Goal: Task Accomplishment & Management: Complete application form

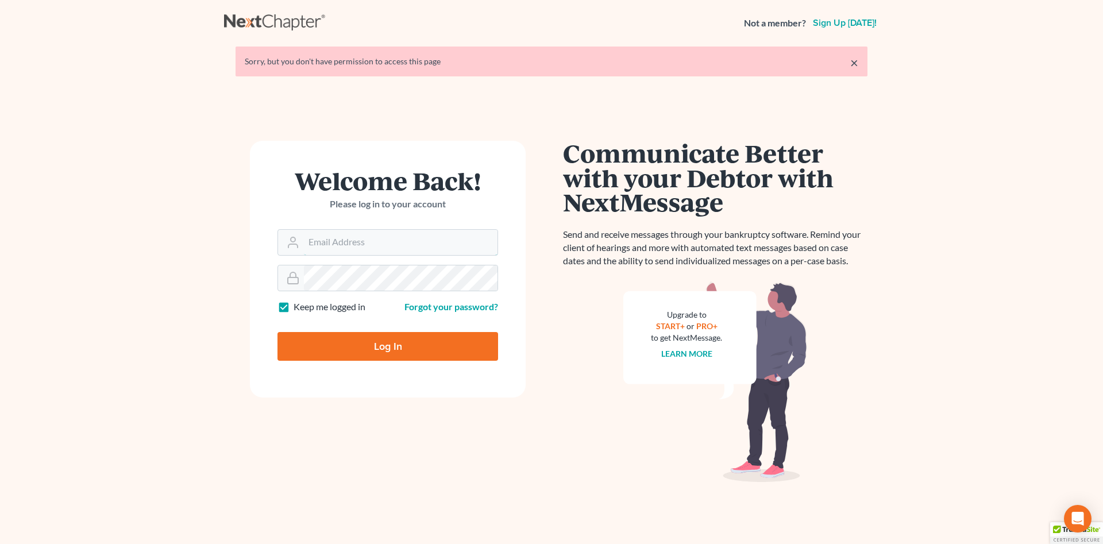
type input "[PERSON_NAME][EMAIL_ADDRESS][DOMAIN_NAME]"
click at [369, 348] on input "Log In" at bounding box center [387, 346] width 221 height 29
type input "Thinking..."
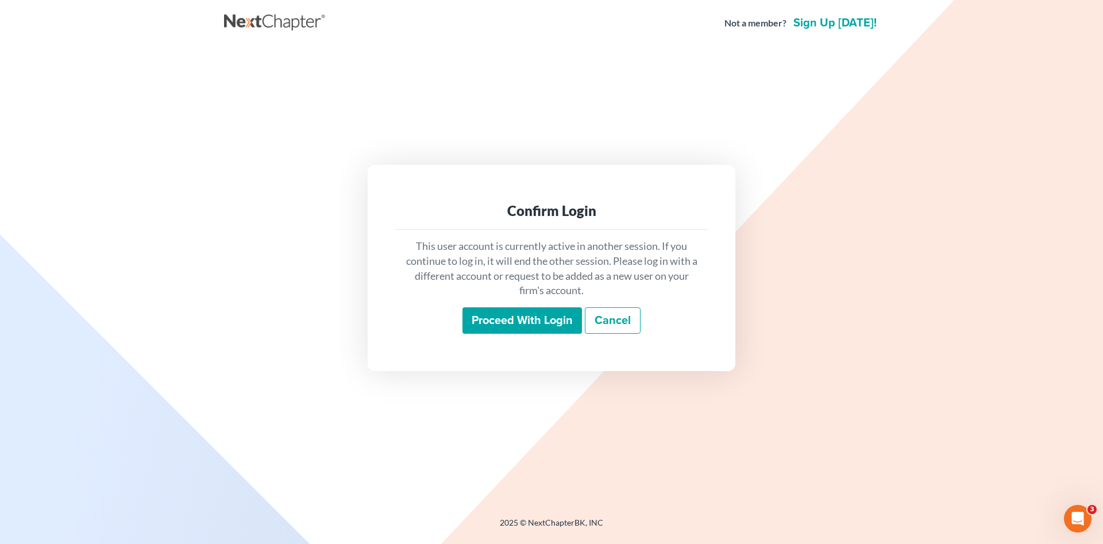
click at [511, 324] on input "Proceed with login" at bounding box center [521, 320] width 119 height 26
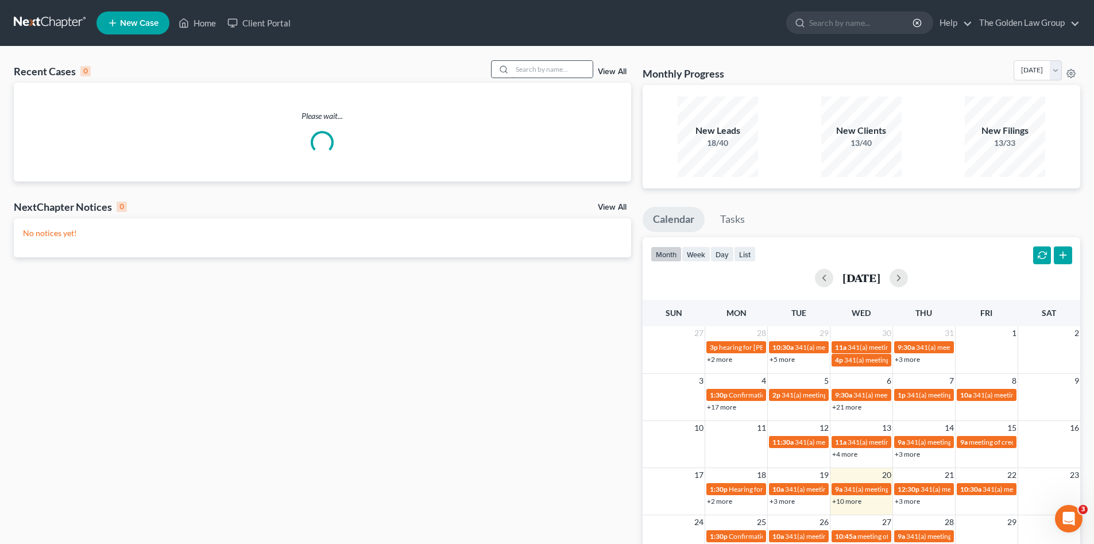
click at [526, 73] on input "search" at bounding box center [552, 69] width 80 height 17
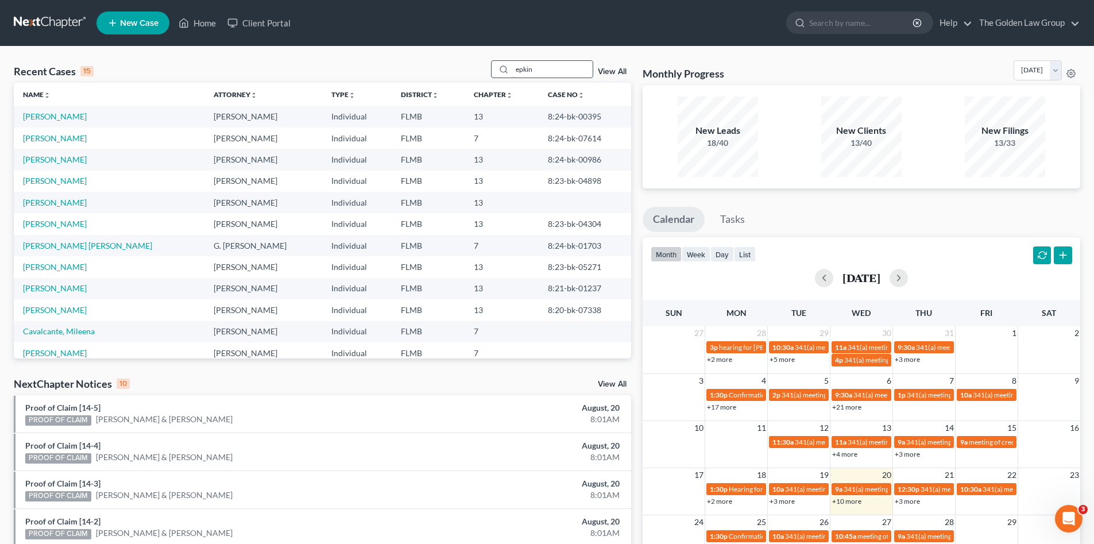
type input "epkin"
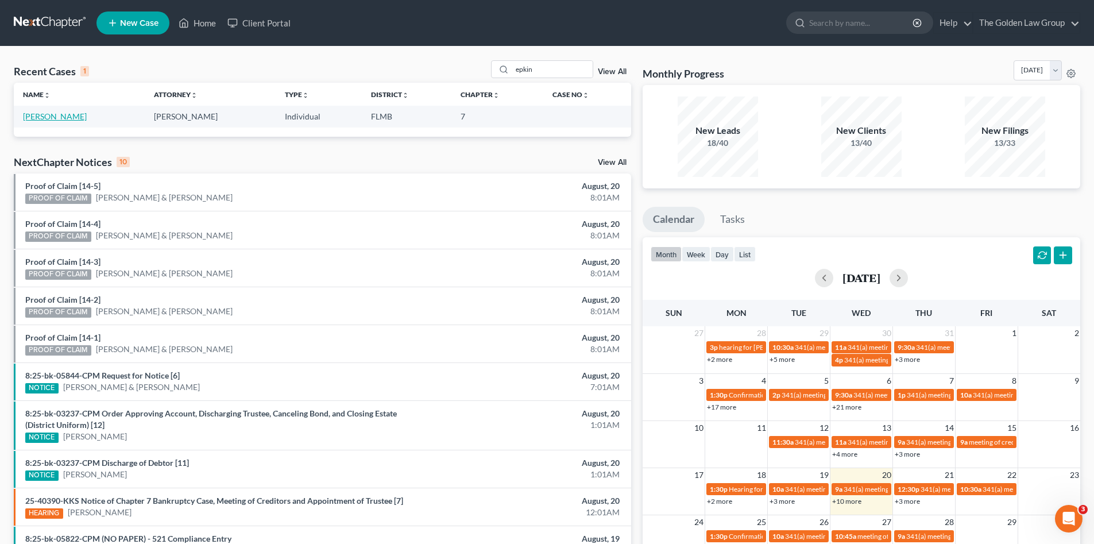
click at [57, 120] on link "[PERSON_NAME]" at bounding box center [55, 116] width 64 height 10
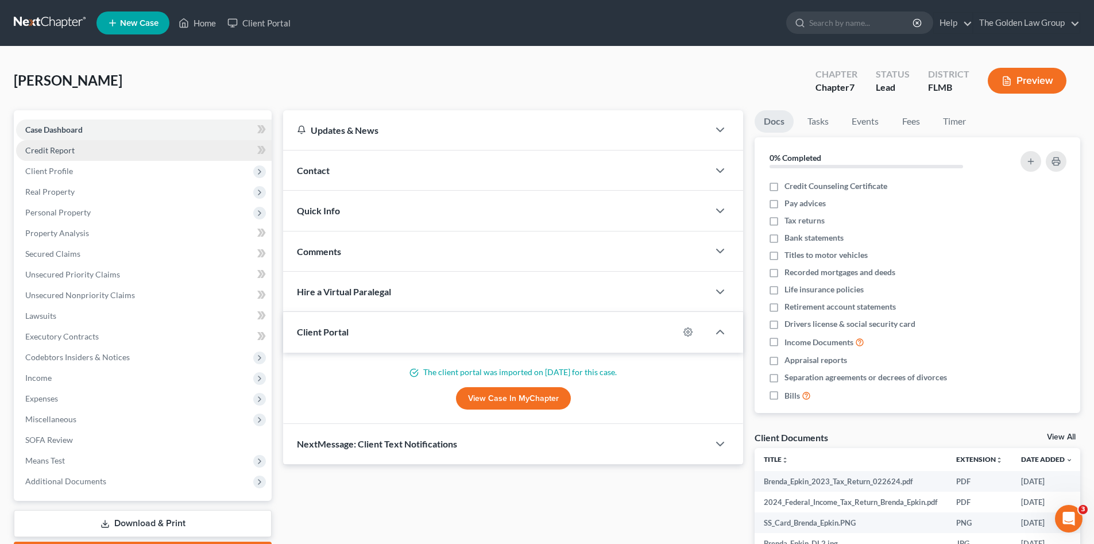
click at [59, 155] on span "Credit Report" at bounding box center [49, 150] width 49 height 10
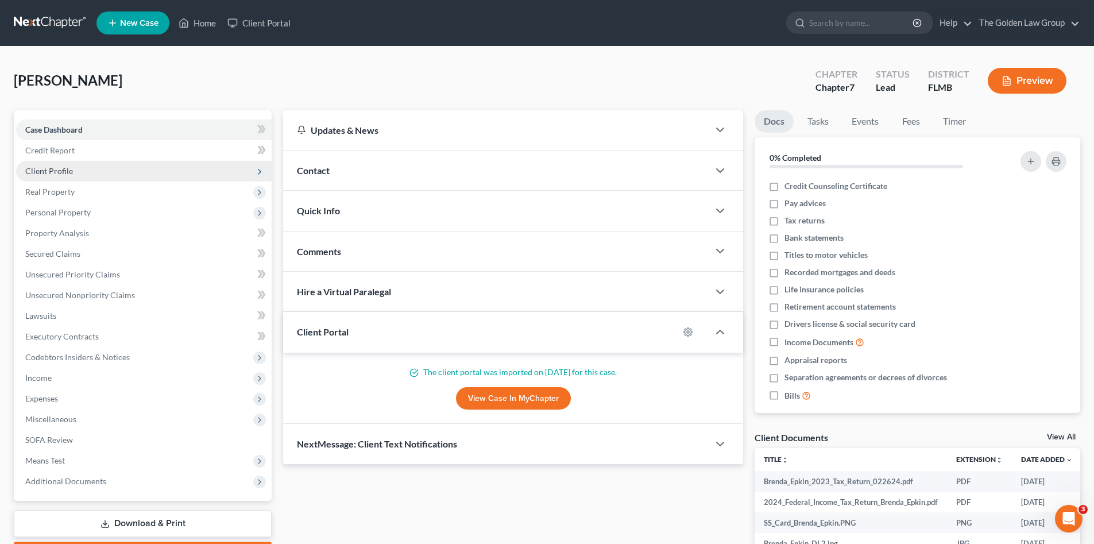
click at [65, 164] on span "Client Profile" at bounding box center [144, 171] width 256 height 21
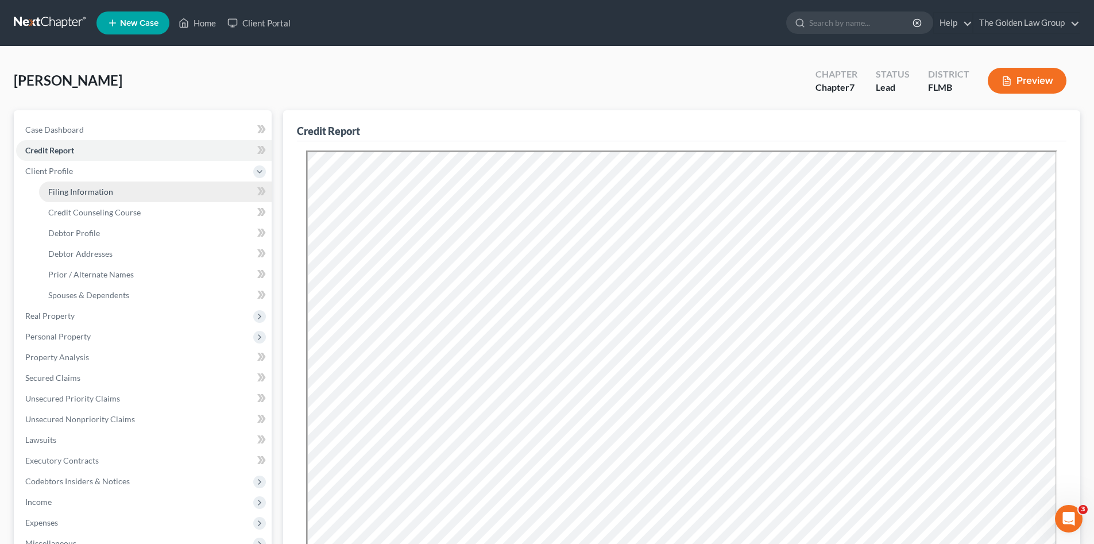
click at [77, 190] on span "Filing Information" at bounding box center [80, 192] width 65 height 10
select select "1"
select select "0"
select select "9"
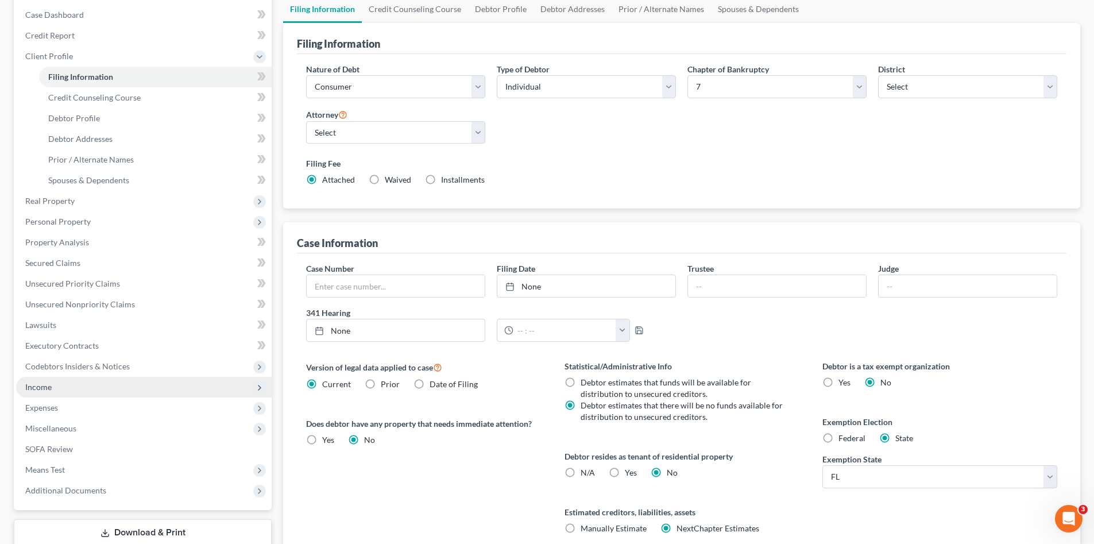
scroll to position [213, 0]
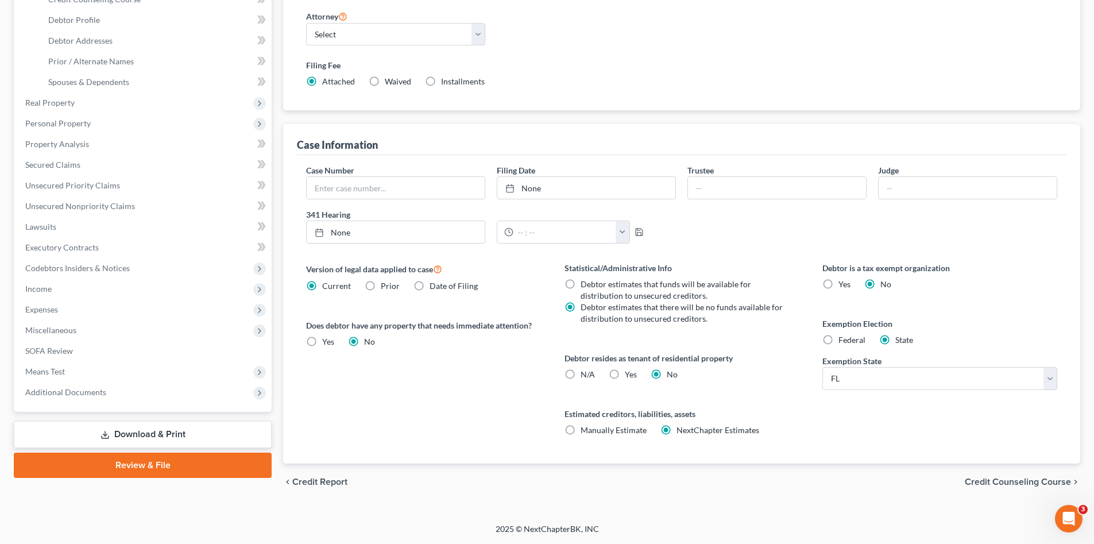
click at [136, 436] on link "Download & Print" at bounding box center [143, 434] width 258 height 27
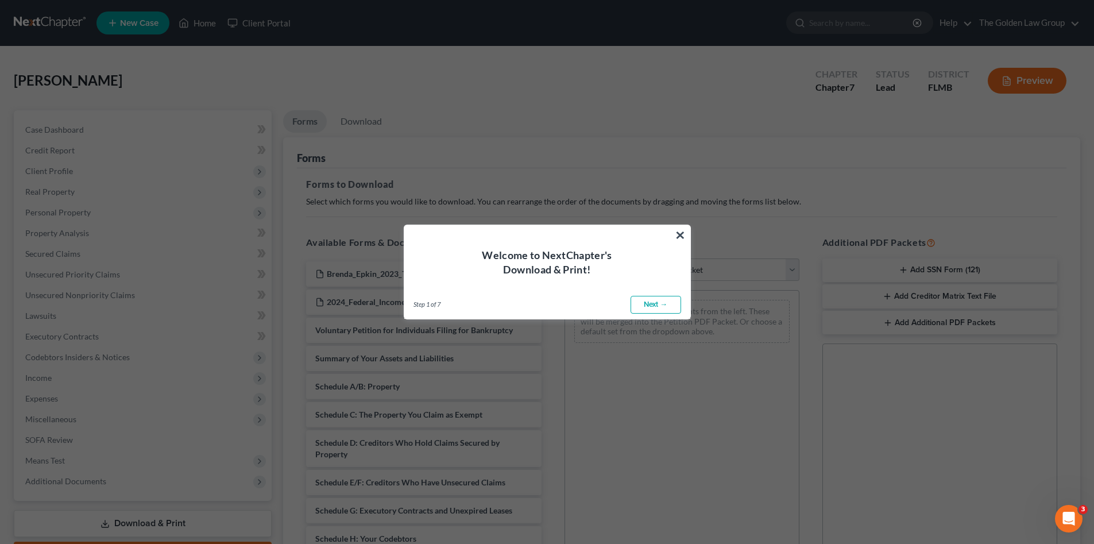
click at [655, 303] on link "Next →" at bounding box center [656, 305] width 51 height 18
select select "0"
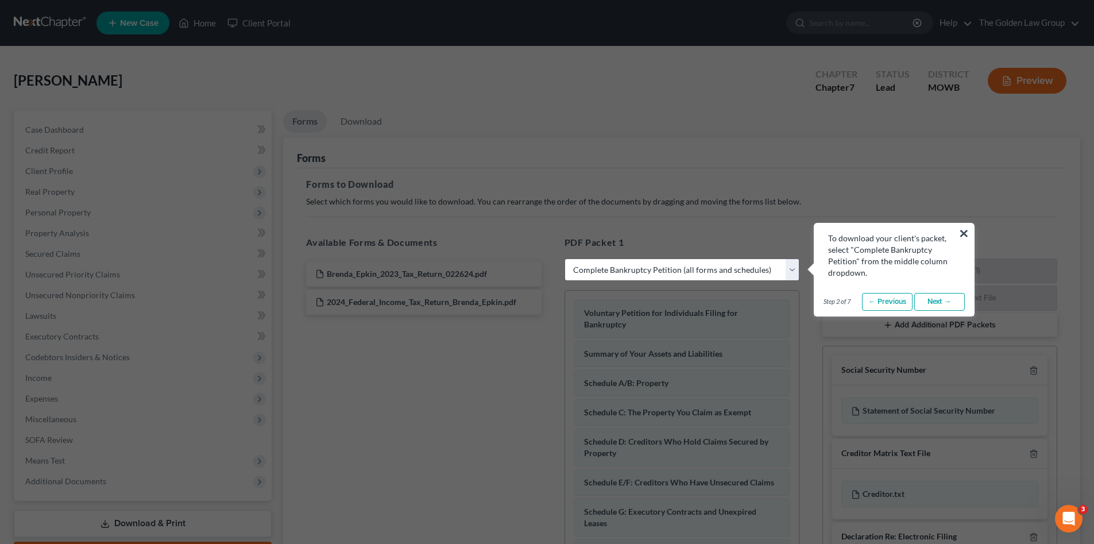
click at [925, 302] on link "Next →" at bounding box center [940, 302] width 51 height 18
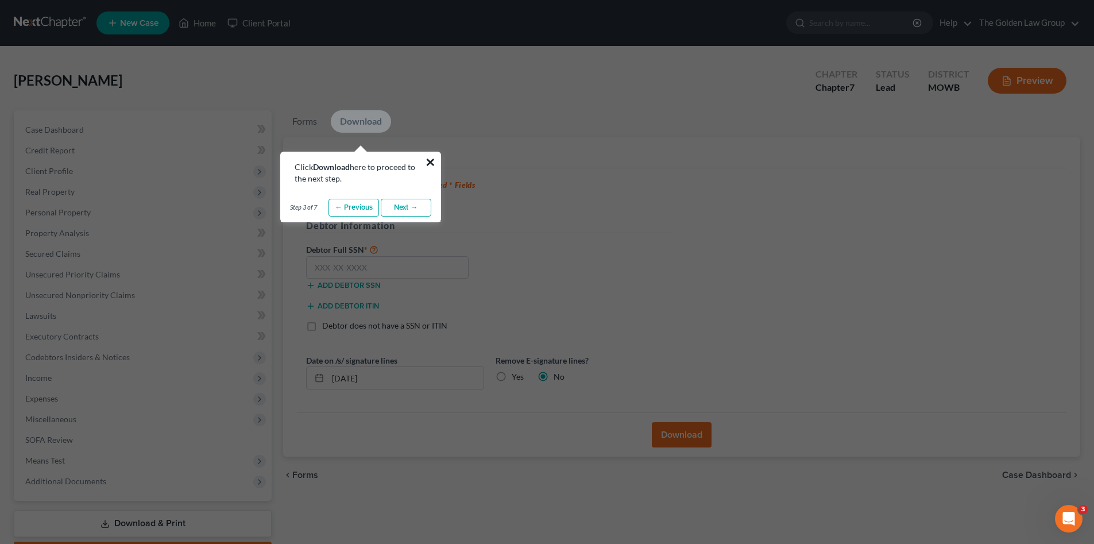
click at [430, 159] on button "×" at bounding box center [430, 162] width 11 height 18
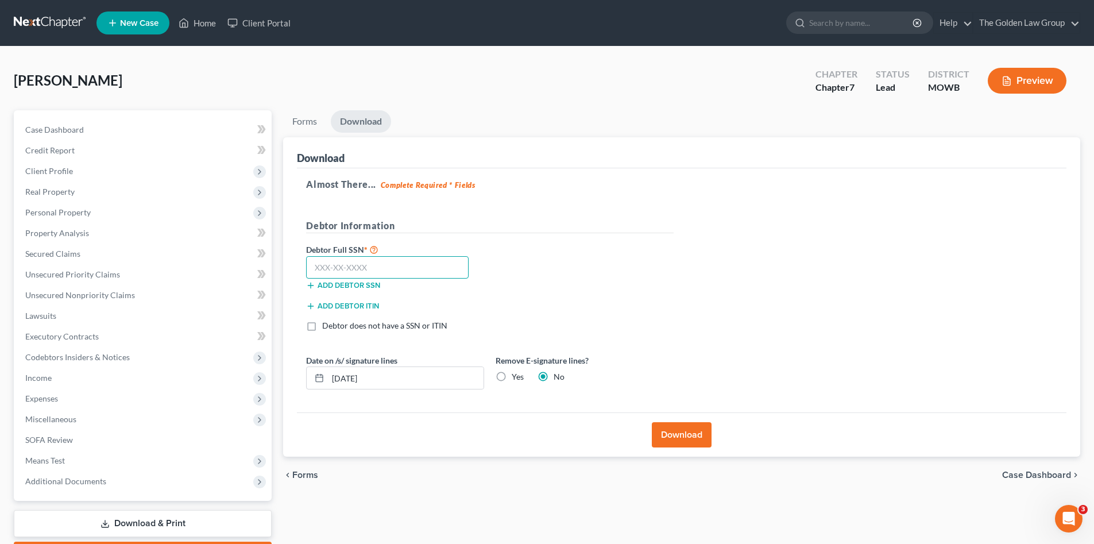
click at [431, 262] on input "text" at bounding box center [387, 267] width 163 height 23
click at [399, 271] on input "text" at bounding box center [387, 267] width 163 height 23
type input "264-55-6241"
drag, startPoint x: 396, startPoint y: 383, endPoint x: 326, endPoint y: 395, distance: 71.1
click at [326, 395] on div "Date on /s/ signature lines 08/20/2025 Remove E-signature lines? Yes No" at bounding box center [489, 376] width 379 height 44
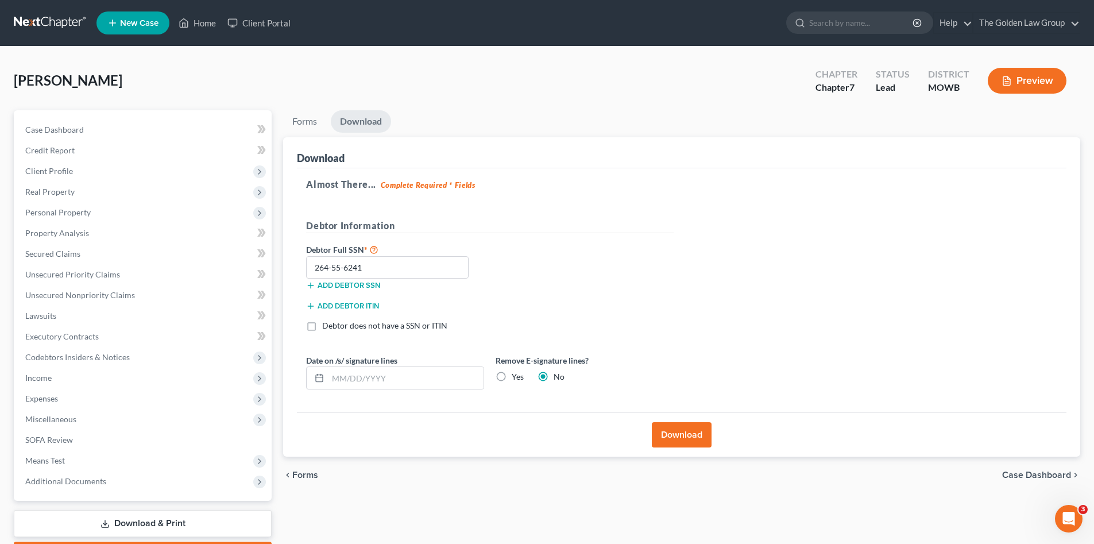
click at [514, 381] on label "Yes" at bounding box center [518, 376] width 12 height 11
click at [516, 379] on input "Yes" at bounding box center [519, 374] width 7 height 7
radio input "true"
radio input "false"
click at [666, 432] on button "Download" at bounding box center [682, 434] width 60 height 25
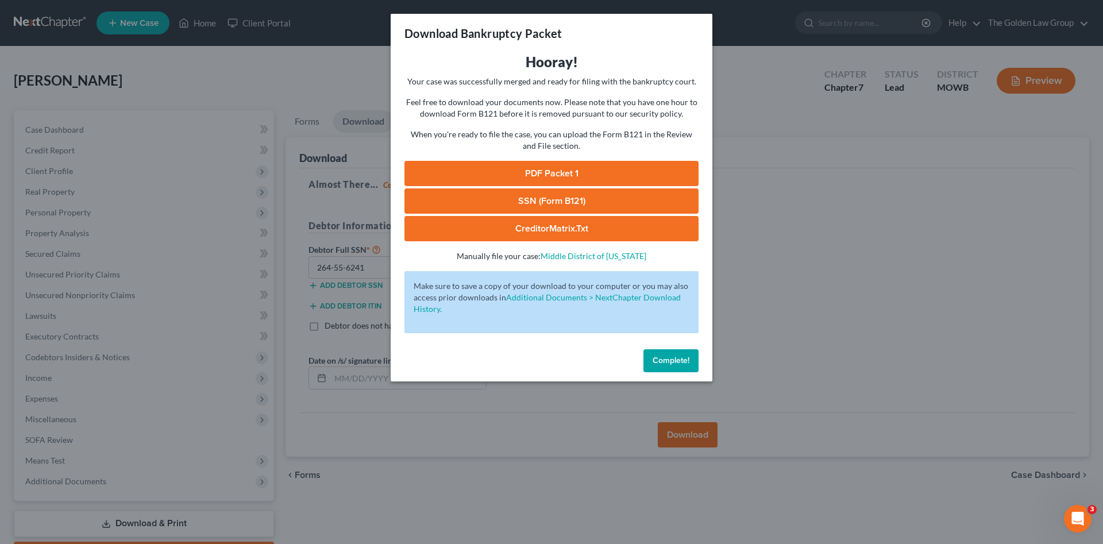
click at [585, 174] on link "PDF Packet 1" at bounding box center [551, 173] width 294 height 25
click at [504, 200] on link "SSN (Form B121)" at bounding box center [551, 200] width 294 height 25
drag, startPoint x: 668, startPoint y: 357, endPoint x: 396, endPoint y: 311, distance: 275.6
click at [667, 357] on span "Complete!" at bounding box center [671, 361] width 37 height 10
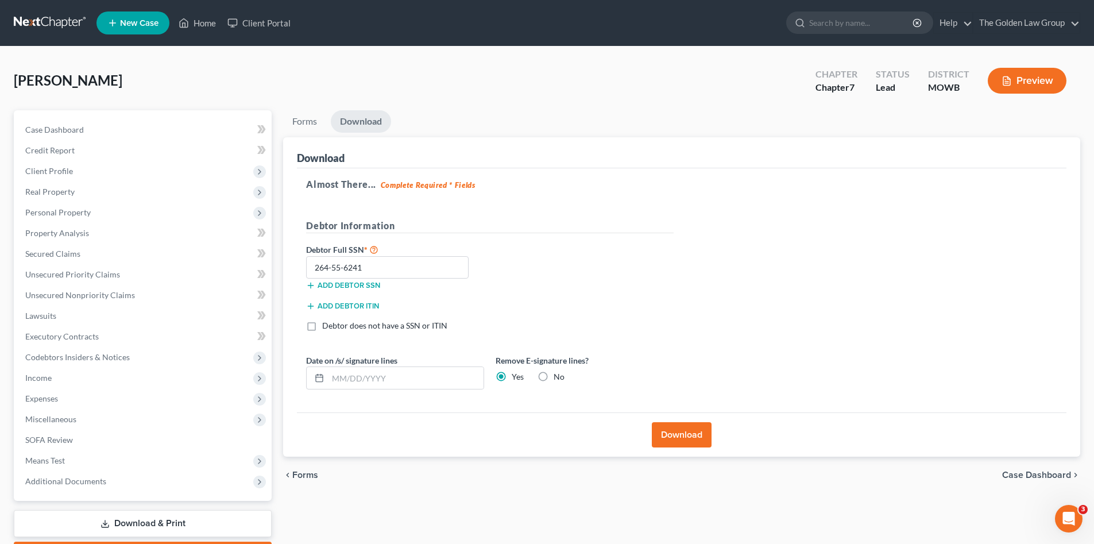
click at [56, 17] on link at bounding box center [51, 23] width 74 height 21
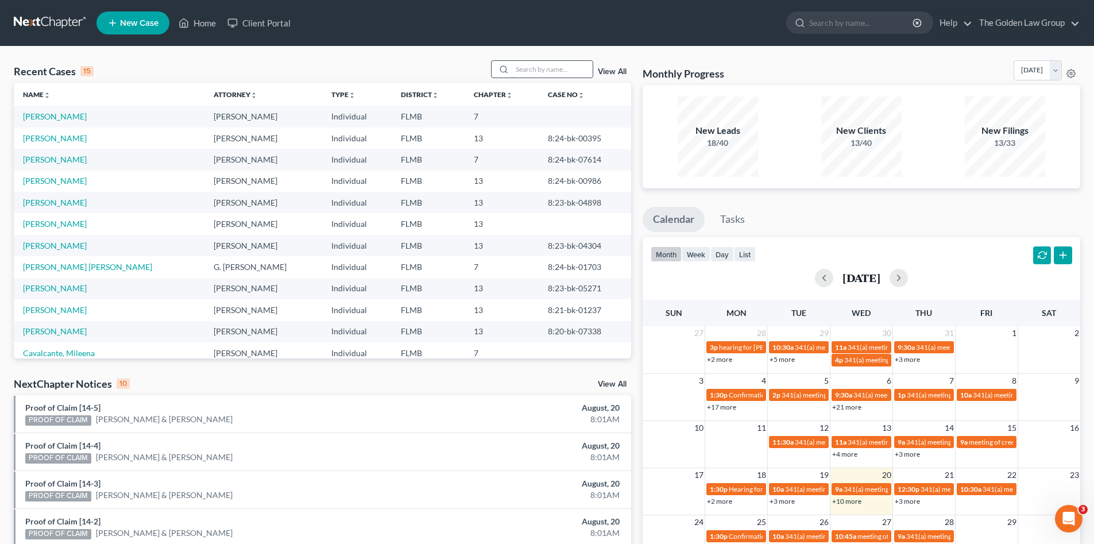
click at [577, 65] on input "search" at bounding box center [552, 69] width 80 height 17
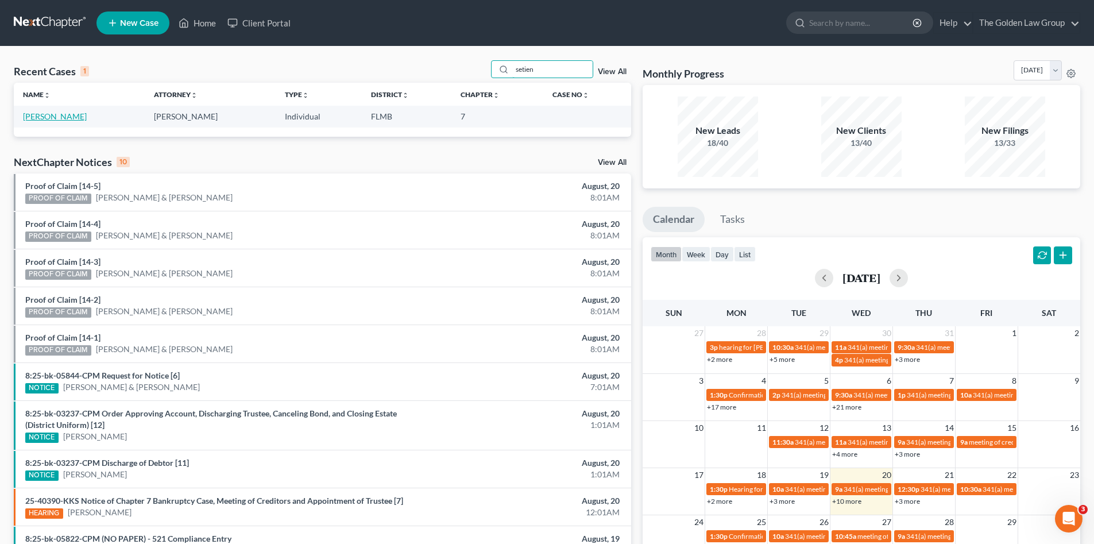
type input "setien"
click at [59, 120] on link "[PERSON_NAME]" at bounding box center [55, 116] width 64 height 10
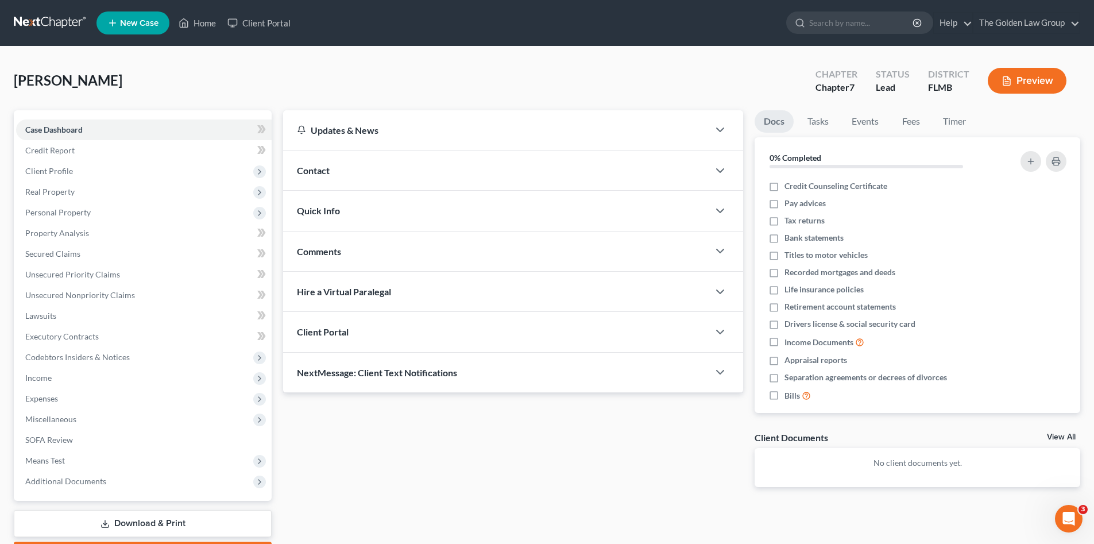
scroll to position [67, 0]
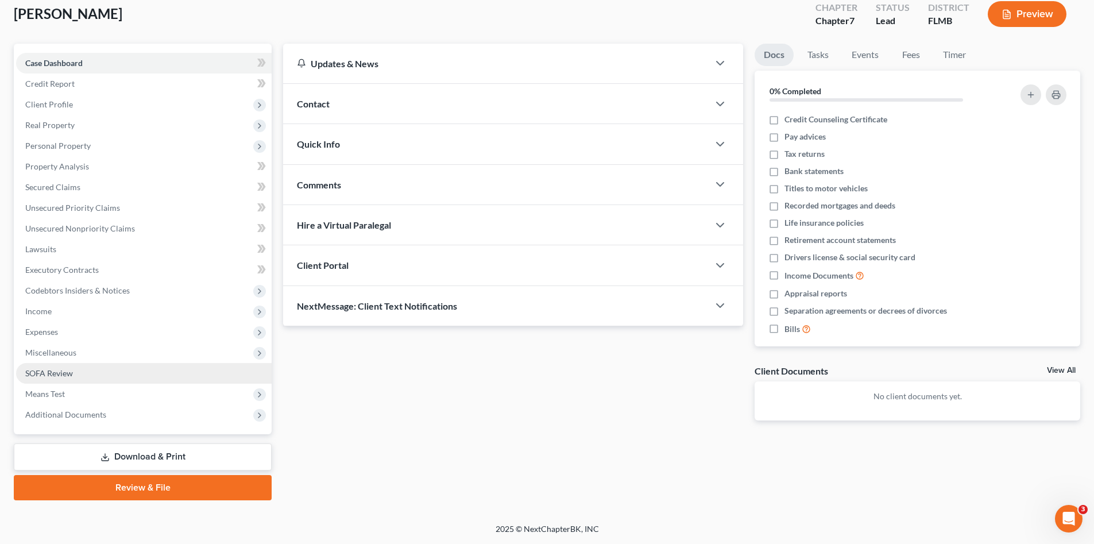
drag, startPoint x: 153, startPoint y: 452, endPoint x: 213, endPoint y: 441, distance: 61.4
click at [153, 453] on link "Download & Print" at bounding box center [143, 456] width 258 height 27
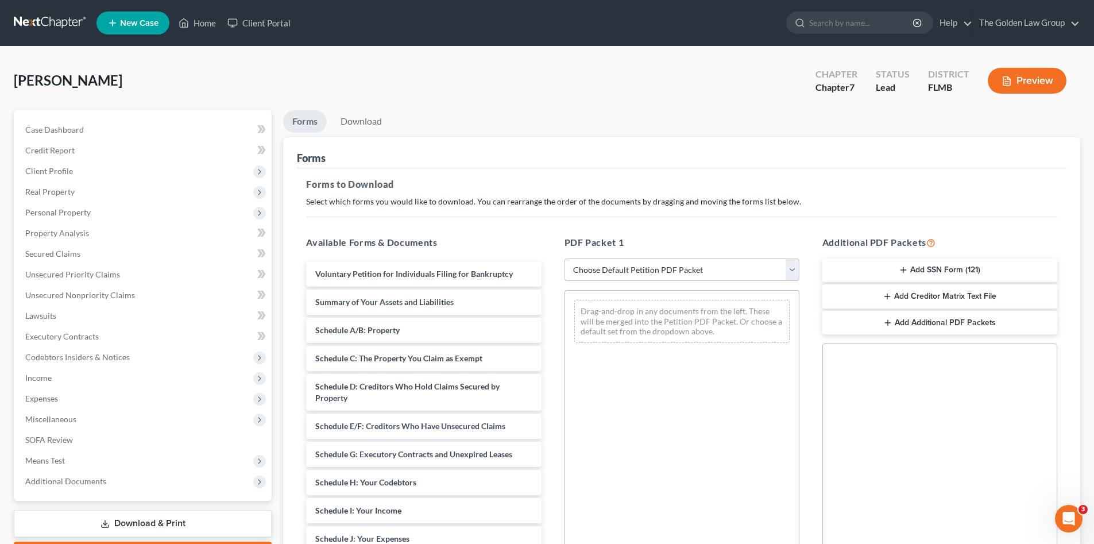
click at [643, 263] on select "Choose Default Petition PDF Packet Complete Bankruptcy Petition (all forms and …" at bounding box center [682, 270] width 235 height 23
select select "0"
click at [565, 259] on select "Choose Default Petition PDF Packet Complete Bankruptcy Petition (all forms and …" at bounding box center [682, 270] width 235 height 23
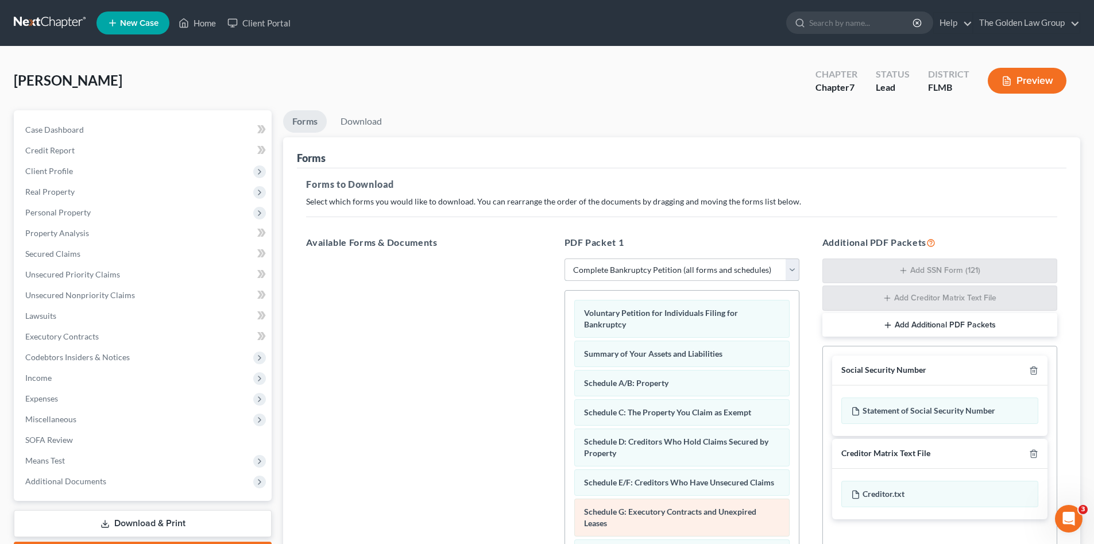
scroll to position [115, 0]
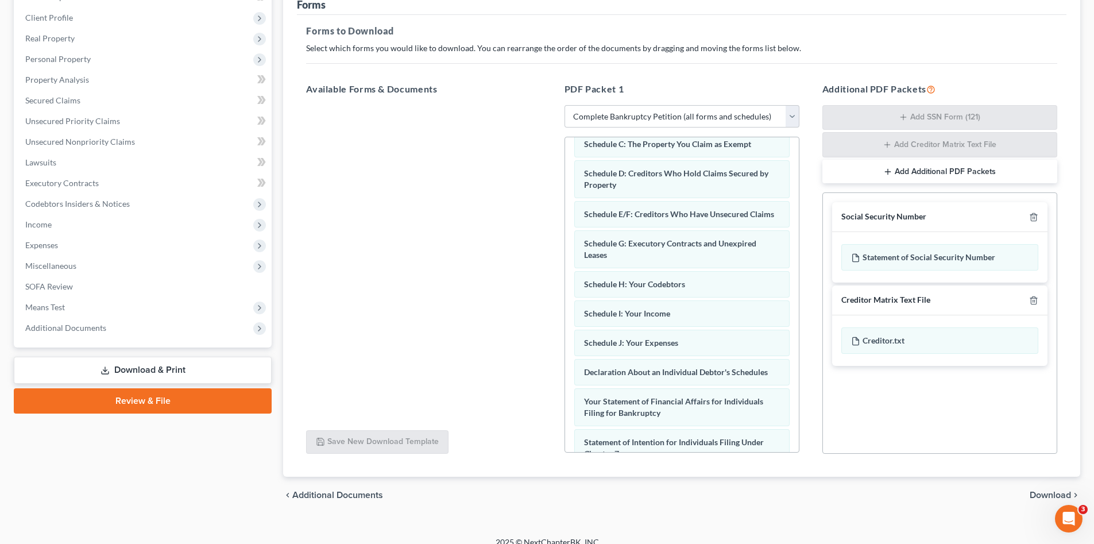
click at [1047, 497] on span "Download" at bounding box center [1050, 495] width 41 height 9
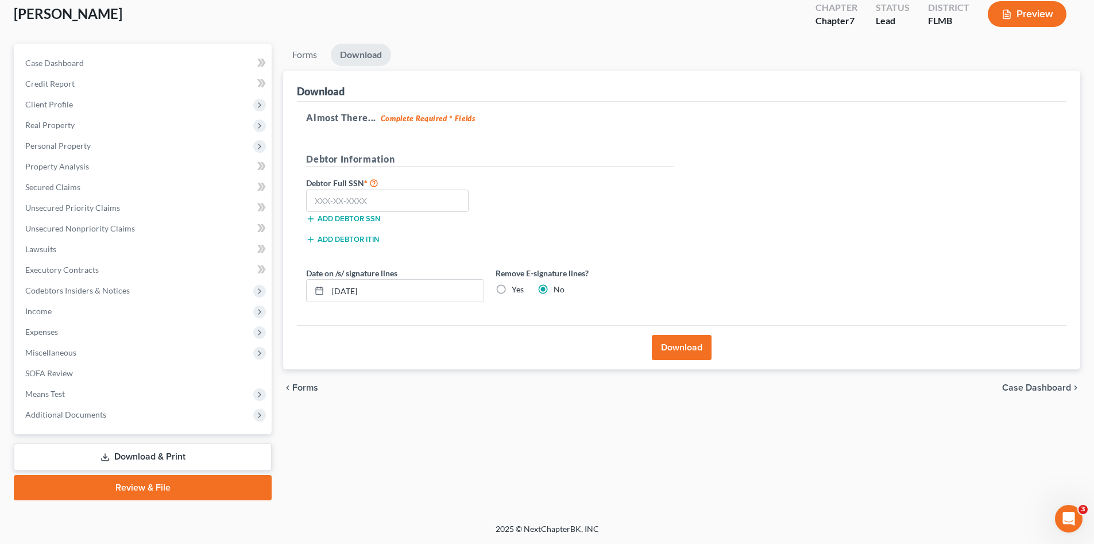
scroll to position [67, 0]
click at [346, 202] on input "text" at bounding box center [387, 201] width 163 height 23
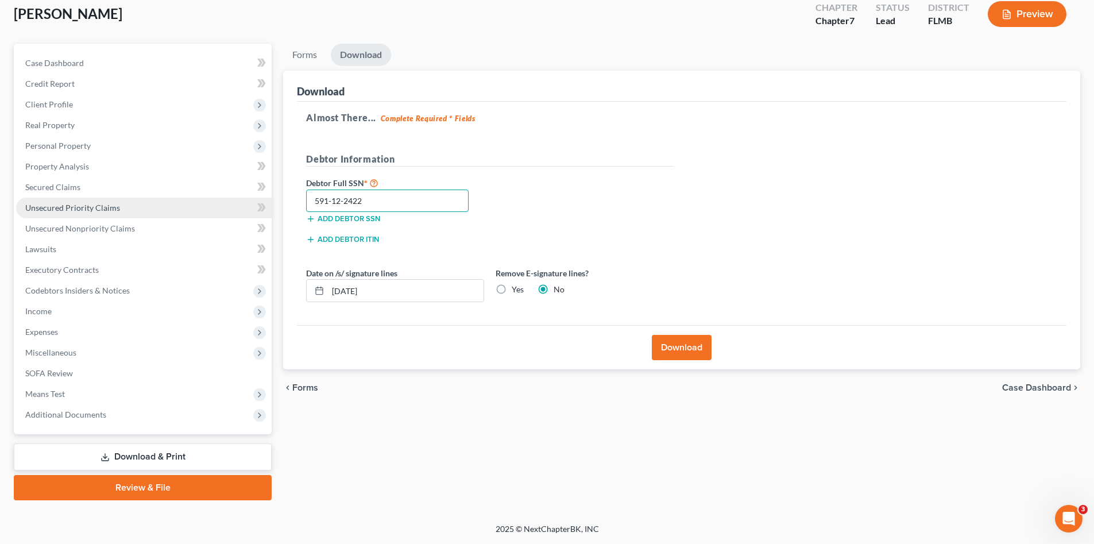
type input "591-12-2422"
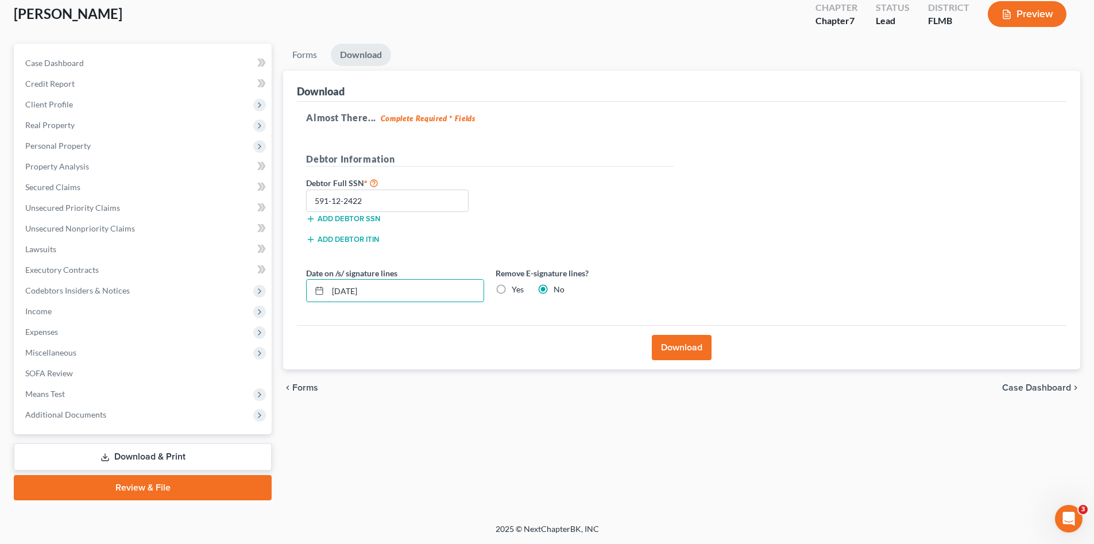
drag, startPoint x: 389, startPoint y: 293, endPoint x: 323, endPoint y: 307, distance: 66.9
click at [323, 307] on div "Date on /s/ signature lines 08/20/2025 Remove E-signature lines? Yes No" at bounding box center [489, 289] width 379 height 44
drag, startPoint x: 510, startPoint y: 289, endPoint x: 589, endPoint y: 303, distance: 79.9
click at [512, 289] on label "Yes" at bounding box center [518, 289] width 12 height 11
click at [516, 289] on input "Yes" at bounding box center [519, 287] width 7 height 7
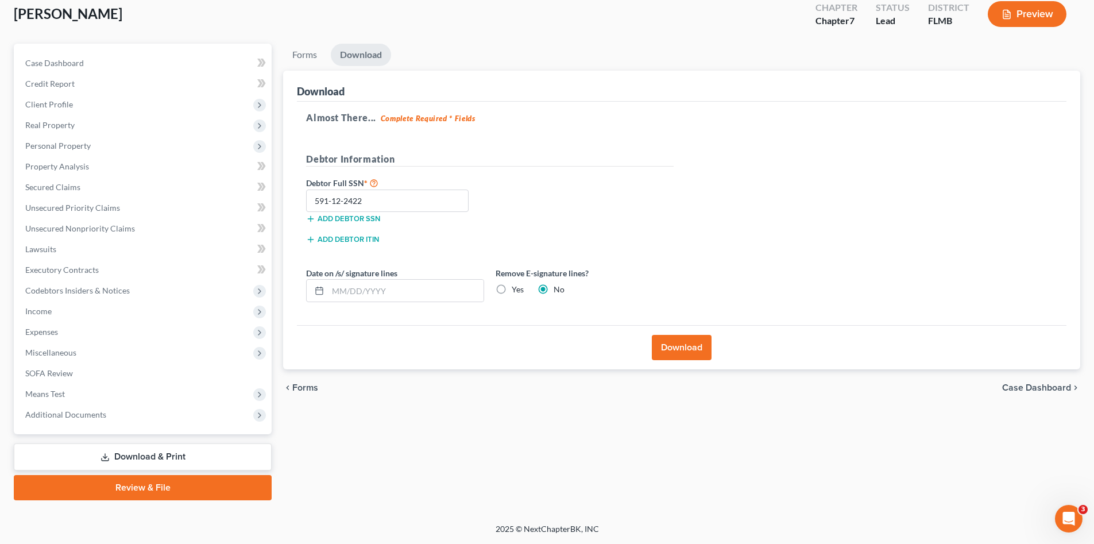
radio input "true"
radio input "false"
click at [672, 343] on button "Download" at bounding box center [682, 347] width 60 height 25
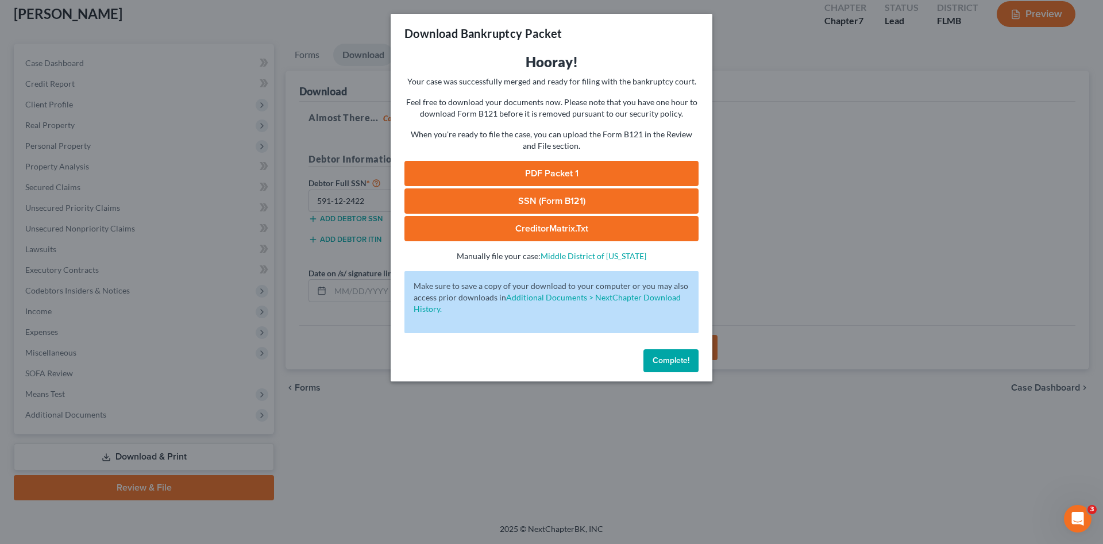
click at [487, 180] on link "PDF Packet 1" at bounding box center [551, 173] width 294 height 25
click at [664, 365] on button "Complete!" at bounding box center [670, 360] width 55 height 23
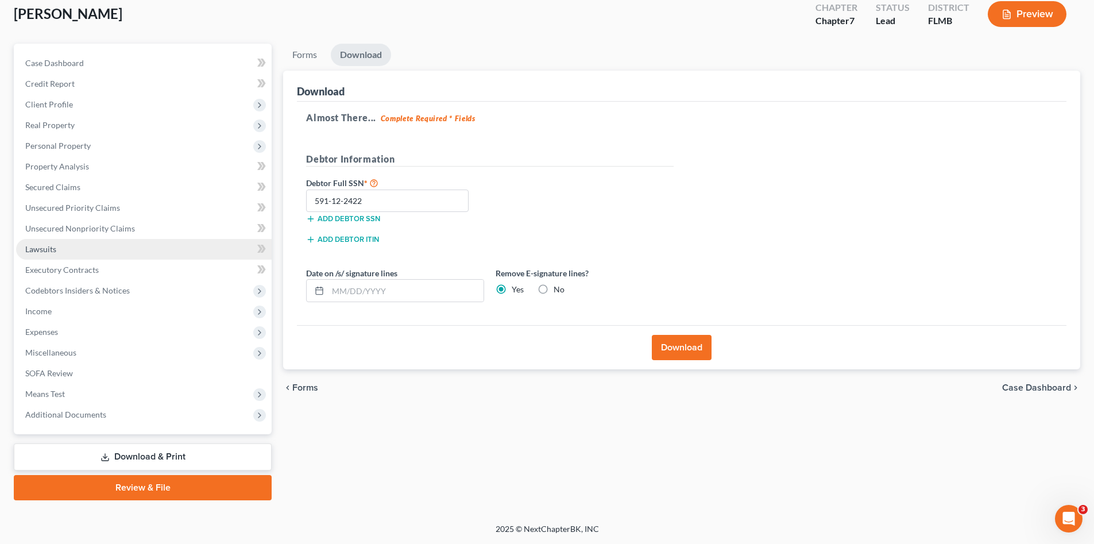
click at [48, 248] on span "Lawsuits" at bounding box center [40, 249] width 31 height 10
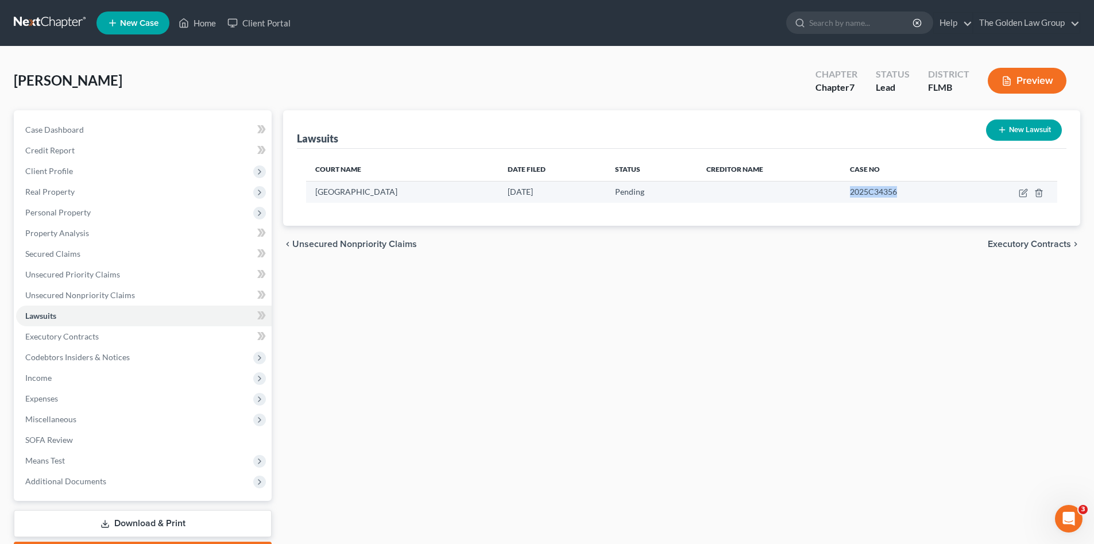
drag, startPoint x: 913, startPoint y: 190, endPoint x: 845, endPoint y: 197, distance: 68.7
click at [845, 197] on tr "Douglas County Courthouse 07/02/2025 Pending 2025C34356" at bounding box center [681, 192] width 751 height 22
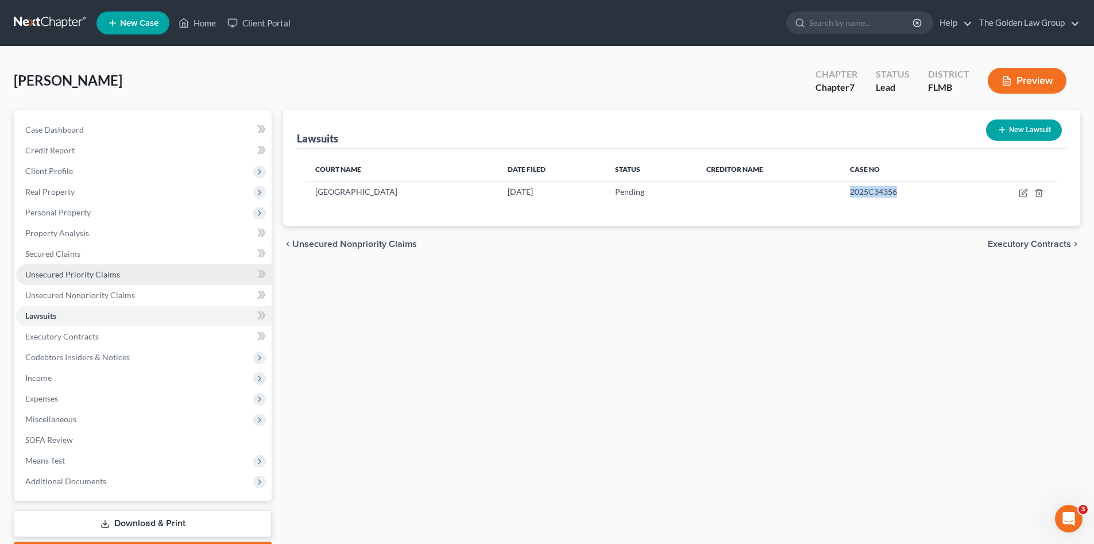
copy span "2025C34356"
click at [61, 22] on link at bounding box center [51, 23] width 74 height 21
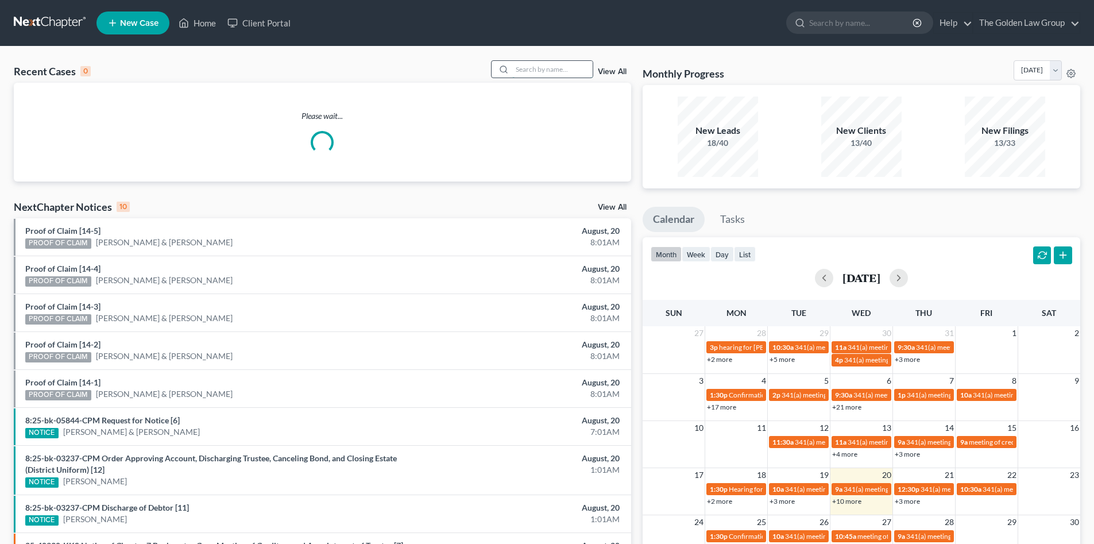
click at [529, 63] on input "search" at bounding box center [552, 69] width 80 height 17
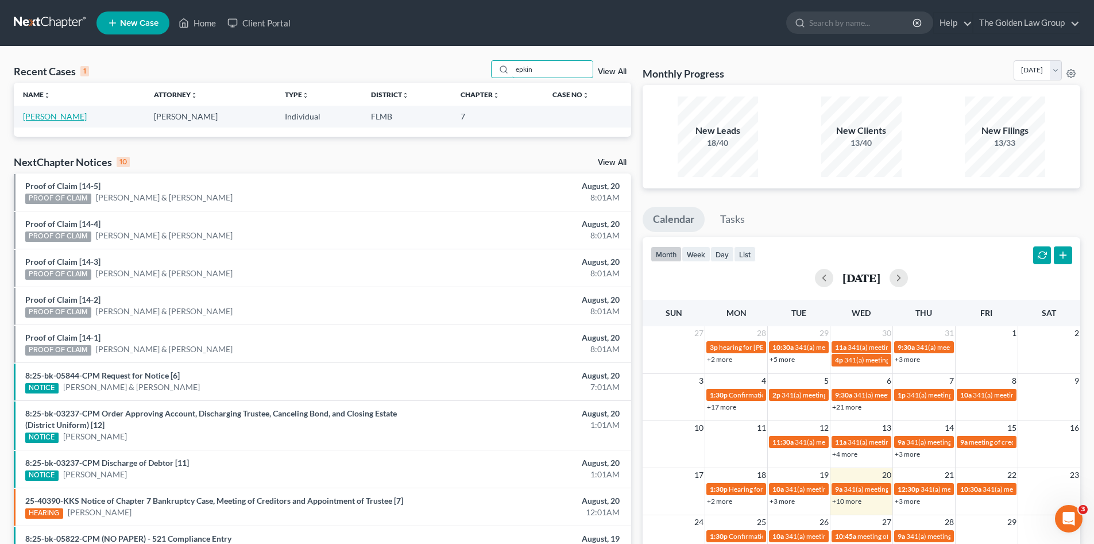
type input "epkin"
click at [51, 117] on link "Epkin, Brenda" at bounding box center [55, 116] width 64 height 10
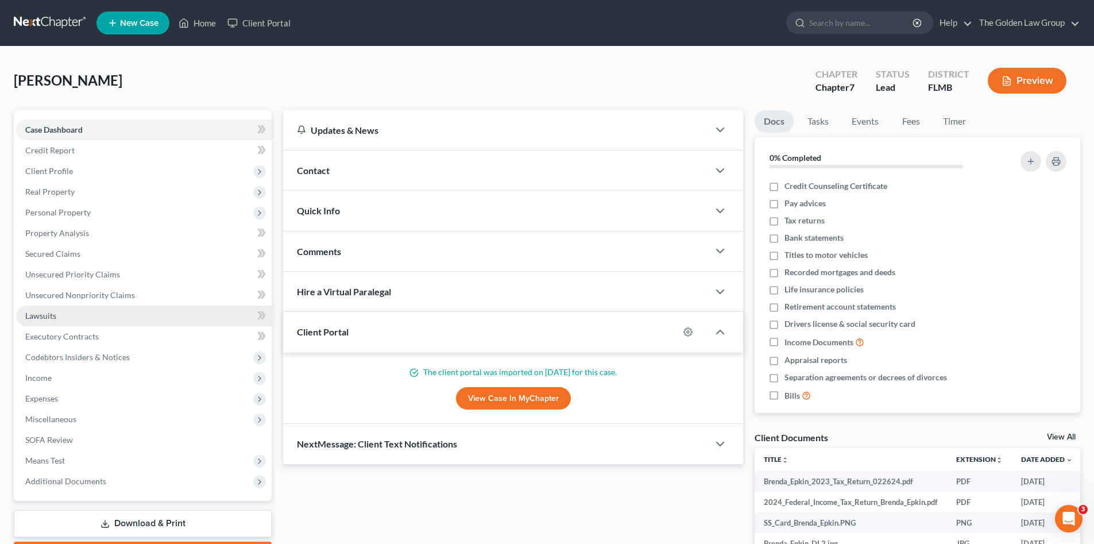
click at [52, 317] on span "Lawsuits" at bounding box center [40, 316] width 31 height 10
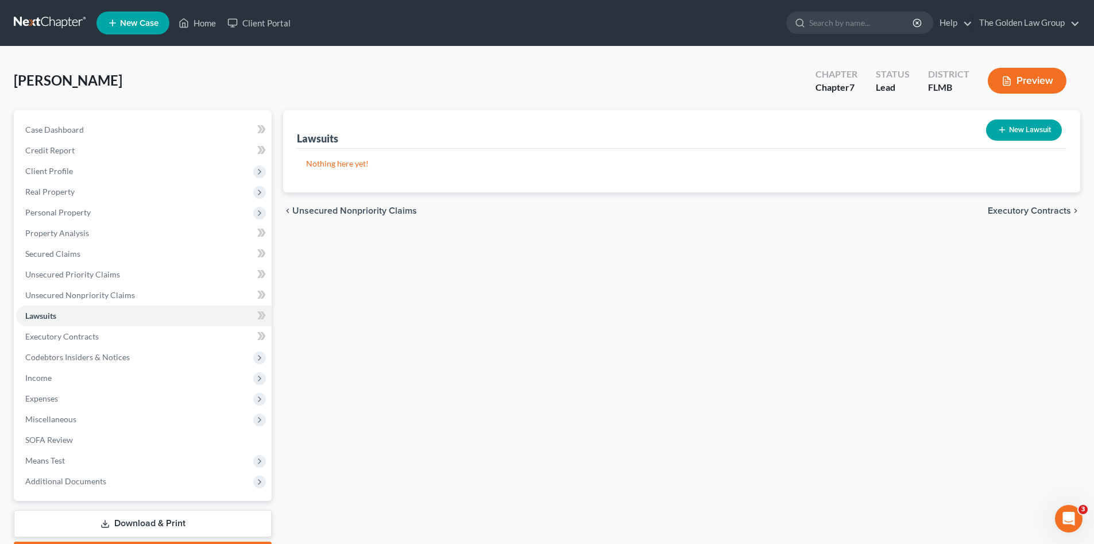
click at [384, 275] on div "Lawsuits New Lawsuit Nothing here yet! Court Name Date Filed Status Creditor Na…" at bounding box center [681, 338] width 809 height 457
click at [46, 24] on link at bounding box center [51, 23] width 74 height 21
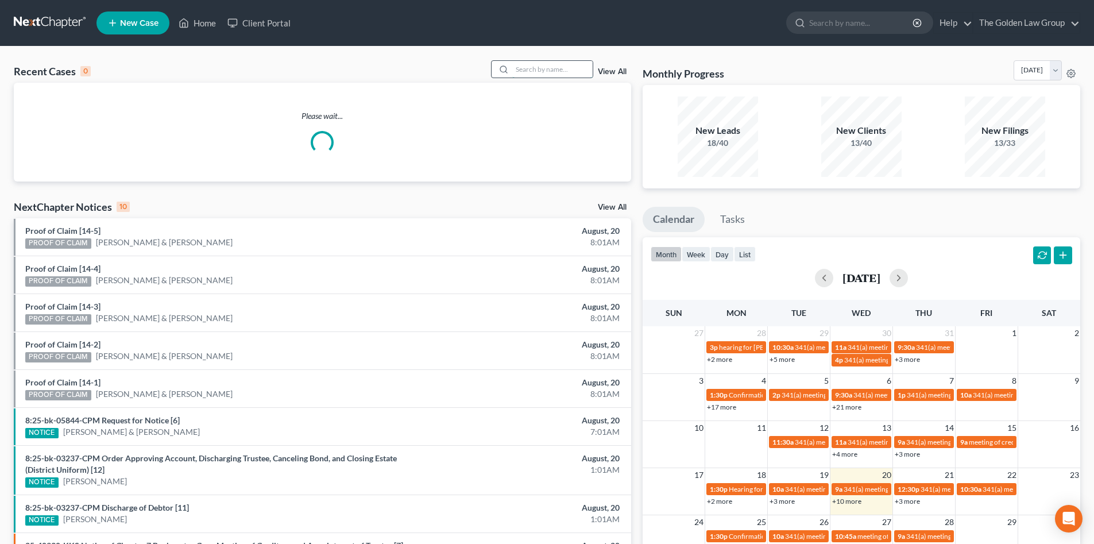
click at [537, 63] on input "search" at bounding box center [552, 69] width 80 height 17
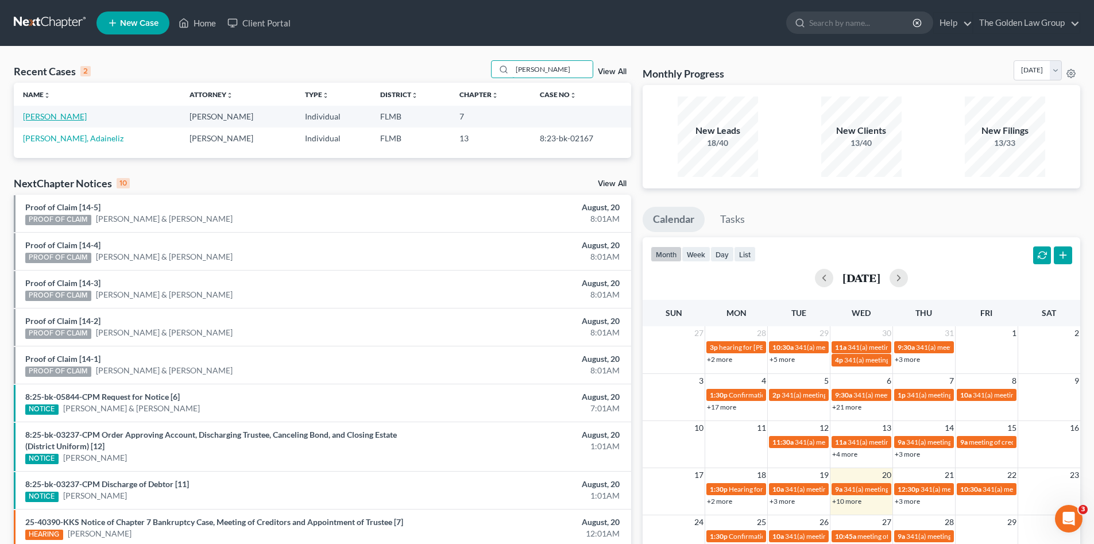
type input "[PERSON_NAME]"
click at [47, 115] on link "[PERSON_NAME]" at bounding box center [55, 116] width 64 height 10
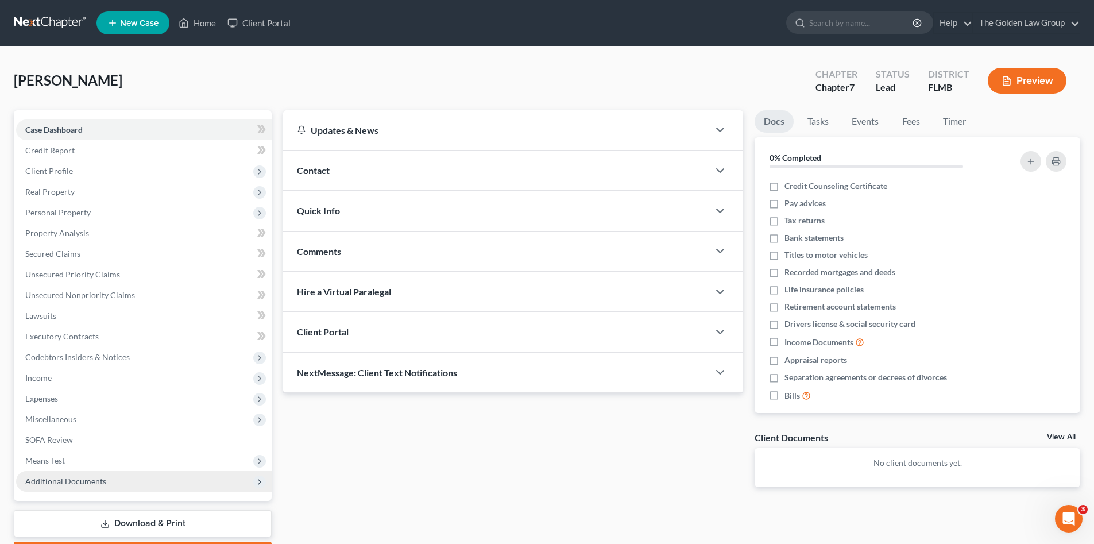
click at [95, 477] on span "Additional Documents" at bounding box center [65, 481] width 81 height 10
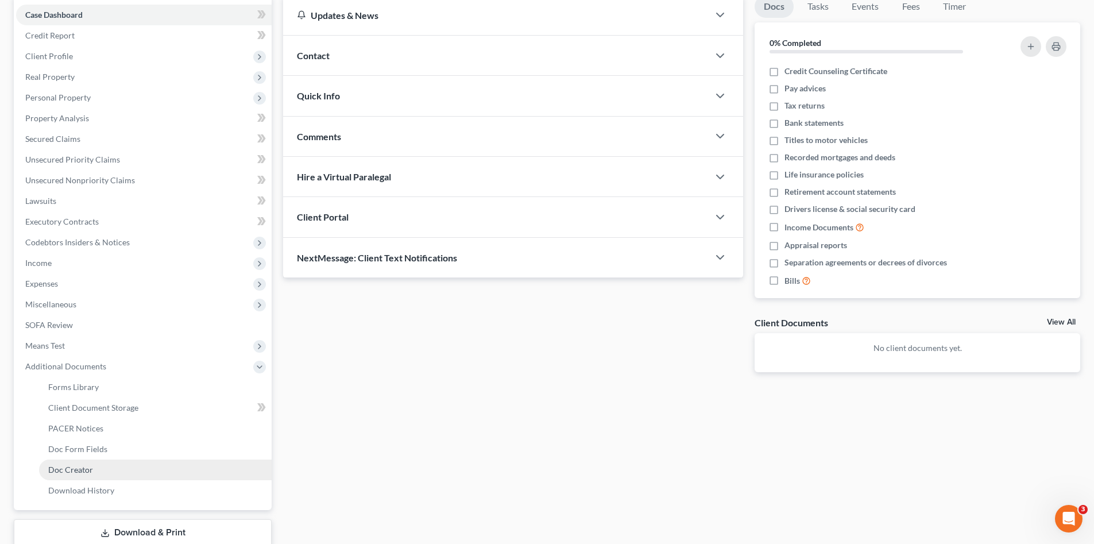
scroll to position [134, 0]
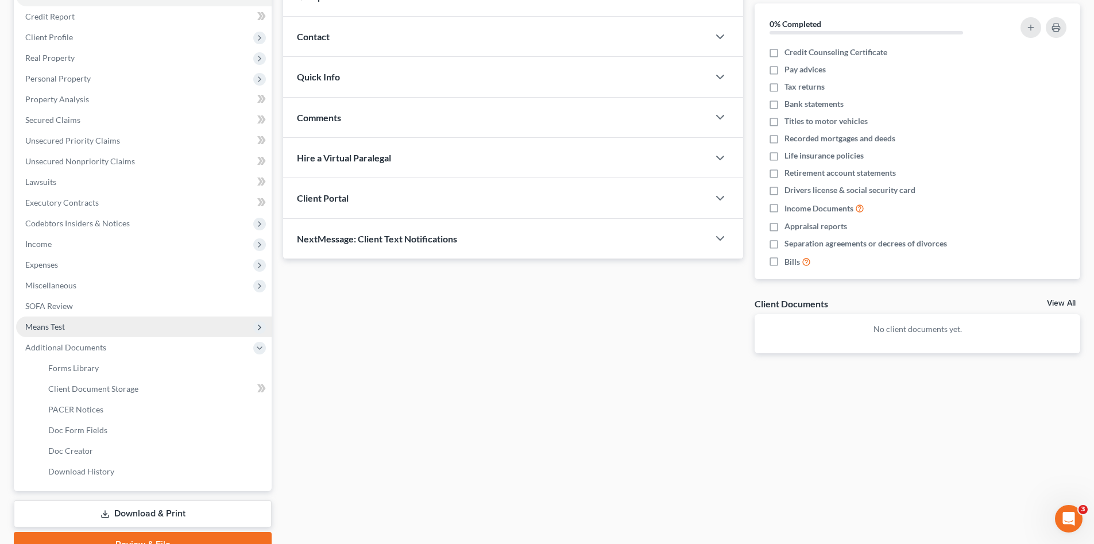
click at [63, 324] on span "Means Test" at bounding box center [45, 327] width 40 height 10
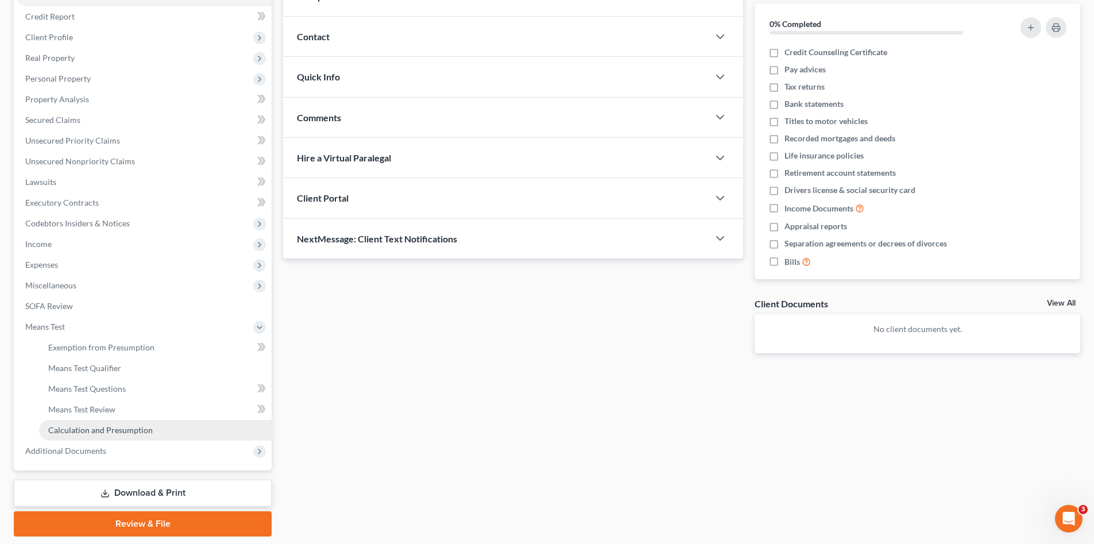
drag, startPoint x: 115, startPoint y: 431, endPoint x: 137, endPoint y: 427, distance: 22.1
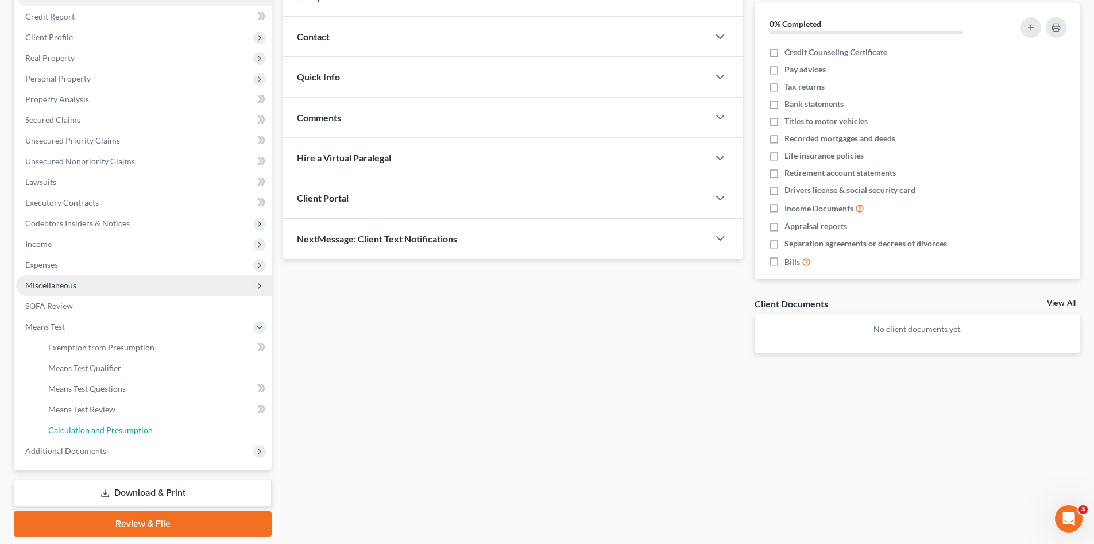
click at [116, 431] on span "Calculation and Presumption" at bounding box center [100, 430] width 105 height 10
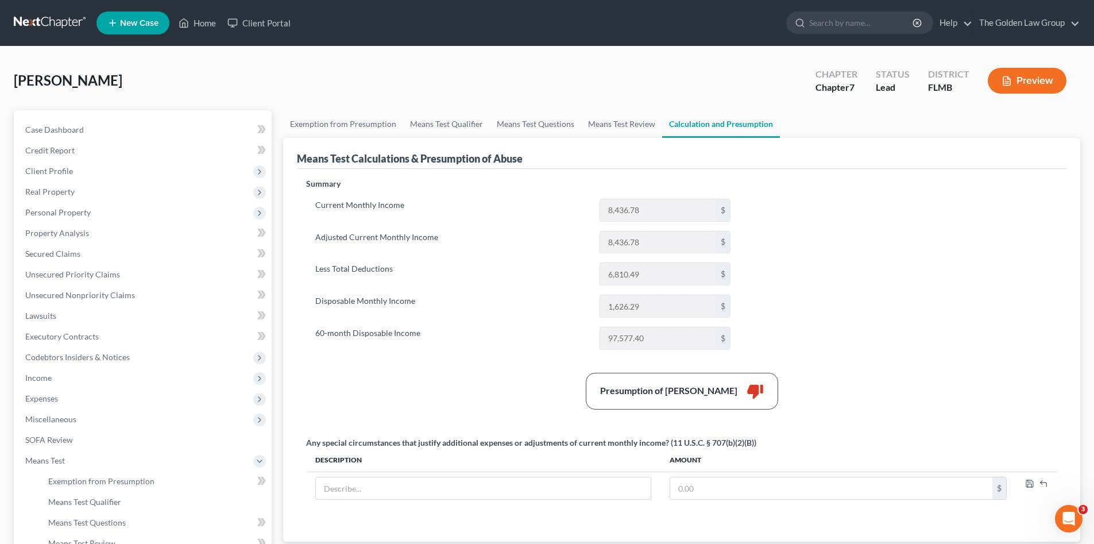
click at [533, 343] on label "60-month Disposable Income" at bounding box center [452, 338] width 284 height 23
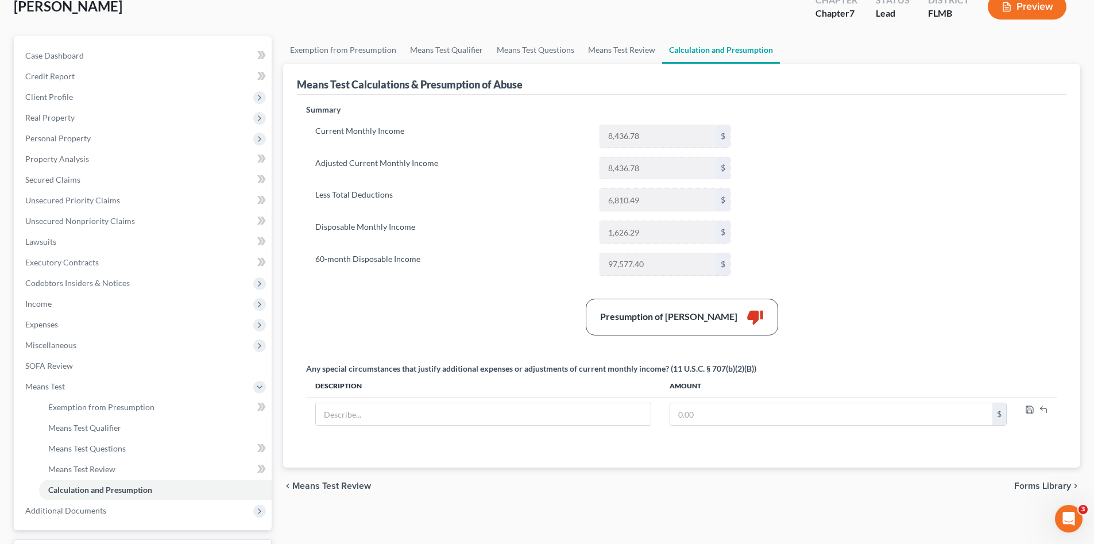
scroll to position [36, 0]
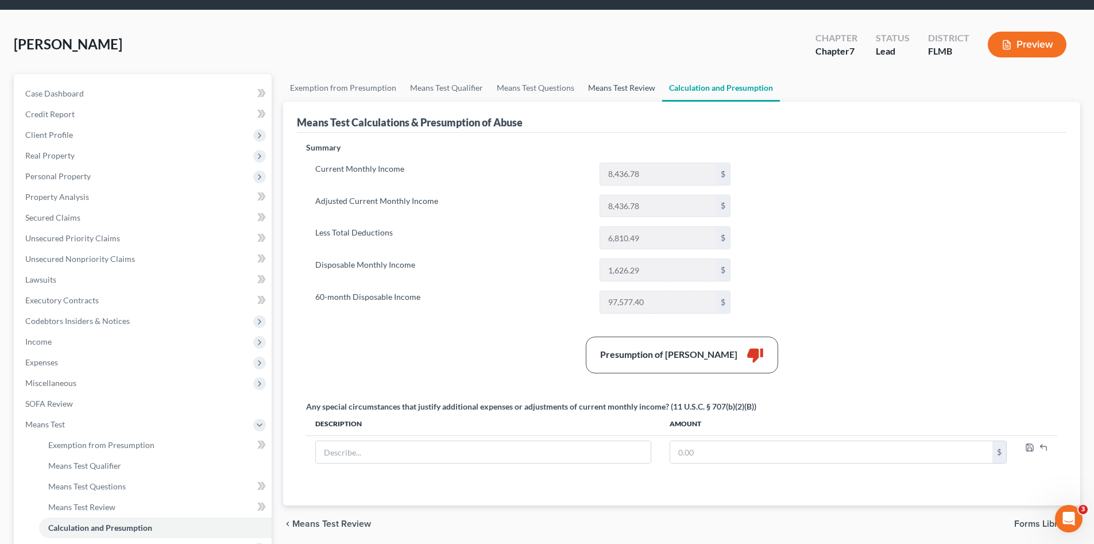
click at [607, 95] on link "Means Test Review" at bounding box center [621, 88] width 81 height 28
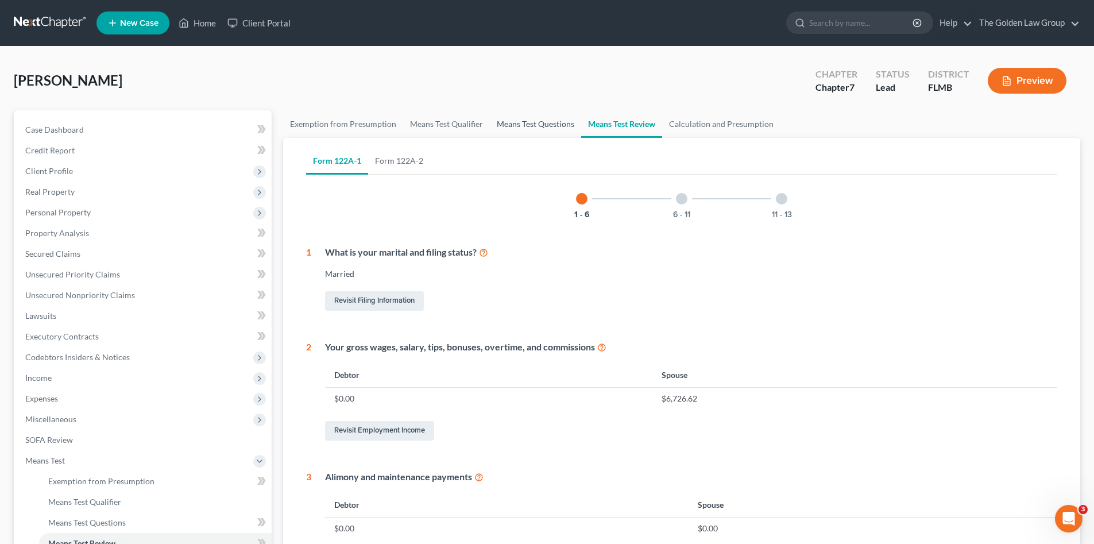
click at [532, 125] on link "Means Test Questions" at bounding box center [535, 124] width 91 height 28
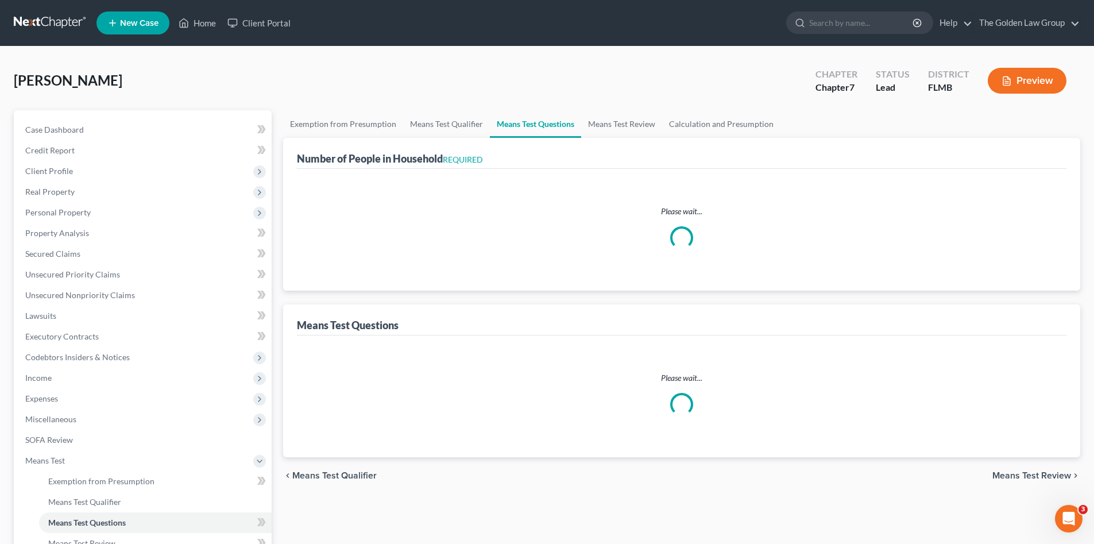
select select "1"
select select "60"
select select "2"
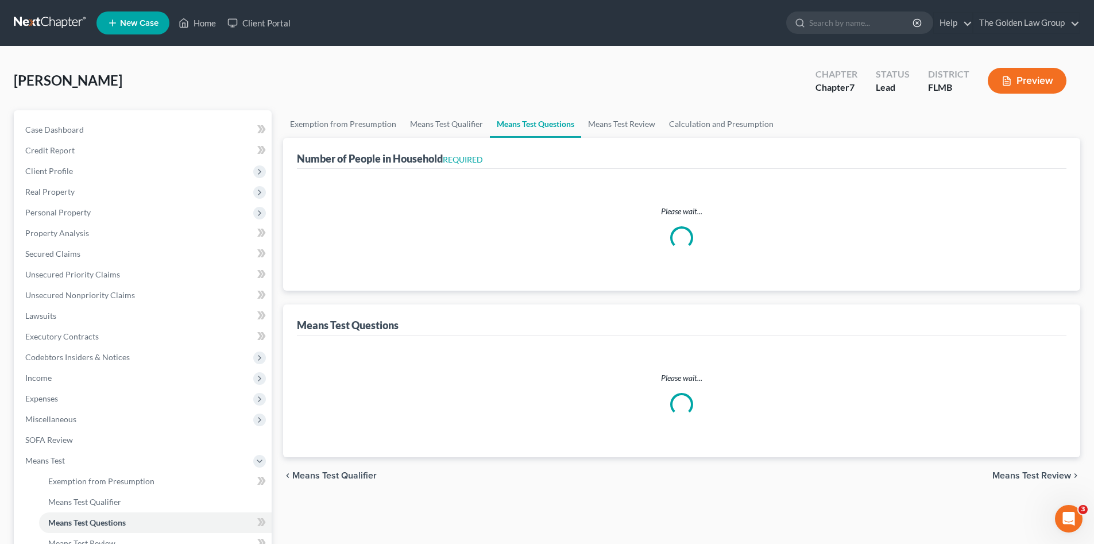
select select "1"
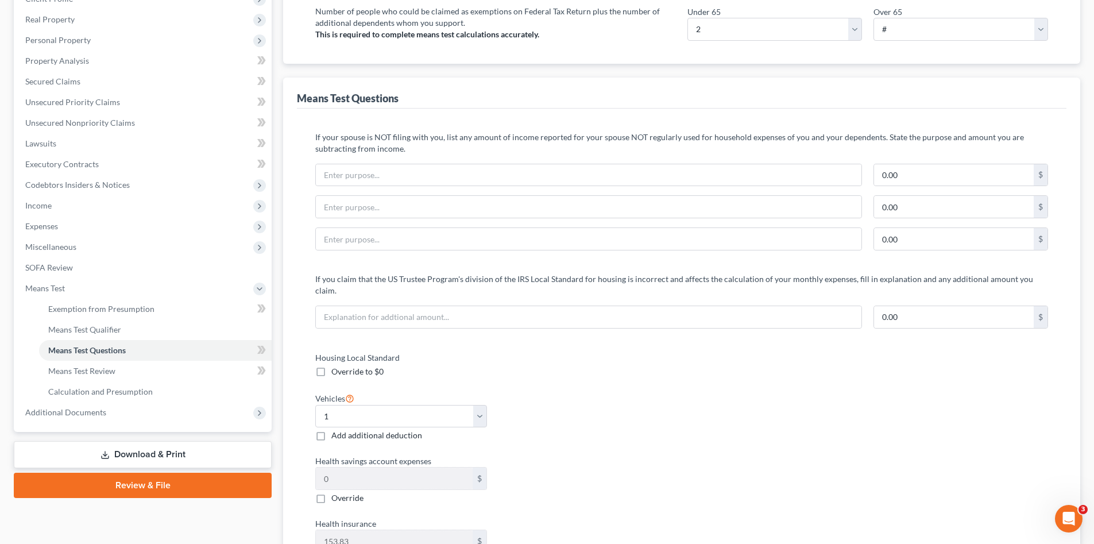
scroll to position [57, 0]
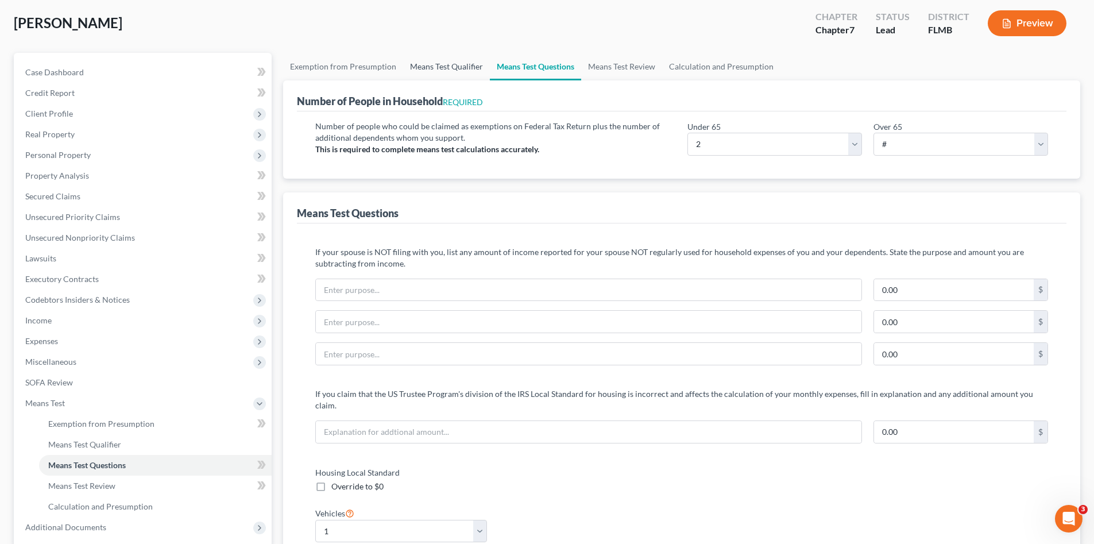
click at [458, 68] on link "Means Test Qualifier" at bounding box center [446, 67] width 87 height 28
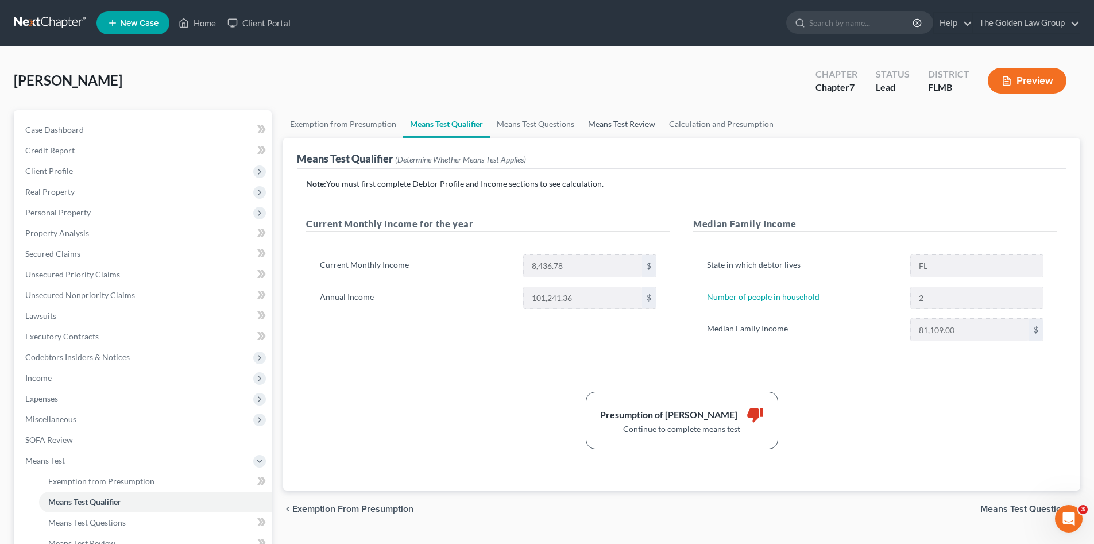
click at [628, 124] on link "Means Test Review" at bounding box center [621, 124] width 81 height 28
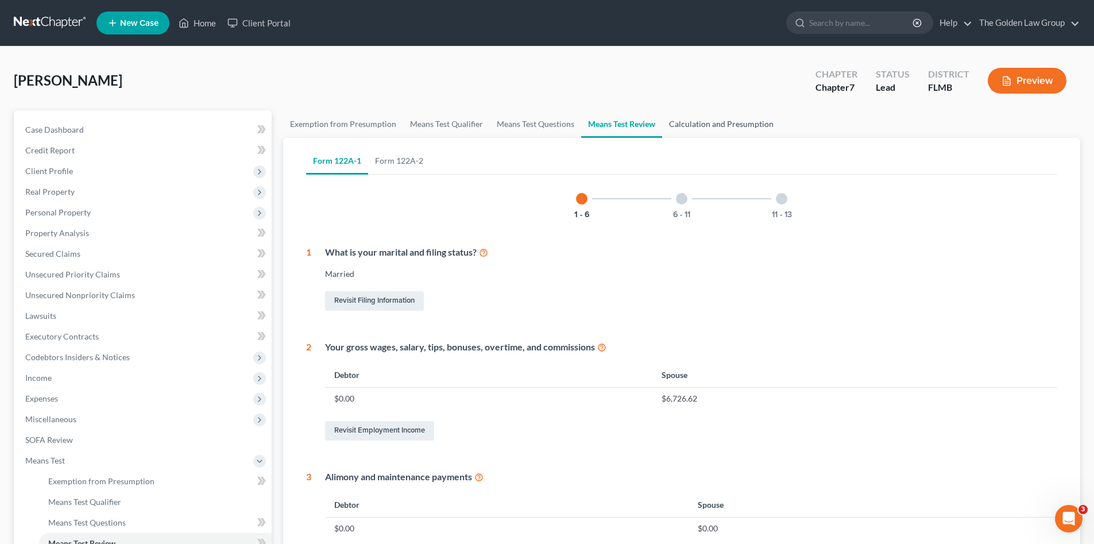
click at [700, 128] on link "Calculation and Presumption" at bounding box center [721, 124] width 118 height 28
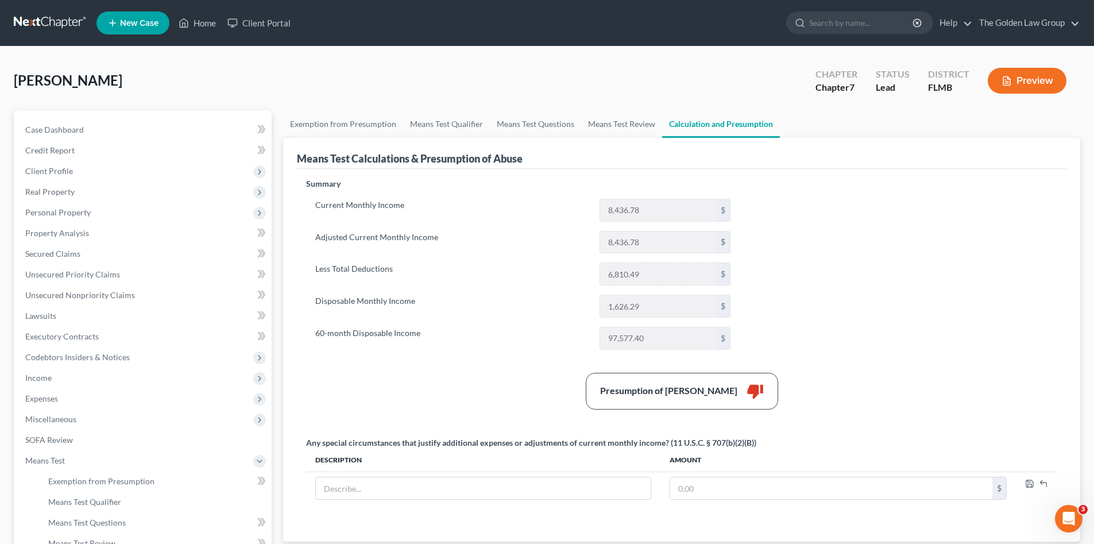
click at [468, 308] on label "Disposable Monthly Income" at bounding box center [452, 306] width 284 height 23
click at [464, 489] on input "text" at bounding box center [483, 488] width 335 height 22
type input "A"
type input "a"
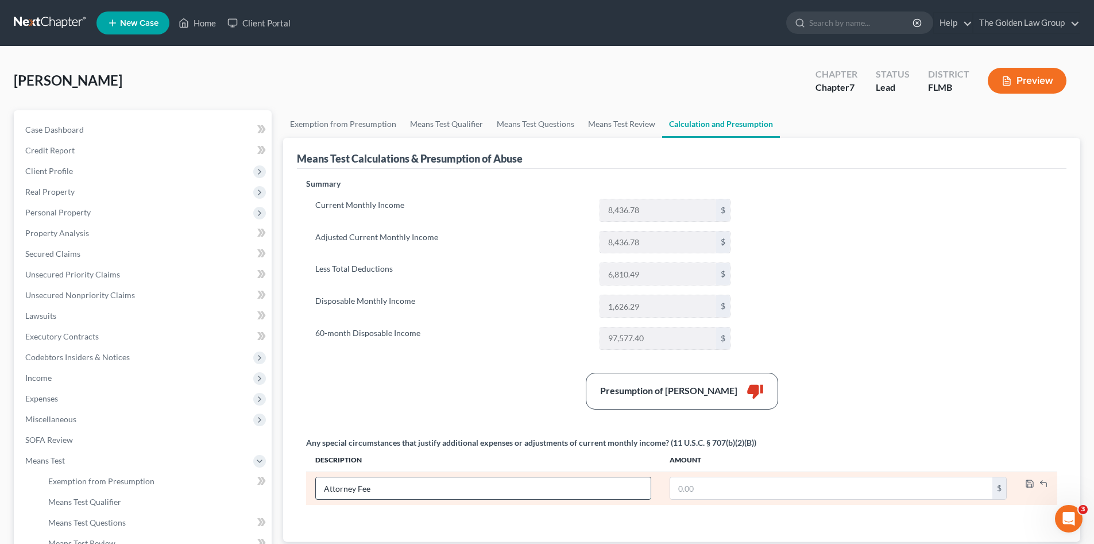
type input "Attorney Fee"
type input "67.00"
click at [1028, 484] on polyline "button" at bounding box center [1030, 485] width 4 height 3
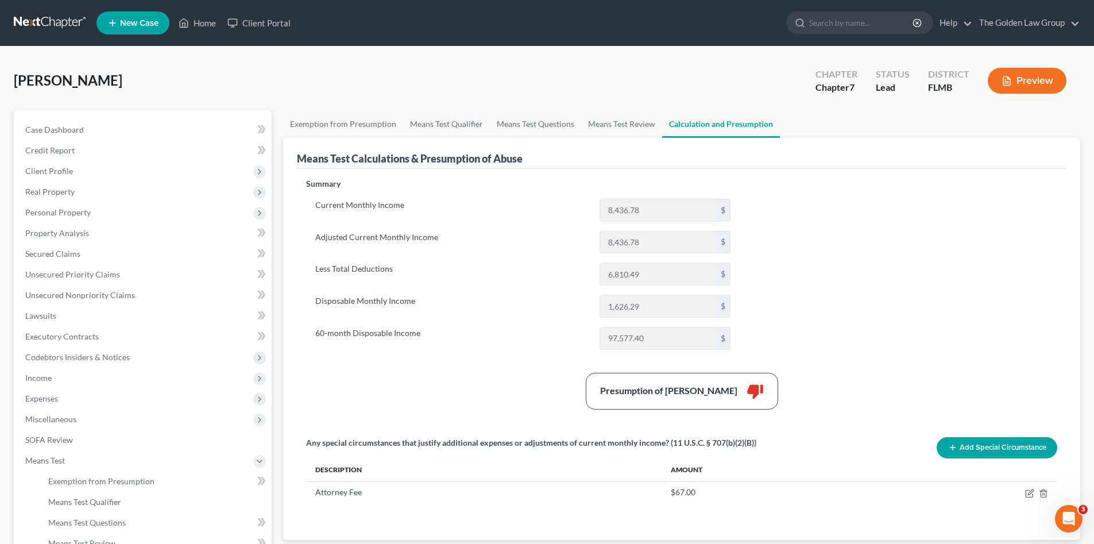
click at [1024, 445] on button "Add Special Circumstance" at bounding box center [997, 447] width 121 height 21
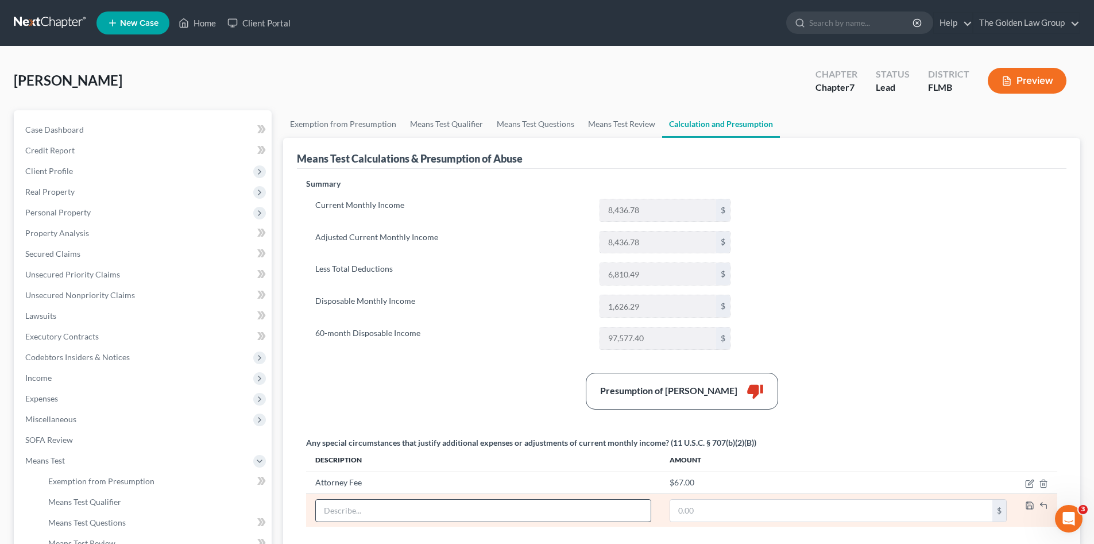
scroll to position [57, 0]
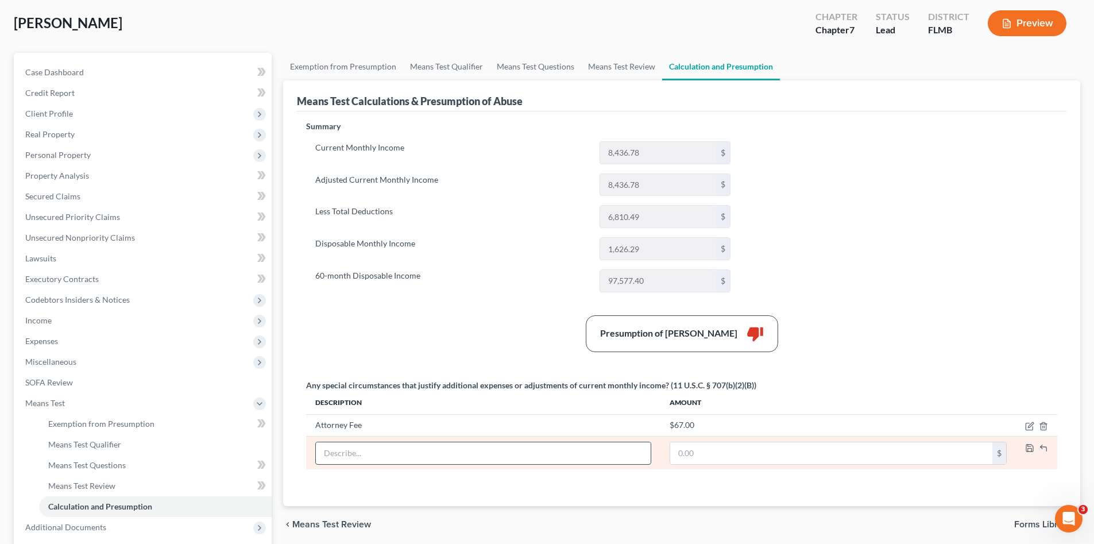
click at [518, 461] on input "text" at bounding box center [483, 453] width 335 height 22
type input "Monitoring Fee"
type input "45.00"
click at [1030, 448] on icon "button" at bounding box center [1029, 447] width 9 height 9
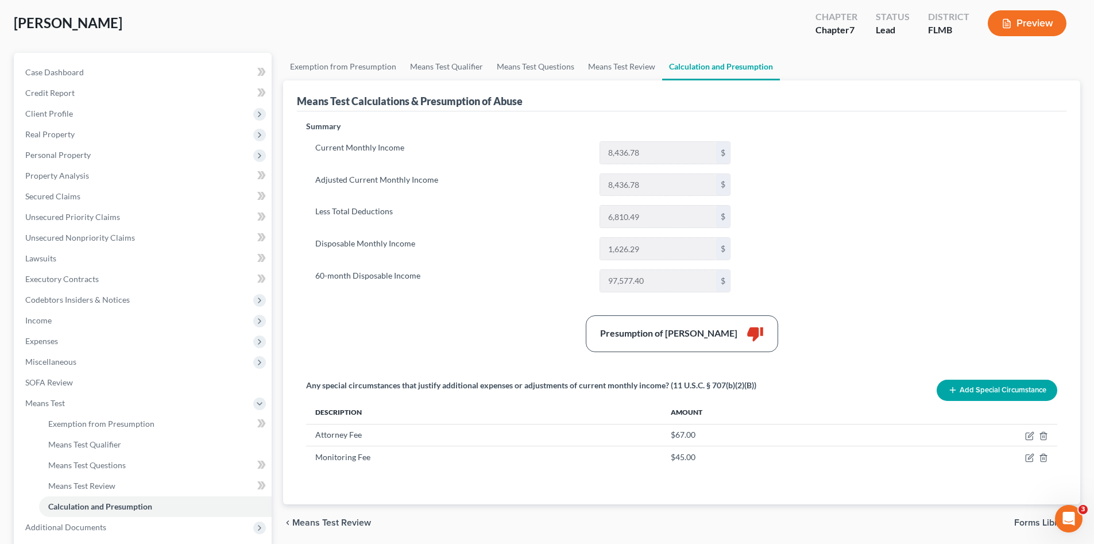
scroll to position [153, 0]
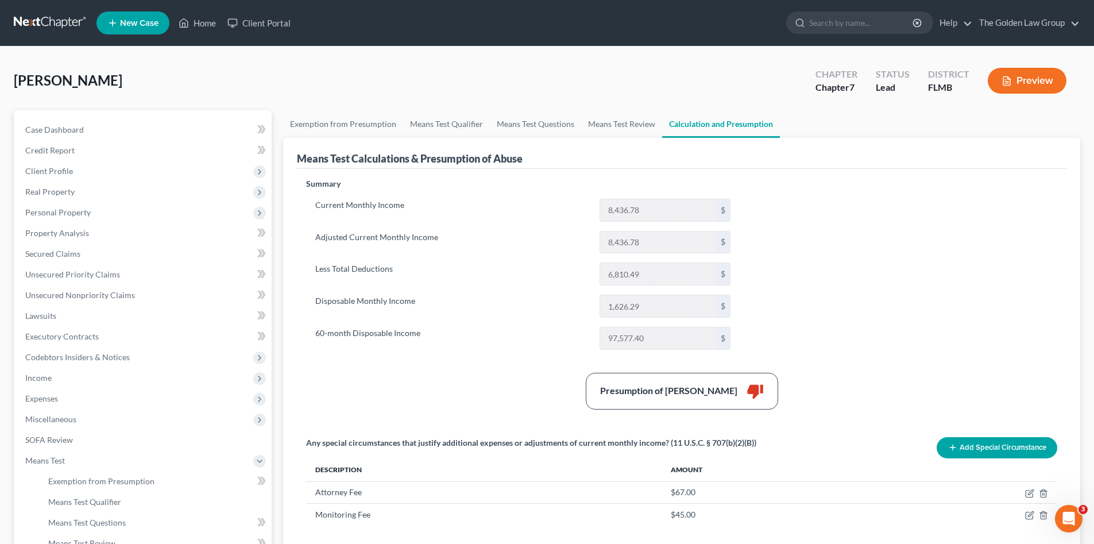
click at [499, 326] on div "Current Monthly Income 8,436.78 $ Adjusted Current Monthly Income 8,436.78 $ Le…" at bounding box center [523, 274] width 434 height 151
click at [66, 175] on span "Client Profile" at bounding box center [144, 171] width 256 height 21
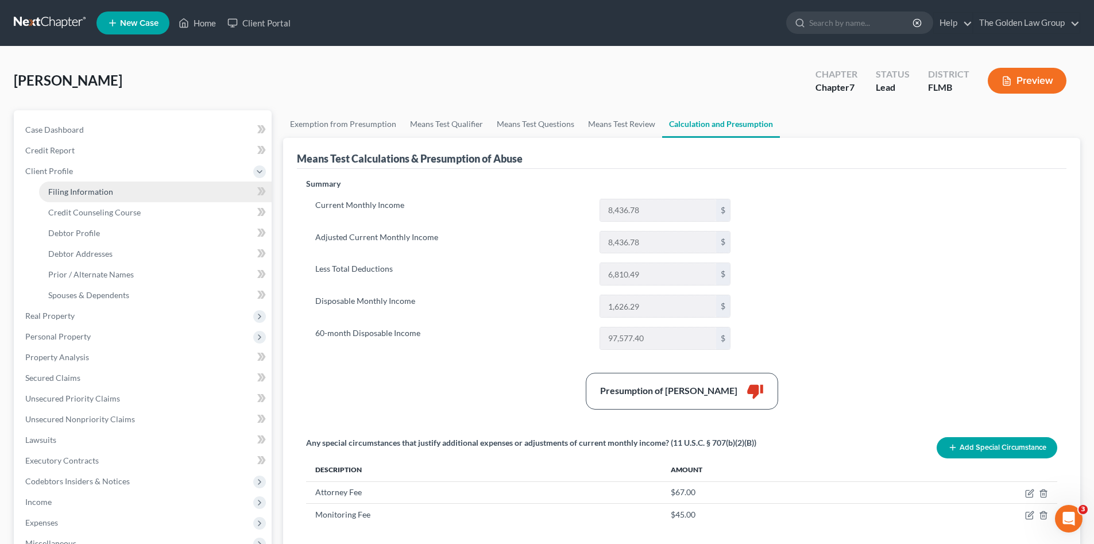
click at [76, 195] on span "Filing Information" at bounding box center [80, 192] width 65 height 10
select select "1"
select select "0"
select select "15"
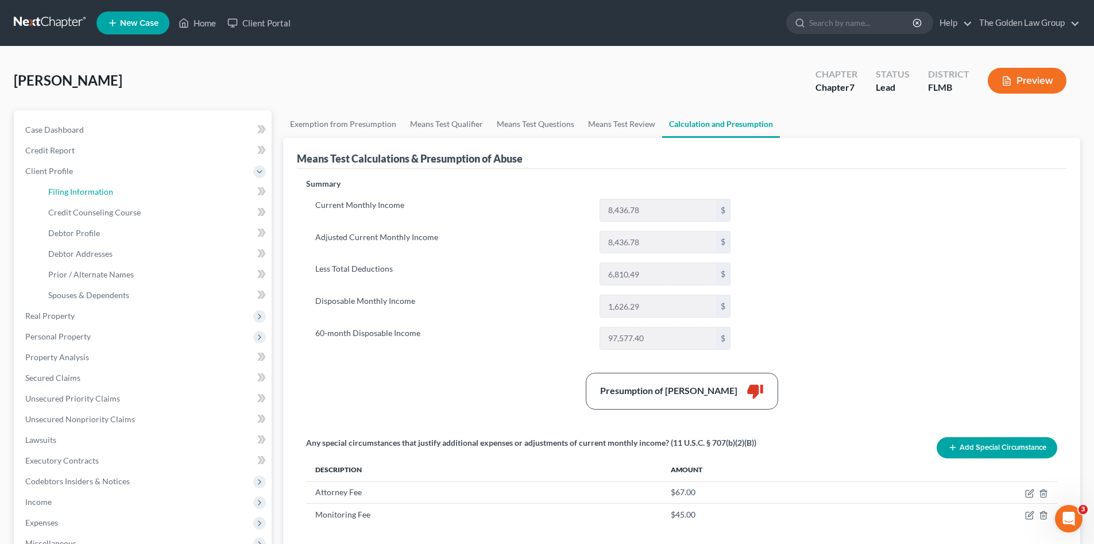
select select "4"
select select "9"
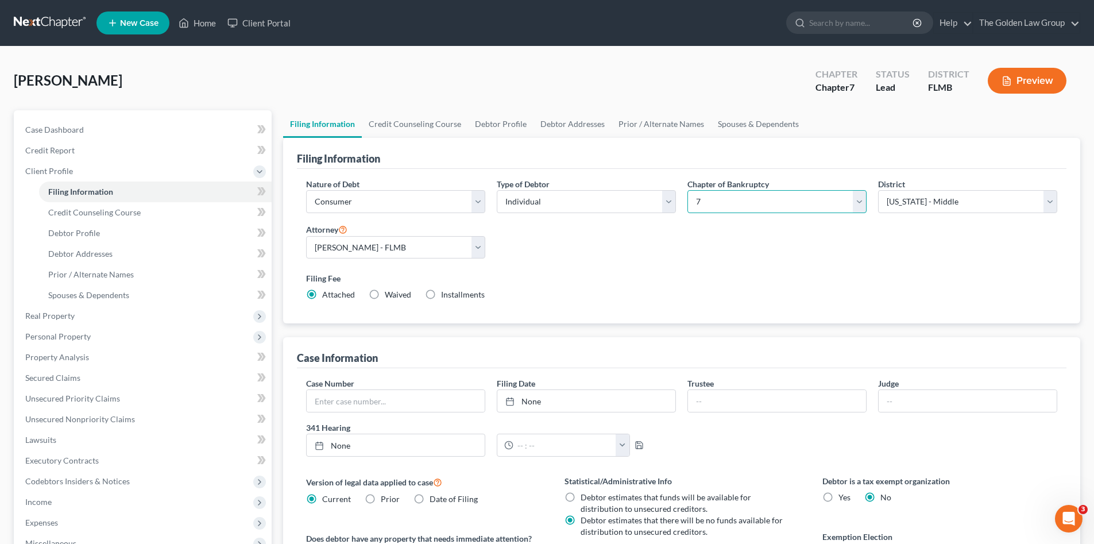
click at [794, 197] on select "Select 7 11 12 13" at bounding box center [777, 201] width 179 height 23
select select "3"
click at [688, 190] on select "Select 7 11 12 13" at bounding box center [777, 201] width 179 height 23
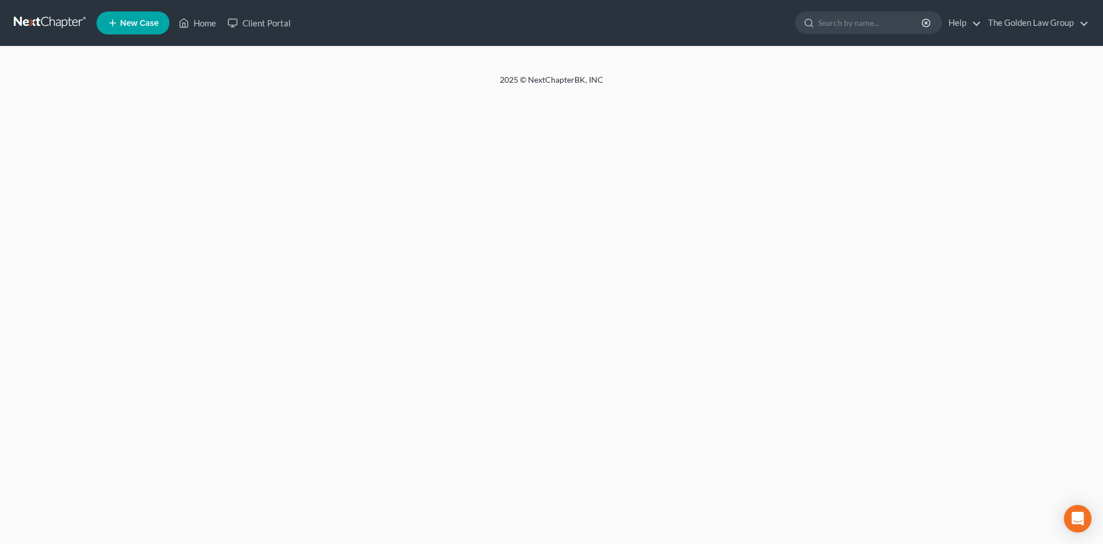
select select "1"
select select "0"
select select "3"
select select "9"
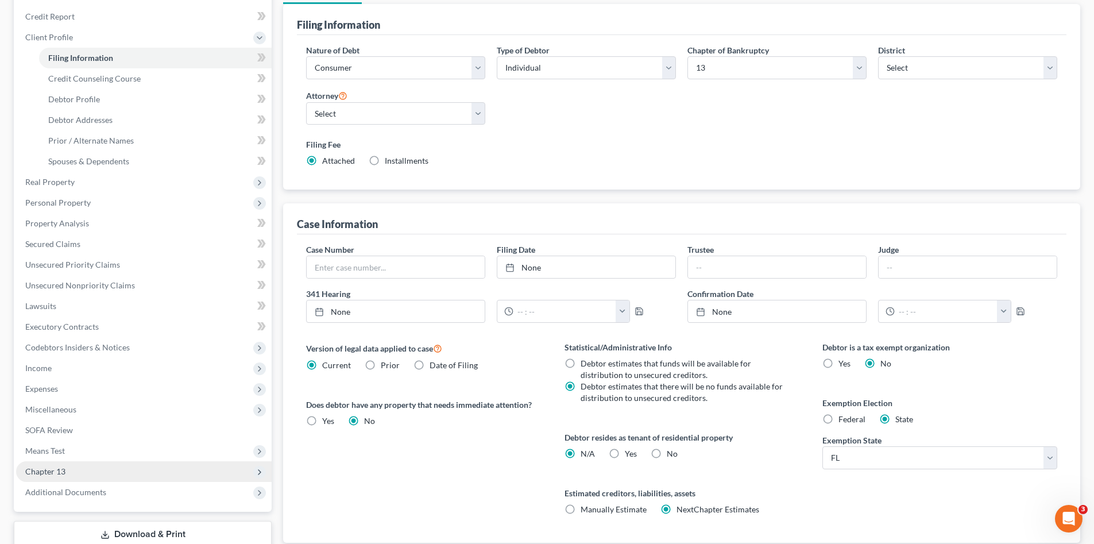
scroll to position [211, 0]
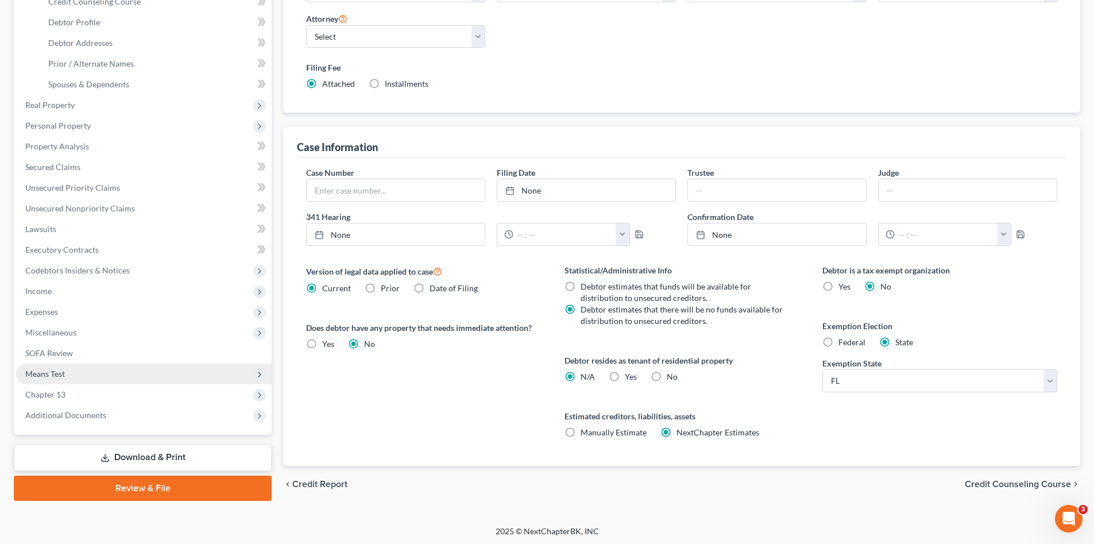
click at [81, 376] on span "Means Test" at bounding box center [144, 374] width 256 height 21
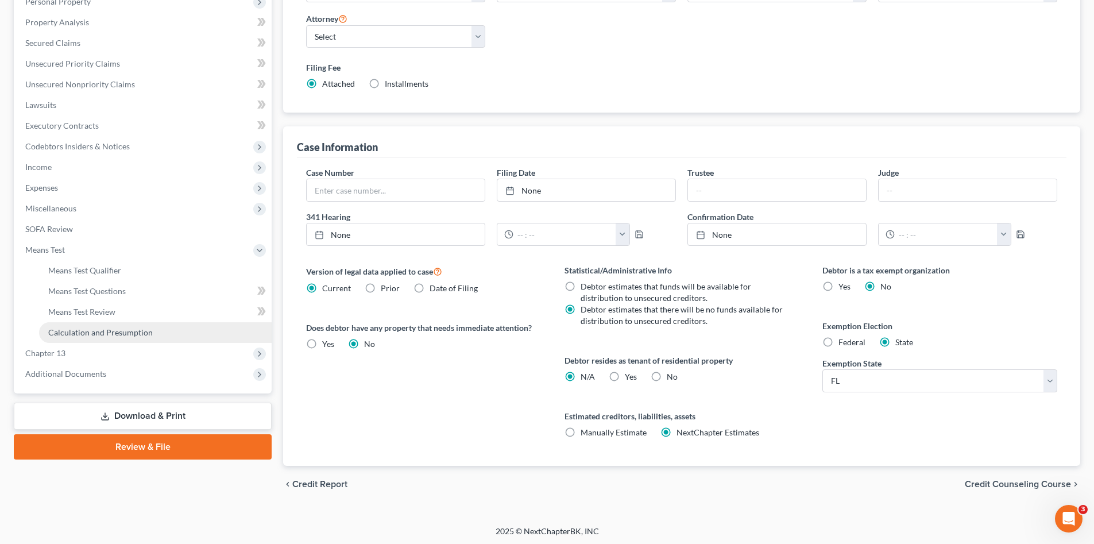
click at [106, 333] on span "Calculation and Presumption" at bounding box center [100, 332] width 105 height 10
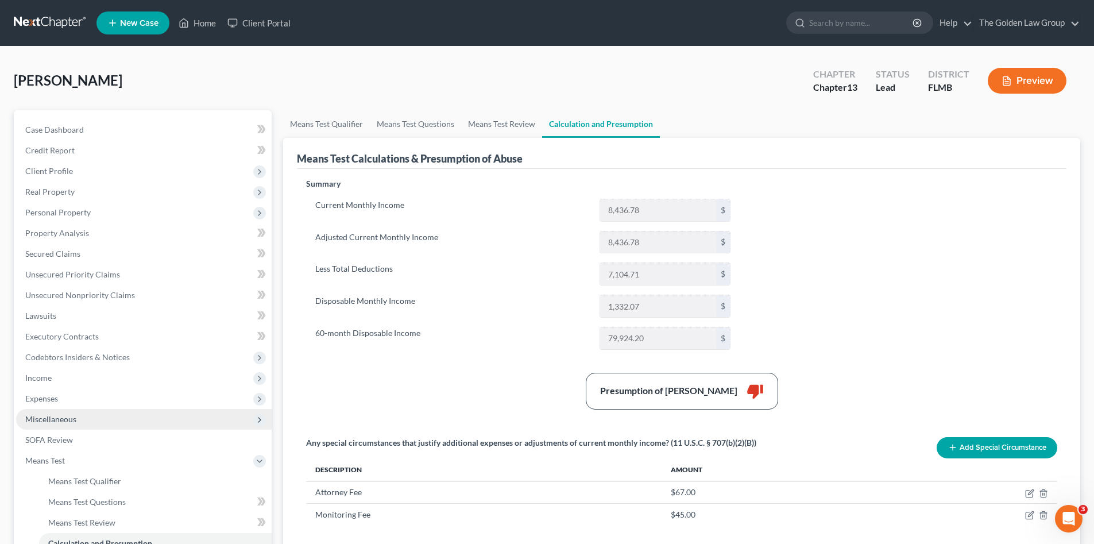
click at [67, 416] on span "Miscellaneous" at bounding box center [50, 419] width 51 height 10
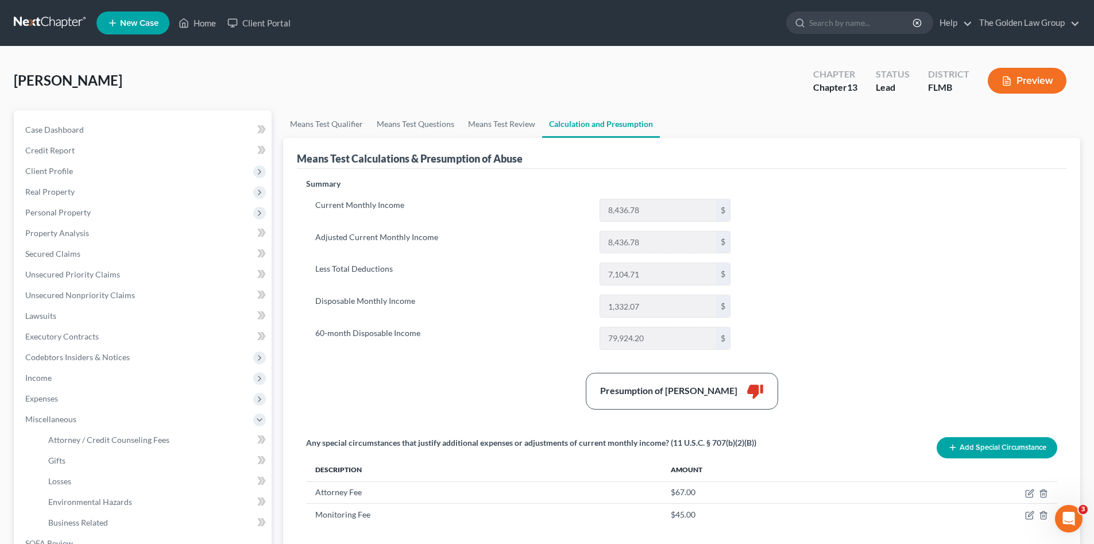
scroll to position [115, 0]
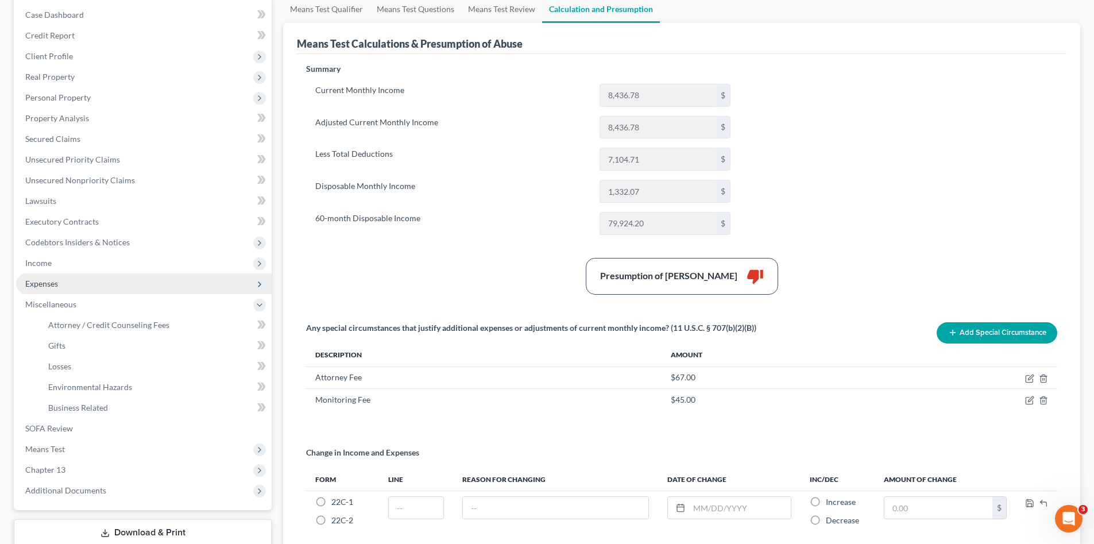
click at [72, 286] on span "Expenses" at bounding box center [144, 283] width 256 height 21
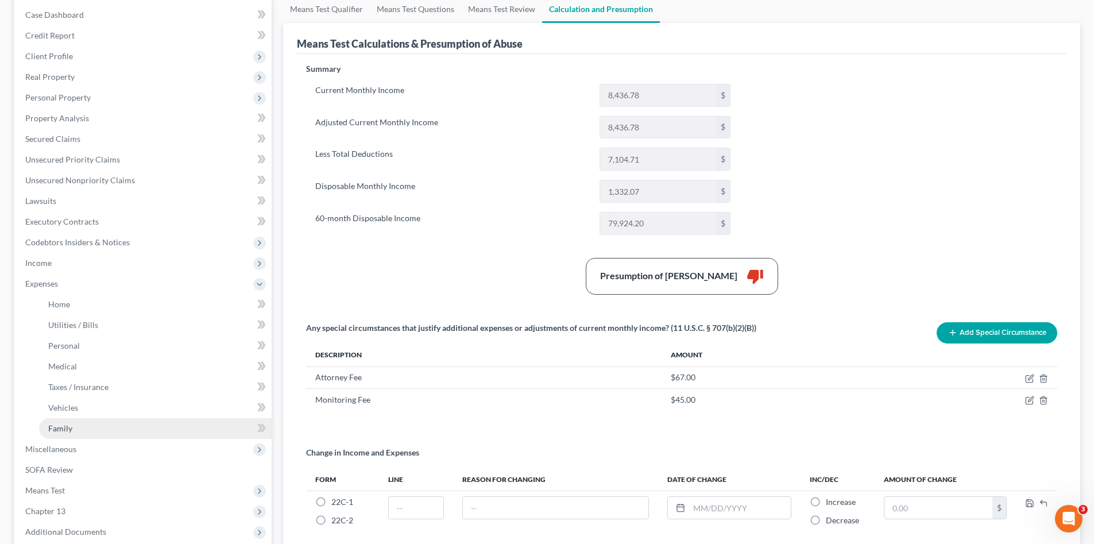
click at [107, 427] on link "Family" at bounding box center [155, 428] width 233 height 21
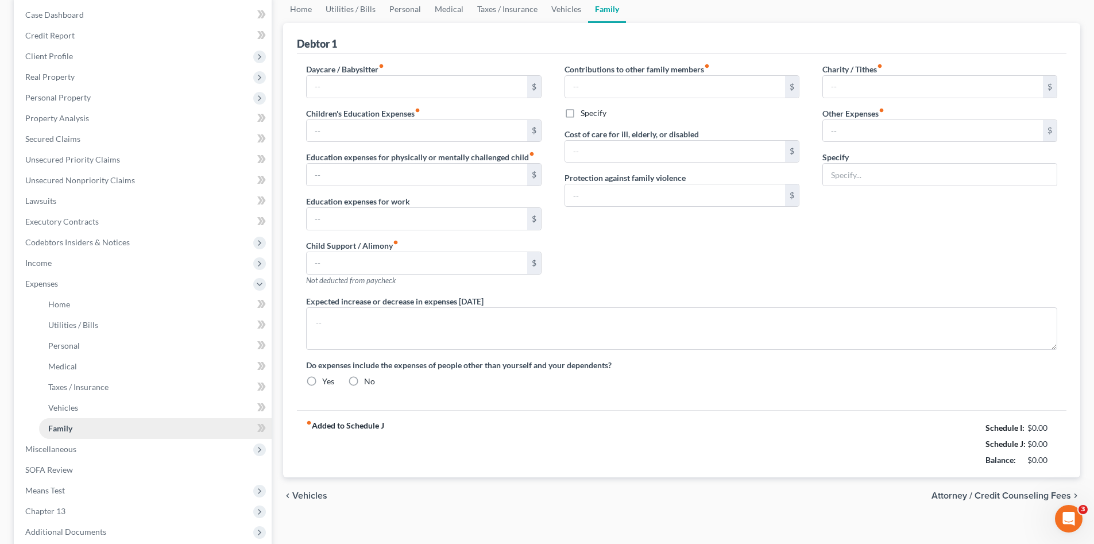
type input "0.00"
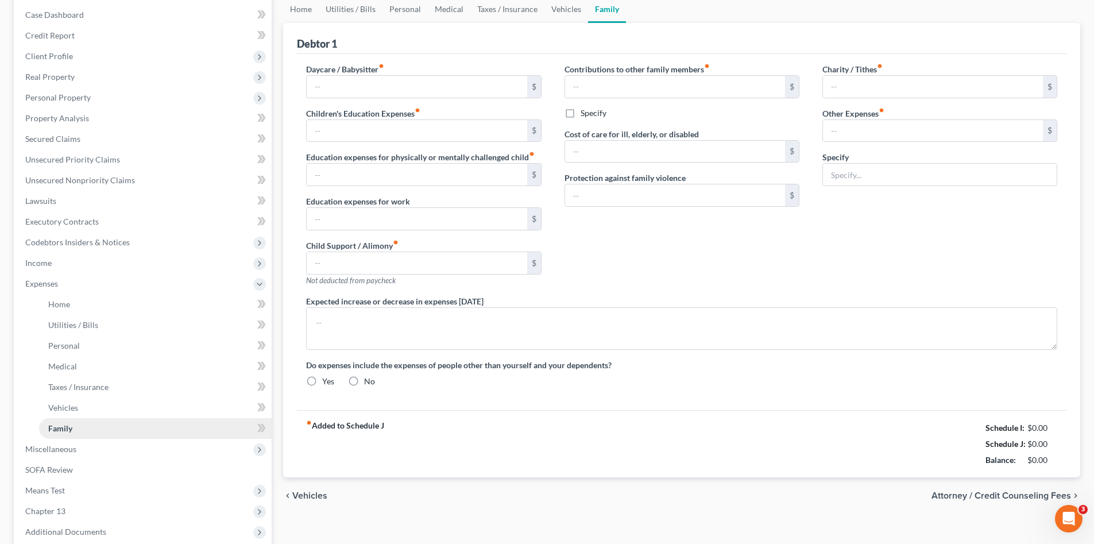
type input "0.00"
type input "200.00"
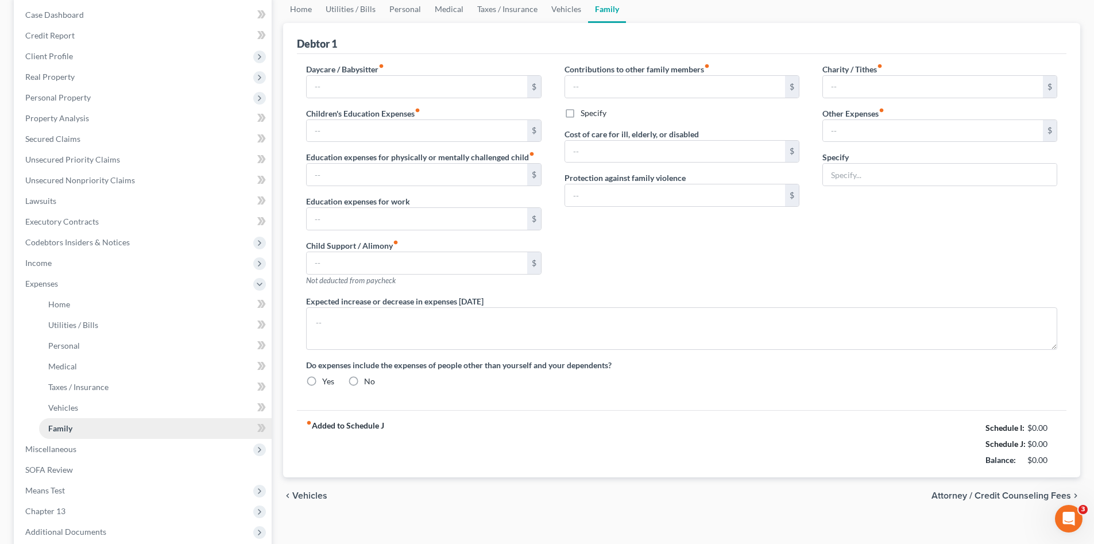
type input "Lawn Care"
radio input "true"
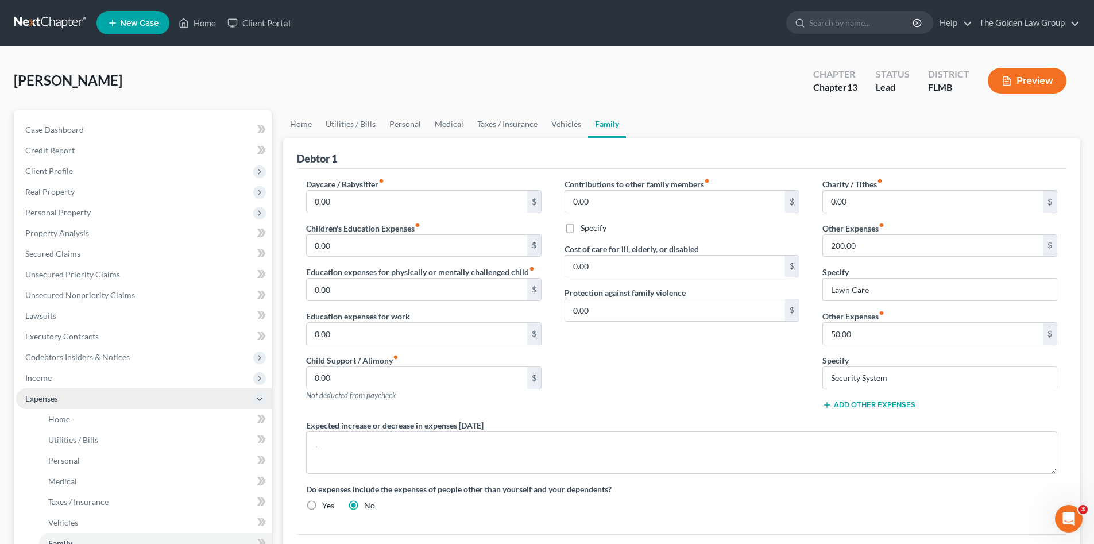
click at [67, 391] on span "Expenses" at bounding box center [144, 398] width 256 height 21
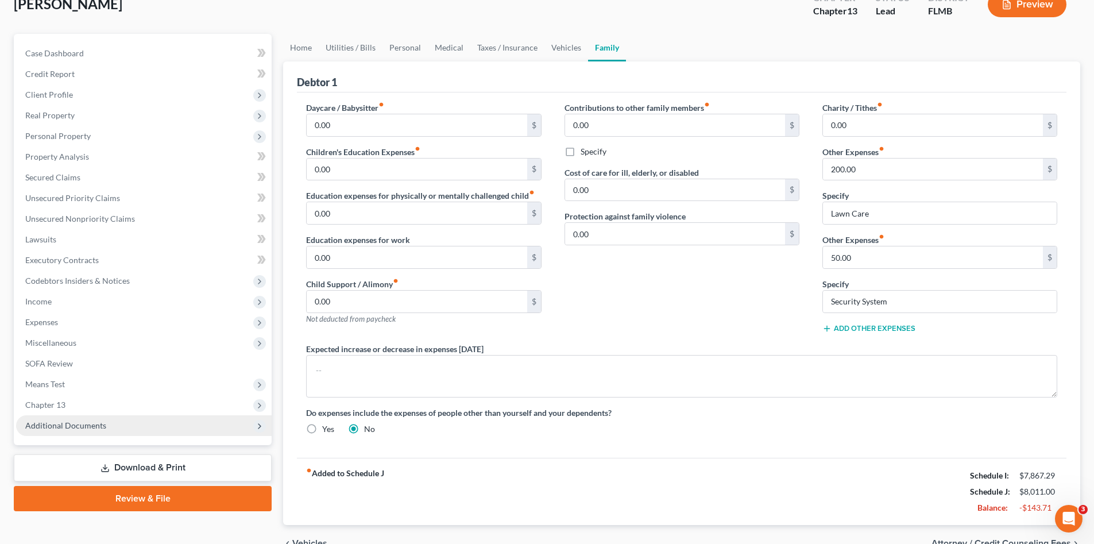
scroll to position [96, 0]
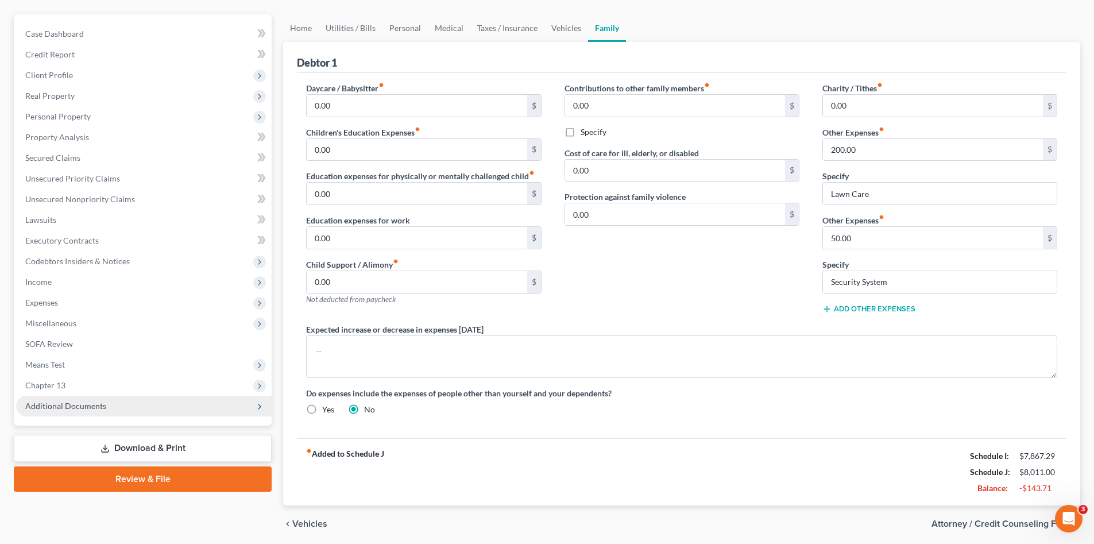
click at [97, 410] on span "Additional Documents" at bounding box center [65, 406] width 81 height 10
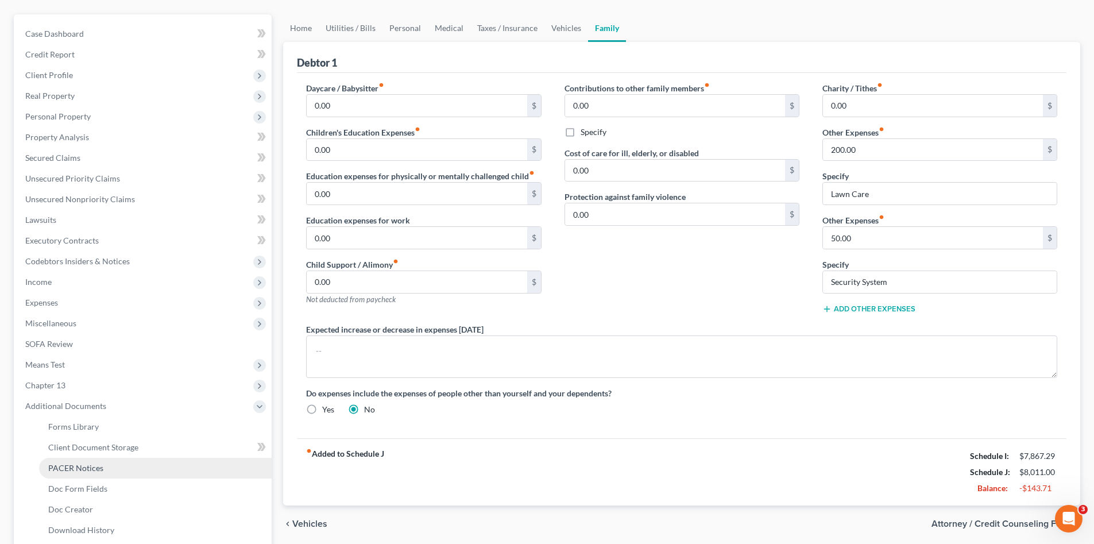
scroll to position [172, 0]
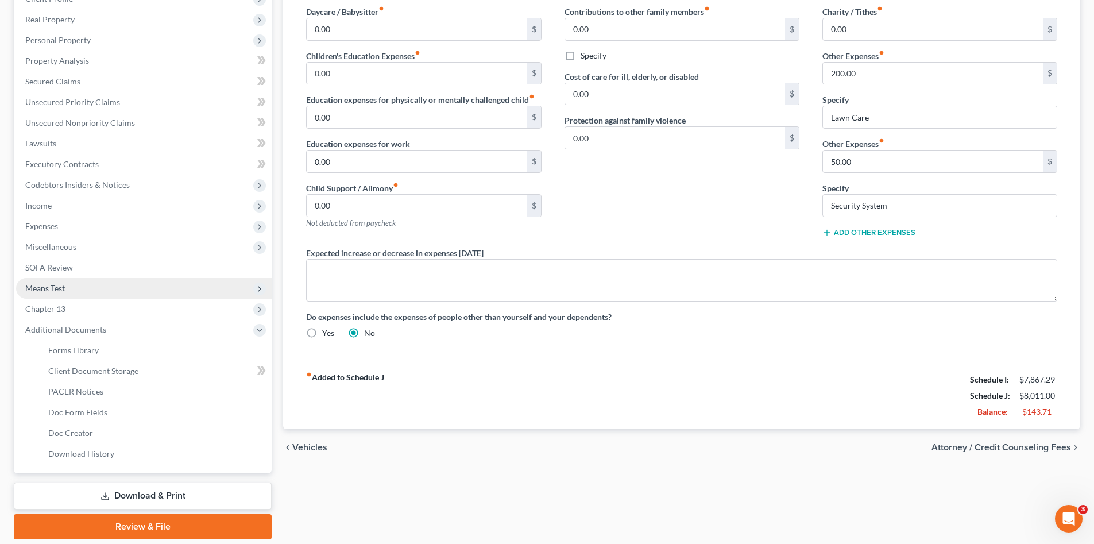
click at [73, 290] on span "Means Test" at bounding box center [144, 288] width 256 height 21
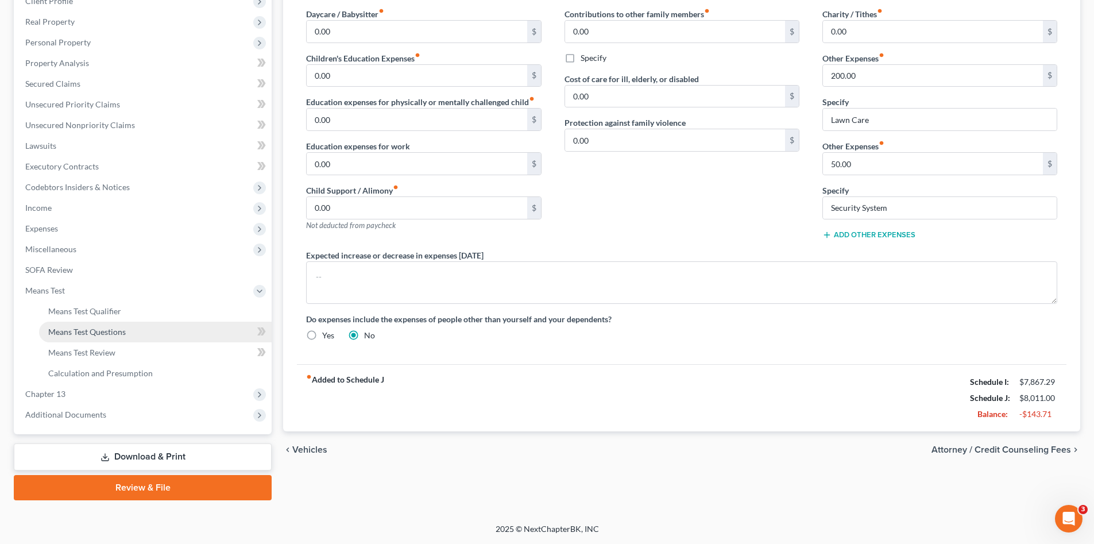
scroll to position [170, 0]
click at [106, 311] on span "Means Test Qualifier" at bounding box center [84, 311] width 73 height 10
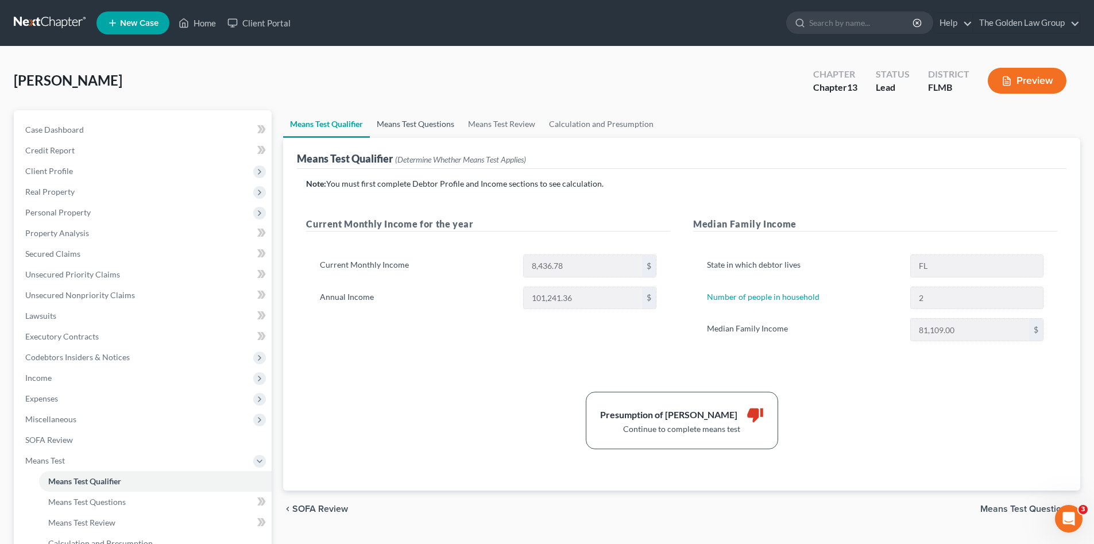
click at [421, 126] on link "Means Test Questions" at bounding box center [415, 124] width 91 height 28
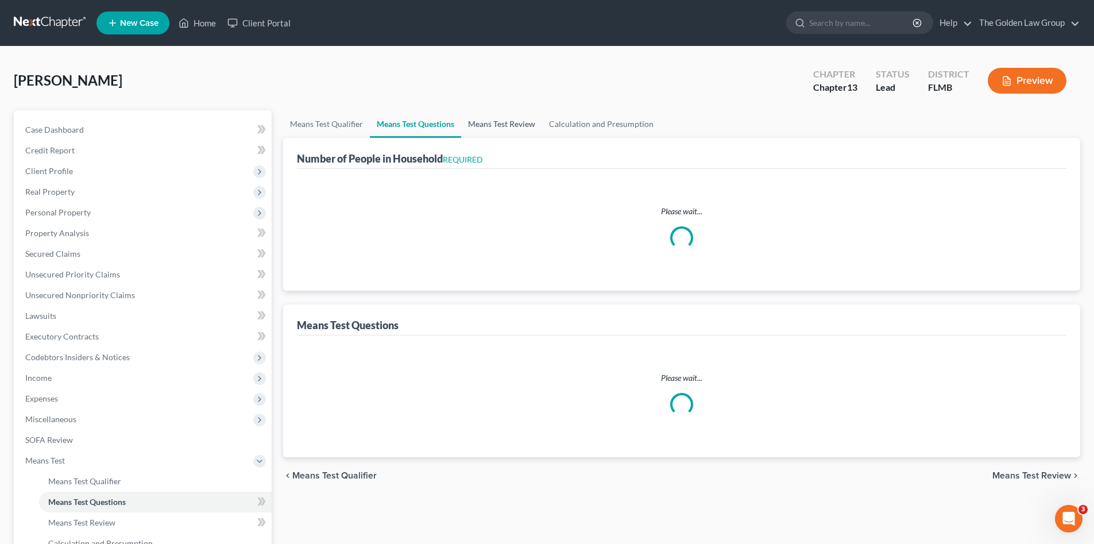
select select "1"
select select "60"
select select "2"
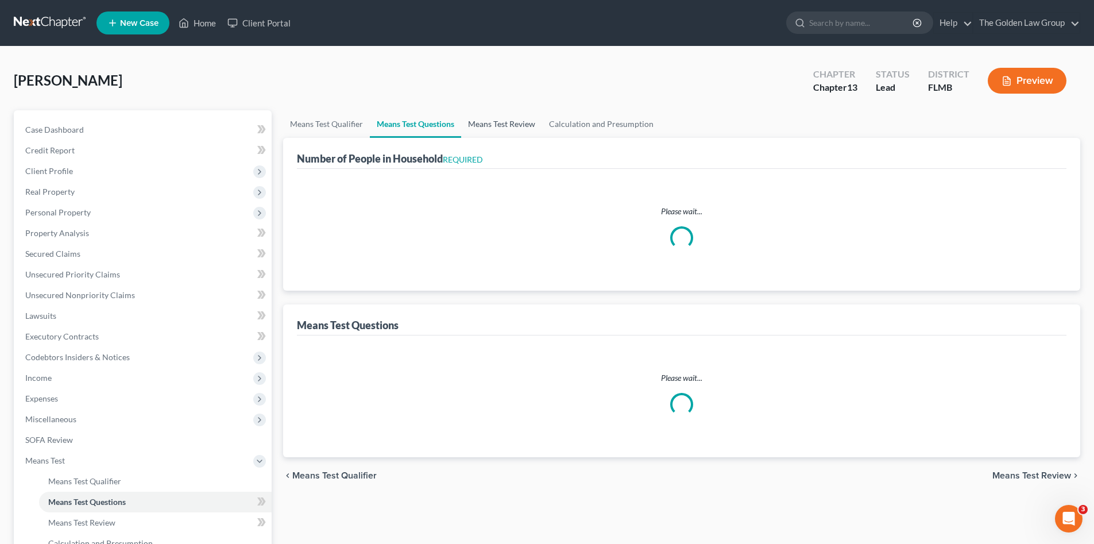
select select "1"
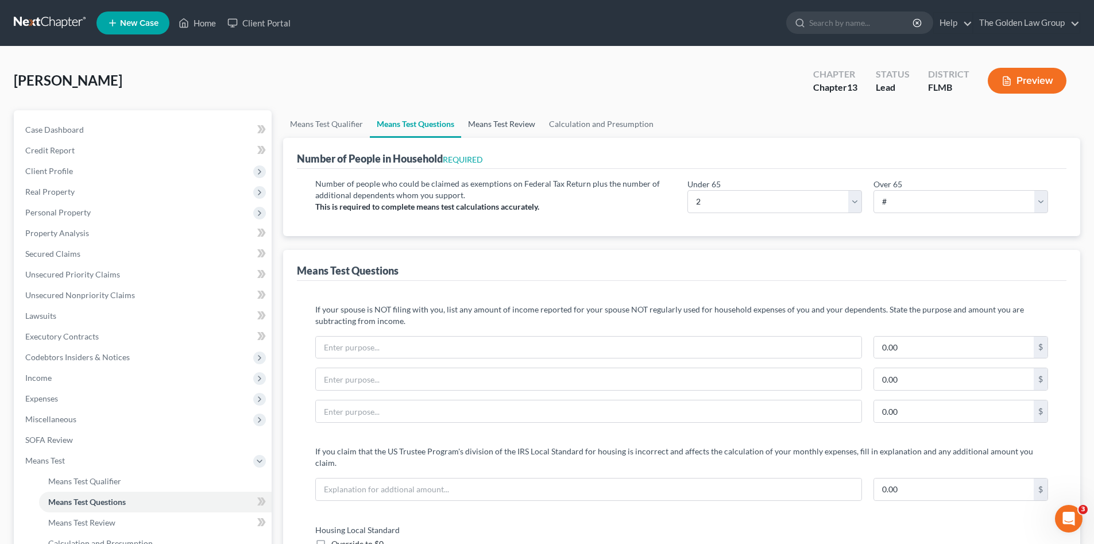
click at [502, 126] on link "Means Test Review" at bounding box center [501, 124] width 81 height 28
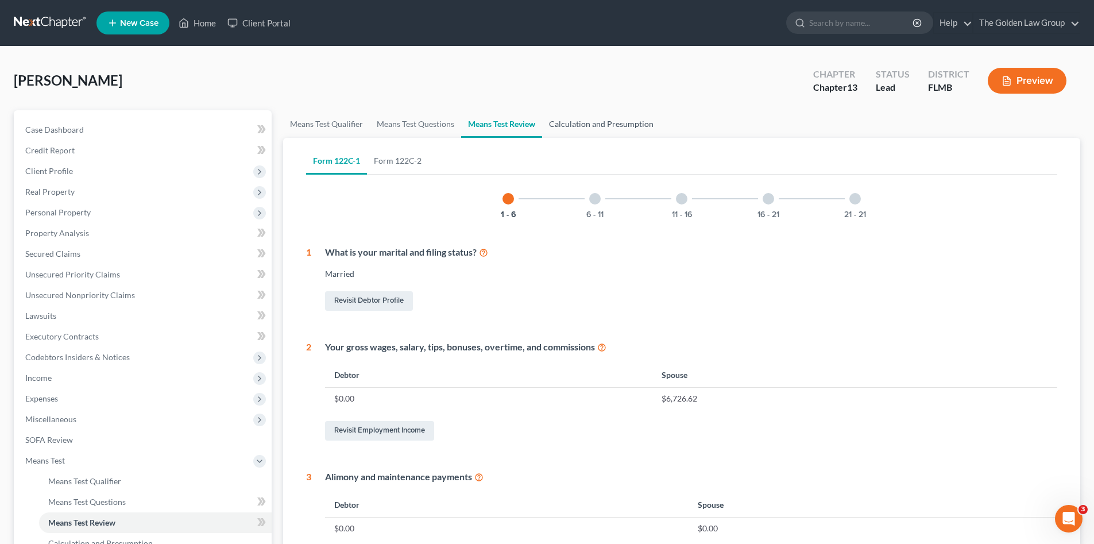
click at [560, 125] on link "Calculation and Presumption" at bounding box center [601, 124] width 118 height 28
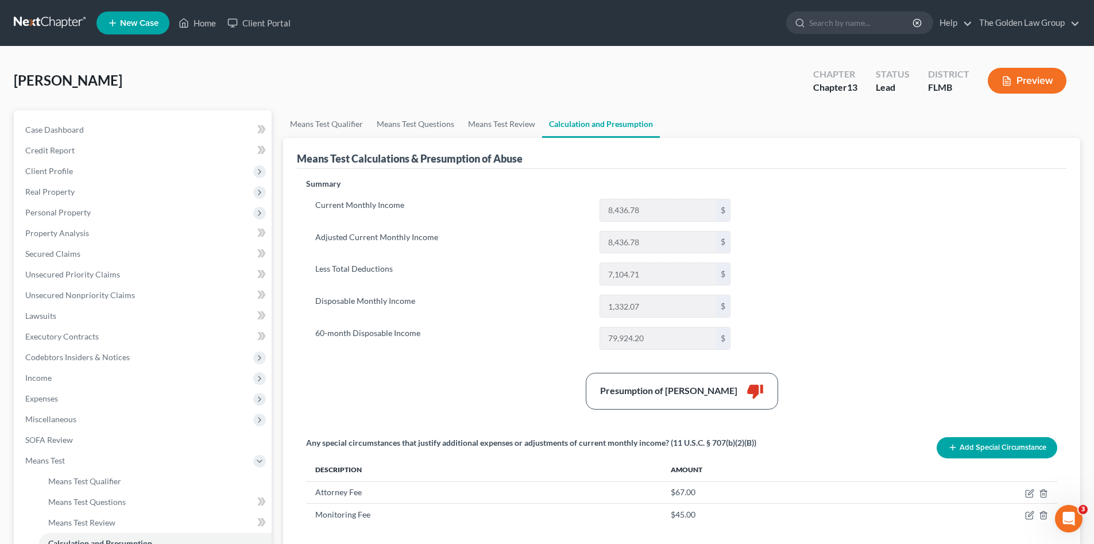
click at [542, 307] on label "Disposable Monthly Income" at bounding box center [452, 306] width 284 height 23
click at [69, 335] on span "Executory Contracts" at bounding box center [62, 336] width 74 height 10
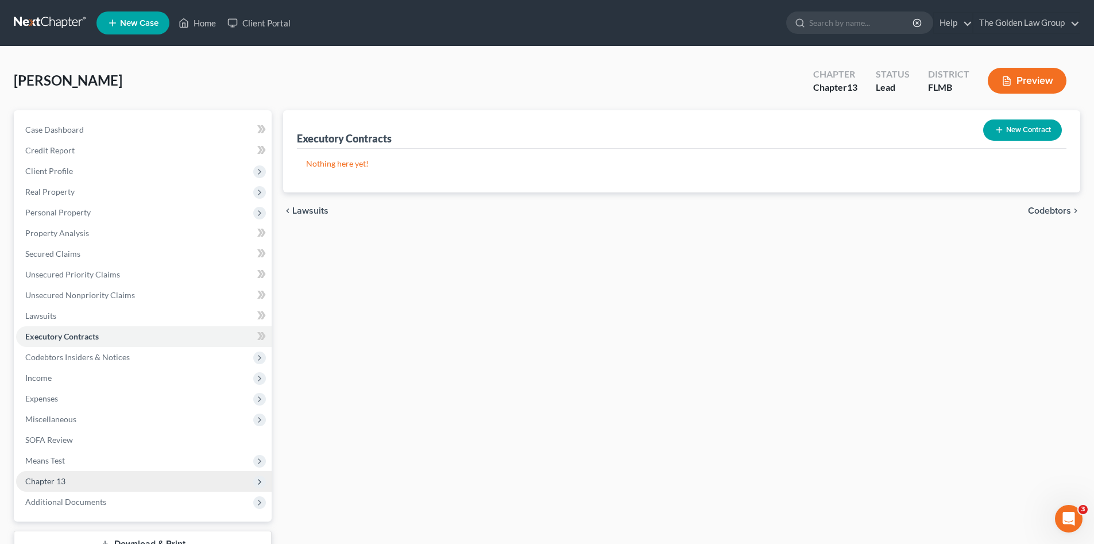
scroll to position [87, 0]
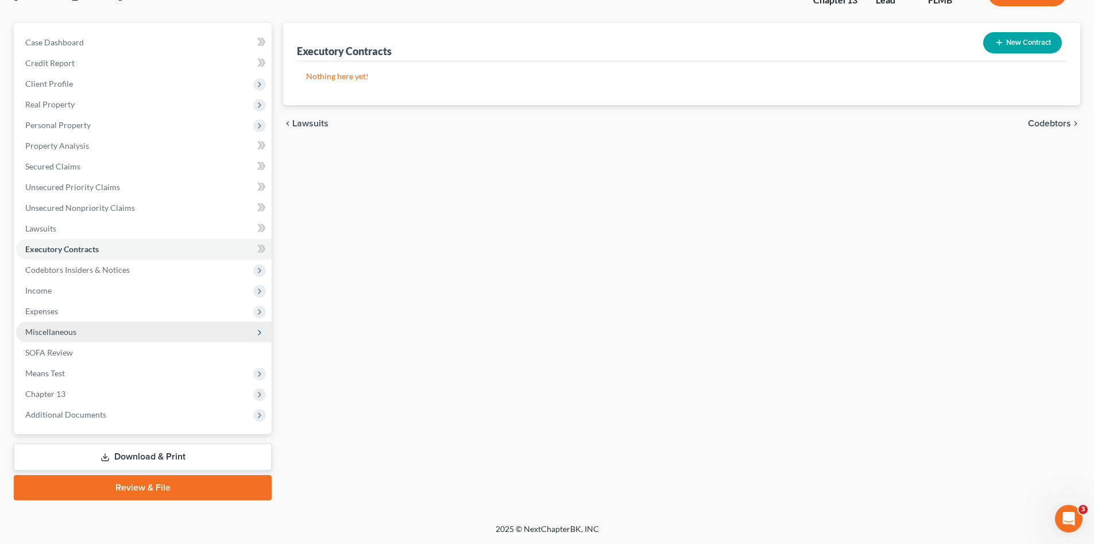
click at [61, 337] on span "Miscellaneous" at bounding box center [144, 332] width 256 height 21
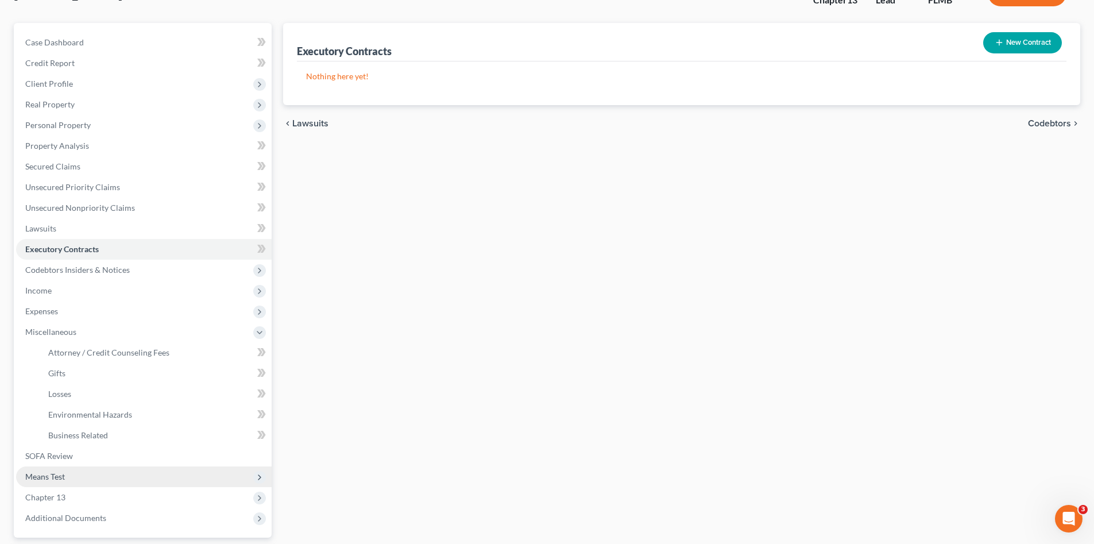
click at [83, 474] on span "Means Test" at bounding box center [144, 476] width 256 height 21
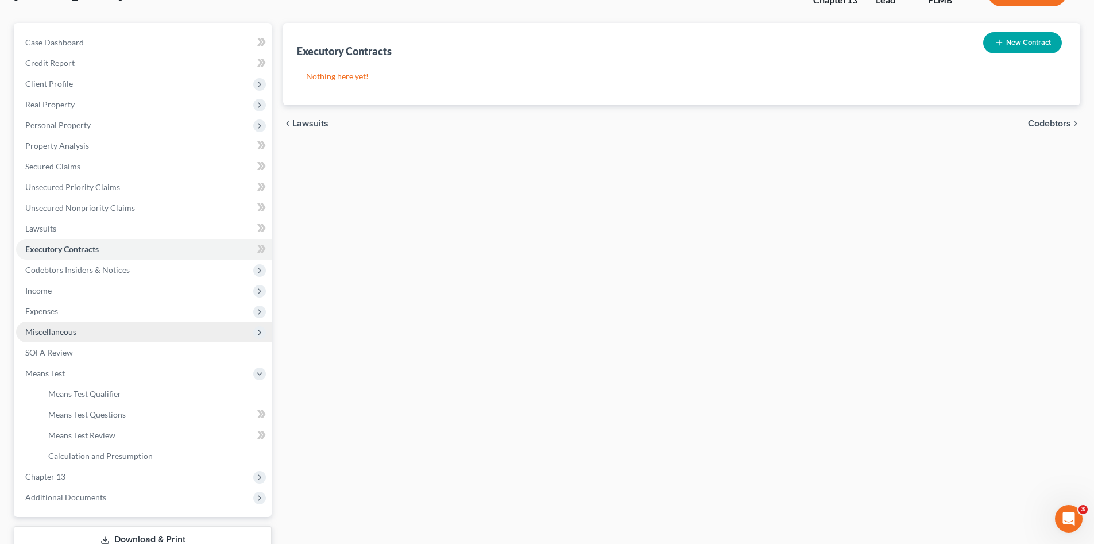
click at [59, 331] on span "Miscellaneous" at bounding box center [50, 332] width 51 height 10
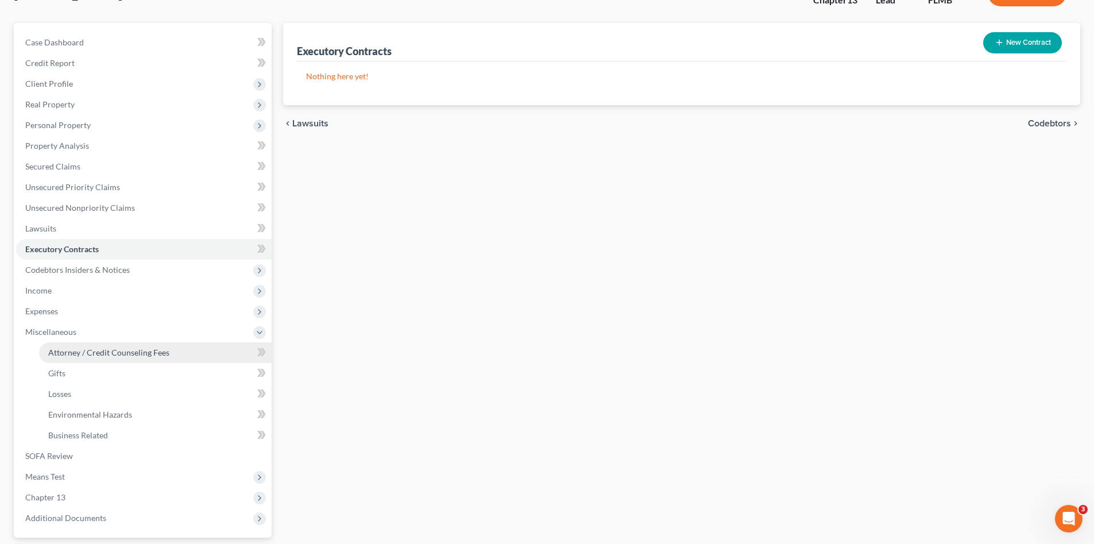
click at [78, 356] on span "Attorney / Credit Counseling Fees" at bounding box center [108, 353] width 121 height 10
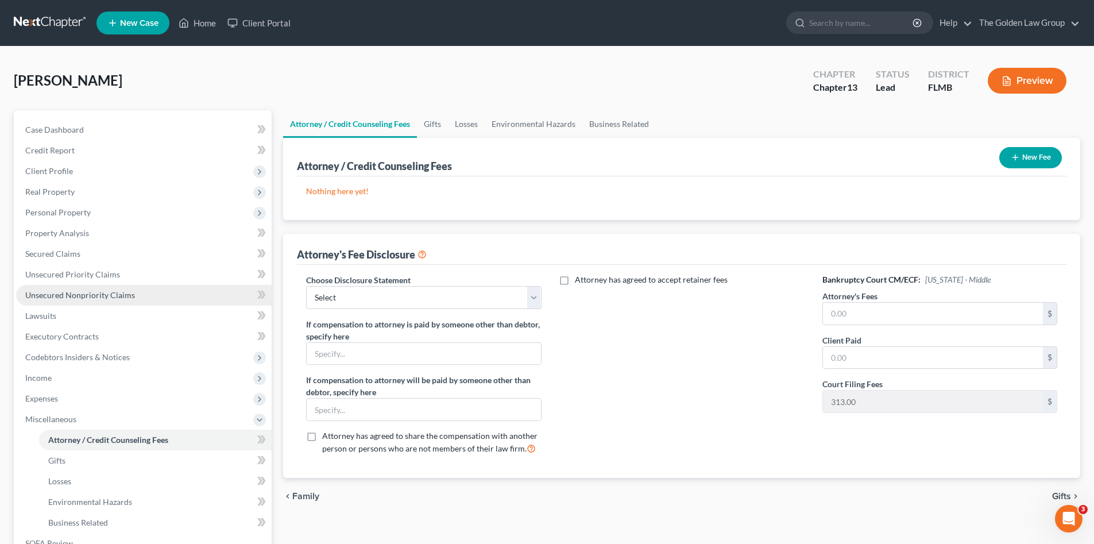
click at [83, 291] on span "Unsecured Nonpriority Claims" at bounding box center [80, 295] width 110 height 10
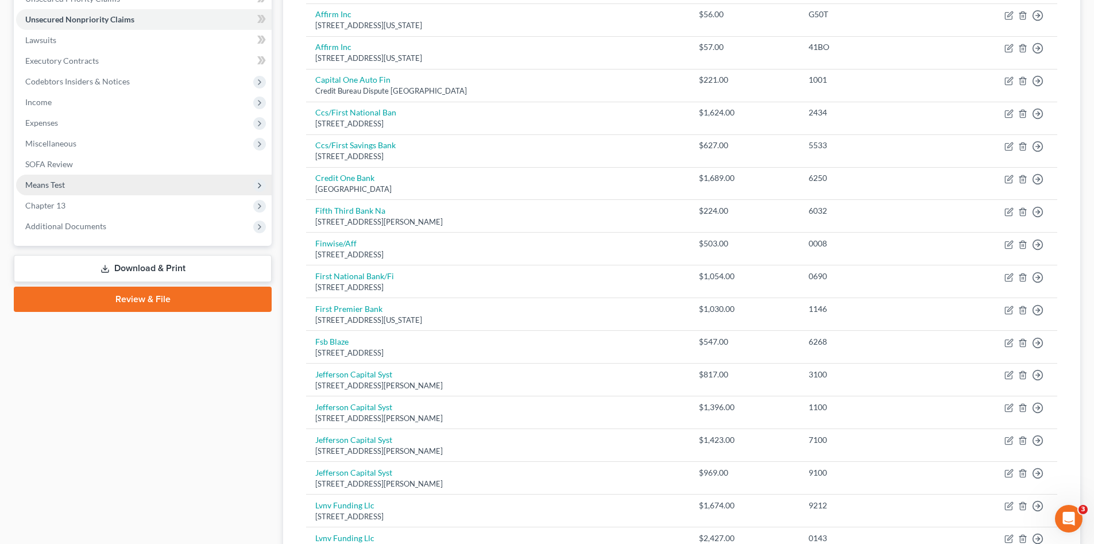
scroll to position [180, 0]
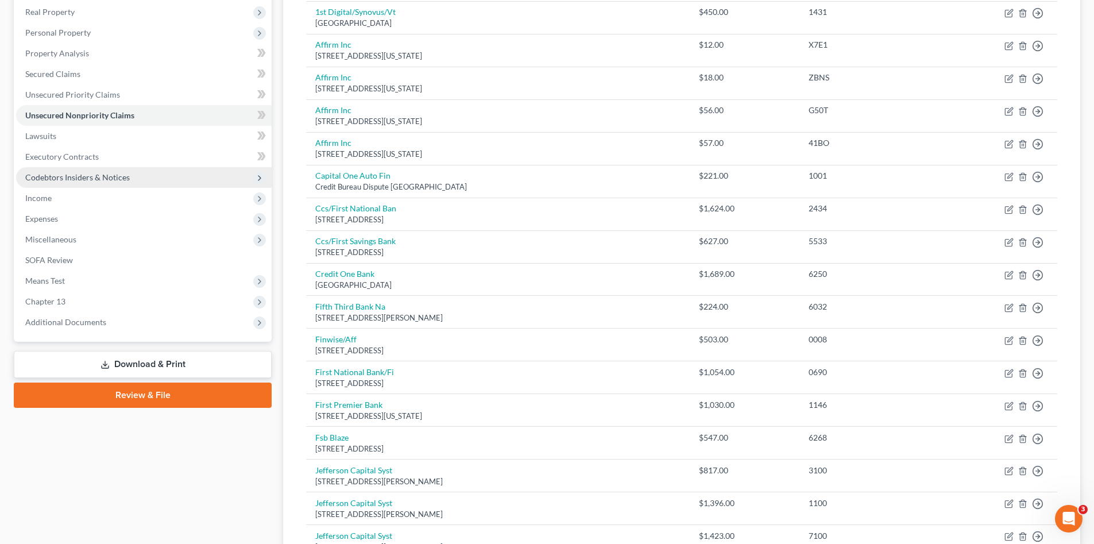
click at [75, 180] on span "Codebtors Insiders & Notices" at bounding box center [77, 177] width 105 height 10
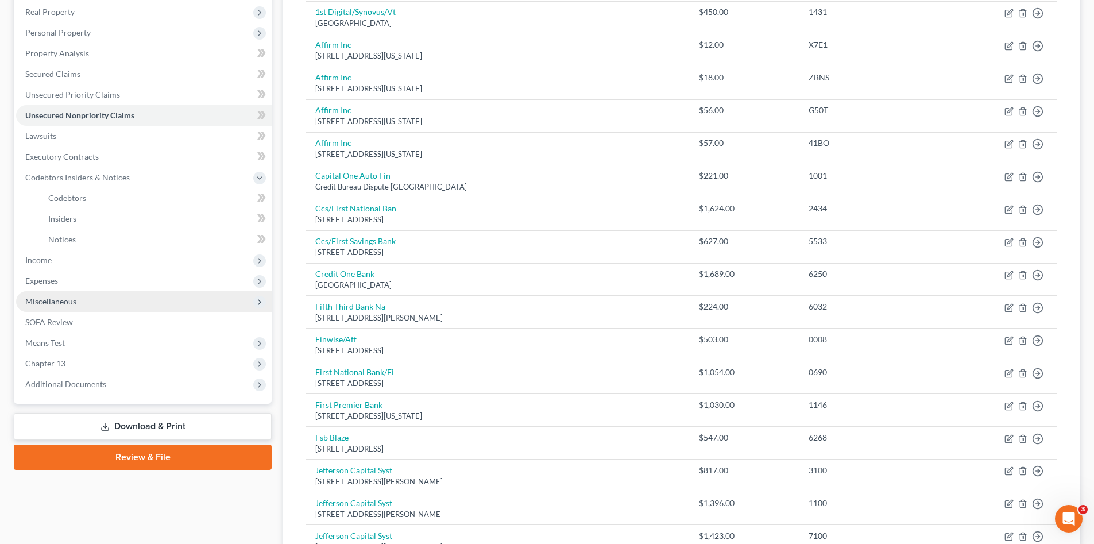
click at [70, 296] on span "Miscellaneous" at bounding box center [50, 301] width 51 height 10
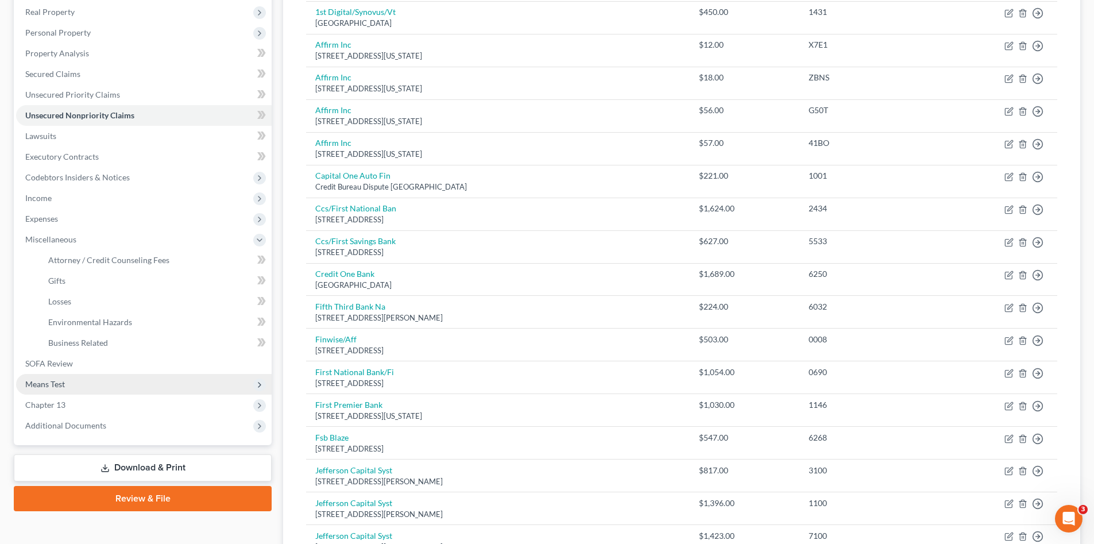
click at [102, 380] on span "Means Test" at bounding box center [144, 384] width 256 height 21
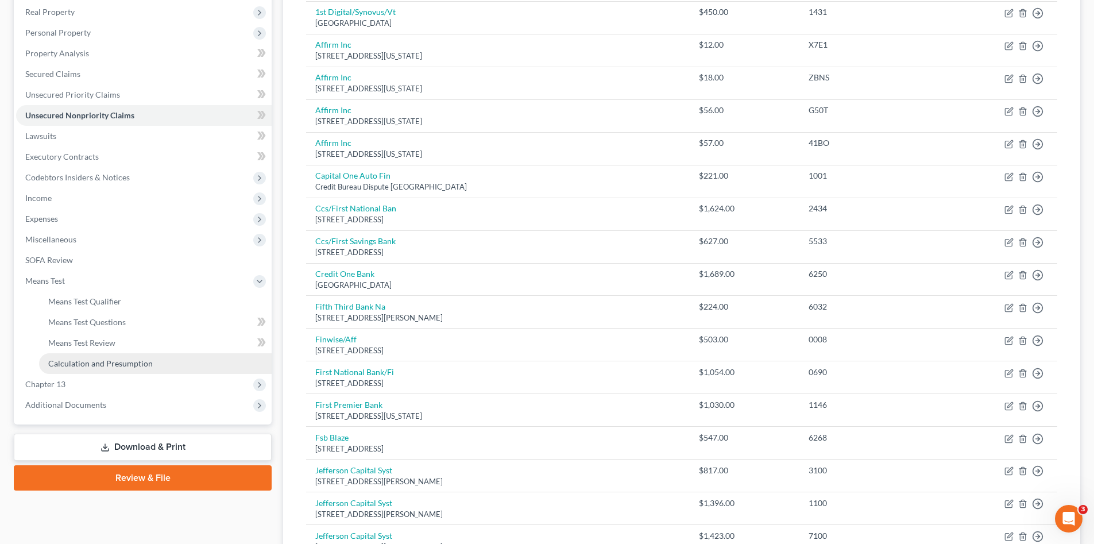
click at [114, 368] on link "Calculation and Presumption" at bounding box center [155, 363] width 233 height 21
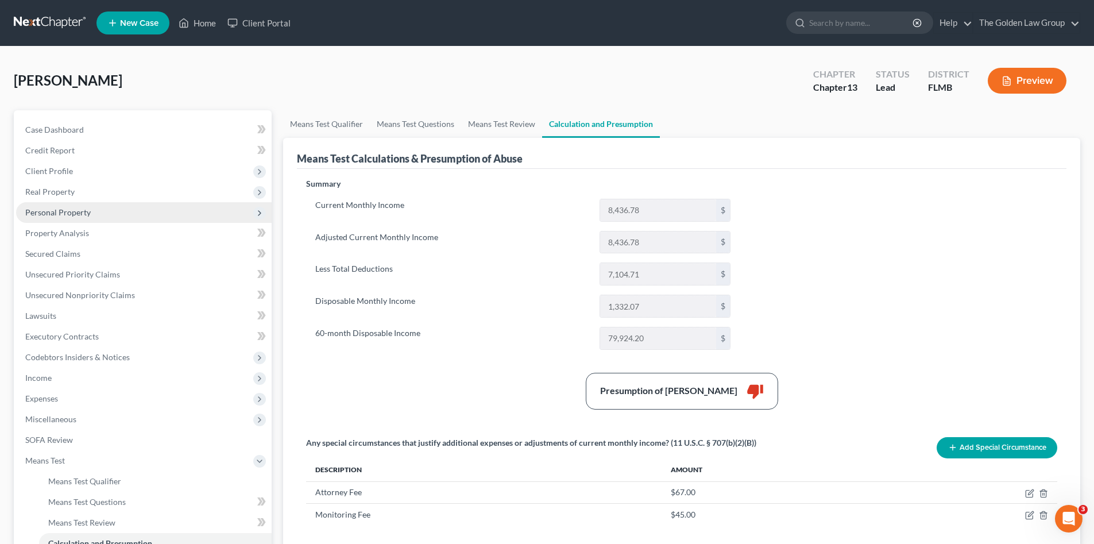
drag, startPoint x: 90, startPoint y: 212, endPoint x: 95, endPoint y: 220, distance: 9.6
click at [90, 212] on span "Personal Property" at bounding box center [144, 212] width 256 height 21
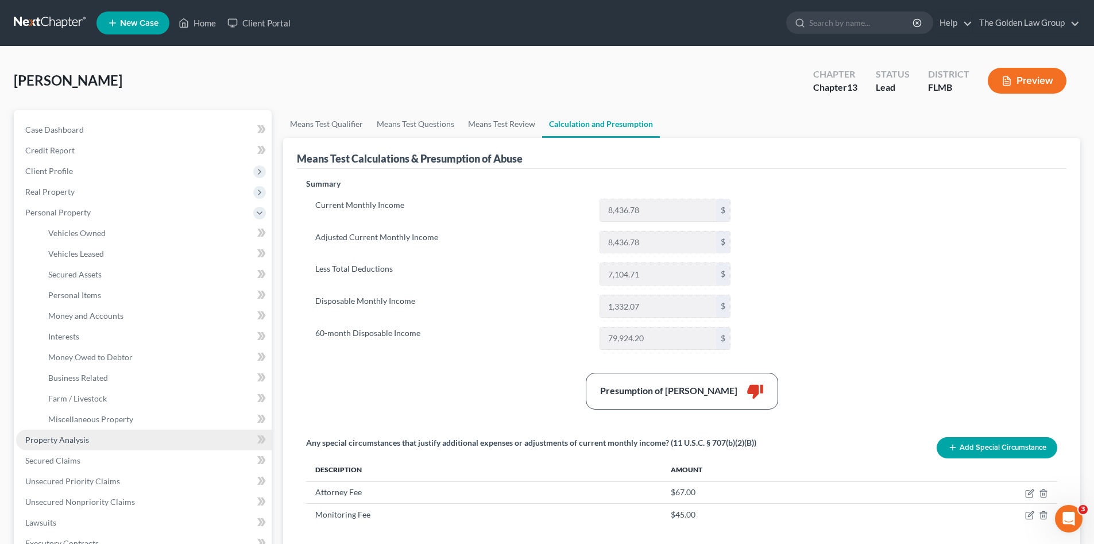
click at [98, 434] on link "Property Analysis" at bounding box center [144, 440] width 256 height 21
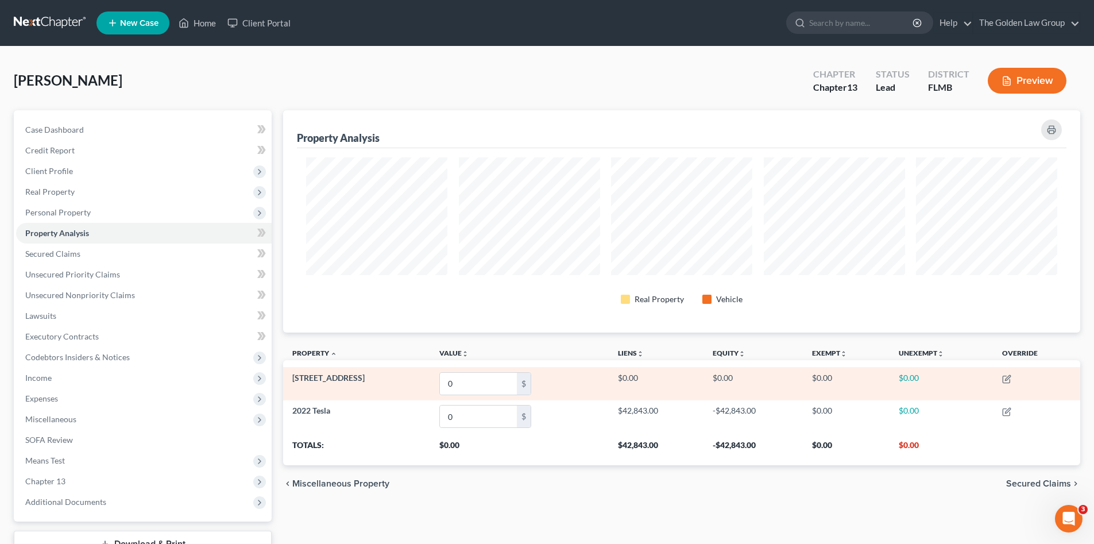
scroll to position [222, 797]
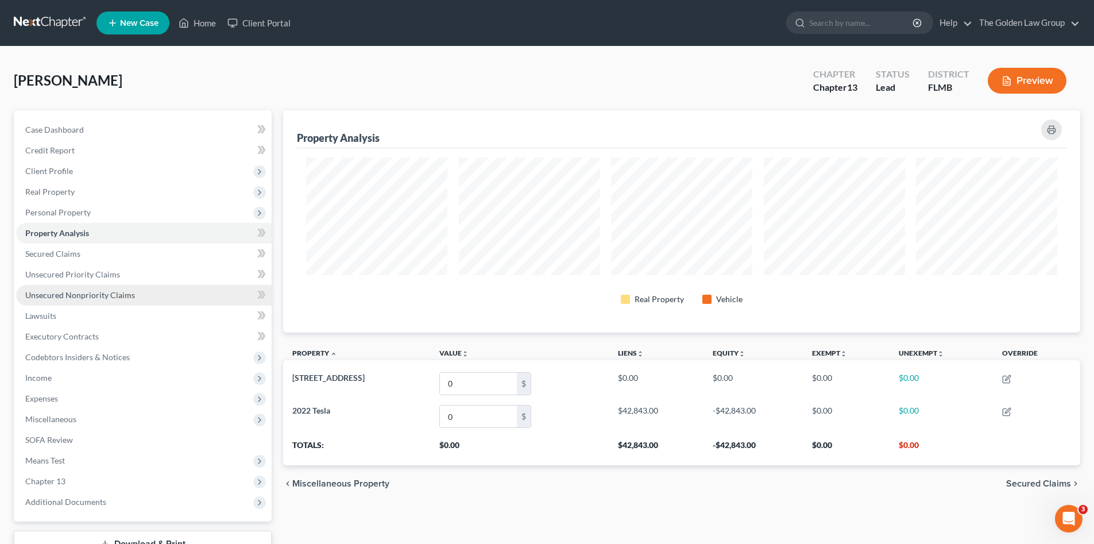
click at [98, 297] on span "Unsecured Nonpriority Claims" at bounding box center [80, 295] width 110 height 10
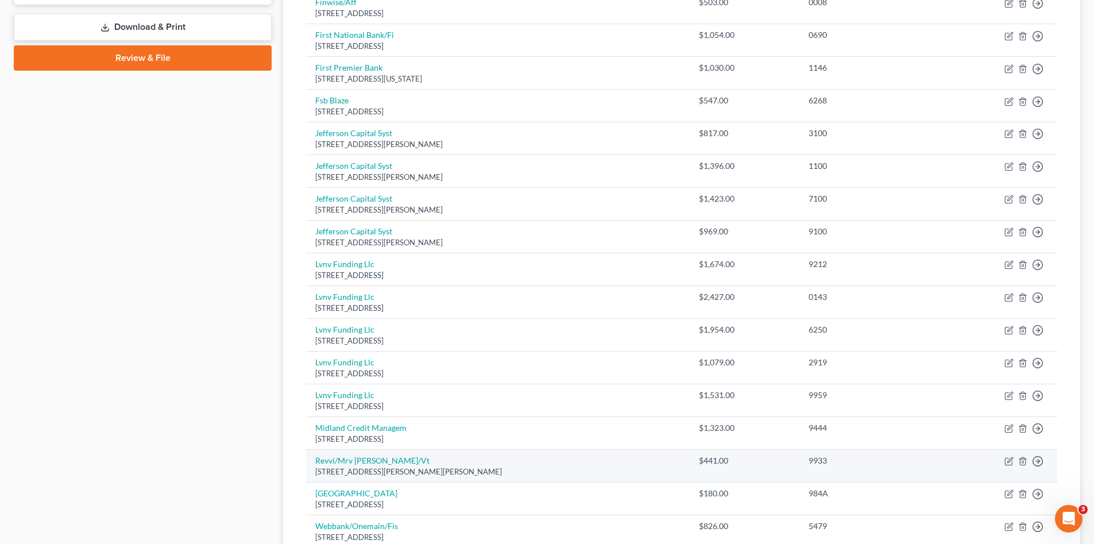
scroll to position [613, 0]
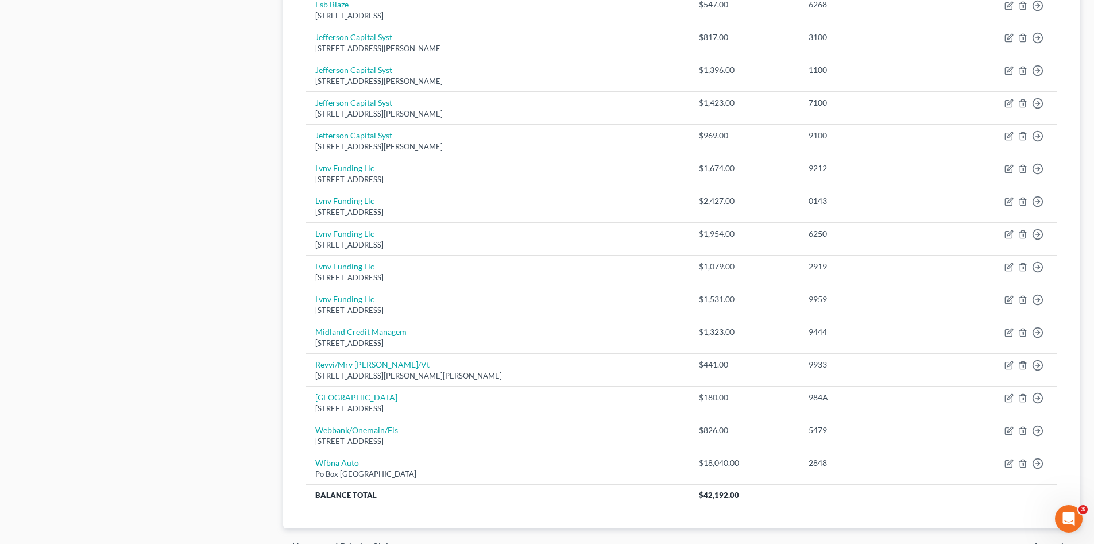
click at [128, 317] on div "Case Dashboard Payments Invoices Payments Payments Credit Report Client Profile" at bounding box center [142, 31] width 269 height 1068
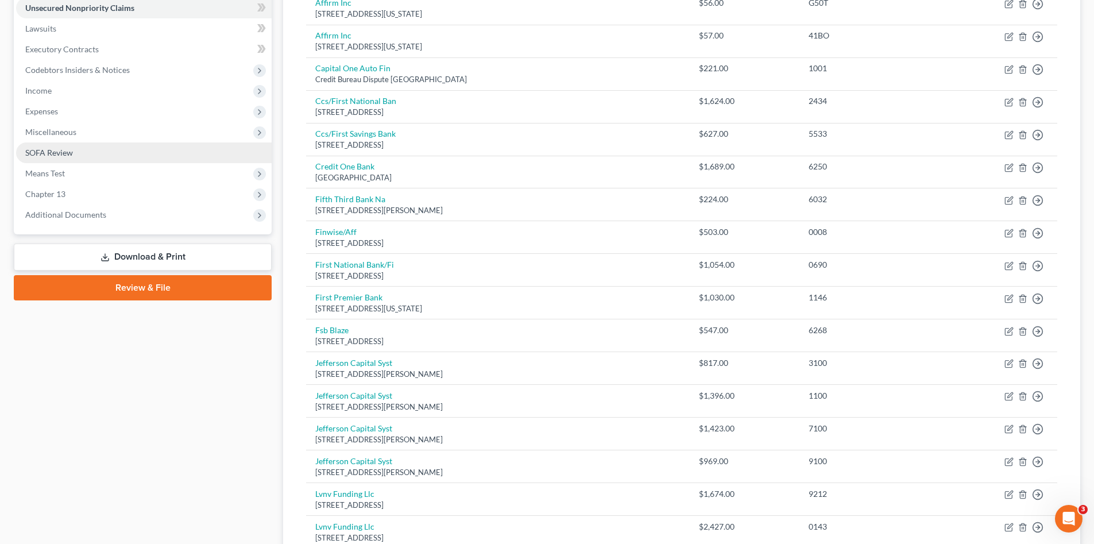
scroll to position [192, 0]
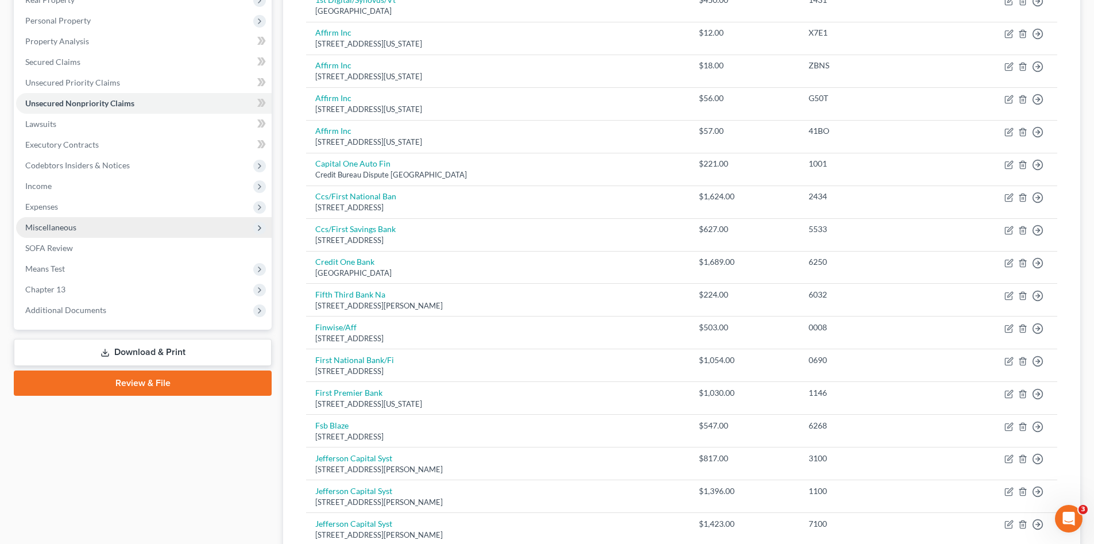
click at [97, 227] on span "Miscellaneous" at bounding box center [144, 227] width 256 height 21
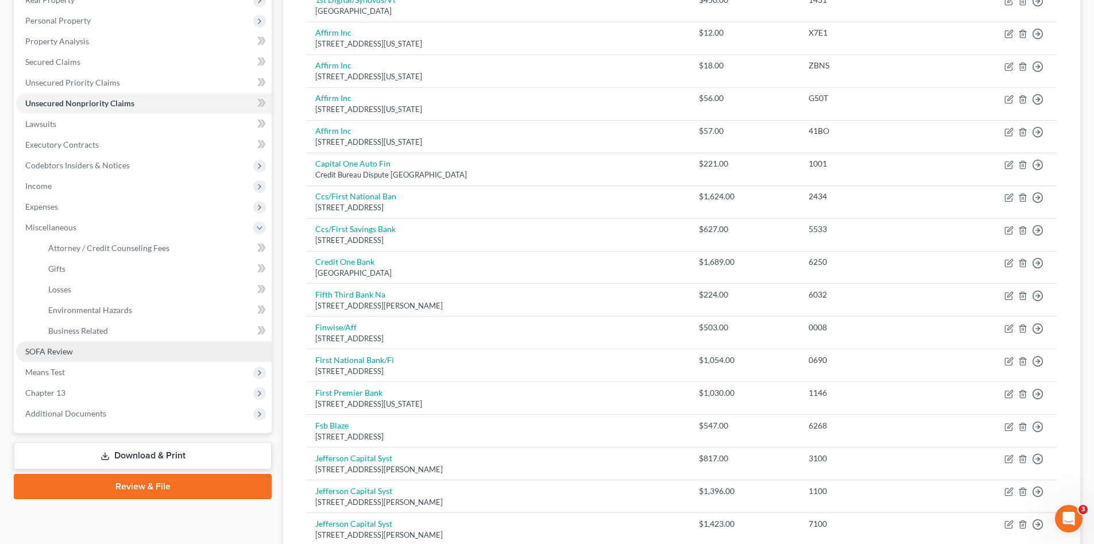
click at [75, 350] on link "SOFA Review" at bounding box center [144, 351] width 256 height 21
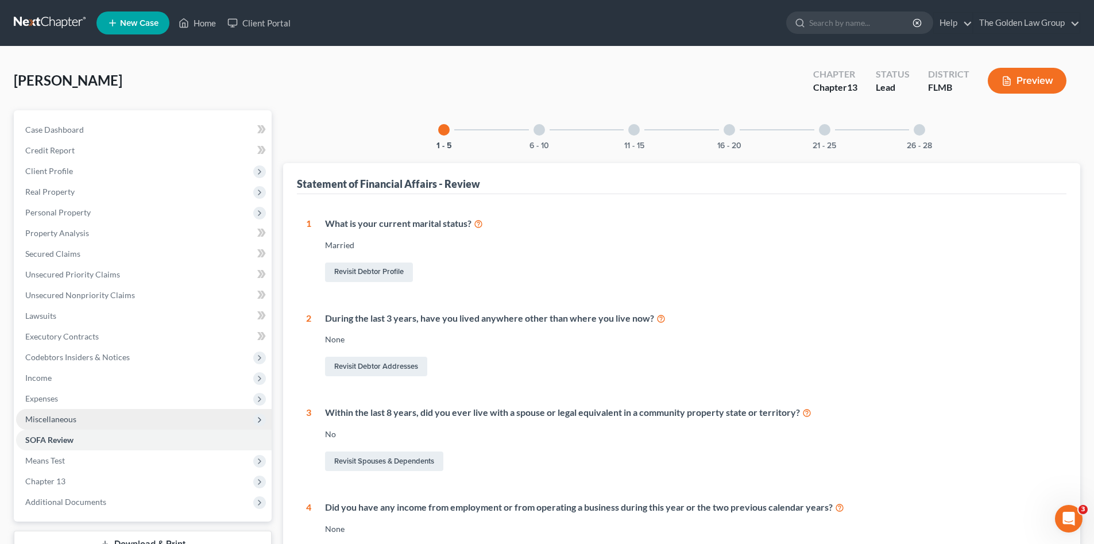
click at [89, 416] on span "Miscellaneous" at bounding box center [144, 419] width 256 height 21
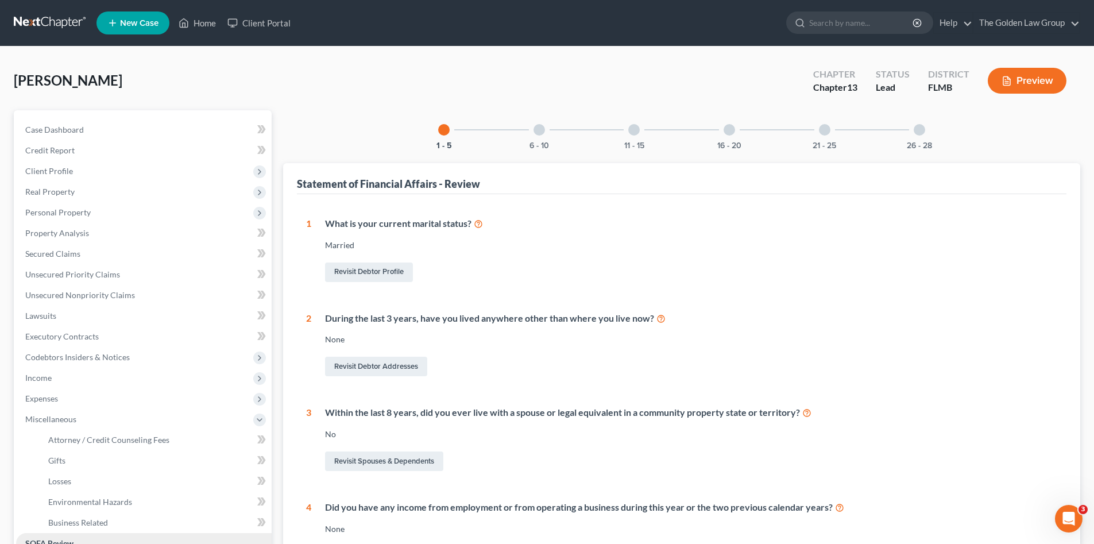
scroll to position [96, 0]
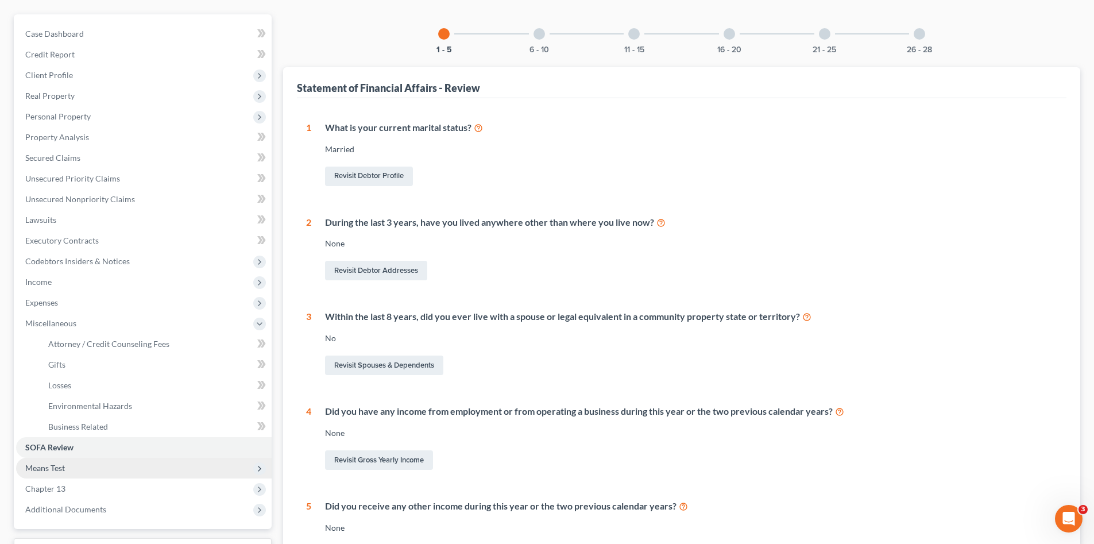
click at [112, 463] on span "Means Test" at bounding box center [144, 468] width 256 height 21
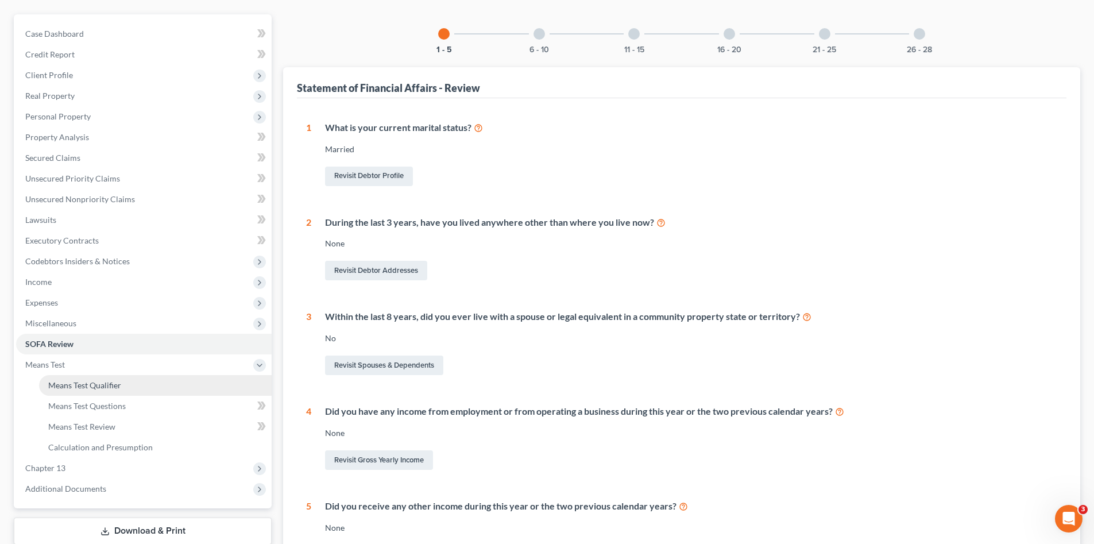
click at [121, 390] on link "Means Test Qualifier" at bounding box center [155, 385] width 233 height 21
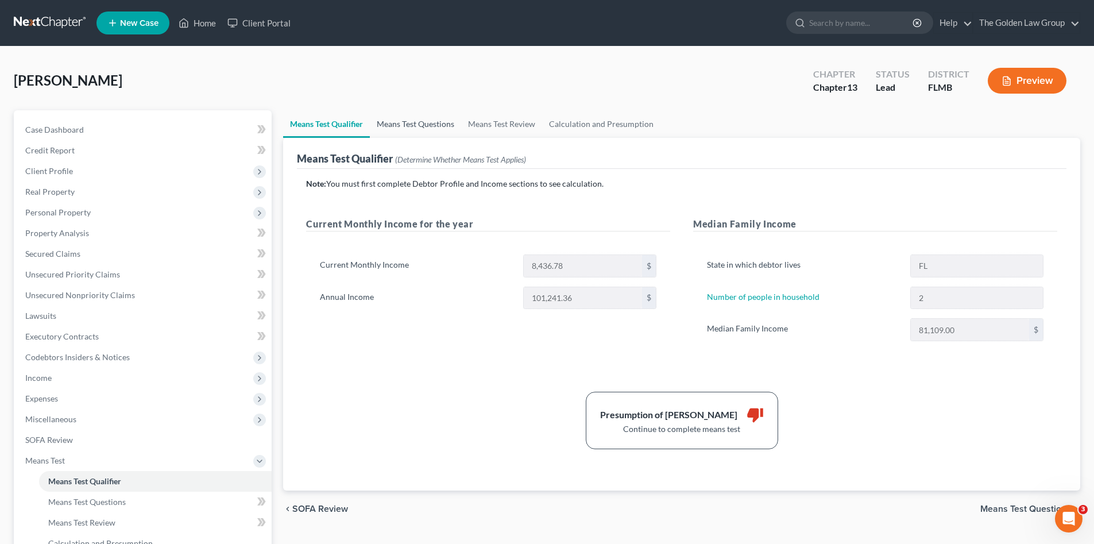
click at [425, 135] on link "Means Test Questions" at bounding box center [415, 124] width 91 height 28
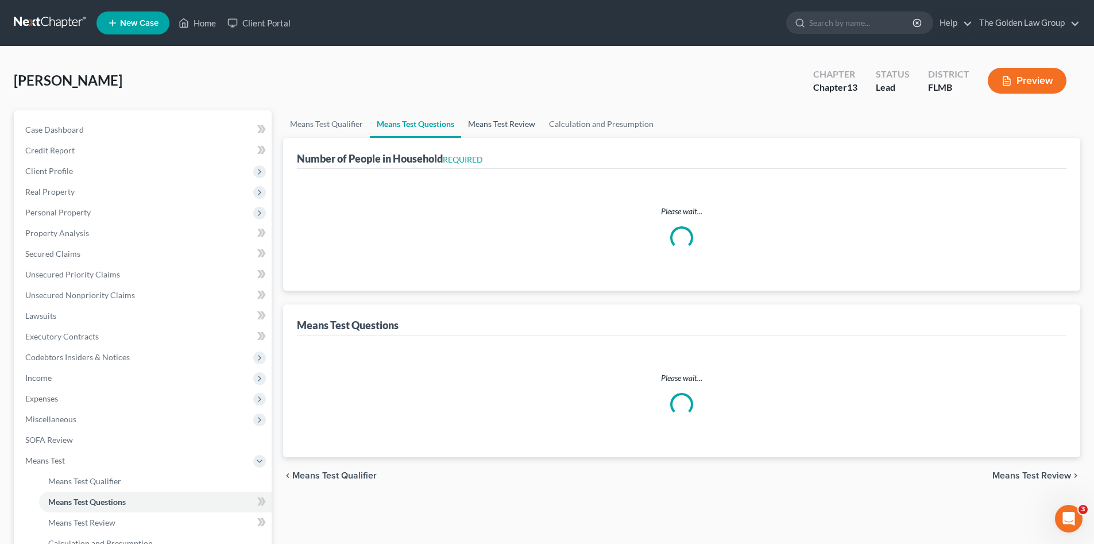
select select "1"
select select "60"
select select "2"
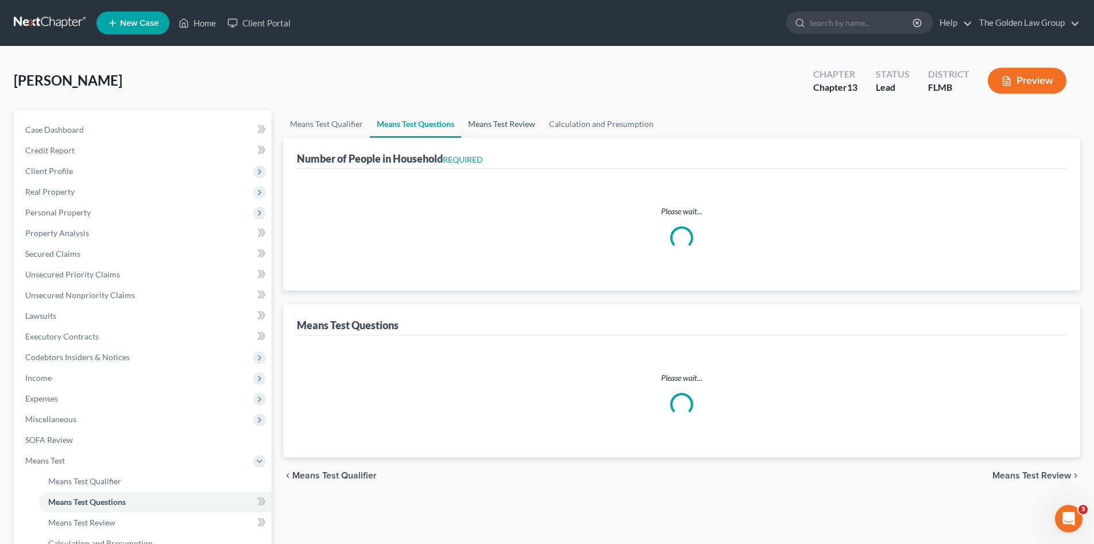
select select "1"
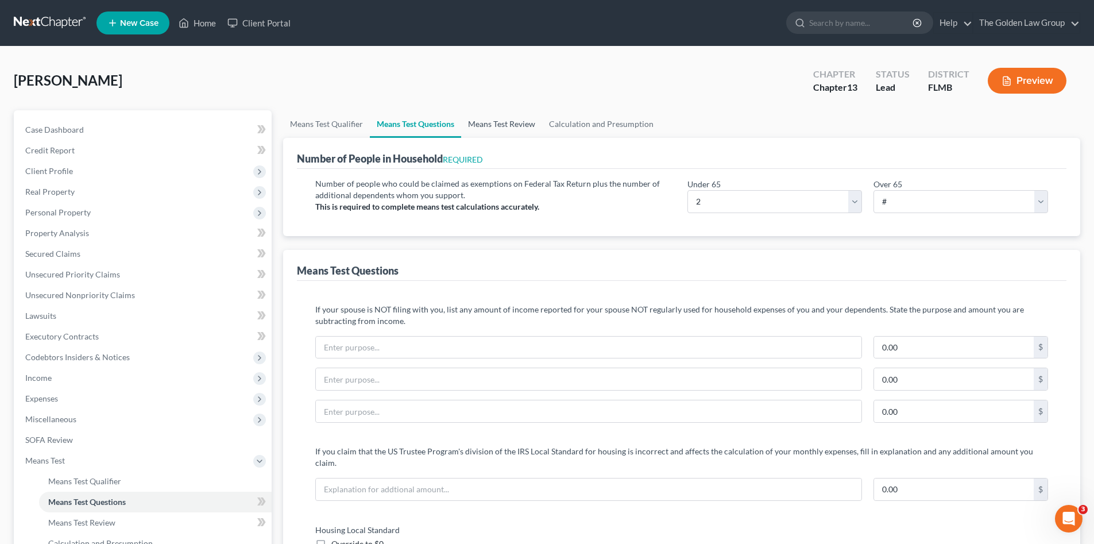
click at [472, 119] on link "Means Test Review" at bounding box center [501, 124] width 81 height 28
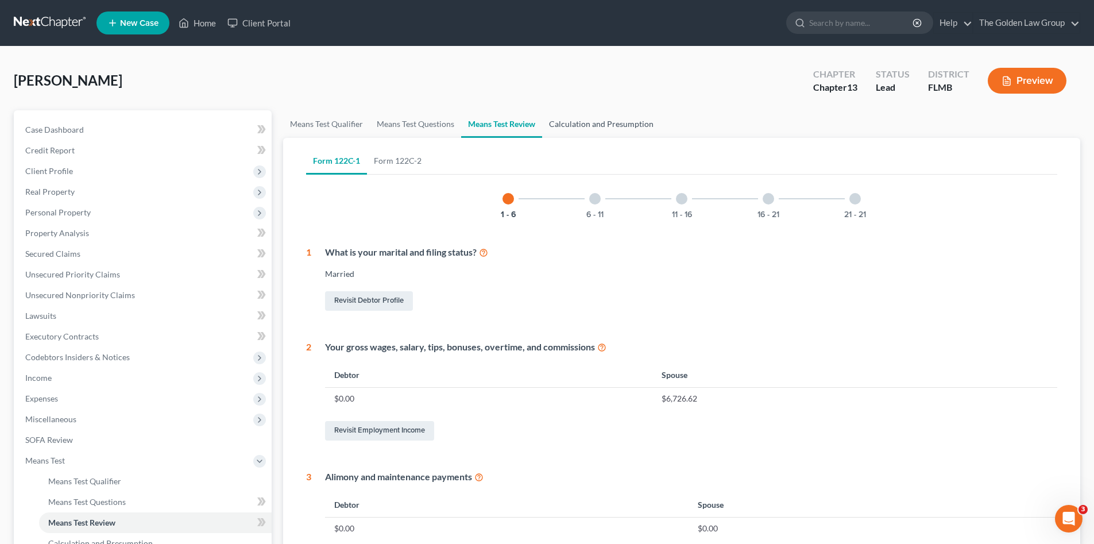
click at [566, 124] on link "Calculation and Presumption" at bounding box center [601, 124] width 118 height 28
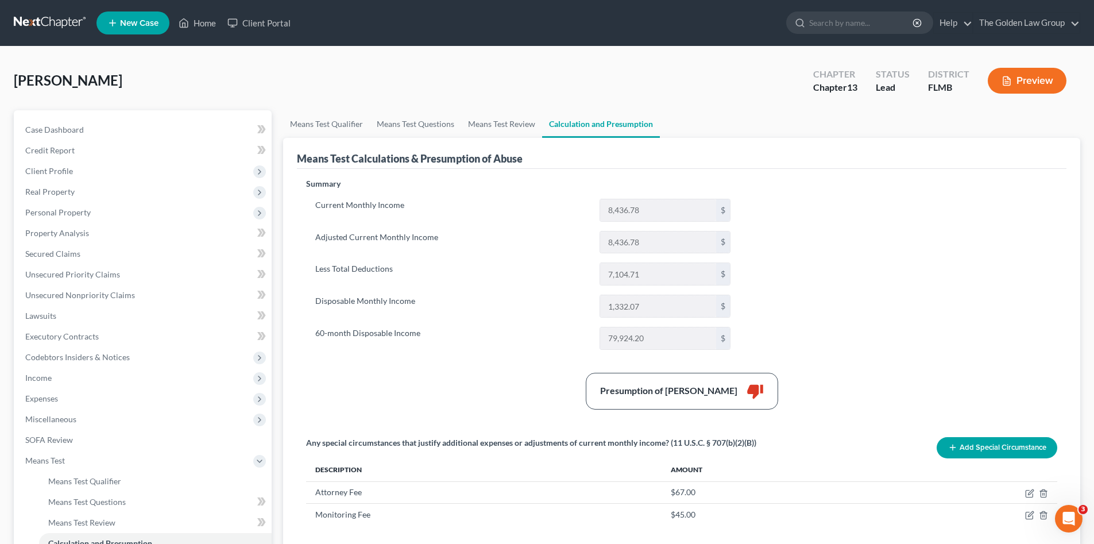
click at [346, 53] on div "Aviles, Felix Upgraded Chapter Chapter 13 Status Lead District FLMB Preview Pet…" at bounding box center [547, 395] width 1094 height 696
click at [54, 17] on link at bounding box center [51, 23] width 74 height 21
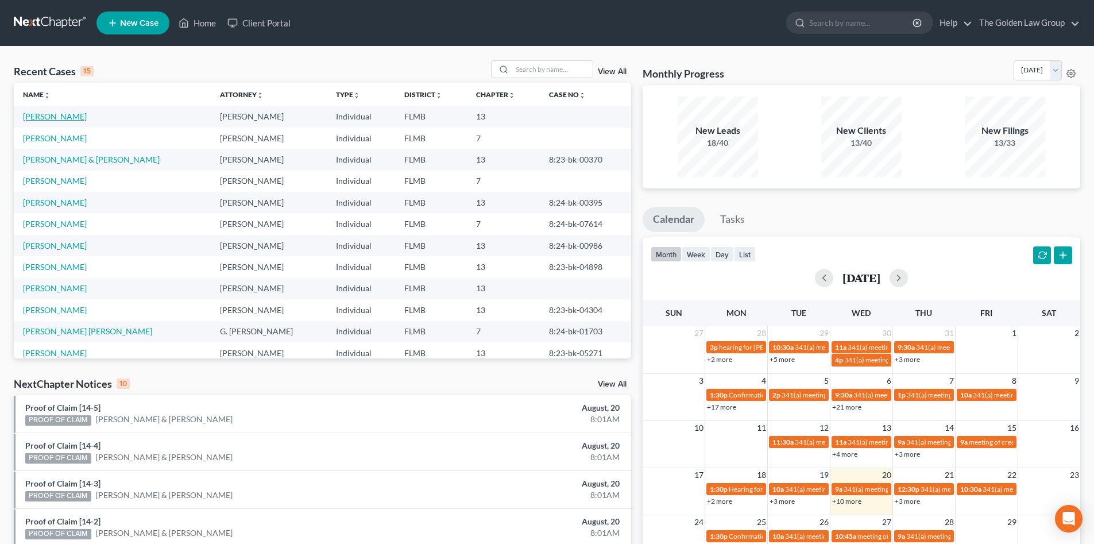
click at [59, 117] on link "[PERSON_NAME]" at bounding box center [55, 116] width 64 height 10
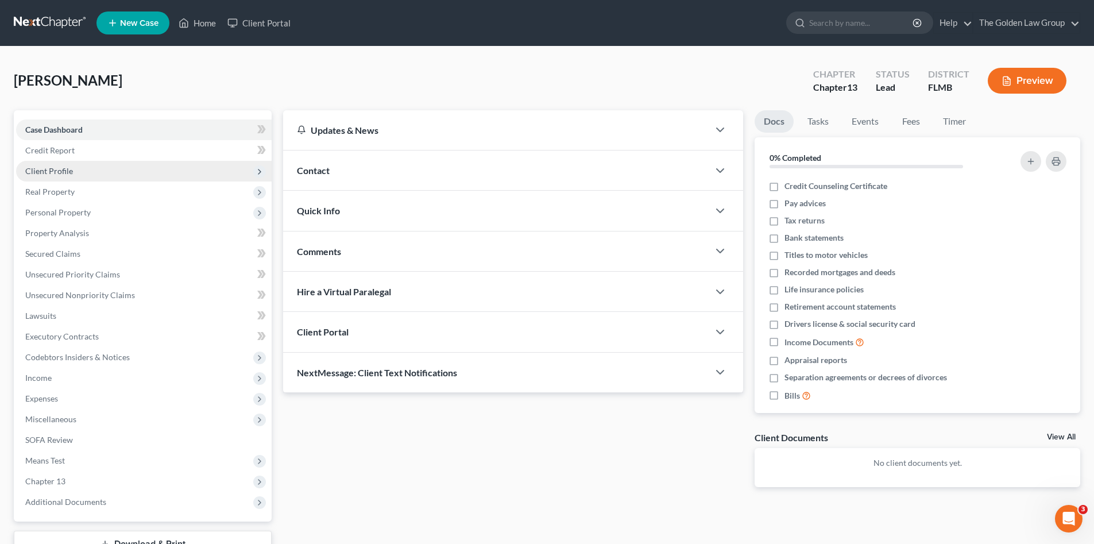
click at [57, 170] on span "Client Profile" at bounding box center [49, 171] width 48 height 10
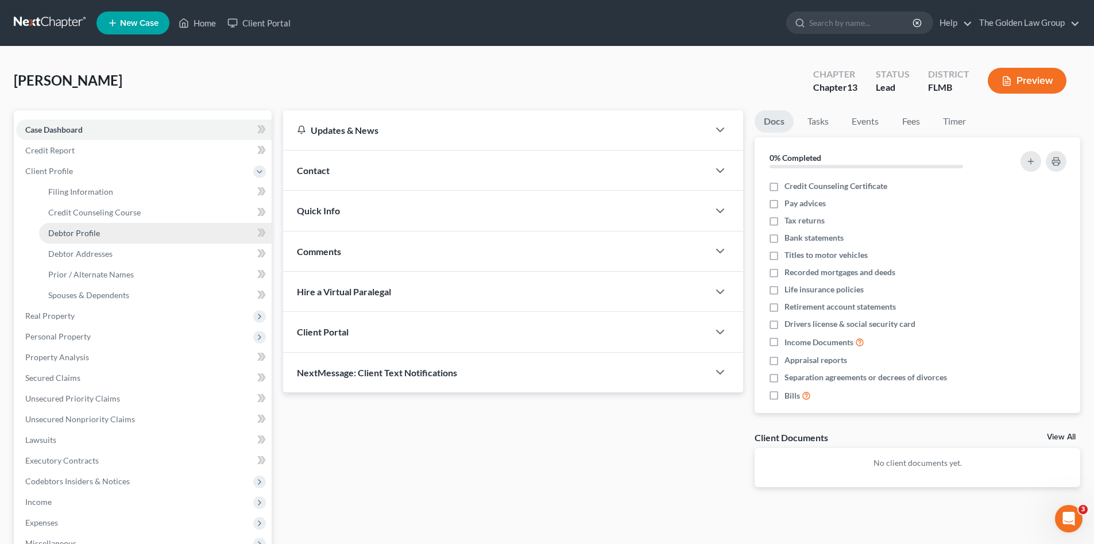
drag, startPoint x: 85, startPoint y: 237, endPoint x: 103, endPoint y: 236, distance: 18.4
click at [86, 237] on span "Debtor Profile" at bounding box center [74, 233] width 52 height 10
select select "1"
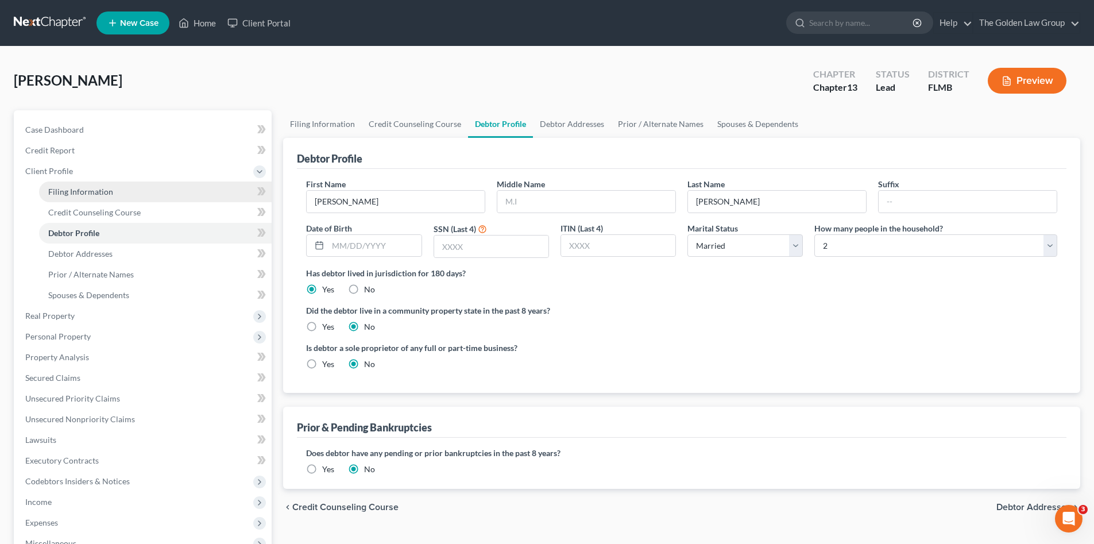
click at [57, 190] on span "Filing Information" at bounding box center [80, 192] width 65 height 10
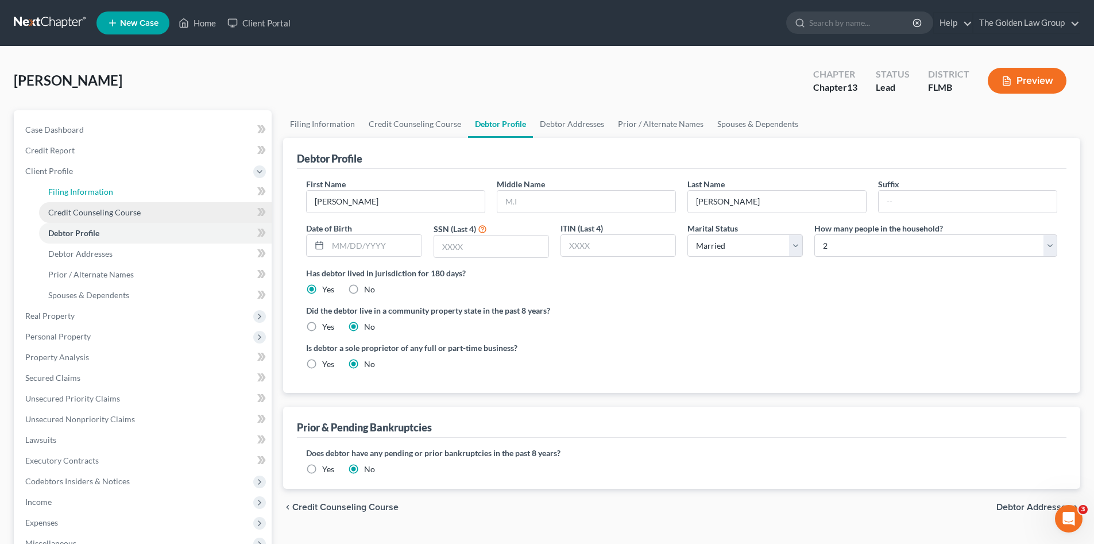
select select "1"
select select "0"
select select "3"
select select "15"
select select "9"
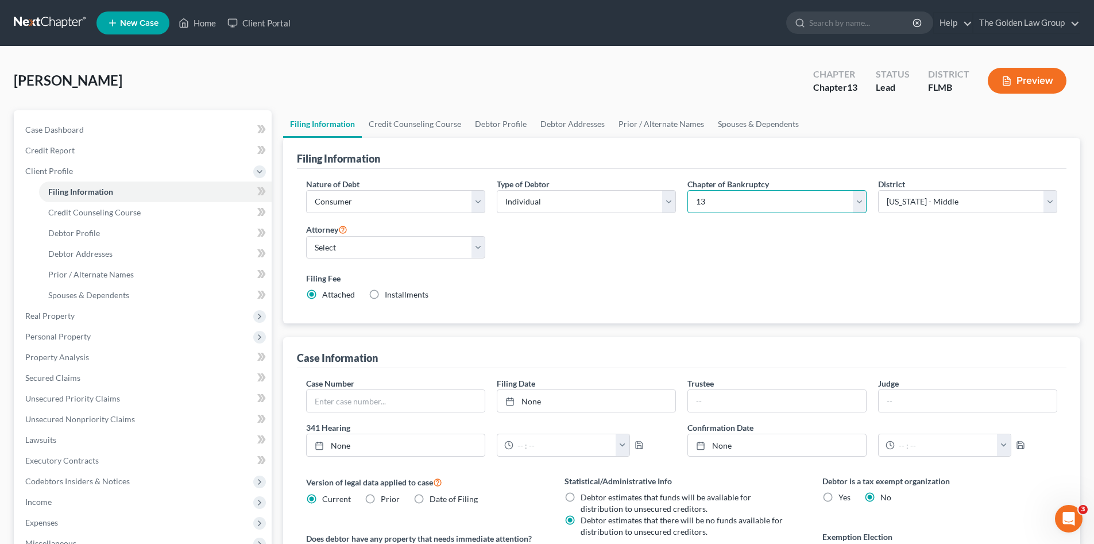
click at [725, 206] on select "Select 7 11 12 13" at bounding box center [777, 201] width 179 height 23
select select "0"
click at [688, 190] on select "Select 7 11 12 13" at bounding box center [777, 201] width 179 height 23
click at [669, 259] on div "Nature of Debt Select Business Consumer Other Nature of Business Select Clearin…" at bounding box center [681, 244] width 763 height 132
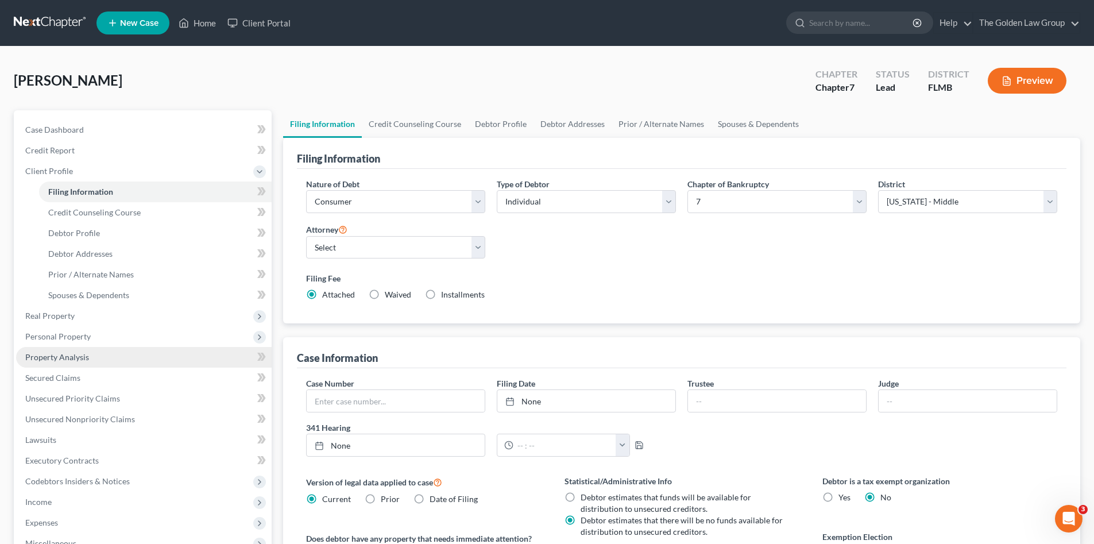
click at [168, 360] on link "Property Analysis" at bounding box center [144, 357] width 256 height 21
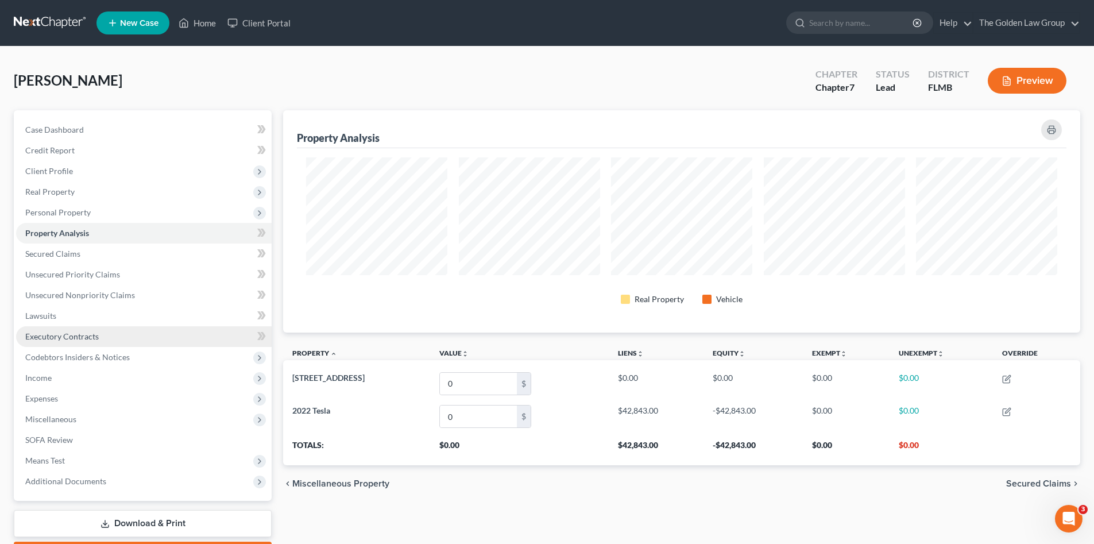
scroll to position [222, 797]
drag, startPoint x: 242, startPoint y: 90, endPoint x: 148, endPoint y: 78, distance: 95.1
click at [241, 90] on div "[PERSON_NAME] Upgraded Chapter Chapter 7 Status Lead District [GEOGRAPHIC_DATA]…" at bounding box center [547, 85] width 1067 height 50
click at [71, 26] on link at bounding box center [51, 23] width 74 height 21
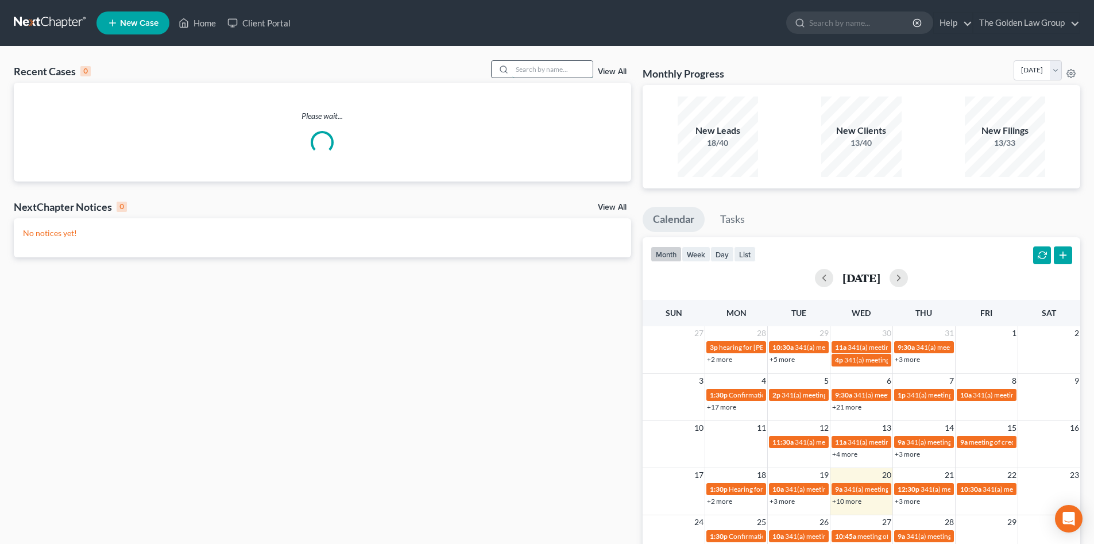
click at [523, 70] on input "search" at bounding box center [552, 69] width 80 height 17
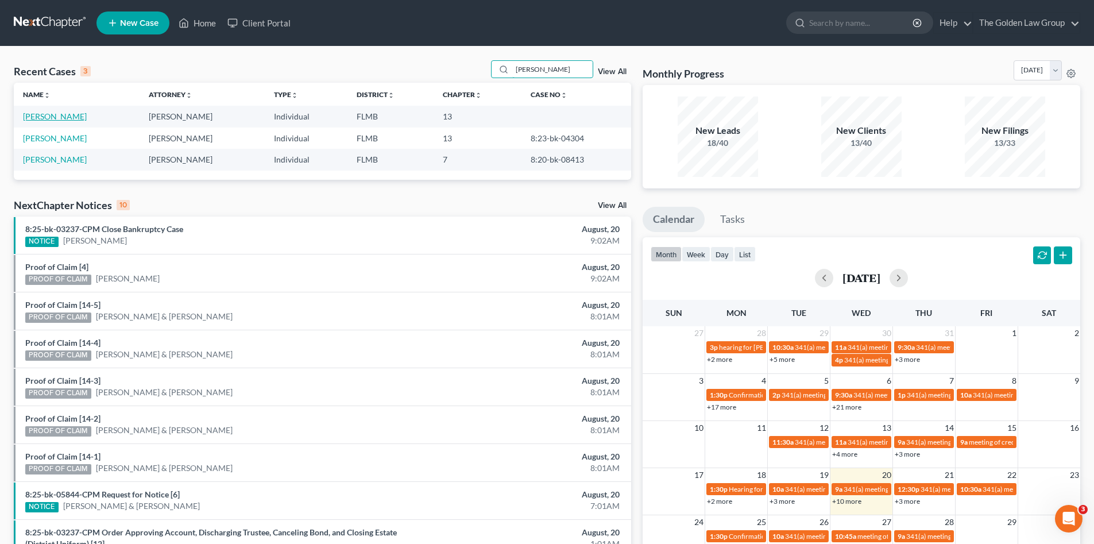
type input "[PERSON_NAME]"
click at [43, 116] on link "[PERSON_NAME]" at bounding box center [55, 116] width 64 height 10
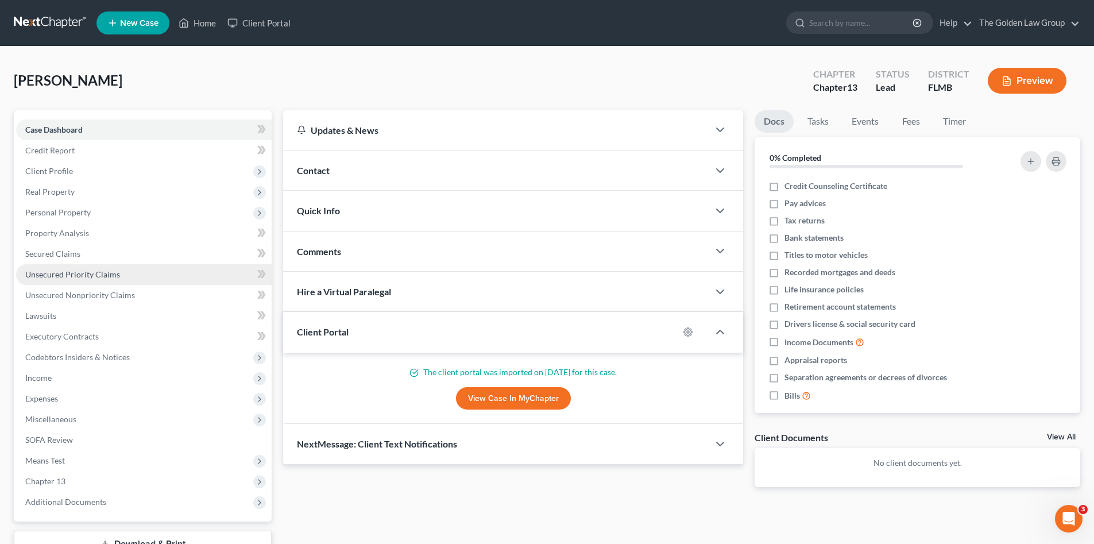
click at [72, 276] on span "Unsecured Priority Claims" at bounding box center [72, 274] width 95 height 10
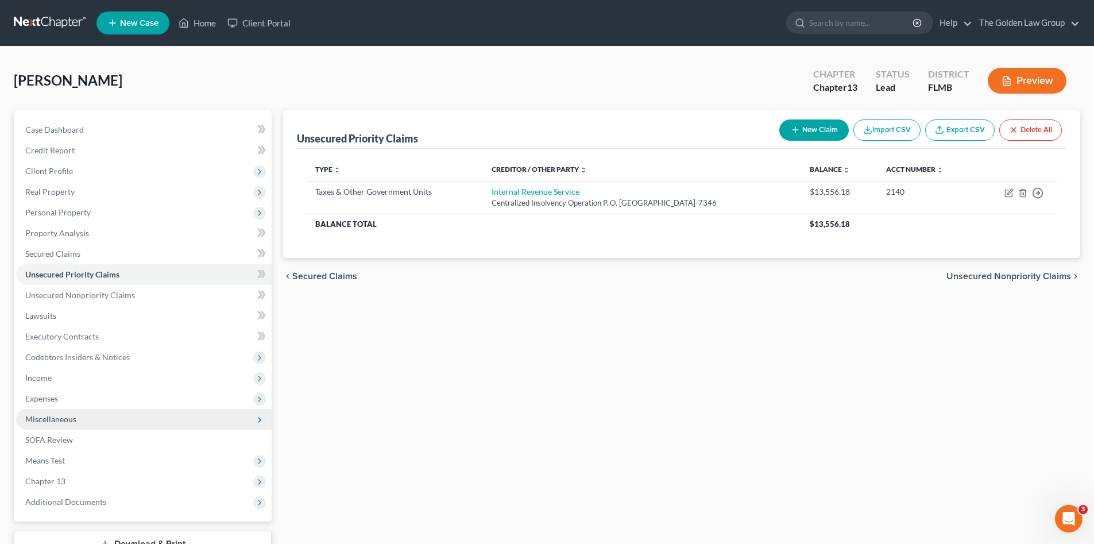
click at [49, 419] on span "Miscellaneous" at bounding box center [50, 419] width 51 height 10
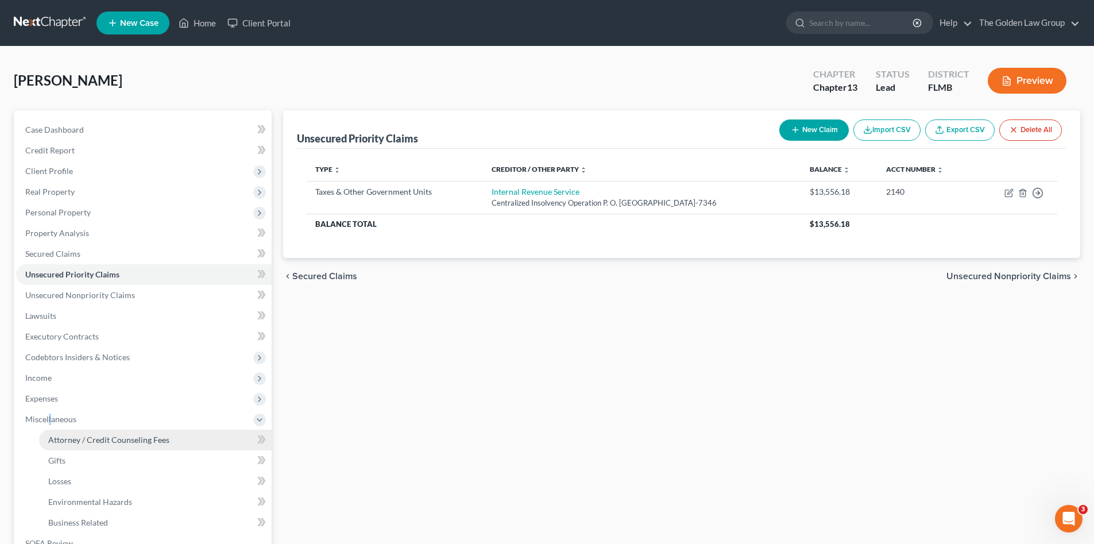
drag, startPoint x: 51, startPoint y: 419, endPoint x: 134, endPoint y: 438, distance: 85.4
click at [130, 439] on span "Attorney / Credit Counseling Fees" at bounding box center [108, 440] width 121 height 10
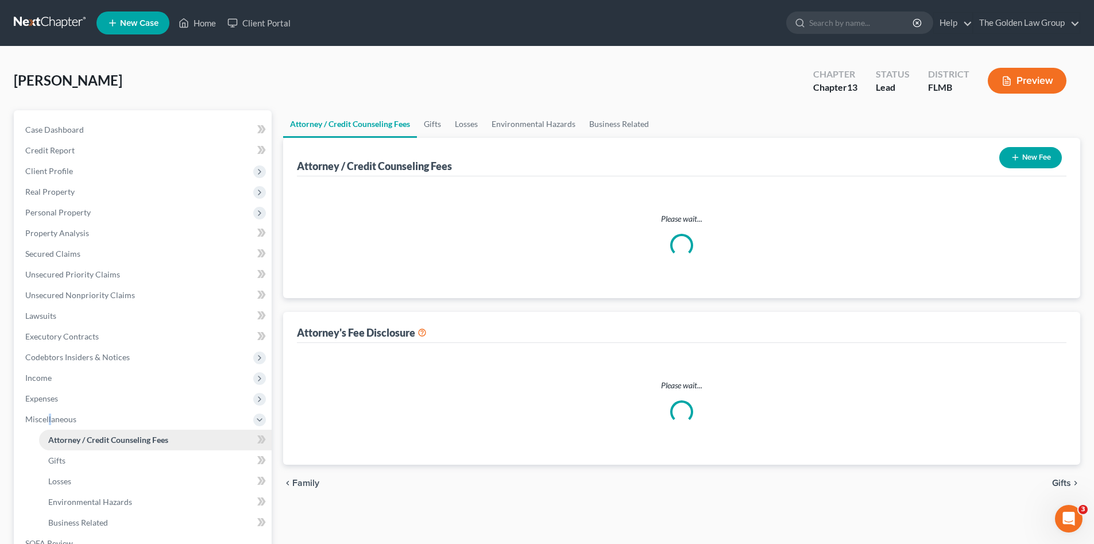
select select "1"
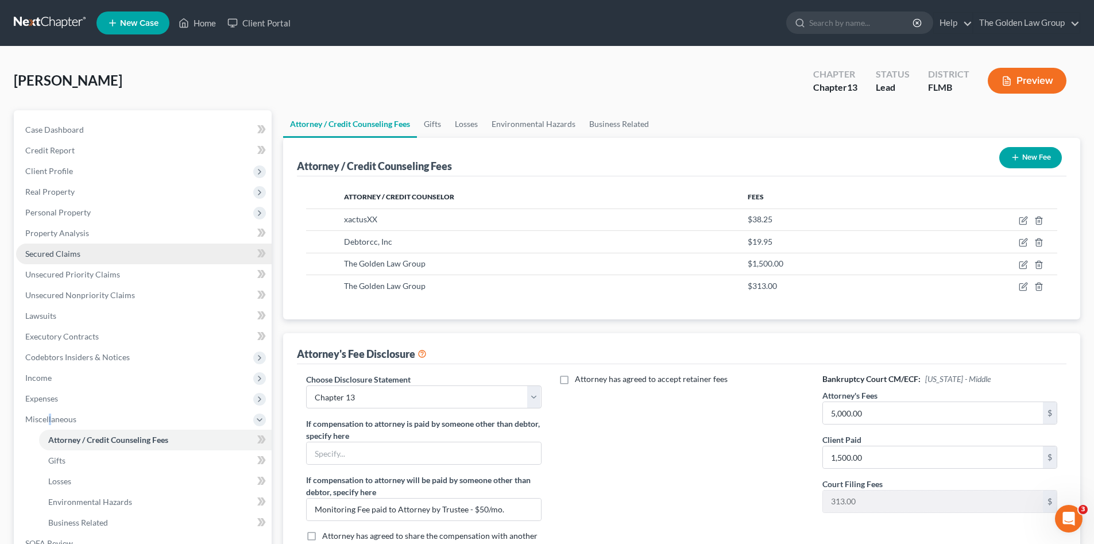
click at [87, 251] on link "Secured Claims" at bounding box center [144, 254] width 256 height 21
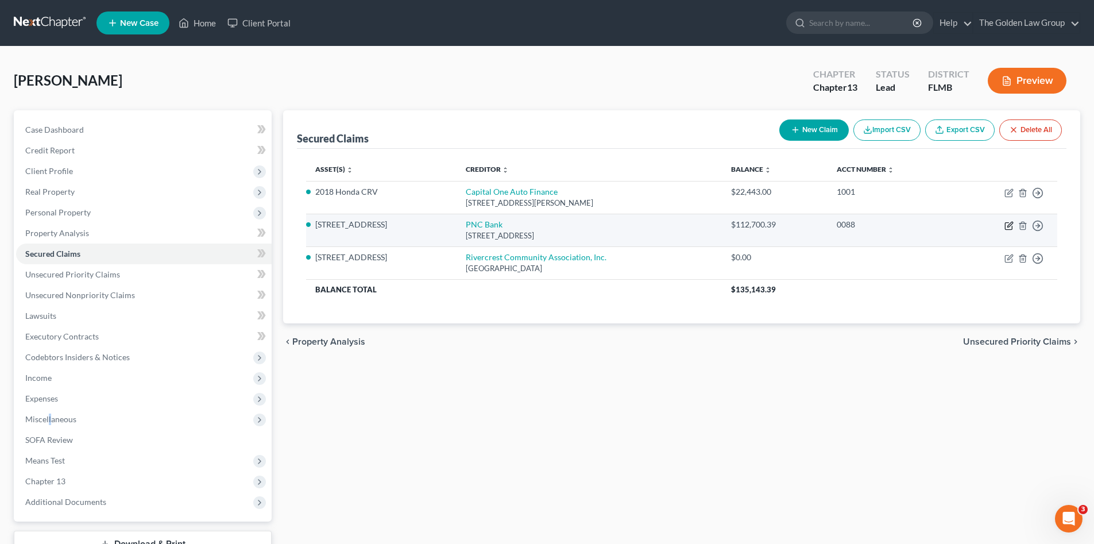
click at [1010, 226] on icon "button" at bounding box center [1010, 224] width 5 height 5
select select "39"
select select "4"
select select "0"
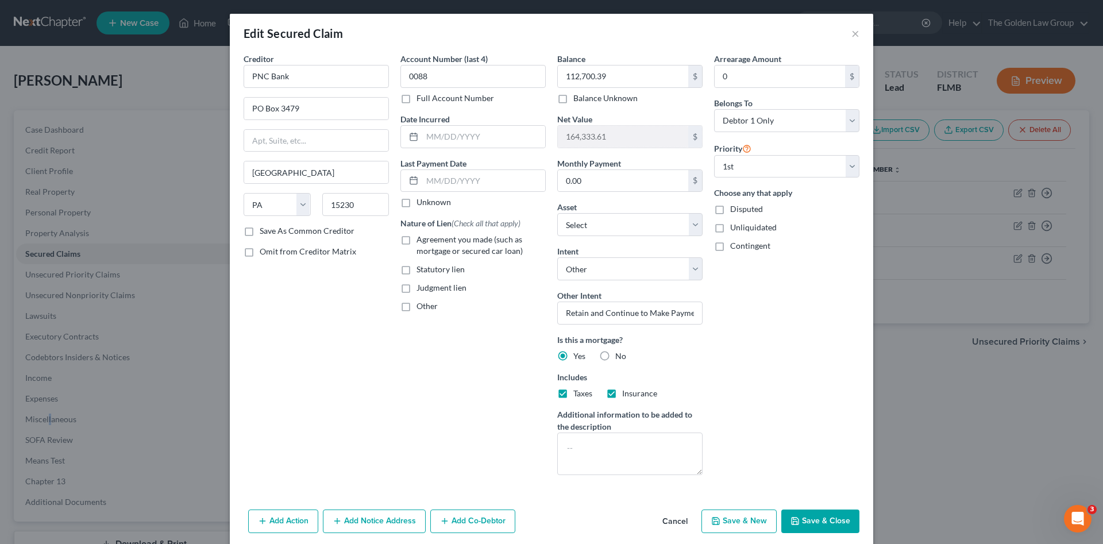
click at [678, 516] on button "Cancel" at bounding box center [675, 522] width 44 height 23
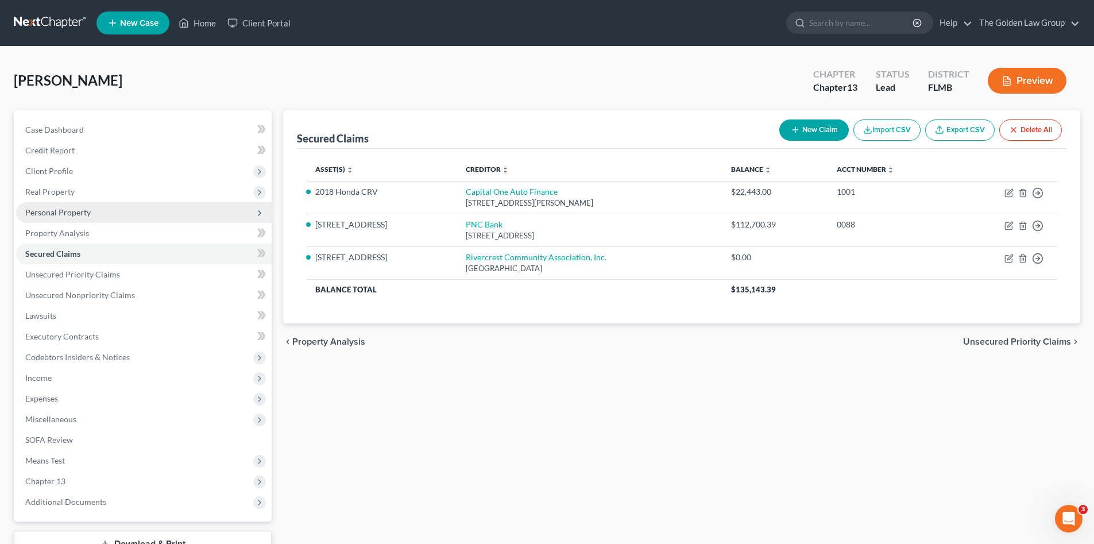
click at [59, 208] on span "Personal Property" at bounding box center [57, 212] width 65 height 10
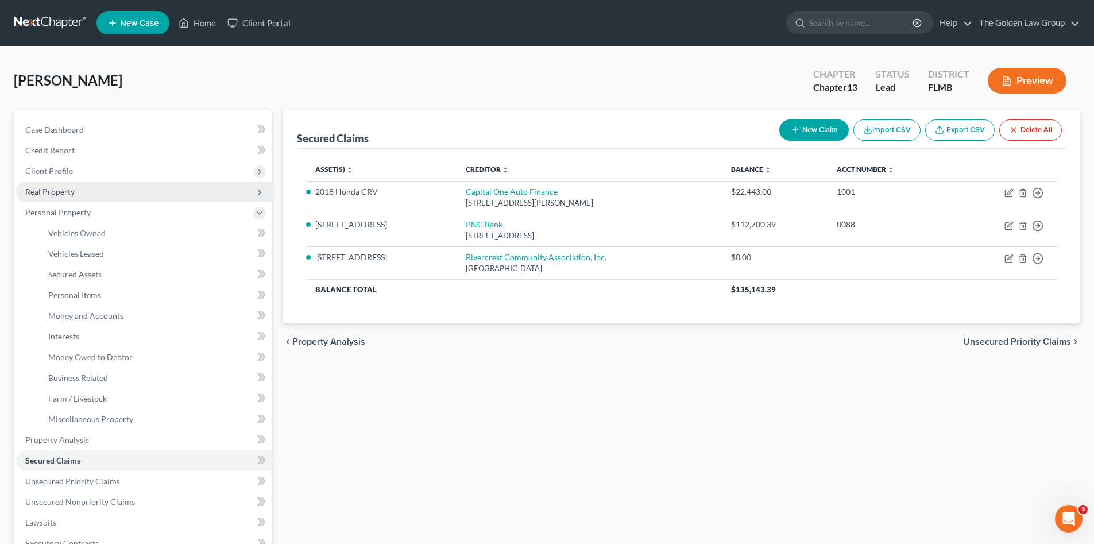
click at [59, 199] on span "Real Property" at bounding box center [144, 192] width 256 height 21
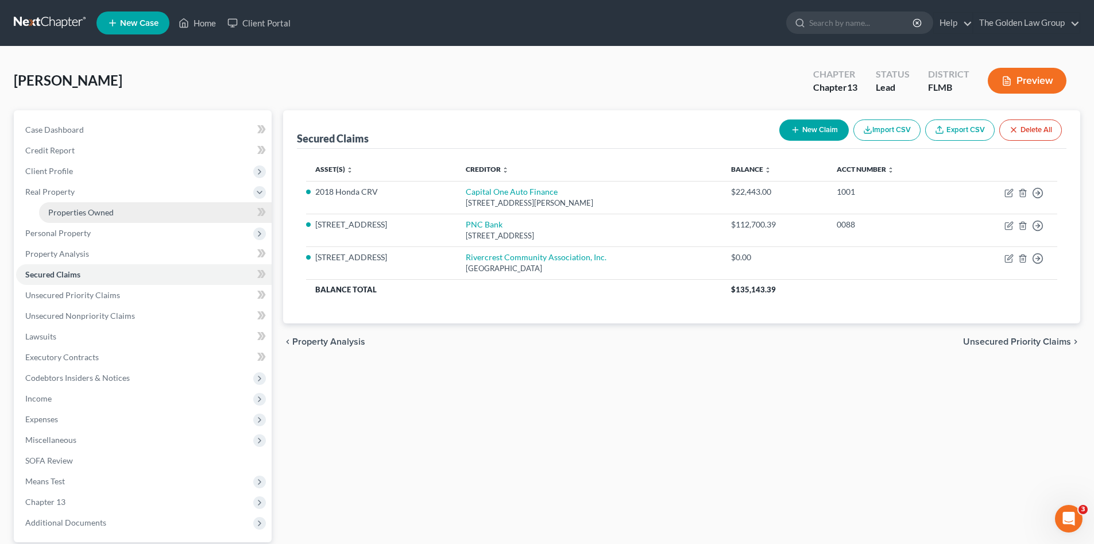
click at [67, 205] on link "Properties Owned" at bounding box center [155, 212] width 233 height 21
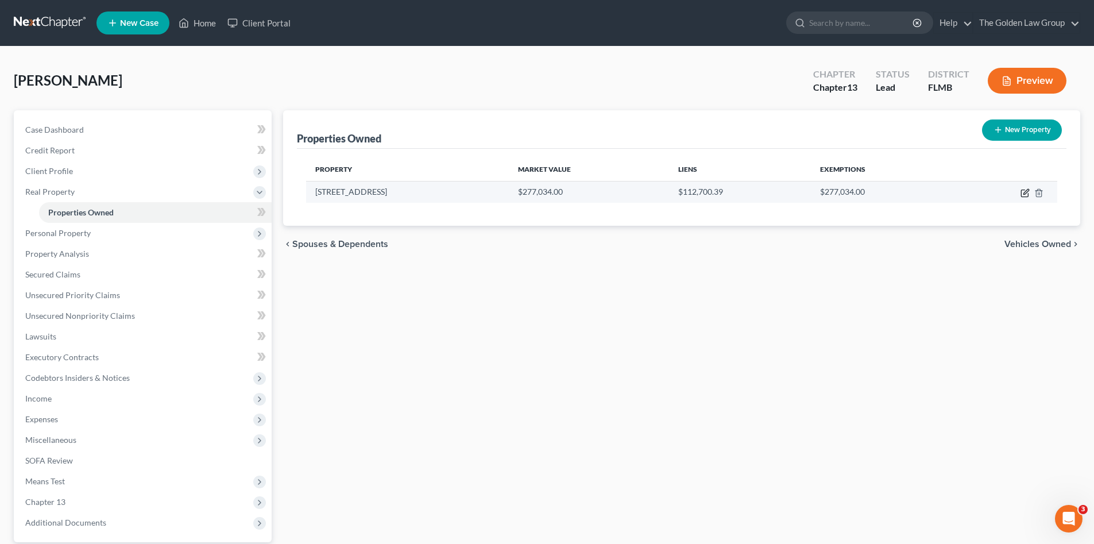
click at [1025, 192] on icon "button" at bounding box center [1025, 192] width 9 height 9
select select "9"
select select "0"
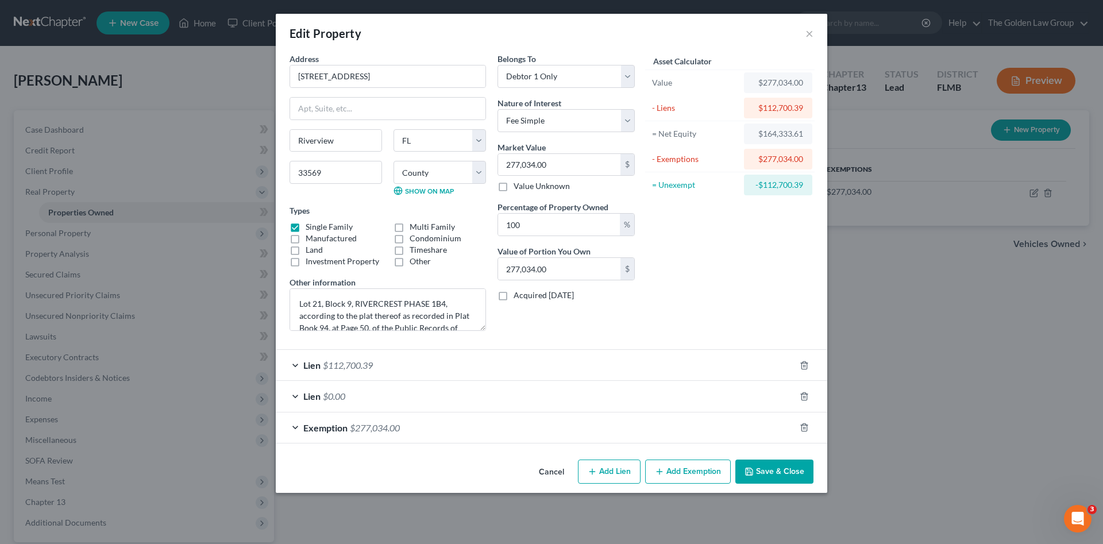
click at [555, 365] on div "Lien $112,700.39" at bounding box center [535, 365] width 519 height 30
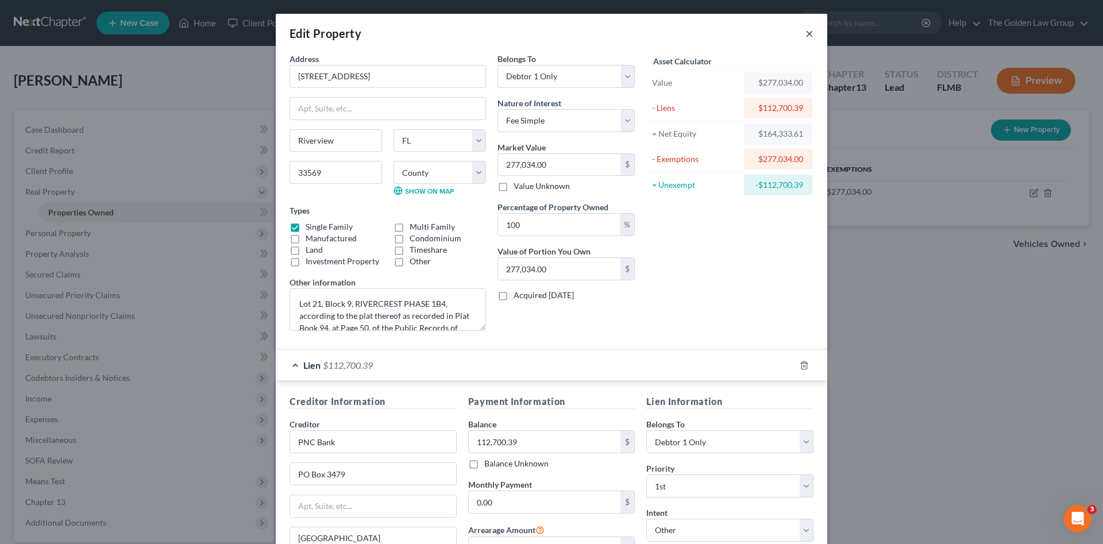
click at [806, 30] on button "×" at bounding box center [809, 33] width 8 height 14
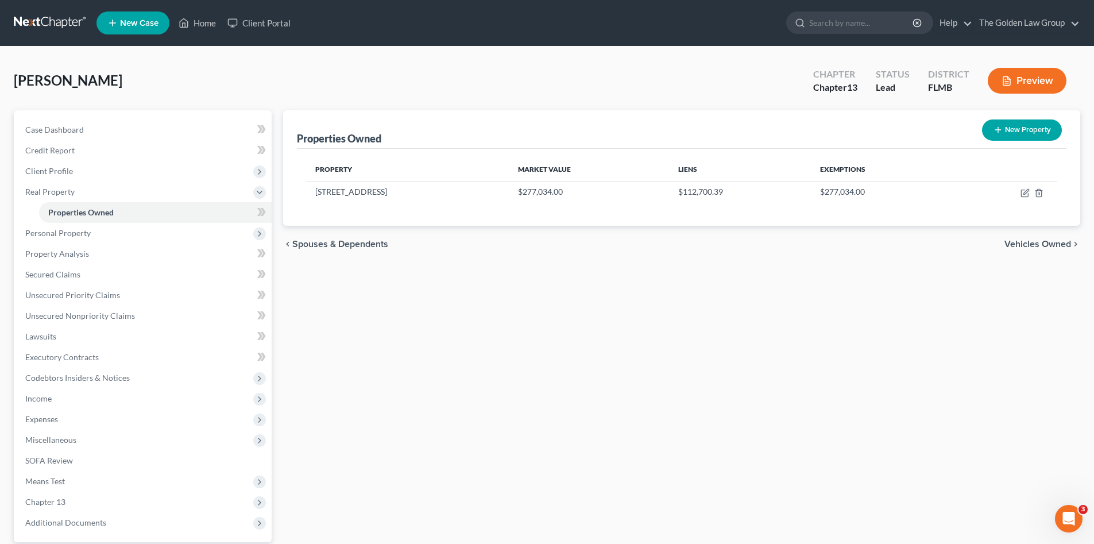
drag, startPoint x: 537, startPoint y: 298, endPoint x: 412, endPoint y: 261, distance: 130.0
click at [535, 296] on div "Properties Owned New Property Property Market Value Liens Exemptions 11644 Cres…" at bounding box center [681, 359] width 809 height 498
click at [86, 190] on span "Real Property" at bounding box center [144, 192] width 256 height 21
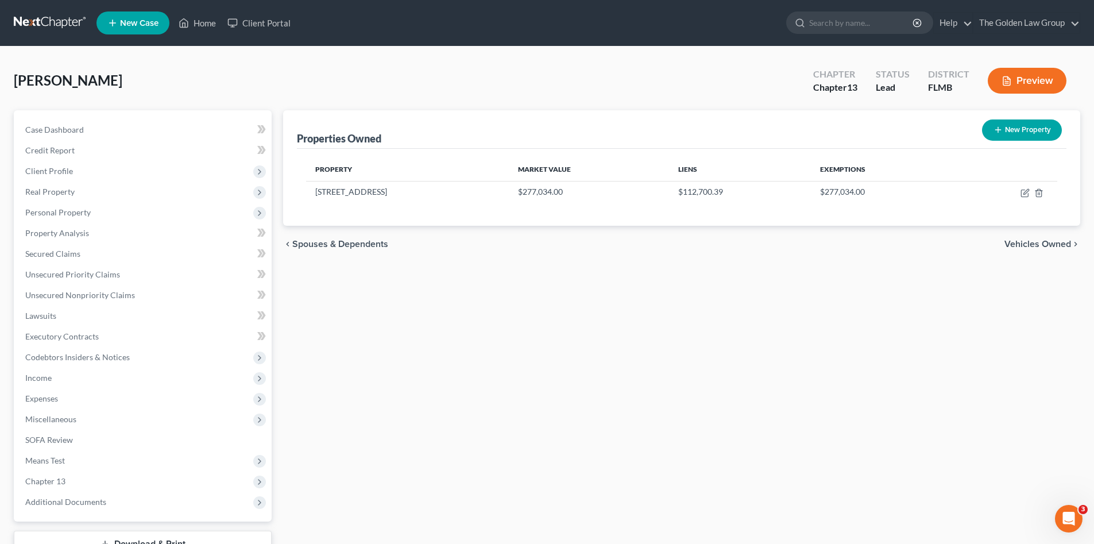
click at [144, 75] on div "Fernandez, Lisa Upgraded Chapter Chapter 13 Status Lead District FLMB Preview" at bounding box center [547, 85] width 1067 height 50
click at [71, 211] on span "Personal Property" at bounding box center [57, 212] width 65 height 10
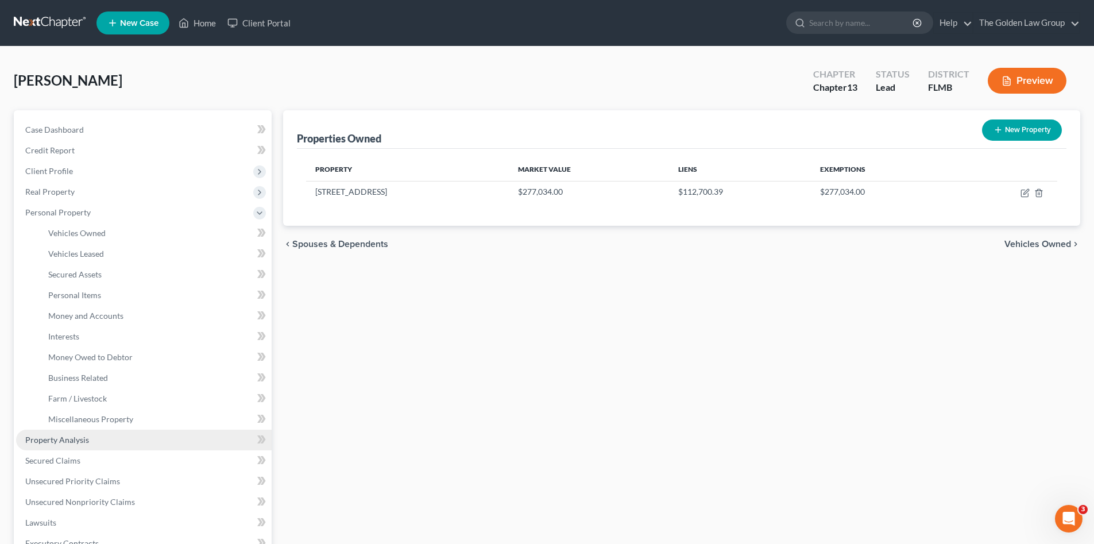
click at [88, 438] on link "Property Analysis" at bounding box center [144, 440] width 256 height 21
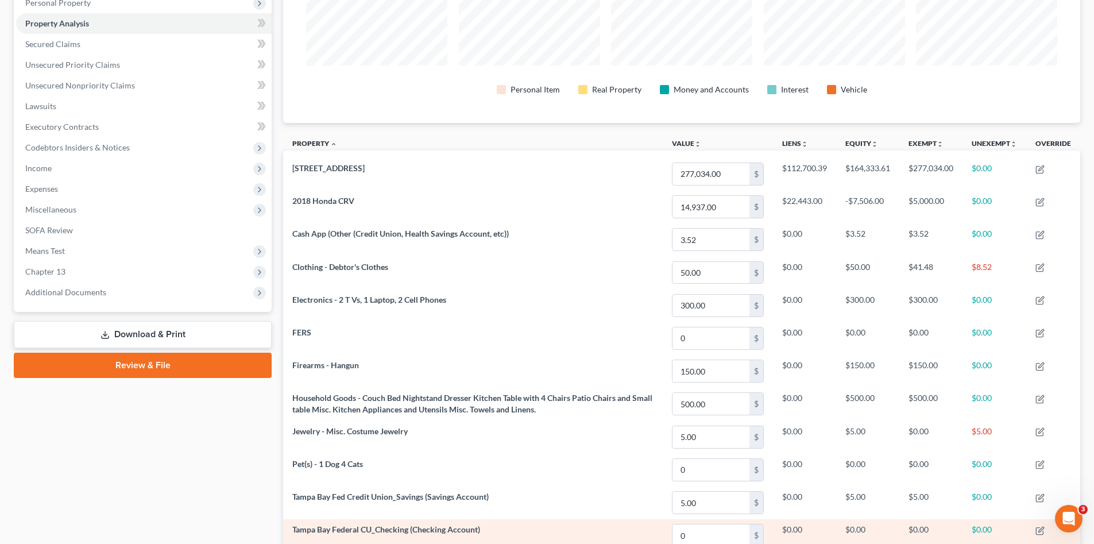
scroll to position [267, 0]
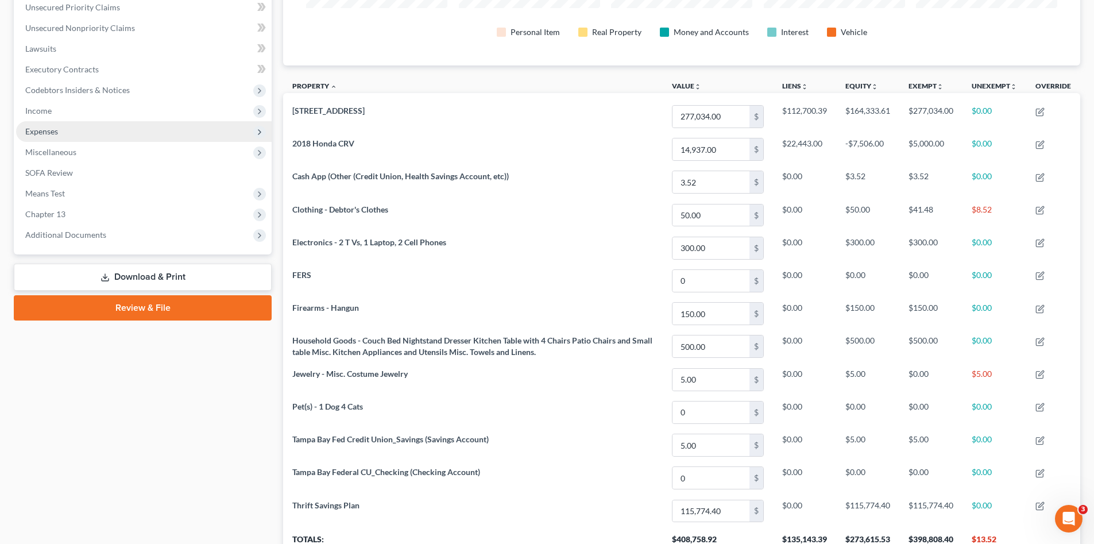
click at [45, 128] on span "Expenses" at bounding box center [41, 131] width 33 height 10
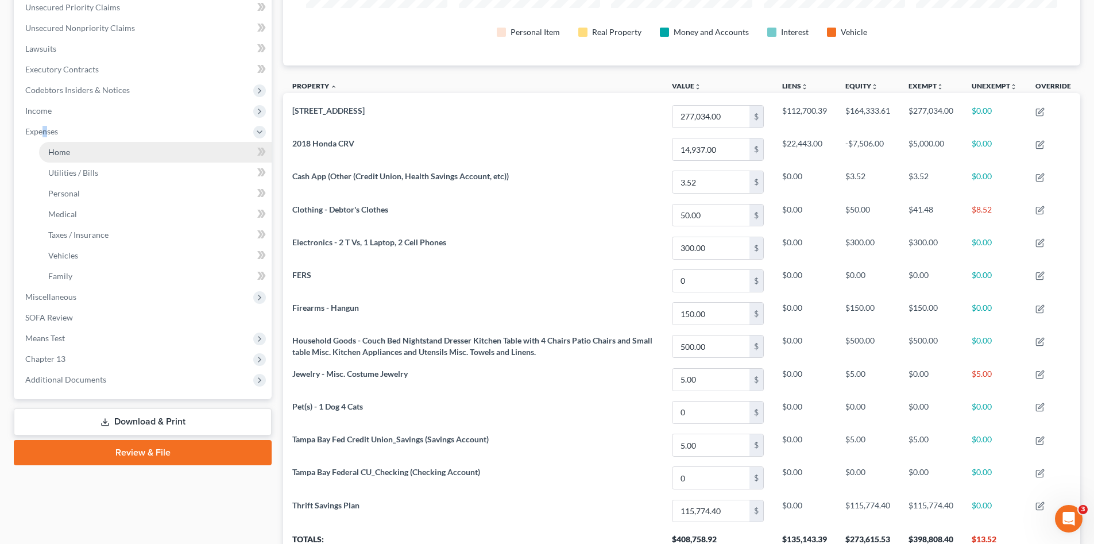
drag, startPoint x: 45, startPoint y: 128, endPoint x: 73, endPoint y: 150, distance: 35.5
click at [73, 150] on link "Home" at bounding box center [155, 152] width 233 height 21
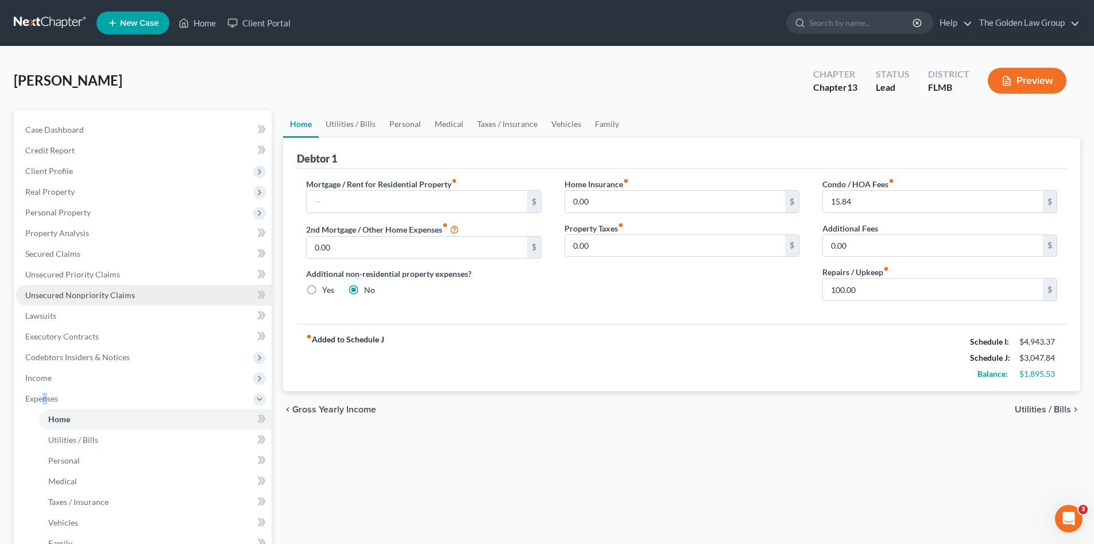
click at [97, 294] on span "Unsecured Nonpriority Claims" at bounding box center [80, 295] width 110 height 10
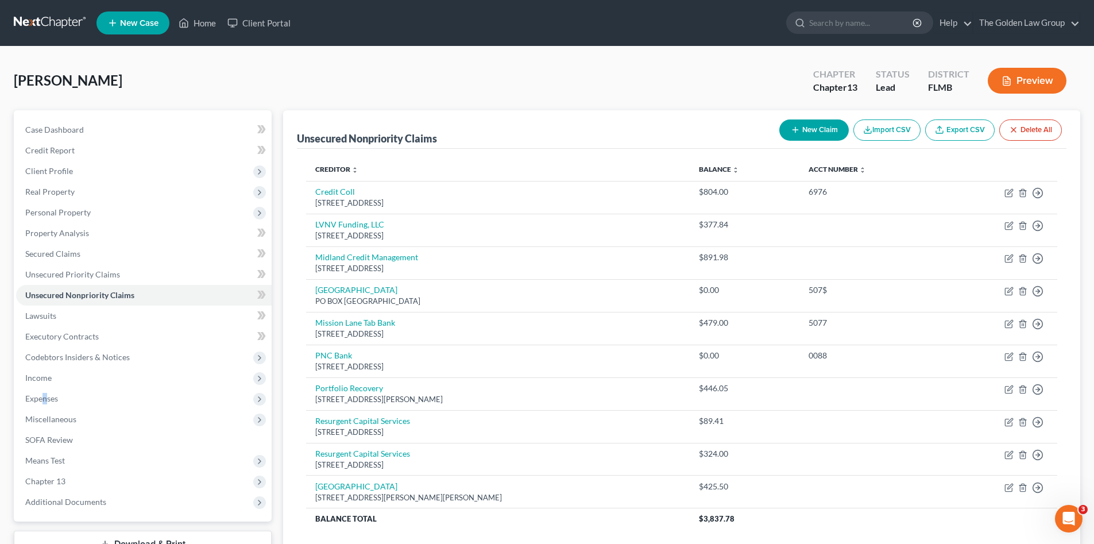
click at [58, 21] on link at bounding box center [51, 23] width 74 height 21
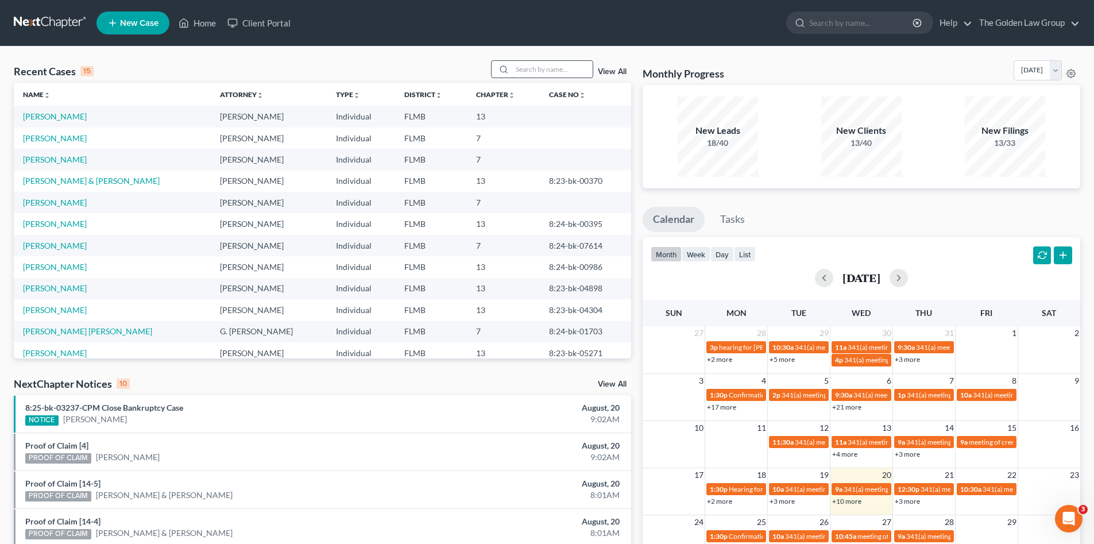
click at [535, 69] on input "search" at bounding box center [552, 69] width 80 height 17
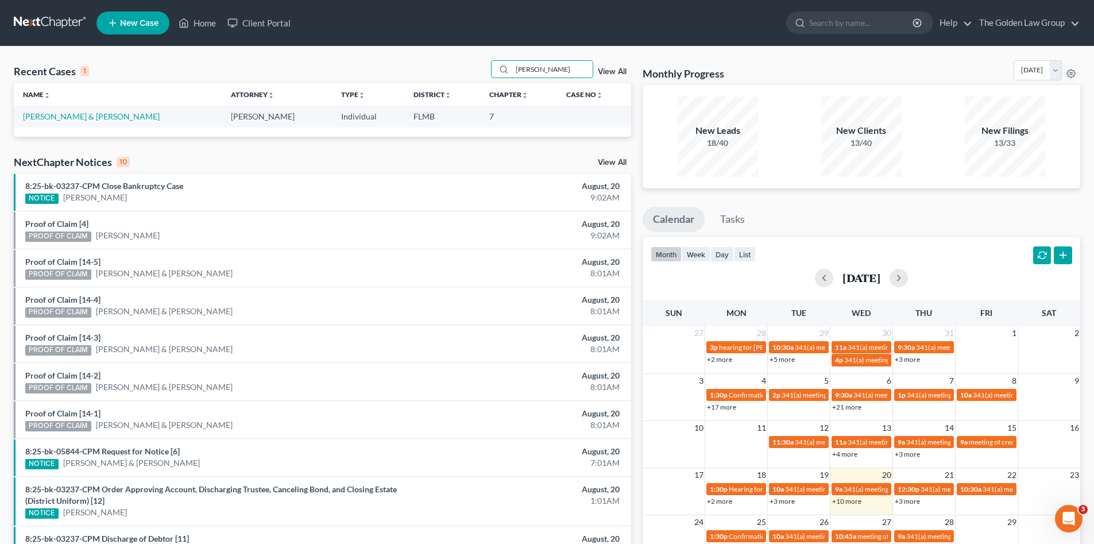
type input "[PERSON_NAME]"
click at [68, 117] on link "[PERSON_NAME] & [PERSON_NAME]" at bounding box center [91, 116] width 137 height 10
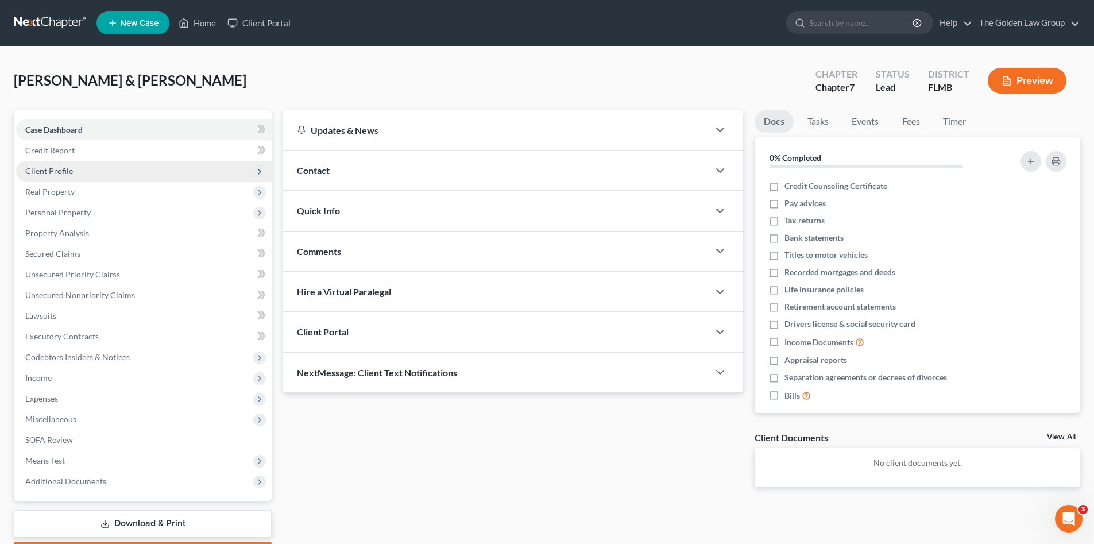
click at [61, 172] on span "Client Profile" at bounding box center [49, 171] width 48 height 10
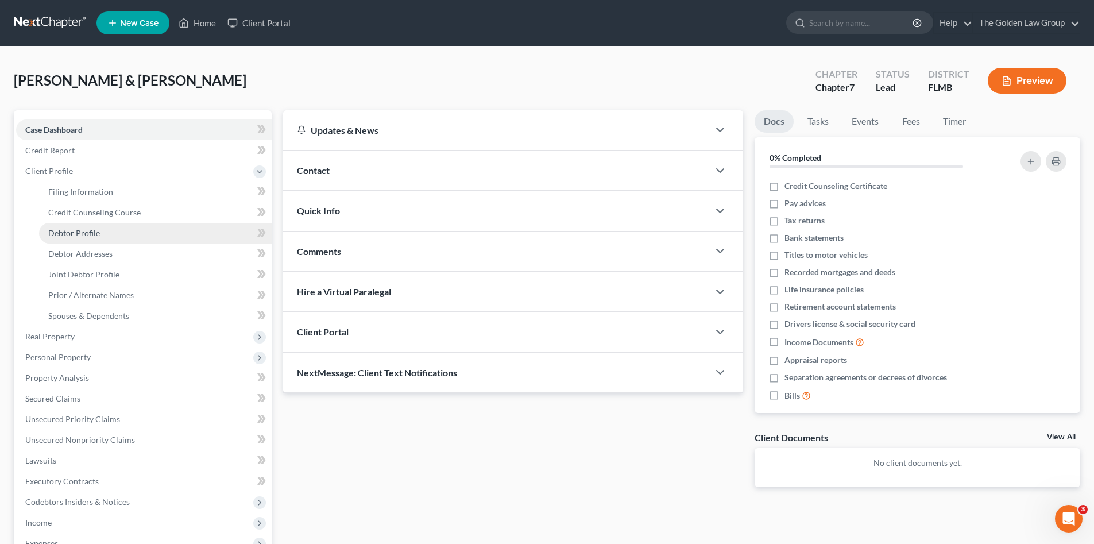
click at [86, 237] on span "Debtor Profile" at bounding box center [74, 233] width 52 height 10
select select "1"
select select "4"
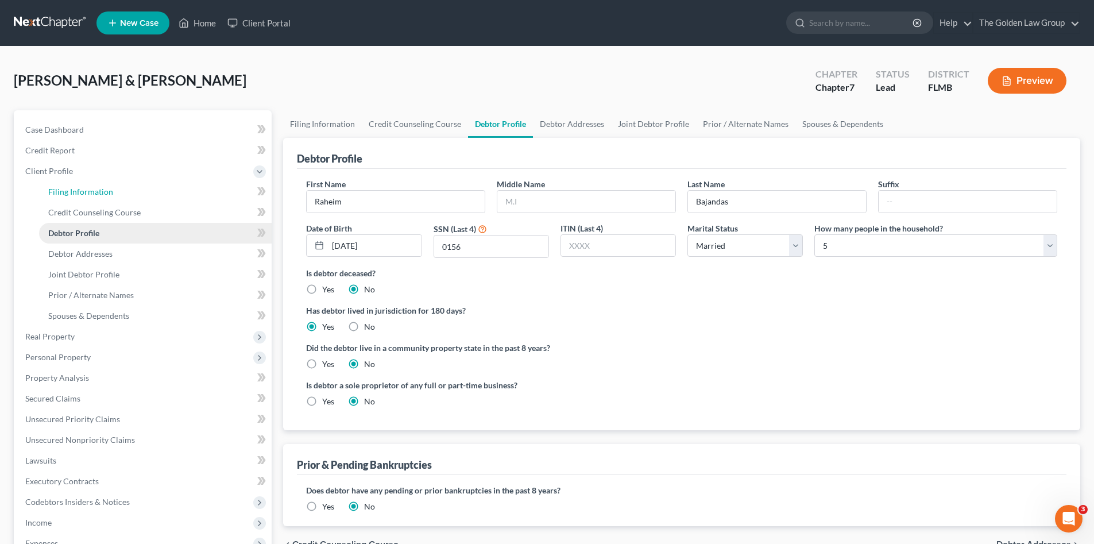
click at [77, 184] on link "Filing Information" at bounding box center [155, 192] width 233 height 21
select select "1"
select select "0"
select select "9"
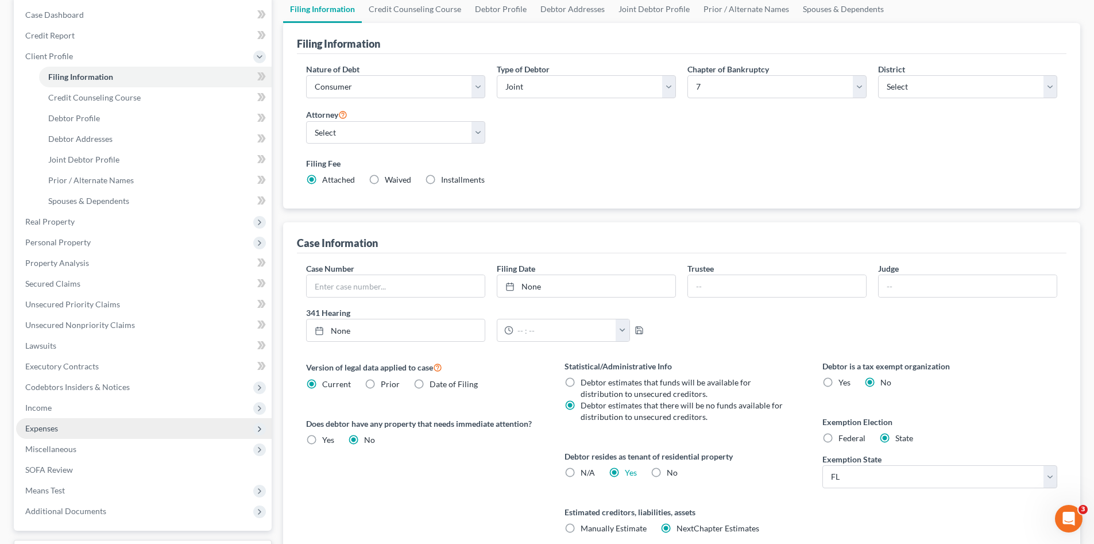
scroll to position [213, 0]
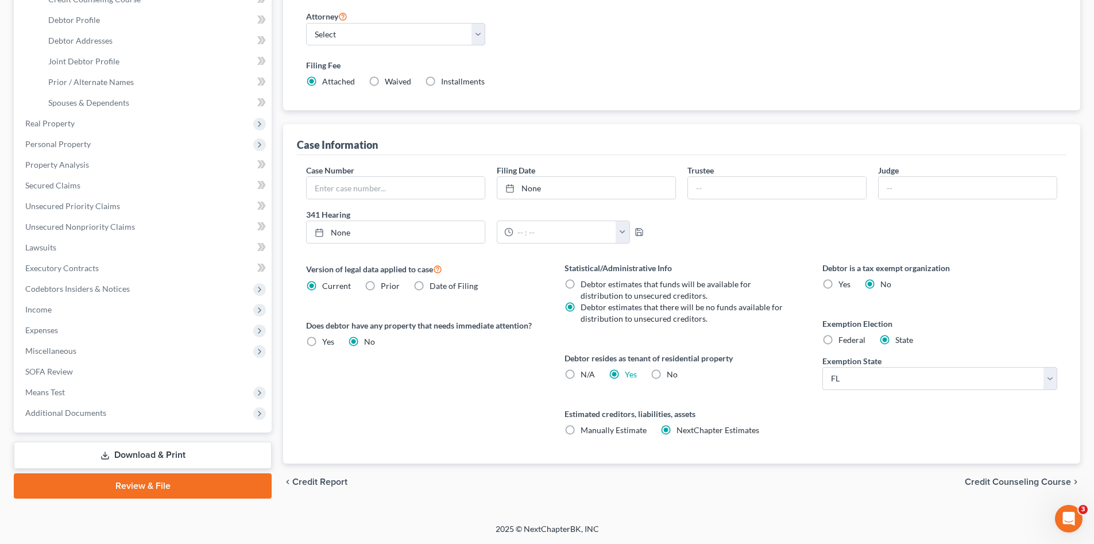
click at [185, 458] on link "Download & Print" at bounding box center [143, 455] width 258 height 27
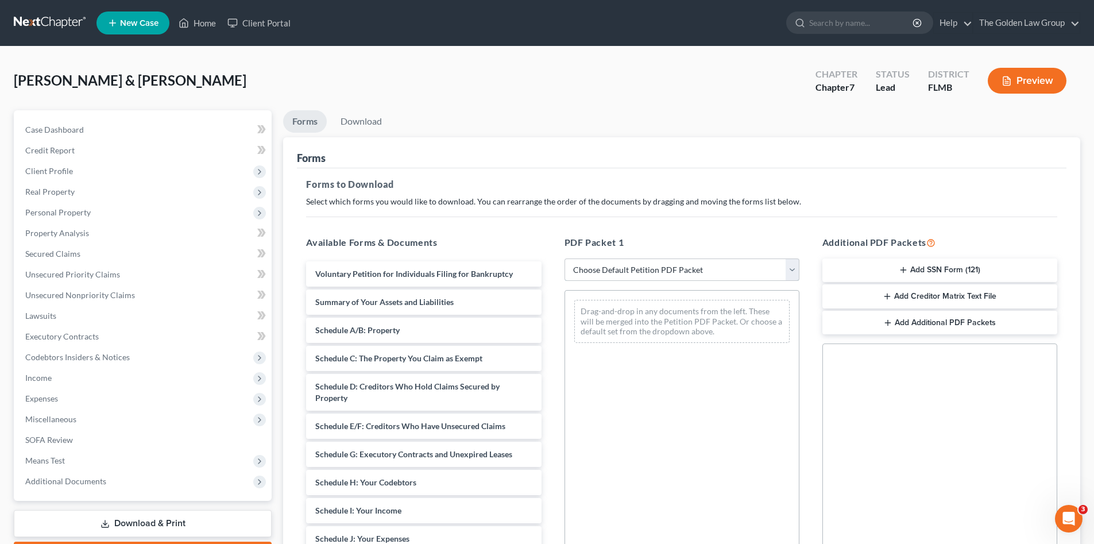
click at [649, 265] on select "Choose Default Petition PDF Packet Complete Bankruptcy Petition (all forms and …" at bounding box center [682, 270] width 235 height 23
select select "0"
click at [565, 259] on select "Choose Default Petition PDF Packet Complete Bankruptcy Petition (all forms and …" at bounding box center [682, 270] width 235 height 23
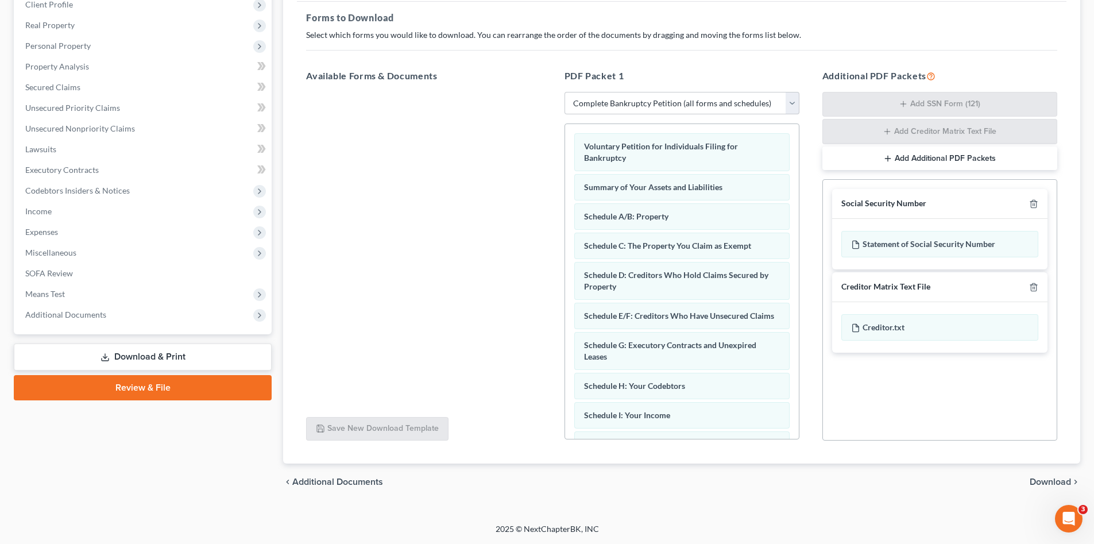
click at [1046, 484] on span "Download" at bounding box center [1050, 481] width 41 height 9
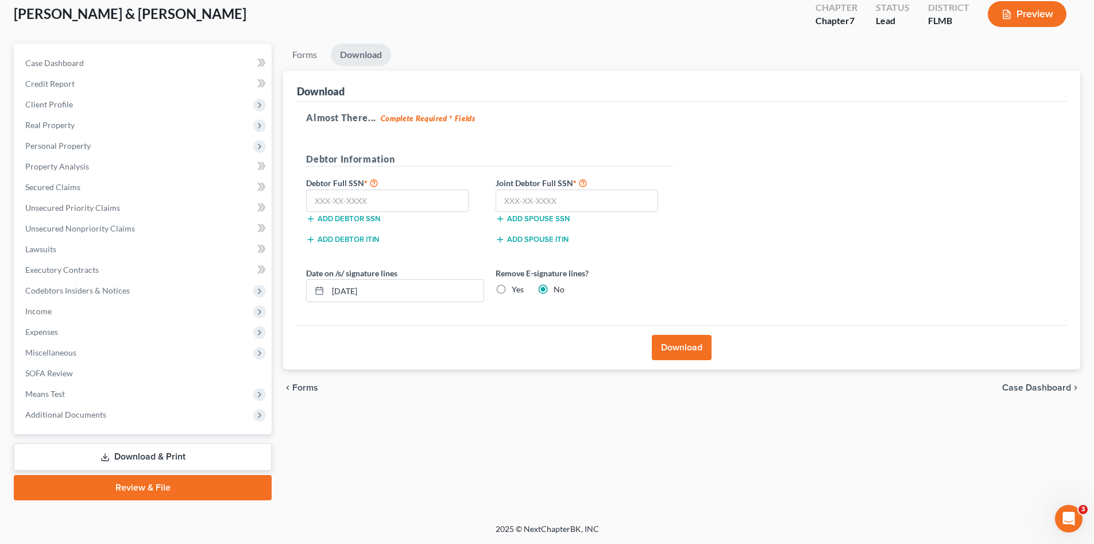
scroll to position [67, 0]
click at [430, 200] on input "text" at bounding box center [387, 201] width 163 height 23
type input "121-76-0156"
drag, startPoint x: 592, startPoint y: 200, endPoint x: 533, endPoint y: 207, distance: 59.1
click at [591, 200] on input "text" at bounding box center [577, 201] width 163 height 23
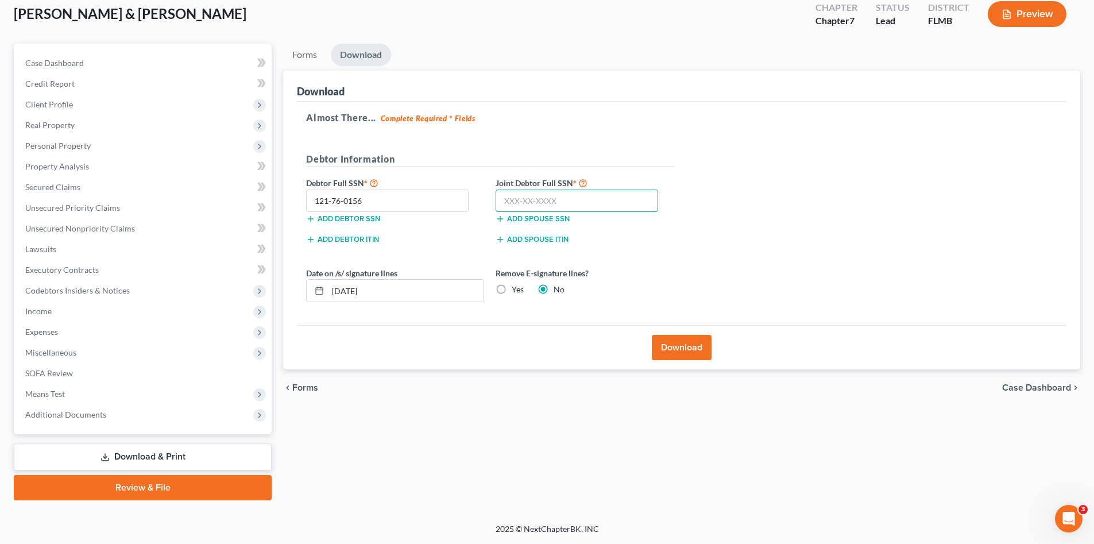
click at [532, 201] on input "text" at bounding box center [577, 201] width 163 height 23
type input "070-84-3324"
drag, startPoint x: 368, startPoint y: 293, endPoint x: 294, endPoint y: 290, distance: 74.8
click at [294, 290] on div "Download Almost There... Complete Required * Fields Debtor Information Debtor F…" at bounding box center [681, 220] width 797 height 299
click at [381, 296] on input "[DATE]" at bounding box center [406, 291] width 156 height 22
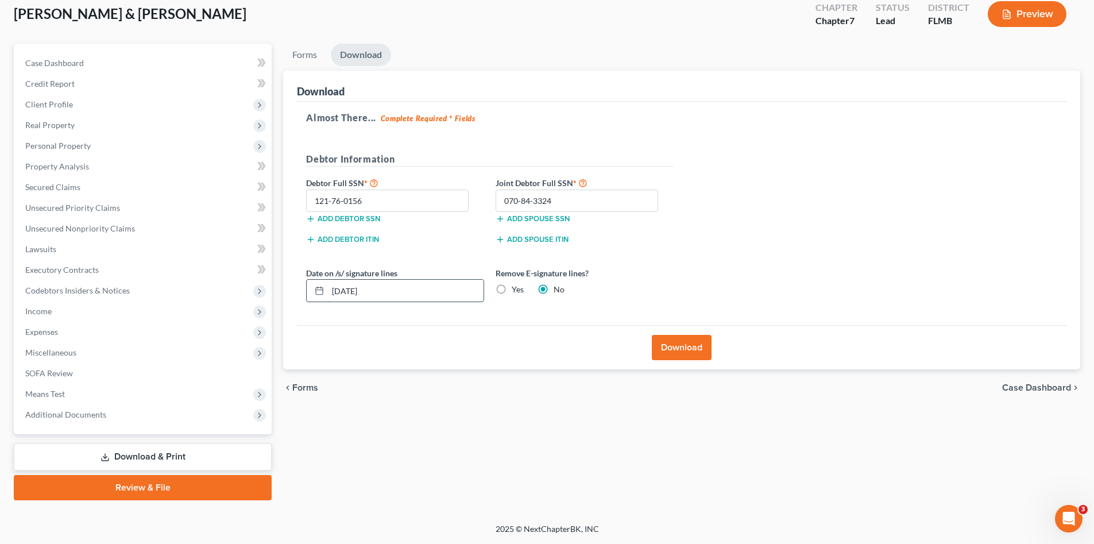
drag, startPoint x: 385, startPoint y: 288, endPoint x: 332, endPoint y: 292, distance: 53.6
click at [332, 292] on input "[DATE]" at bounding box center [406, 291] width 156 height 22
click at [518, 288] on label "Yes" at bounding box center [518, 289] width 12 height 11
click at [518, 288] on input "Yes" at bounding box center [519, 287] width 7 height 7
radio input "true"
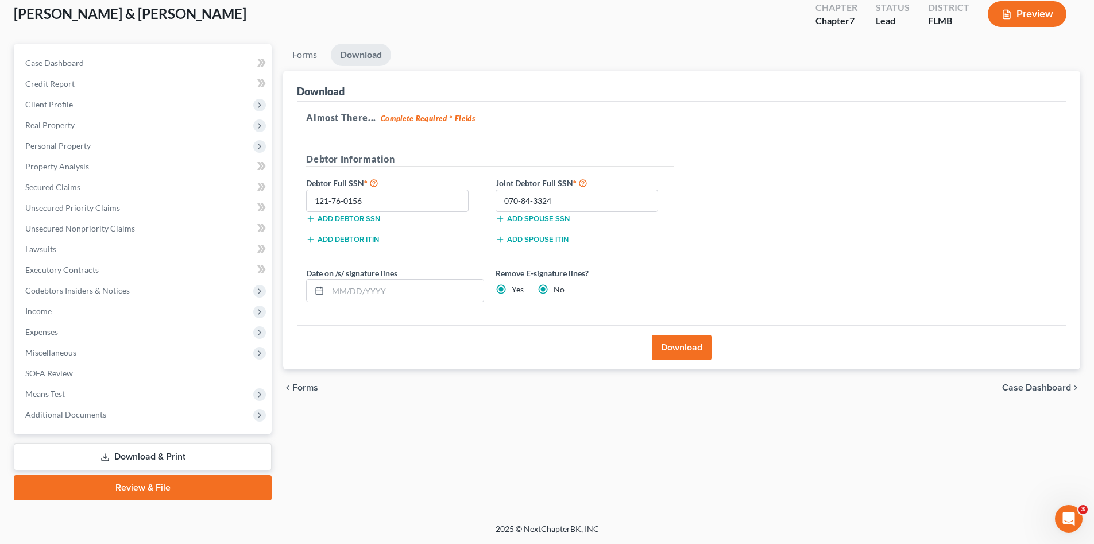
radio input "false"
drag, startPoint x: 679, startPoint y: 338, endPoint x: 670, endPoint y: 337, distance: 8.6
click at [679, 338] on button "Download" at bounding box center [682, 347] width 60 height 25
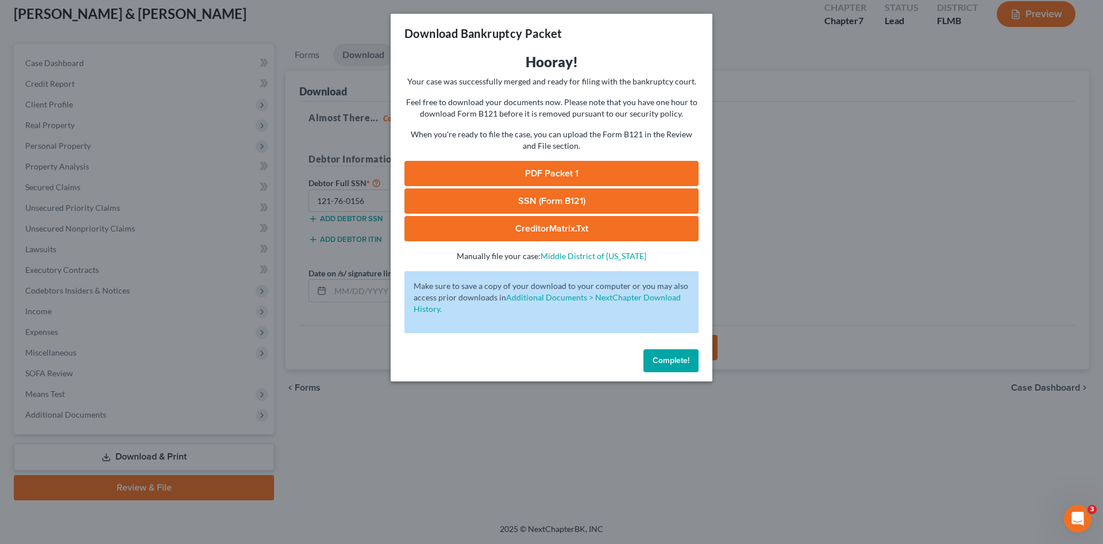
click at [546, 181] on link "PDF Packet 1" at bounding box center [551, 173] width 294 height 25
click at [641, 202] on link "SSN (Form B121)" at bounding box center [551, 200] width 294 height 25
drag, startPoint x: 668, startPoint y: 357, endPoint x: 605, endPoint y: 333, distance: 66.9
click at [666, 356] on span "Complete!" at bounding box center [671, 361] width 37 height 10
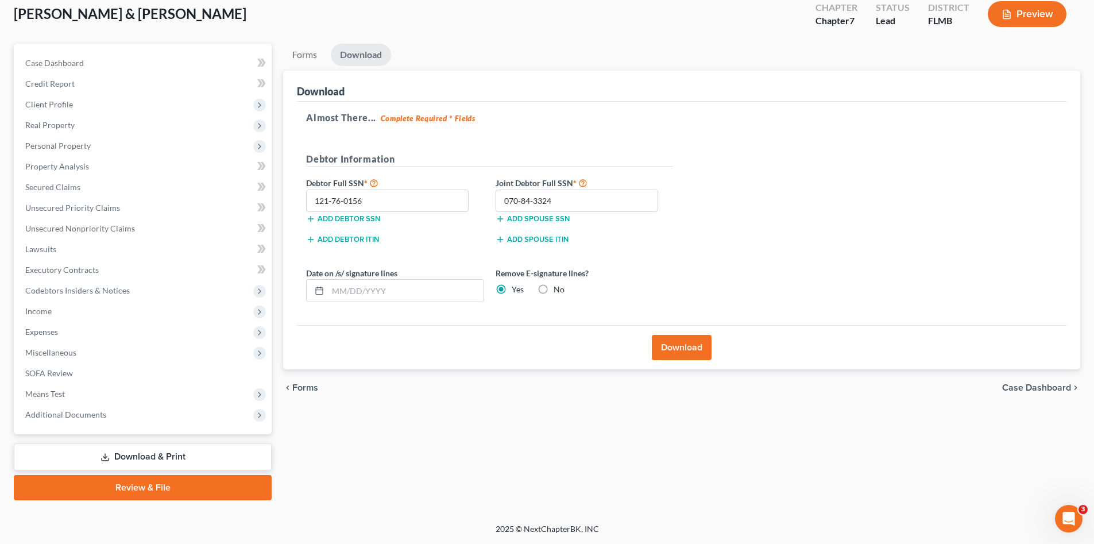
scroll to position [0, 0]
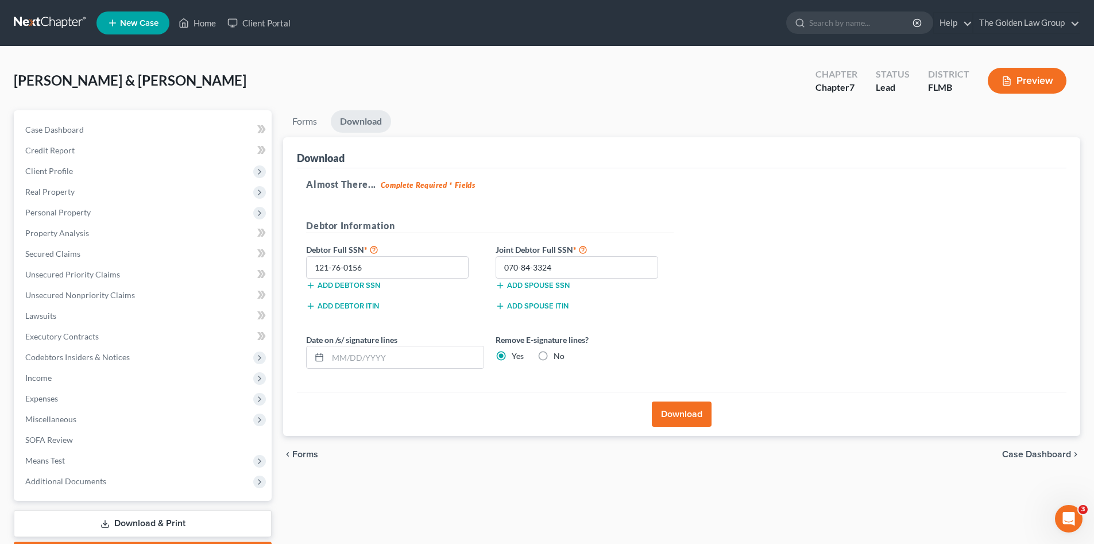
click at [55, 20] on link at bounding box center [51, 23] width 74 height 21
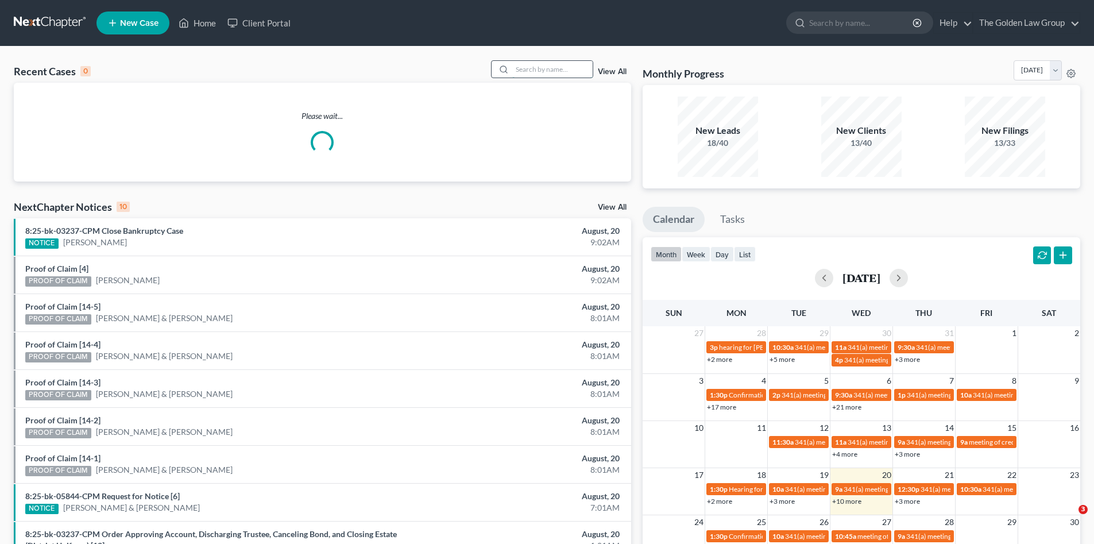
click at [532, 67] on input "search" at bounding box center [552, 69] width 80 height 17
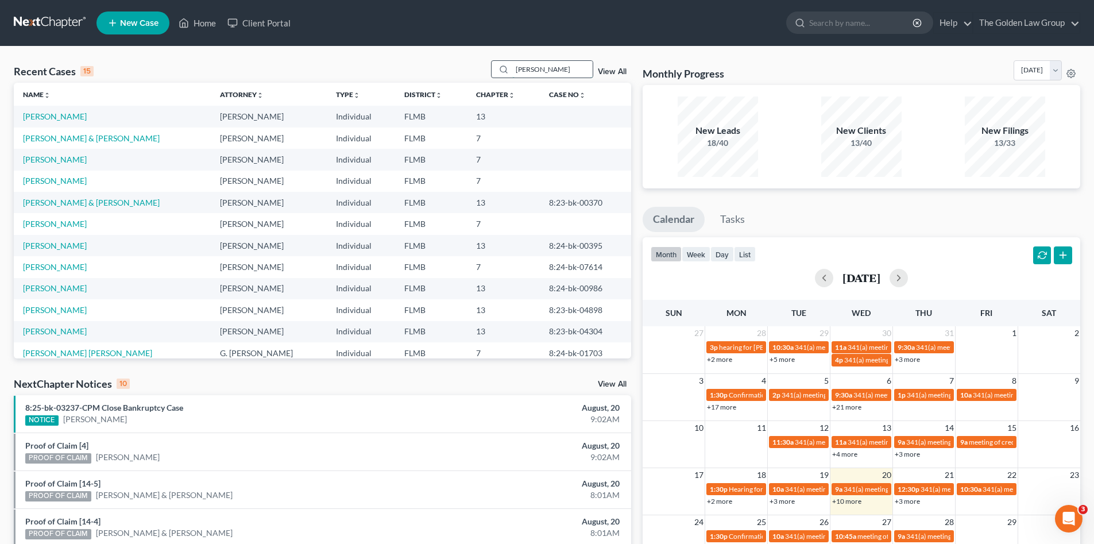
type input "moody"
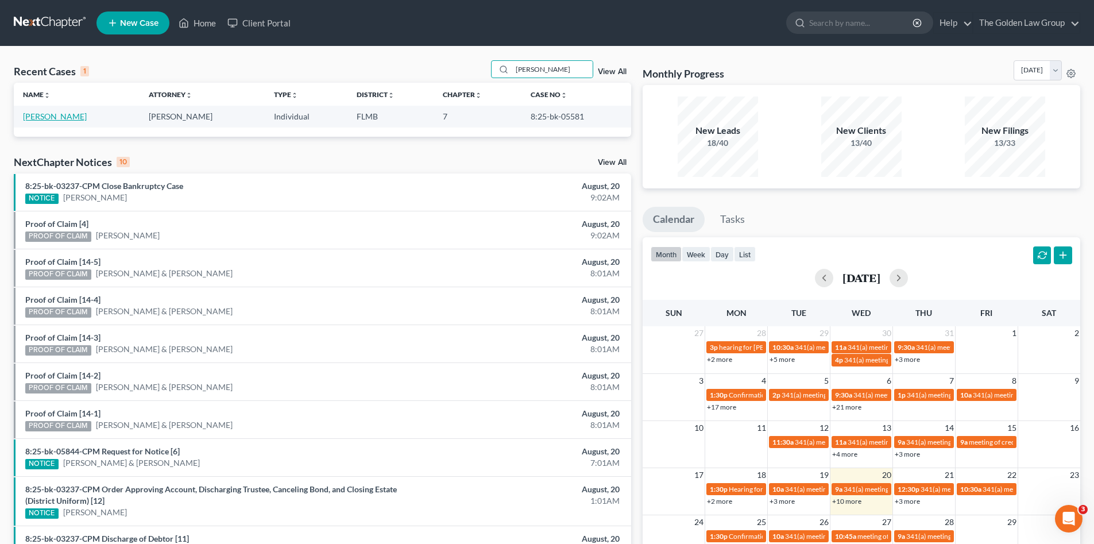
click at [64, 115] on link "[PERSON_NAME]" at bounding box center [55, 116] width 64 height 10
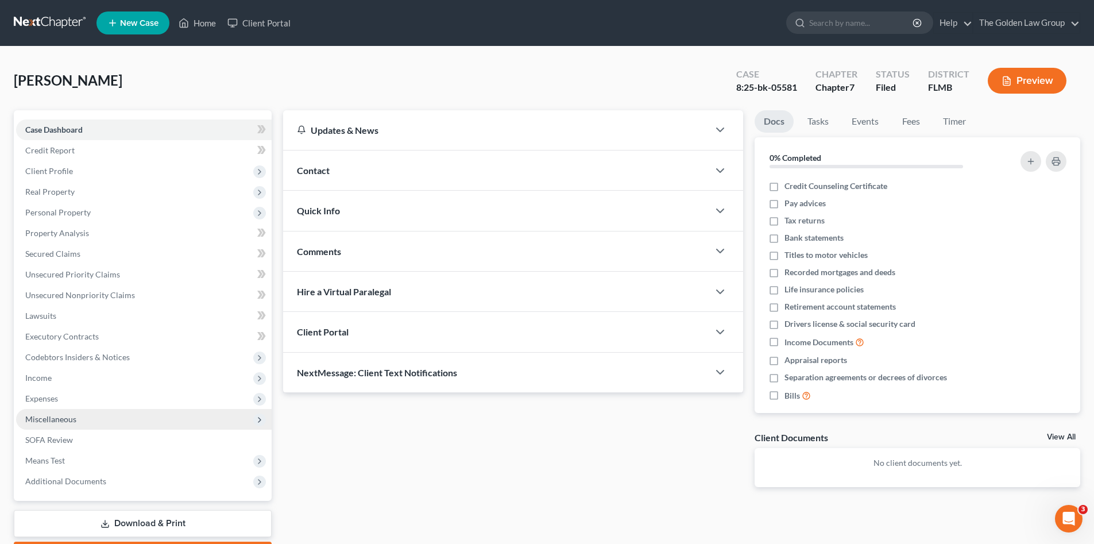
click at [86, 419] on span "Miscellaneous" at bounding box center [144, 419] width 256 height 21
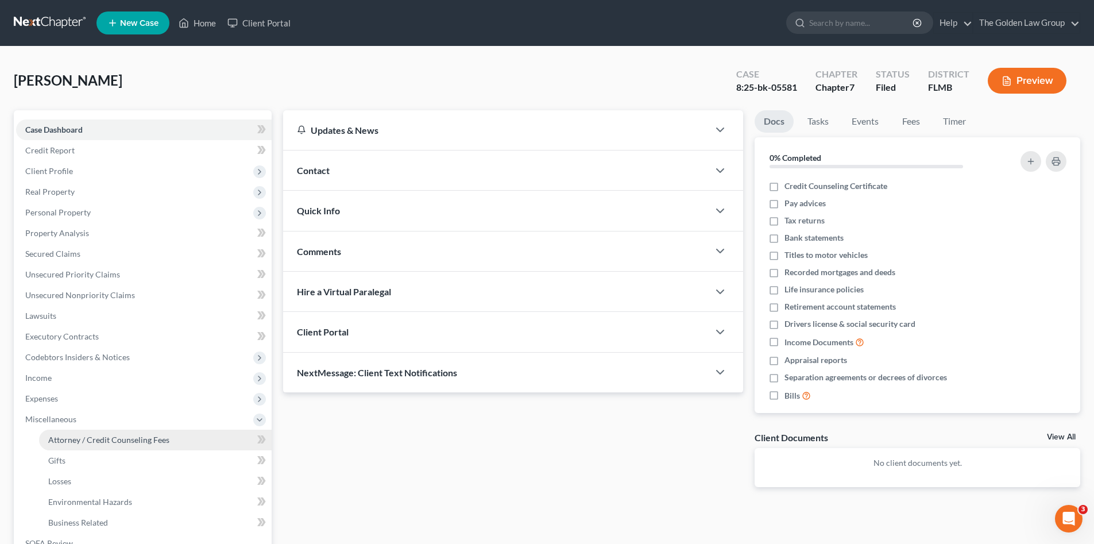
click at [97, 439] on span "Attorney / Credit Counseling Fees" at bounding box center [108, 440] width 121 height 10
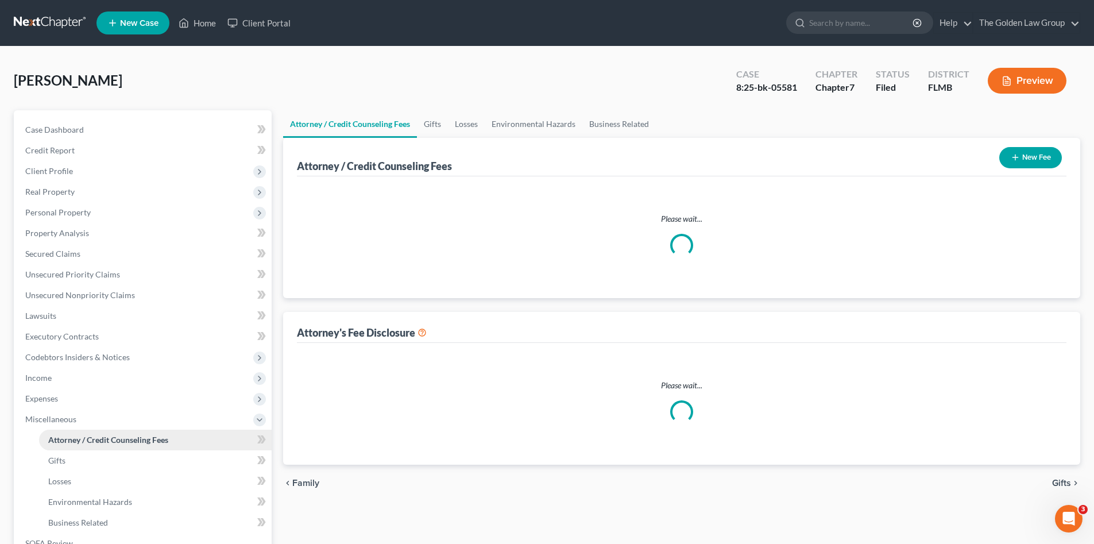
select select "2"
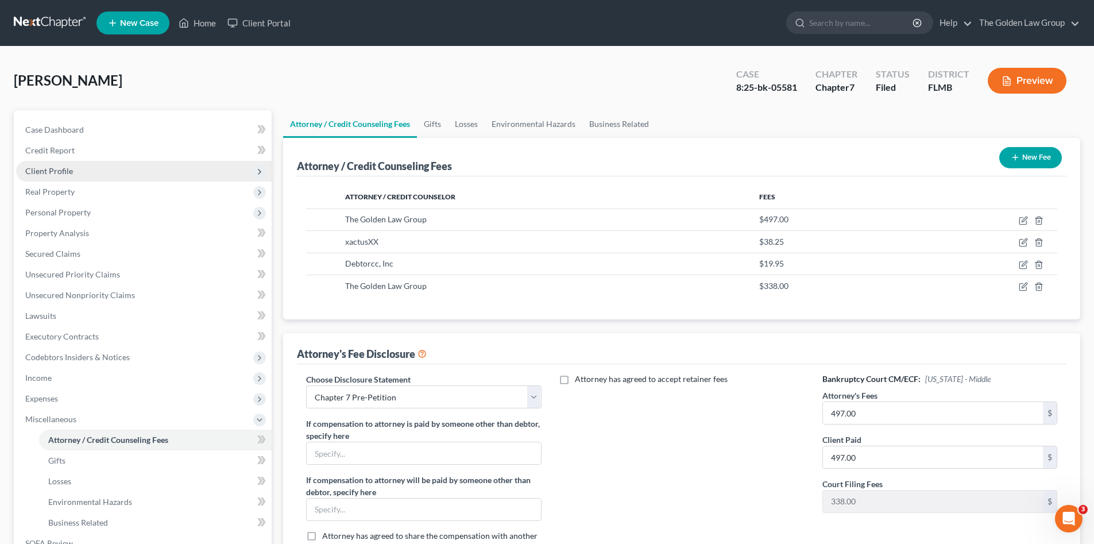
click at [109, 168] on span "Client Profile" at bounding box center [144, 171] width 256 height 21
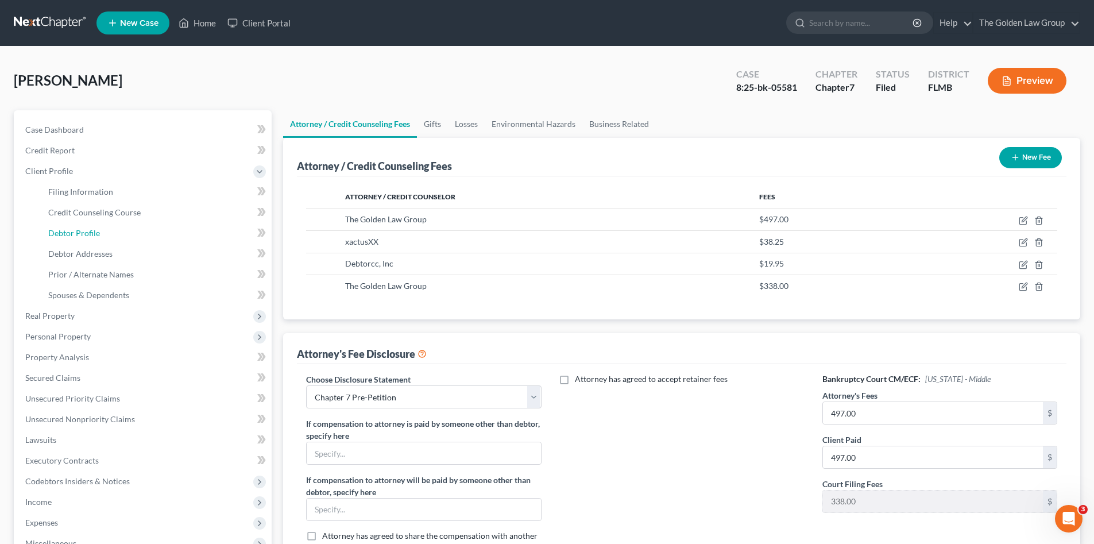
click at [126, 236] on link "Debtor Profile" at bounding box center [155, 233] width 233 height 21
select select "0"
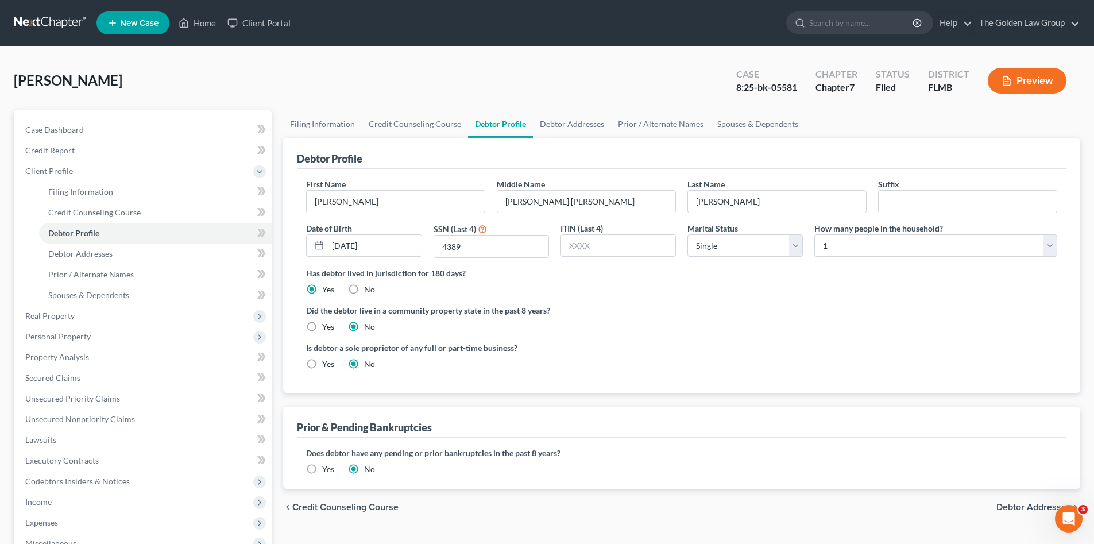
click at [14, 15] on link at bounding box center [51, 23] width 74 height 21
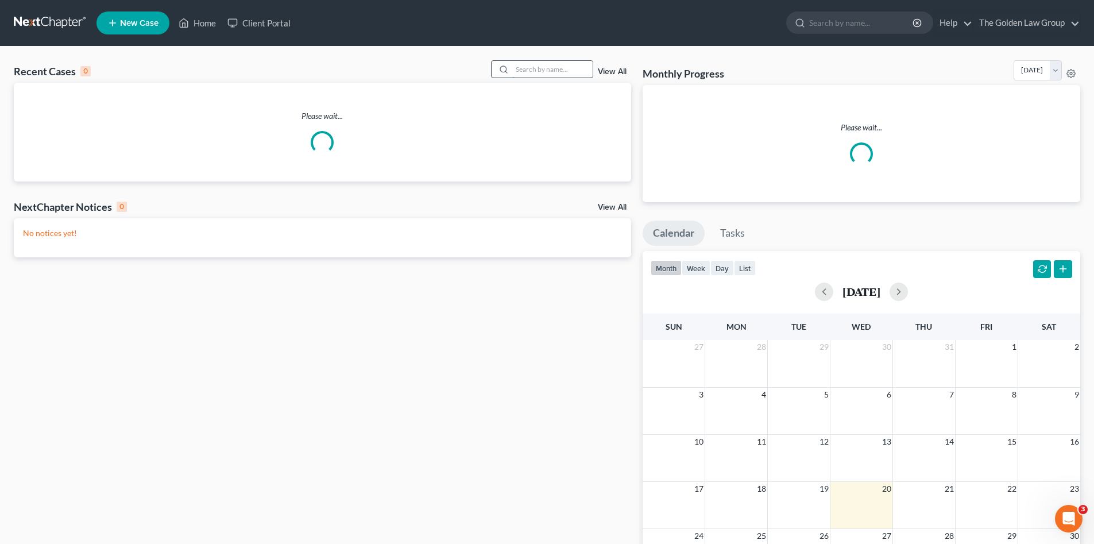
click at [557, 72] on input "search" at bounding box center [552, 69] width 80 height 17
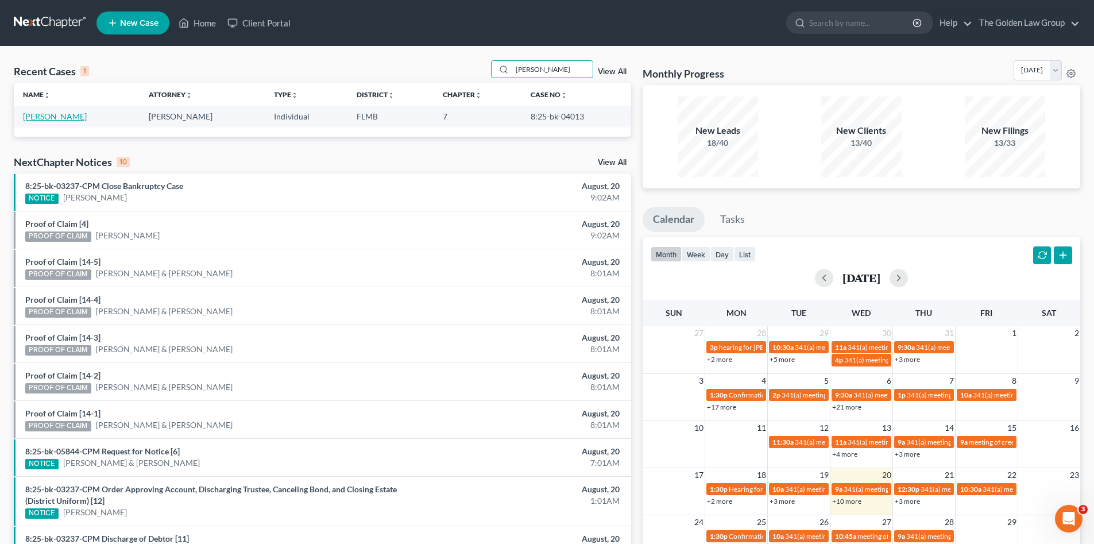
type input "mcginnis"
click at [43, 116] on link "McGinnis, Pamela" at bounding box center [55, 116] width 64 height 10
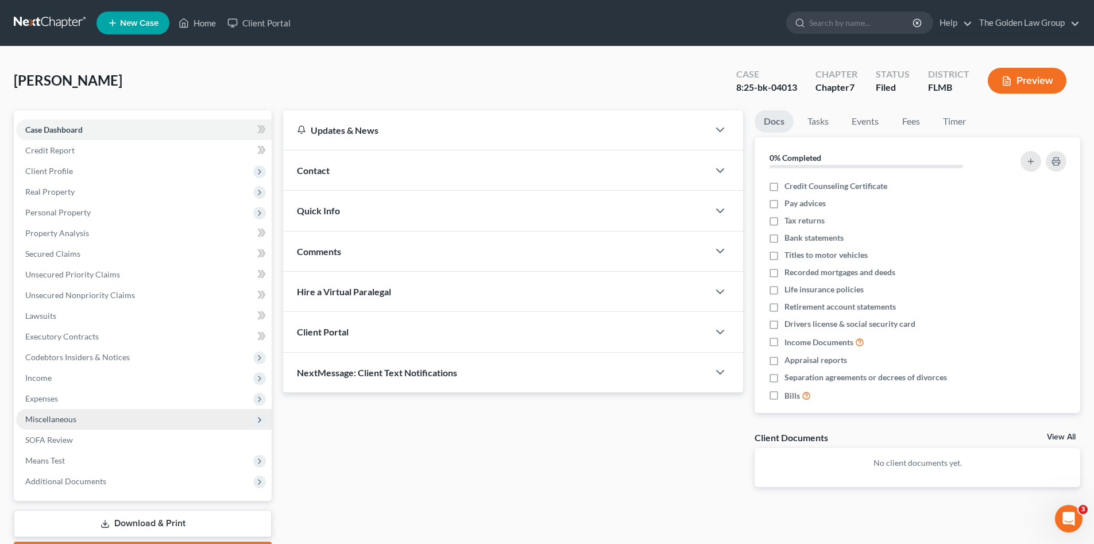
click at [78, 420] on span "Miscellaneous" at bounding box center [144, 419] width 256 height 21
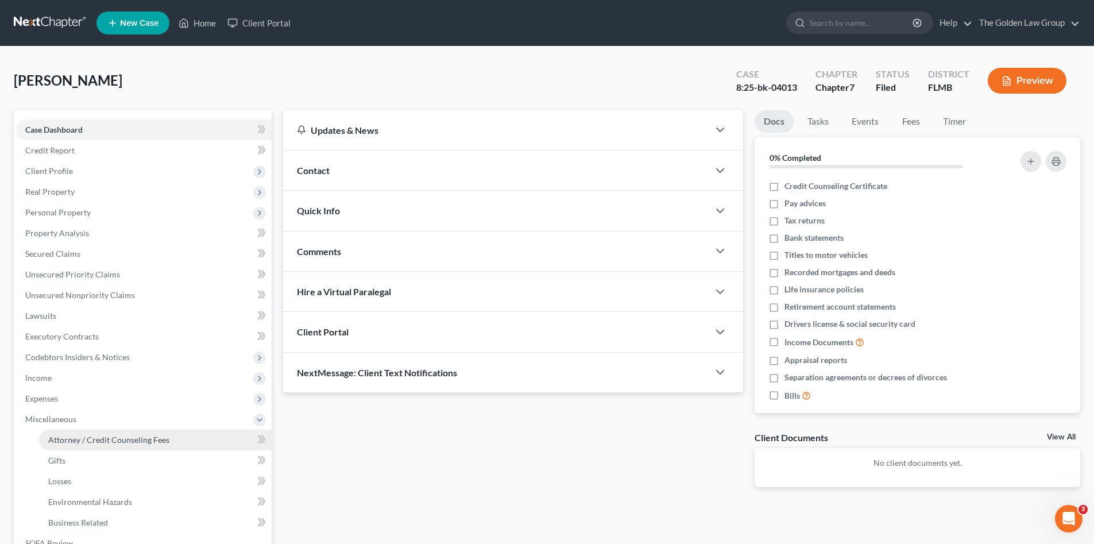
click at [91, 434] on link "Attorney / Credit Counseling Fees" at bounding box center [155, 440] width 233 height 21
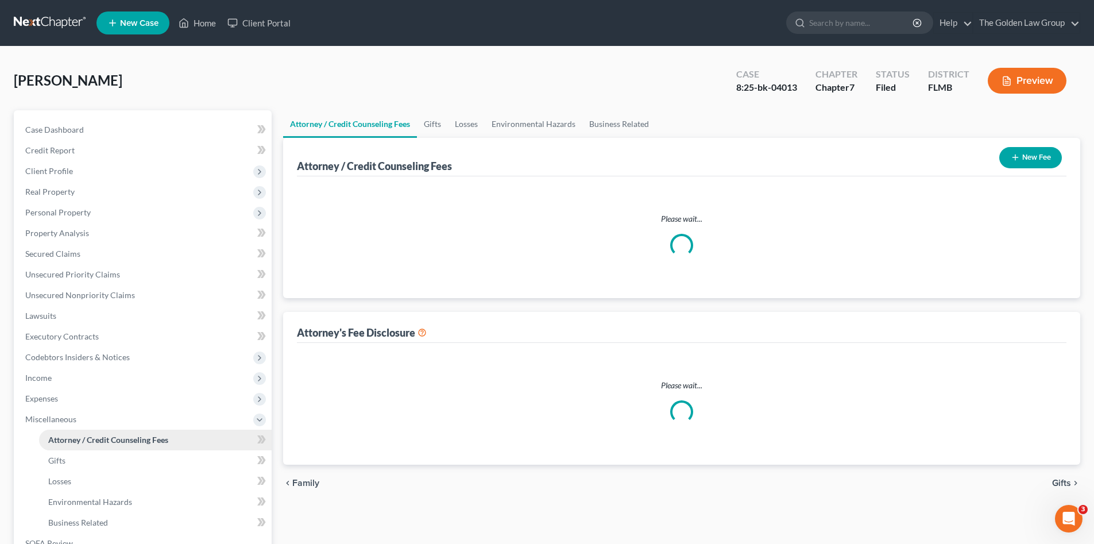
select select "2"
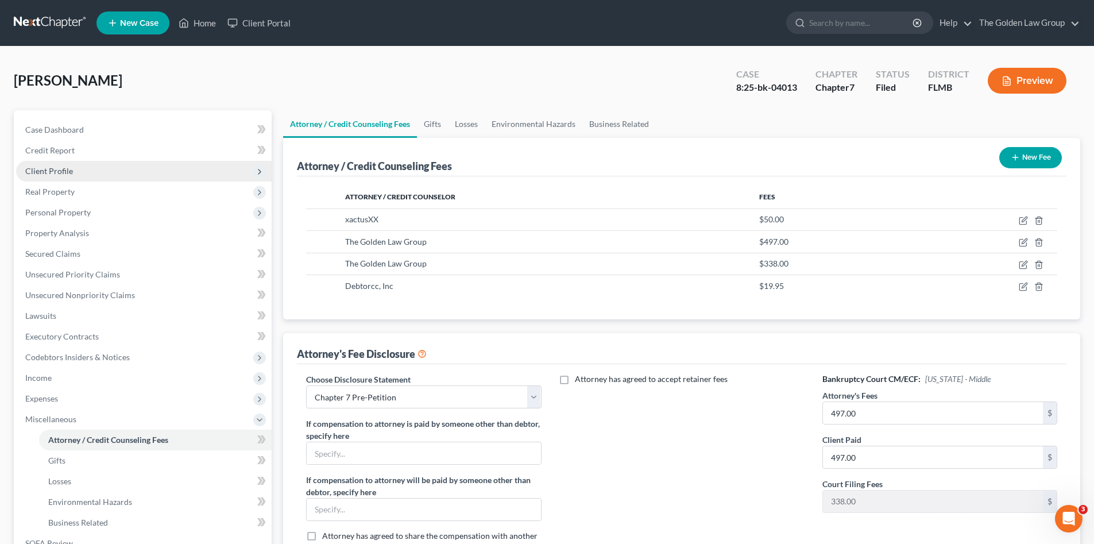
click at [62, 169] on span "Client Profile" at bounding box center [49, 171] width 48 height 10
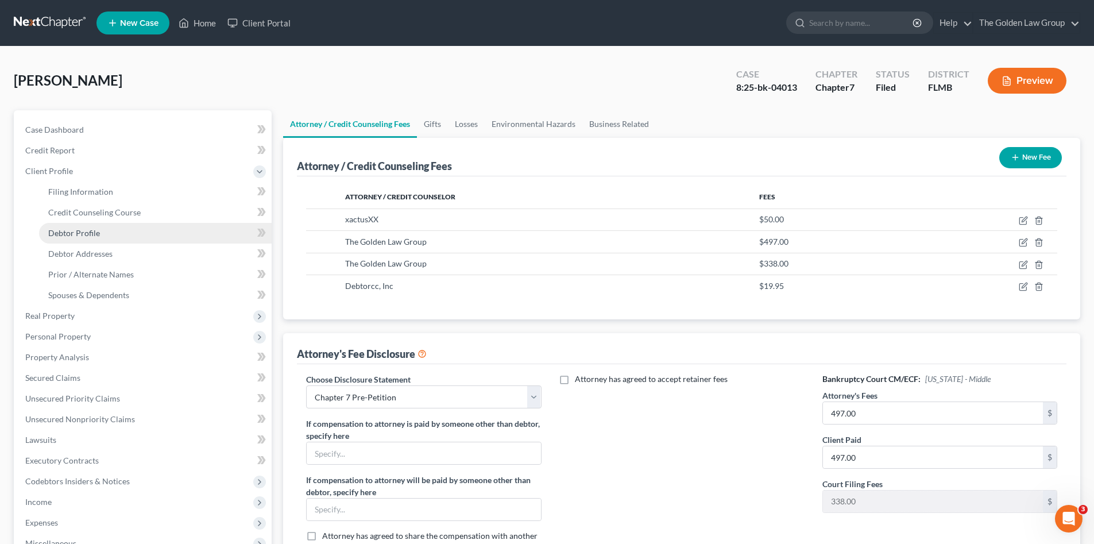
click at [106, 240] on link "Debtor Profile" at bounding box center [155, 233] width 233 height 21
select select "0"
select select "1"
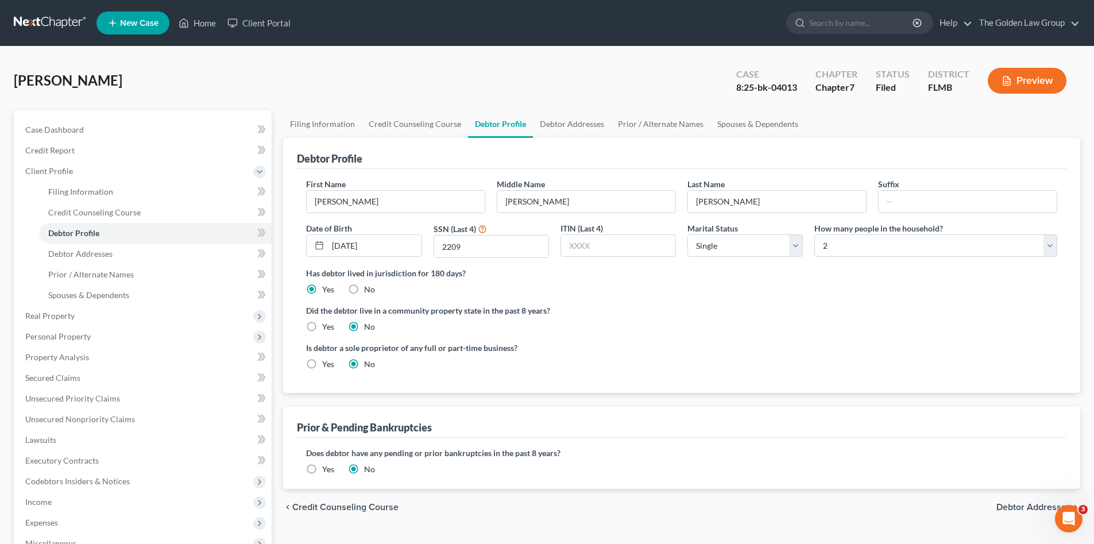
click at [52, 21] on link at bounding box center [51, 23] width 74 height 21
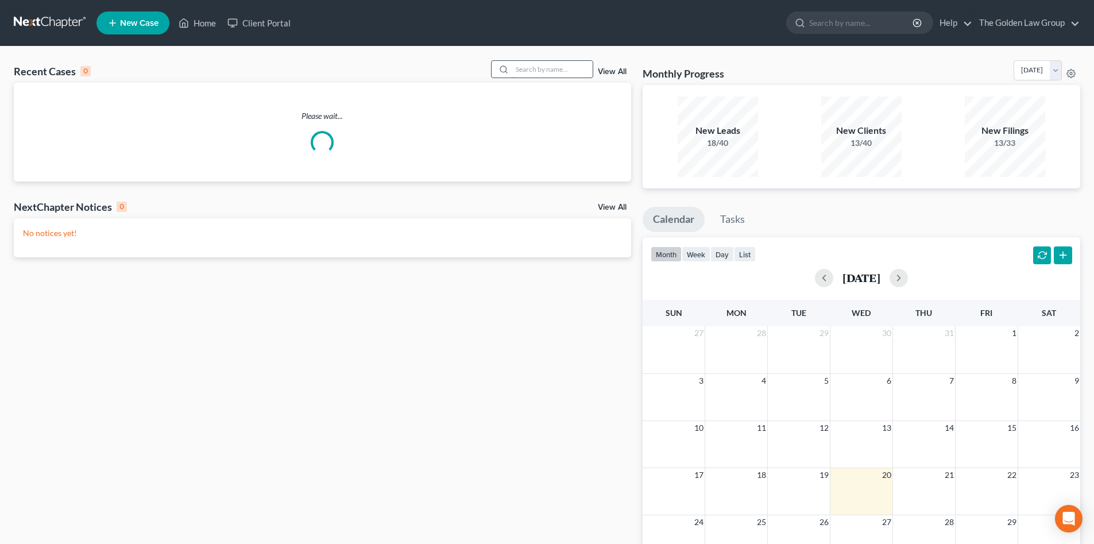
click at [541, 68] on input "search" at bounding box center [552, 69] width 80 height 17
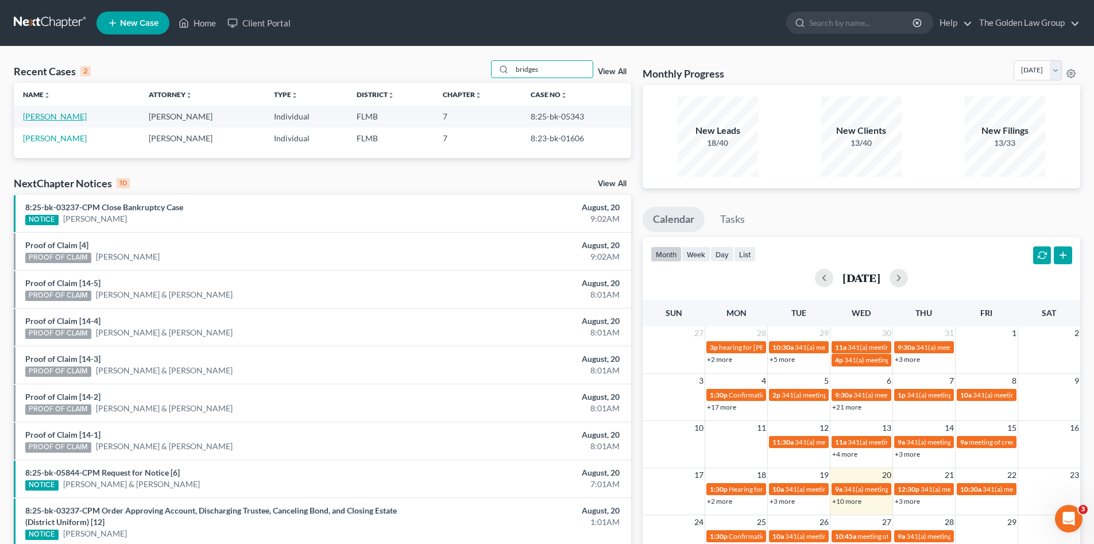
type input "bridges"
click at [63, 119] on link "[PERSON_NAME]" at bounding box center [55, 116] width 64 height 10
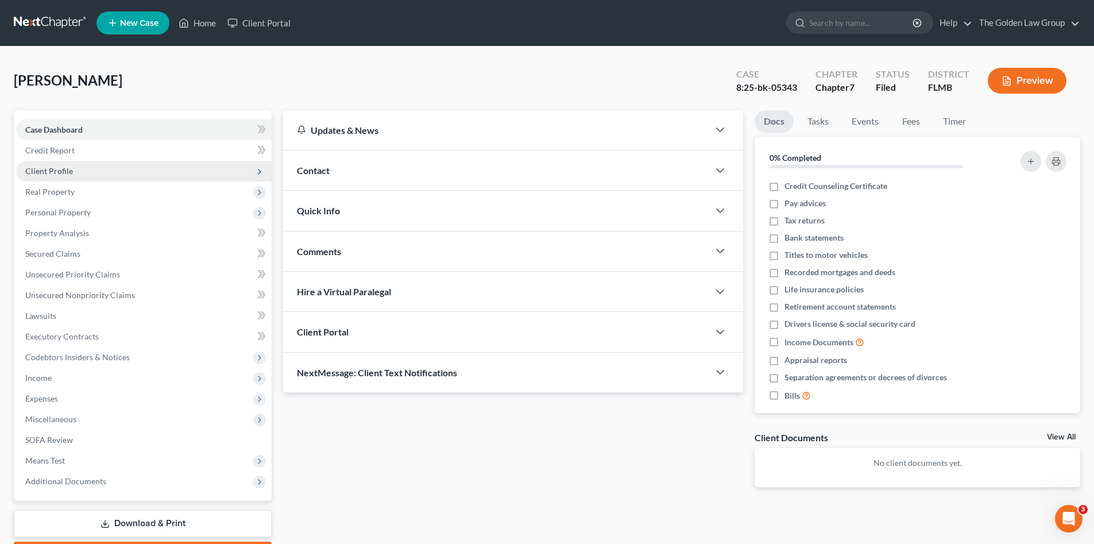
click at [63, 169] on span "Client Profile" at bounding box center [49, 171] width 48 height 10
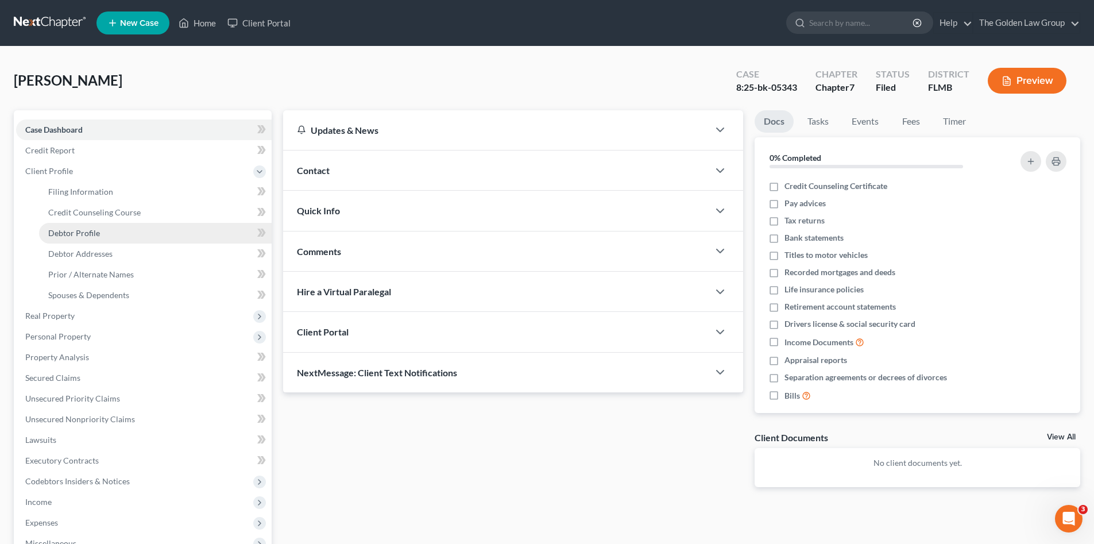
click at [101, 233] on link "Debtor Profile" at bounding box center [155, 233] width 233 height 21
select select "1"
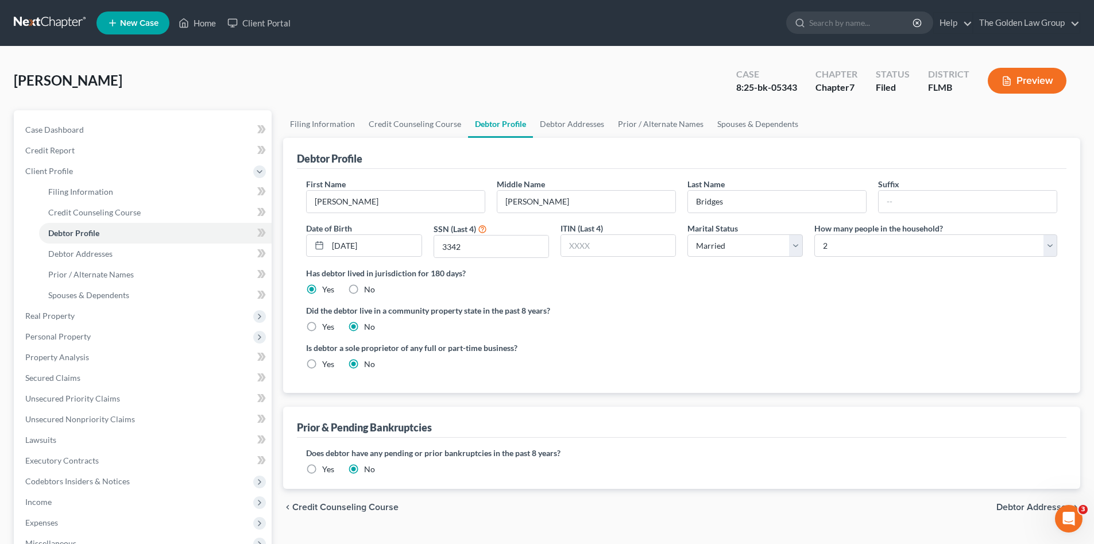
scroll to position [115, 0]
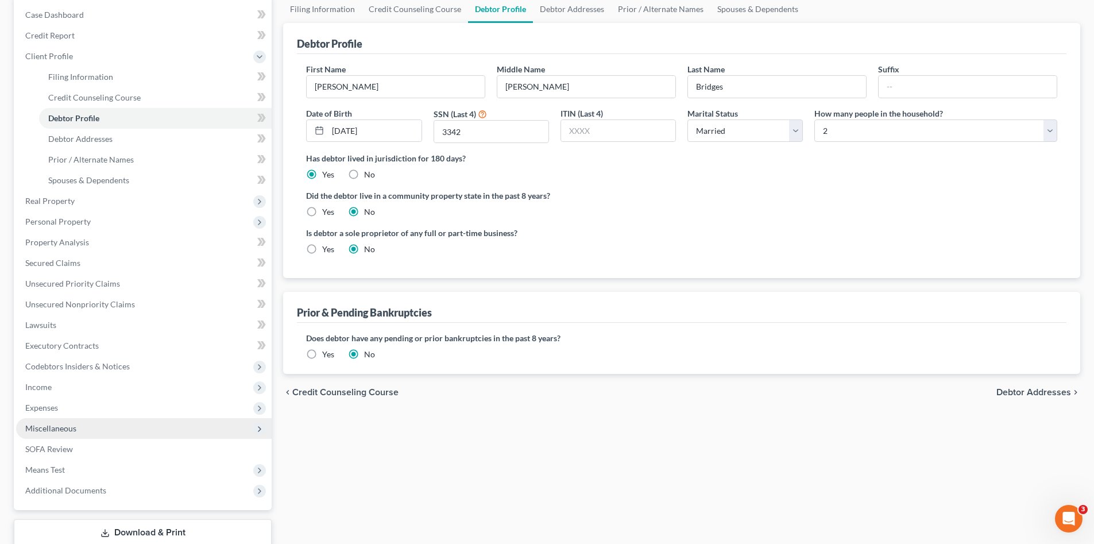
click at [64, 429] on span "Miscellaneous" at bounding box center [50, 428] width 51 height 10
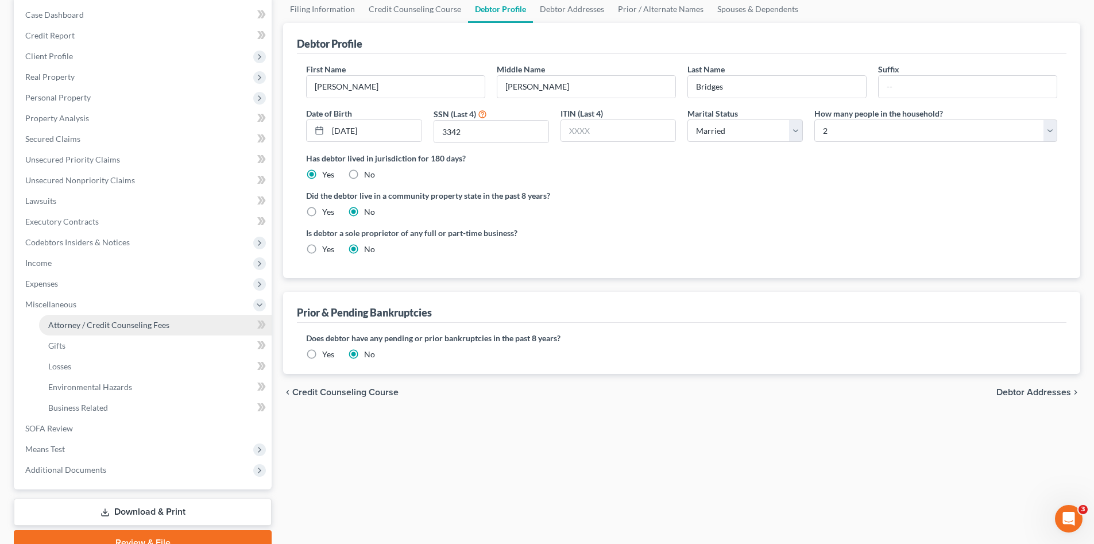
click at [112, 318] on link "Attorney / Credit Counseling Fees" at bounding box center [155, 325] width 233 height 21
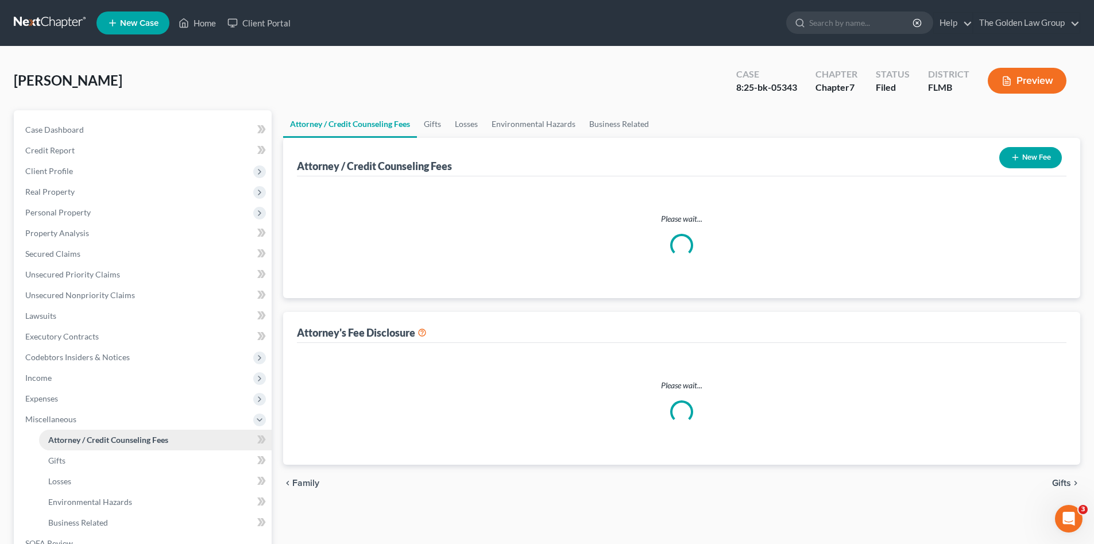
select select "2"
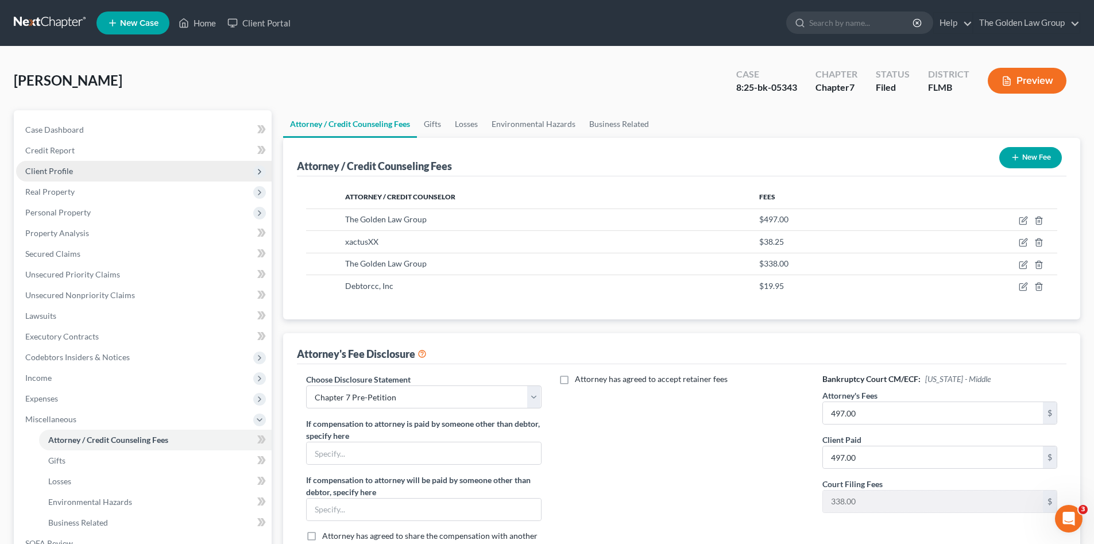
click at [56, 166] on span "Client Profile" at bounding box center [49, 171] width 48 height 10
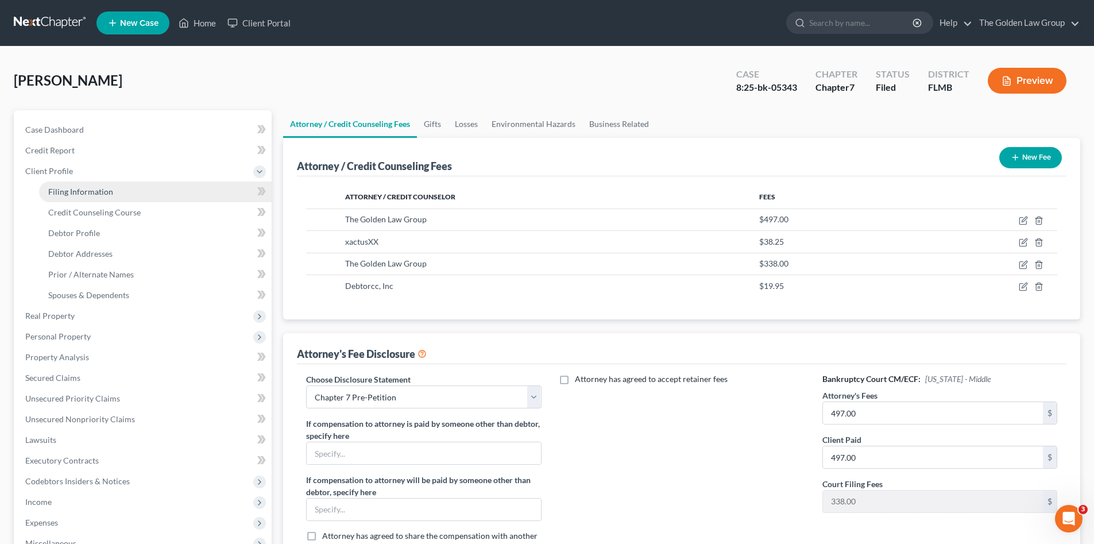
click at [78, 194] on span "Filing Information" at bounding box center [80, 192] width 65 height 10
select select "1"
select select "0"
select select "9"
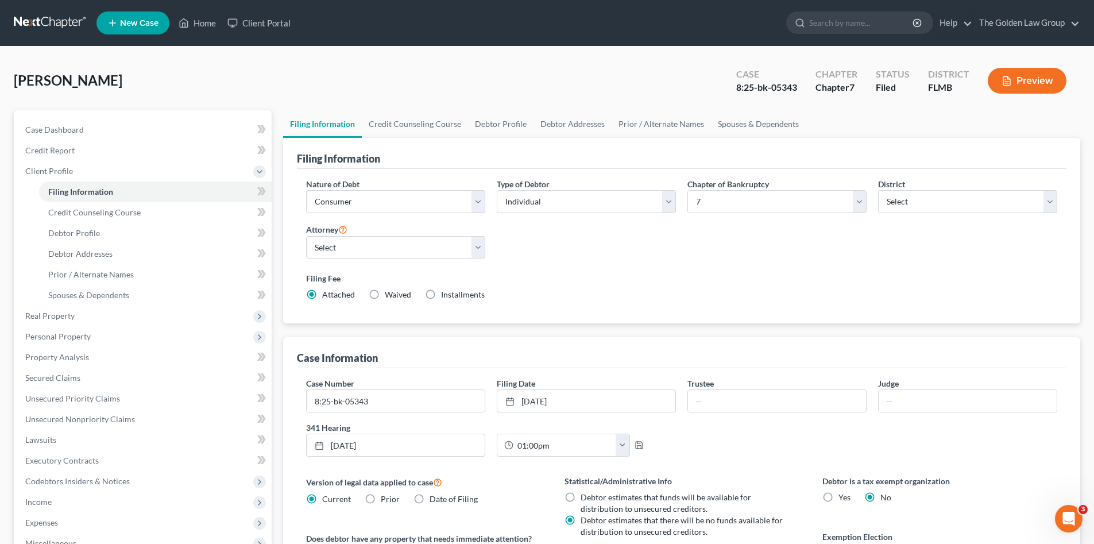
click at [49, 28] on link at bounding box center [51, 23] width 74 height 21
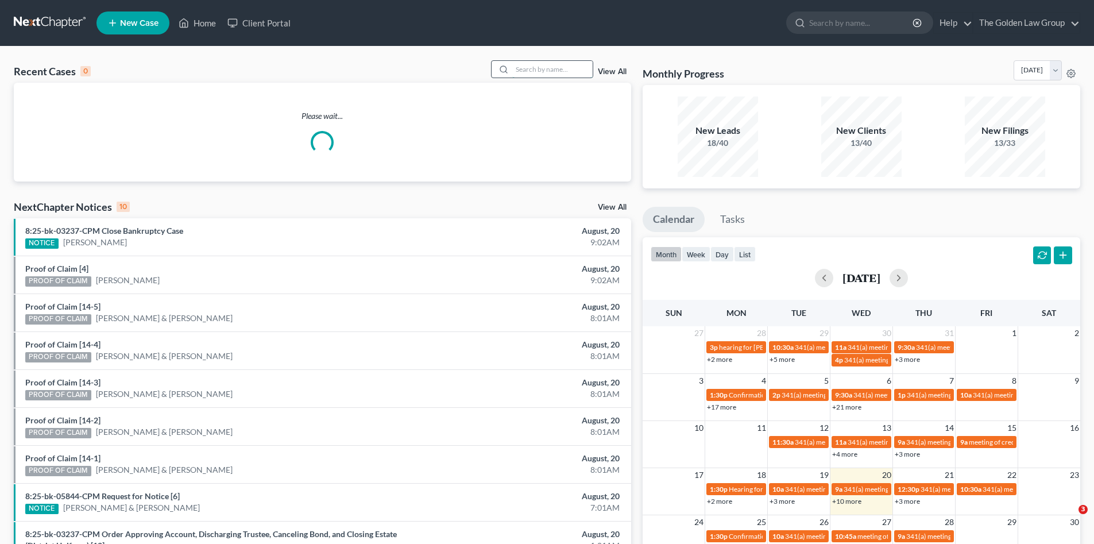
click at [537, 72] on input "search" at bounding box center [552, 69] width 80 height 17
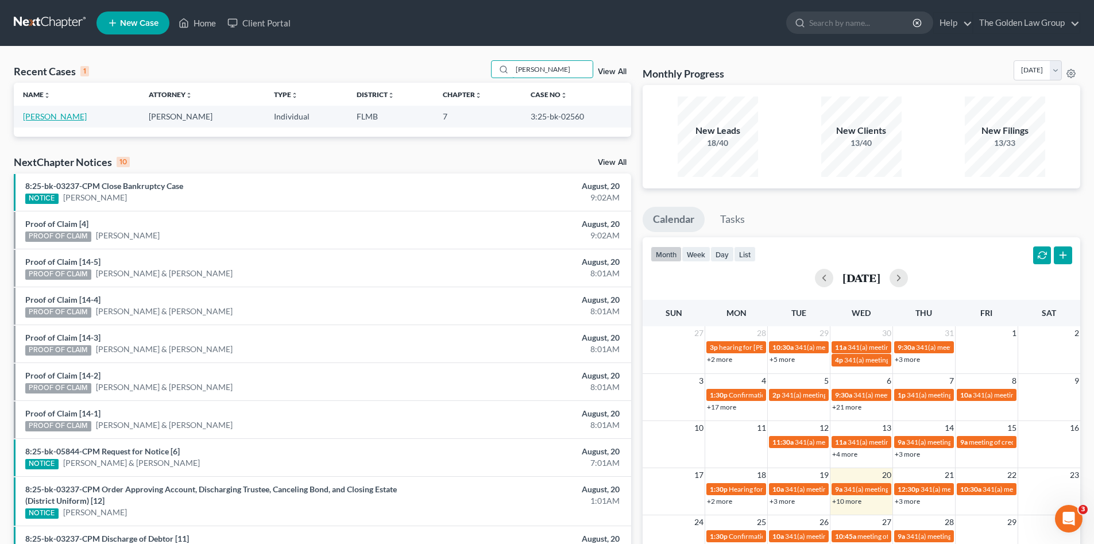
type input "catrina harris"
click at [56, 118] on link "[PERSON_NAME]" at bounding box center [55, 116] width 64 height 10
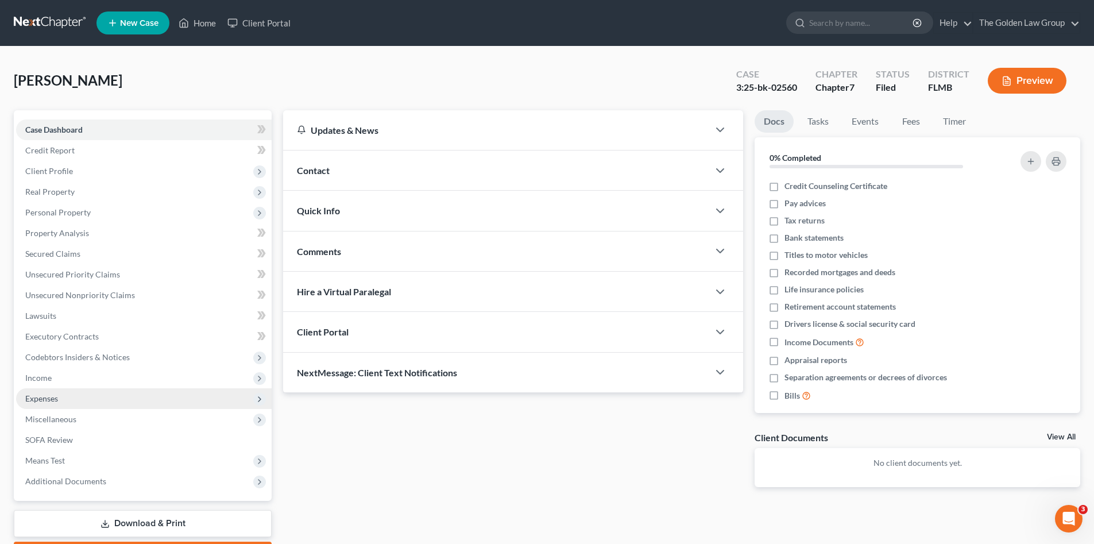
click at [55, 407] on span "Expenses" at bounding box center [144, 398] width 256 height 21
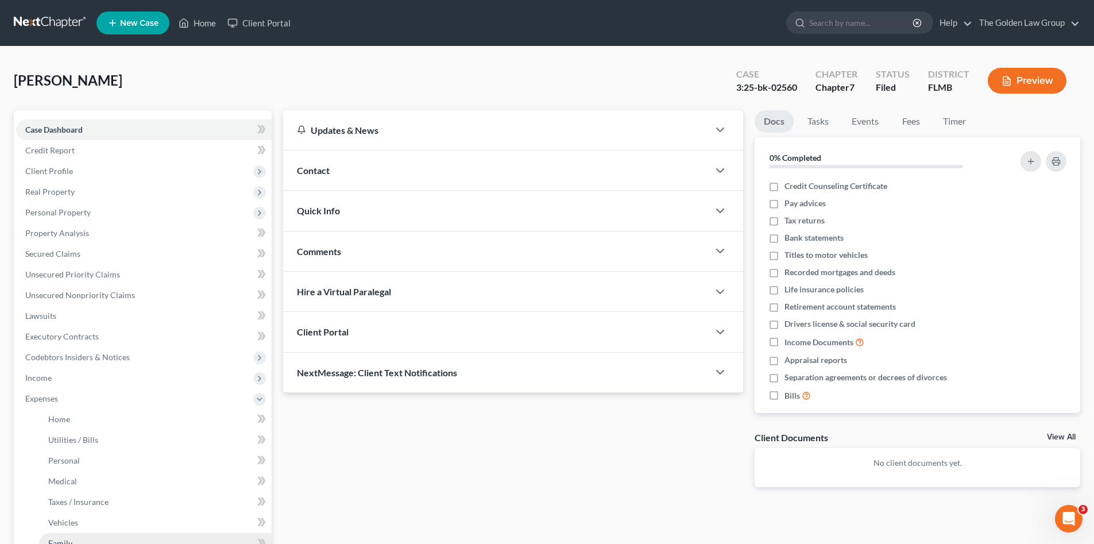
scroll to position [115, 0]
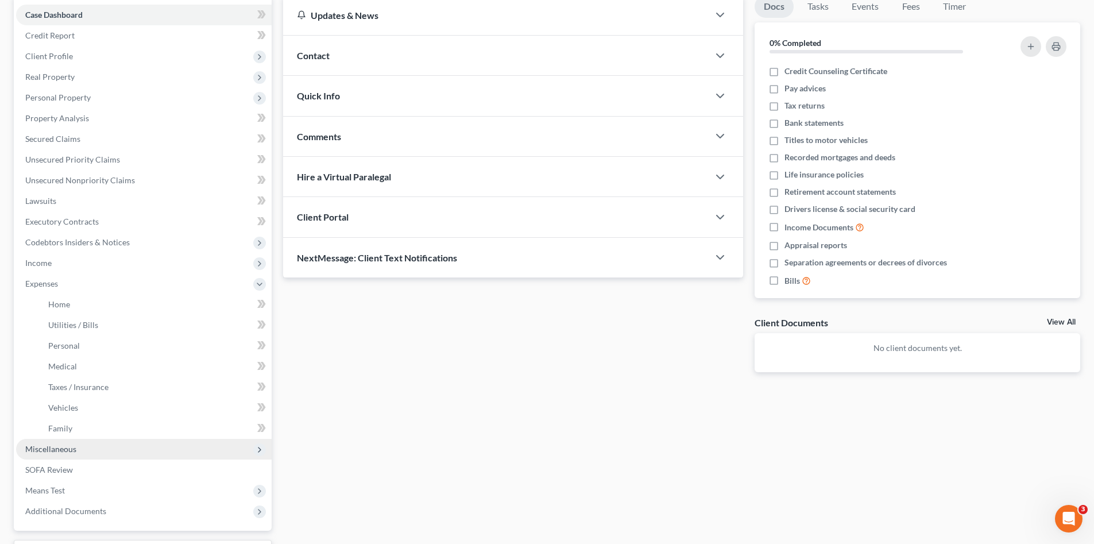
click at [79, 449] on span "Miscellaneous" at bounding box center [144, 449] width 256 height 21
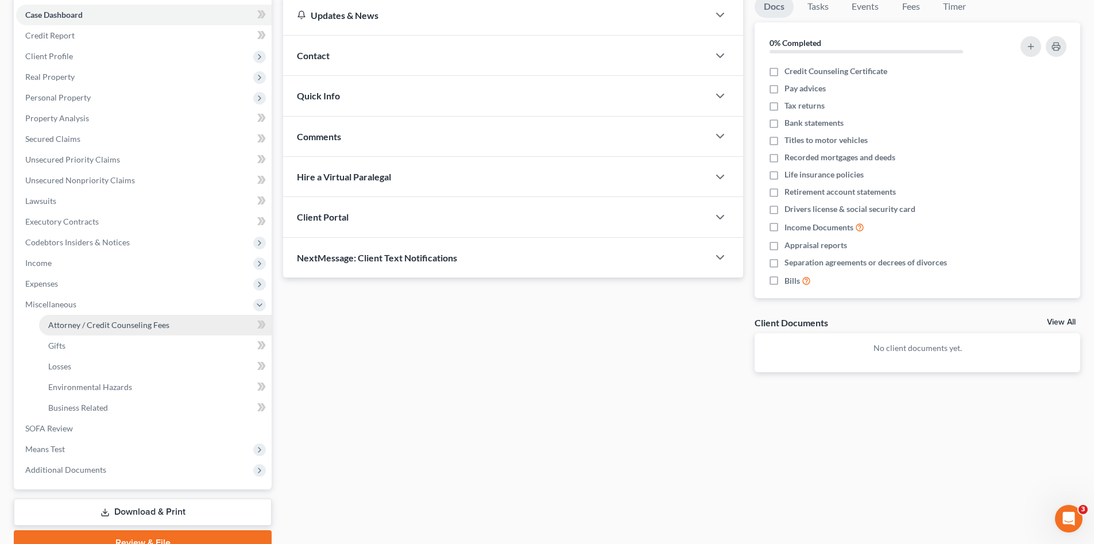
click at [71, 329] on span "Attorney / Credit Counseling Fees" at bounding box center [108, 325] width 121 height 10
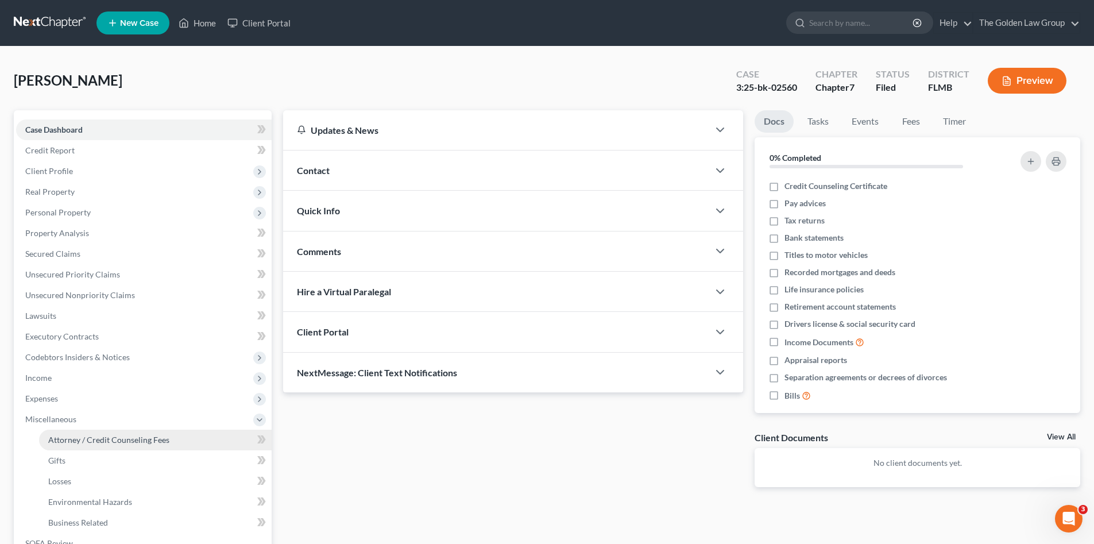
select select "2"
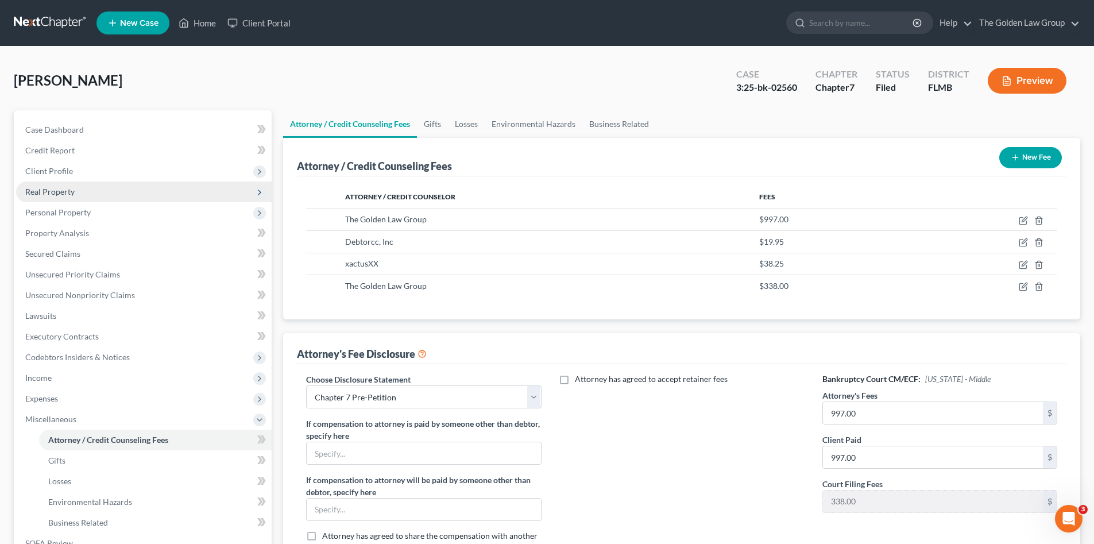
click at [69, 182] on span "Real Property" at bounding box center [144, 192] width 256 height 21
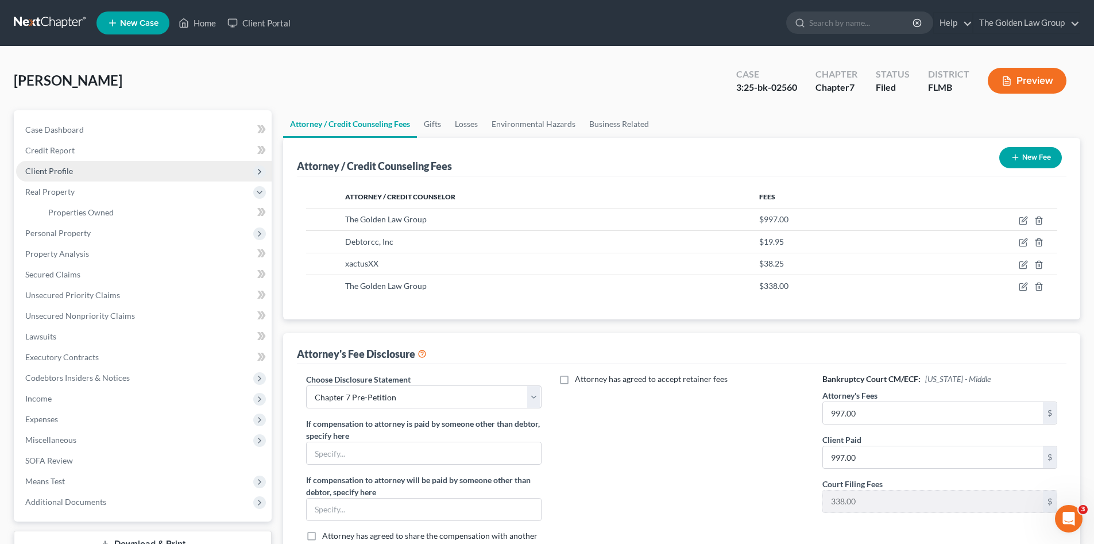
click at [67, 173] on span "Client Profile" at bounding box center [49, 171] width 48 height 10
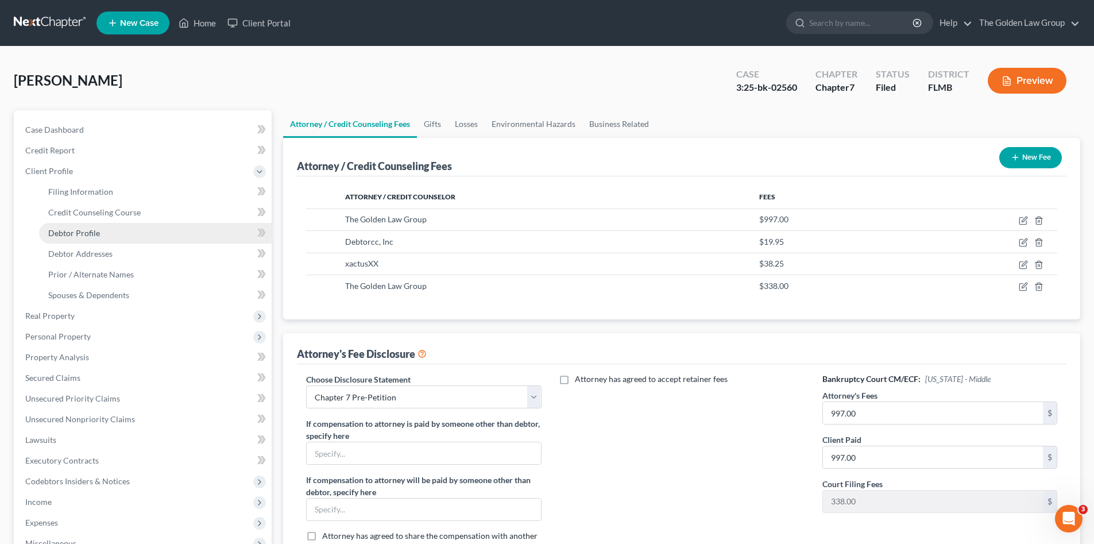
click at [91, 235] on span "Debtor Profile" at bounding box center [74, 233] width 52 height 10
select select "0"
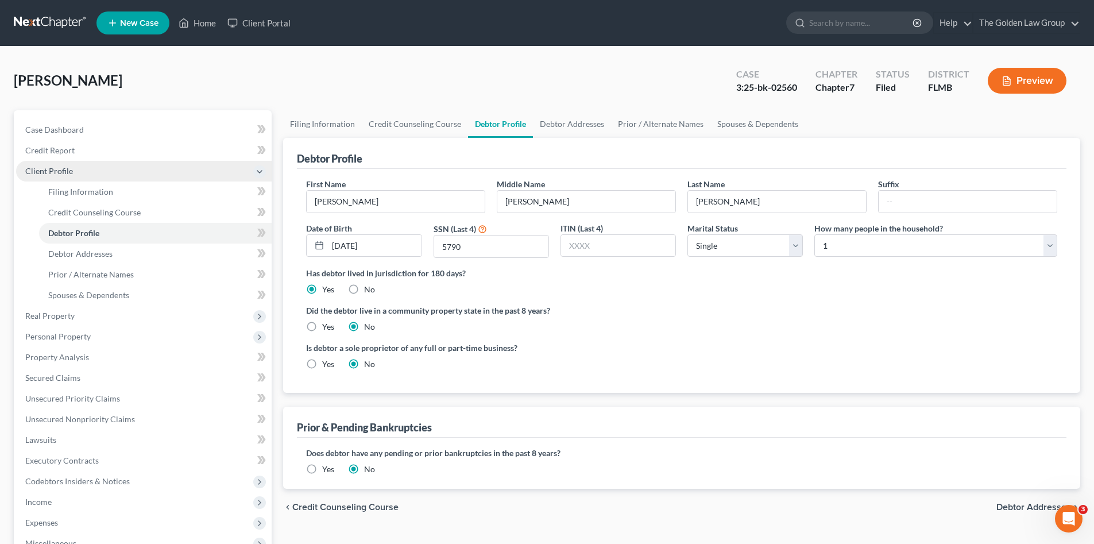
click at [70, 173] on span "Client Profile" at bounding box center [49, 171] width 48 height 10
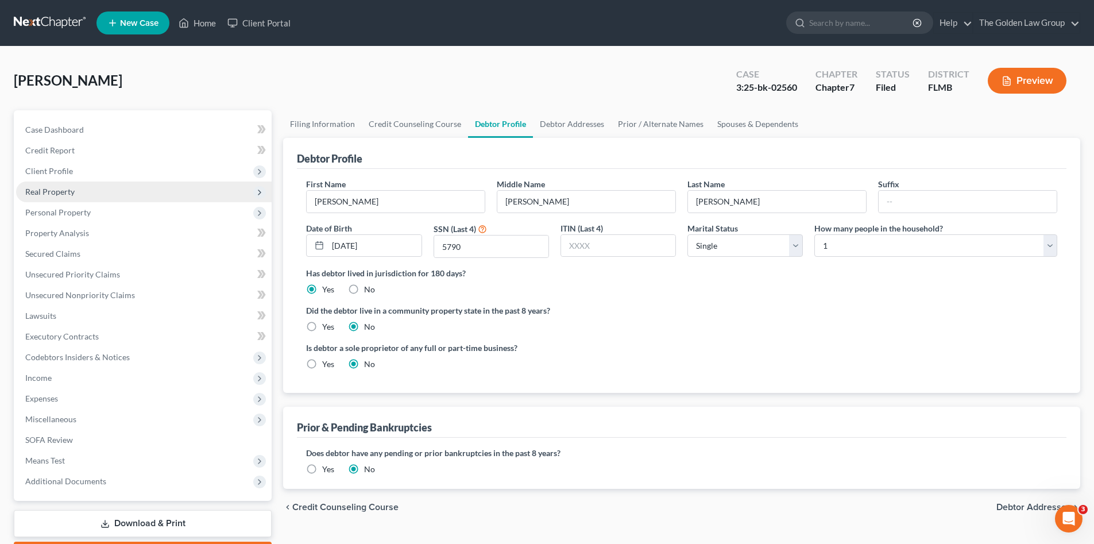
click at [82, 184] on span "Real Property" at bounding box center [144, 192] width 256 height 21
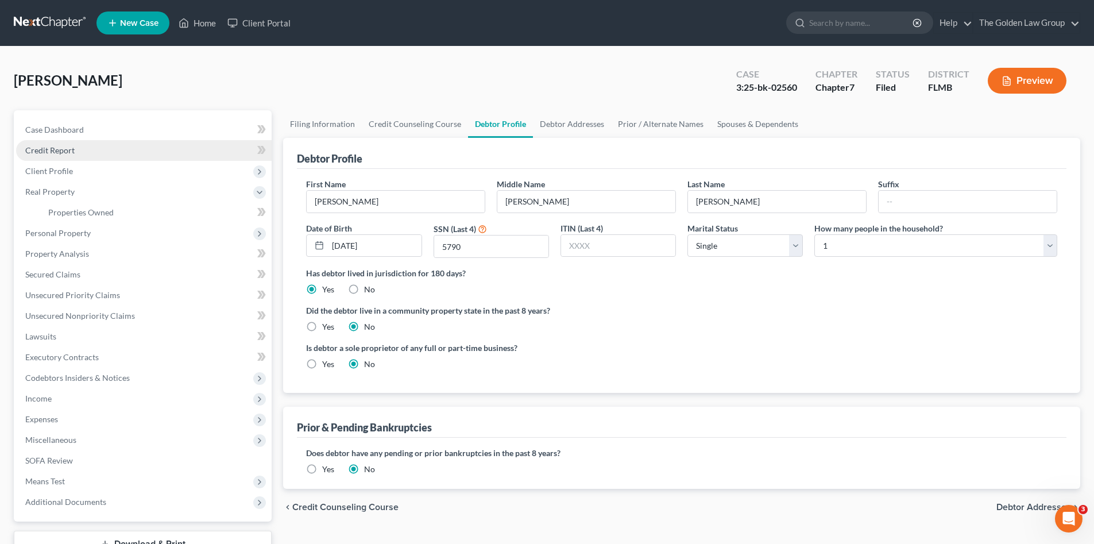
click at [79, 150] on link "Credit Report" at bounding box center [144, 150] width 256 height 21
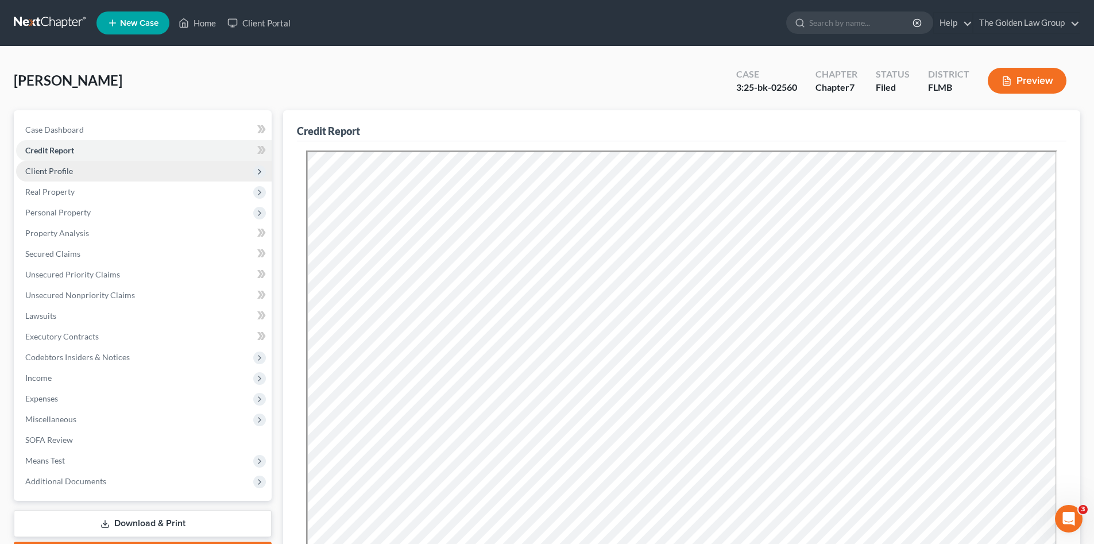
click at [86, 175] on span "Client Profile" at bounding box center [144, 171] width 256 height 21
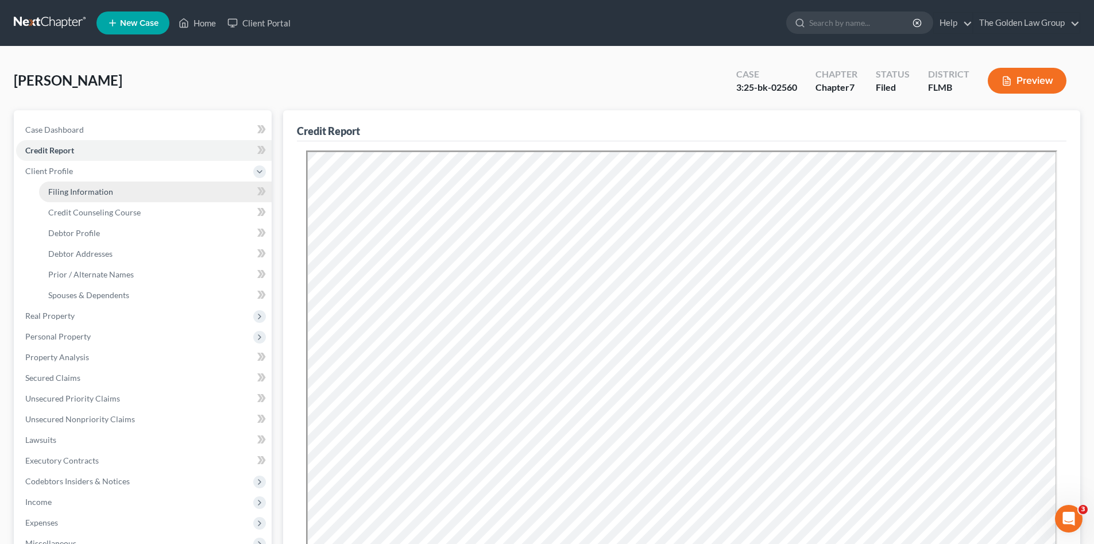
click at [102, 194] on span "Filing Information" at bounding box center [80, 192] width 65 height 10
select select "1"
select select "0"
select select "9"
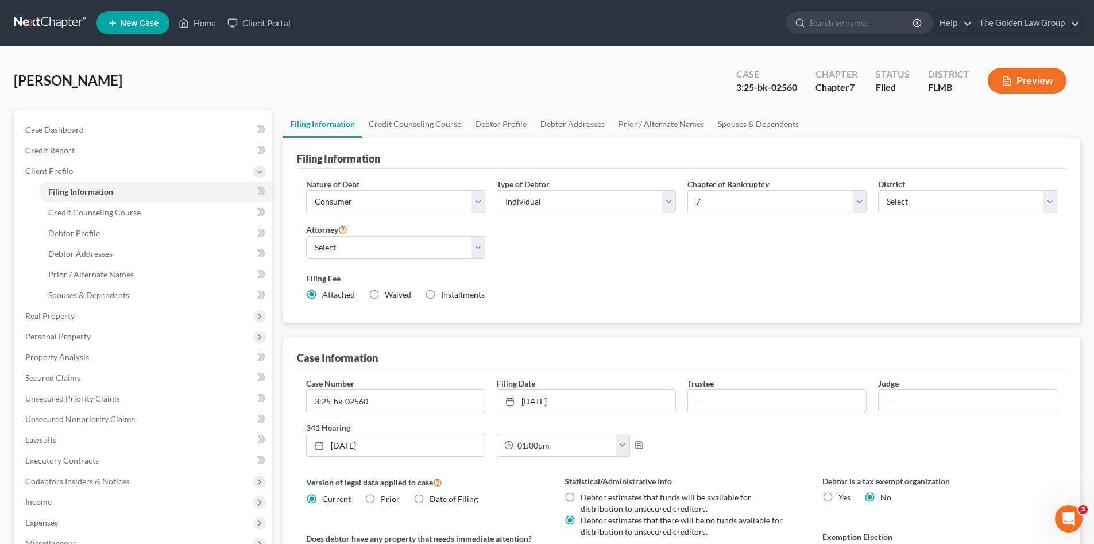
click at [64, 21] on link at bounding box center [51, 23] width 74 height 21
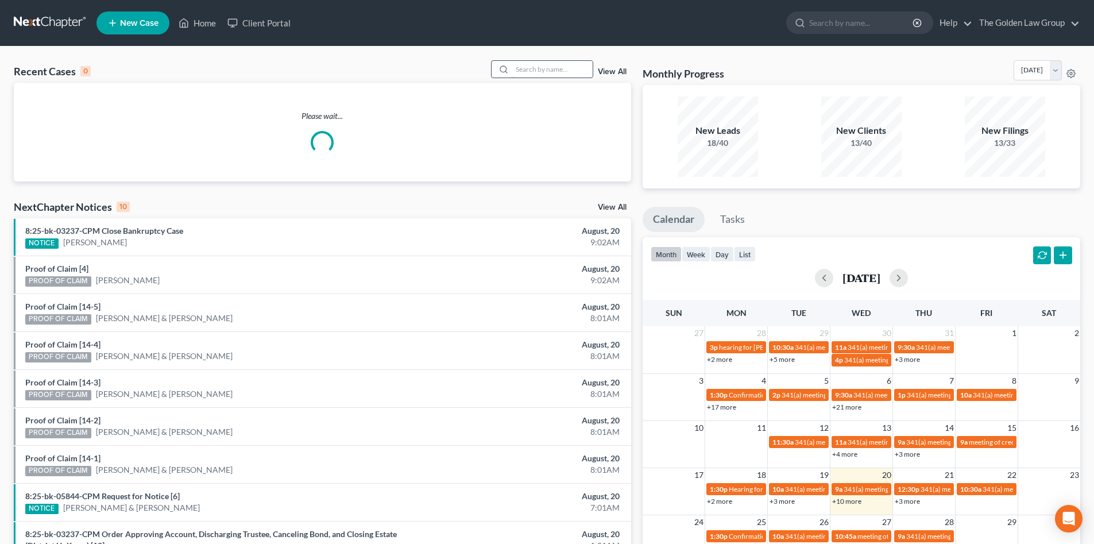
click at [547, 73] on input "search" at bounding box center [552, 69] width 80 height 17
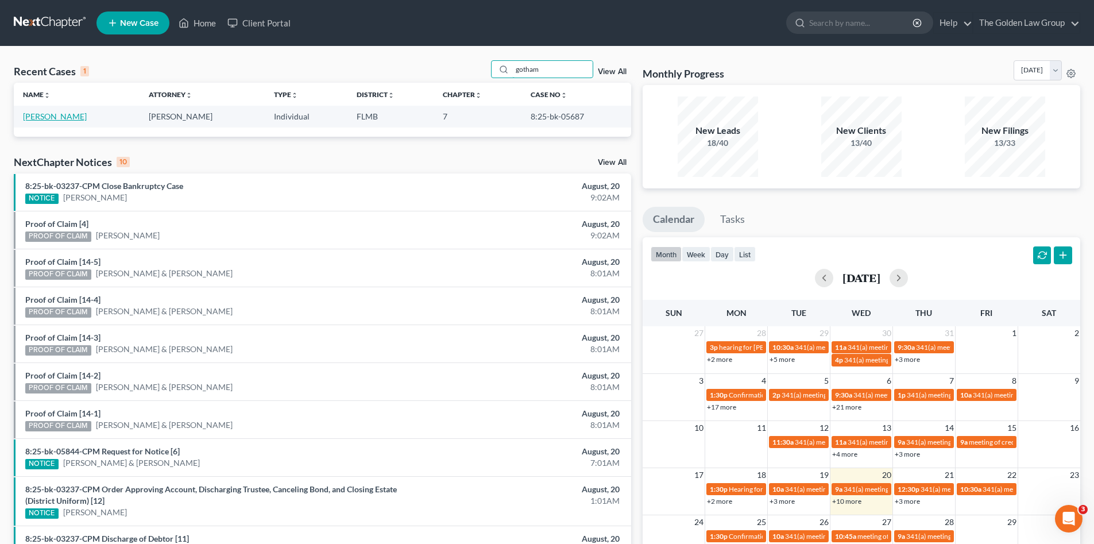
type input "gotham"
click at [71, 114] on link "[PERSON_NAME]" at bounding box center [55, 116] width 64 height 10
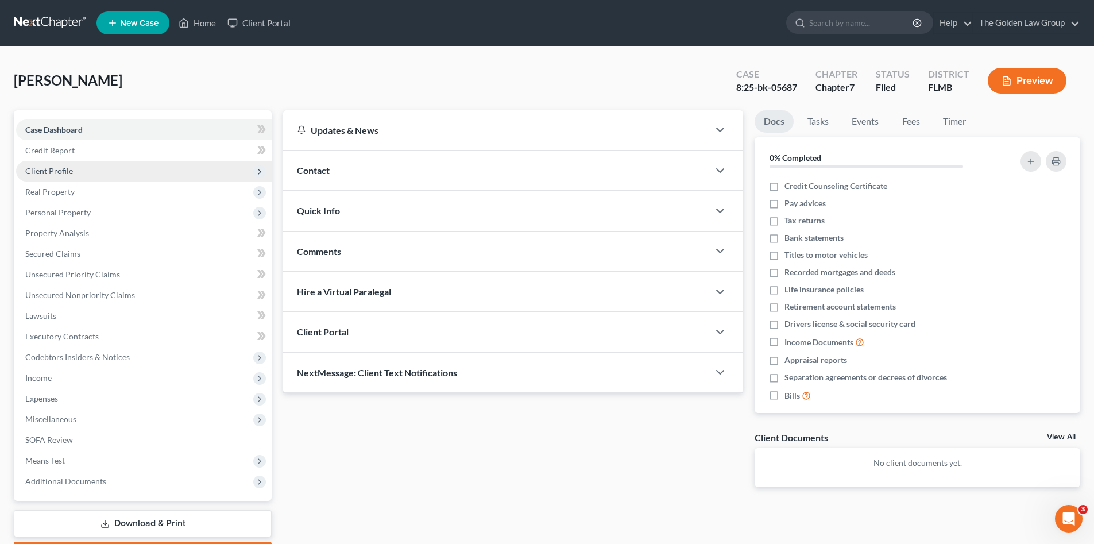
click at [59, 171] on span "Client Profile" at bounding box center [49, 171] width 48 height 10
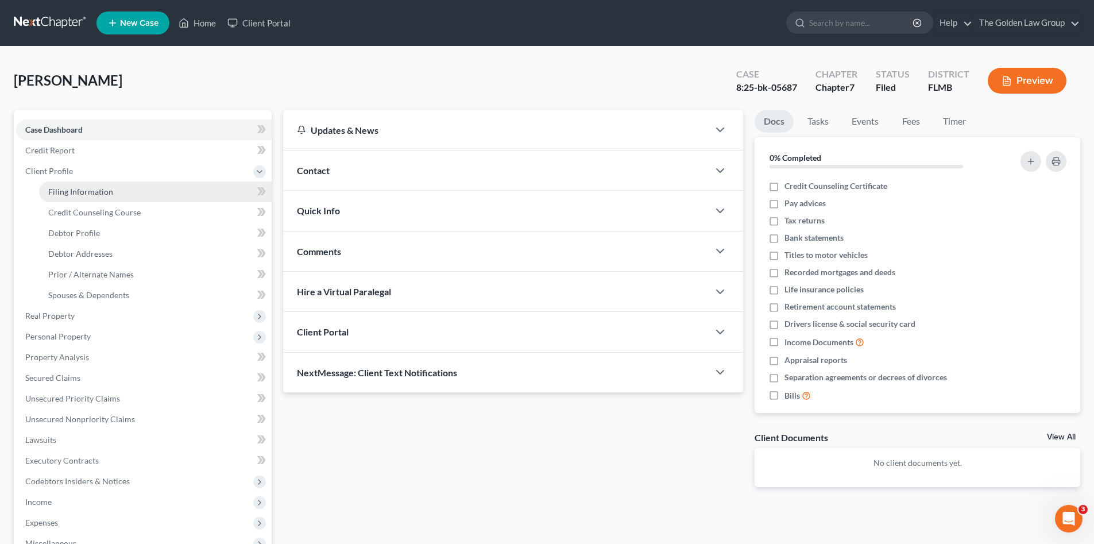
click at [72, 191] on span "Filing Information" at bounding box center [80, 192] width 65 height 10
select select "1"
select select "0"
select select "9"
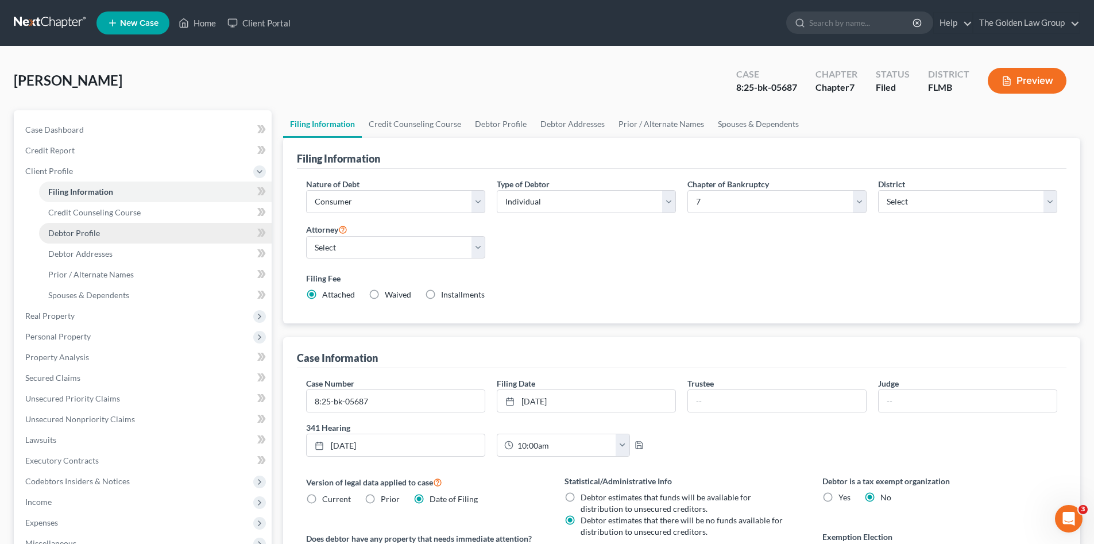
click at [90, 230] on span "Debtor Profile" at bounding box center [74, 233] width 52 height 10
select select "0"
select select "2"
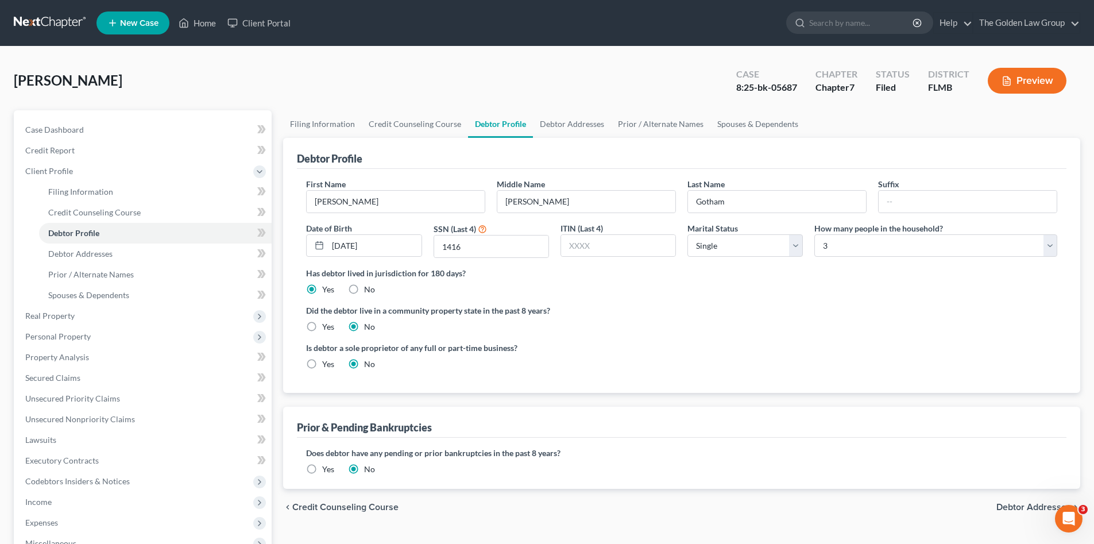
scroll to position [115, 0]
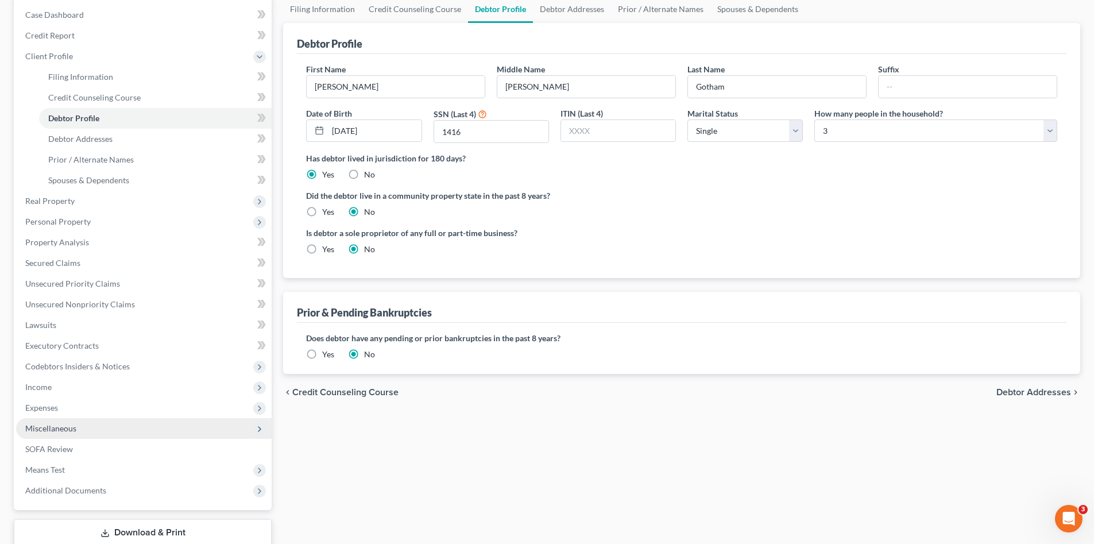
drag, startPoint x: 76, startPoint y: 429, endPoint x: 98, endPoint y: 436, distance: 23.1
click at [78, 429] on span "Miscellaneous" at bounding box center [144, 428] width 256 height 21
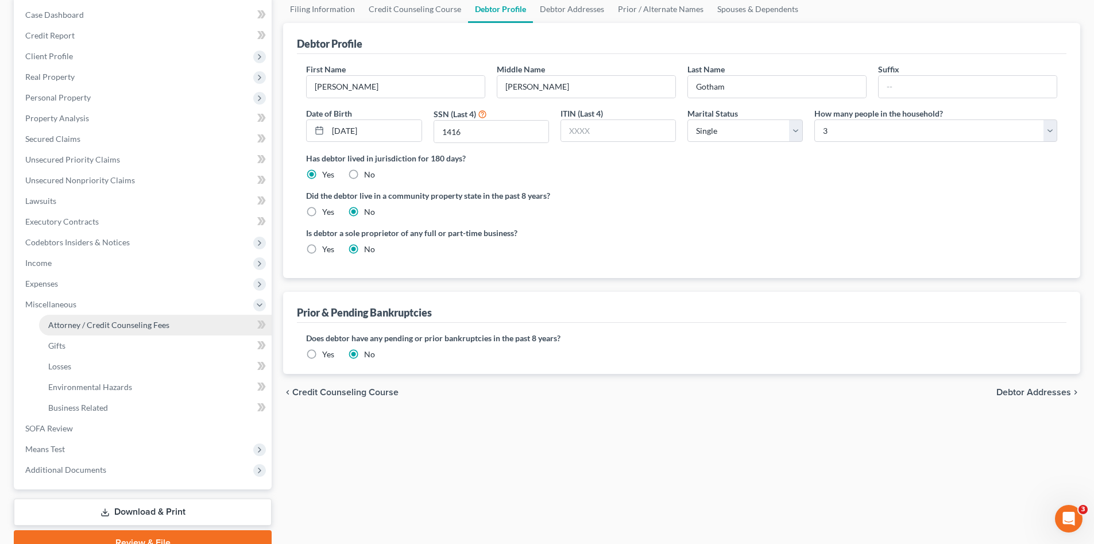
click at [131, 328] on span "Attorney / Credit Counseling Fees" at bounding box center [108, 325] width 121 height 10
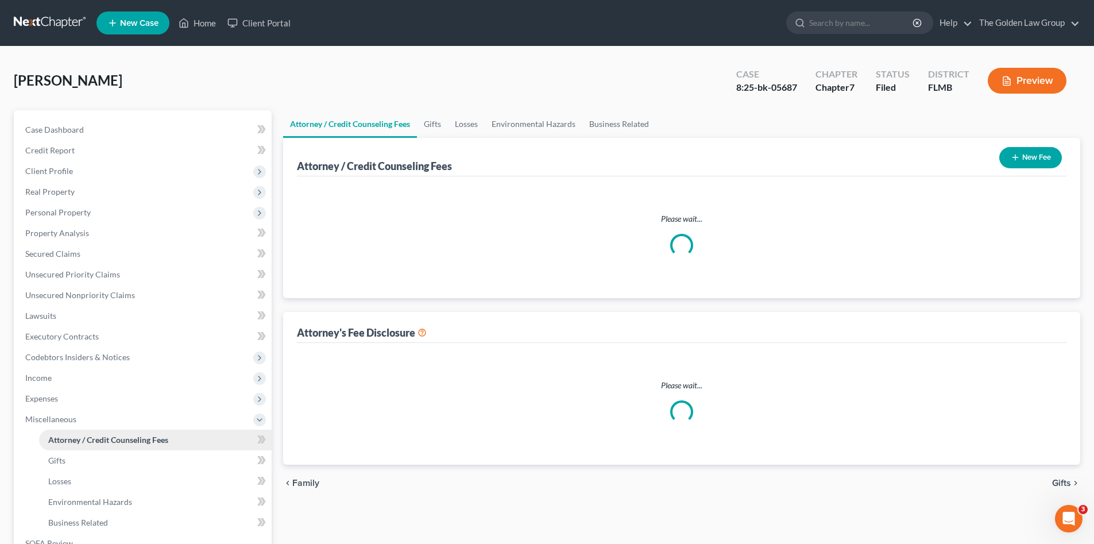
select select "2"
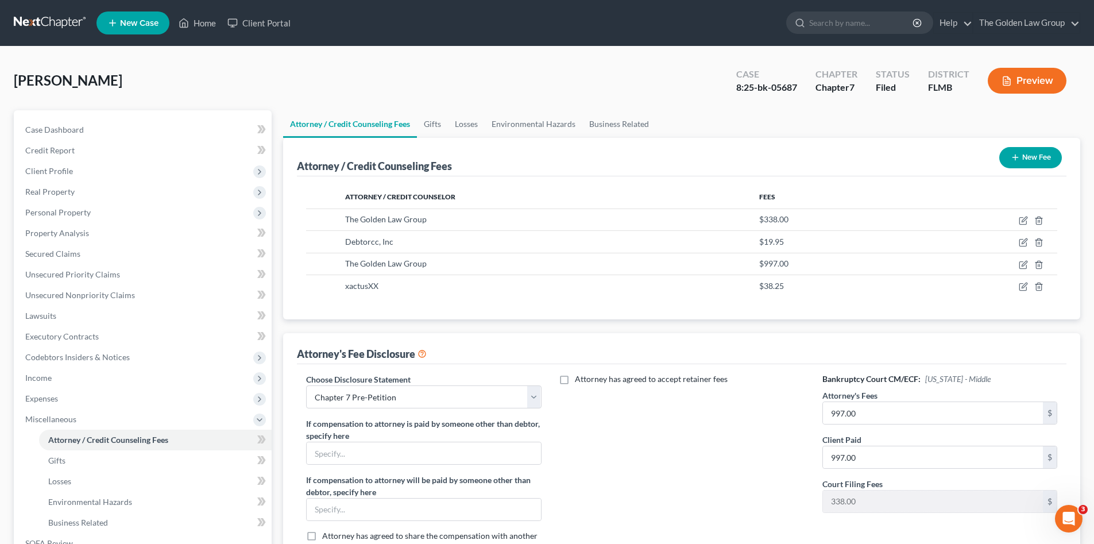
click at [52, 22] on link at bounding box center [51, 23] width 74 height 21
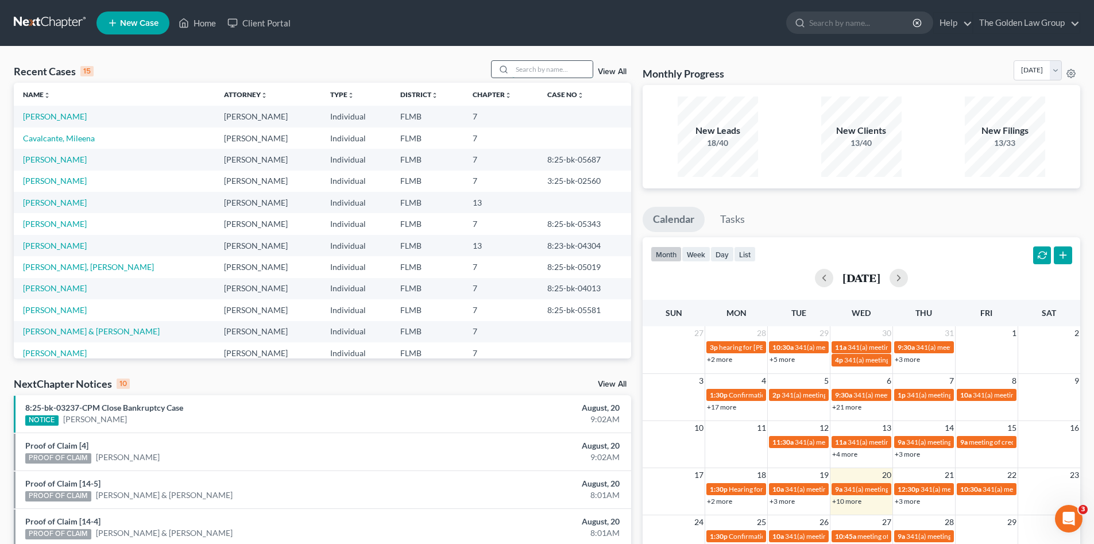
click at [527, 69] on input "search" at bounding box center [552, 69] width 80 height 17
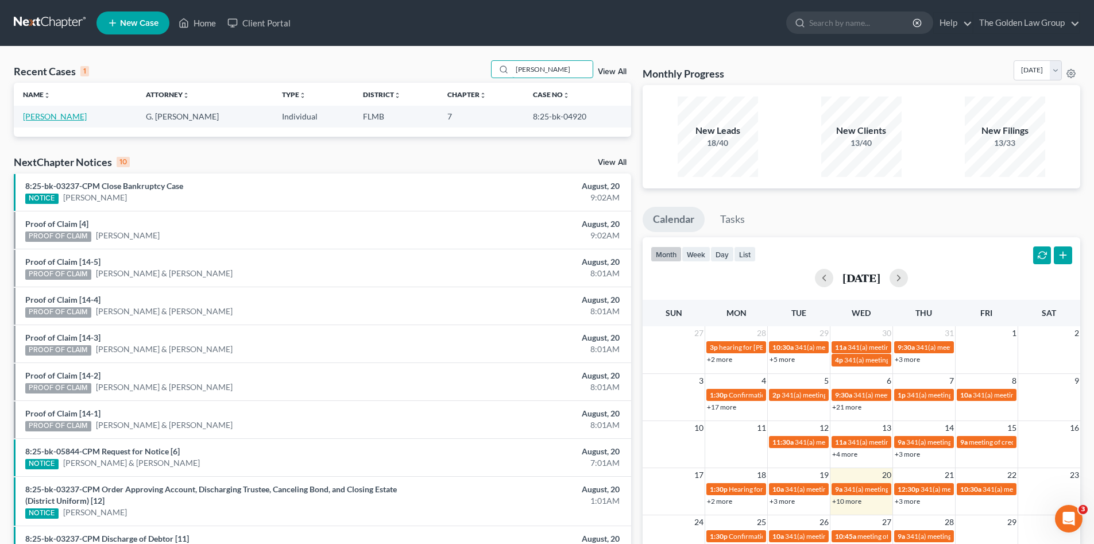
type input "[PERSON_NAME]"
click at [56, 116] on link "[PERSON_NAME]" at bounding box center [55, 116] width 64 height 10
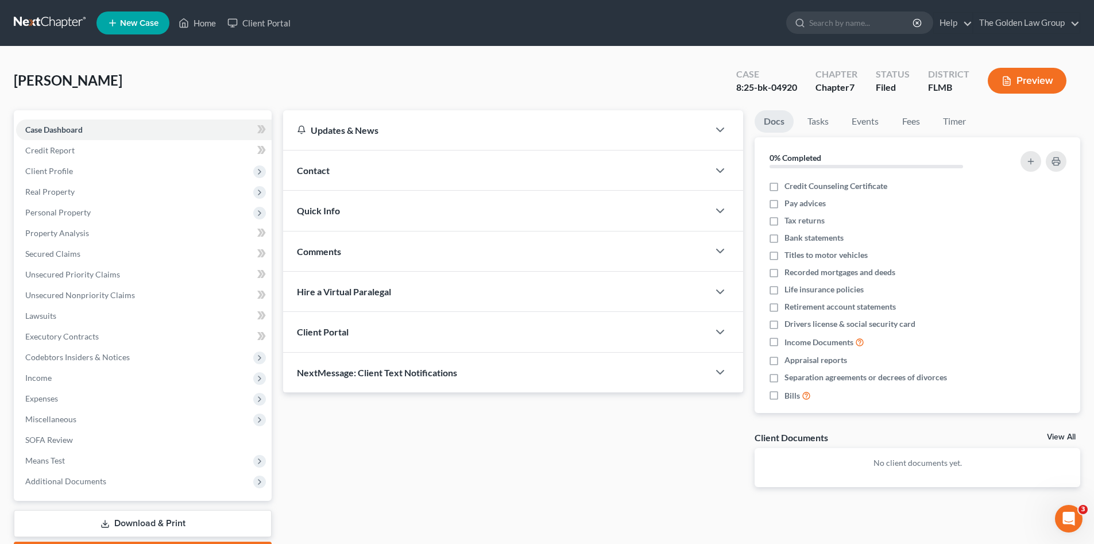
click at [69, 22] on link at bounding box center [51, 23] width 74 height 21
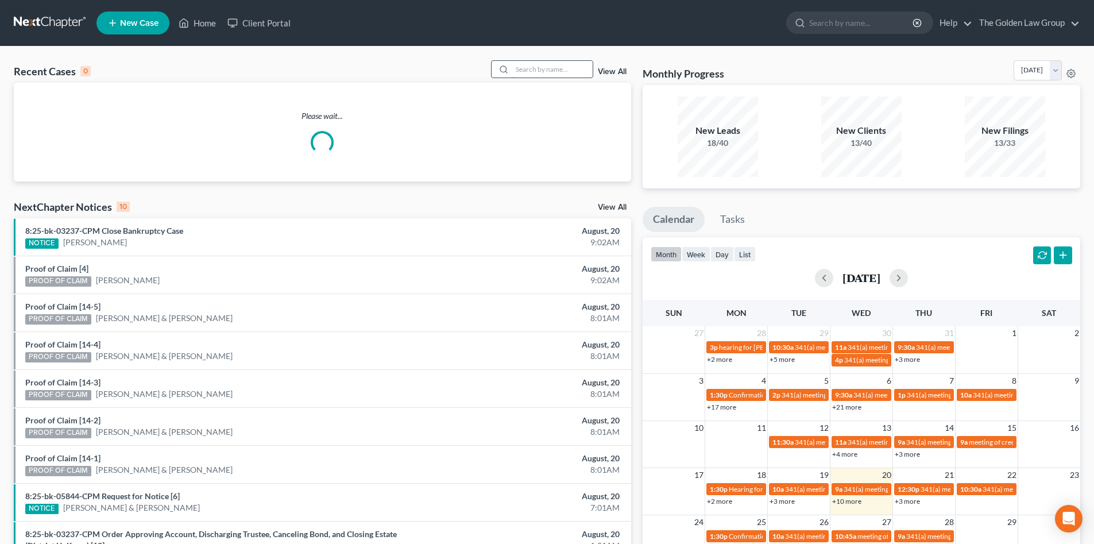
click at [549, 76] on input "search" at bounding box center [552, 69] width 80 height 17
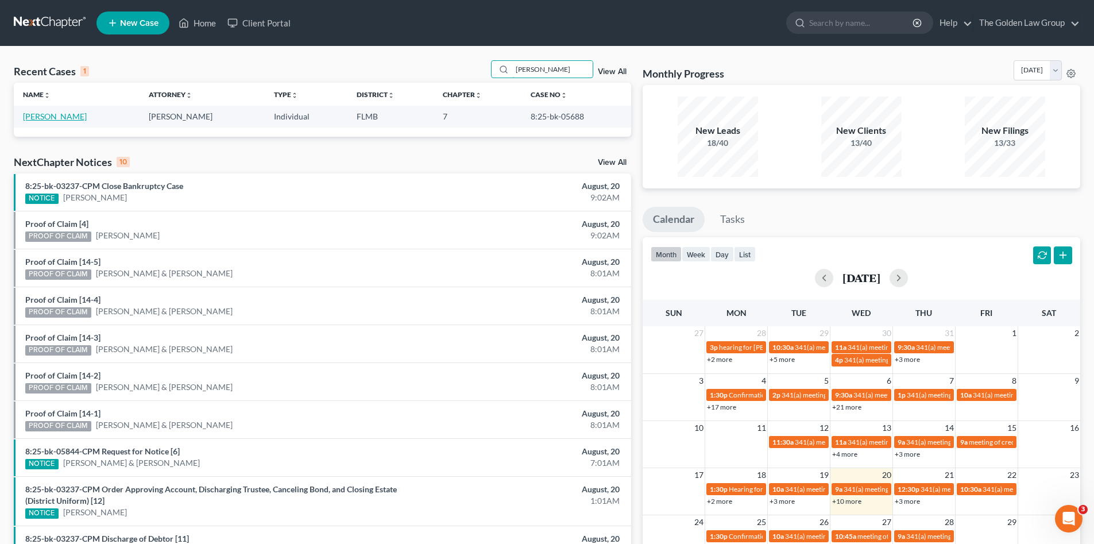
type input "[PERSON_NAME]"
click at [52, 115] on link "[PERSON_NAME]" at bounding box center [55, 116] width 64 height 10
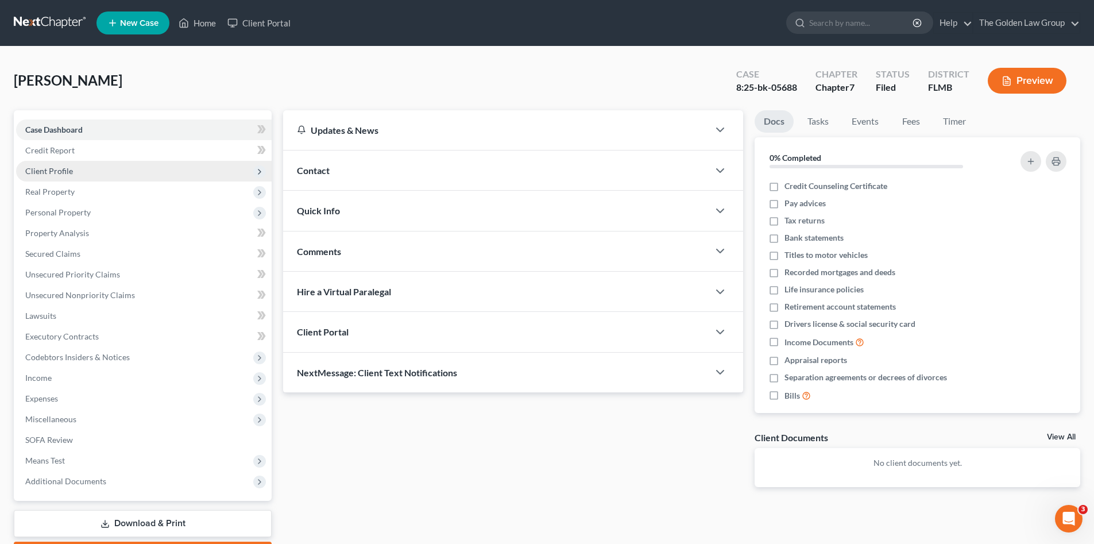
click at [84, 179] on span "Client Profile" at bounding box center [144, 171] width 256 height 21
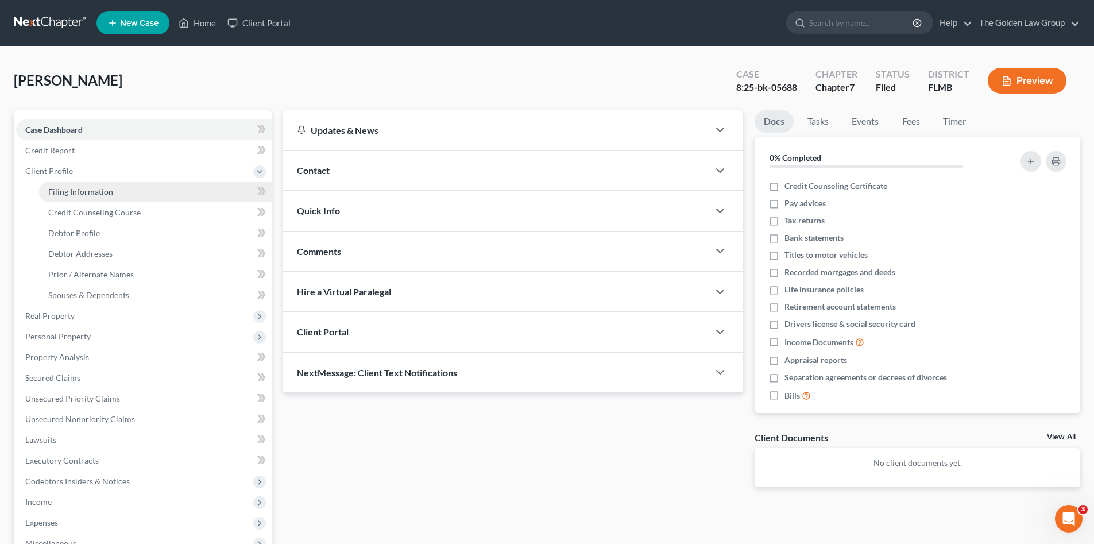
click at [90, 182] on link "Filing Information" at bounding box center [155, 192] width 233 height 21
select select "1"
select select "0"
select select "9"
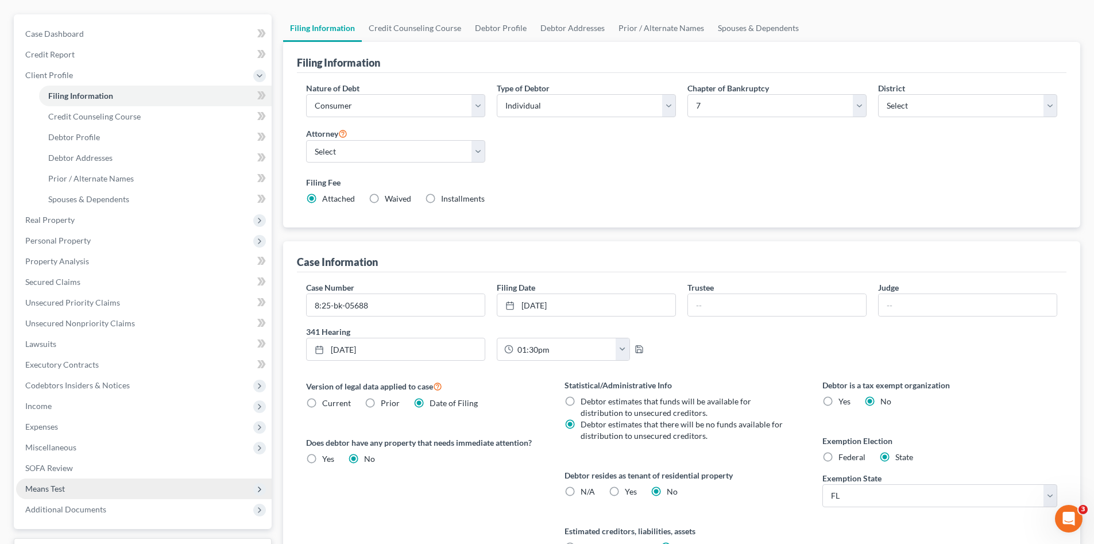
scroll to position [115, 0]
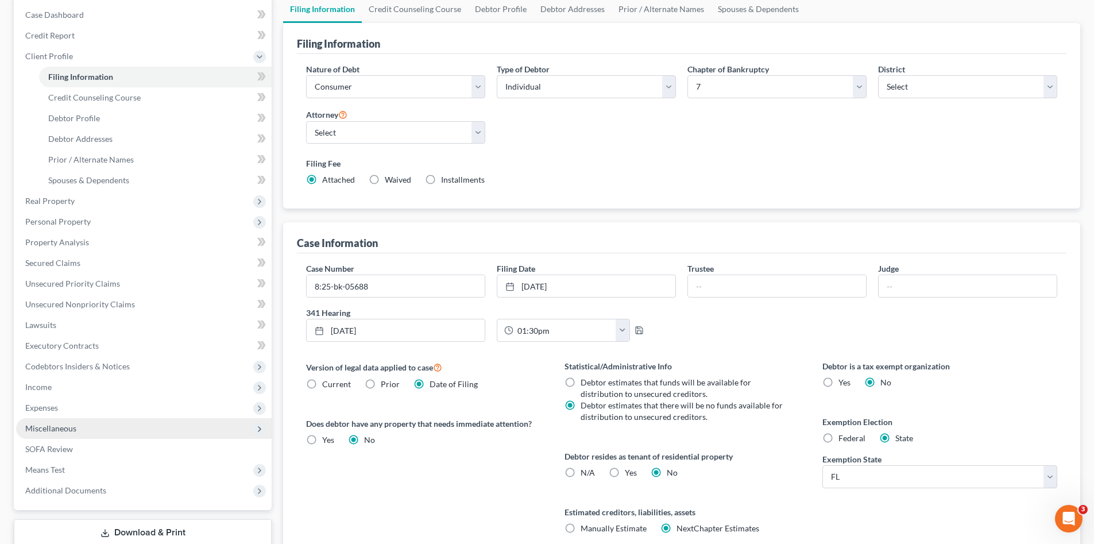
click at [89, 425] on span "Miscellaneous" at bounding box center [144, 428] width 256 height 21
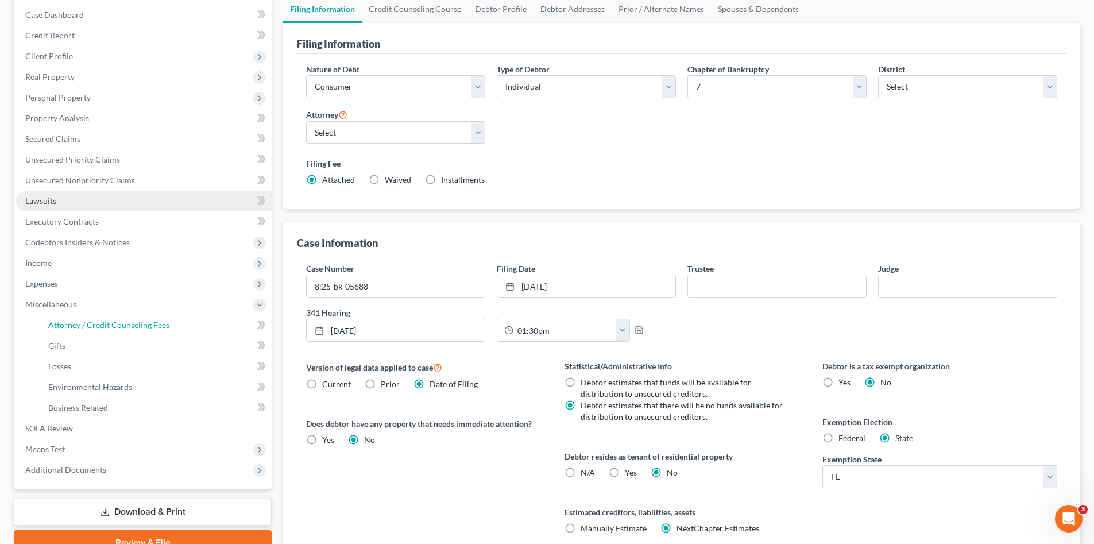
drag, startPoint x: 119, startPoint y: 317, endPoint x: 128, endPoint y: 319, distance: 8.9
click at [119, 318] on link "Attorney / Credit Counseling Fees" at bounding box center [155, 325] width 233 height 21
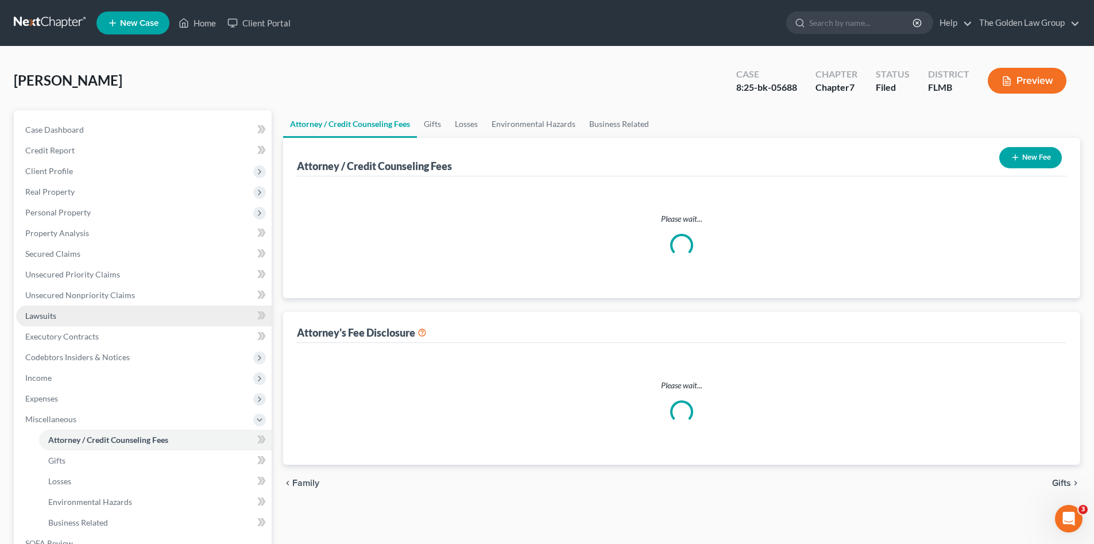
select select "2"
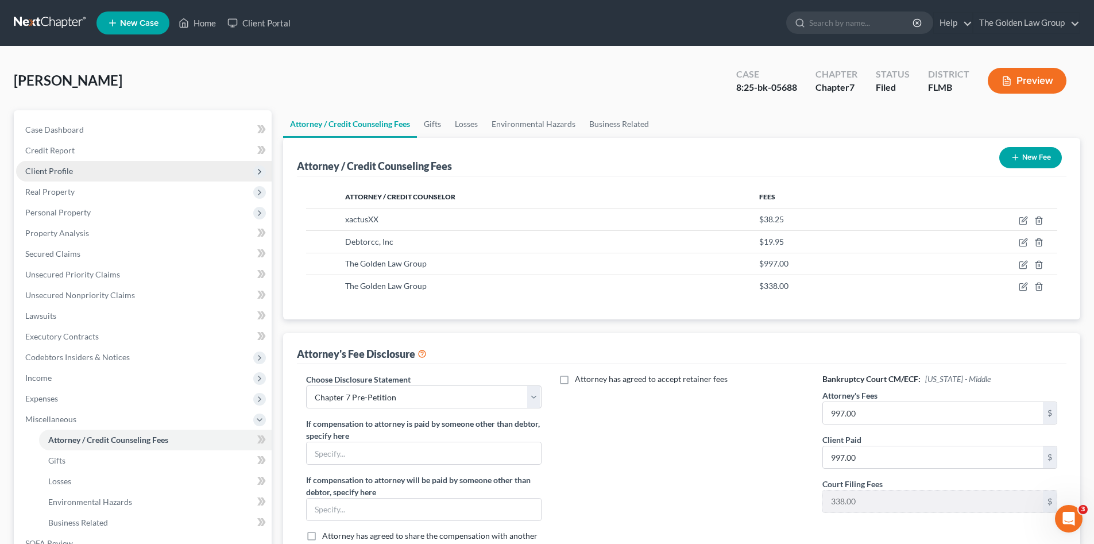
click at [56, 166] on span "Client Profile" at bounding box center [49, 171] width 48 height 10
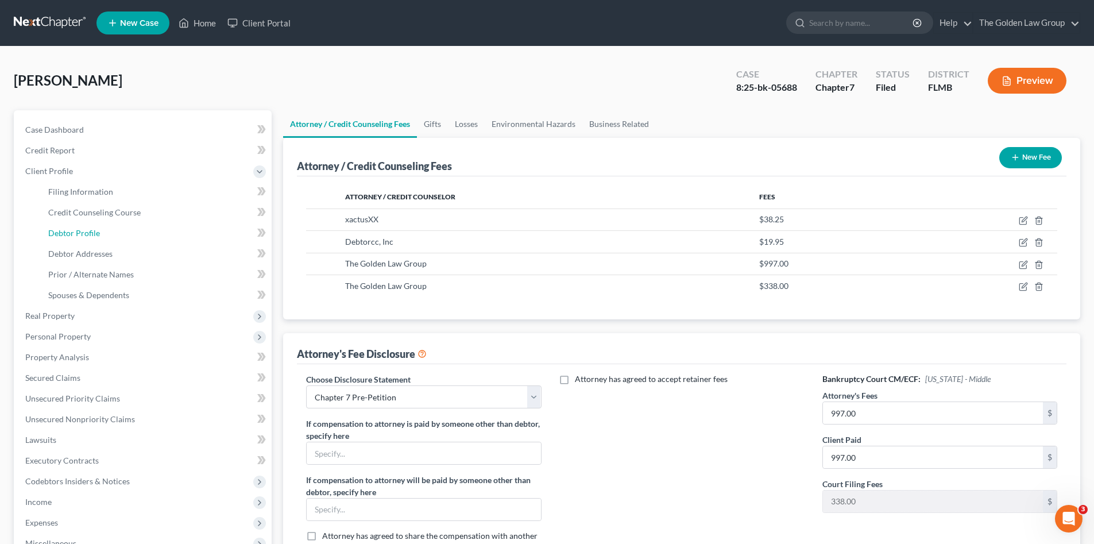
drag, startPoint x: 80, startPoint y: 230, endPoint x: 7, endPoint y: 226, distance: 73.1
click at [80, 230] on span "Debtor Profile" at bounding box center [74, 233] width 52 height 10
select select "0"
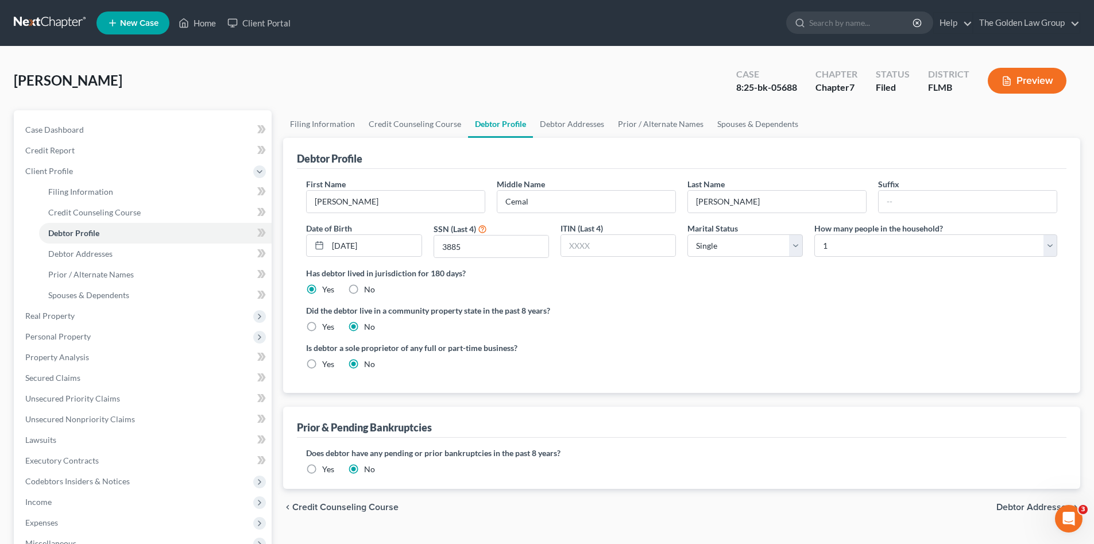
click at [51, 21] on link at bounding box center [51, 23] width 74 height 21
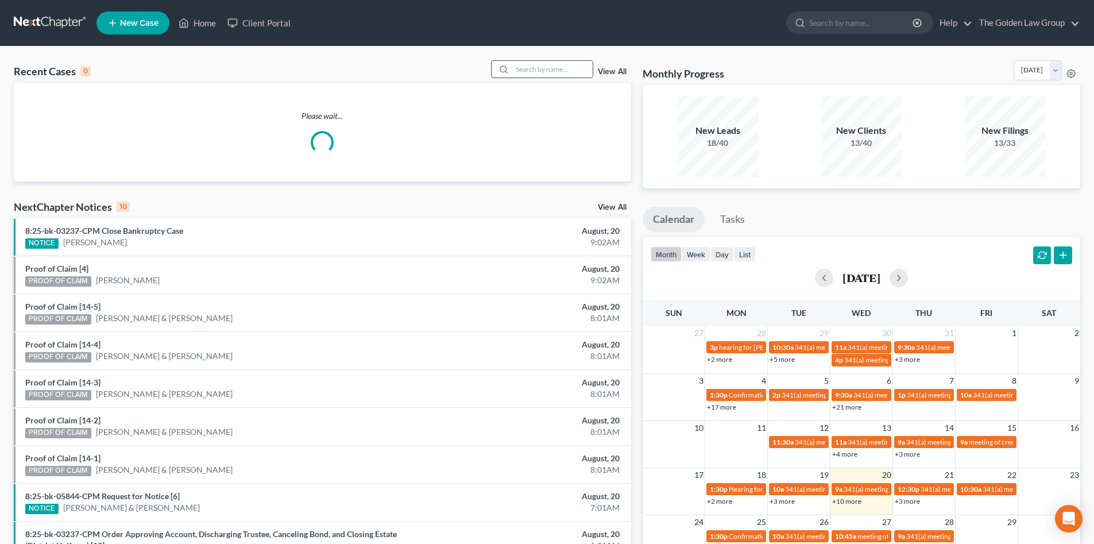
drag, startPoint x: 554, startPoint y: 70, endPoint x: 560, endPoint y: 68, distance: 6.0
click at [555, 70] on input "search" at bounding box center [552, 69] width 80 height 17
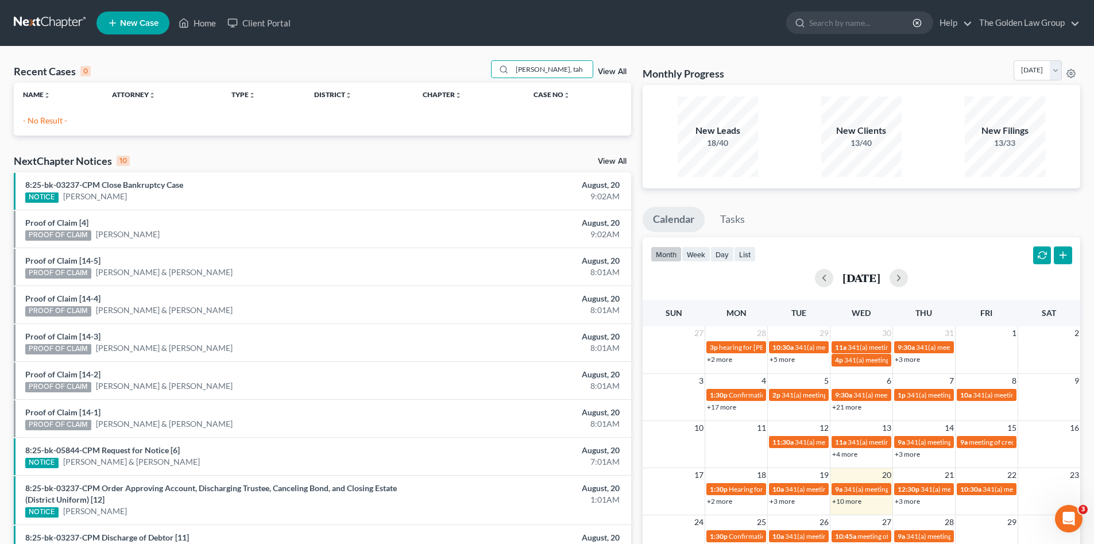
drag, startPoint x: 560, startPoint y: 69, endPoint x: 448, endPoint y: 80, distance: 112.6
click at [448, 80] on div "Recent Cases 0 [PERSON_NAME], tah View All" at bounding box center [323, 71] width 618 height 22
type input "[PERSON_NAME]"
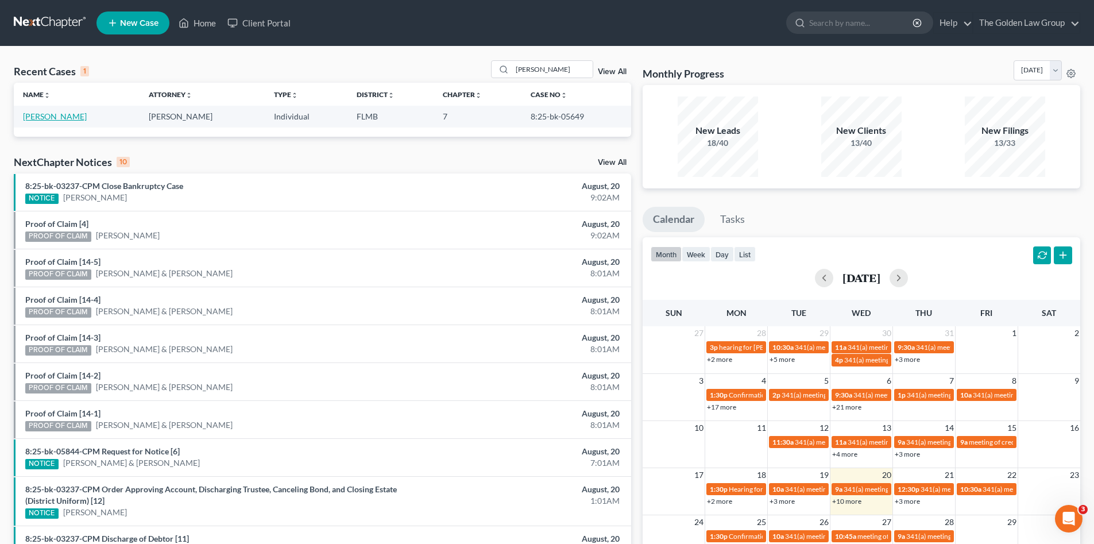
click at [65, 116] on link "[PERSON_NAME]" at bounding box center [55, 116] width 64 height 10
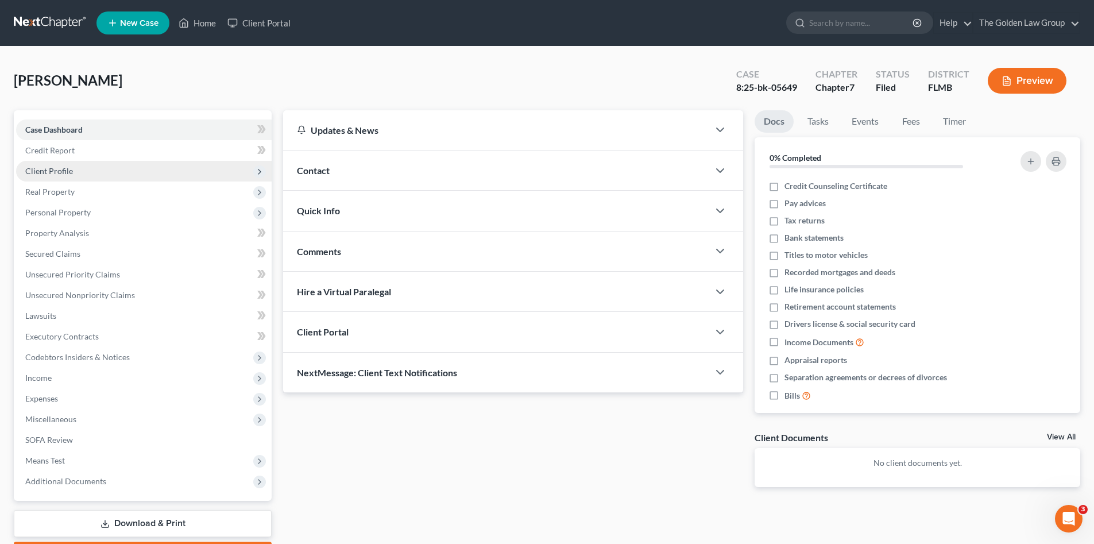
click at [79, 172] on span "Client Profile" at bounding box center [144, 171] width 256 height 21
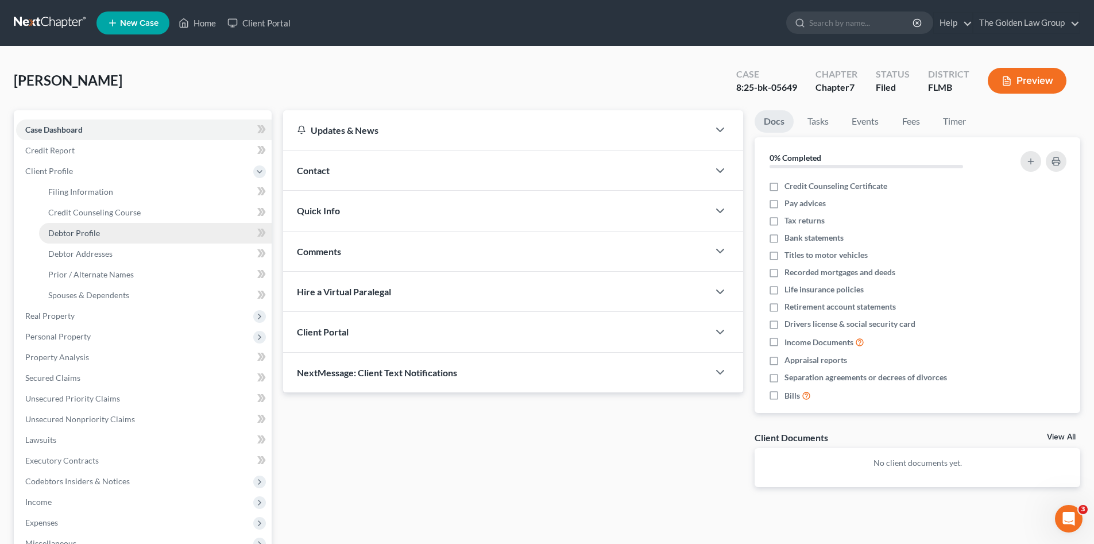
click at [90, 232] on span "Debtor Profile" at bounding box center [74, 233] width 52 height 10
select select "0"
select select "1"
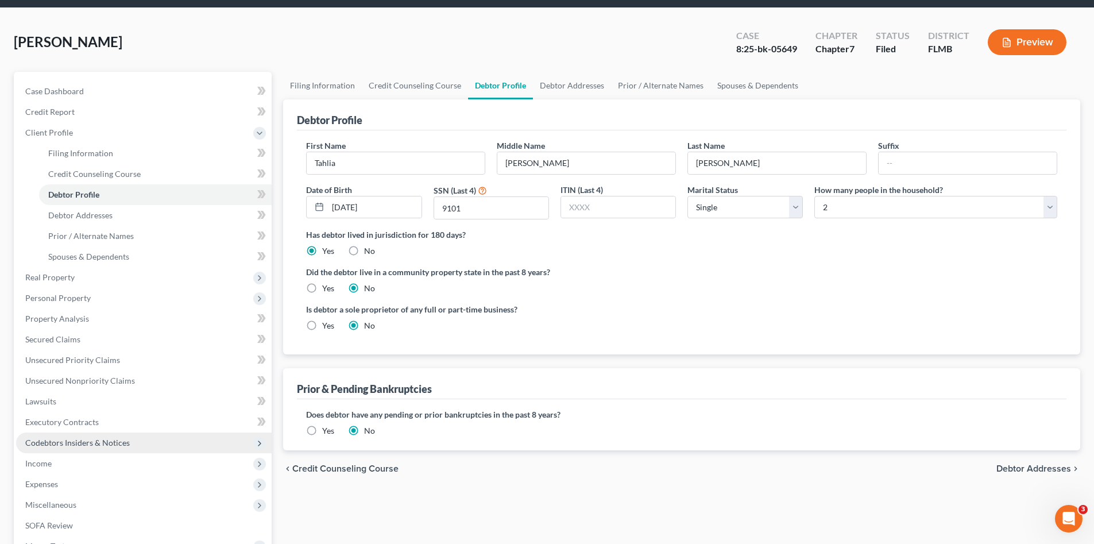
scroll to position [115, 0]
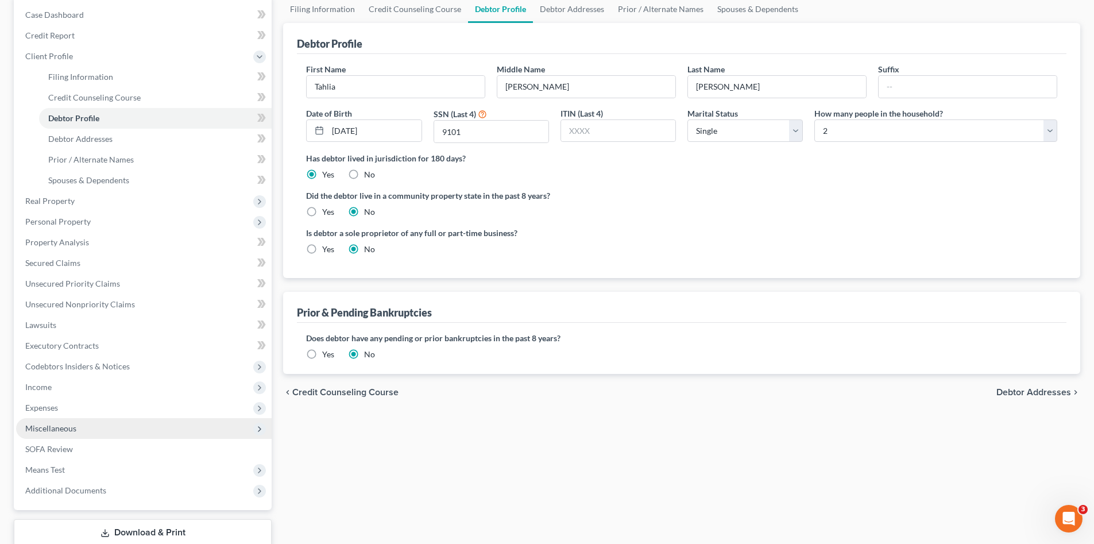
click at [95, 430] on span "Miscellaneous" at bounding box center [144, 428] width 256 height 21
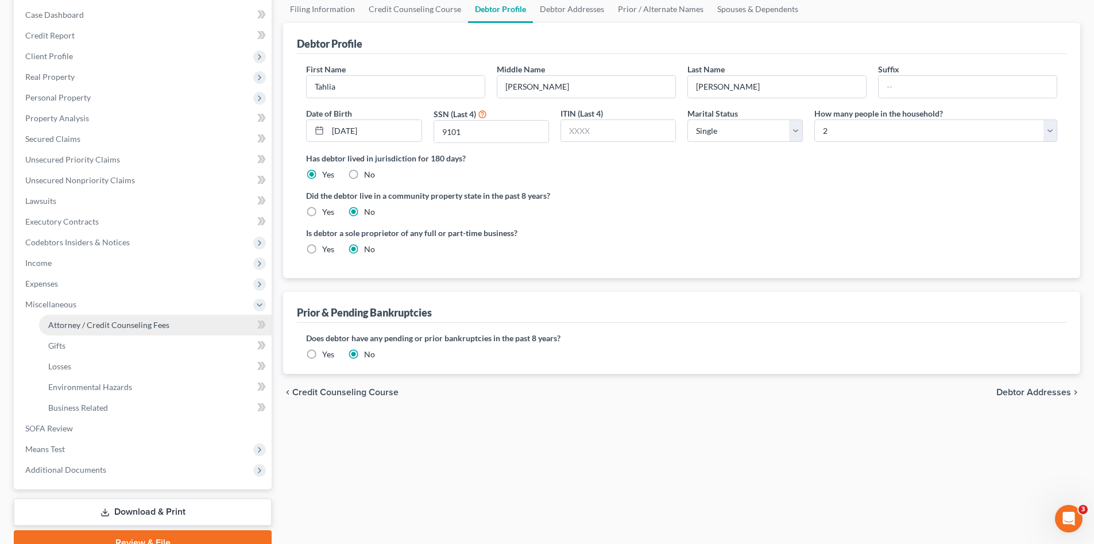
click at [141, 323] on span "Attorney / Credit Counseling Fees" at bounding box center [108, 325] width 121 height 10
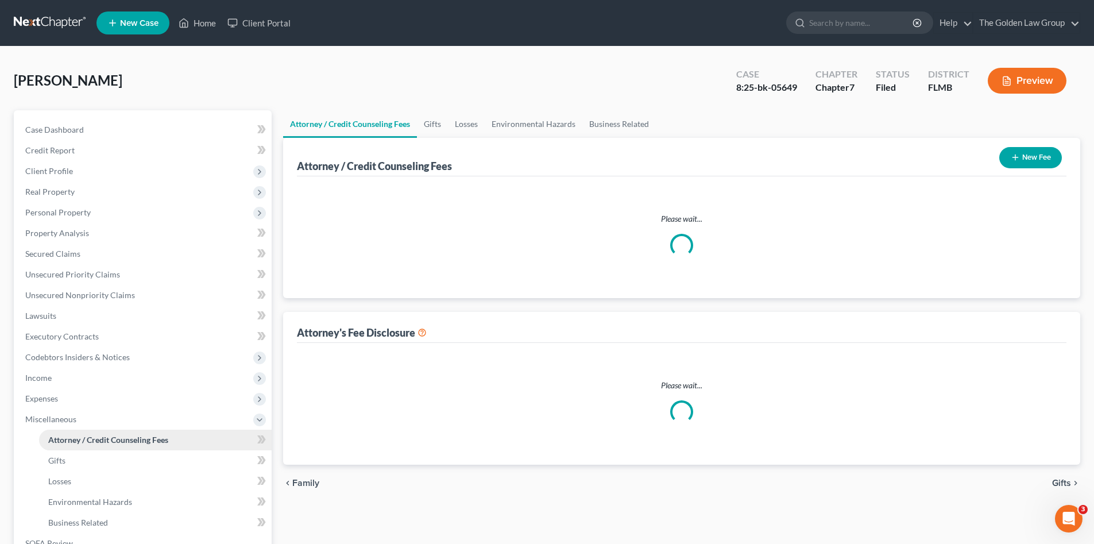
select select "2"
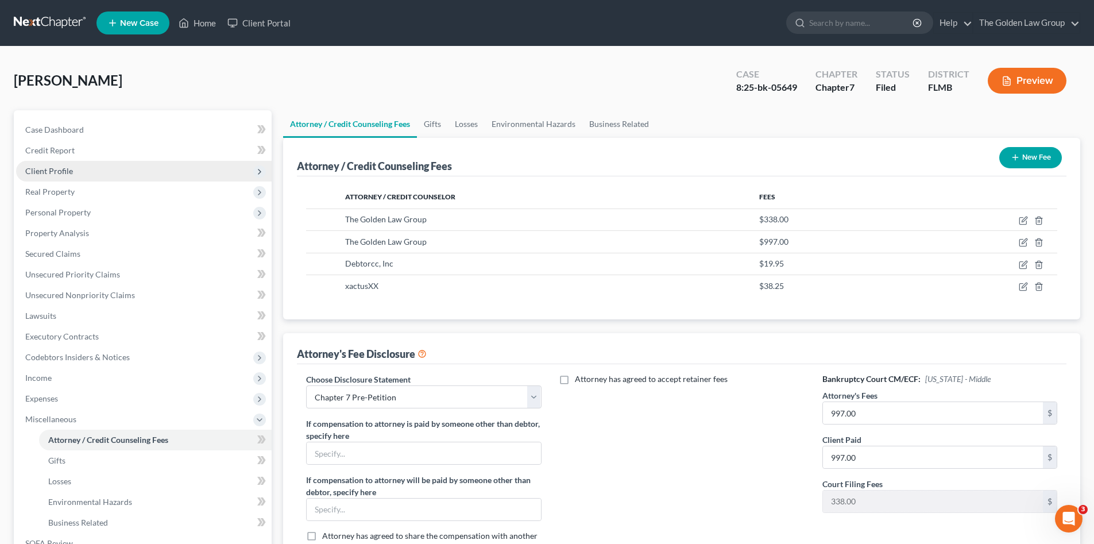
click at [65, 167] on span "Client Profile" at bounding box center [49, 171] width 48 height 10
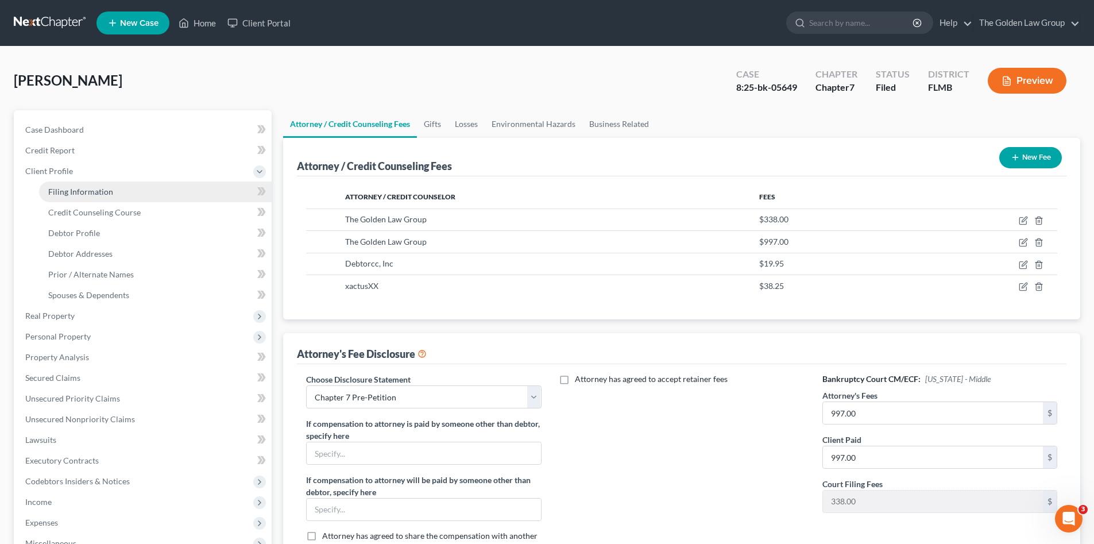
click at [82, 192] on span "Filing Information" at bounding box center [80, 192] width 65 height 10
select select "1"
select select "0"
select select "15"
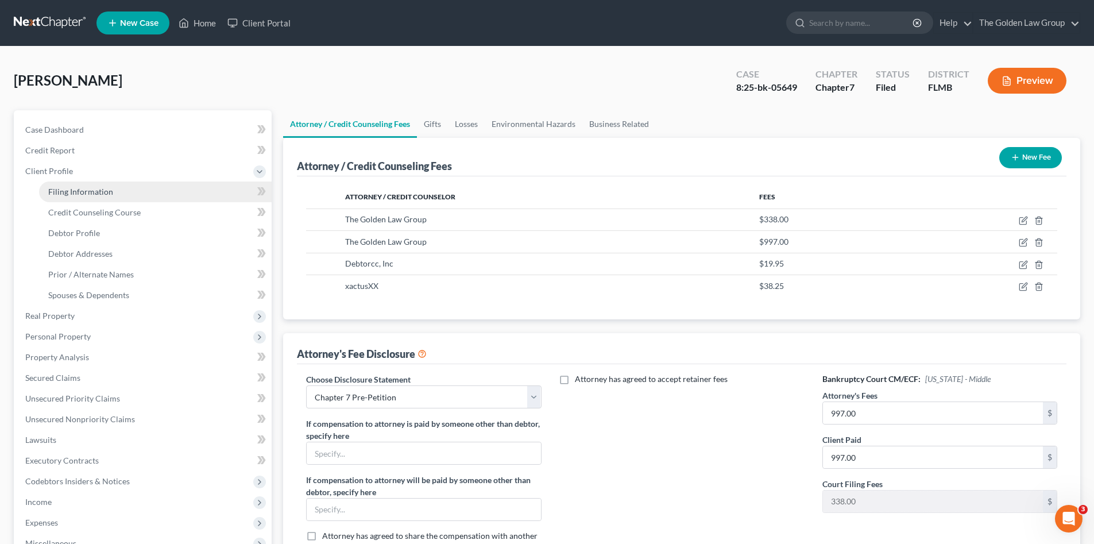
select select "4"
select select "9"
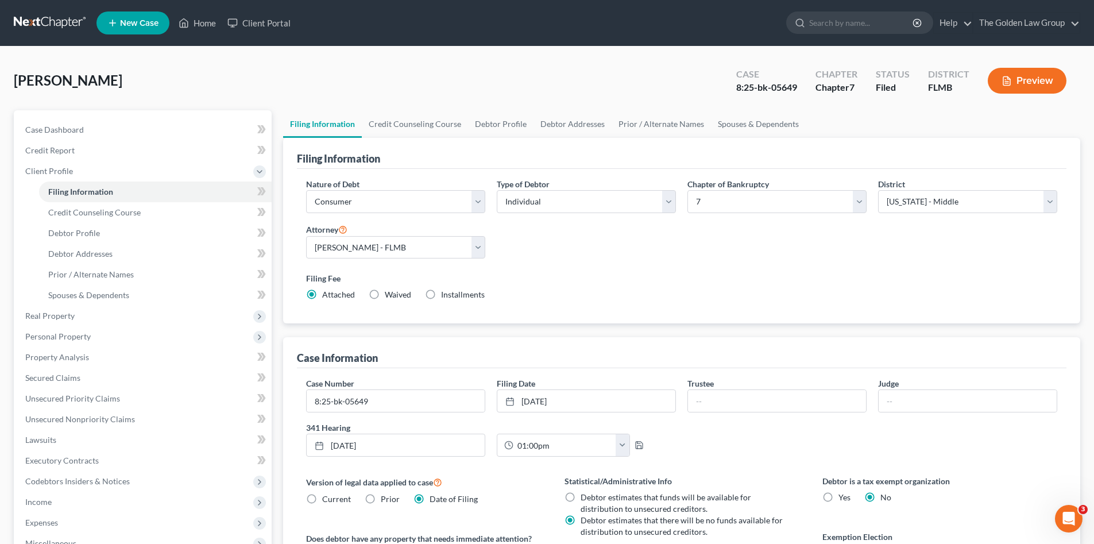
click at [253, 71] on div "[PERSON_NAME] Upgraded Case 8:25-bk-05649 Chapter Chapter 7 Status Filed Distri…" at bounding box center [547, 85] width 1067 height 50
click at [64, 22] on link at bounding box center [51, 23] width 74 height 21
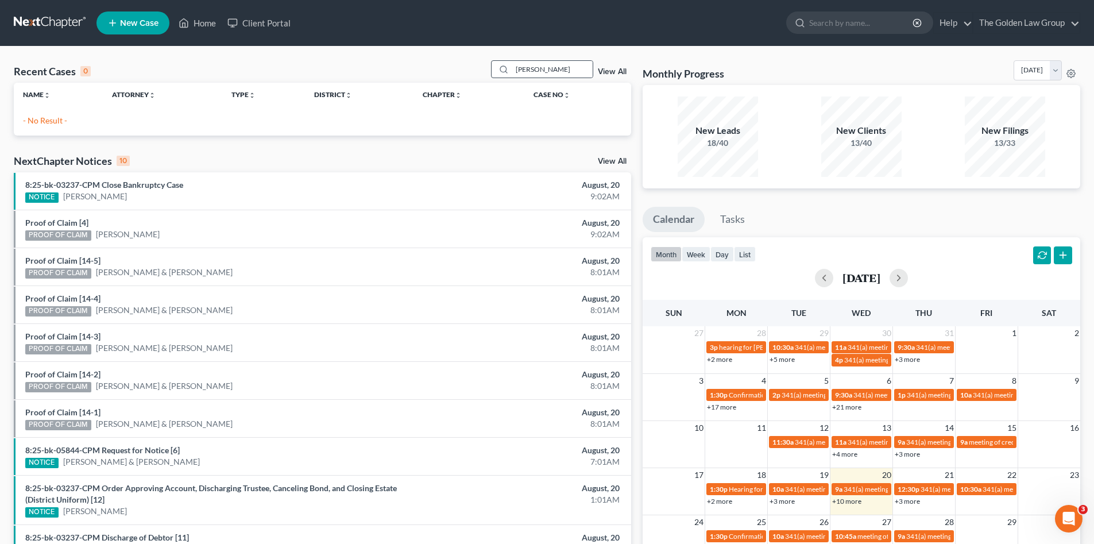
drag, startPoint x: 557, startPoint y: 68, endPoint x: 497, endPoint y: 73, distance: 59.4
click at [495, 74] on div "[PERSON_NAME]" at bounding box center [542, 69] width 102 height 18
click at [168, 71] on div "Recent Cases 0 [PERSON_NAME] View All" at bounding box center [323, 71] width 618 height 22
click at [167, 71] on div "Recent Cases 0 [PERSON_NAME] View All" at bounding box center [323, 71] width 618 height 22
drag, startPoint x: 556, startPoint y: 70, endPoint x: 462, endPoint y: 68, distance: 93.6
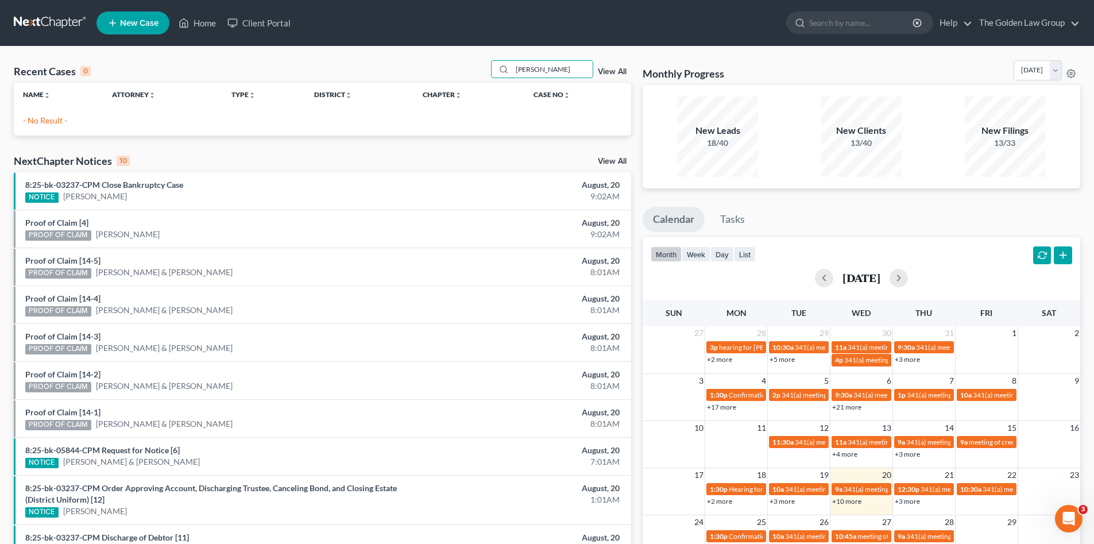
click at [461, 70] on div "Recent Cases 0 [PERSON_NAME] View All" at bounding box center [323, 71] width 618 height 22
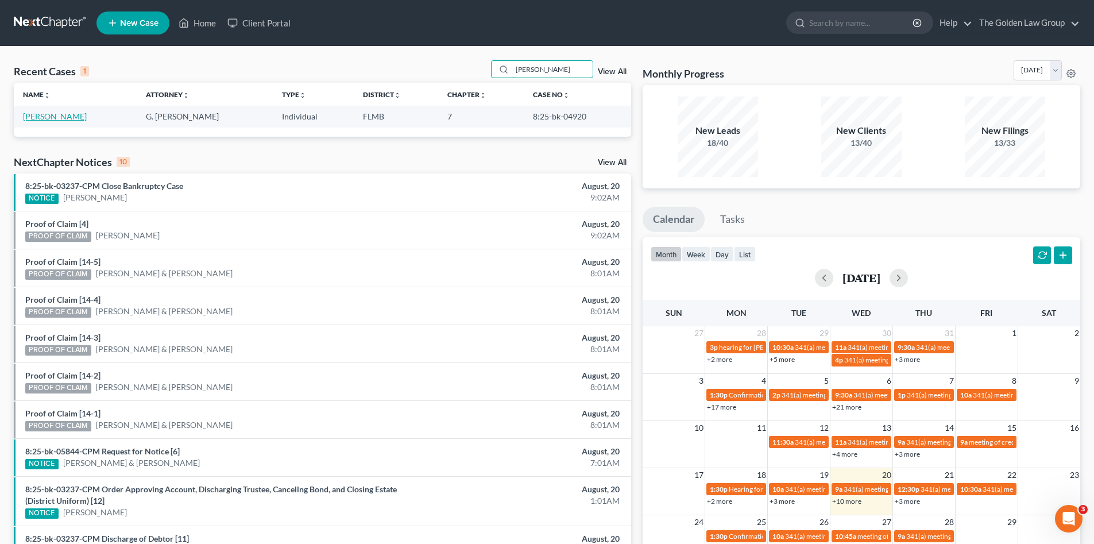
type input "[PERSON_NAME]"
click at [70, 113] on link "[PERSON_NAME]" at bounding box center [55, 116] width 64 height 10
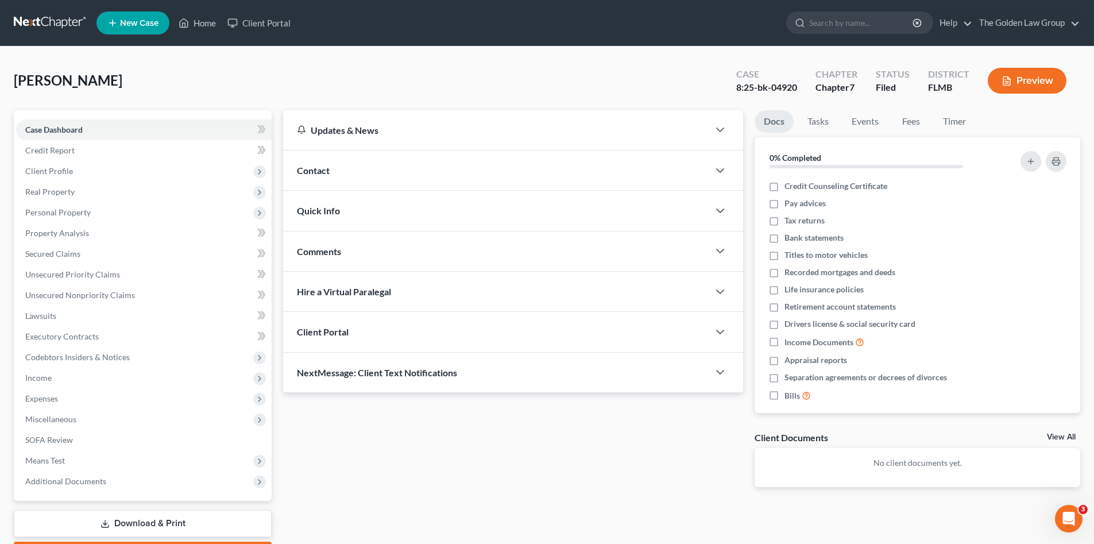
drag, startPoint x: 188, startPoint y: 82, endPoint x: 173, endPoint y: 60, distance: 26.1
click at [179, 69] on div "[PERSON_NAME] Upgraded Case 8:25-bk-04920 Chapter Chapter 7 Status Filed Distri…" at bounding box center [547, 85] width 1067 height 50
click at [67, 173] on span "Client Profile" at bounding box center [49, 171] width 48 height 10
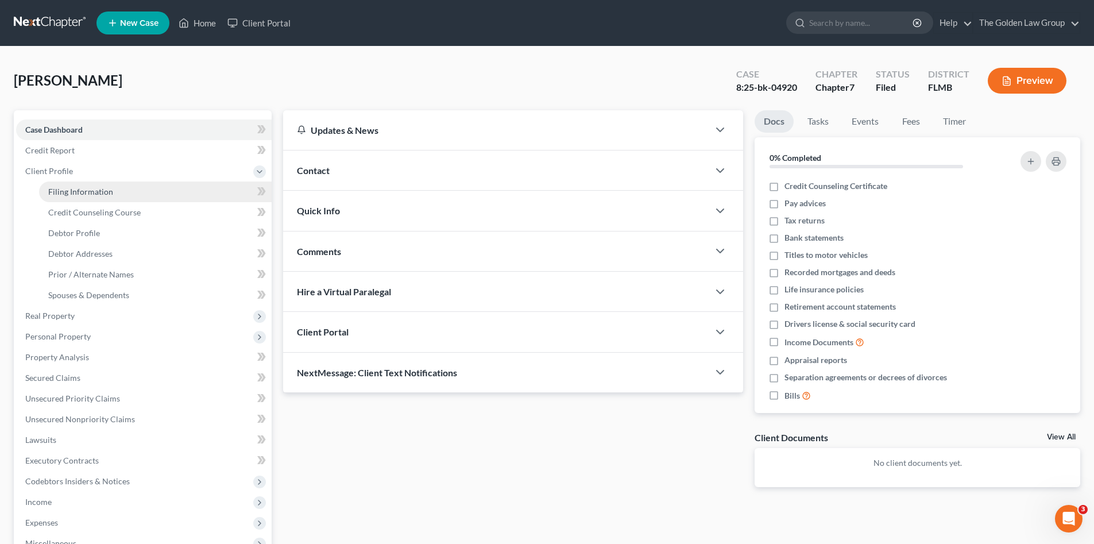
click at [76, 200] on link "Filing Information" at bounding box center [155, 192] width 233 height 21
select select "1"
select select "0"
select select "9"
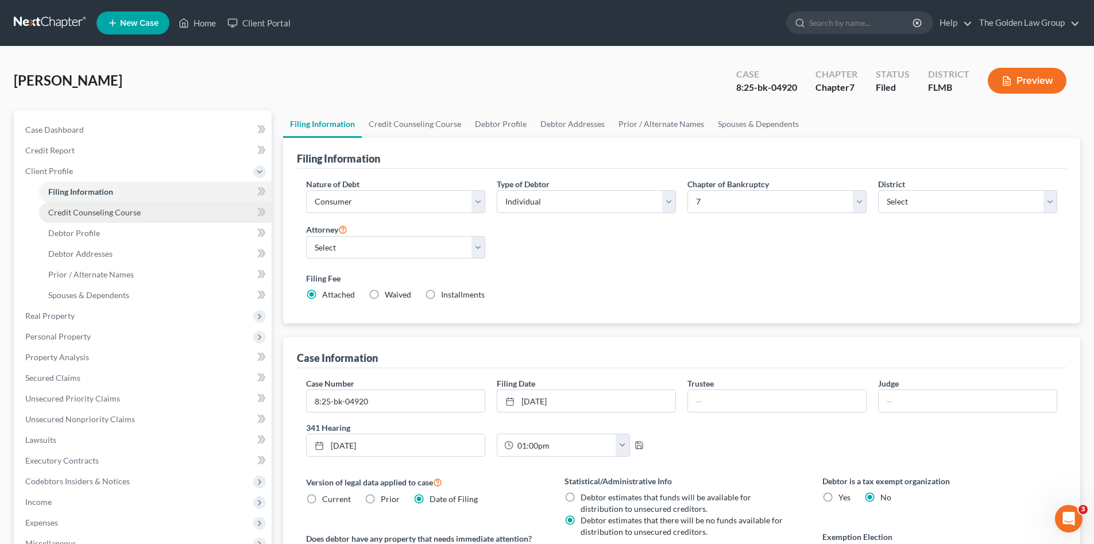
click at [59, 214] on span "Credit Counseling Course" at bounding box center [94, 212] width 92 height 10
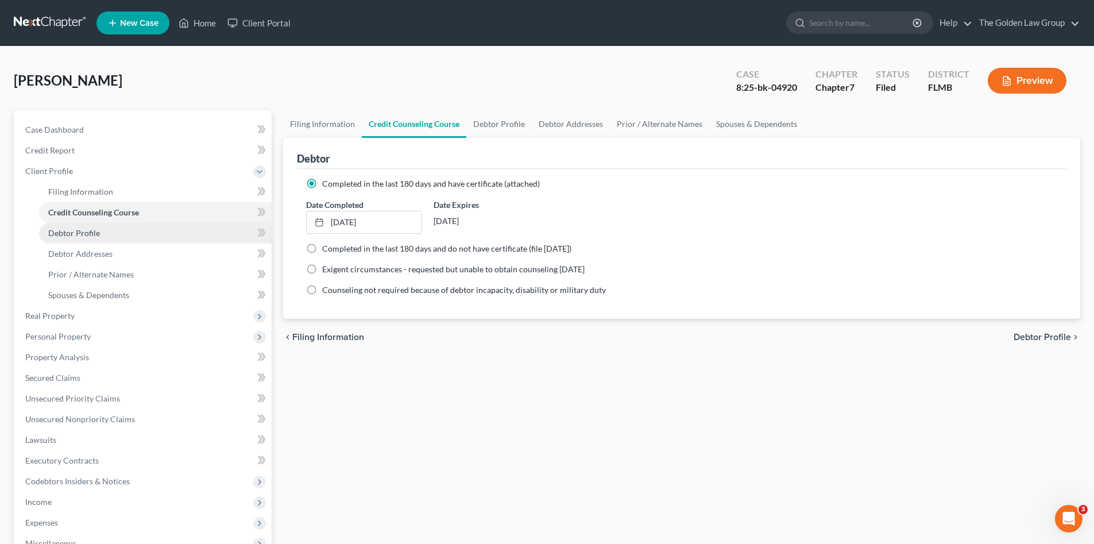
click at [68, 228] on span "Debtor Profile" at bounding box center [74, 233] width 52 height 10
select select "0"
select select "1"
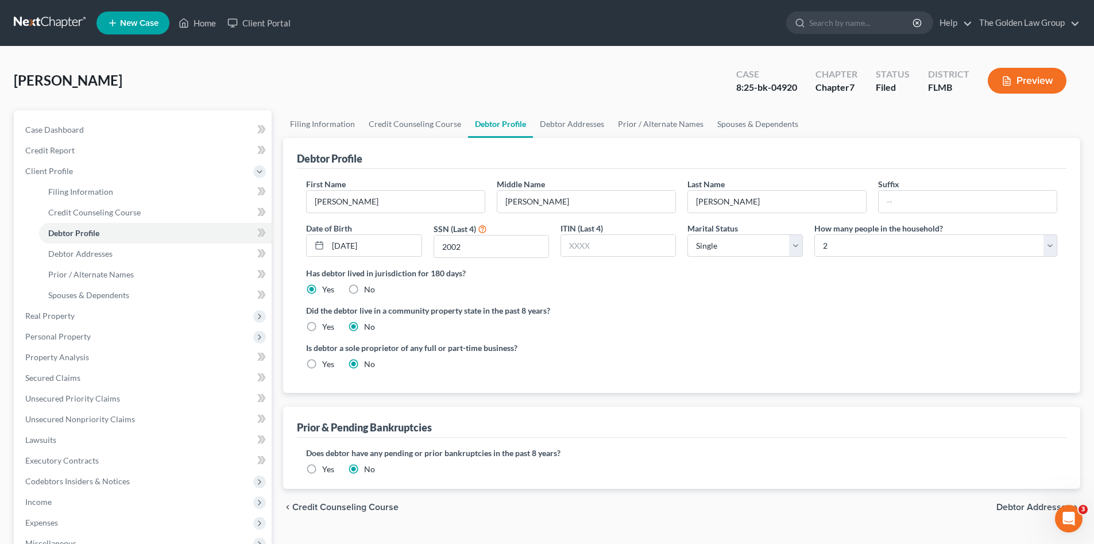
scroll to position [134, 0]
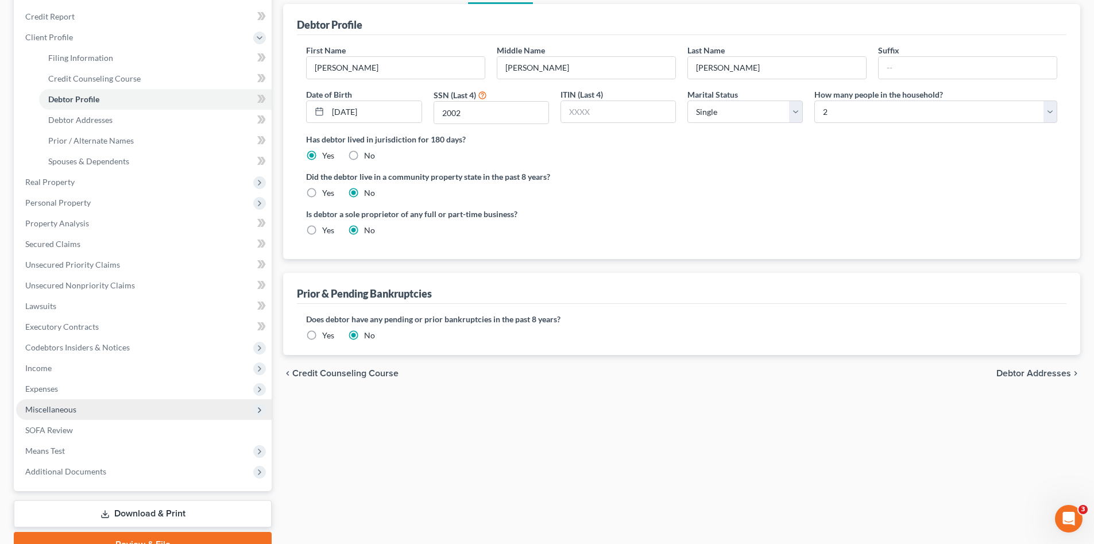
click at [101, 403] on span "Miscellaneous" at bounding box center [144, 409] width 256 height 21
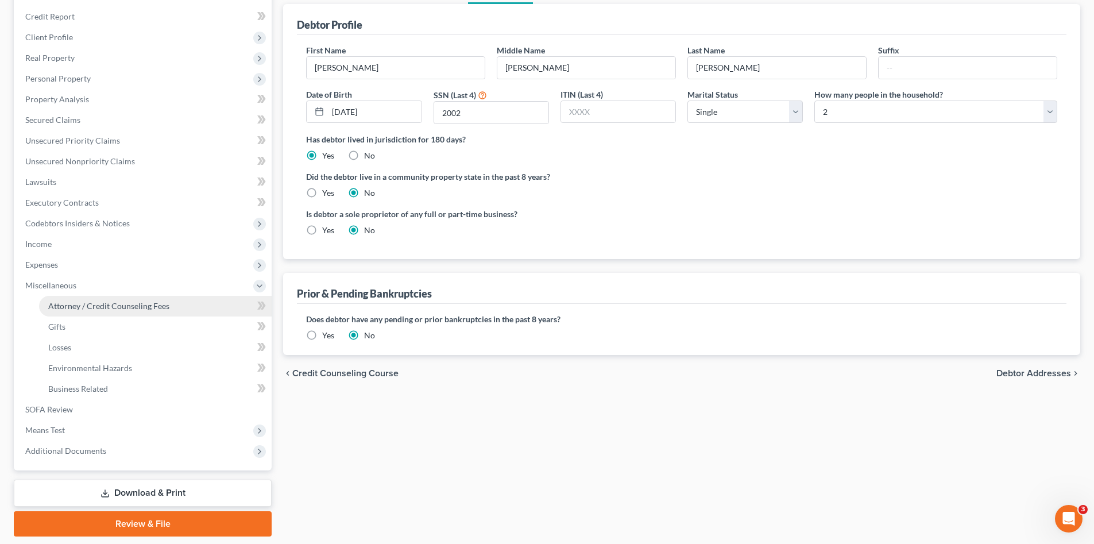
click at [141, 302] on span "Attorney / Credit Counseling Fees" at bounding box center [108, 306] width 121 height 10
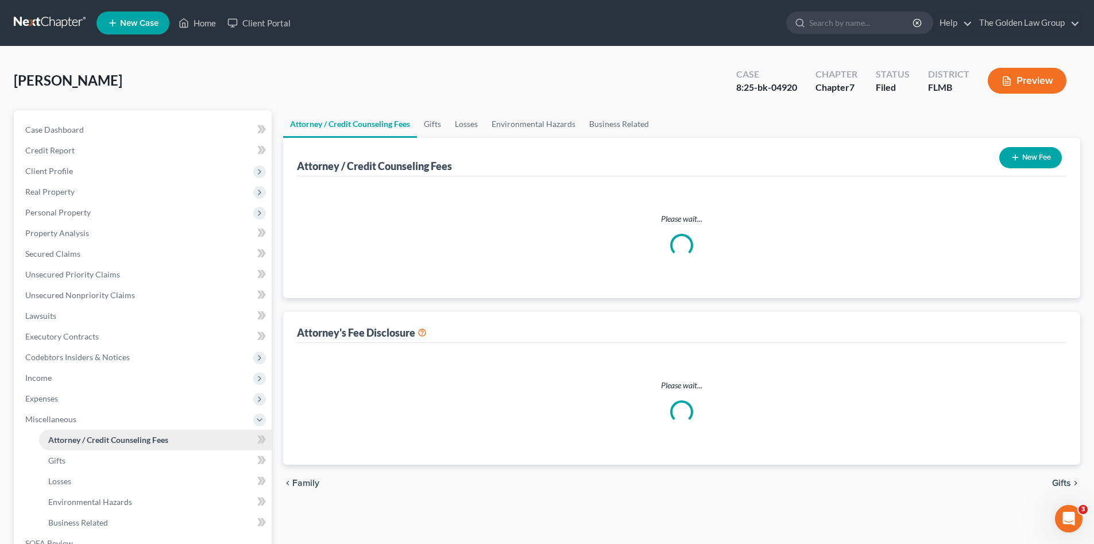
select select "2"
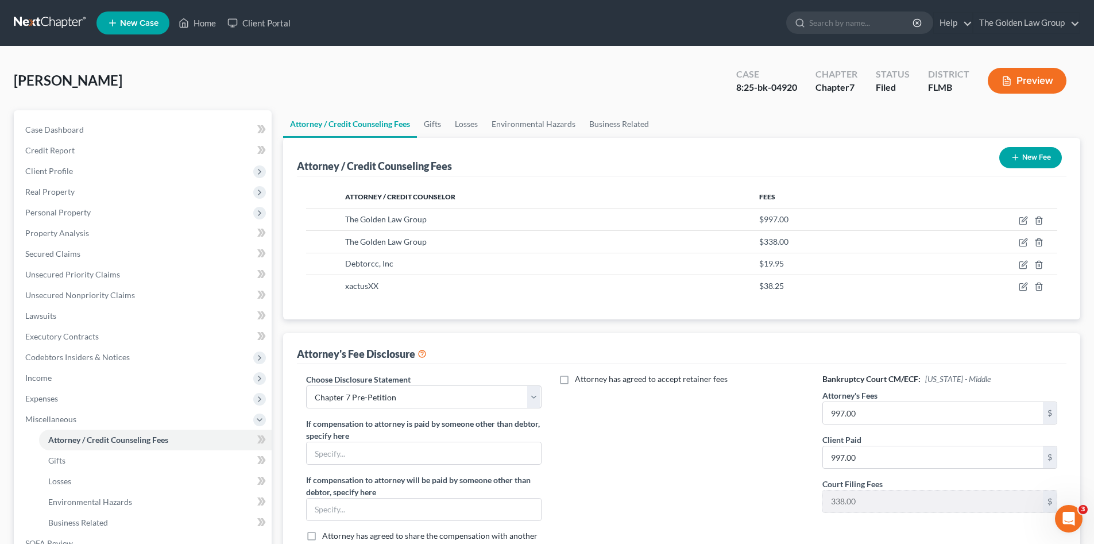
click at [43, 26] on link at bounding box center [51, 23] width 74 height 21
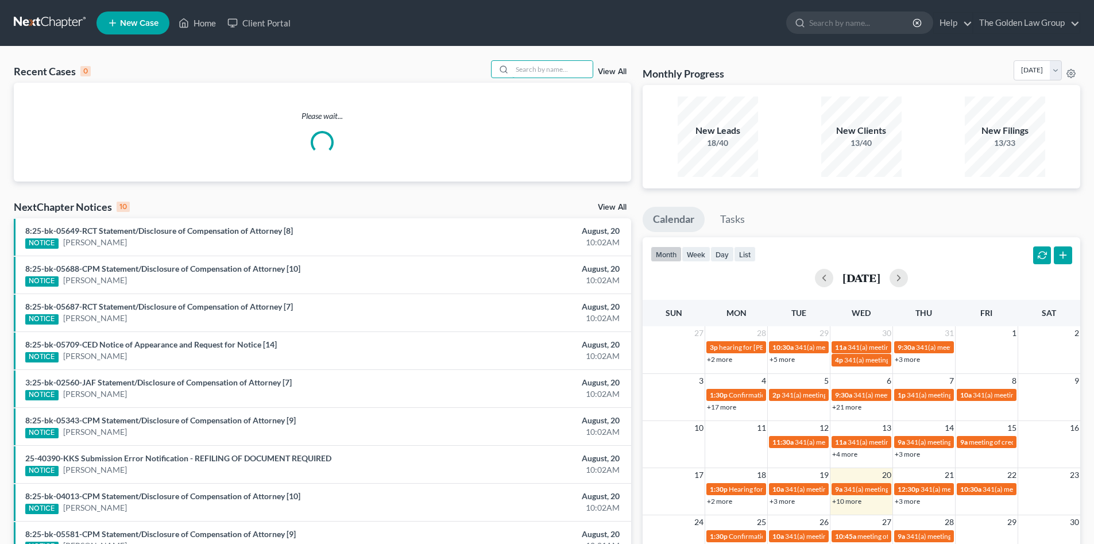
click at [562, 69] on input "search" at bounding box center [552, 69] width 80 height 17
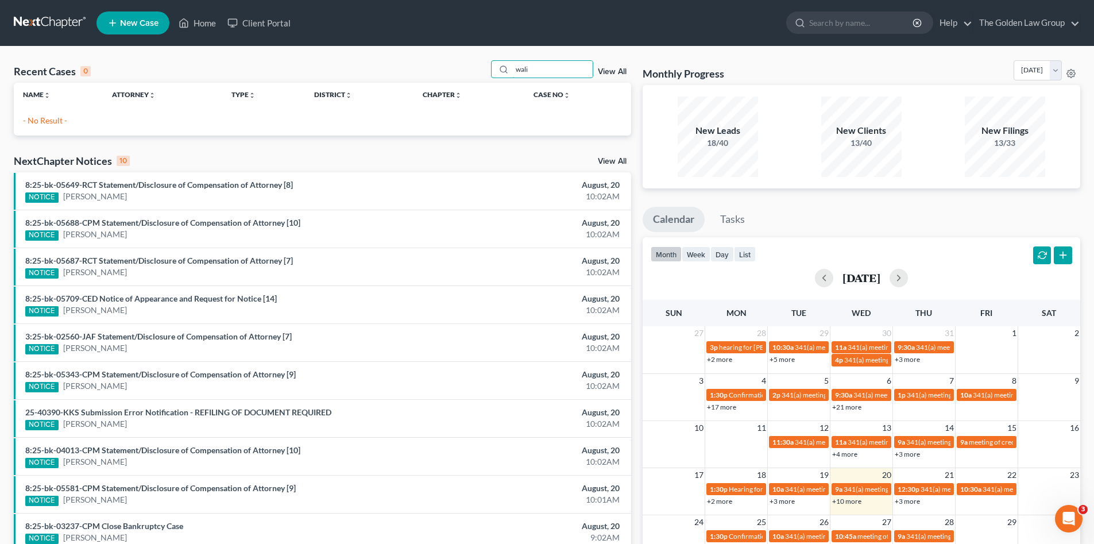
type input "wali"
click at [130, 28] on span "New Case" at bounding box center [139, 23] width 38 height 9
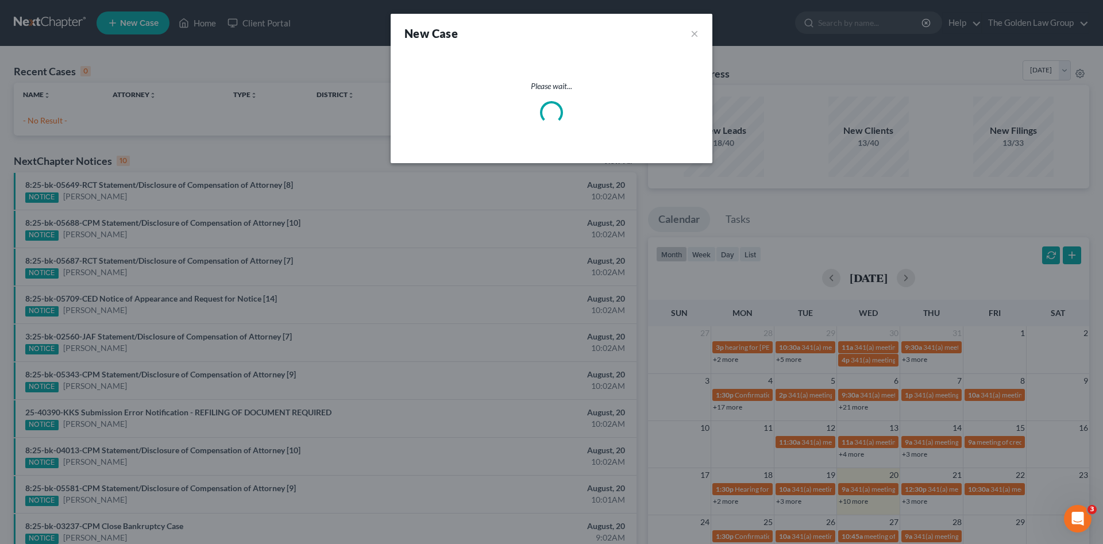
select select "15"
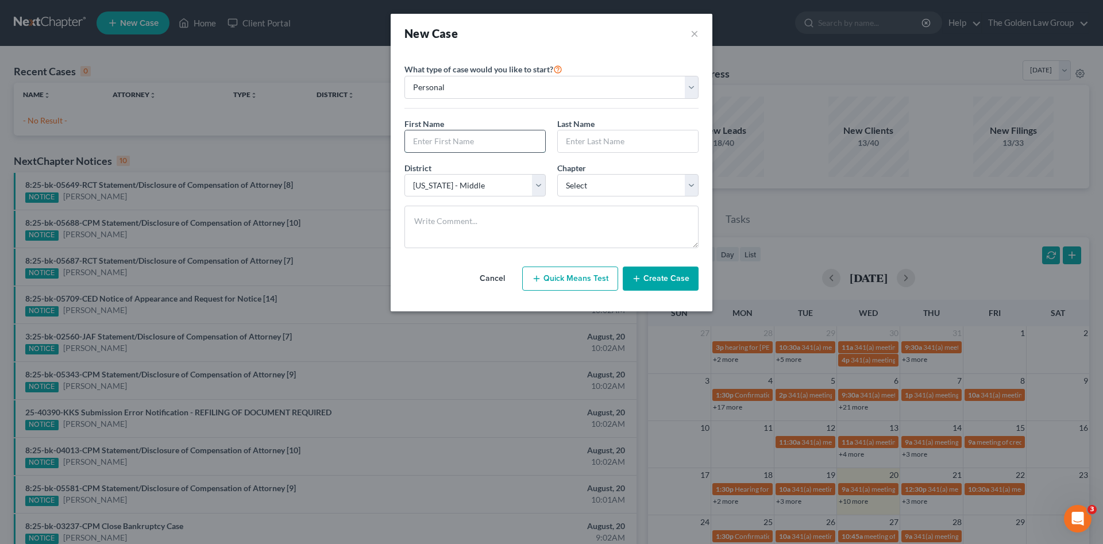
click at [469, 140] on input "text" at bounding box center [475, 141] width 140 height 22
type input "[PERSON_NAME]"
click at [680, 189] on select "Select 7 11 12 13" at bounding box center [627, 185] width 141 height 23
select select "3"
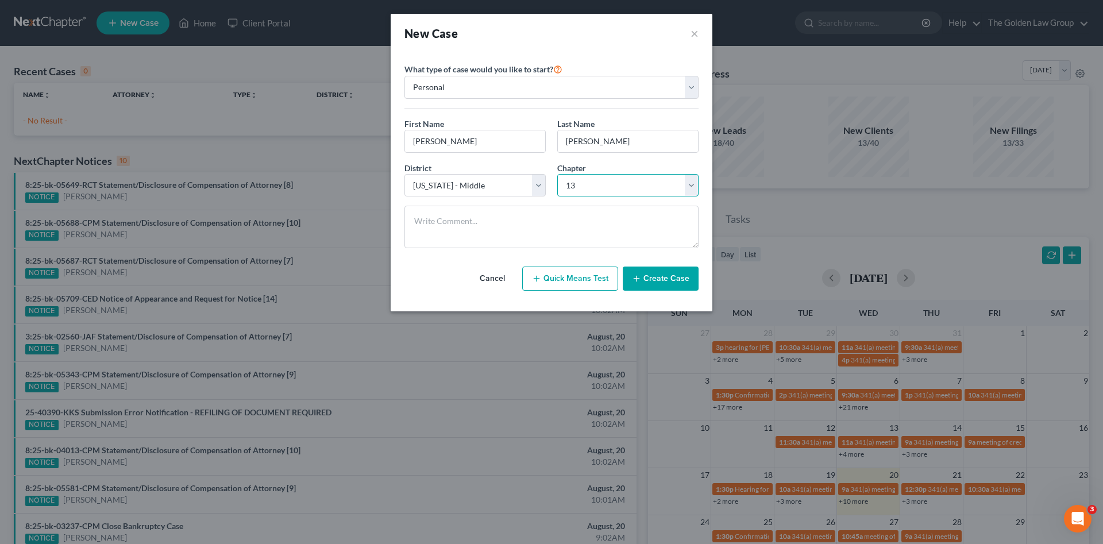
click at [557, 174] on select "Select 7 11 12 13" at bounding box center [627, 185] width 141 height 23
click at [655, 277] on button "Create Case" at bounding box center [661, 279] width 76 height 24
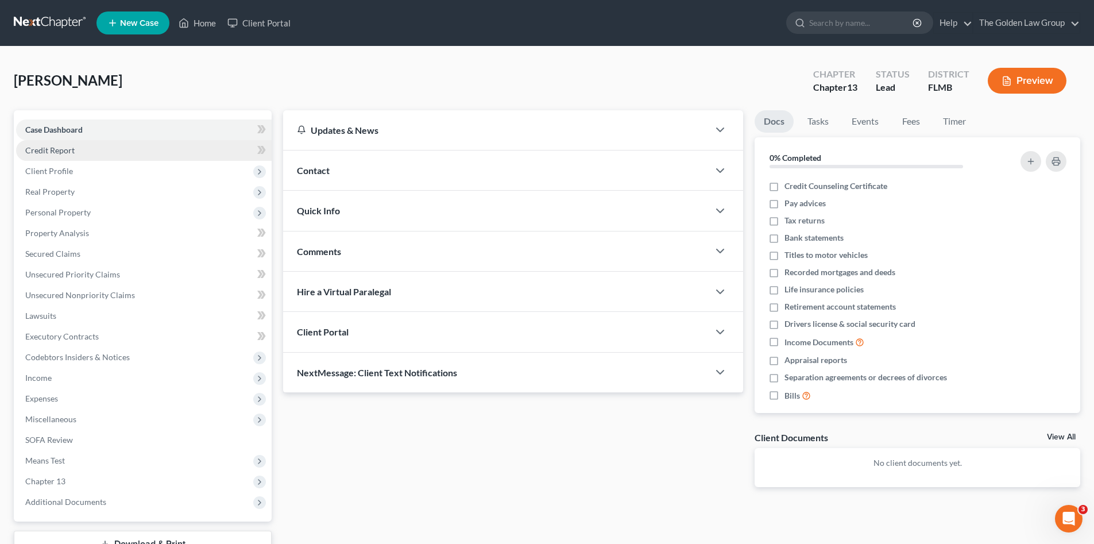
click at [60, 154] on span "Credit Report" at bounding box center [49, 150] width 49 height 10
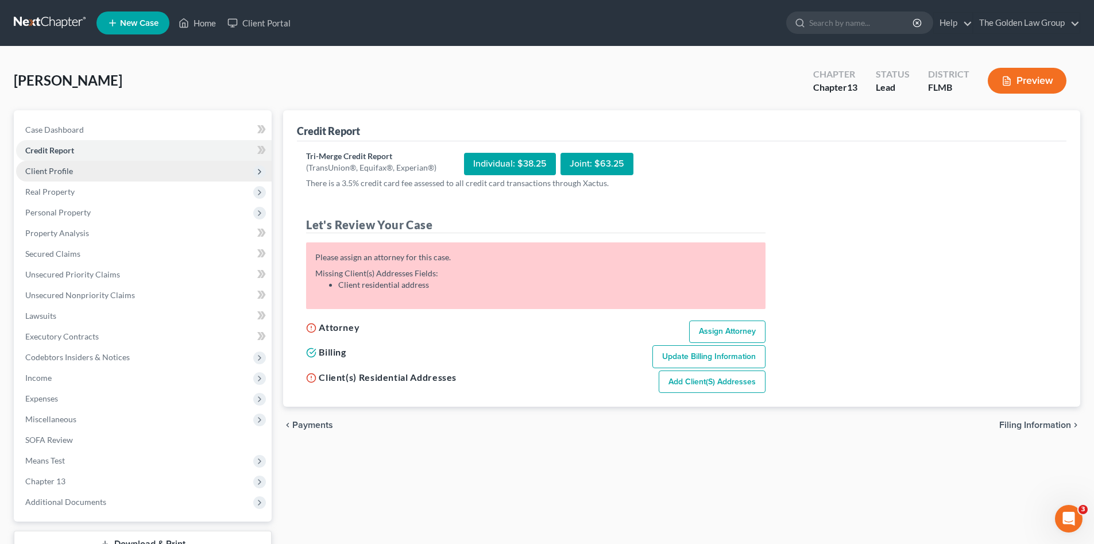
click at [70, 172] on span "Client Profile" at bounding box center [49, 171] width 48 height 10
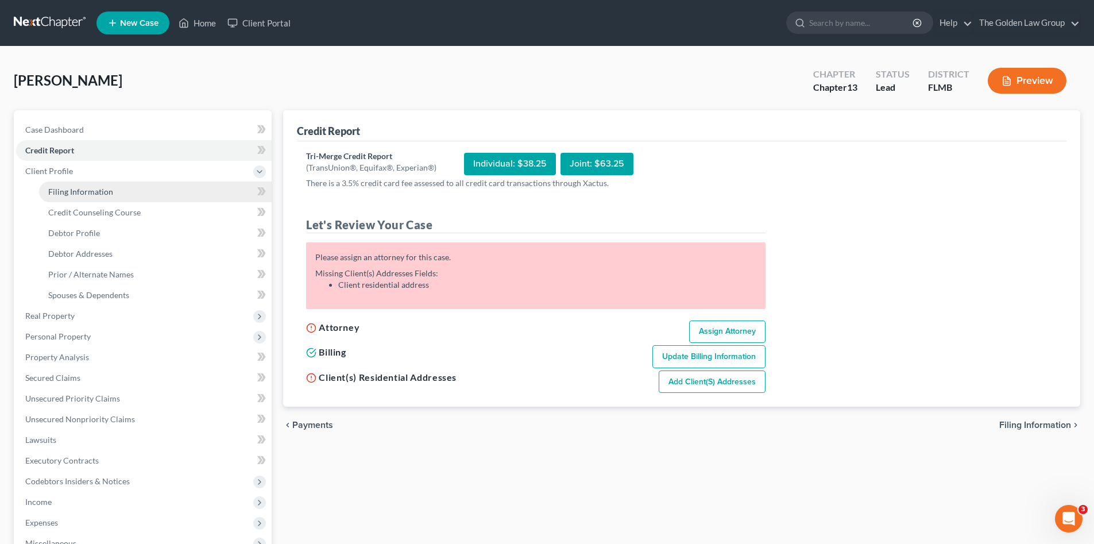
click at [79, 184] on link "Filing Information" at bounding box center [155, 192] width 233 height 21
select select "1"
select select "0"
select select "3"
select select "15"
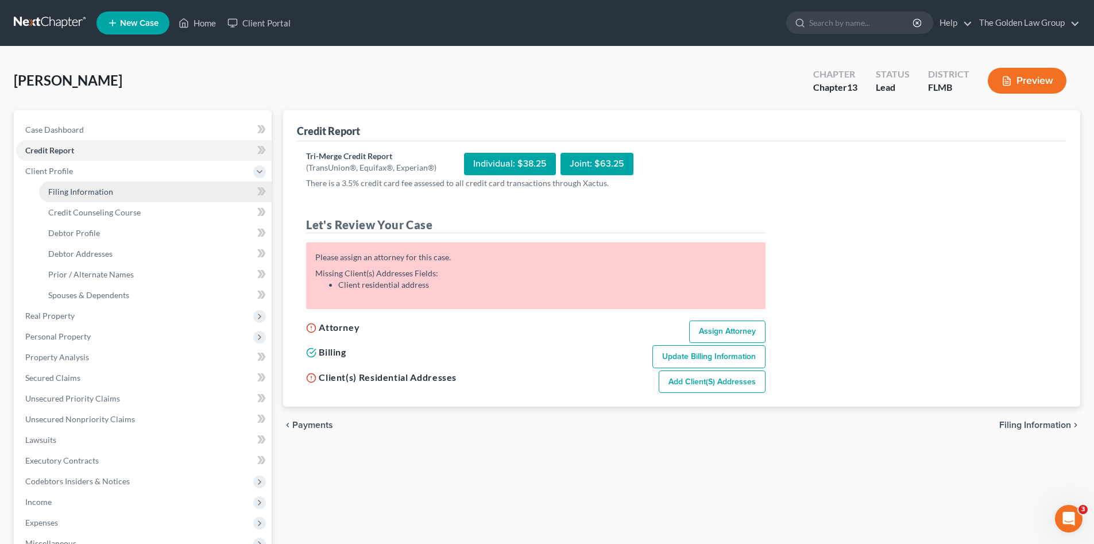
select select "9"
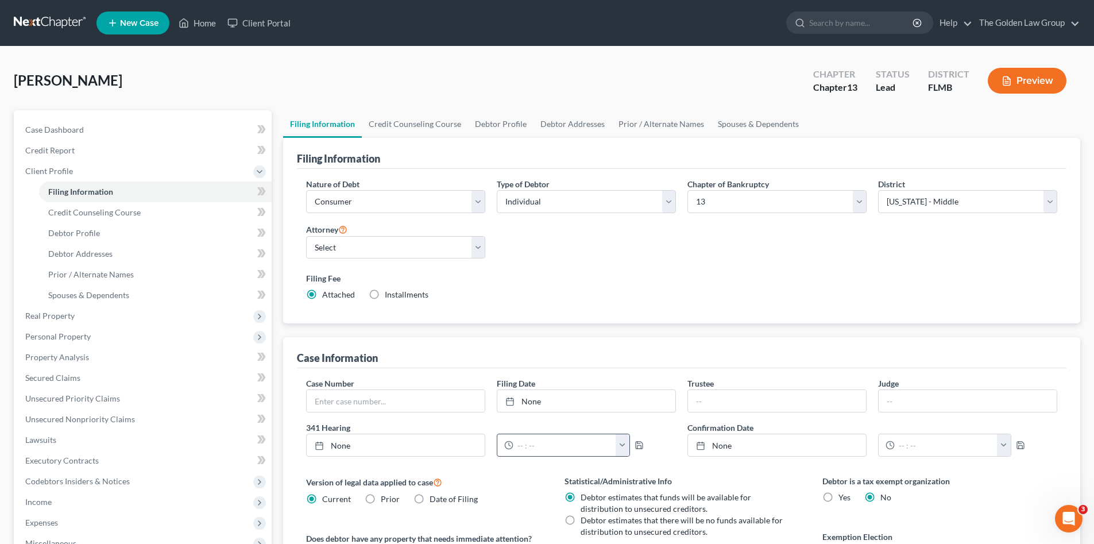
scroll to position [96, 0]
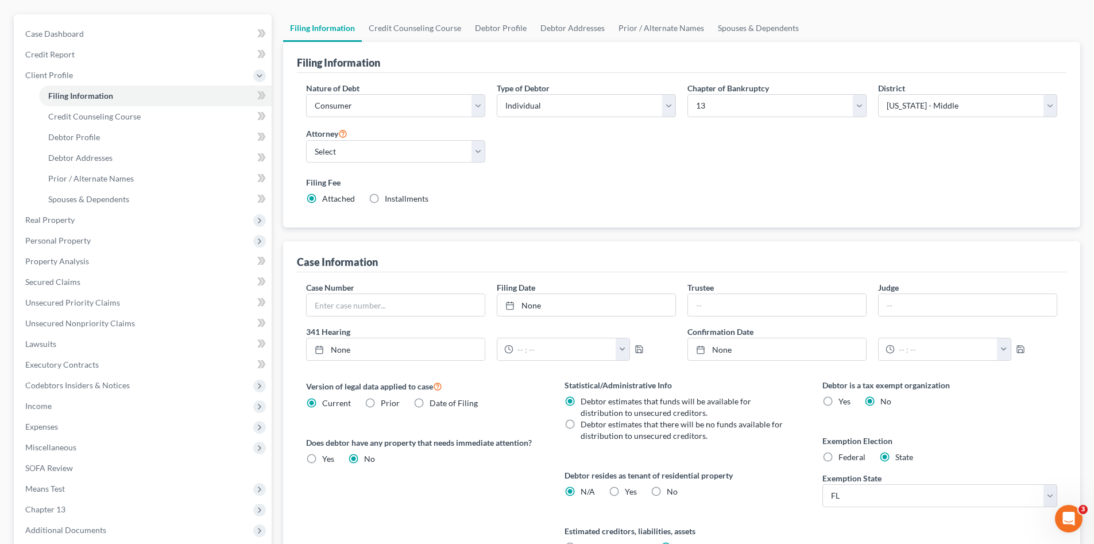
click at [621, 485] on div "Debtor resides as tenant of residential property N/A Yes Yes No" at bounding box center [682, 483] width 235 height 28
click at [625, 492] on label "Yes Yes" at bounding box center [631, 491] width 12 height 11
click at [630, 492] on input "Yes Yes" at bounding box center [633, 489] width 7 height 7
radio input "true"
radio input "false"
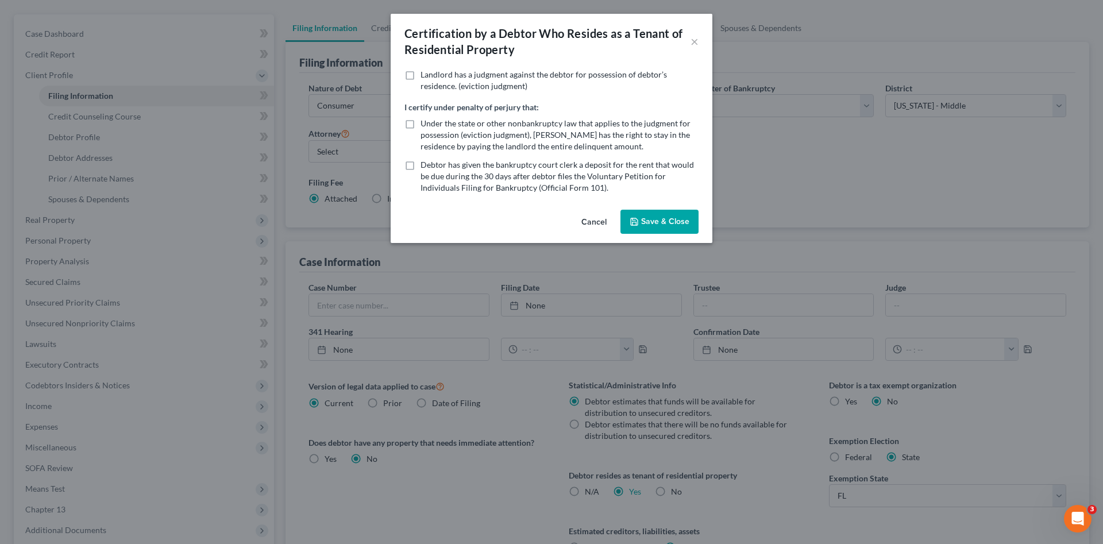
click at [645, 219] on button "Save & Close" at bounding box center [659, 222] width 78 height 24
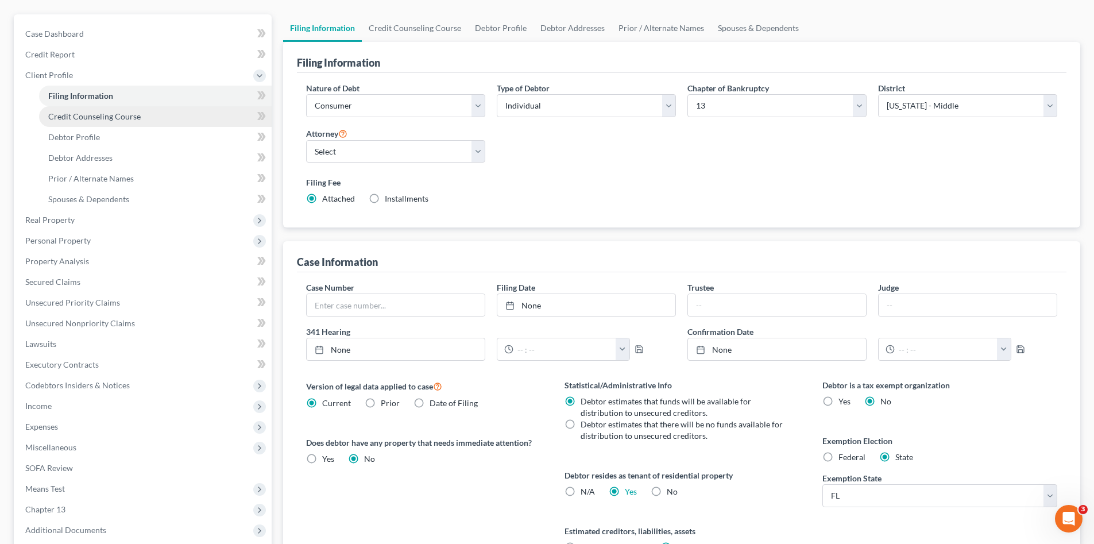
click at [98, 111] on span "Credit Counseling Course" at bounding box center [94, 116] width 92 height 10
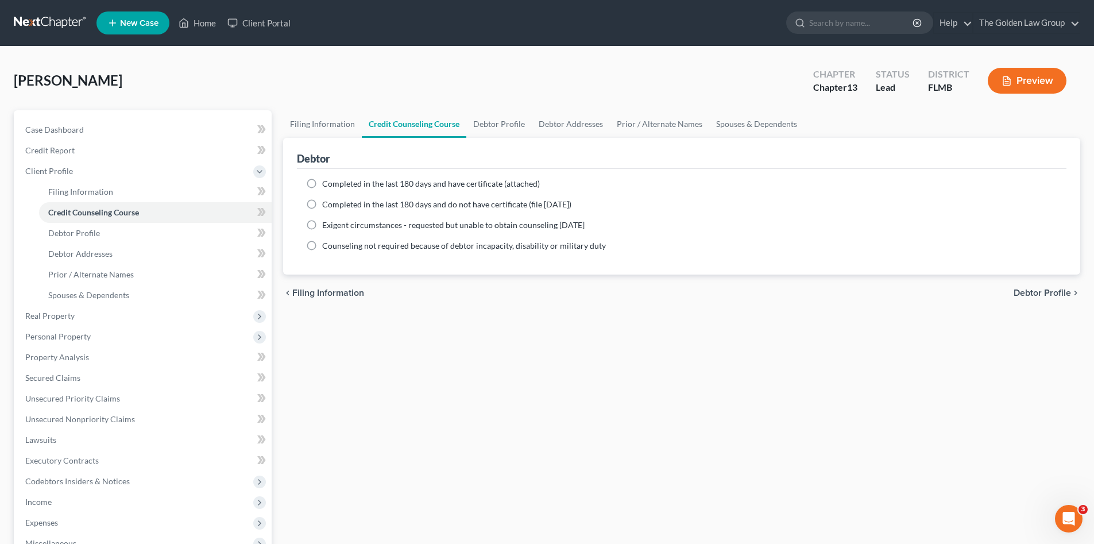
click at [371, 179] on span "Completed in the last 180 days and have certificate (attached)" at bounding box center [431, 184] width 218 height 10
click at [334, 178] on input "Completed in the last 180 days and have certificate (attached)" at bounding box center [330, 181] width 7 height 7
radio input "true"
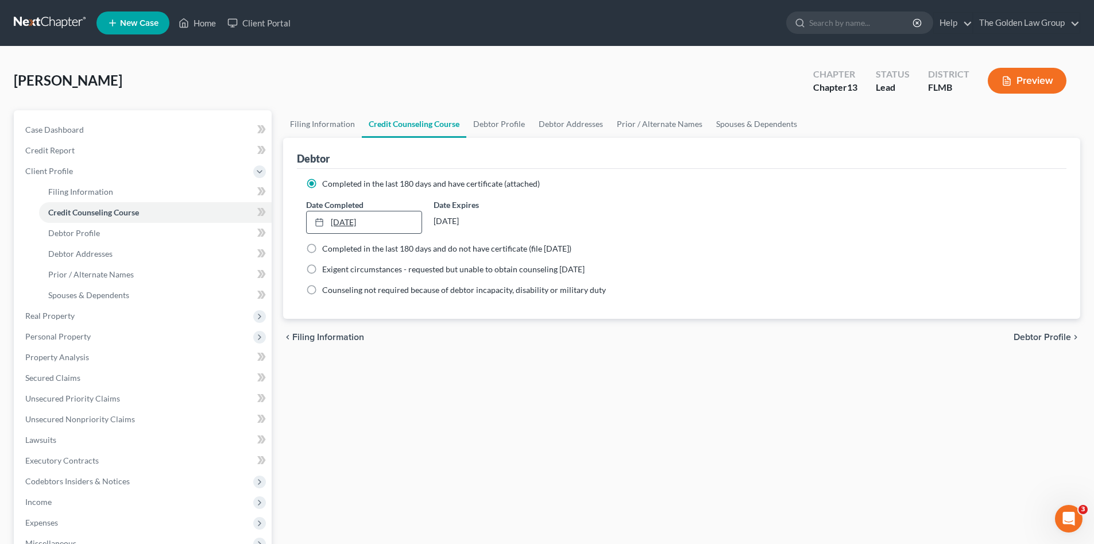
click at [376, 224] on link "8/20/2025" at bounding box center [364, 222] width 114 height 22
click at [387, 333] on div "chevron_left Filing Information Debtor Profile chevron_right" at bounding box center [681, 337] width 797 height 37
click at [117, 233] on link "Debtor Profile" at bounding box center [155, 233] width 233 height 21
select select "0"
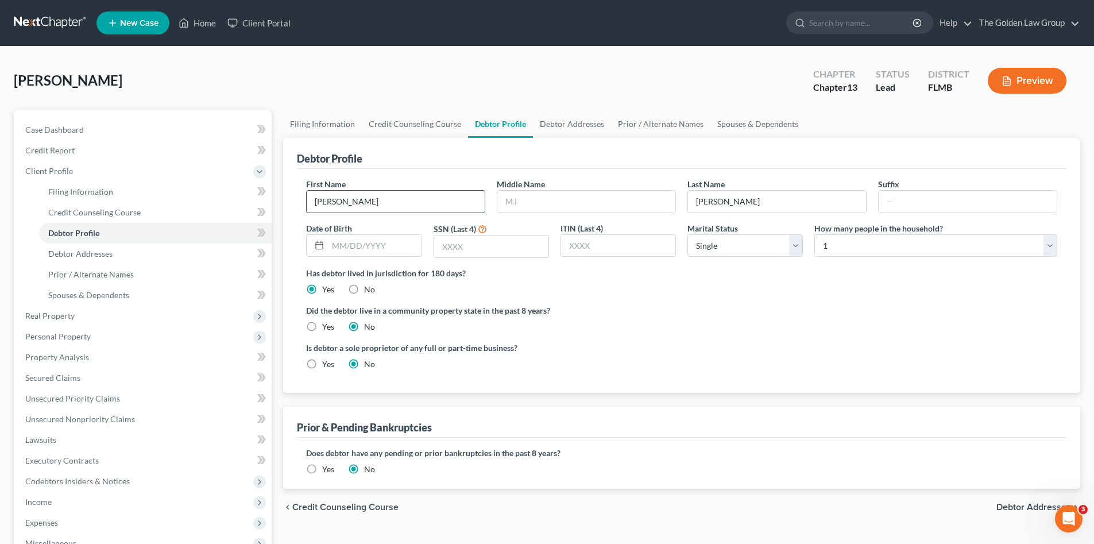
click at [430, 202] on input "Christopher" at bounding box center [396, 202] width 178 height 22
click at [577, 199] on input "text" at bounding box center [586, 202] width 178 height 22
type input "Scott"
type input "05/08/1974"
click at [476, 249] on input "text" at bounding box center [491, 247] width 114 height 22
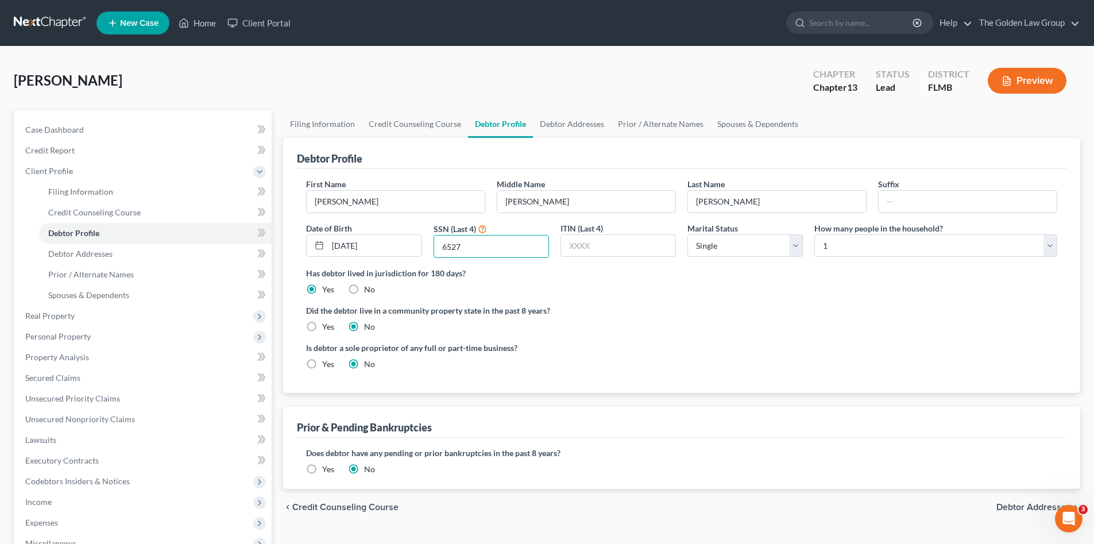
type input "6527"
click at [661, 319] on div "Did the debtor live in a community property state in the past 8 years? Yes No" at bounding box center [681, 318] width 751 height 28
click at [697, 323] on div "Did the debtor live in a community property state in the past 8 years? Yes No" at bounding box center [681, 318] width 751 height 28
click at [732, 246] on select "Select Single Married Separated Divorced Widowed" at bounding box center [745, 245] width 115 height 23
select select "1"
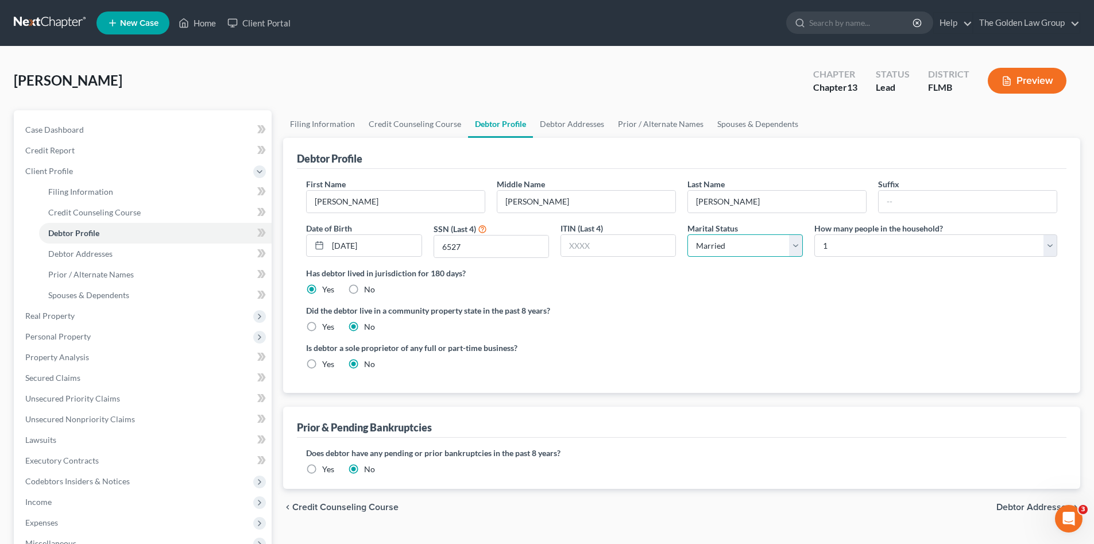
click at [688, 234] on select "Select Single Married Separated Divorced Widowed" at bounding box center [745, 245] width 115 height 23
click at [698, 297] on ng-include "First Name Christopher Middle Name Scott Last Name Waligora Suffix Date of Birt…" at bounding box center [681, 278] width 751 height 201
click at [887, 248] on select "Select 1 2 3 4 5 6 7 8 9 10 11 12 13 14 15 16 17 18 19 20" at bounding box center [936, 245] width 243 height 23
select select "3"
click at [815, 234] on select "Select 1 2 3 4 5 6 7 8 9 10 11 12 13 14 15 16 17 18 19 20" at bounding box center [936, 245] width 243 height 23
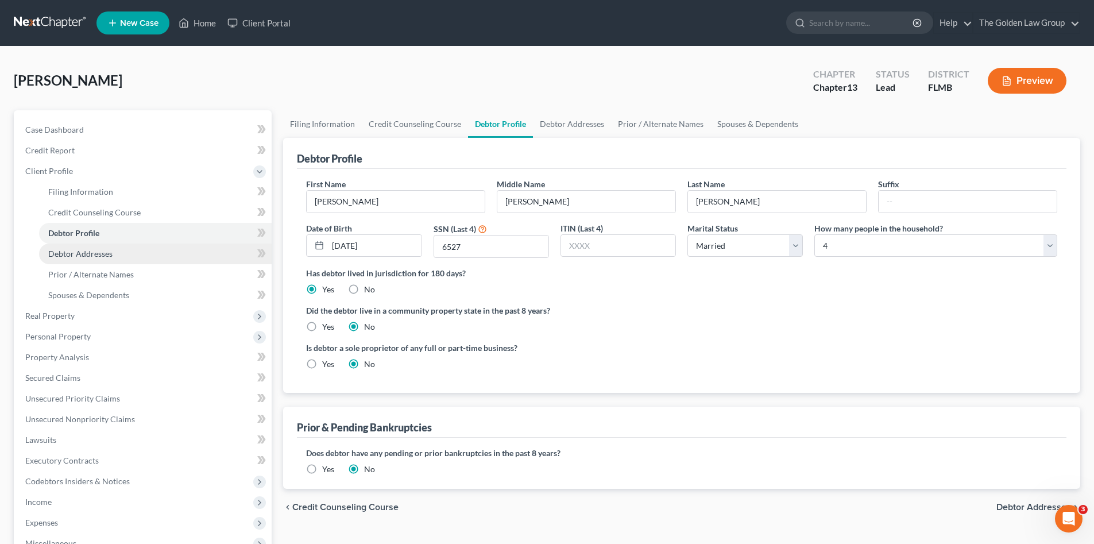
click at [152, 249] on link "Debtor Addresses" at bounding box center [155, 254] width 233 height 21
select select "0"
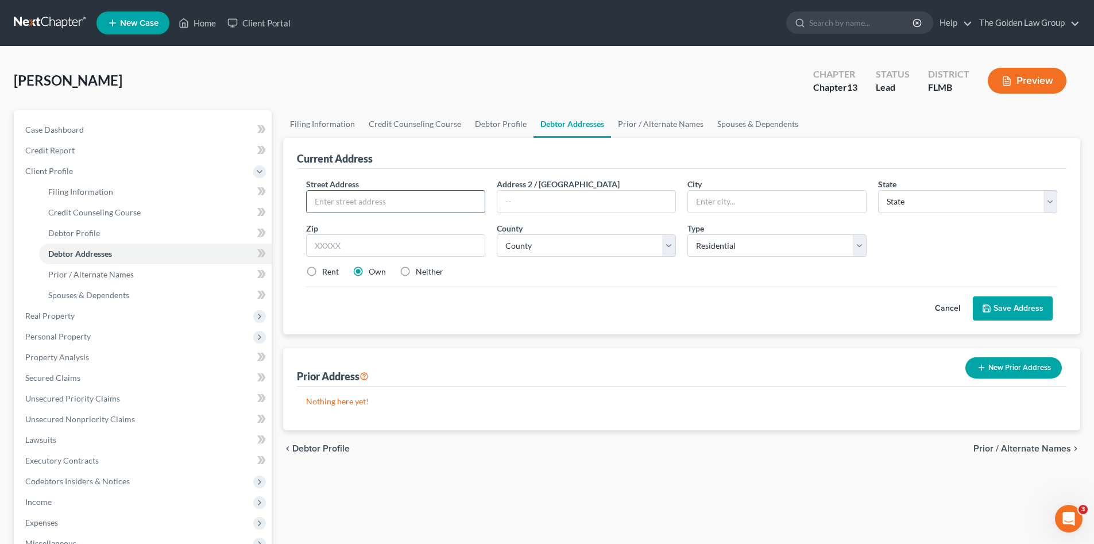
click at [337, 213] on div at bounding box center [395, 201] width 179 height 23
click at [343, 203] on input "text" at bounding box center [396, 202] width 178 height 22
type input "1690 Fox Grape Loop"
type input "[PERSON_NAME]"
select select "9"
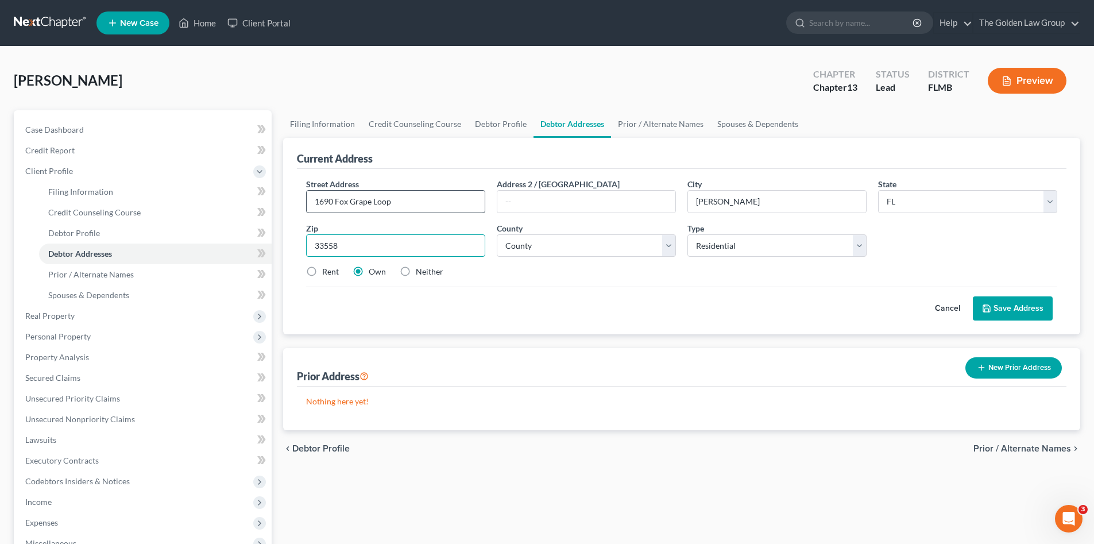
type input "33558"
type input "Land O' Lakes"
select select "27"
click at [332, 272] on label "Rent" at bounding box center [330, 271] width 17 height 11
click at [332, 272] on input "Rent" at bounding box center [330, 269] width 7 height 7
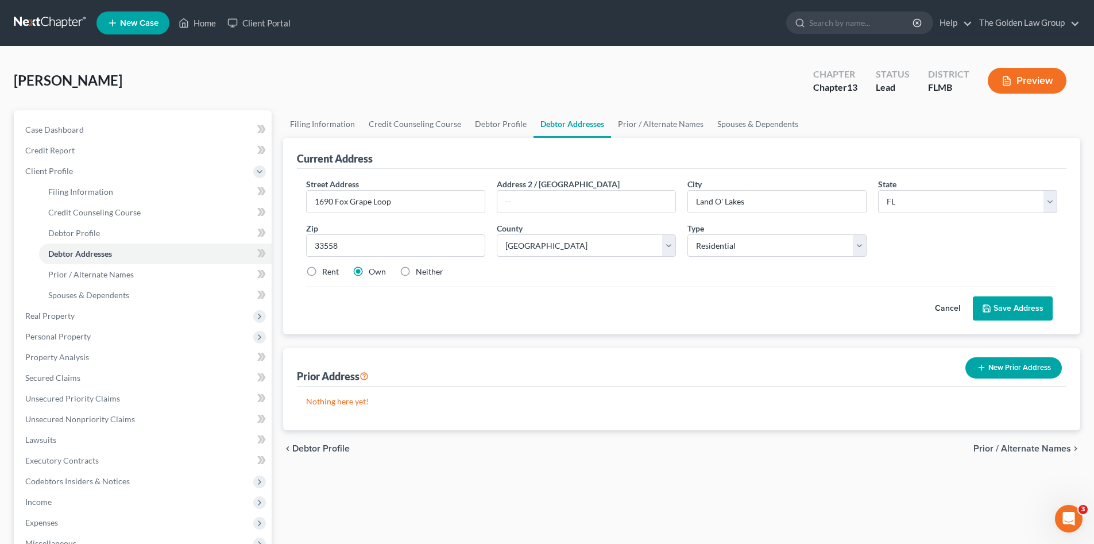
radio input "true"
drag, startPoint x: 360, startPoint y: 296, endPoint x: 425, endPoint y: 295, distance: 64.9
click at [367, 296] on div "Cancel Save Address" at bounding box center [681, 304] width 751 height 34
click at [1005, 307] on button "Save Address" at bounding box center [1013, 308] width 80 height 24
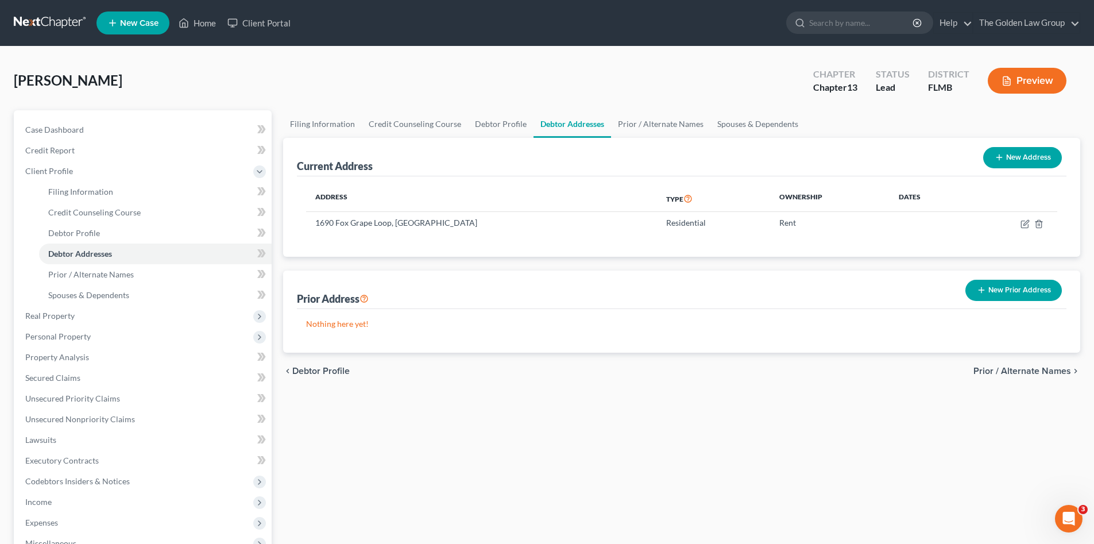
click at [437, 374] on div "chevron_left Debtor Profile Prior / Alternate Names chevron_right" at bounding box center [681, 371] width 797 height 37
click at [159, 269] on link "Prior / Alternate Names" at bounding box center [155, 274] width 233 height 21
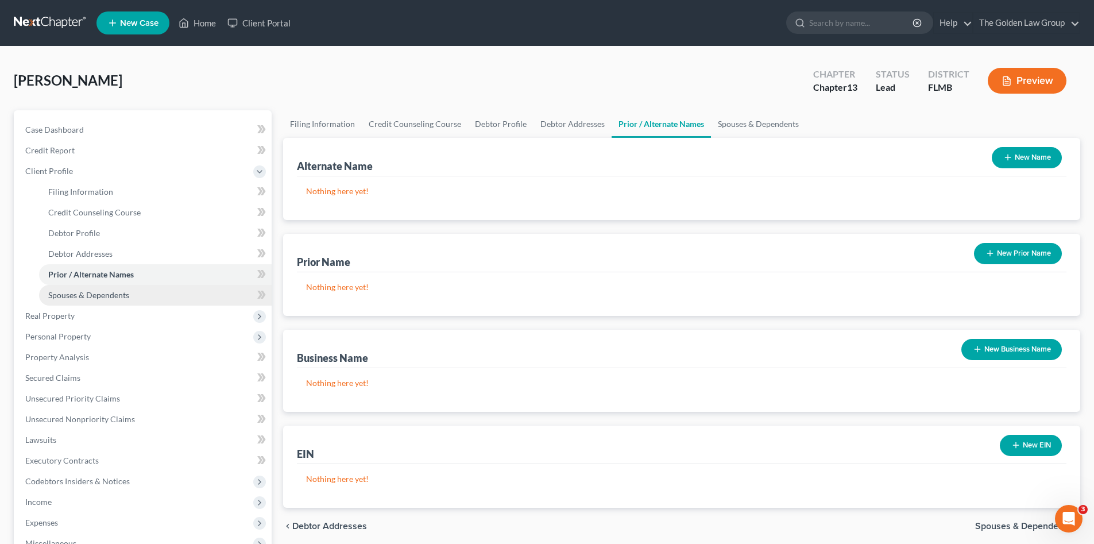
click at [165, 288] on link "Spouses & Dependents" at bounding box center [155, 295] width 233 height 21
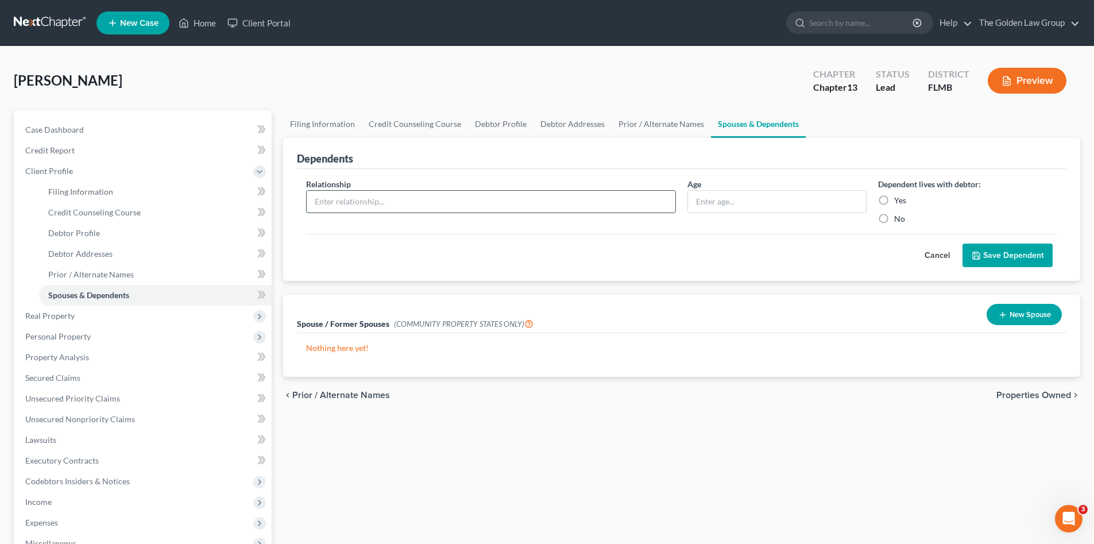
click at [557, 200] on input "text" at bounding box center [491, 202] width 369 height 22
type input "Son"
click at [894, 202] on label "Yes" at bounding box center [900, 200] width 12 height 11
click at [899, 202] on input "Yes" at bounding box center [902, 198] width 7 height 7
radio input "true"
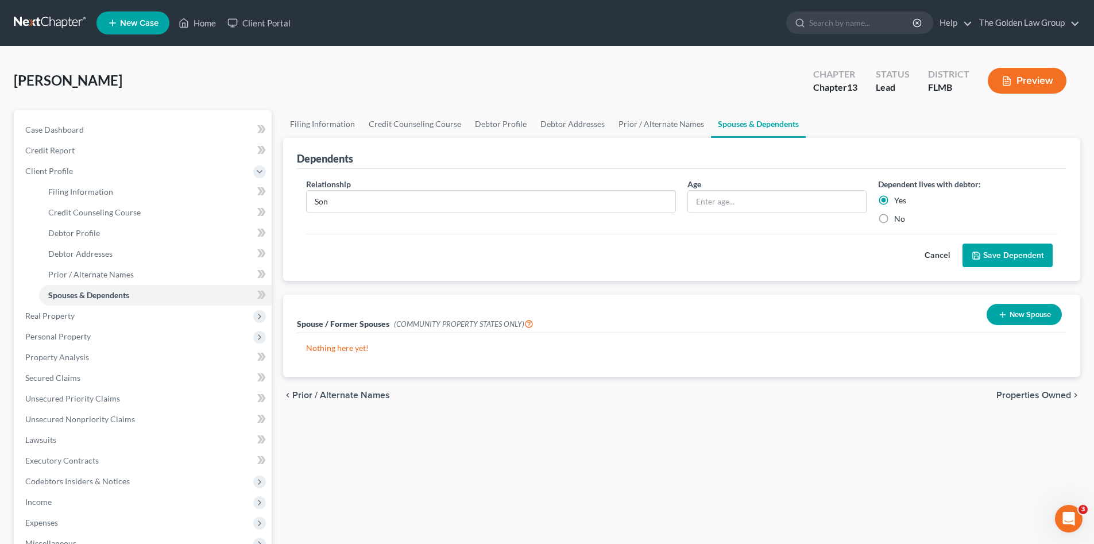
click at [980, 256] on icon "submit" at bounding box center [976, 255] width 9 height 9
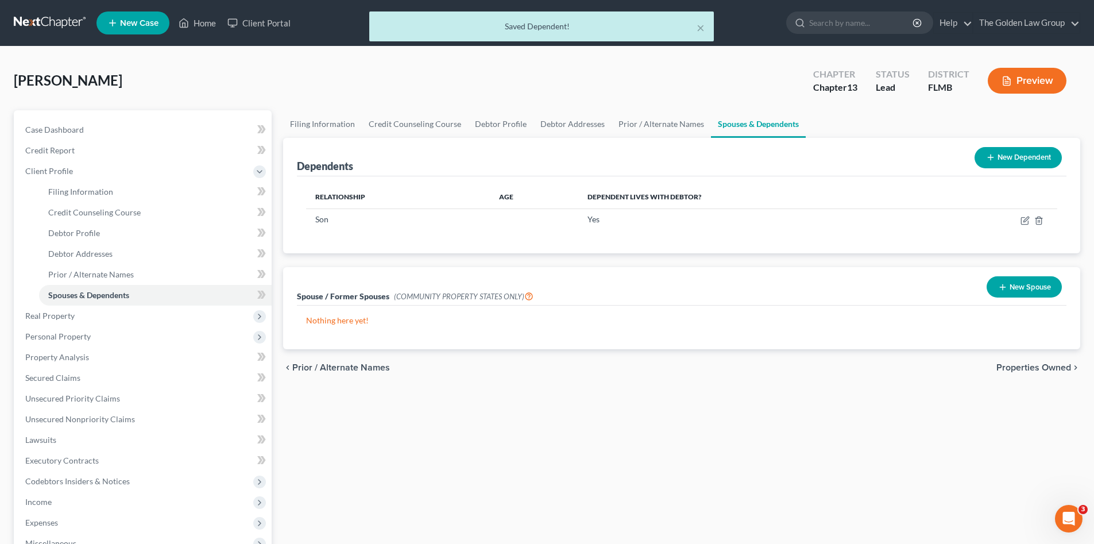
click at [999, 167] on button "New Dependent" at bounding box center [1018, 157] width 87 height 21
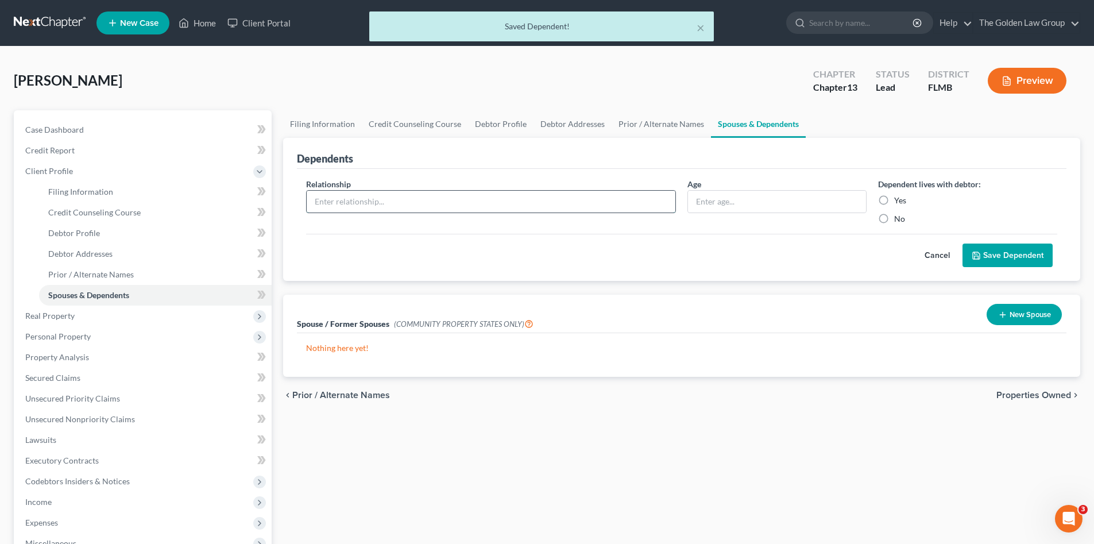
click at [501, 198] on input "text" at bounding box center [491, 202] width 369 height 22
type input "Daughter"
click at [894, 206] on label "Yes" at bounding box center [900, 200] width 12 height 11
click at [899, 202] on input "Yes" at bounding box center [902, 198] width 7 height 7
radio input "true"
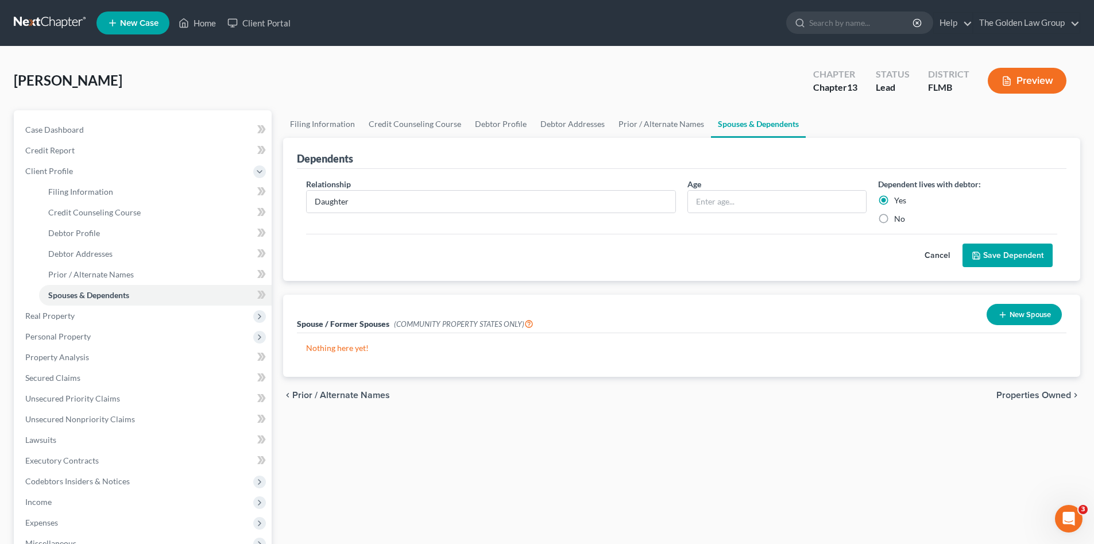
click at [998, 257] on button "Save Dependent" at bounding box center [1008, 256] width 90 height 24
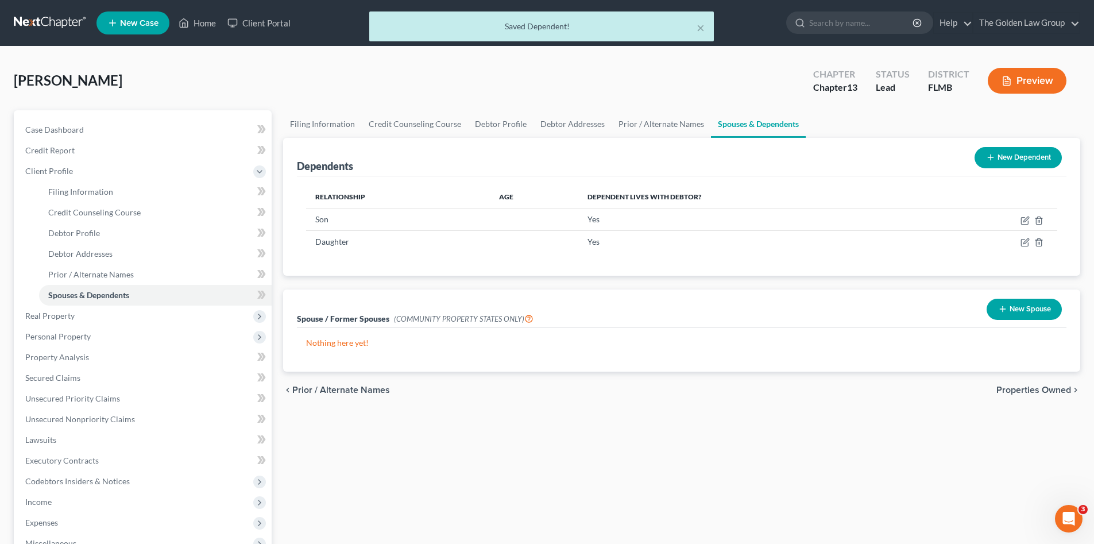
click at [724, 419] on div "Filing Information Credit Counseling Course Debtor Profile Debtor Addresses Pri…" at bounding box center [681, 410] width 809 height 601
click at [79, 150] on link "Credit Report" at bounding box center [144, 150] width 256 height 21
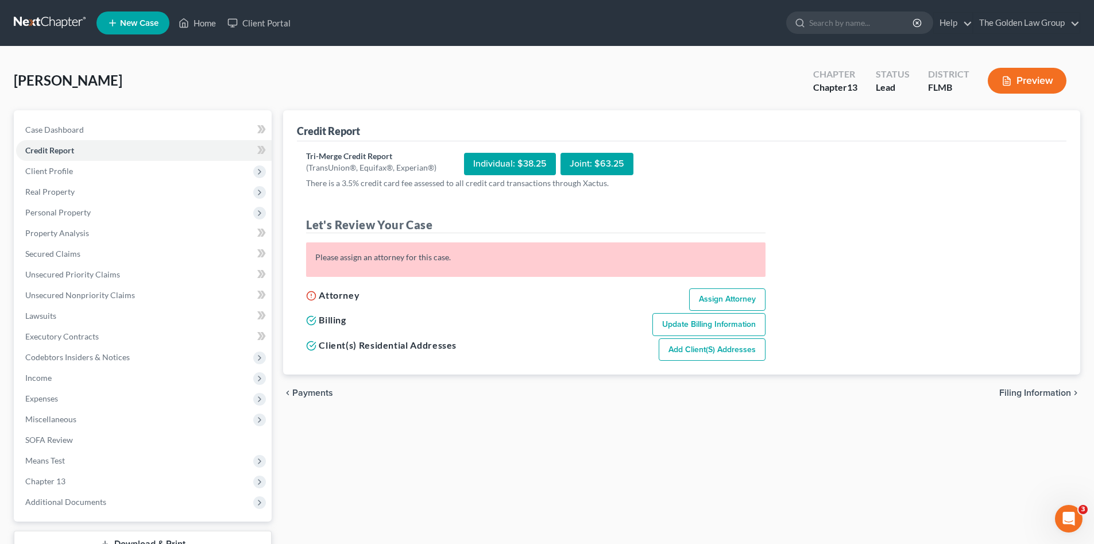
click at [734, 294] on link "Assign Attorney" at bounding box center [727, 299] width 76 height 23
select select "1"
select select "0"
select select "3"
select select "15"
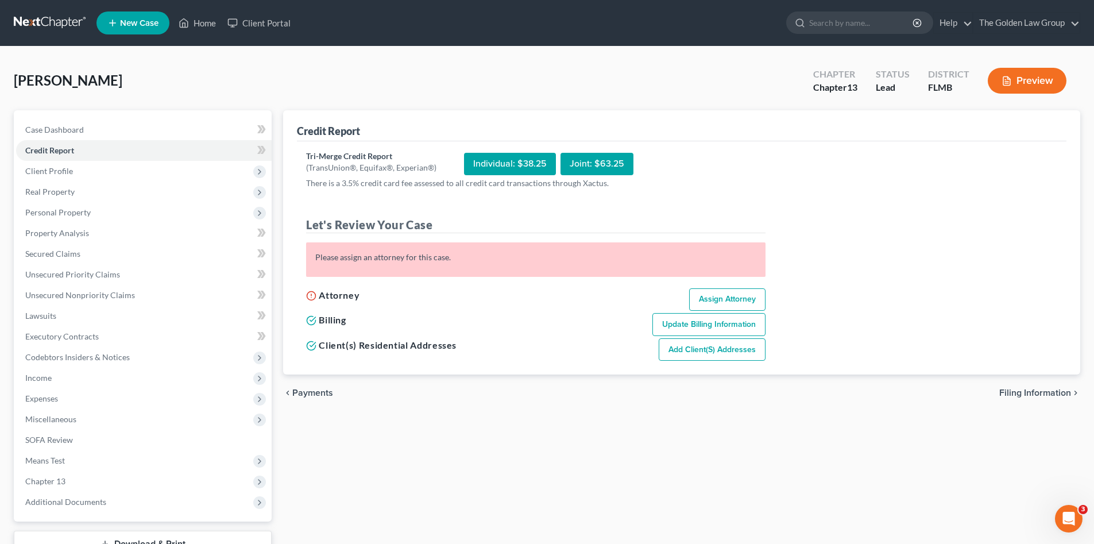
select select "9"
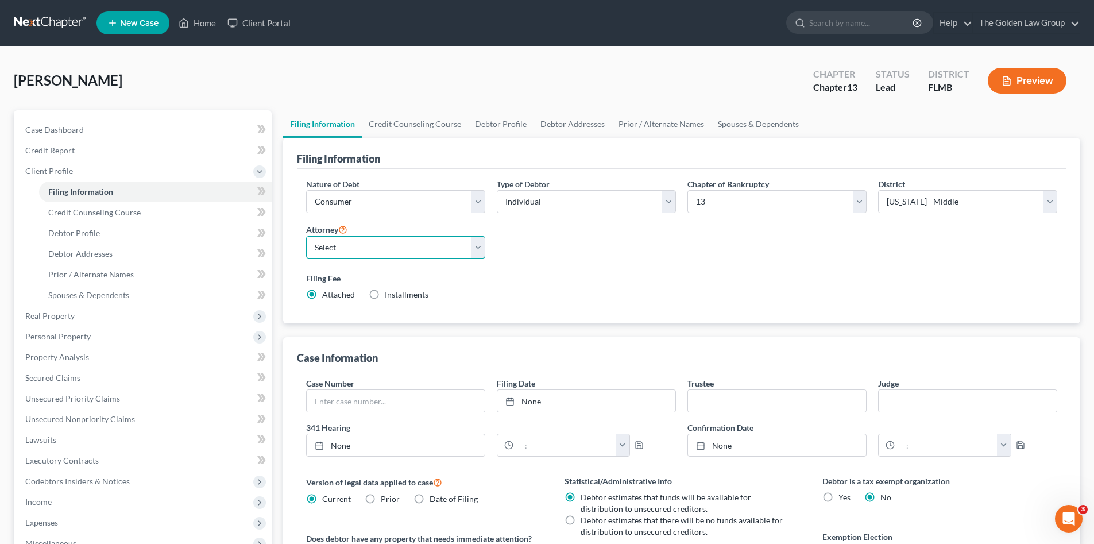
click at [333, 252] on select "Select G. Donald Golden - FLMB G. Donald Golden - FLNB Eric Barksdale - FLMB Er…" at bounding box center [395, 247] width 179 height 23
select select "2"
click at [306, 236] on select "Select G. Donald Golden - FLMB G. Donald Golden - FLNB Eric Barksdale - FLMB Er…" at bounding box center [395, 247] width 179 height 23
click at [120, 211] on span "Credit Counseling Course" at bounding box center [94, 212] width 92 height 10
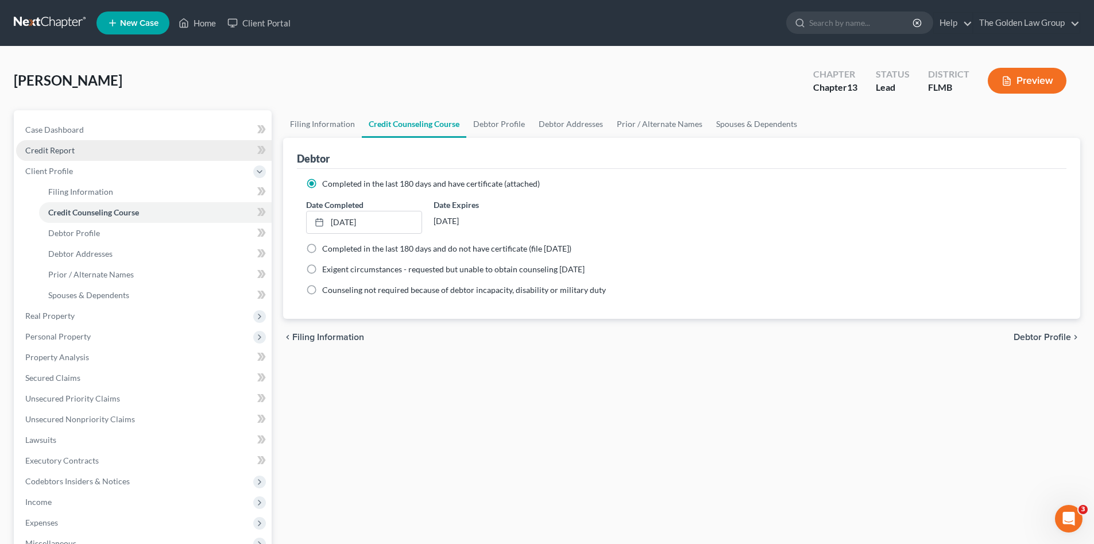
click at [71, 151] on span "Credit Report" at bounding box center [49, 150] width 49 height 10
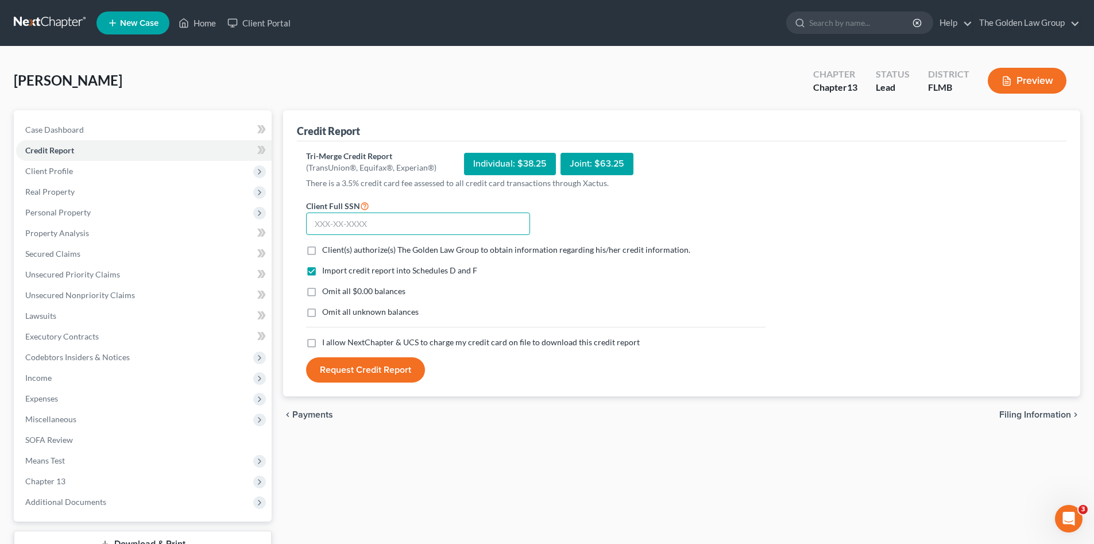
click at [429, 222] on input "text" at bounding box center [418, 224] width 224 height 23
type input "364-02-6527"
click at [322, 250] on label "Client(s) authorize(s) The Golden Law Group to obtain information regarding his…" at bounding box center [506, 249] width 368 height 11
click at [327, 250] on input "Client(s) authorize(s) The Golden Law Group to obtain information regarding his…" at bounding box center [330, 247] width 7 height 7
checkbox input "true"
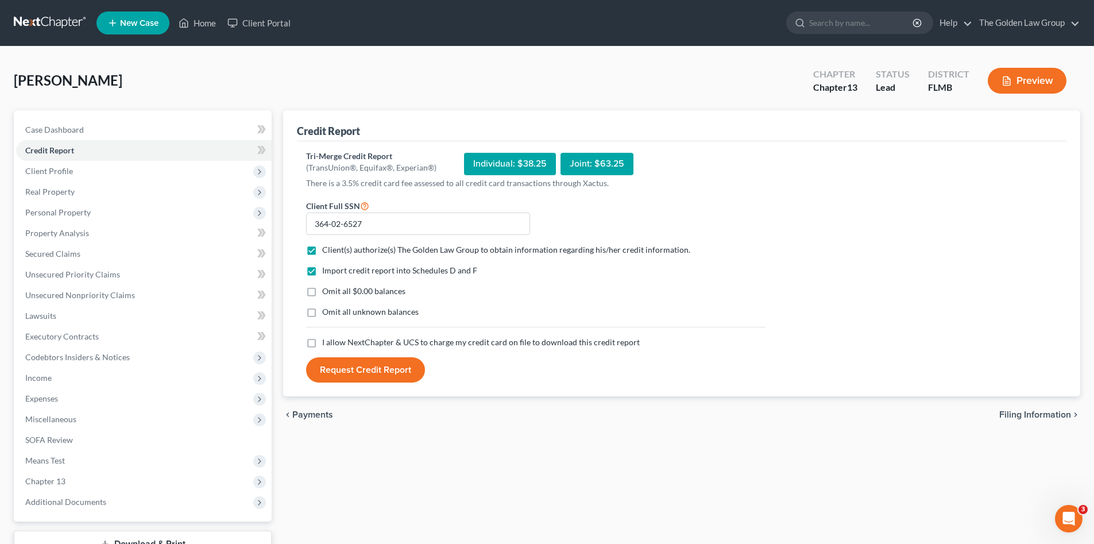
click at [322, 292] on label "Omit all $0.00 balances" at bounding box center [363, 291] width 83 height 11
click at [327, 292] on input "Omit all $0.00 balances" at bounding box center [330, 289] width 7 height 7
checkbox input "true"
click at [322, 318] on label "Omit all unknown balances" at bounding box center [370, 311] width 97 height 11
click at [327, 314] on input "Omit all unknown balances" at bounding box center [330, 309] width 7 height 7
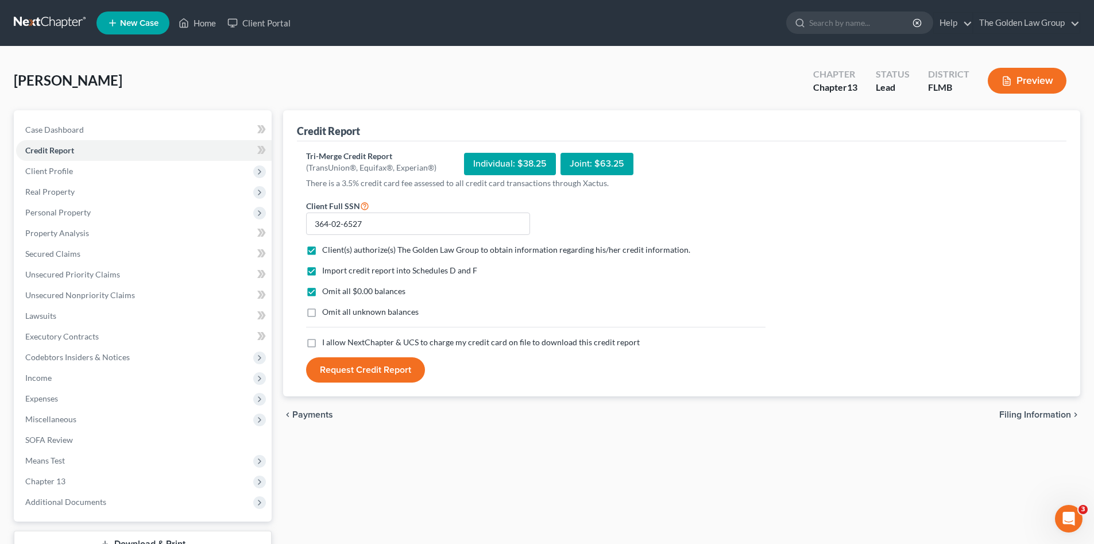
checkbox input "true"
click at [322, 346] on label "I allow NextChapter & UCS to charge my credit card on file to download this cre…" at bounding box center [481, 342] width 318 height 11
click at [327, 344] on input "I allow NextChapter & UCS to charge my credit card on file to download this cre…" at bounding box center [330, 340] width 7 height 7
checkbox input "true"
click at [329, 366] on button "Request Credit Report" at bounding box center [365, 369] width 119 height 25
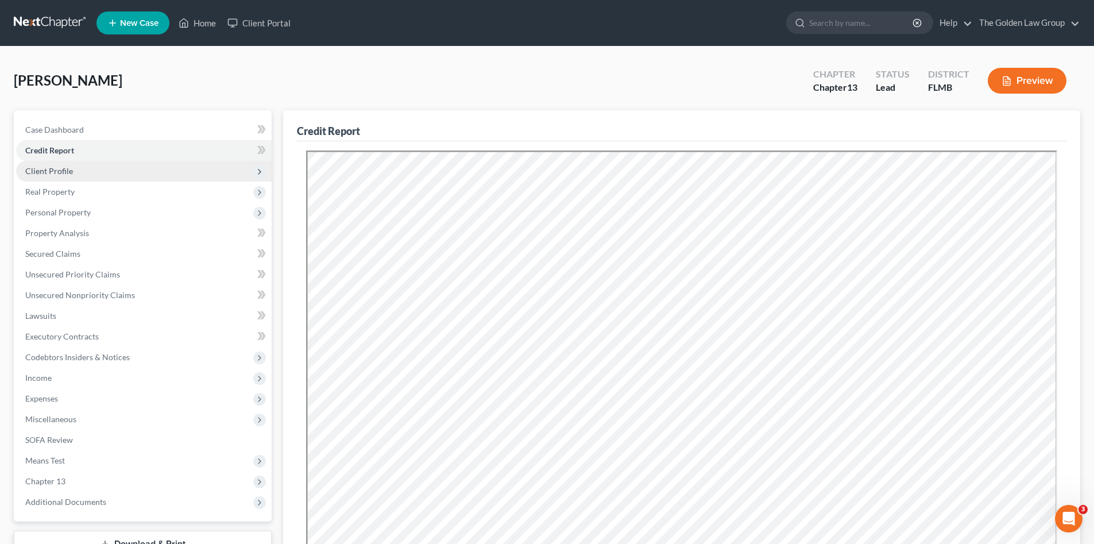
click at [67, 172] on span "Client Profile" at bounding box center [49, 171] width 48 height 10
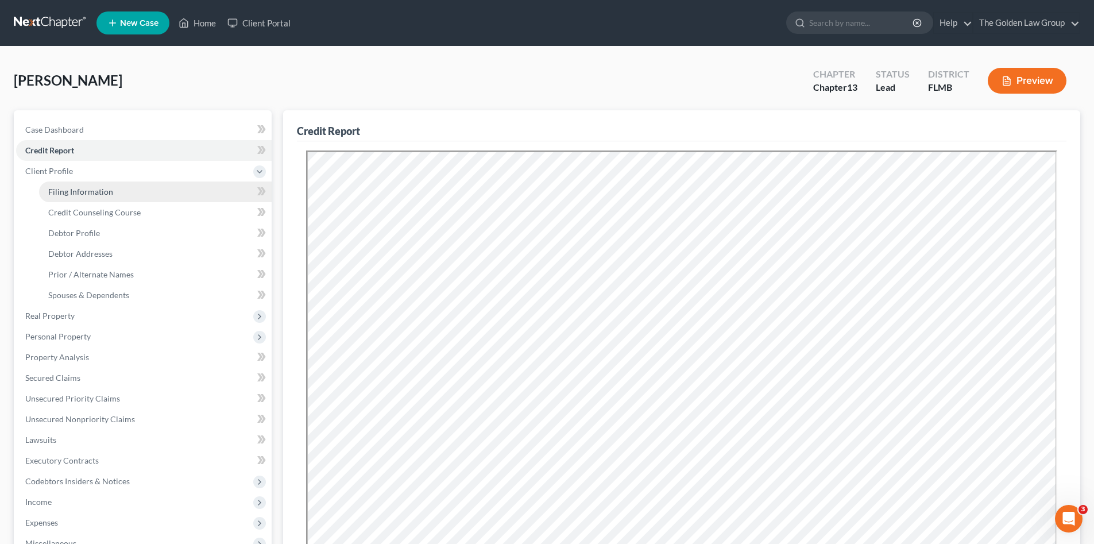
click at [76, 193] on span "Filing Information" at bounding box center [80, 192] width 65 height 10
select select "1"
select select "0"
select select "3"
select select "15"
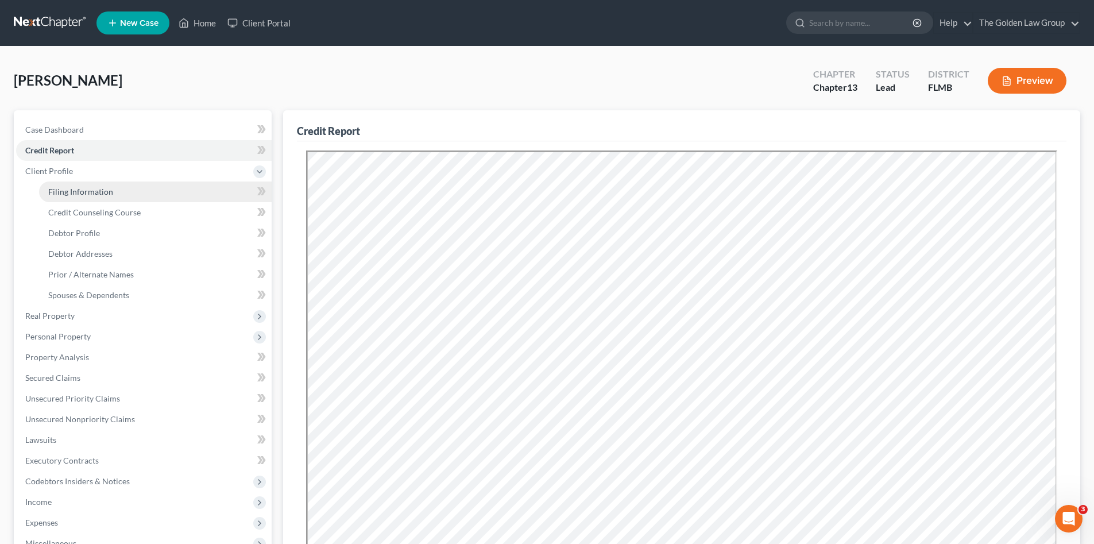
select select "2"
select select "9"
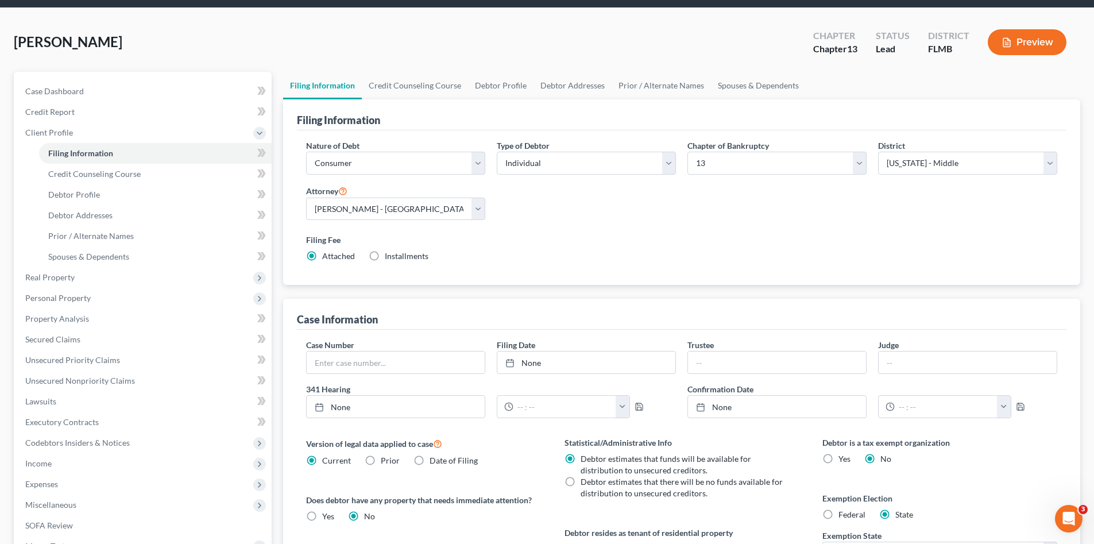
scroll to position [76, 0]
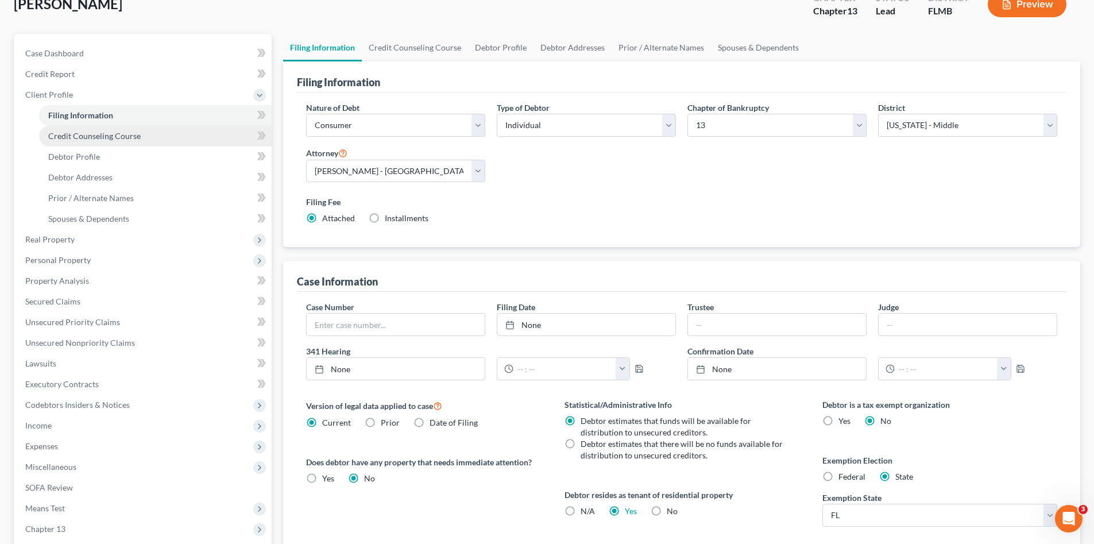
click at [121, 133] on span "Credit Counseling Course" at bounding box center [94, 136] width 92 height 10
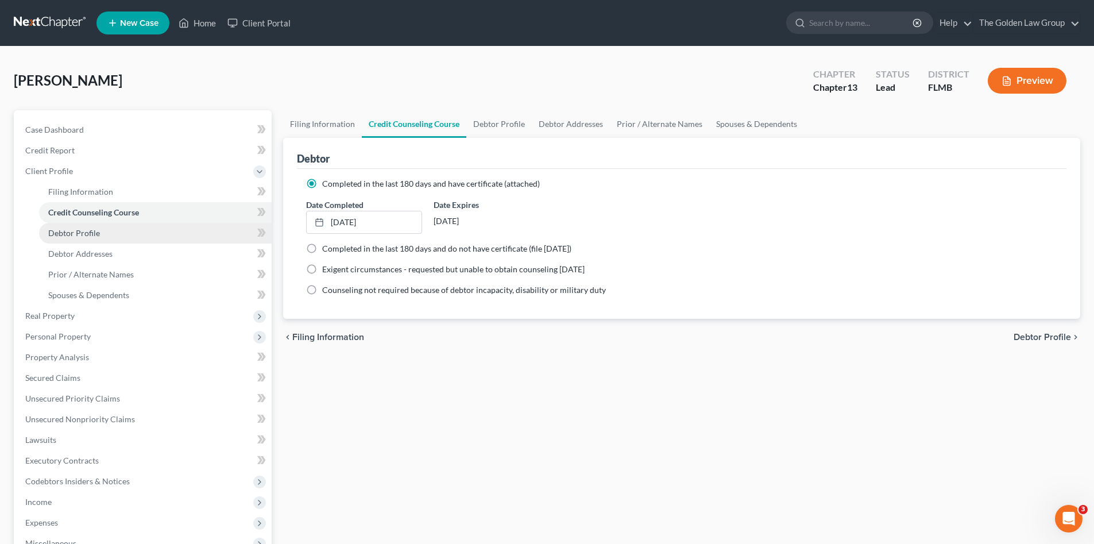
click at [117, 234] on link "Debtor Profile" at bounding box center [155, 233] width 233 height 21
select select "1"
select select "3"
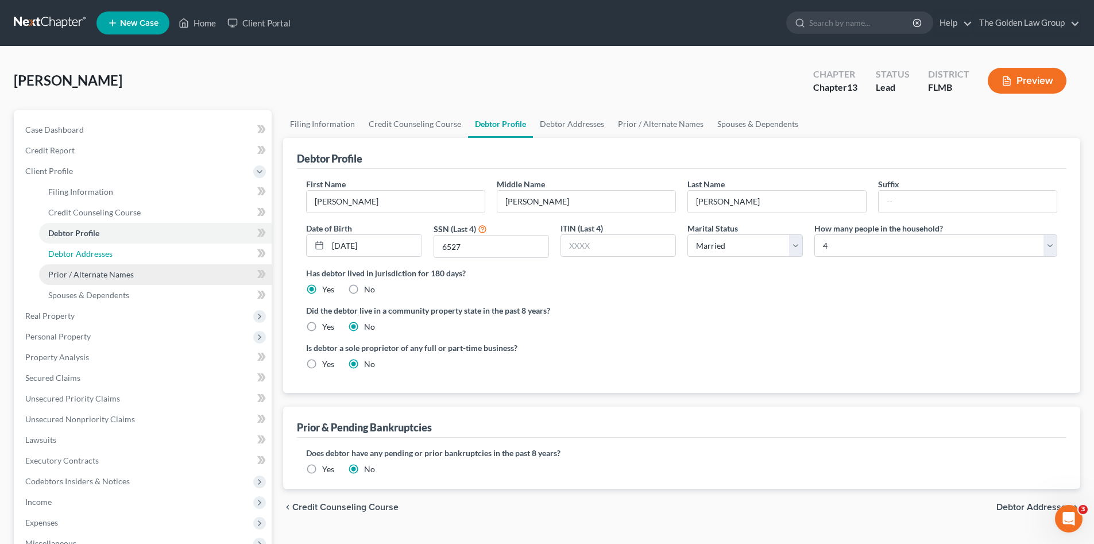
drag, startPoint x: 134, startPoint y: 263, endPoint x: 138, endPoint y: 269, distance: 8.3
click at [136, 264] on ul "Filing Information Credit Counseling Course Debtor Profile Debtor Addresses" at bounding box center [144, 244] width 256 height 124
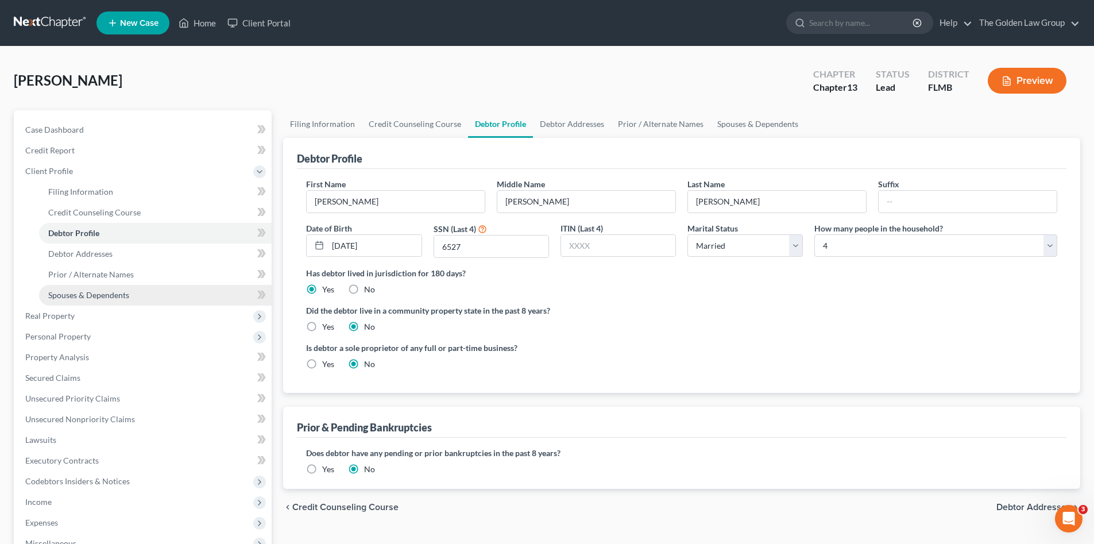
click at [136, 295] on link "Spouses & Dependents" at bounding box center [155, 295] width 233 height 21
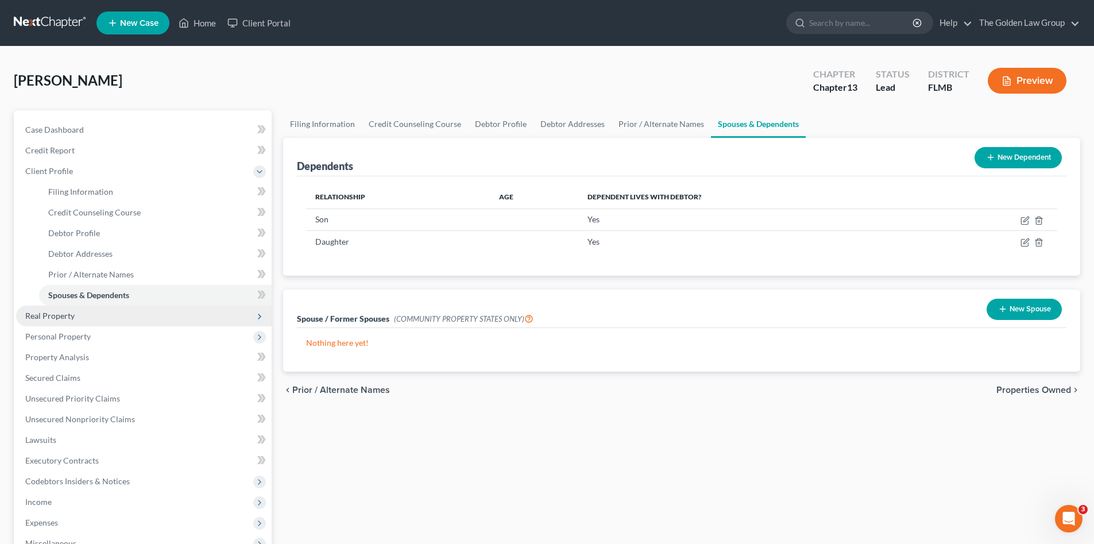
click at [98, 313] on span "Real Property" at bounding box center [144, 316] width 256 height 21
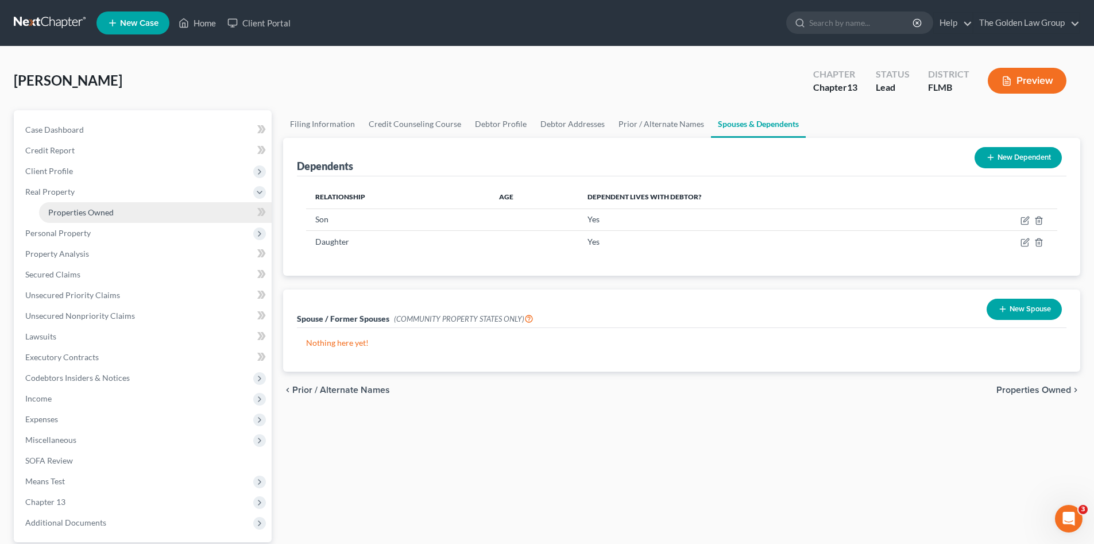
click at [115, 206] on link "Properties Owned" at bounding box center [155, 212] width 233 height 21
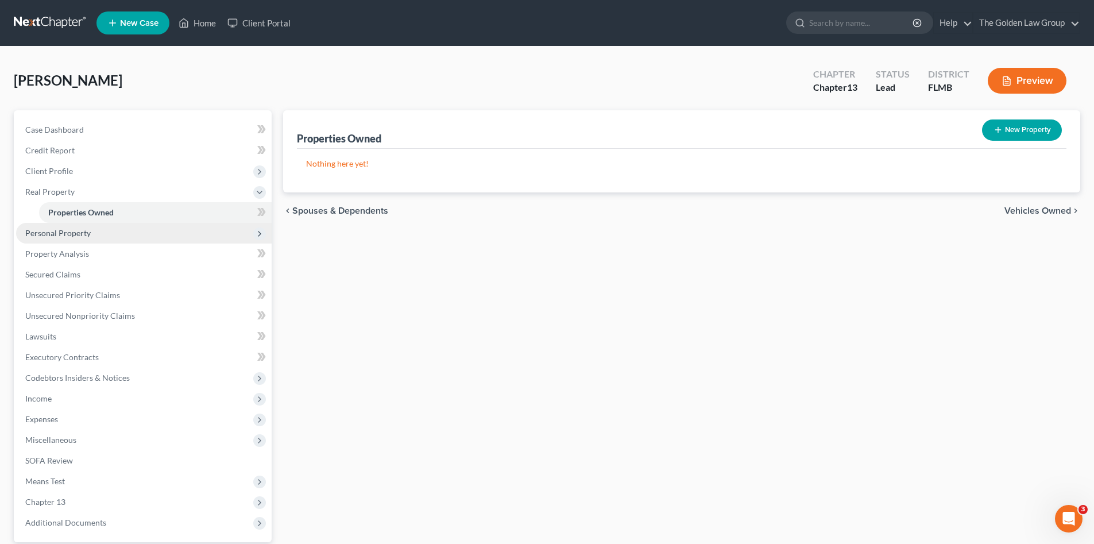
click at [110, 237] on span "Personal Property" at bounding box center [144, 233] width 256 height 21
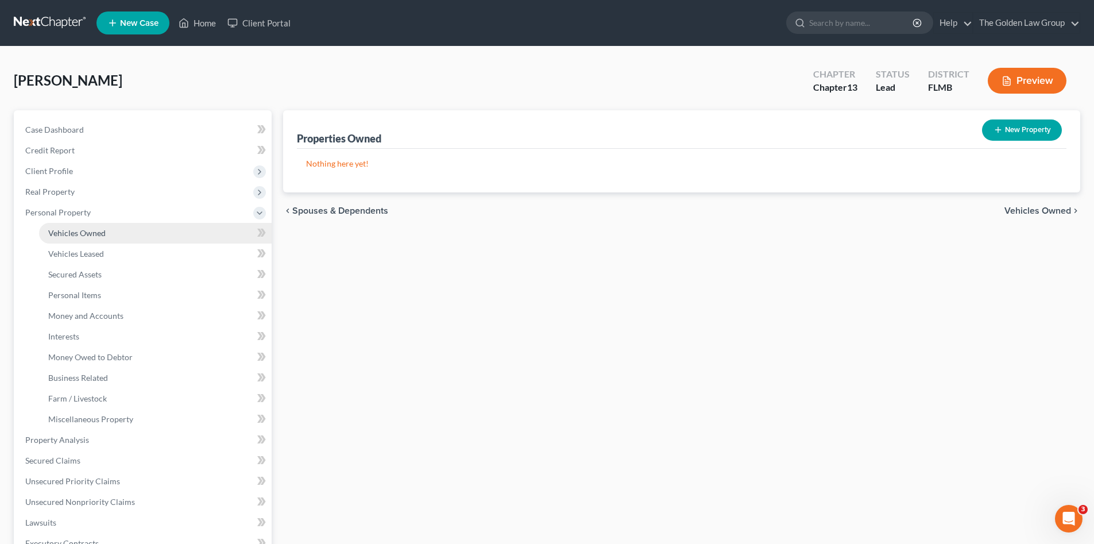
click at [110, 238] on link "Vehicles Owned" at bounding box center [155, 233] width 233 height 21
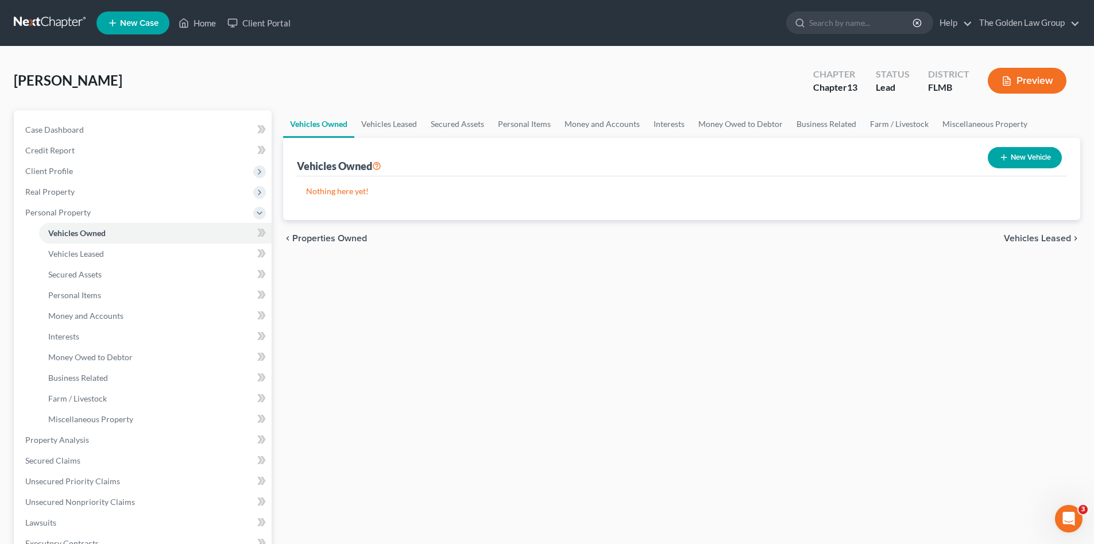
click at [1023, 157] on button "New Vehicle" at bounding box center [1025, 157] width 74 height 21
select select "0"
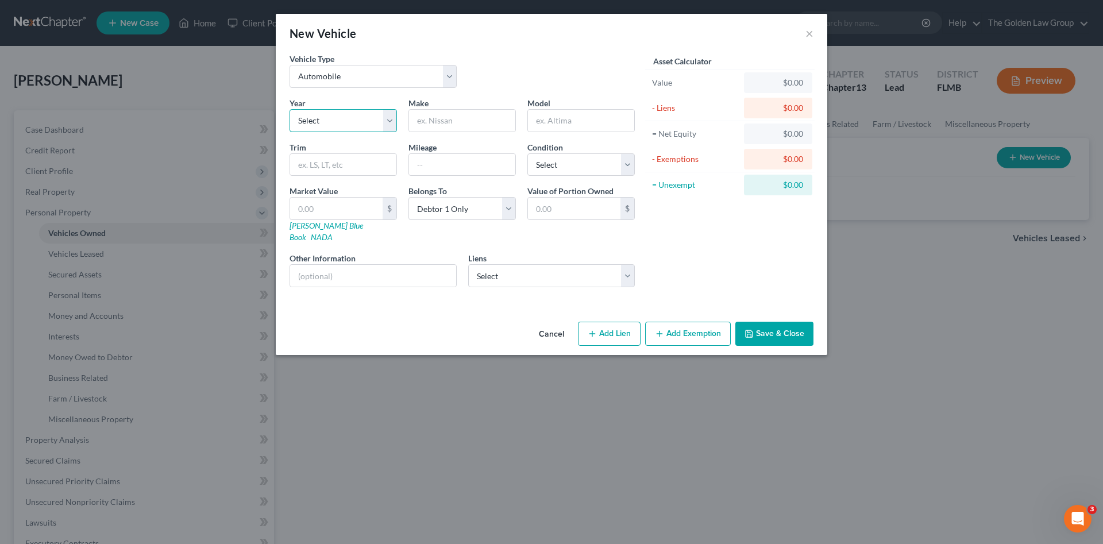
click at [365, 114] on select "Select 2026 2025 2024 2023 2022 2021 2020 2019 2018 2017 2016 2015 2014 2013 20…" at bounding box center [343, 120] width 107 height 23
select select "4"
click at [290, 109] on select "Select 2026 2025 2024 2023 2022 2021 2020 2019 2018 2017 2016 2015 2014 2013 20…" at bounding box center [343, 120] width 107 height 23
click at [491, 122] on input "text" at bounding box center [462, 121] width 106 height 22
type input "Kia"
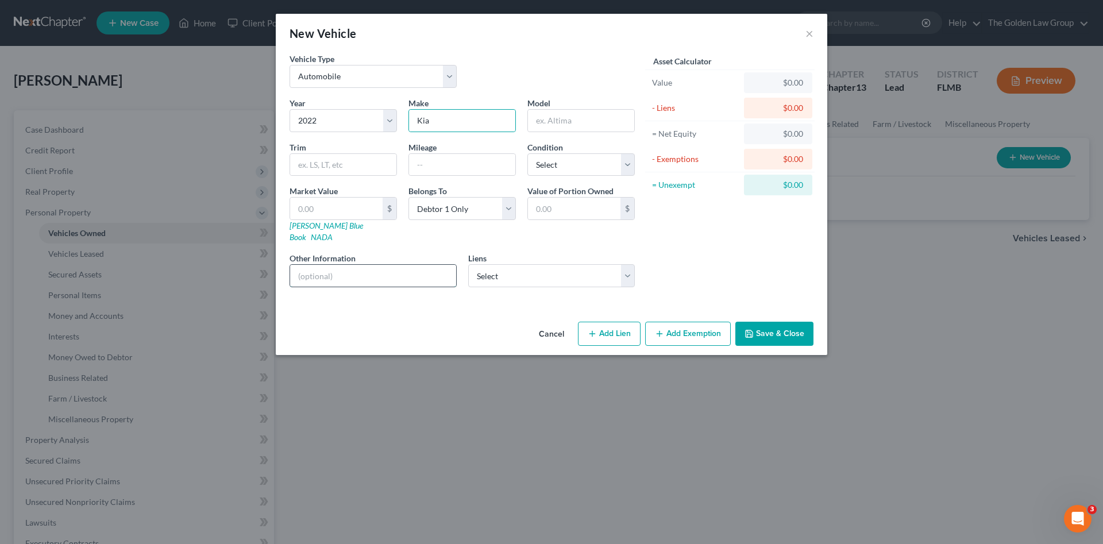
click at [411, 265] on input "text" at bounding box center [373, 276] width 166 height 22
type input "VIN:"
click at [521, 269] on select "Select Ally Fincl - $19,822.00 Bk Of Amer - $13,828.00" at bounding box center [551, 275] width 167 height 23
click at [556, 124] on input "text" at bounding box center [581, 121] width 106 height 22
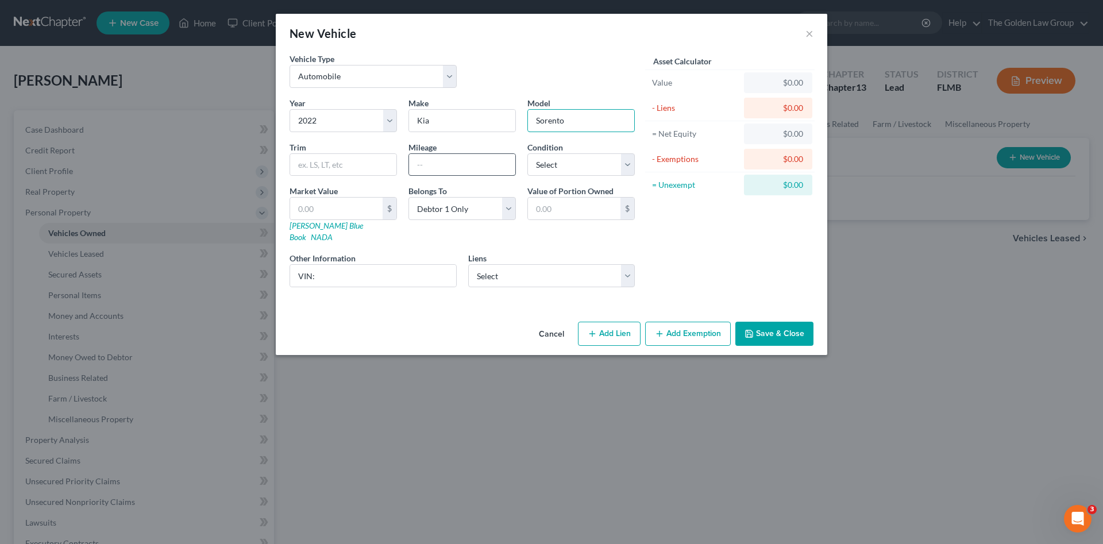
type input "Sorento"
click at [462, 162] on input "text" at bounding box center [462, 165] width 106 height 22
type input "65000"
click at [469, 317] on div "Cancel Add Lien Add Lease Add Exemption Save & Close" at bounding box center [551, 336] width 551 height 38
click at [399, 266] on input "VIN:" at bounding box center [373, 276] width 166 height 22
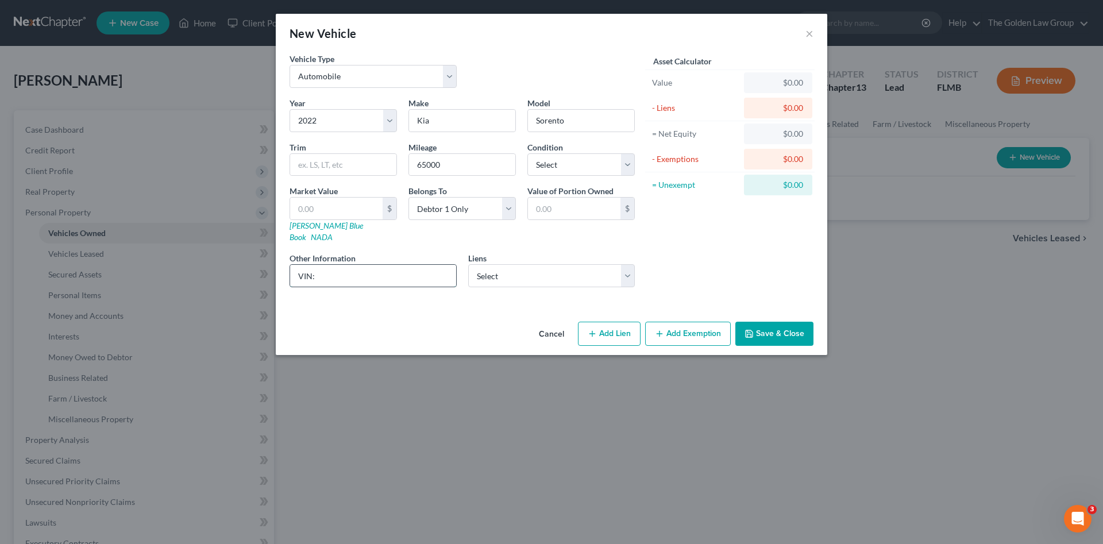
click at [340, 265] on input "VIN:" at bounding box center [373, 276] width 166 height 22
click at [339, 265] on input "VIN: 5XYRK4LFXNG095841" at bounding box center [373, 276] width 166 height 22
type input "VIN: 5XYRK4LFXNG095841"
click at [364, 213] on input "text" at bounding box center [336, 209] width 92 height 22
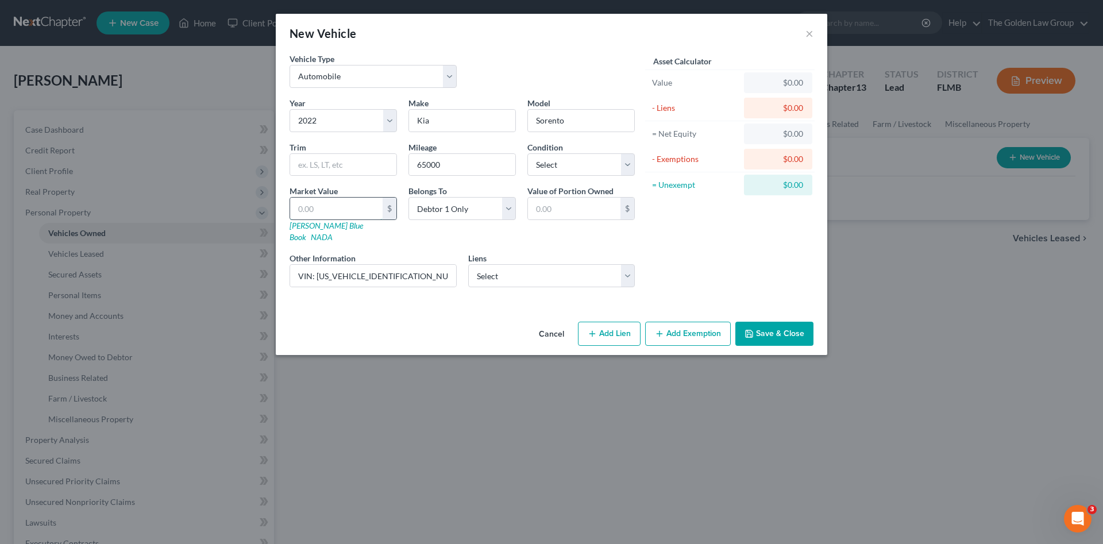
type input "2"
type input "2.00"
type input "20"
type input "20.00"
type input "200"
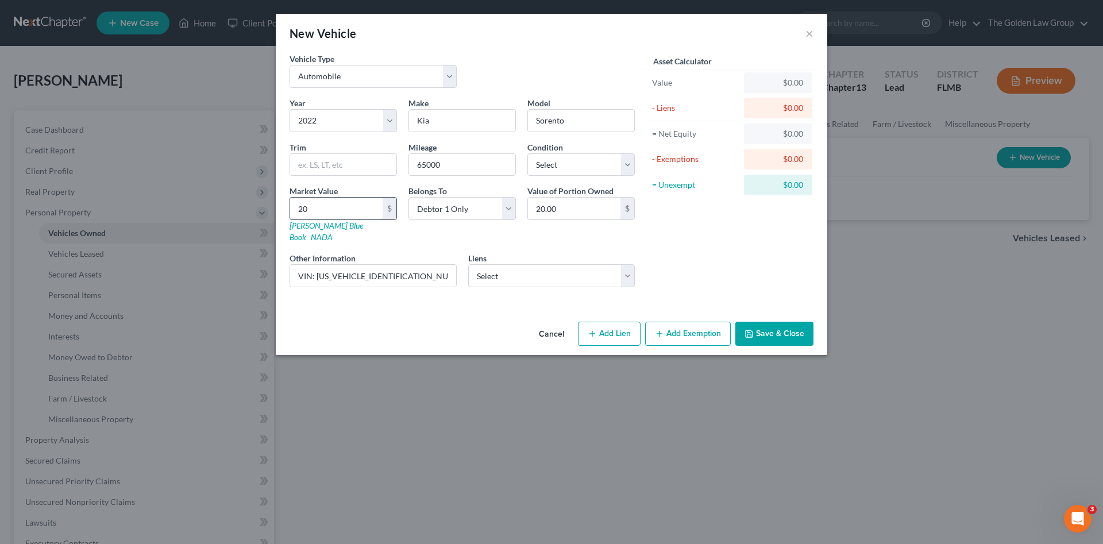
type input "200.00"
type input "2000"
type input "2,000.00"
type input "2,0000"
type input "20,000.00"
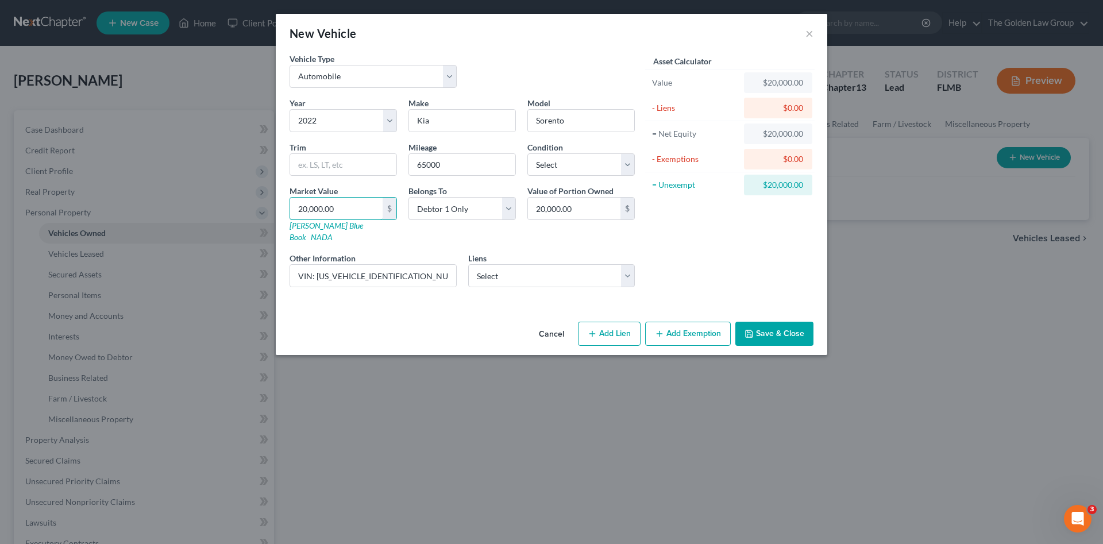
type input "20,000.00"
click at [425, 296] on div "Vehicle Type Select Automobile Truck Trailer Watercraft Aircraft Motor Home Atv…" at bounding box center [551, 185] width 551 height 264
click at [772, 322] on button "Save & Close" at bounding box center [774, 334] width 78 height 24
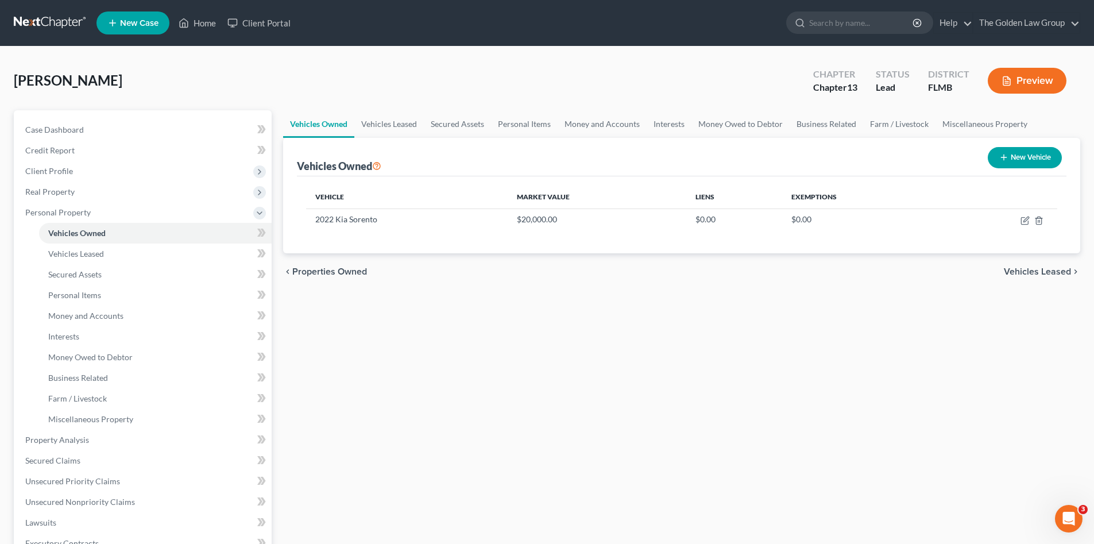
click at [1023, 156] on button "New Vehicle" at bounding box center [1025, 157] width 74 height 21
select select "0"
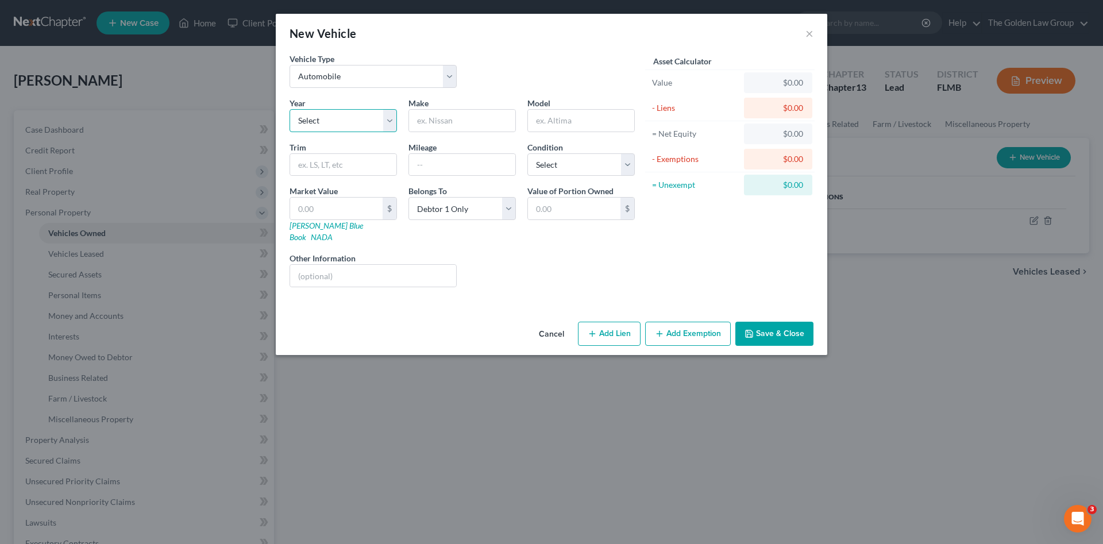
click at [334, 119] on select "Select 2026 2025 2024 2023 2022 2021 2020 2019 2018 2017 2016 2015 2014 2013 20…" at bounding box center [343, 120] width 107 height 23
select select "6"
click at [290, 109] on select "Select 2026 2025 2024 2023 2022 2021 2020 2019 2018 2017 2016 2015 2014 2013 20…" at bounding box center [343, 120] width 107 height 23
click at [452, 124] on input "text" at bounding box center [462, 121] width 106 height 22
type input "Ford"
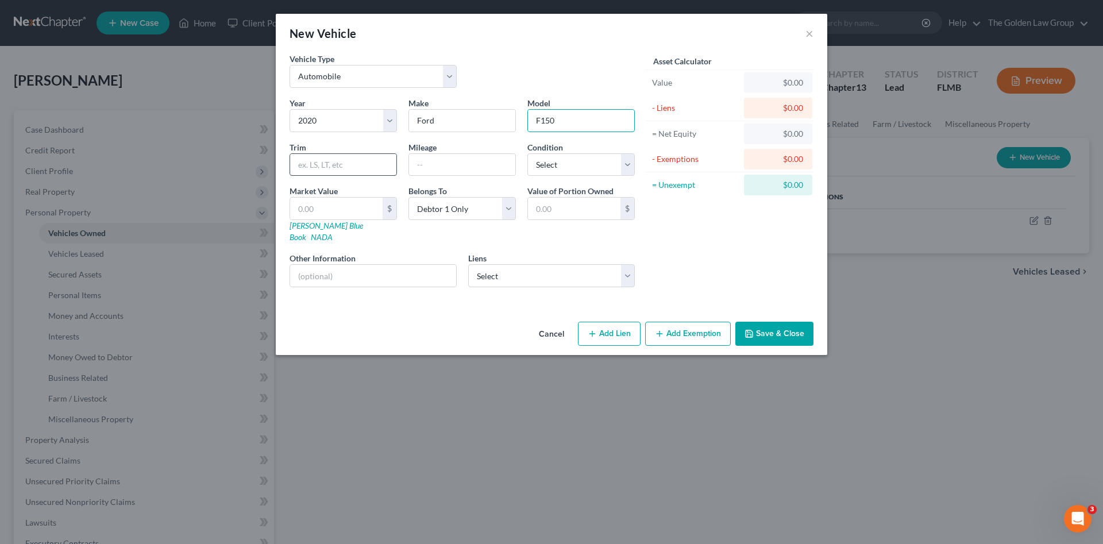
type input "F150"
click at [342, 164] on input "text" at bounding box center [343, 165] width 106 height 22
type input "Super Crew Cab"
click at [367, 290] on div "Vehicle Type Select Automobile Truck Trailer Watercraft Aircraft Motor Home Atv…" at bounding box center [551, 185] width 551 height 264
click at [383, 268] on input "text" at bounding box center [373, 276] width 166 height 22
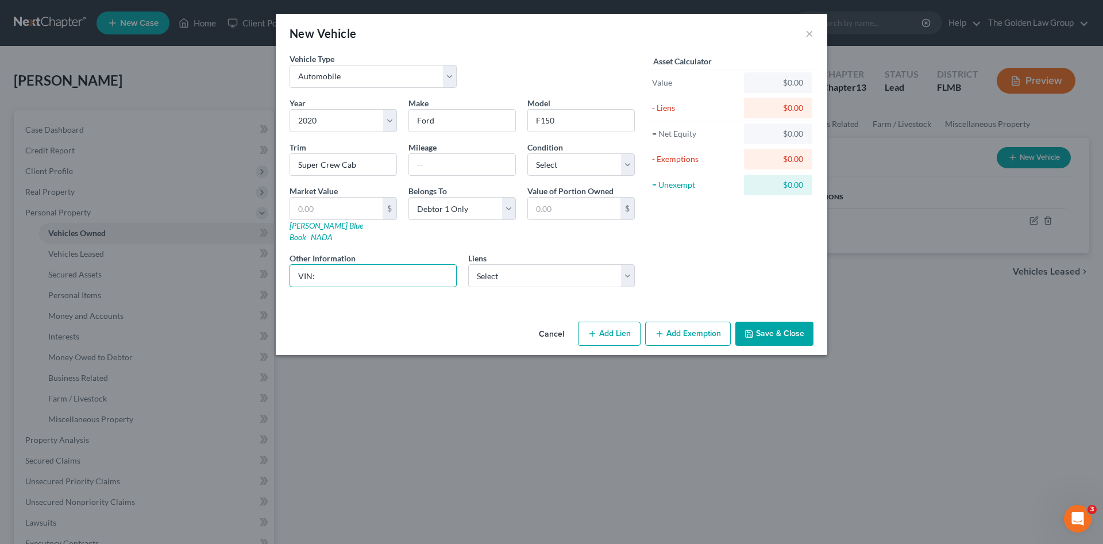
type input "VIN:"
click at [795, 322] on button "Save & Close" at bounding box center [774, 334] width 78 height 24
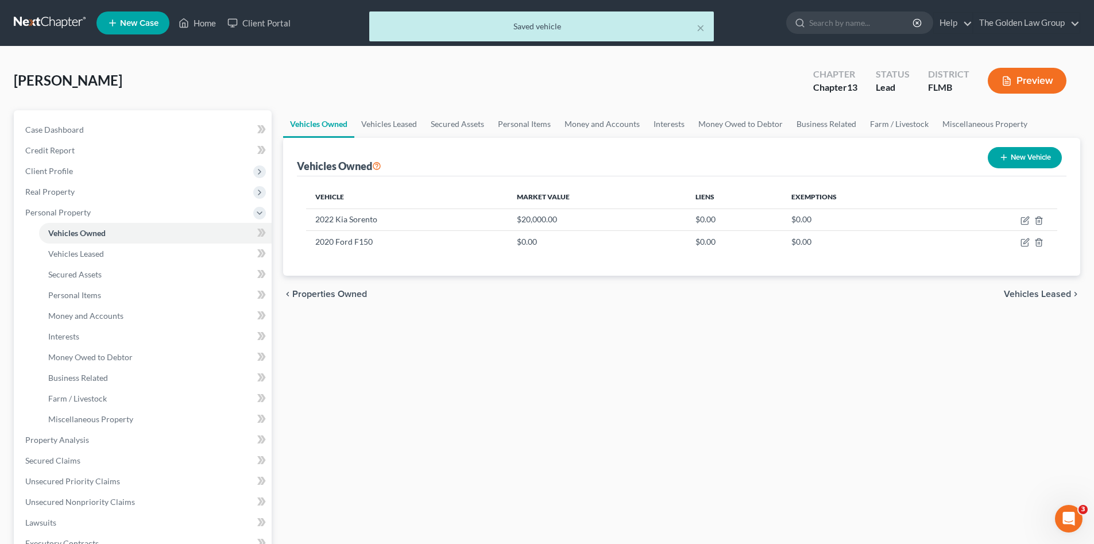
click at [1013, 156] on button "New Vehicle" at bounding box center [1025, 157] width 74 height 21
select select "0"
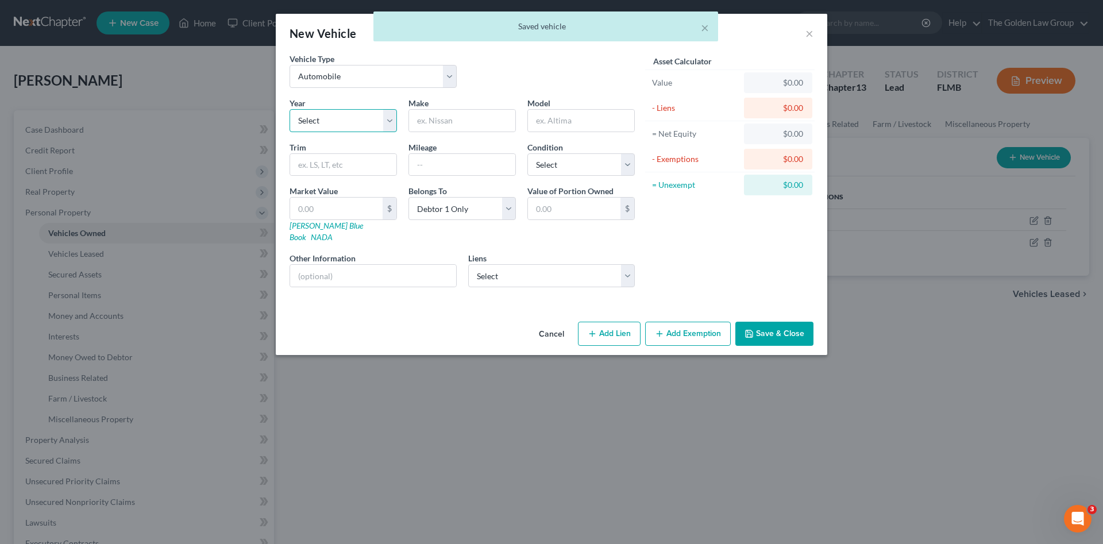
click at [313, 119] on select "Select 2026 2025 2024 2023 2022 2021 2020 2019 2018 2017 2016 2015 2014 2013 20…" at bounding box center [343, 120] width 107 height 23
select select "7"
click at [290, 109] on select "Select 2026 2025 2024 2023 2022 2021 2020 2019 2018 2017 2016 2015 2014 2013 20…" at bounding box center [343, 120] width 107 height 23
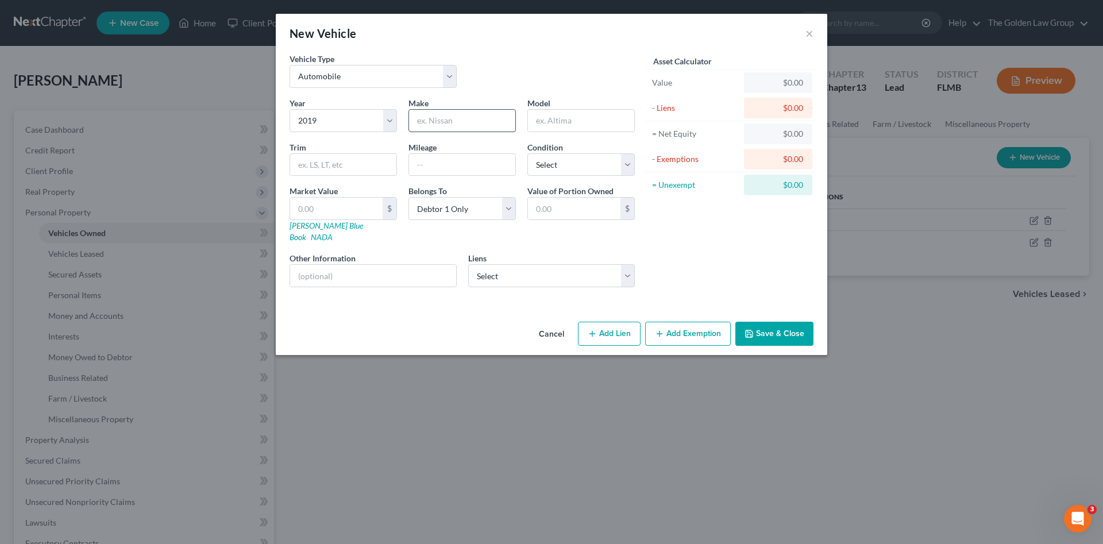
click at [461, 118] on input "text" at bounding box center [462, 121] width 106 height 22
type input "Ford"
click at [543, 117] on input "text" at bounding box center [581, 121] width 106 height 22
type input "Transit Connect"
click at [552, 264] on select "Select Ally Fincl - $19,822.00 Bk Of Amer - $13,828.00" at bounding box center [551, 275] width 167 height 23
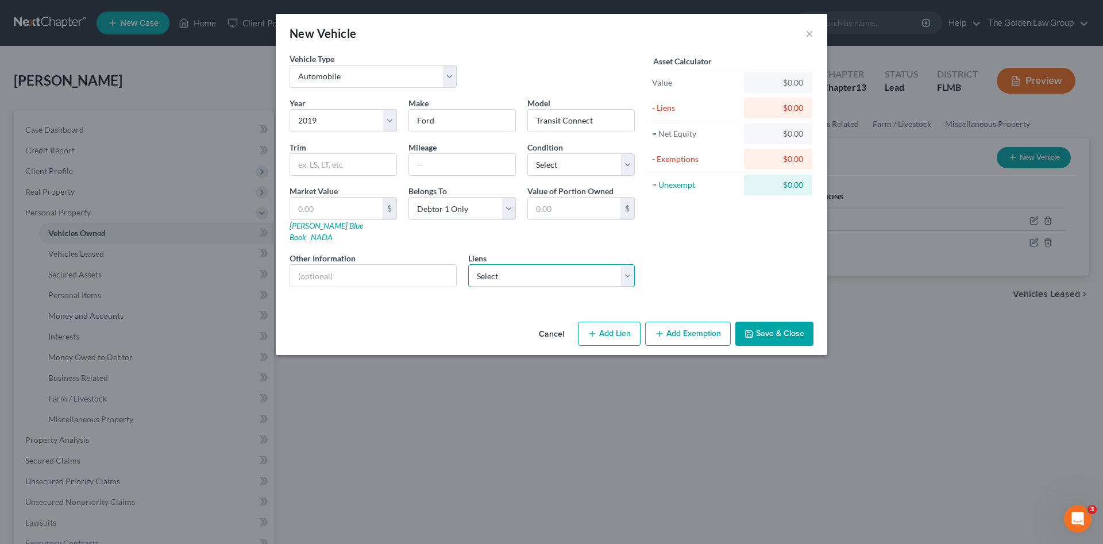
select select "0"
click at [468, 264] on select "Select Ally Fincl - $19,822.00 Bk Of Amer - $13,828.00" at bounding box center [551, 275] width 167 height 23
select select
select select "24"
select select "0"
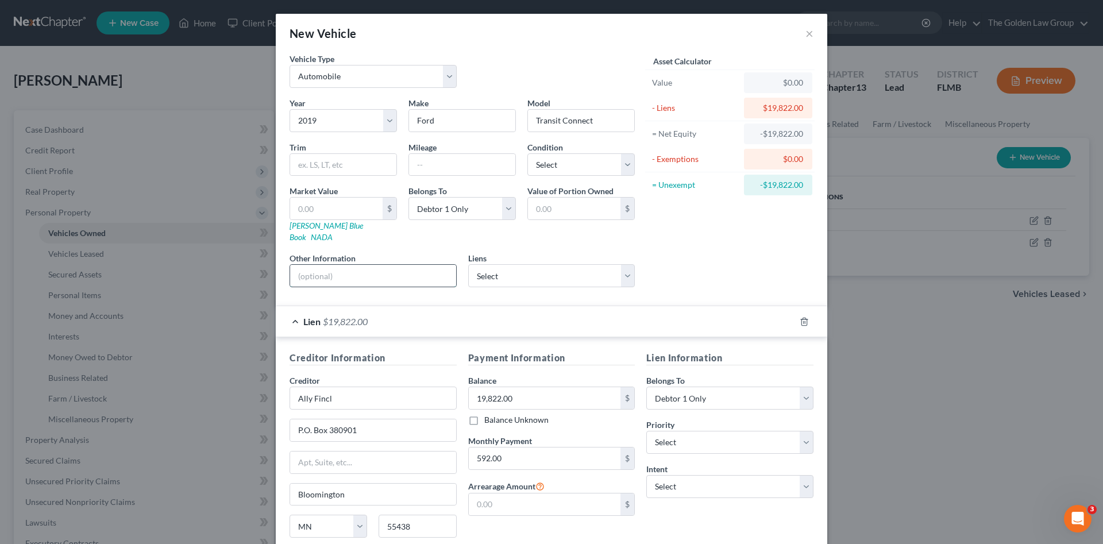
click at [408, 267] on input "text" at bounding box center [373, 276] width 166 height 22
click at [333, 265] on input "VIN:" at bounding box center [373, 276] width 166 height 22
click at [342, 267] on input "VIN: NM0LS7E79K1417049" at bounding box center [373, 276] width 166 height 22
type input "VIN: NM0LS7E79K1417049"
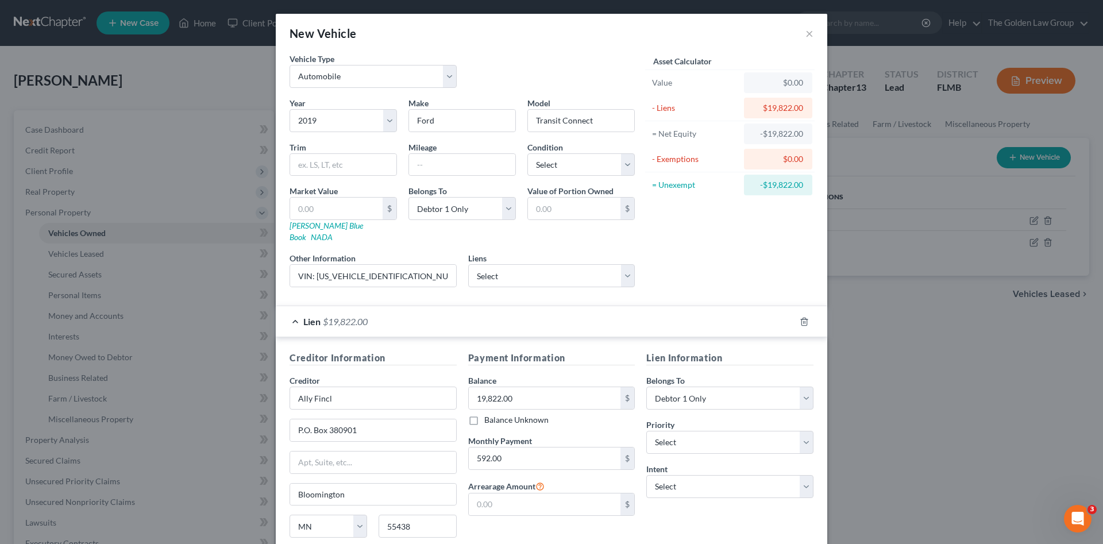
click at [700, 256] on div "Asset Calculator Value $0.00 - Liens $19,822.00 = Net Equity -$19,822.00 - Exem…" at bounding box center [730, 175] width 179 height 244
click at [365, 389] on input "Ally Fincl" at bounding box center [373, 398] width 167 height 23
type input "Ally Financial"
click at [365, 412] on div "Ally Financial" at bounding box center [358, 417] width 119 height 11
type input "PO Box 380901"
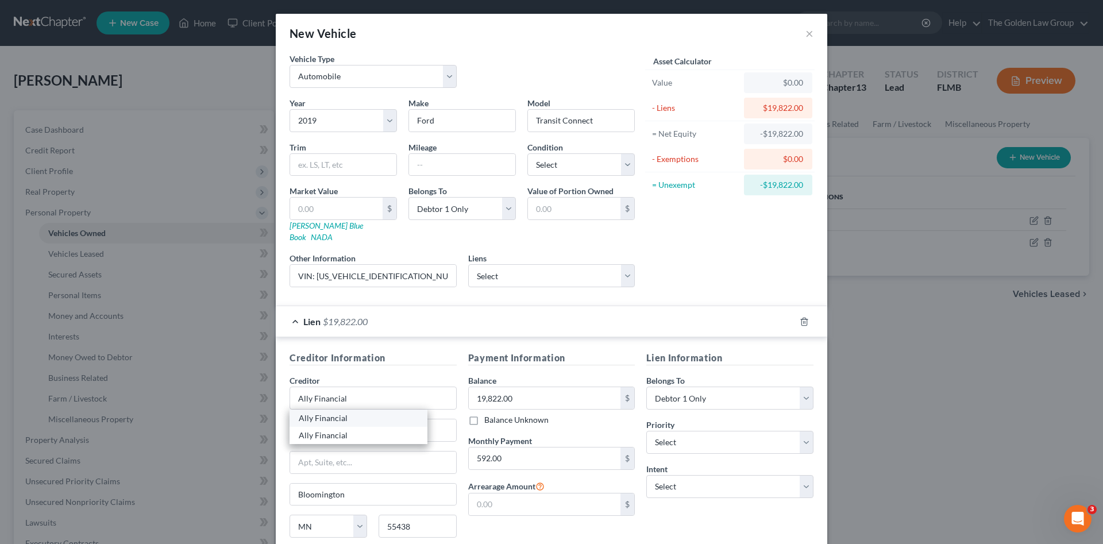
type input "Minneapolis"
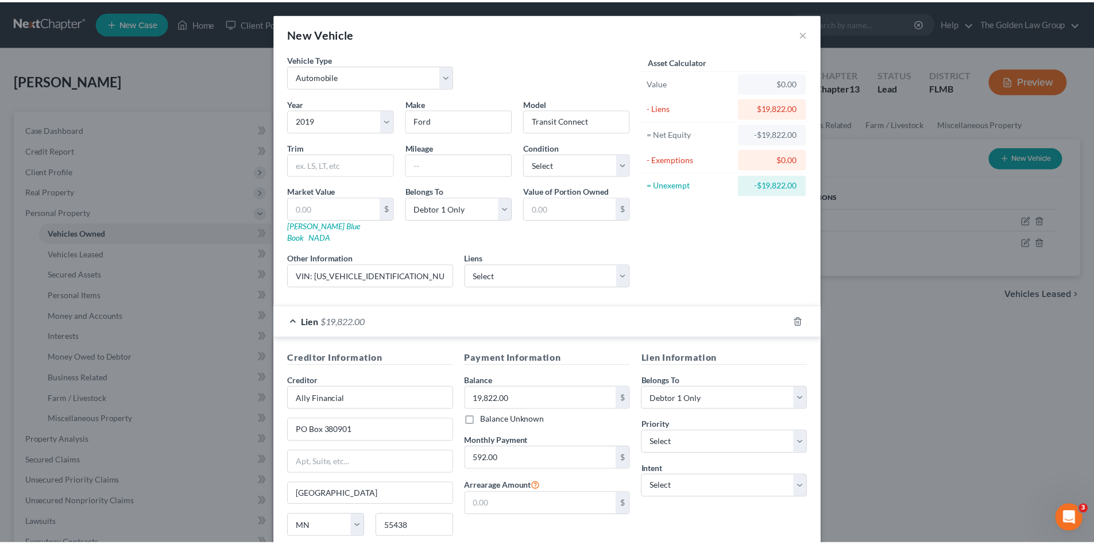
scroll to position [84, 0]
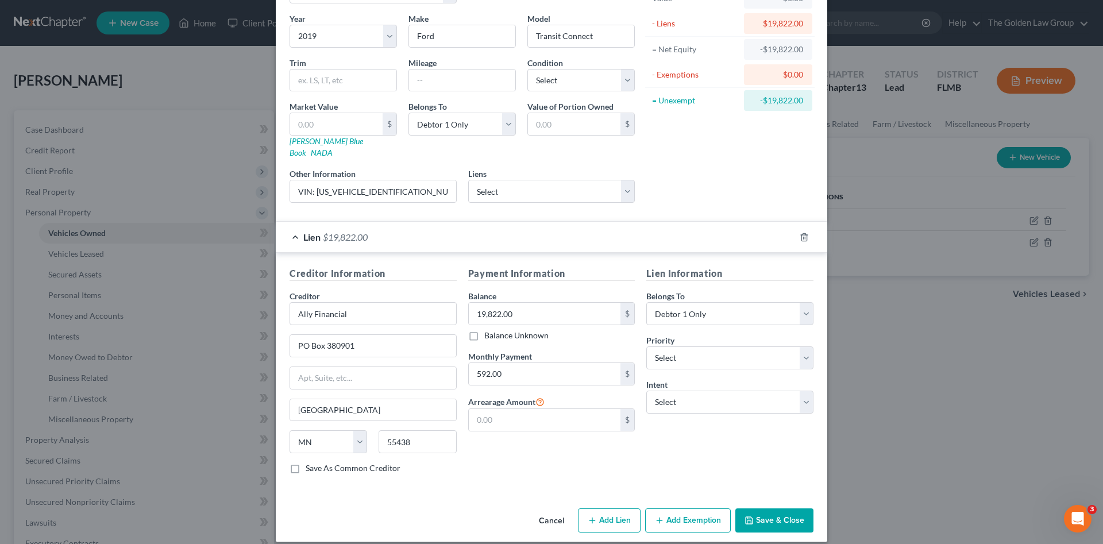
click at [757, 508] on button "Save & Close" at bounding box center [774, 520] width 78 height 24
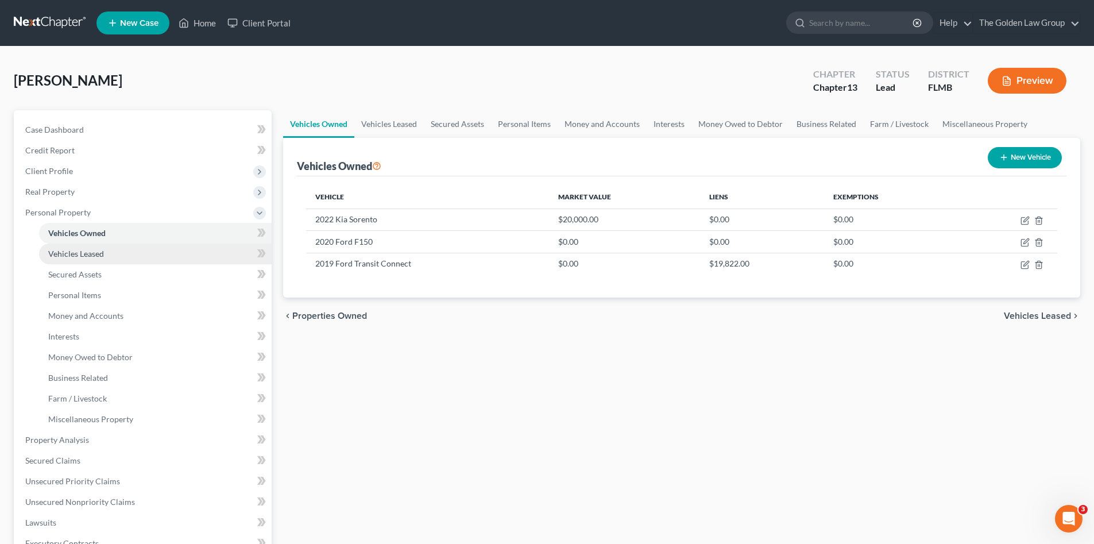
click at [111, 251] on link "Vehicles Leased" at bounding box center [155, 254] width 233 height 21
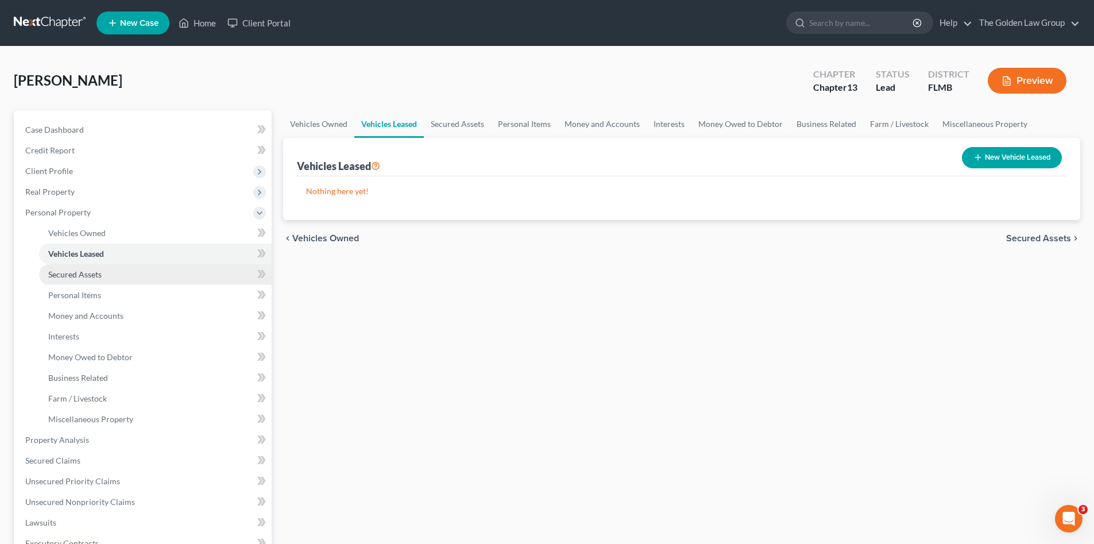
click at [112, 274] on link "Secured Assets" at bounding box center [155, 274] width 233 height 21
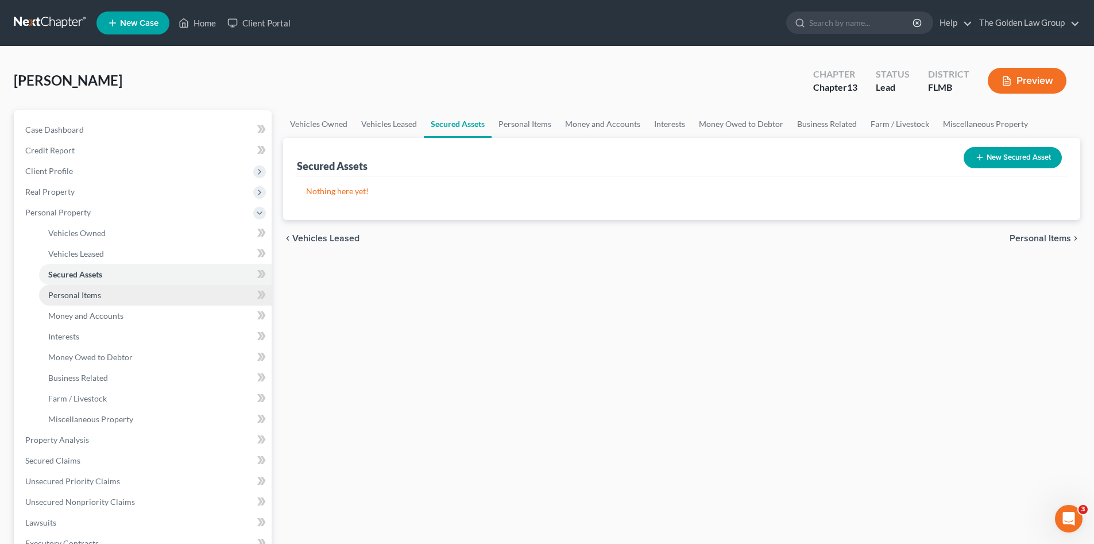
click at [121, 290] on link "Personal Items" at bounding box center [155, 295] width 233 height 21
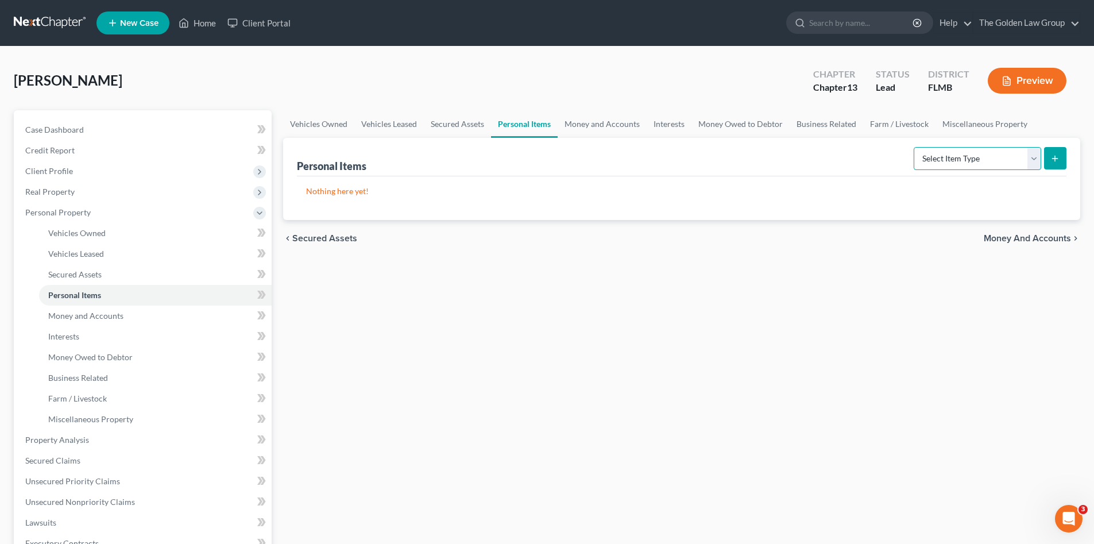
drag, startPoint x: 951, startPoint y: 155, endPoint x: 946, endPoint y: 171, distance: 16.7
click at [951, 155] on select "Select Item Type Clothing Collectibles Of Value Electronics Firearms Household …" at bounding box center [978, 158] width 128 height 23
select select "clothing"
click at [915, 147] on select "Select Item Type Clothing Collectibles Of Value Electronics Firearms Household …" at bounding box center [978, 158] width 128 height 23
click at [1070, 159] on div "Personal Items Select Item Type Clothing Collectibles Of Value Electronics Fire…" at bounding box center [681, 179] width 797 height 82
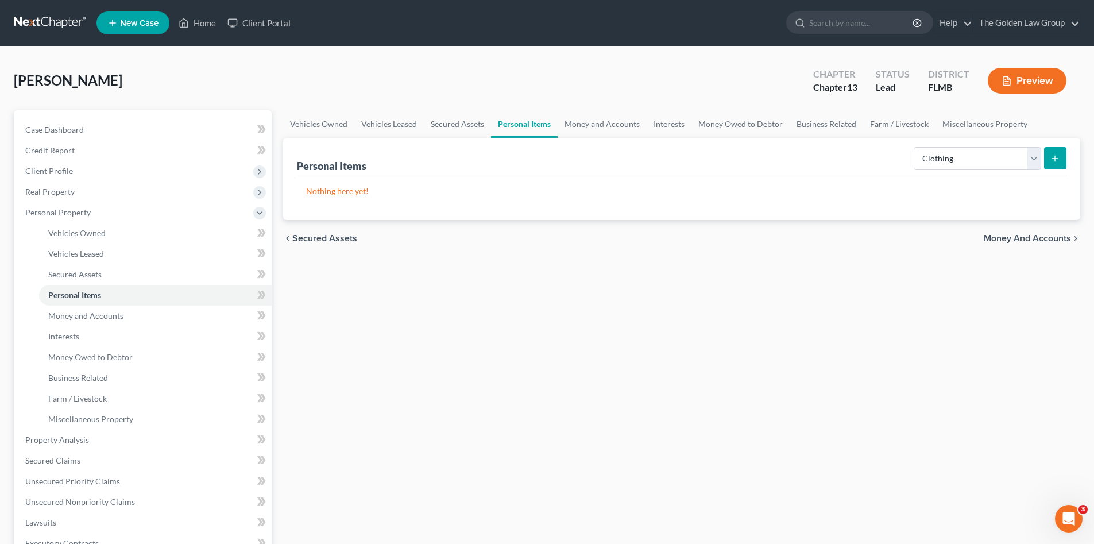
click at [1064, 159] on button "submit" at bounding box center [1055, 158] width 22 height 22
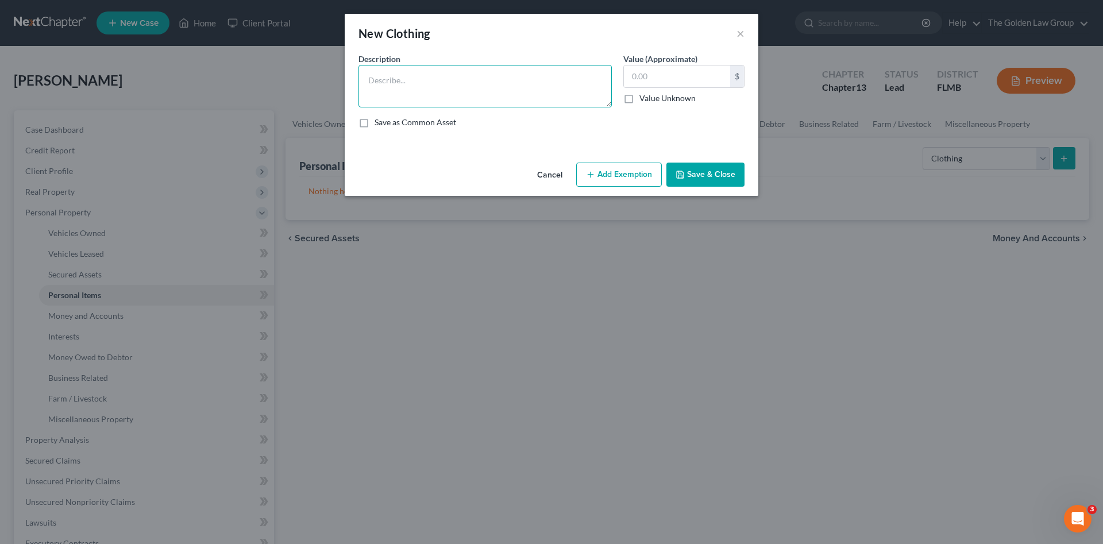
click at [433, 77] on textarea at bounding box center [484, 86] width 253 height 43
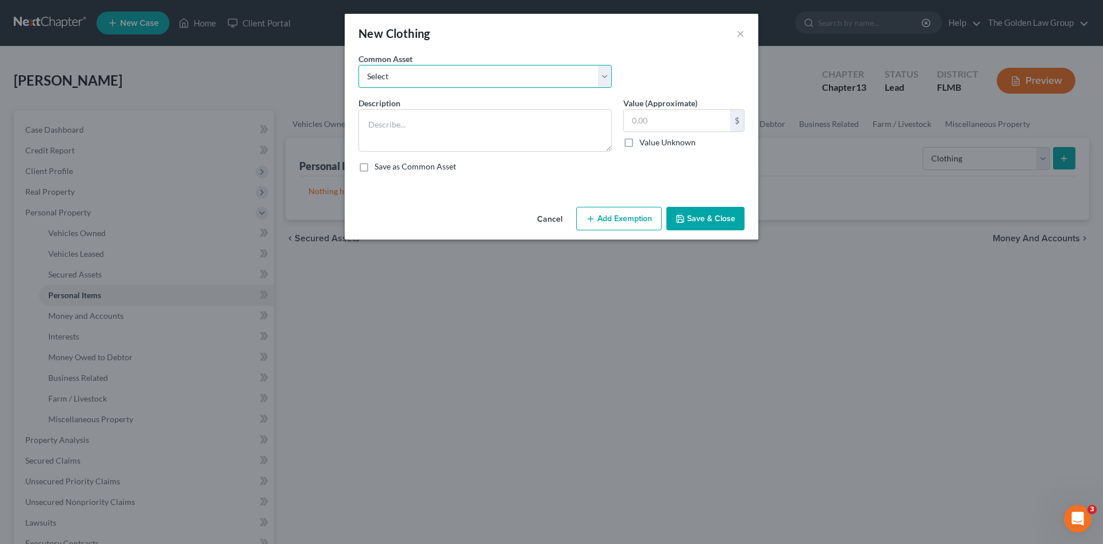
drag, startPoint x: 578, startPoint y: 80, endPoint x: 572, endPoint y: 85, distance: 7.8
click at [578, 80] on select "Select Debtor's Clothes Joint-Debtor's clothing Debtor's Clothes" at bounding box center [484, 76] width 253 height 23
select select "0"
click at [358, 65] on select "Select Debtor's Clothes Joint-Debtor's clothing Debtor's Clothes" at bounding box center [484, 76] width 253 height 23
type textarea "Debtor's Clothes"
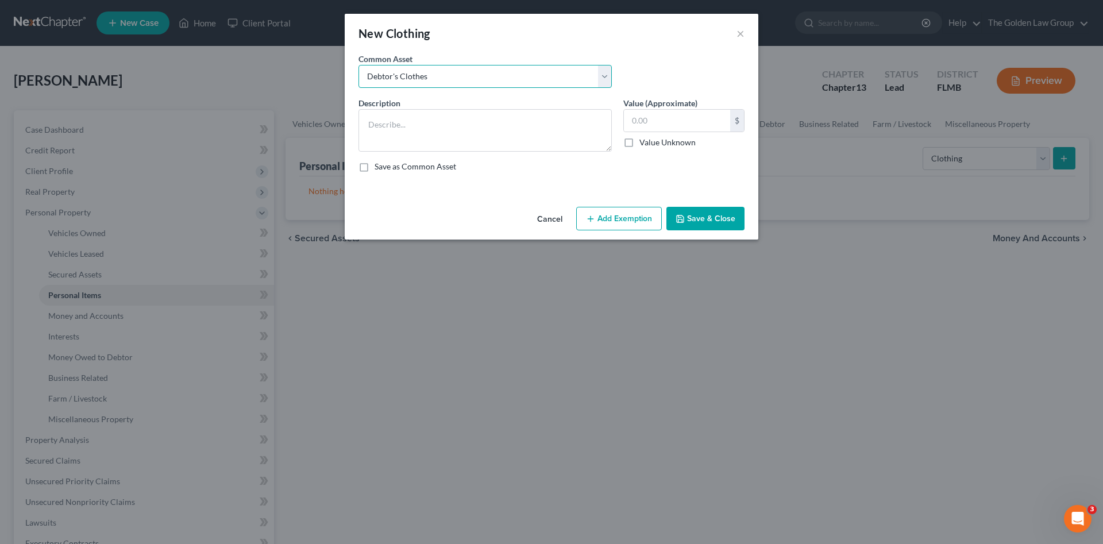
type input "100.00"
click at [708, 208] on button "Save & Close" at bounding box center [705, 219] width 78 height 24
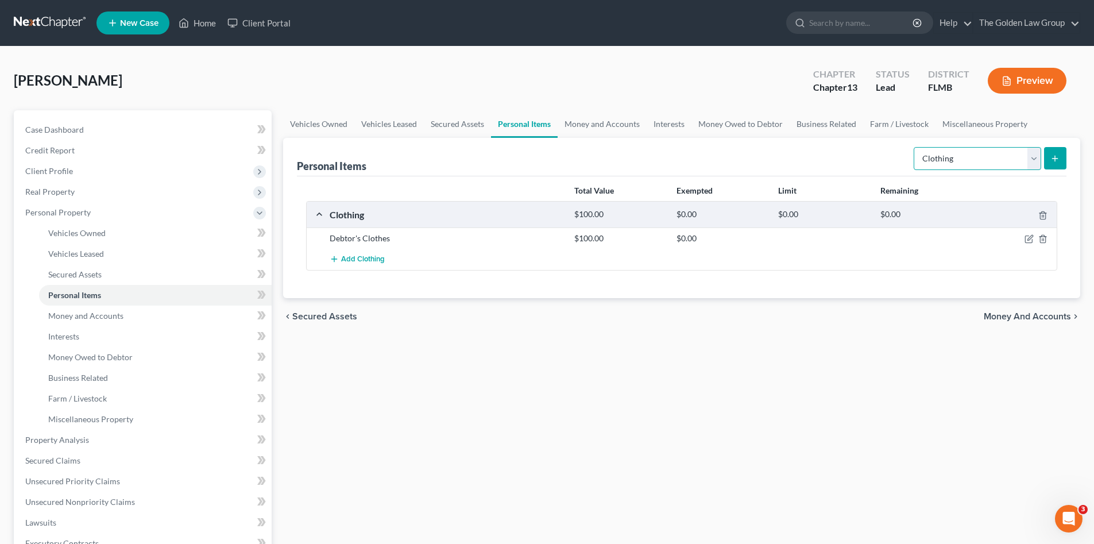
click at [963, 153] on select "Select Item Type Clothing Collectibles Of Value Electronics Firearms Household …" at bounding box center [978, 158] width 128 height 23
select select "electronics"
click at [915, 147] on select "Select Item Type Clothing Collectibles Of Value Electronics Firearms Household …" at bounding box center [978, 158] width 128 height 23
click at [1055, 154] on icon "submit" at bounding box center [1055, 158] width 9 height 9
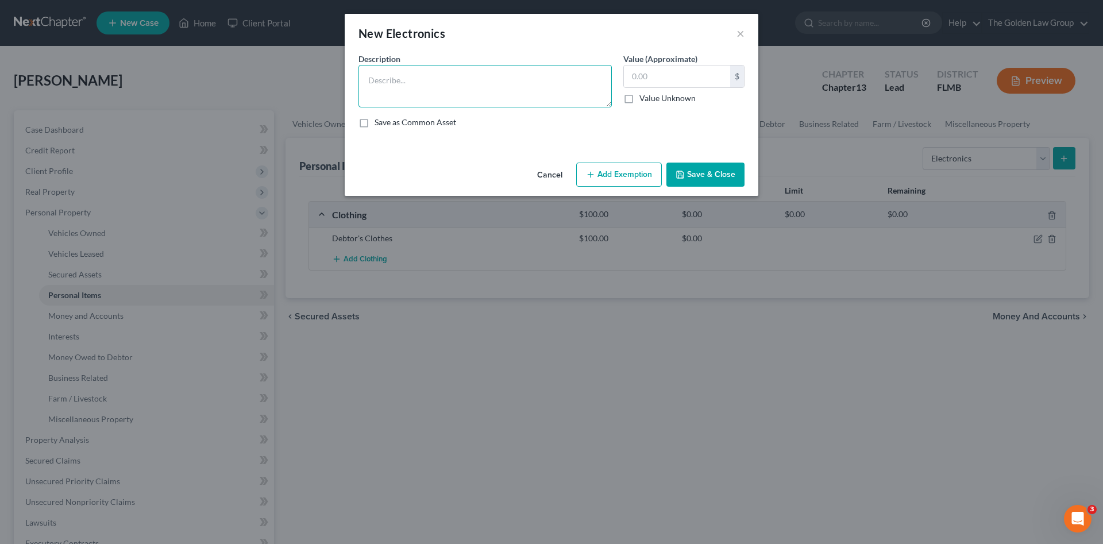
click at [414, 105] on textarea at bounding box center [484, 86] width 253 height 43
type textarea "Cell Phone"
click at [700, 179] on button "Save & Close" at bounding box center [705, 175] width 78 height 24
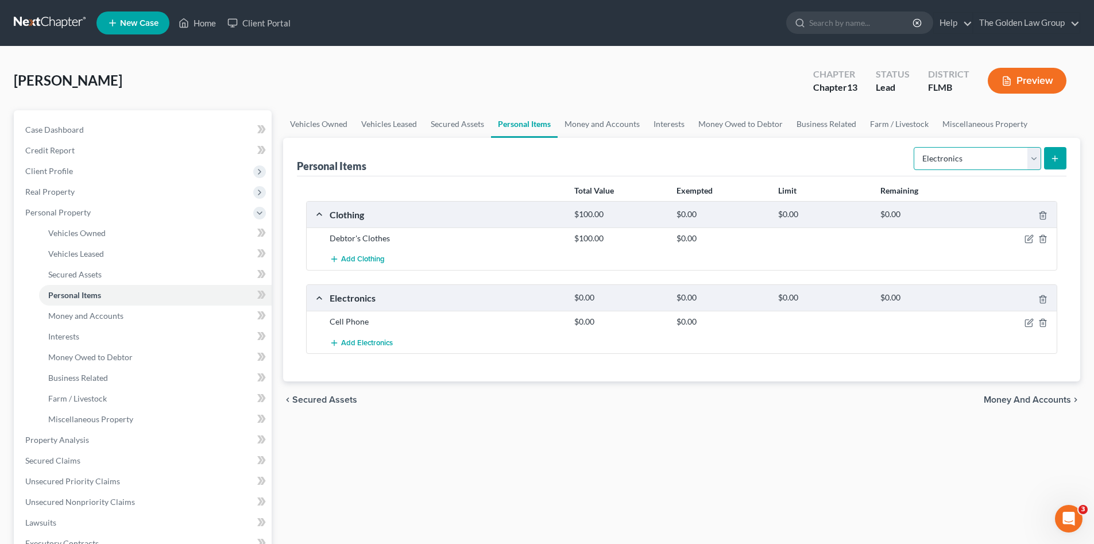
click at [955, 149] on select "Select Item Type Clothing Collectibles Of Value Electronics Firearms Household …" at bounding box center [978, 158] width 128 height 23
select select "household_goods"
click at [915, 147] on select "Select Item Type Clothing Collectibles Of Value Electronics Firearms Household …" at bounding box center [978, 158] width 128 height 23
click at [1049, 163] on button "submit" at bounding box center [1055, 158] width 22 height 22
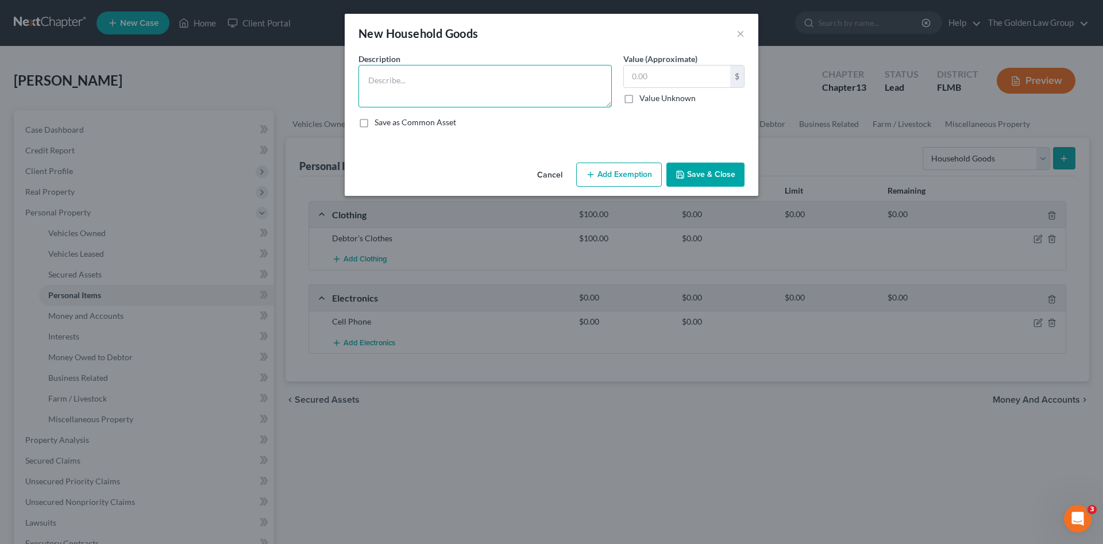
click at [512, 84] on textarea at bounding box center [484, 86] width 253 height 43
type textarea "Misc. Small Kitchen Appliances and Utensils Misc. Towels and Linens."
click at [693, 171] on button "Save & Close" at bounding box center [705, 175] width 78 height 24
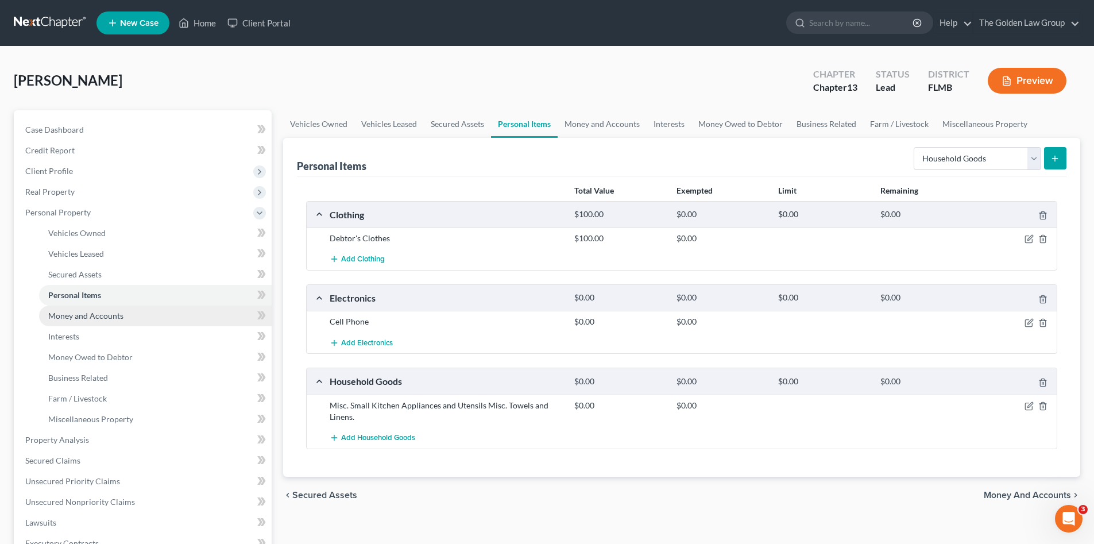
click at [163, 322] on link "Money and Accounts" at bounding box center [155, 316] width 233 height 21
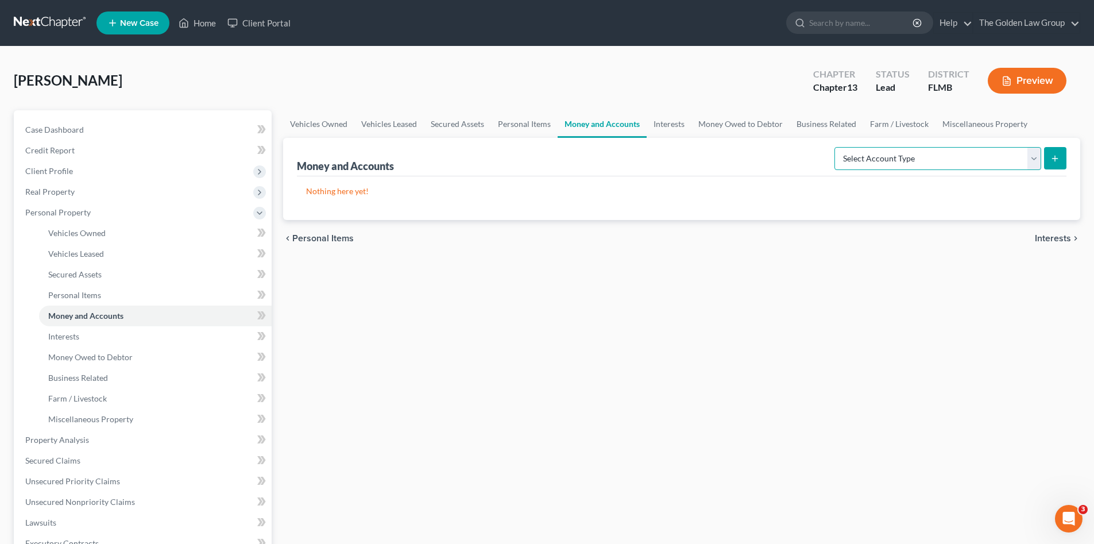
click at [975, 155] on select "Select Account Type Brokerage Cash on Hand Certificates of Deposit Checking Acc…" at bounding box center [938, 158] width 207 height 23
select select "checking"
click at [837, 147] on select "Select Account Type Brokerage Cash on Hand Certificates of Deposit Checking Acc…" at bounding box center [938, 158] width 207 height 23
click at [1054, 154] on icon "submit" at bounding box center [1055, 158] width 9 height 9
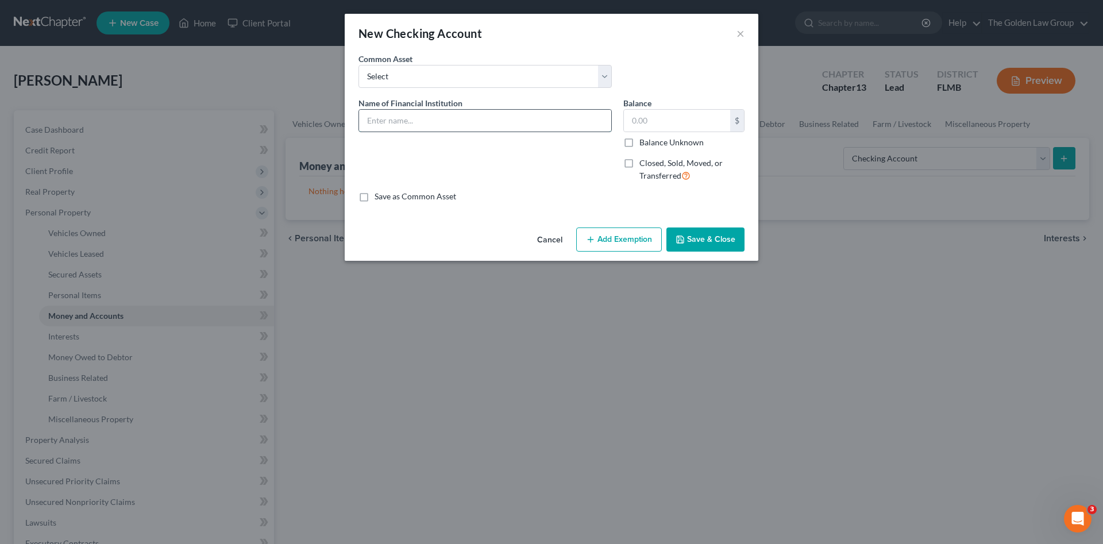
click at [411, 125] on input "text" at bounding box center [485, 121] width 252 height 22
type input "Bank of America_Checking_2612"
click at [709, 235] on button "Save & Close" at bounding box center [705, 239] width 78 height 24
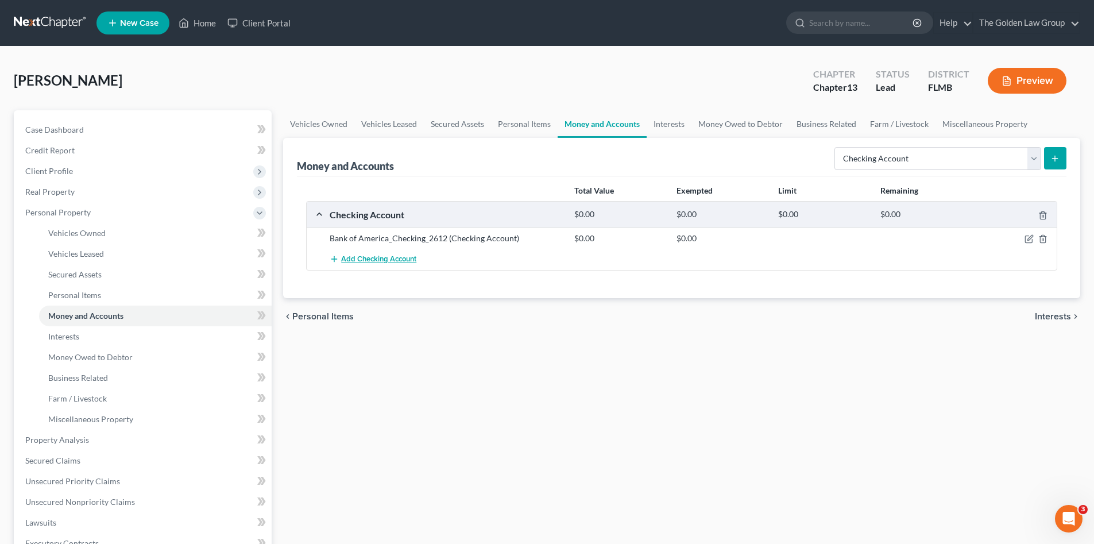
click at [415, 257] on span "Add Checking Account" at bounding box center [378, 259] width 75 height 9
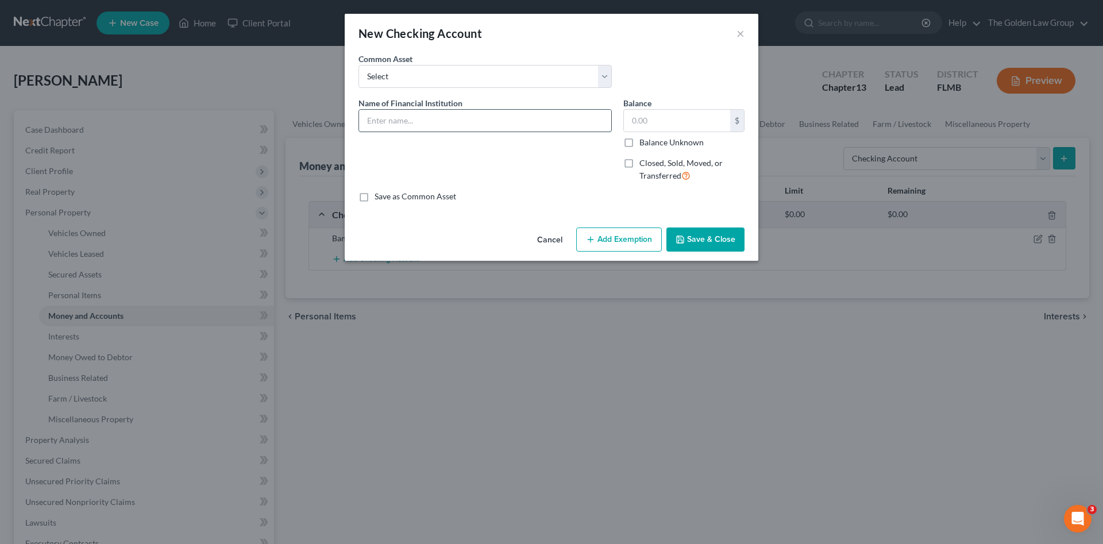
click at [401, 122] on input "text" at bounding box center [485, 121] width 252 height 22
type input "Bank of America_Business Checking_3007"
click at [697, 231] on button "Save & Close" at bounding box center [705, 239] width 78 height 24
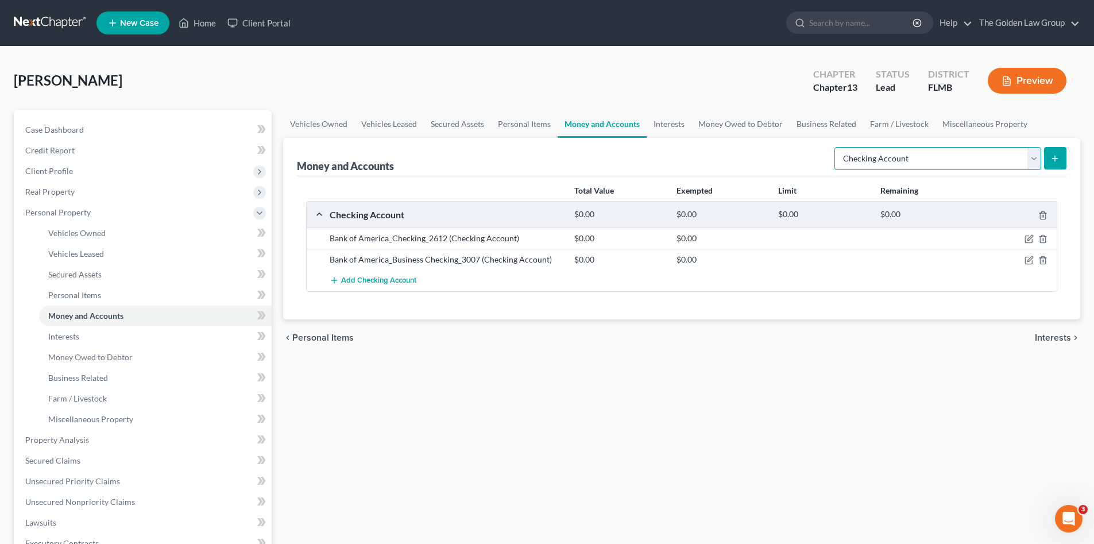
click at [906, 159] on select "Select Account Type Brokerage Cash on Hand Certificates of Deposit Checking Acc…" at bounding box center [938, 158] width 207 height 23
click at [368, 279] on span "Add Checking Account" at bounding box center [378, 280] width 75 height 9
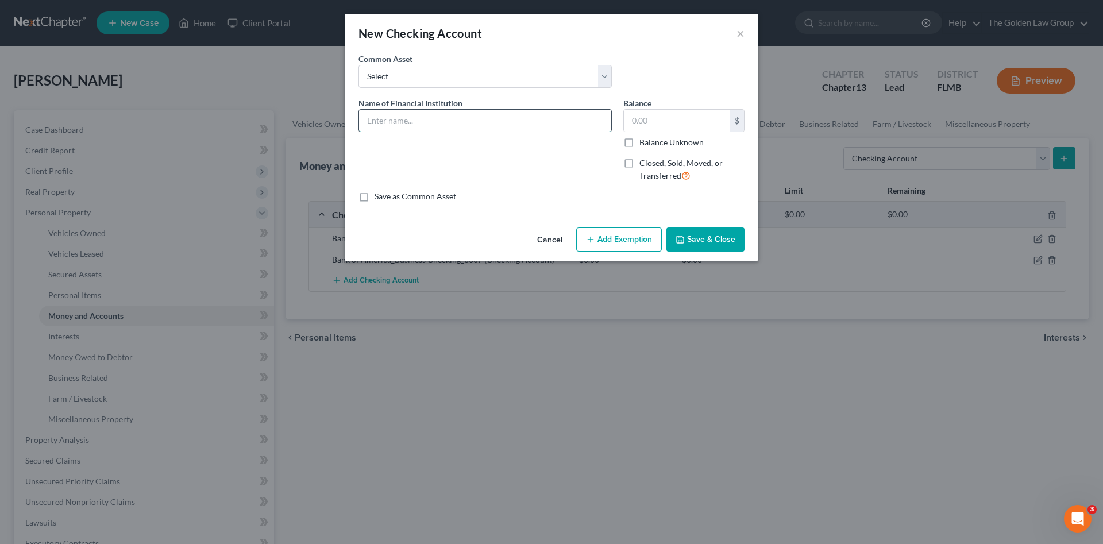
click at [383, 119] on input "text" at bounding box center [485, 121] width 252 height 22
drag, startPoint x: 494, startPoint y: 116, endPoint x: 500, endPoint y: 126, distance: 11.6
click at [495, 117] on input "Bank of America_Business Checking)8987" at bounding box center [485, 121] width 252 height 22
type input "Bank of America_Business Checking_8987"
click at [720, 240] on button "Save & Close" at bounding box center [705, 239] width 78 height 24
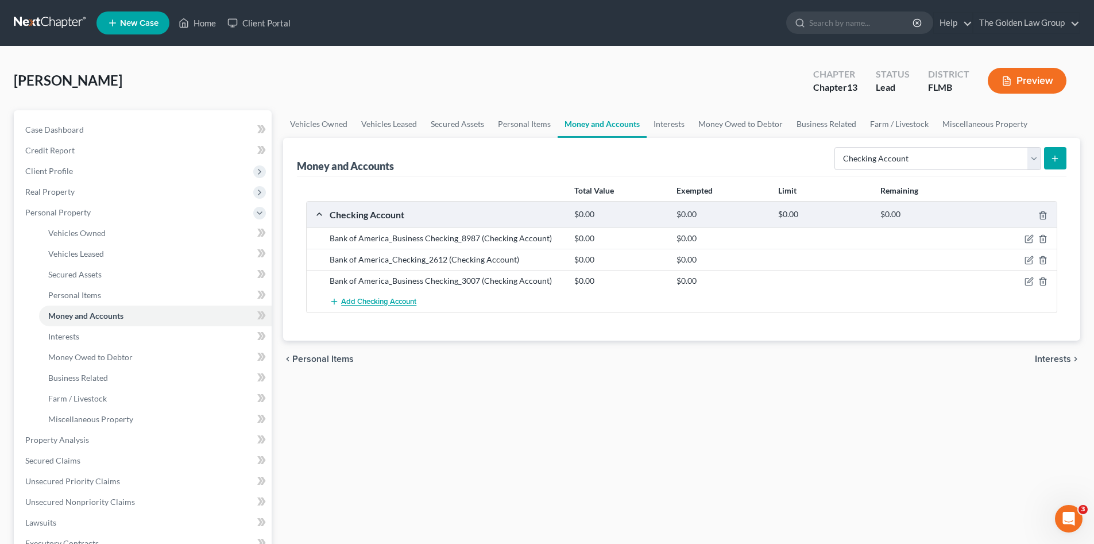
click at [401, 299] on span "Add Checking Account" at bounding box center [378, 302] width 75 height 9
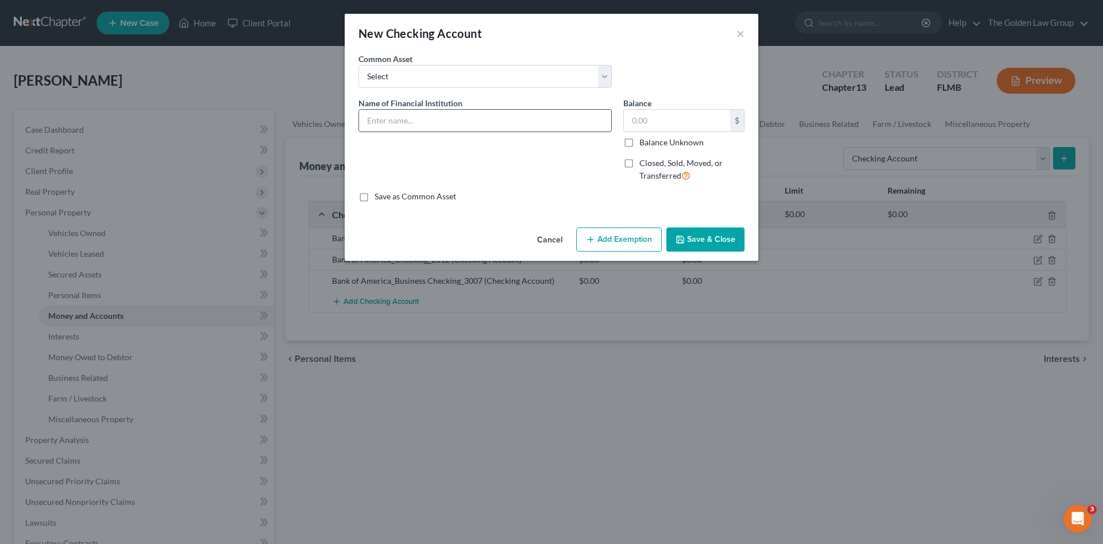
click at [391, 126] on input "text" at bounding box center [485, 121] width 252 height 22
type input "Synovus_Business Checking_3504"
click at [714, 237] on button "Save & Close" at bounding box center [705, 239] width 78 height 24
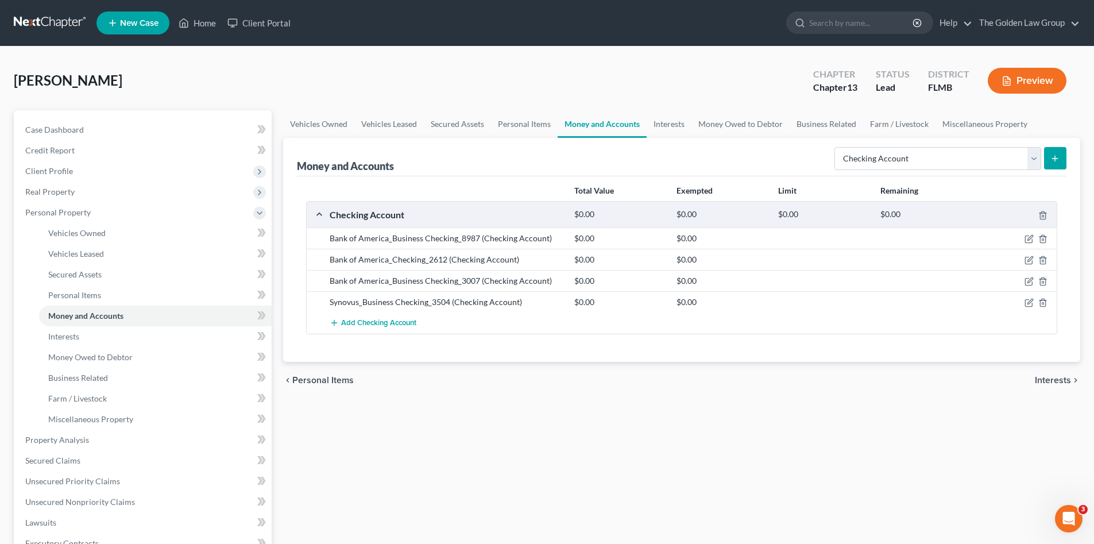
click at [415, 393] on div "chevron_left Personal Items Interests chevron_right" at bounding box center [681, 380] width 797 height 37
click at [92, 337] on link "Interests" at bounding box center [155, 336] width 233 height 21
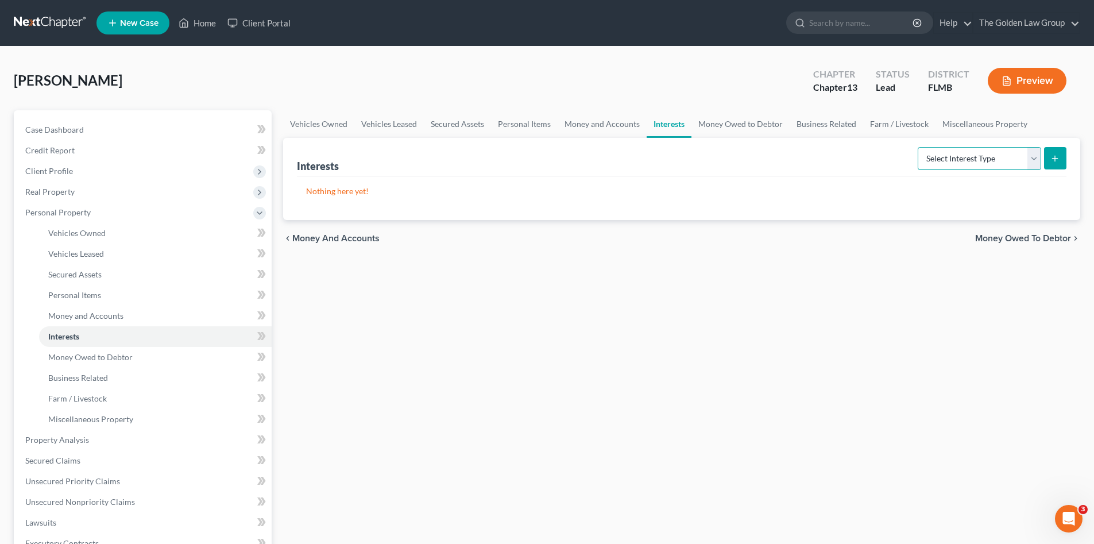
click at [998, 164] on select "Select Interest Type 401K Annuity Bond Education IRA Government Bond Government…" at bounding box center [980, 158] width 124 height 23
click at [599, 123] on link "Money and Accounts" at bounding box center [602, 124] width 89 height 28
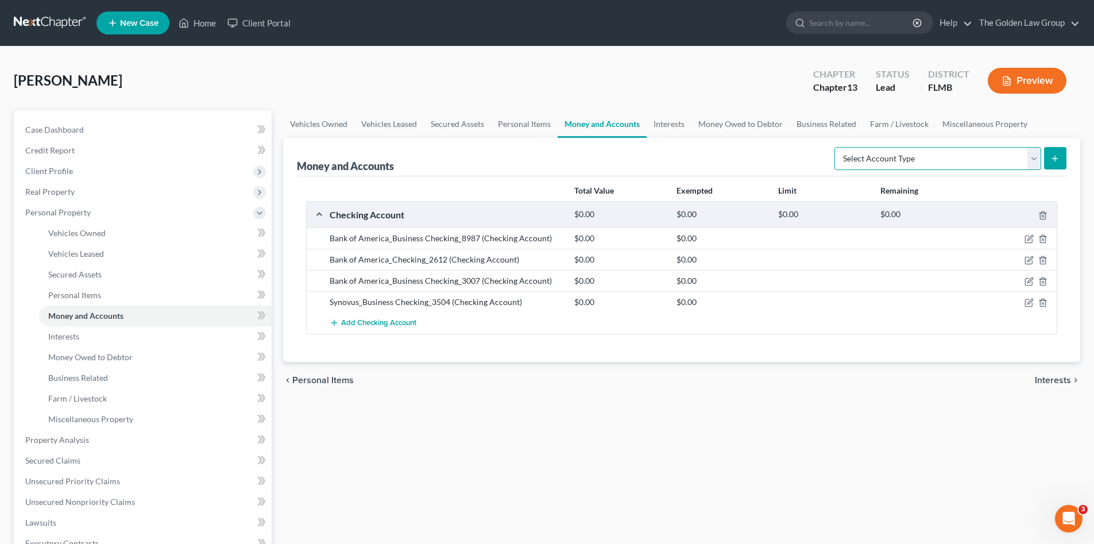
click at [900, 157] on select "Select Account Type Brokerage Cash on Hand Certificates of Deposit Checking Acc…" at bounding box center [938, 158] width 207 height 23
select select "other"
click at [837, 147] on select "Select Account Type Brokerage Cash on Hand Certificates of Deposit Checking Acc…" at bounding box center [938, 158] width 207 height 23
click at [1046, 159] on button "submit" at bounding box center [1055, 158] width 22 height 22
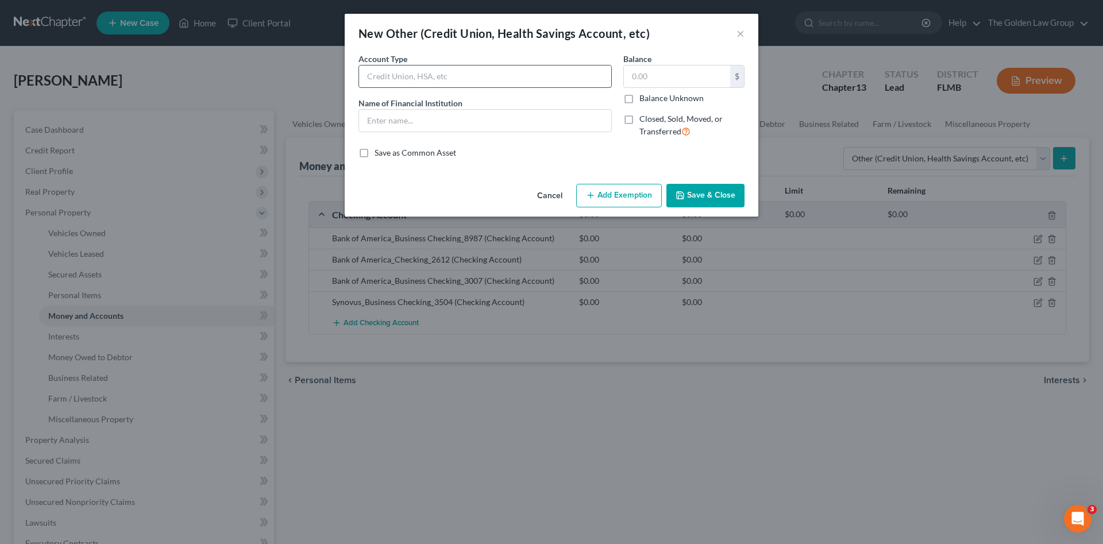
click at [421, 78] on input "text" at bounding box center [485, 76] width 252 height 22
type input "Charles Schwab"
click at [432, 115] on input "text" at bounding box center [485, 121] width 252 height 22
drag, startPoint x: 438, startPoint y: 80, endPoint x: 357, endPoint y: 90, distance: 81.6
click at [357, 90] on div "Account Type Charles Schwab Name of Financial Institution *" at bounding box center [485, 100] width 265 height 94
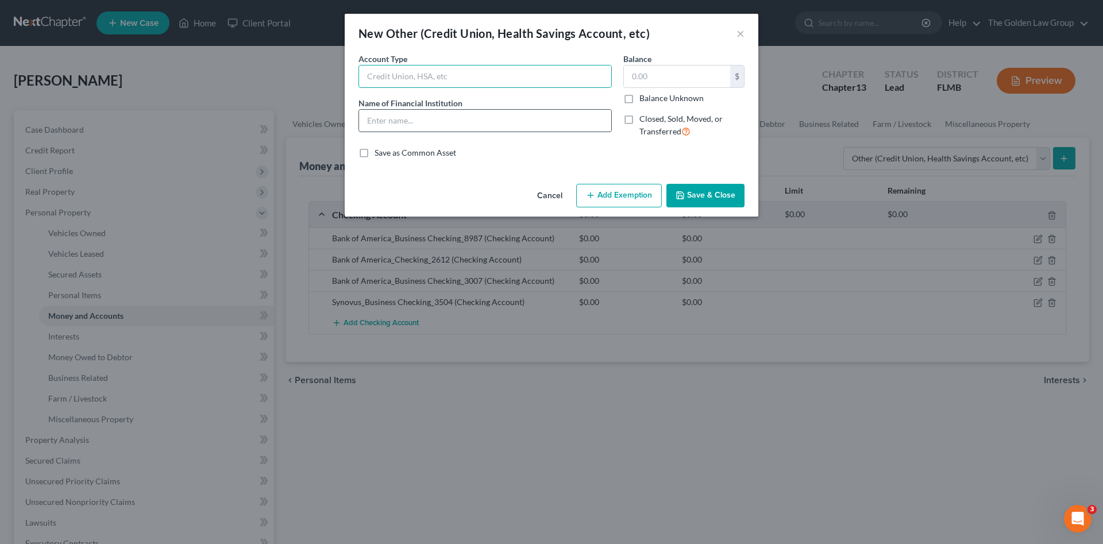
click at [389, 122] on input "text" at bounding box center [485, 121] width 252 height 22
paste input "Charles Schwab"
type input "Charles Schwab"
click at [406, 80] on input "text" at bounding box center [485, 76] width 252 height 22
type input "Investment Account"
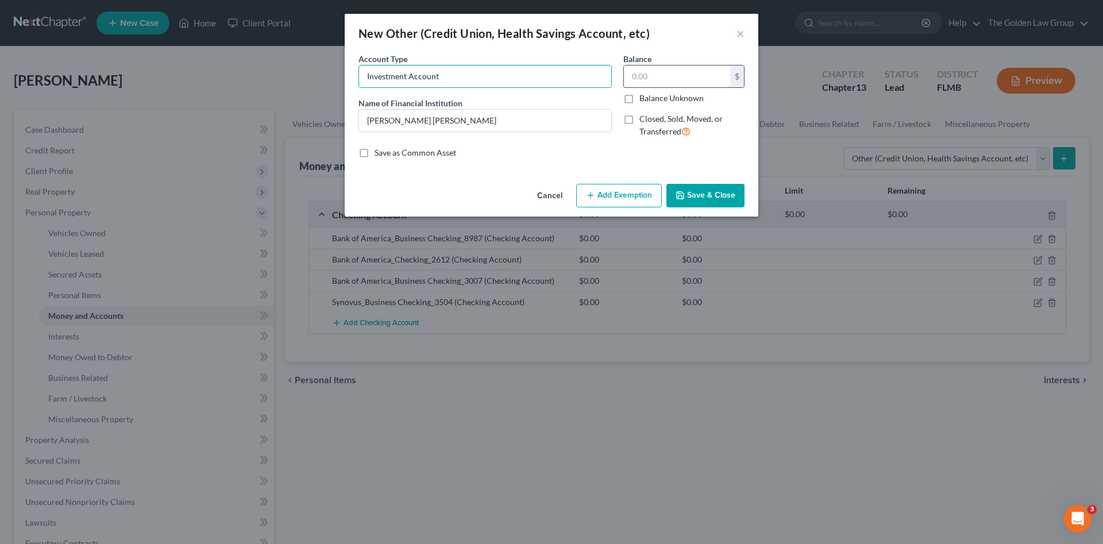
click at [666, 76] on input "text" at bounding box center [677, 76] width 106 height 22
type input "95.22"
click at [704, 191] on button "Save & Close" at bounding box center [705, 196] width 78 height 24
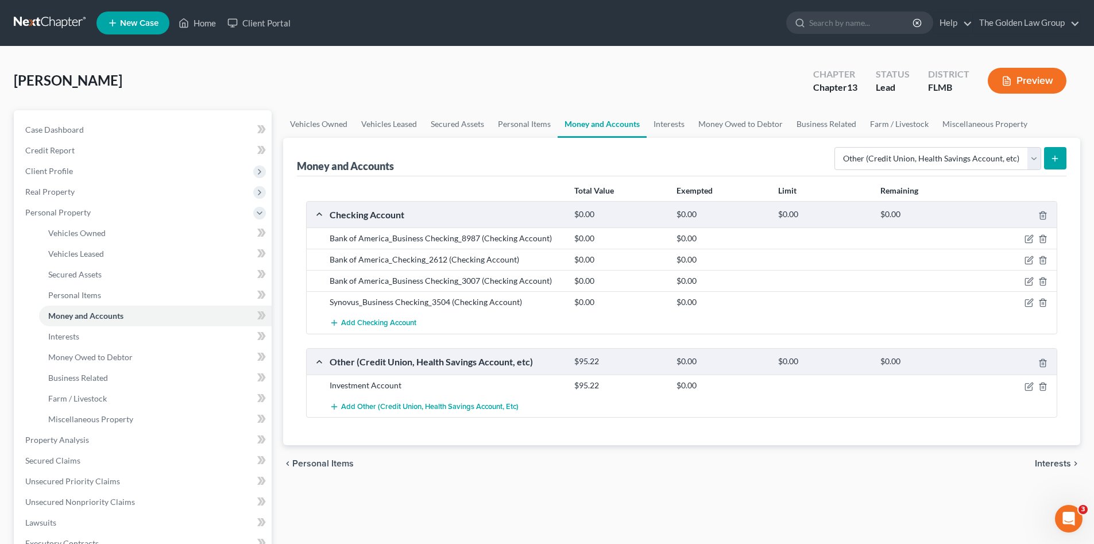
click at [1013, 80] on button "Preview" at bounding box center [1027, 81] width 79 height 26
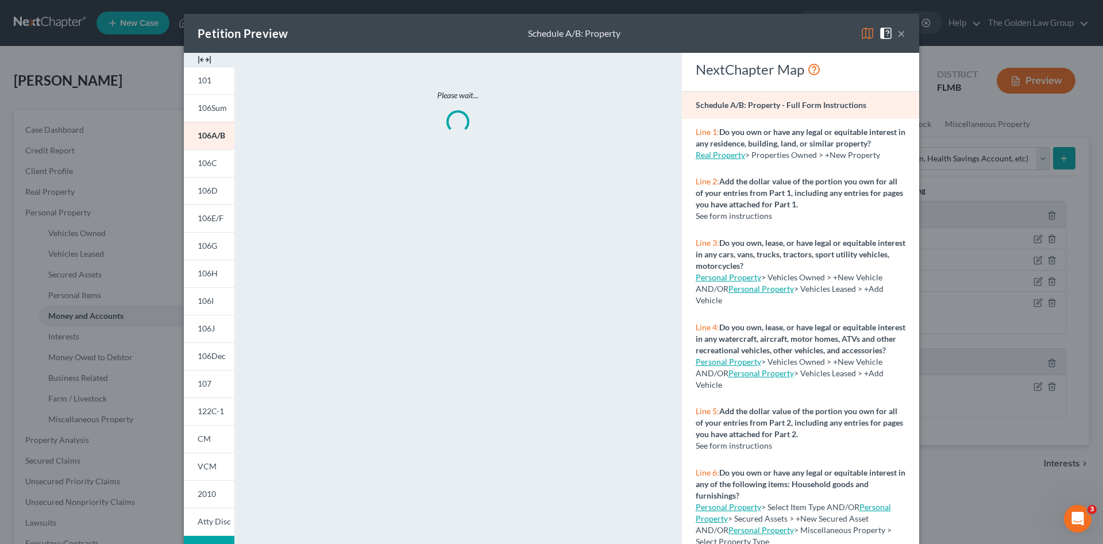
click at [199, 60] on img at bounding box center [205, 60] width 14 height 14
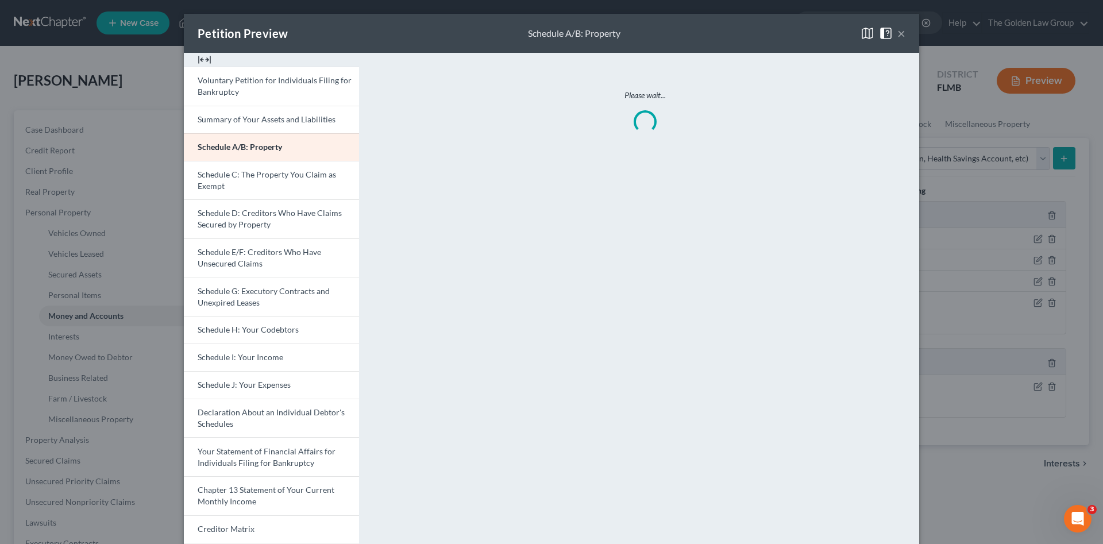
click at [897, 36] on button "×" at bounding box center [901, 33] width 8 height 14
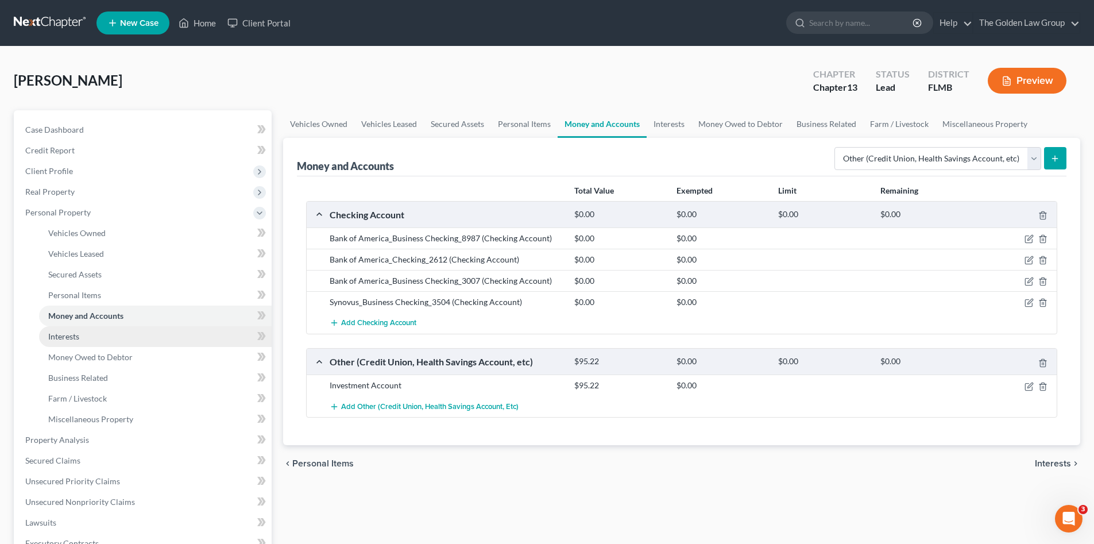
click at [142, 332] on link "Interests" at bounding box center [155, 336] width 233 height 21
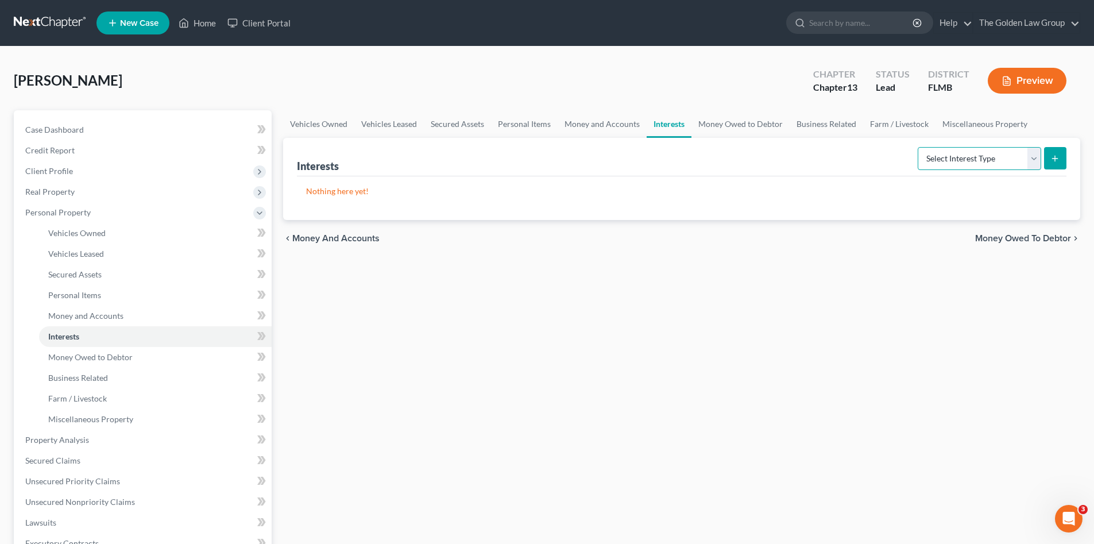
click at [978, 152] on select "Select Interest Type 401K Annuity Bond Education IRA Government Bond Government…" at bounding box center [980, 158] width 124 height 23
click at [949, 155] on select "Select Interest Type 401K Annuity Bond Education IRA Government Bond Government…" at bounding box center [980, 158] width 124 height 23
select select "incorporated_business"
click at [919, 147] on select "Select Interest Type 401K Annuity Bond Education IRA Government Bond Government…" at bounding box center [980, 158] width 124 height 23
click at [1056, 159] on line "submit" at bounding box center [1055, 159] width 5 height 0
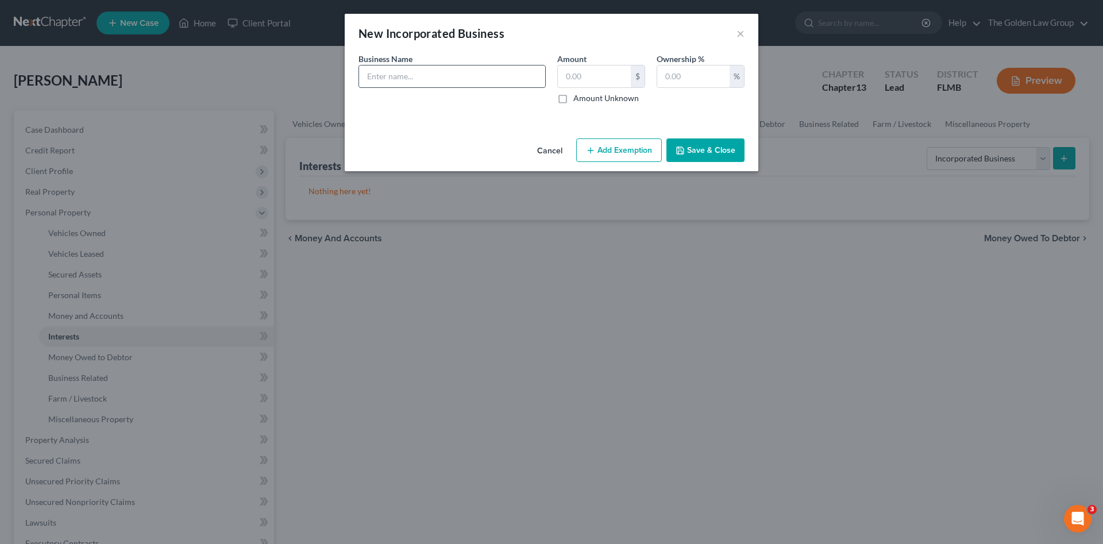
click at [396, 65] on input "text" at bounding box center [452, 76] width 186 height 22
click at [396, 75] on input "text" at bounding box center [452, 76] width 186 height 22
type input "Fl Floorzz, Inc."
drag, startPoint x: 677, startPoint y: 80, endPoint x: 683, endPoint y: 80, distance: 5.8
click at [678, 80] on input "text" at bounding box center [693, 76] width 72 height 22
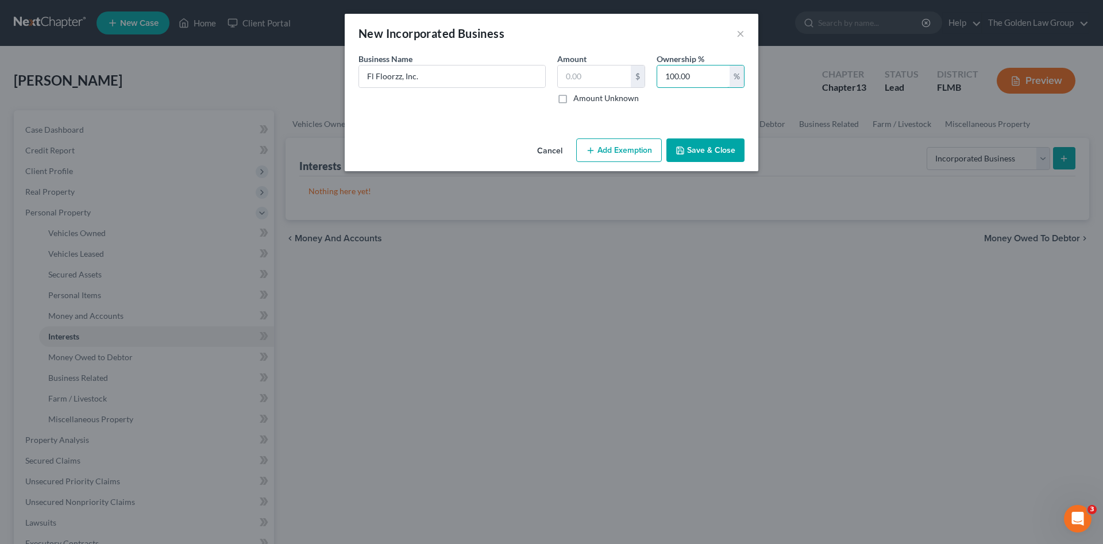
type input "100.00"
click at [712, 152] on button "Save & Close" at bounding box center [705, 150] width 78 height 24
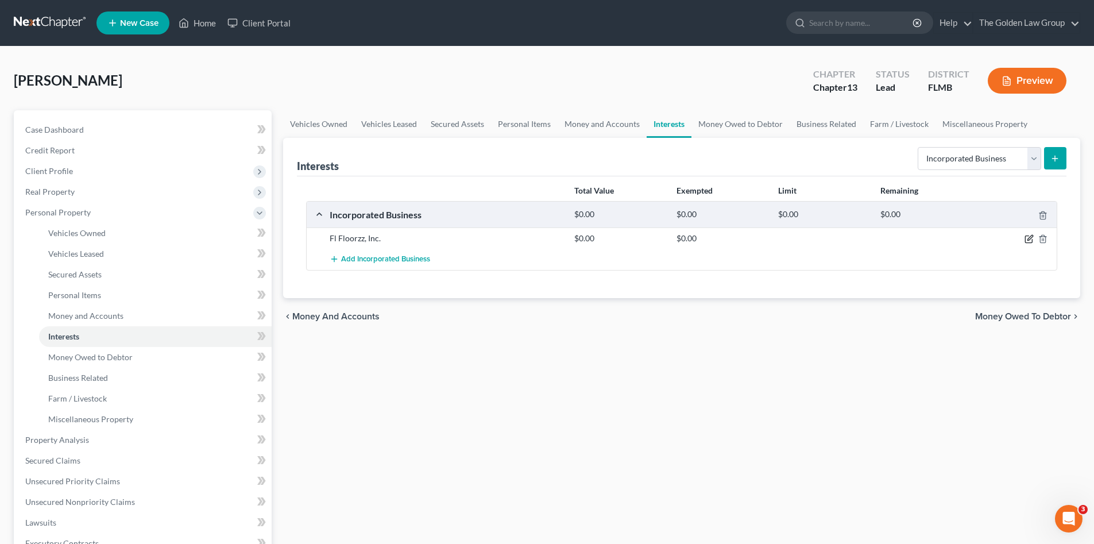
click at [1027, 237] on icon "button" at bounding box center [1029, 238] width 9 height 9
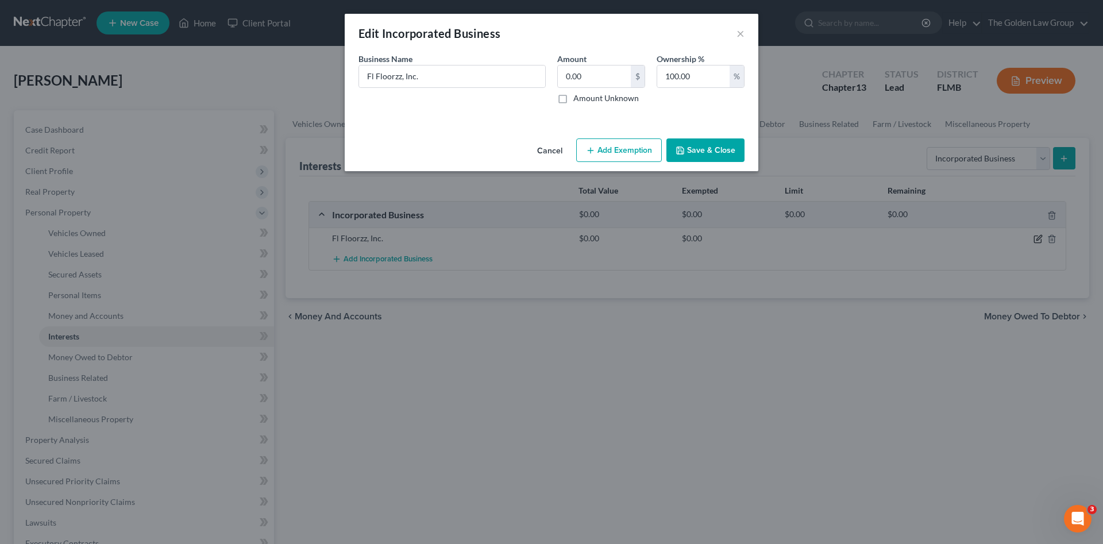
click at [1029, 240] on div "Edit Incorporated Business × An exemption set must first be selected from the F…" at bounding box center [551, 272] width 1103 height 544
drag, startPoint x: 374, startPoint y: 77, endPoint x: 325, endPoint y: 74, distance: 49.0
click at [325, 74] on div "Edit Incorporated Business × An exemption set must first be selected from the F…" at bounding box center [551, 272] width 1103 height 544
type input "FL Floorzz, Inc."
click at [703, 145] on button "Save & Close" at bounding box center [705, 150] width 78 height 24
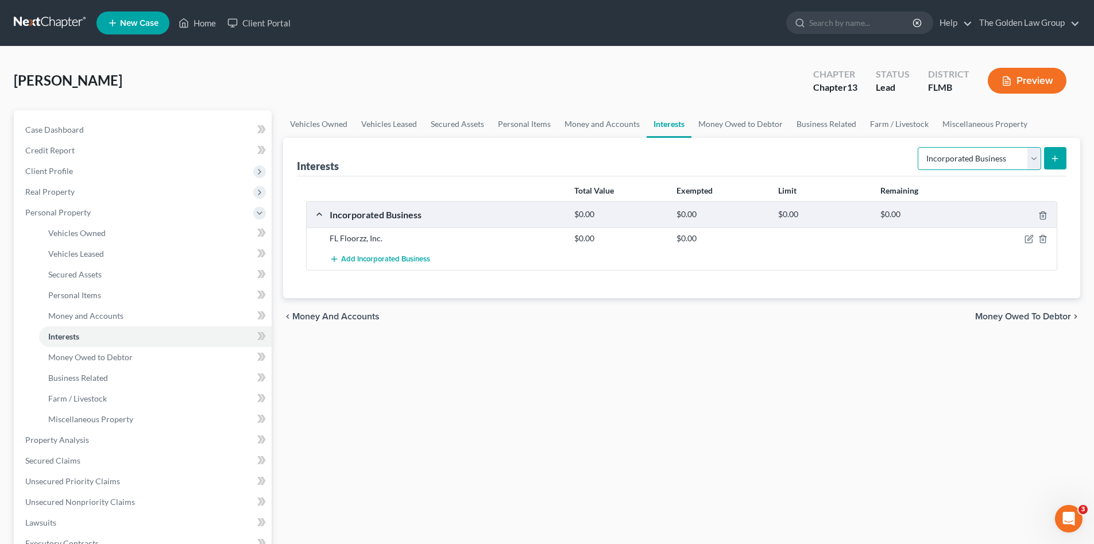
click at [956, 158] on select "Select Interest Type 401K Annuity Bond Education IRA Government Bond Government…" at bounding box center [980, 158] width 124 height 23
select select "unincorporated_business"
click at [919, 147] on select "Select Interest Type 401K Annuity Bond Education IRA Government Bond Government…" at bounding box center [980, 158] width 124 height 23
click at [1055, 157] on line "submit" at bounding box center [1055, 158] width 0 height 5
click at [1052, 157] on icon "submit" at bounding box center [1055, 158] width 9 height 9
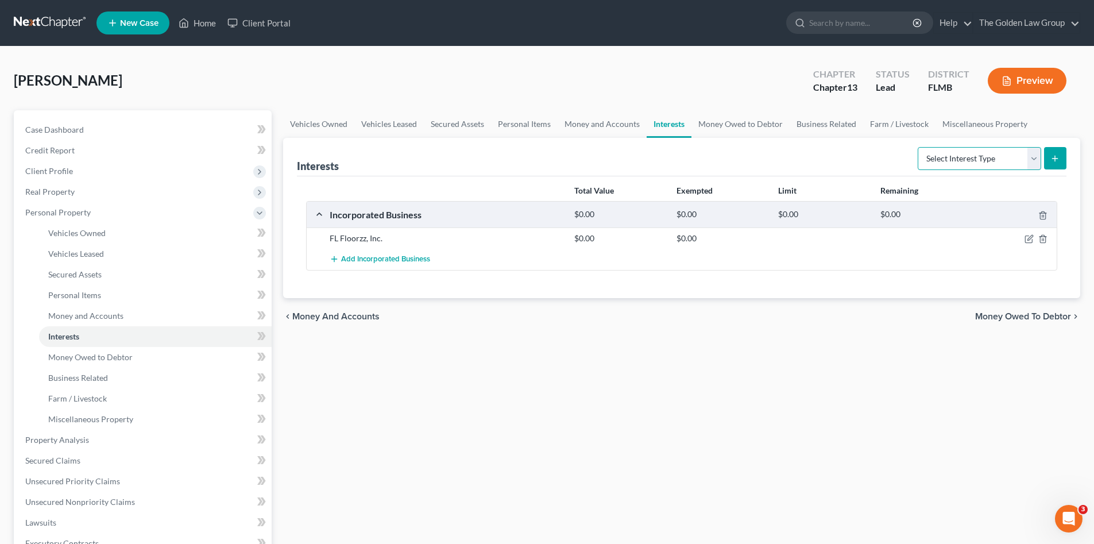
click at [1015, 160] on select "Select Interest Type 401K Annuity Bond Education IRA Government Bond Government…" at bounding box center [980, 158] width 124 height 23
select select "unincorporated_business"
click at [919, 147] on select "Select Interest Type 401K Annuity Bond Education IRA Government Bond Government…" at bounding box center [980, 158] width 124 height 23
click at [1056, 155] on icon "submit" at bounding box center [1055, 158] width 9 height 9
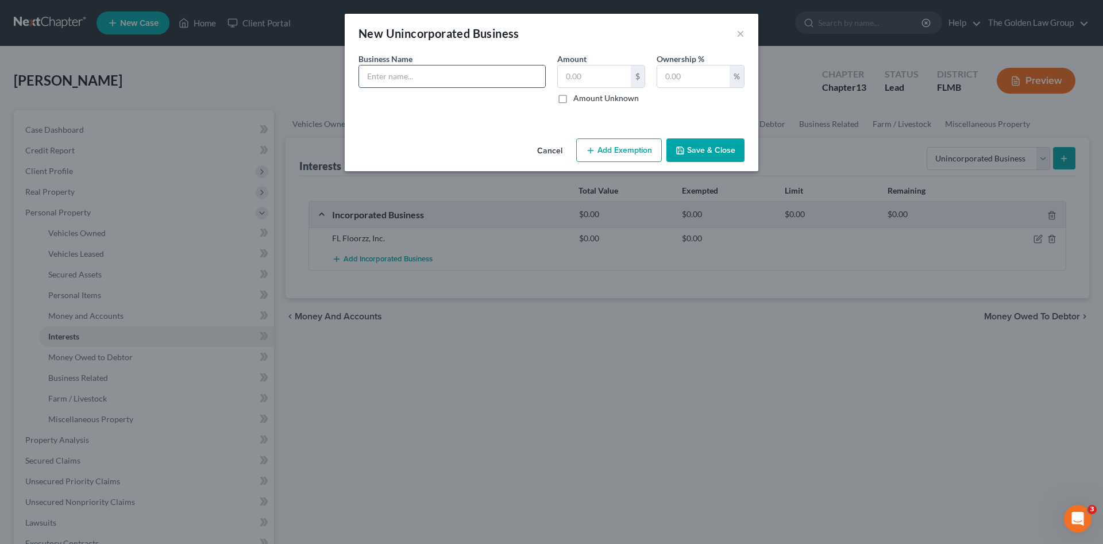
click at [449, 73] on input "text" at bounding box center [452, 76] width 186 height 22
type input "CSW FL Consulting, Inc."
click at [681, 84] on input "text" at bounding box center [693, 76] width 72 height 22
type input "100.00"
click at [703, 145] on button "Save & Close" at bounding box center [705, 150] width 78 height 24
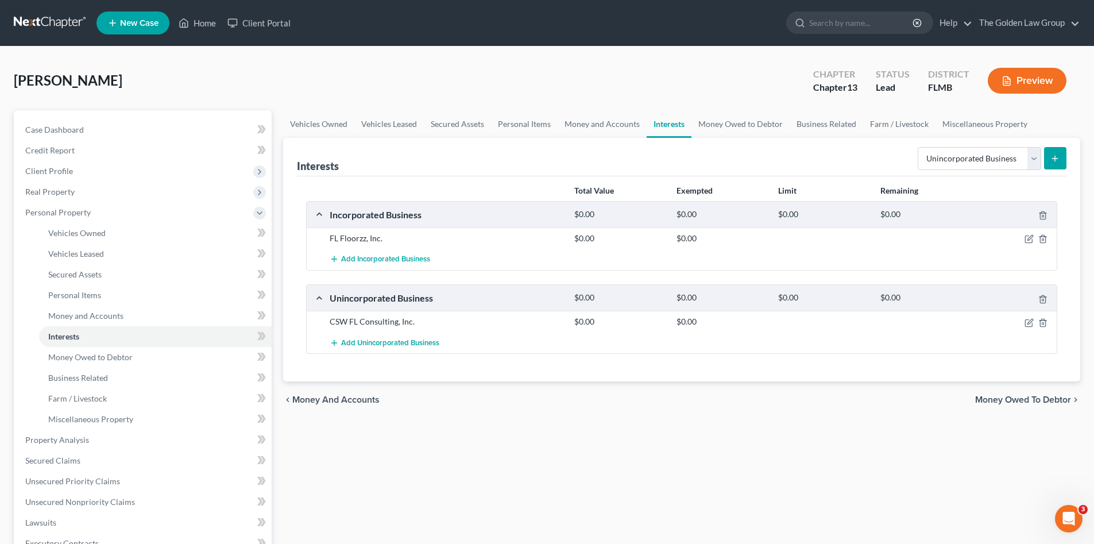
click at [639, 423] on div "Vehicles Owned Vehicles Leased Secured Assets Personal Items Money and Accounts…" at bounding box center [681, 452] width 809 height 684
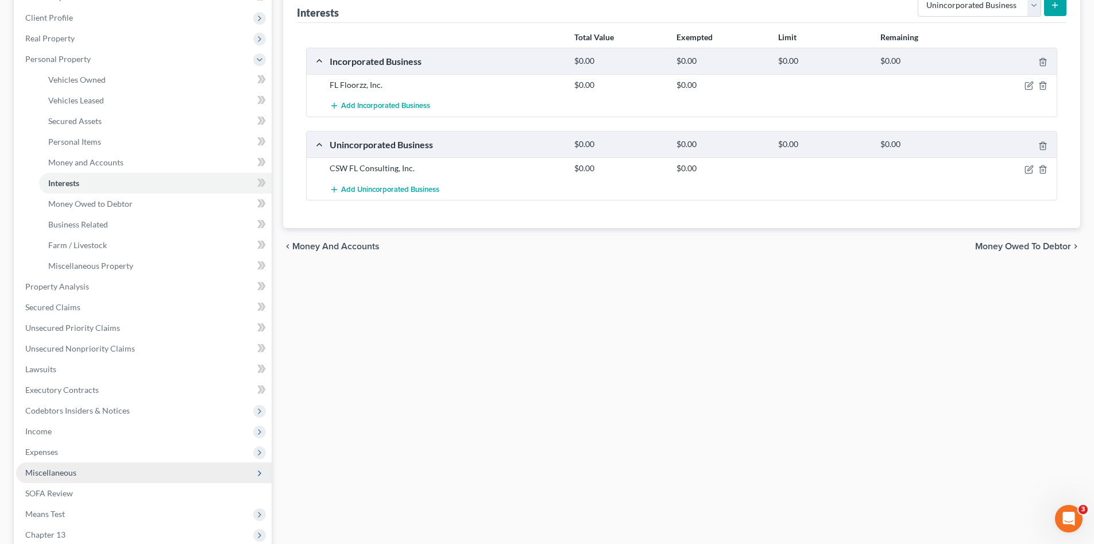
click at [65, 472] on span "Miscellaneous" at bounding box center [50, 473] width 51 height 10
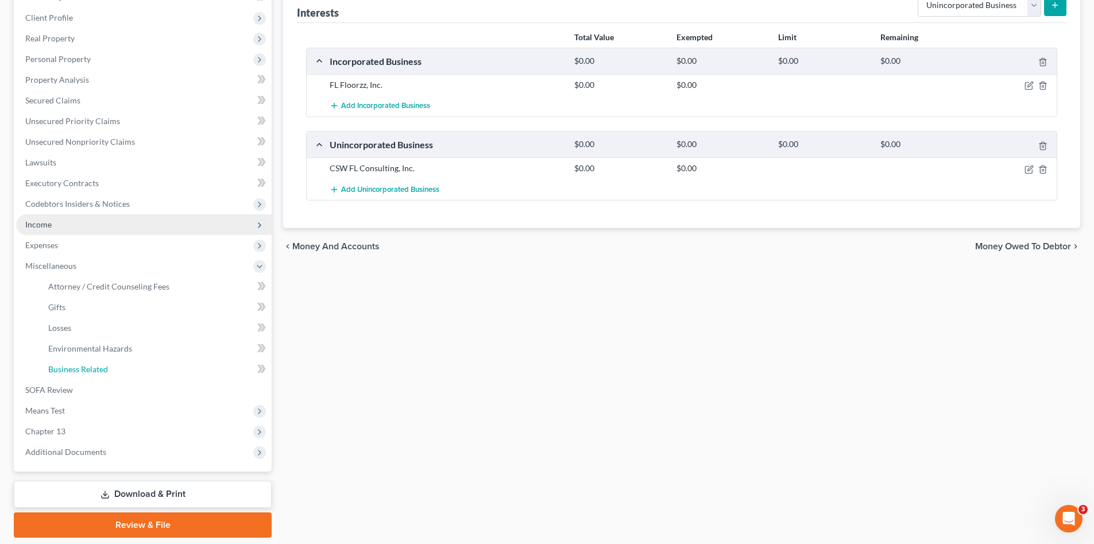
click at [111, 370] on link "Business Related" at bounding box center [155, 369] width 233 height 21
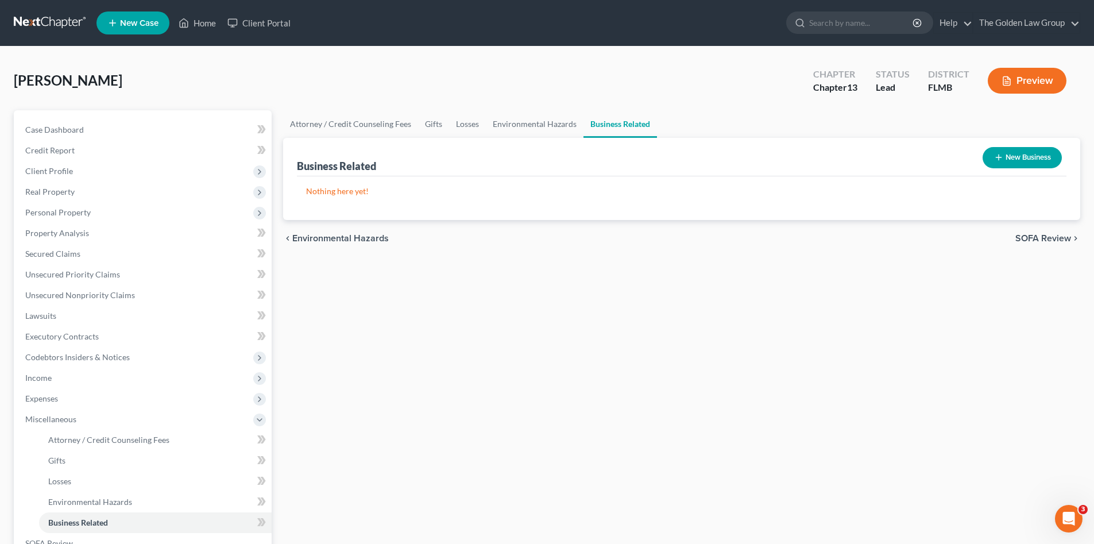
click at [1004, 153] on button "New Business" at bounding box center [1022, 157] width 79 height 21
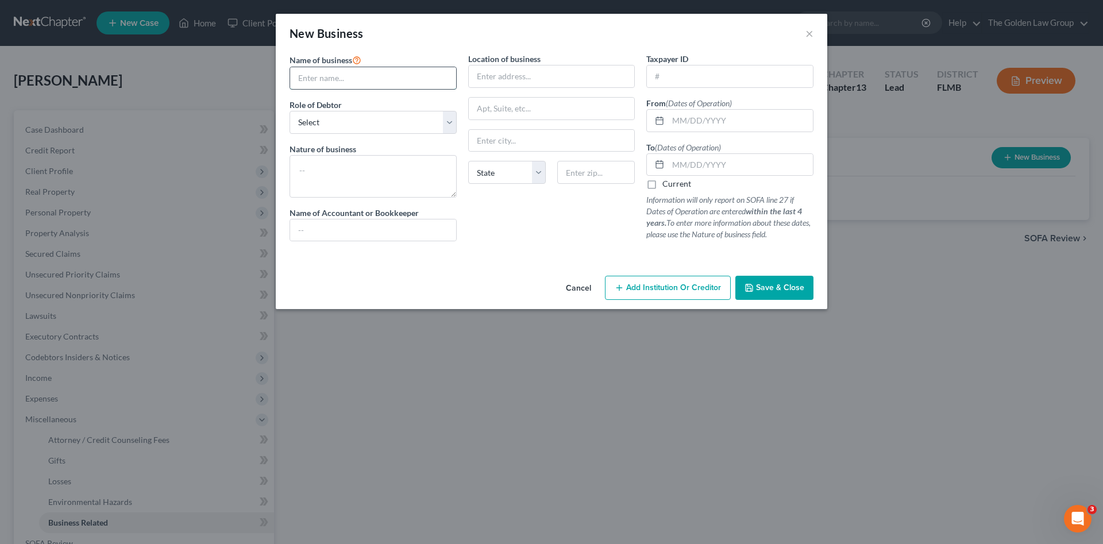
click at [318, 78] on input "text" at bounding box center [373, 78] width 166 height 22
type input "CSW FL Consulting, LLC"
click at [332, 114] on select "Select A member of a limited liability company (LLC) or limited liability partn…" at bounding box center [373, 122] width 167 height 23
select select "member"
click at [290, 111] on select "Select A member of a limited liability company (LLC) or limited liability partn…" at bounding box center [373, 122] width 167 height 23
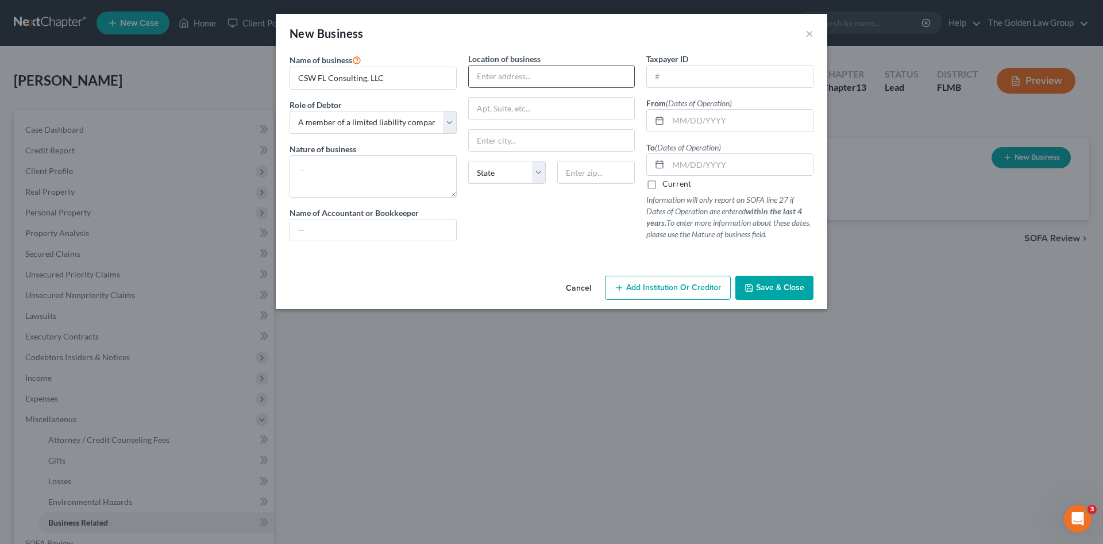
click at [535, 80] on input "text" at bounding box center [552, 76] width 166 height 22
type input "[STREET_ADDRESS]"
type input "Land O'Lakes"
select select "9"
type input "34638"
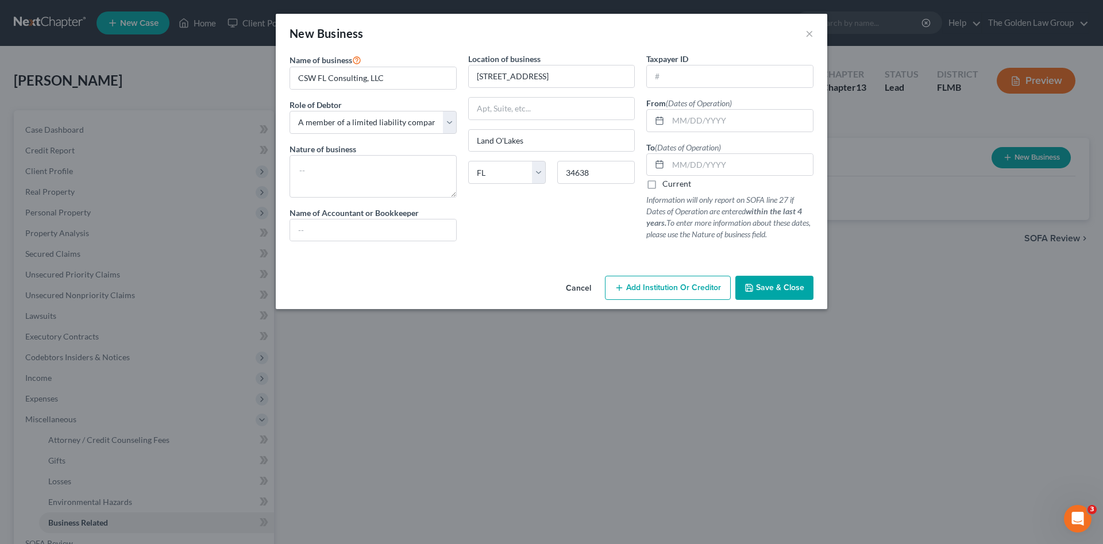
click at [601, 292] on div "Cancel Add Institution Or Creditor Save & Close" at bounding box center [551, 290] width 551 height 38
click at [689, 117] on input "text" at bounding box center [740, 121] width 145 height 22
type input "[DATE]"
click at [662, 182] on label "Current" at bounding box center [676, 183] width 29 height 11
click at [667, 182] on input "Current" at bounding box center [670, 181] width 7 height 7
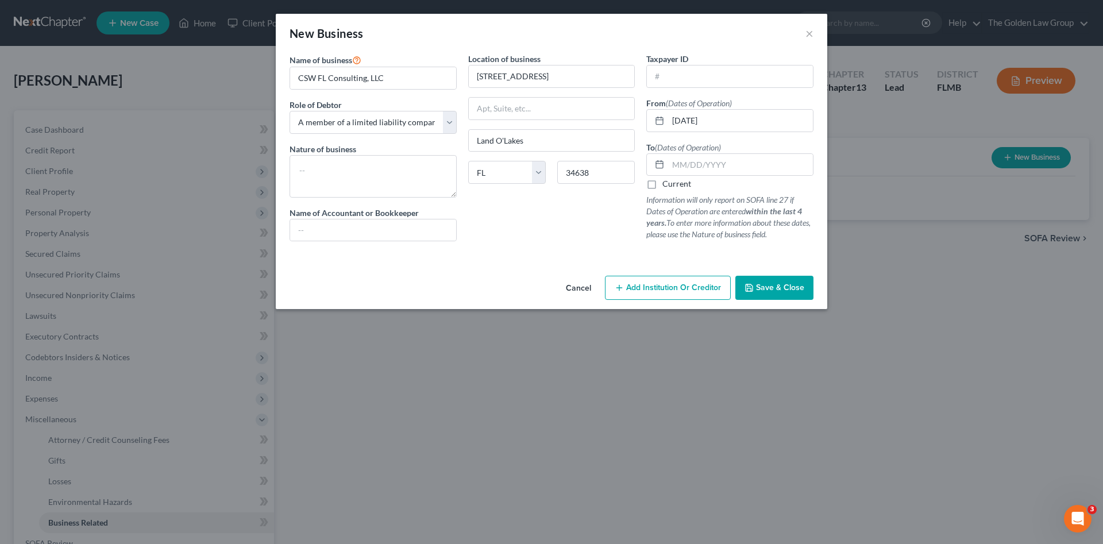
checkbox input "true"
click at [680, 71] on input "text" at bounding box center [730, 76] width 166 height 22
click at [586, 224] on div "Location of business 19812 [GEOGRAPHIC_DATA] Land [GEOGRAPHIC_DATA] [US_STATE][…" at bounding box center [551, 152] width 179 height 198
click at [769, 286] on span "Save & Close" at bounding box center [780, 288] width 48 height 10
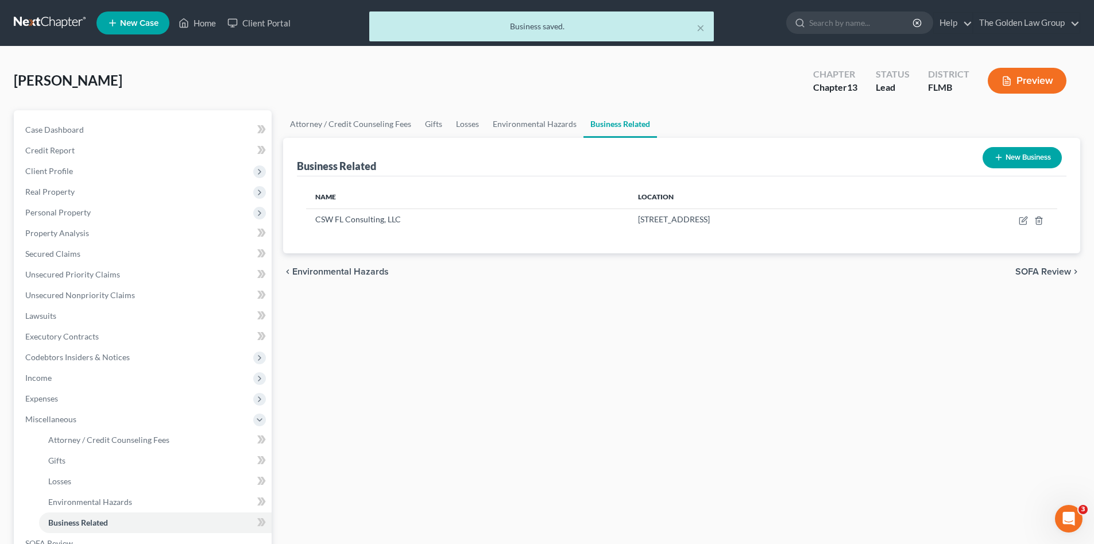
click at [596, 293] on div "Attorney / Credit Counseling Fees Gifts Losses Environmental Hazards Business R…" at bounding box center [681, 400] width 809 height 581
click at [1004, 167] on button "New Business" at bounding box center [1022, 157] width 79 height 21
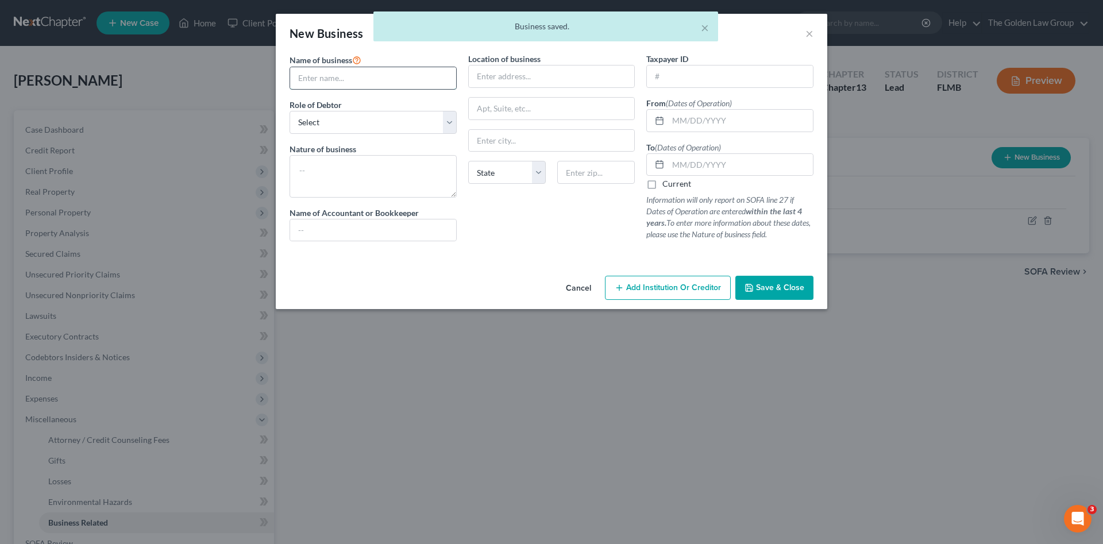
click at [375, 73] on input "text" at bounding box center [373, 78] width 166 height 22
click at [315, 79] on input "text" at bounding box center [373, 78] width 166 height 22
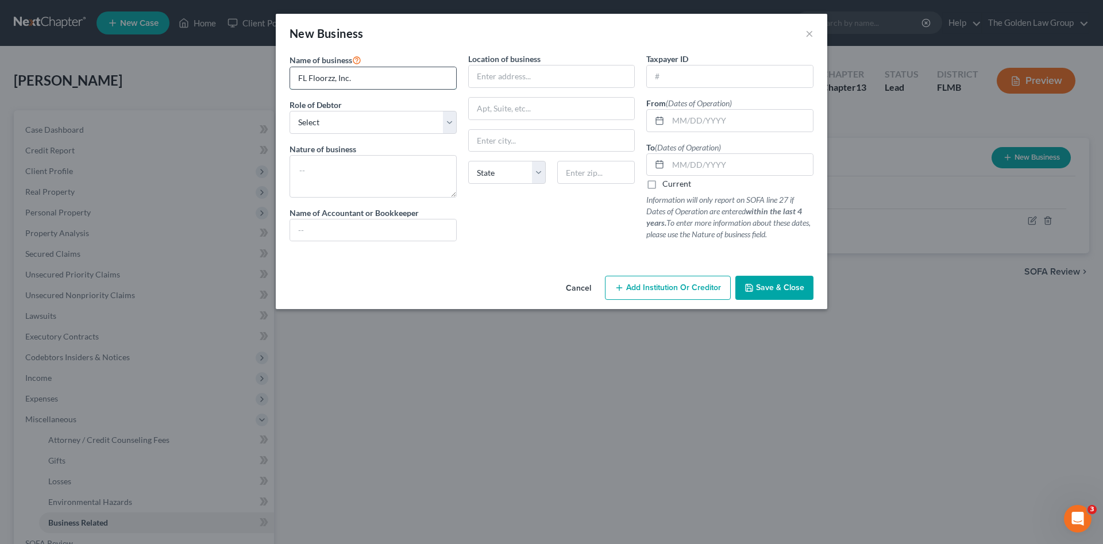
type input "FL Floorzz, Inc."
click at [337, 119] on select "Select A member of a limited liability company (LLC) or limited liability partn…" at bounding box center [373, 122] width 167 height 23
select select "officer"
click at [290, 111] on select "Select A member of a limited liability company (LLC) or limited liability partn…" at bounding box center [373, 122] width 167 height 23
click at [506, 80] on input "text" at bounding box center [552, 76] width 166 height 22
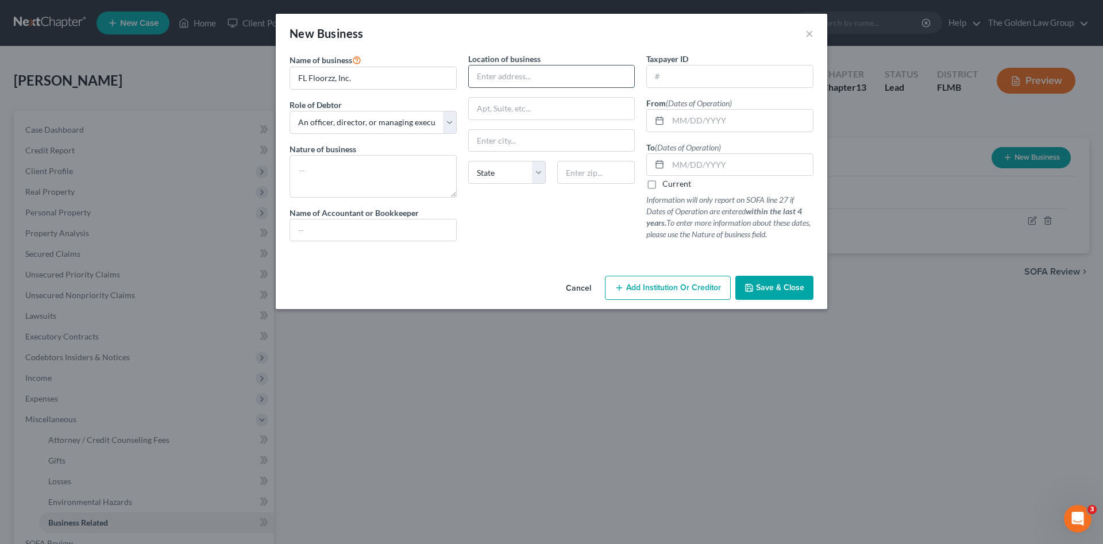
click at [526, 70] on input "text" at bounding box center [552, 76] width 166 height 22
type input "1690 Fox Grape Loop"
type input "[PERSON_NAME]"
select select "9"
type input "33558"
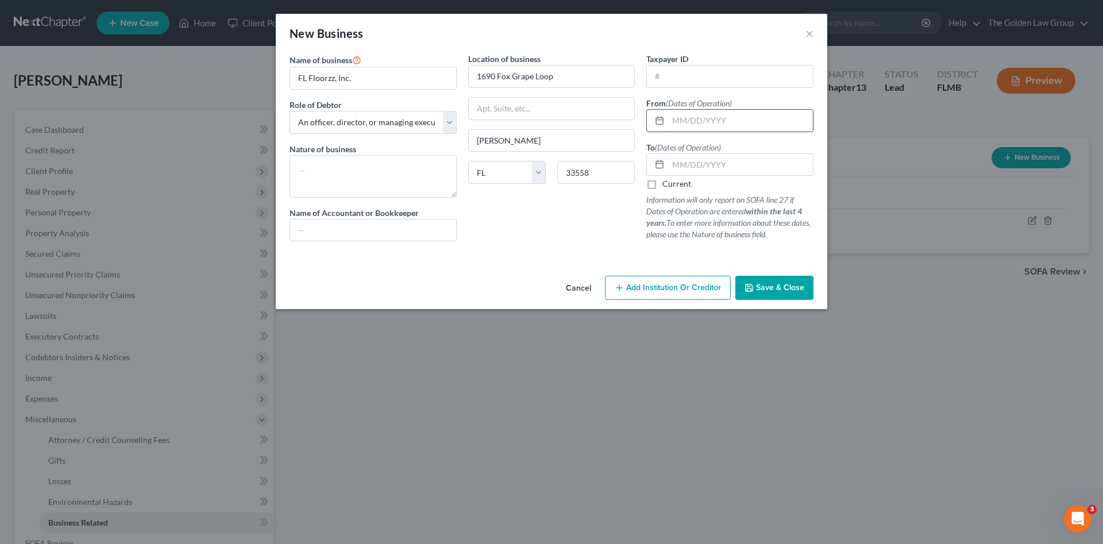
type input "Land O' Lakes"
click at [757, 113] on input "text" at bounding box center [740, 121] width 145 height 22
type input "[DATE]"
click at [765, 68] on input "text" at bounding box center [730, 76] width 166 height 22
type input "92-0697863"
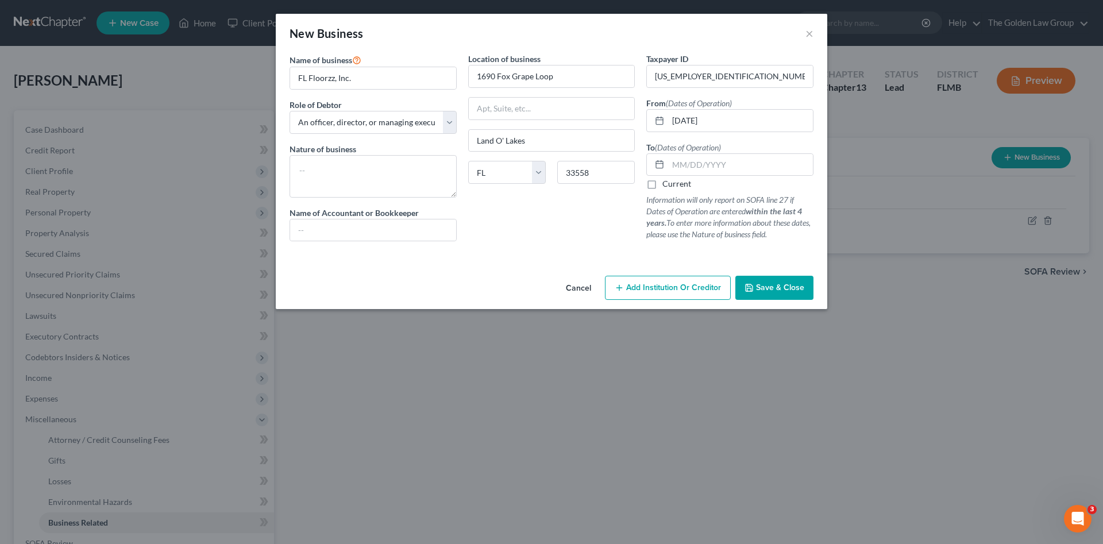
click at [662, 189] on label "Current" at bounding box center [676, 183] width 29 height 11
click at [667, 186] on input "Current" at bounding box center [670, 181] width 7 height 7
checkbox input "true"
drag, startPoint x: 580, startPoint y: 231, endPoint x: 746, endPoint y: 279, distance: 172.9
click at [582, 231] on div "Location of business 1690 Fox Grape Loop Land O' Lakes State AL AK AR AZ CA CO …" at bounding box center [551, 152] width 179 height 198
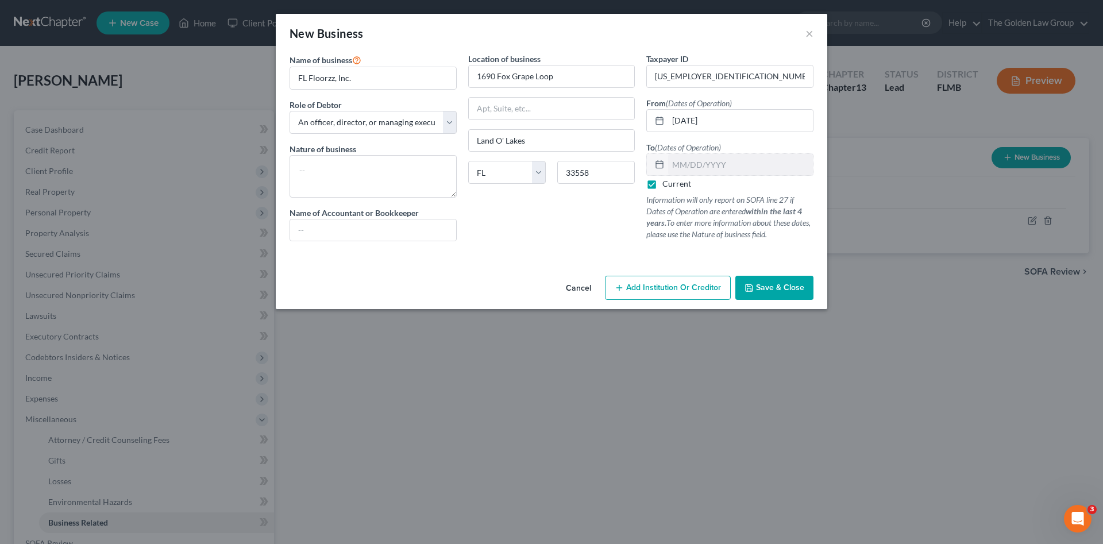
click at [798, 287] on span "Save & Close" at bounding box center [780, 288] width 48 height 10
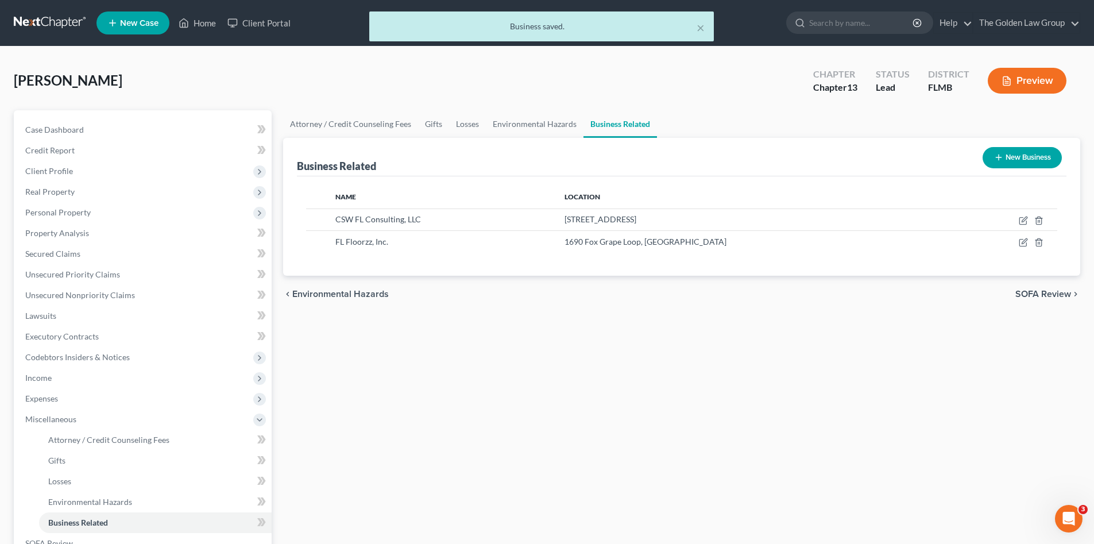
click at [572, 334] on div "Attorney / Credit Counseling Fees Gifts Losses Environmental Hazards Business R…" at bounding box center [681, 400] width 809 height 581
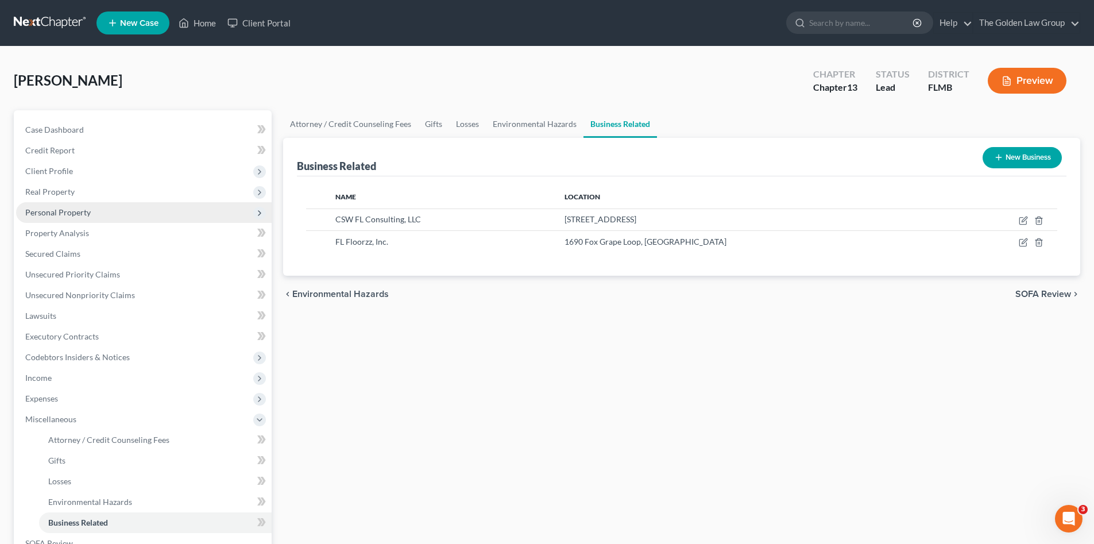
click at [60, 217] on span "Personal Property" at bounding box center [144, 212] width 256 height 21
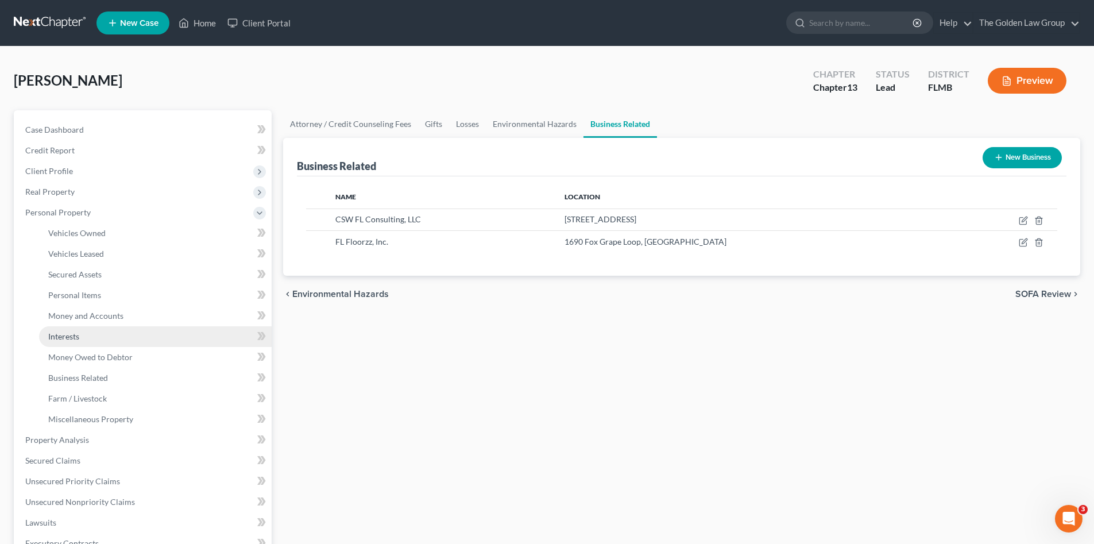
click at [84, 338] on link "Interests" at bounding box center [155, 336] width 233 height 21
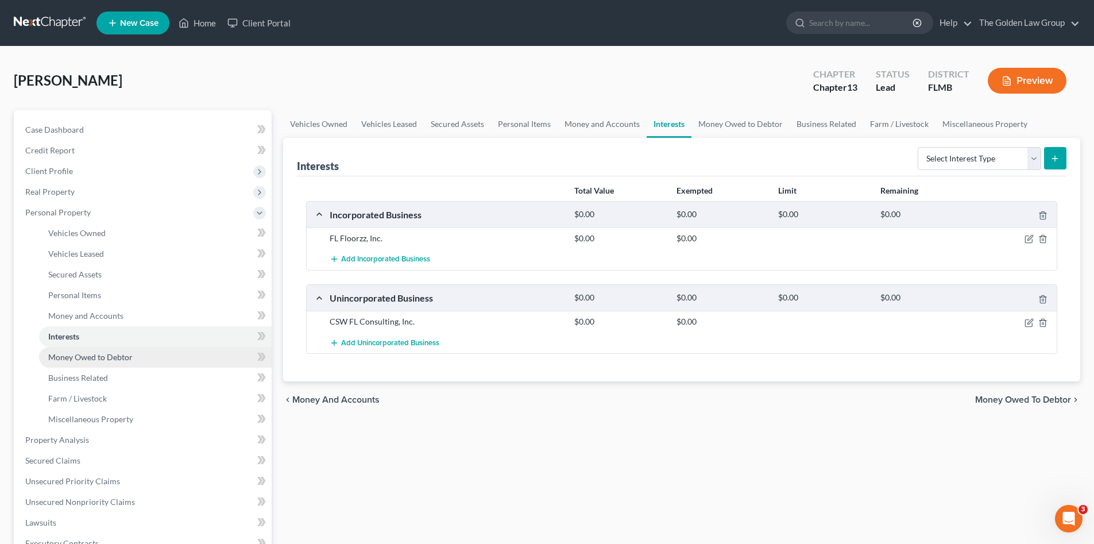
click at [94, 355] on span "Money Owed to Debtor" at bounding box center [90, 357] width 84 height 10
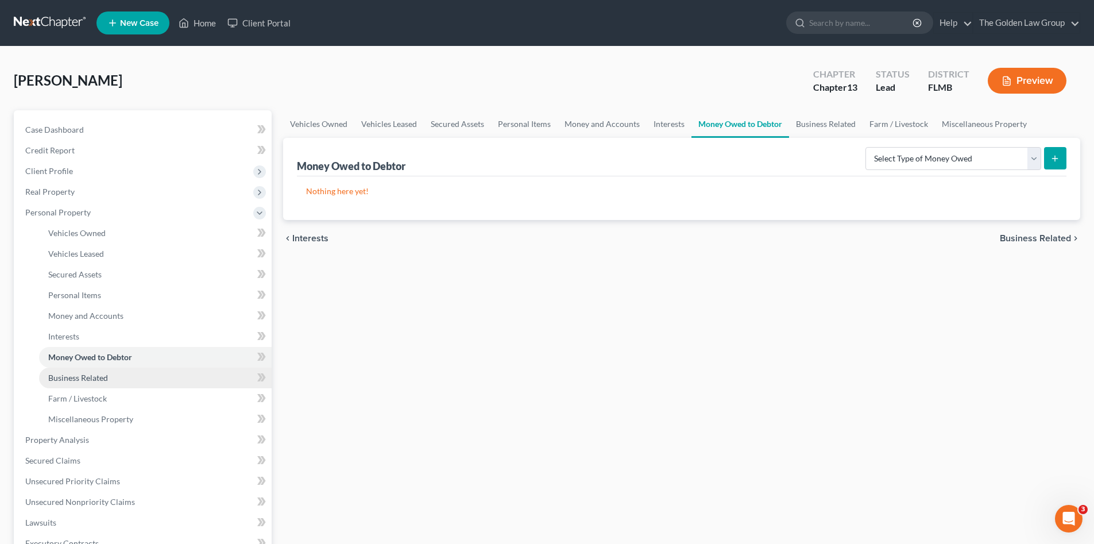
click at [97, 375] on span "Business Related" at bounding box center [78, 378] width 60 height 10
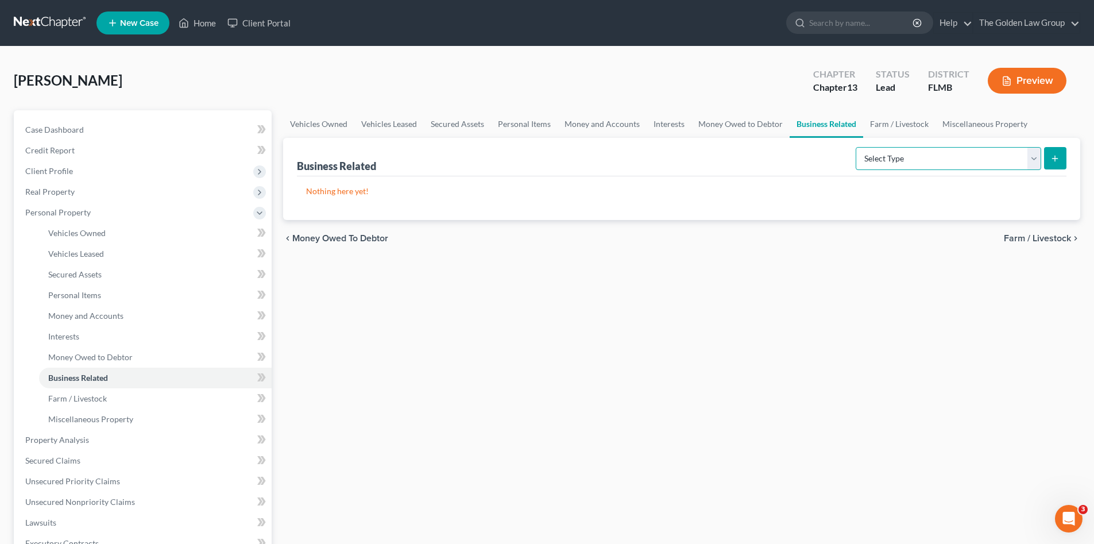
click at [880, 166] on select "Select Type Customer Lists Franchises Inventory Licenses Machinery Office Equip…" at bounding box center [949, 158] width 186 height 23
click at [770, 245] on div "chevron_left Money Owed to Debtor Farm / Livestock chevron_right" at bounding box center [681, 238] width 797 height 37
click at [90, 419] on span "Miscellaneous Property" at bounding box center [90, 419] width 85 height 10
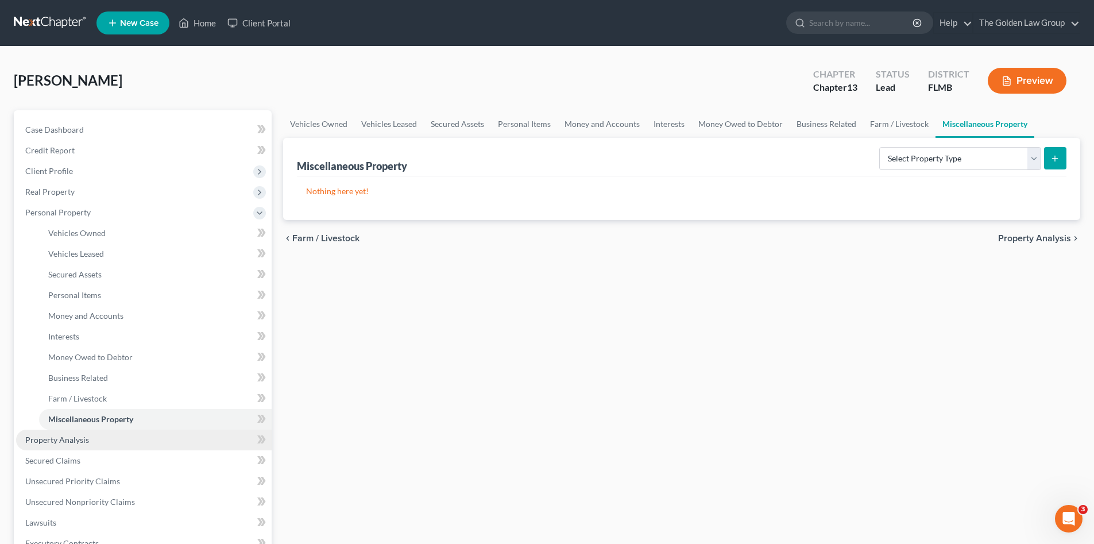
click at [77, 441] on span "Property Analysis" at bounding box center [57, 440] width 64 height 10
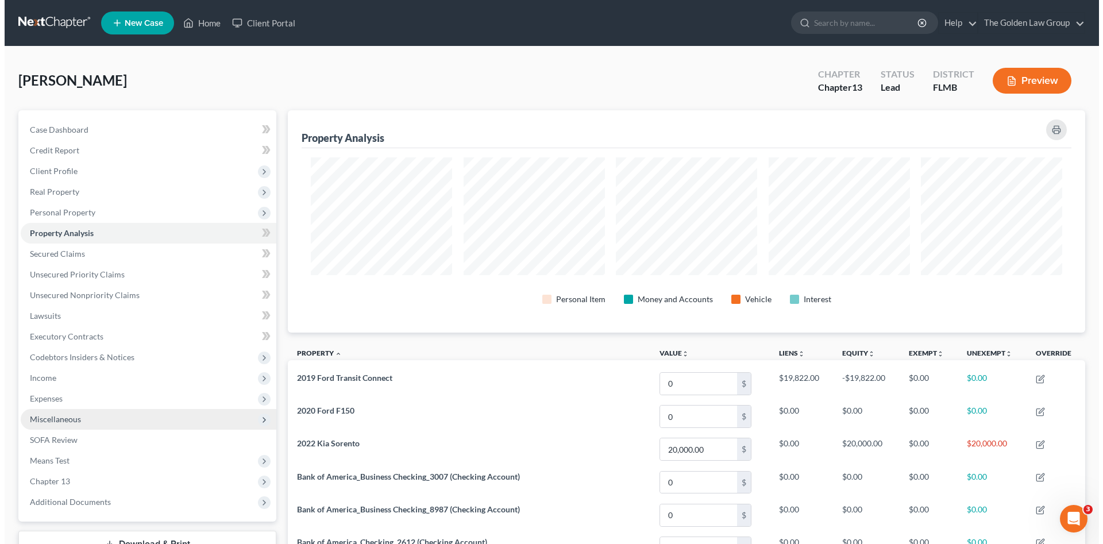
scroll to position [222, 797]
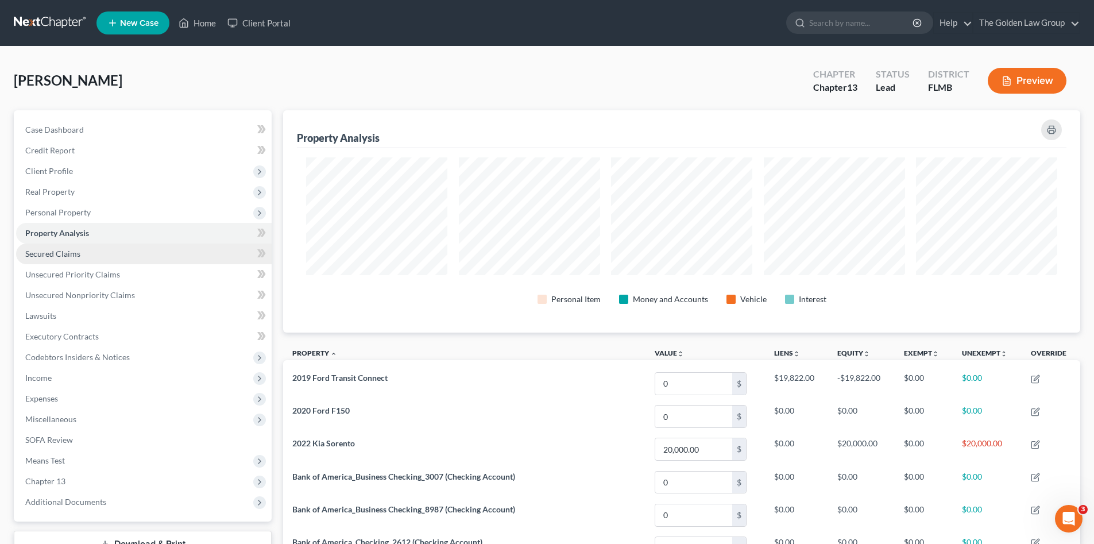
click at [87, 253] on link "Secured Claims" at bounding box center [144, 254] width 256 height 21
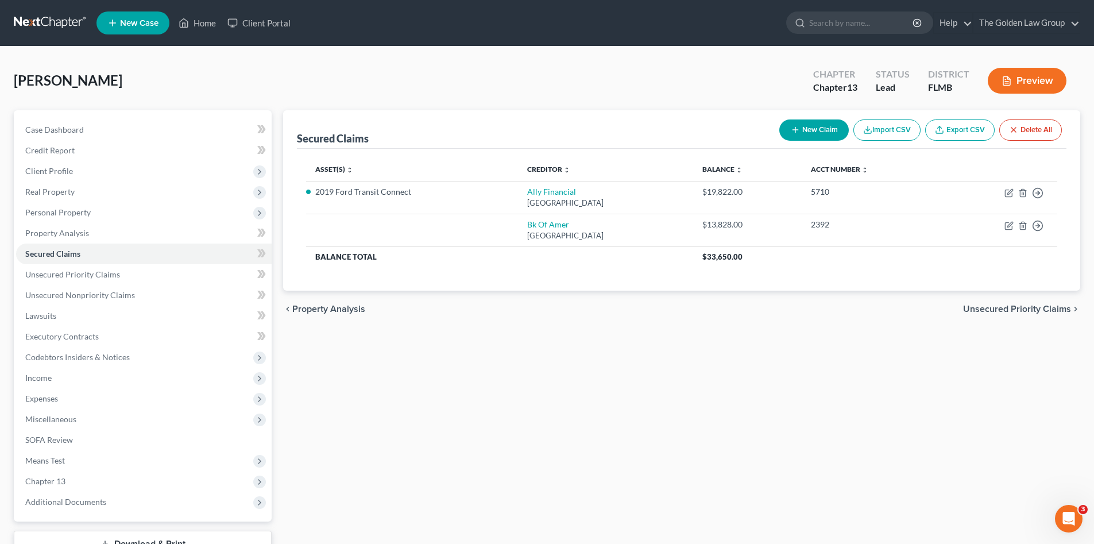
click at [473, 367] on div "Secured Claims New Claim Import CSV Export CSV Delete All Asset(s) expand_more …" at bounding box center [681, 348] width 809 height 477
click at [90, 273] on span "Unsecured Priority Claims" at bounding box center [72, 274] width 95 height 10
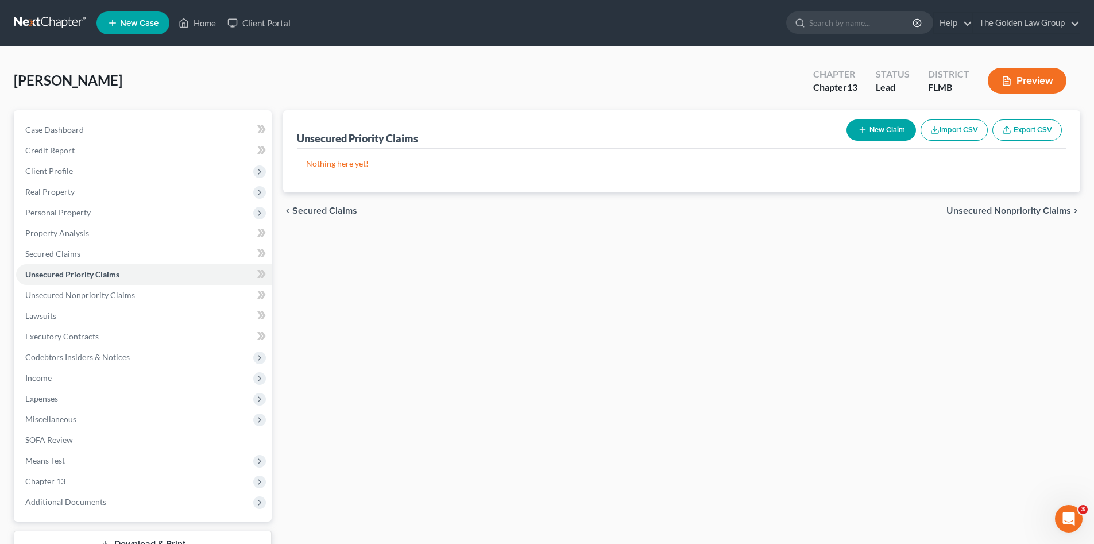
click at [863, 132] on icon "button" at bounding box center [862, 129] width 9 height 9
select select "0"
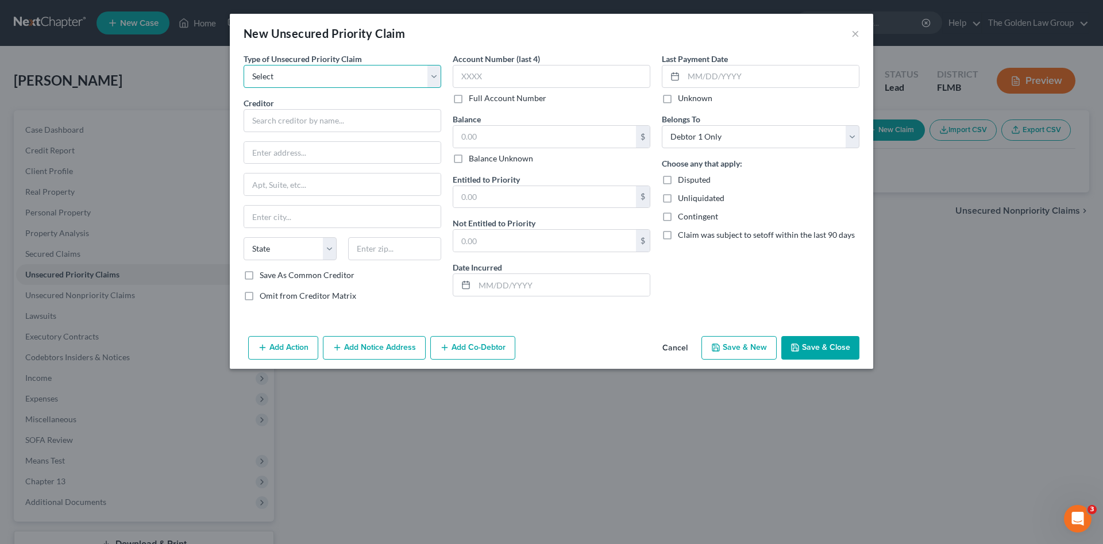
click at [330, 76] on select "Select Taxes & Other Government Units Domestic Support Obligations Extensions o…" at bounding box center [343, 76] width 198 height 23
select select "0"
click at [244, 65] on select "Select Taxes & Other Government Units Domestic Support Obligations Extensions o…" at bounding box center [343, 76] width 198 height 23
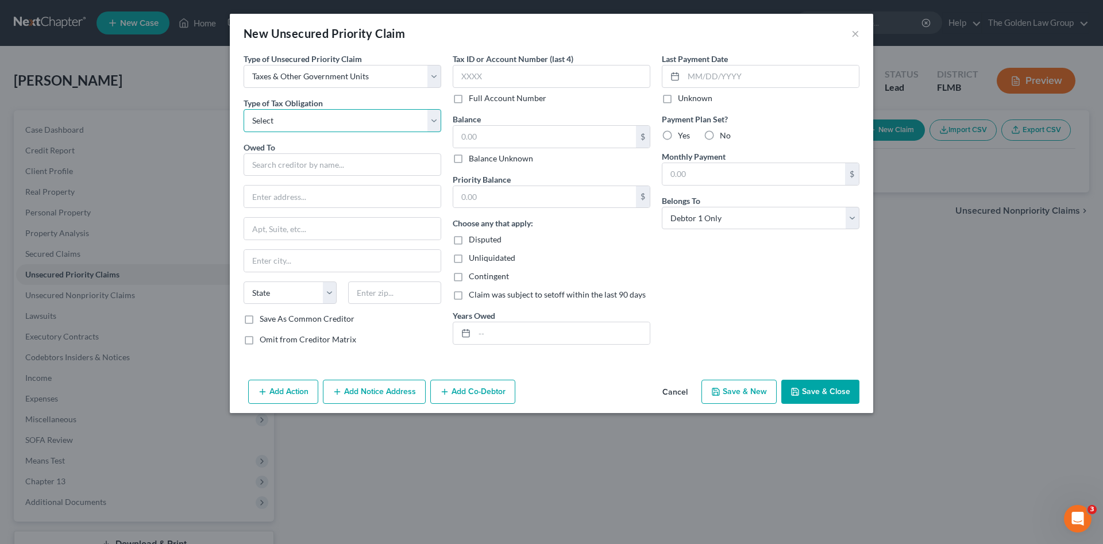
click at [331, 125] on select "Select Federal City State Franchise Tax Board Other" at bounding box center [343, 120] width 198 height 23
select select "0"
click at [244, 109] on select "Select Federal City State Franchise Tax Board Other" at bounding box center [343, 120] width 198 height 23
click at [329, 166] on input "text" at bounding box center [343, 164] width 198 height 23
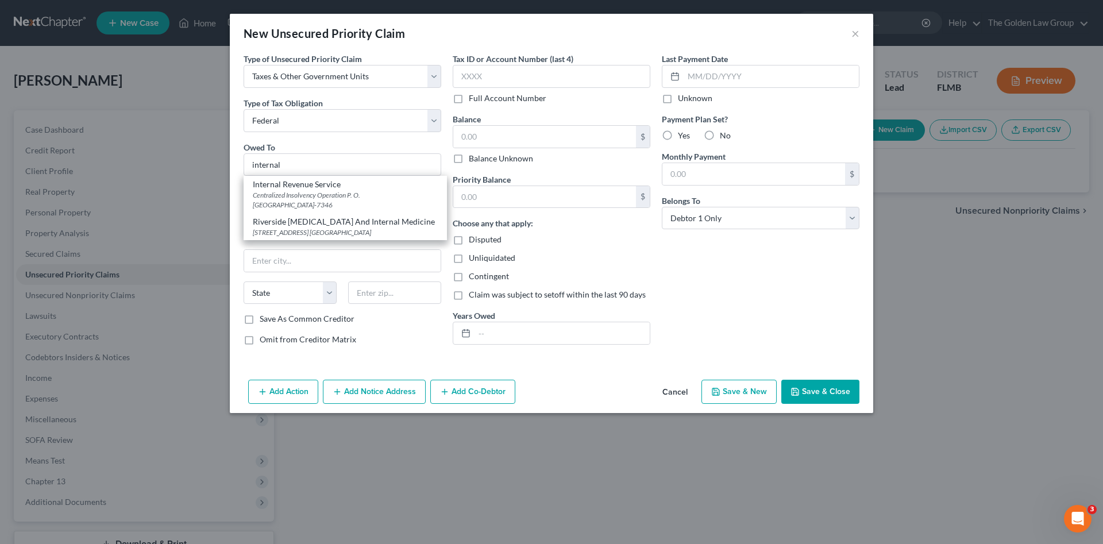
click at [324, 184] on div "Internal Revenue Service" at bounding box center [345, 184] width 185 height 11
type input "Internal Revenue Service"
type input "Centralized Insolvency Operation"
type input "P. O. Box 7346"
type input "Philadelphia"
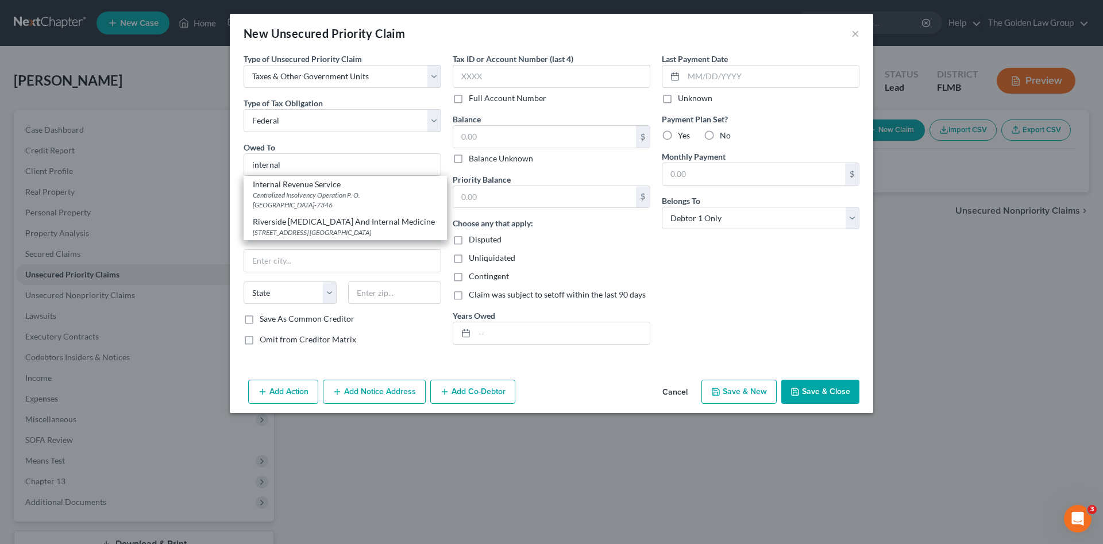
select select "39"
type input "19101-7346"
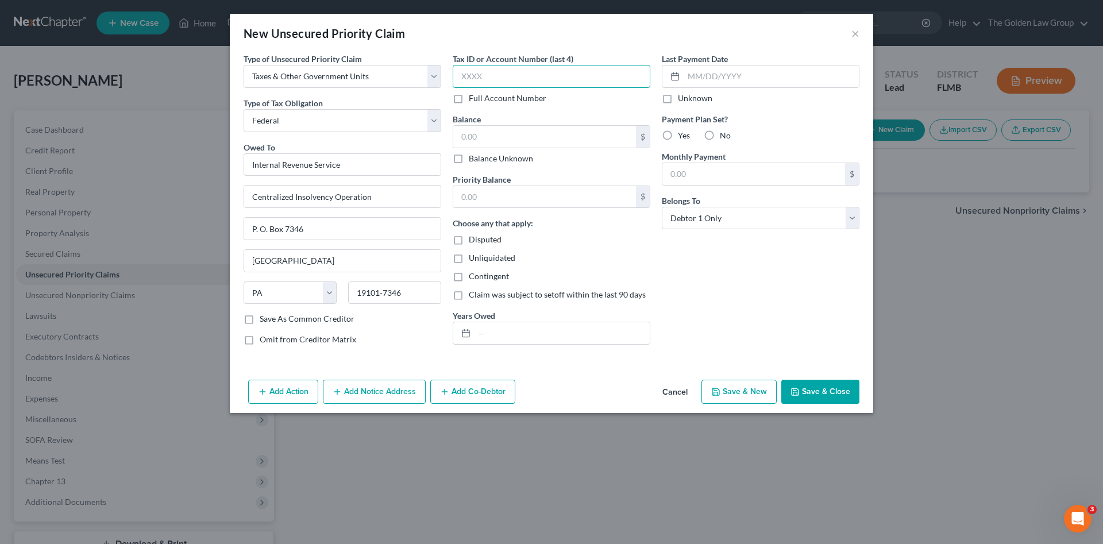
click at [521, 75] on input "text" at bounding box center [552, 76] width 198 height 23
click at [511, 333] on input "text" at bounding box center [562, 333] width 175 height 22
click at [487, 134] on input "text" at bounding box center [544, 137] width 183 height 22
drag, startPoint x: 509, startPoint y: 333, endPoint x: 481, endPoint y: 331, distance: 28.2
click at [467, 325] on div "2024" at bounding box center [552, 333] width 198 height 23
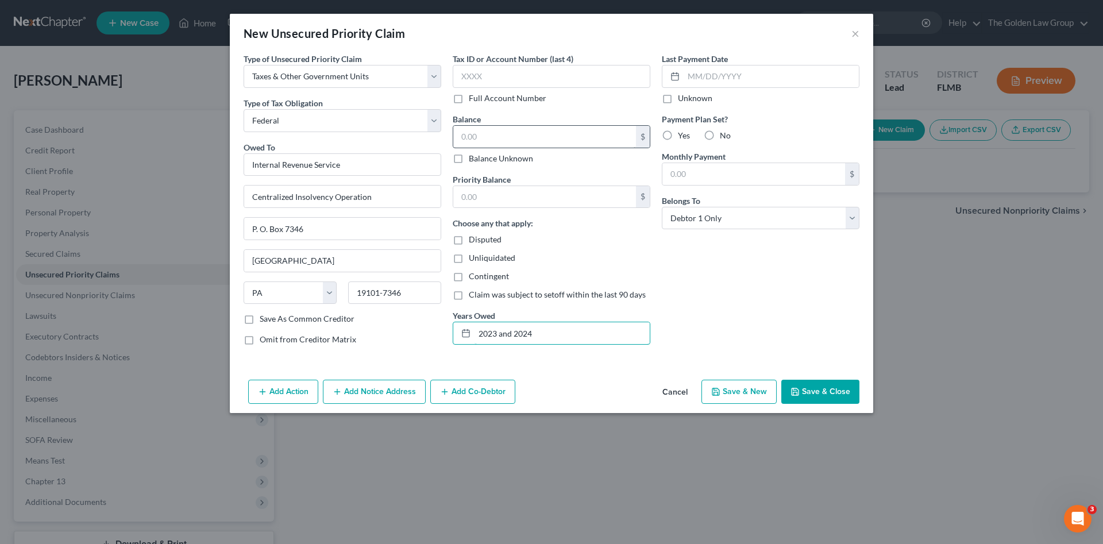
type input "2023 and 2024"
click at [492, 133] on input "text" at bounding box center [544, 137] width 183 height 22
click at [491, 139] on input "text" at bounding box center [544, 137] width 183 height 22
type input "33,664"
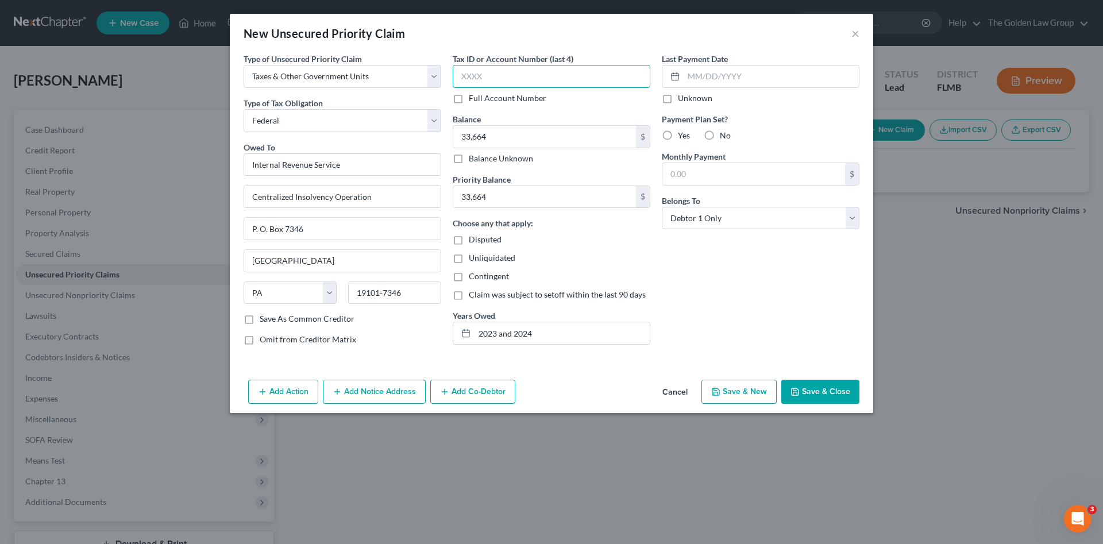
click at [492, 75] on input "text" at bounding box center [552, 76] width 198 height 23
click at [480, 78] on input "text" at bounding box center [552, 76] width 198 height 23
type input "6527"
click at [759, 306] on div "Last Payment Date Unknown Payment Plan Set? Yes No Monthly Payment $ Belongs To…" at bounding box center [760, 204] width 209 height 302
click at [797, 395] on polyline "button" at bounding box center [795, 393] width 4 height 3
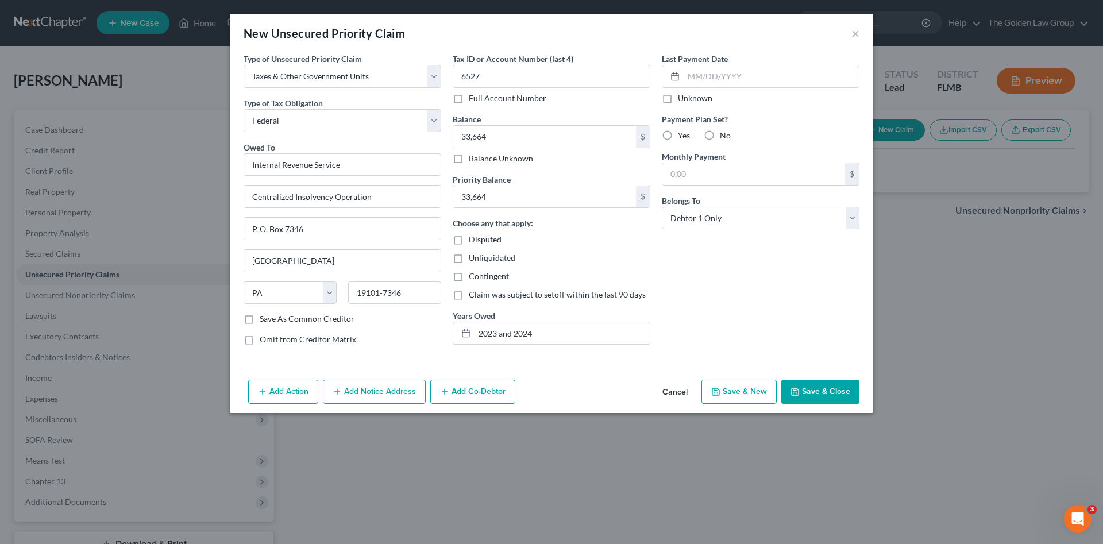
type input "33,664.00"
type input "0.00"
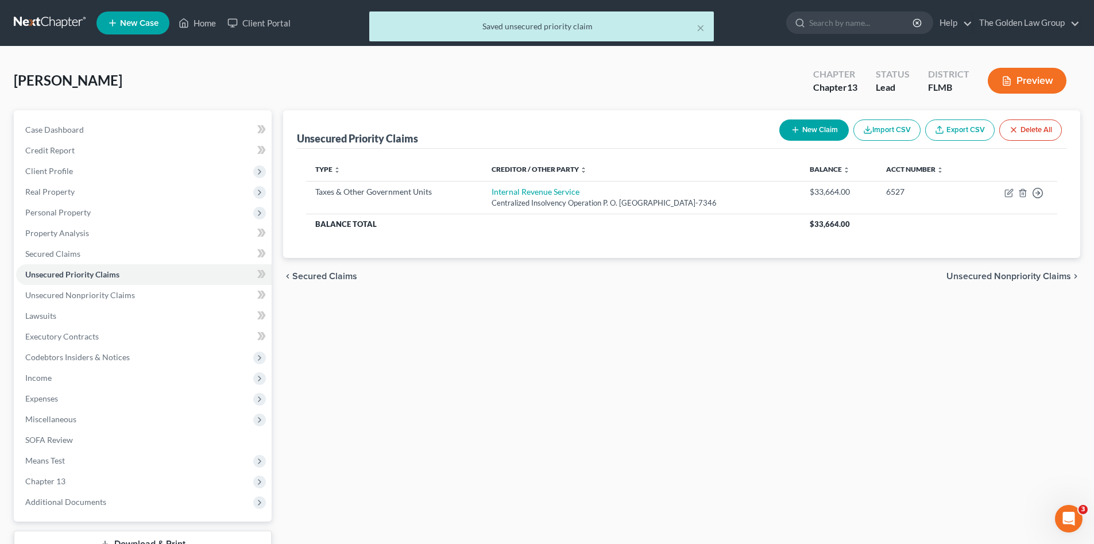
drag, startPoint x: 713, startPoint y: 404, endPoint x: 732, endPoint y: 392, distance: 22.7
click at [712, 404] on div "Unsecured Priority Claims New Claim Import CSV Export CSV Delete All Type expan…" at bounding box center [681, 348] width 809 height 477
click at [99, 294] on span "Unsecured Nonpriority Claims" at bounding box center [80, 295] width 110 height 10
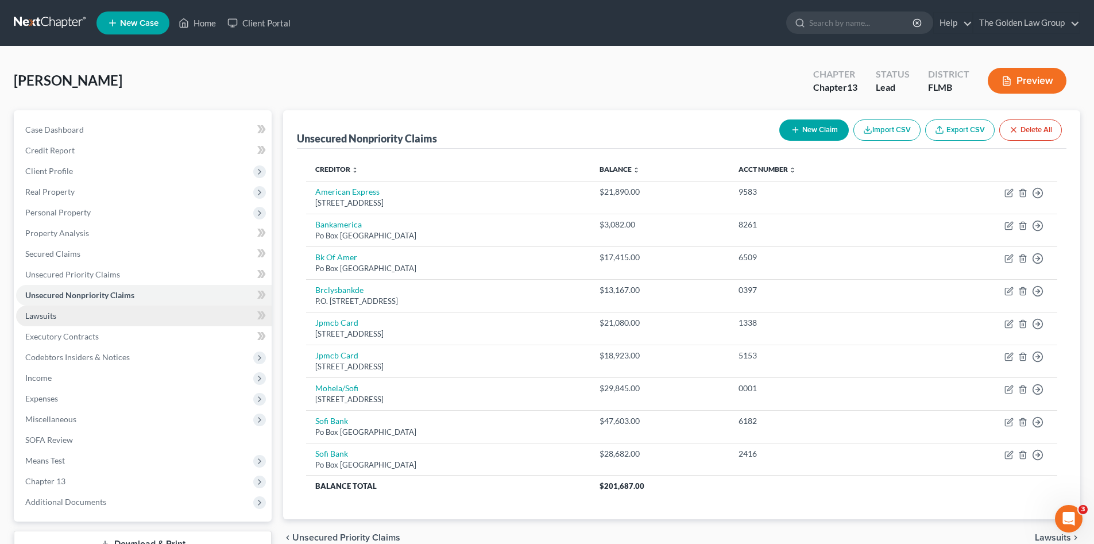
click at [88, 309] on link "Lawsuits" at bounding box center [144, 316] width 256 height 21
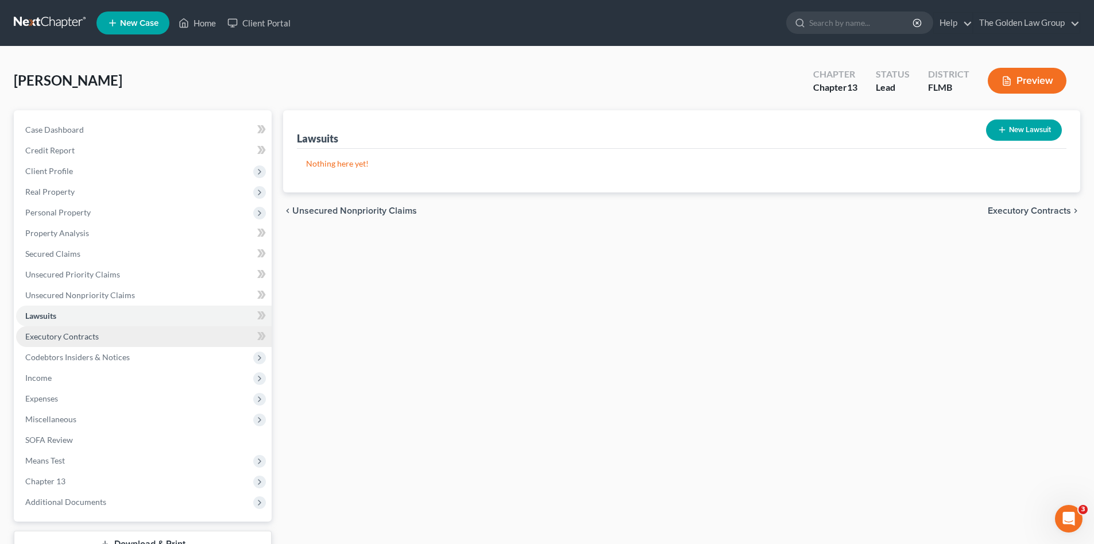
click at [92, 337] on span "Executory Contracts" at bounding box center [62, 336] width 74 height 10
click at [1049, 138] on button "New Contract" at bounding box center [1022, 129] width 79 height 21
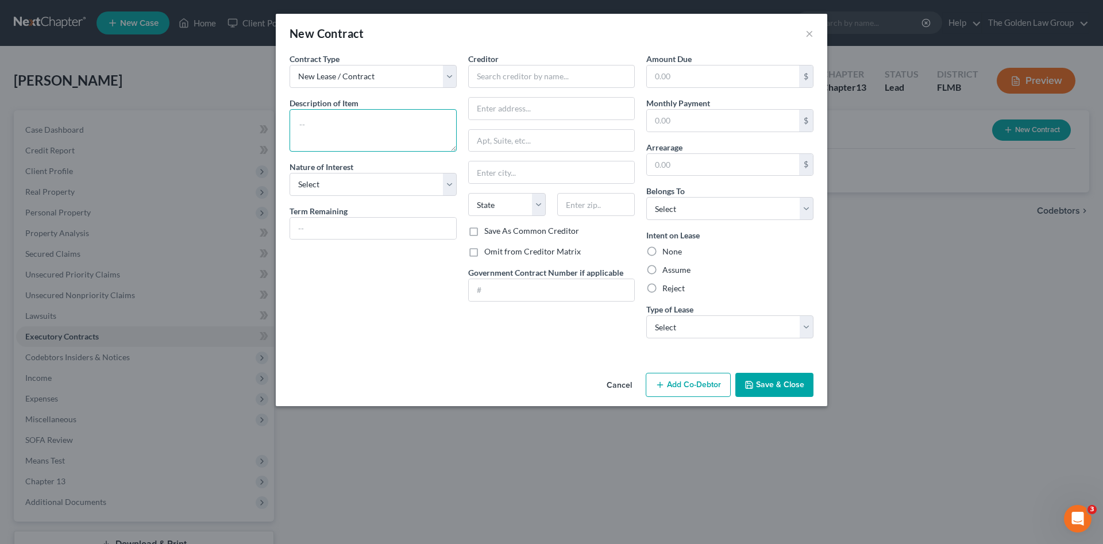
click at [384, 131] on textarea at bounding box center [373, 130] width 167 height 43
type textarea "Residential Lease"
click at [385, 184] on select "Select Purchaser Agent Lessor Lessee" at bounding box center [373, 184] width 167 height 23
select select "3"
click at [290, 173] on select "Select Purchaser Agent Lessor Lessee" at bounding box center [373, 184] width 167 height 23
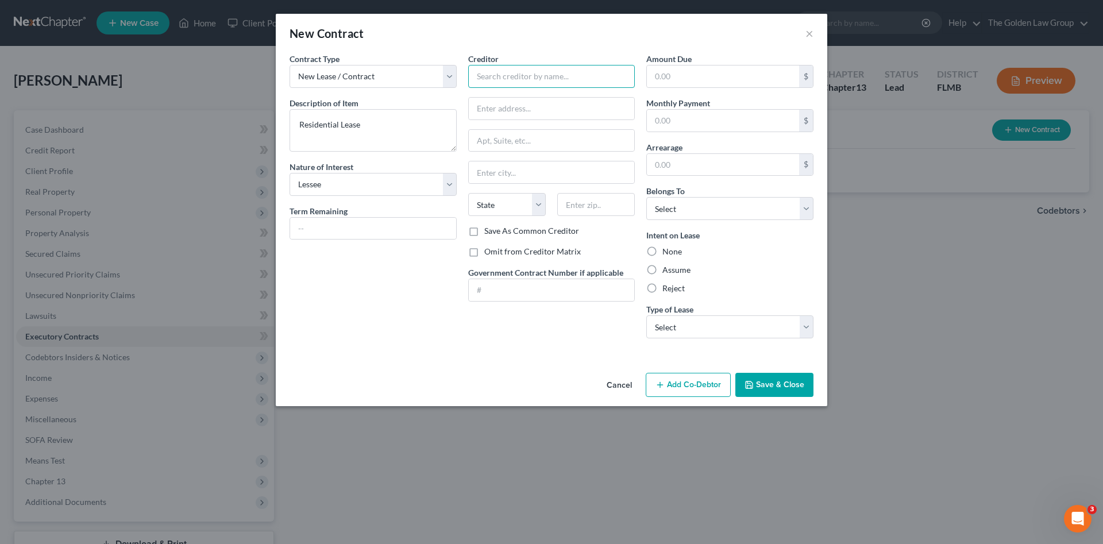
click at [509, 75] on input "text" at bounding box center [551, 76] width 167 height 23
type input "Nesil Uzunoglu and Tunus E. Uzunoglu"
click at [400, 344] on div "Contract Type New Lease / Contract New Timeshare Description of non-residential…" at bounding box center [373, 200] width 179 height 295
click at [499, 111] on input "text" at bounding box center [552, 109] width 166 height 22
type input "21478 St. Andrews Grand Circle"
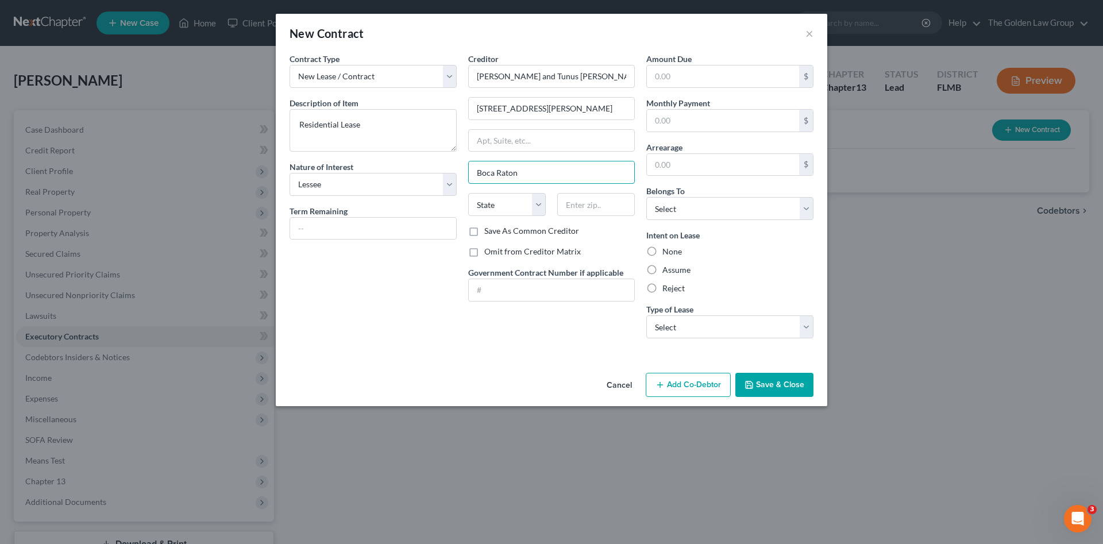
type input "Boca Raton"
select select "9"
type input "33486"
click at [399, 280] on div "Contract Type New Lease / Contract New Timeshare Description of non-residential…" at bounding box center [373, 200] width 179 height 295
click at [687, 209] on select "Select Debtor 1 Only Debtor 2 Only Debtor 1 And Debtor 2 Only At Least One Of T…" at bounding box center [729, 208] width 167 height 23
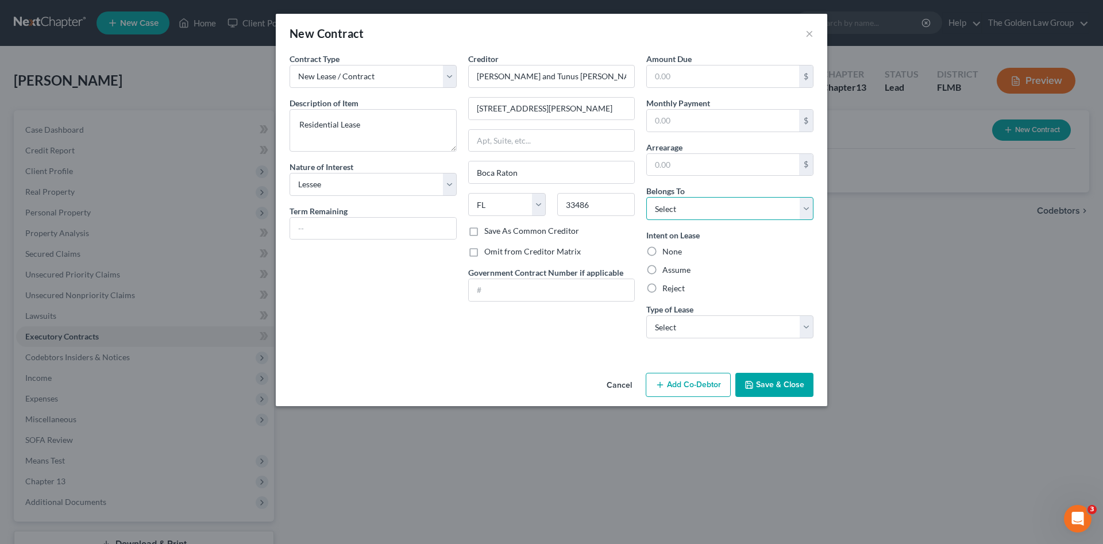
select select "3"
click at [646, 197] on select "Select Debtor 1 Only Debtor 2 Only Debtor 1 And Debtor 2 Only At Least One Of T…" at bounding box center [729, 208] width 167 height 23
click at [684, 273] on label "Assume" at bounding box center [676, 269] width 28 height 11
click at [674, 272] on input "Assume" at bounding box center [670, 267] width 7 height 7
radio input "true"
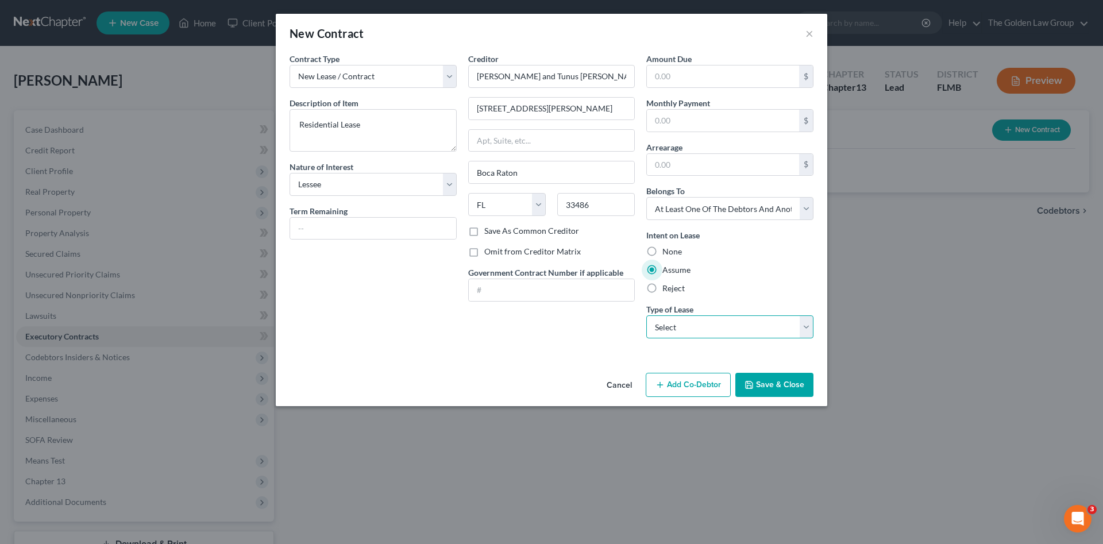
click at [685, 326] on select "Select Real Estate Car Other" at bounding box center [729, 326] width 167 height 23
select select "2"
click at [646, 315] on select "Select Real Estate Car Other" at bounding box center [729, 326] width 167 height 23
click at [774, 383] on button "Save & Close" at bounding box center [774, 385] width 78 height 24
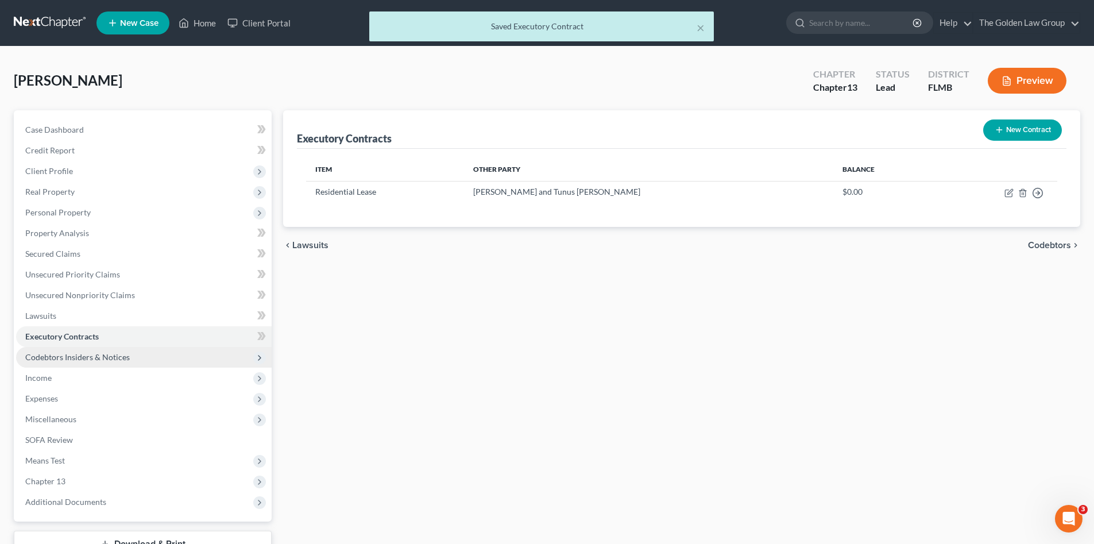
click at [121, 358] on span "Codebtors Insiders & Notices" at bounding box center [77, 357] width 105 height 10
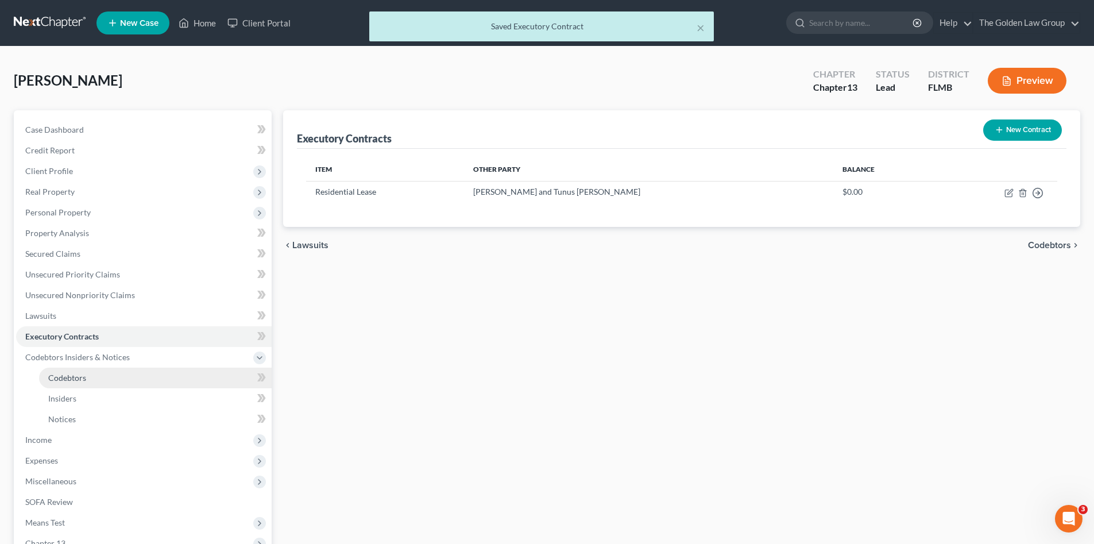
click at [100, 380] on link "Codebtors" at bounding box center [155, 378] width 233 height 21
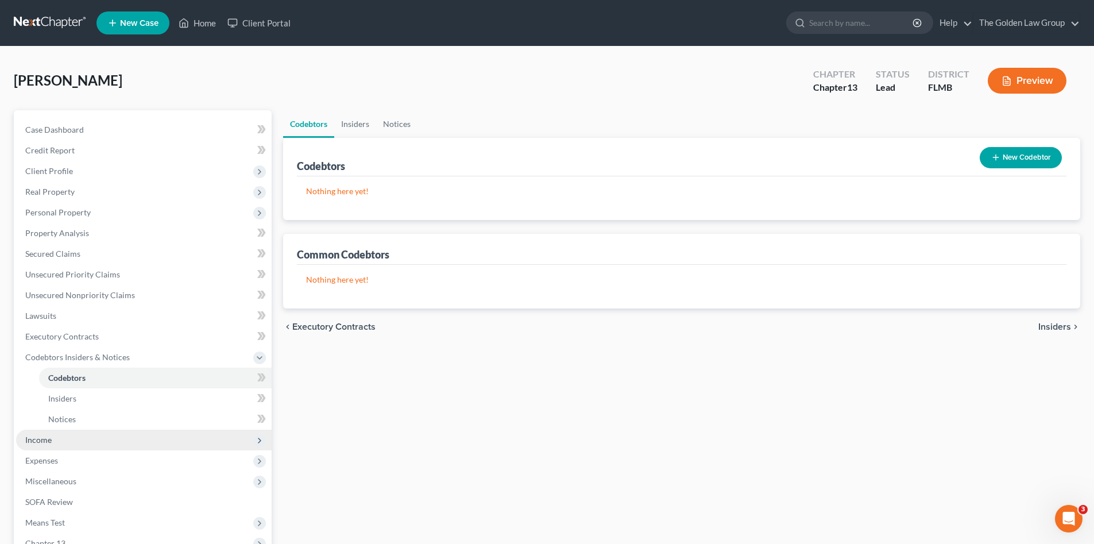
click at [80, 438] on span "Income" at bounding box center [144, 440] width 256 height 21
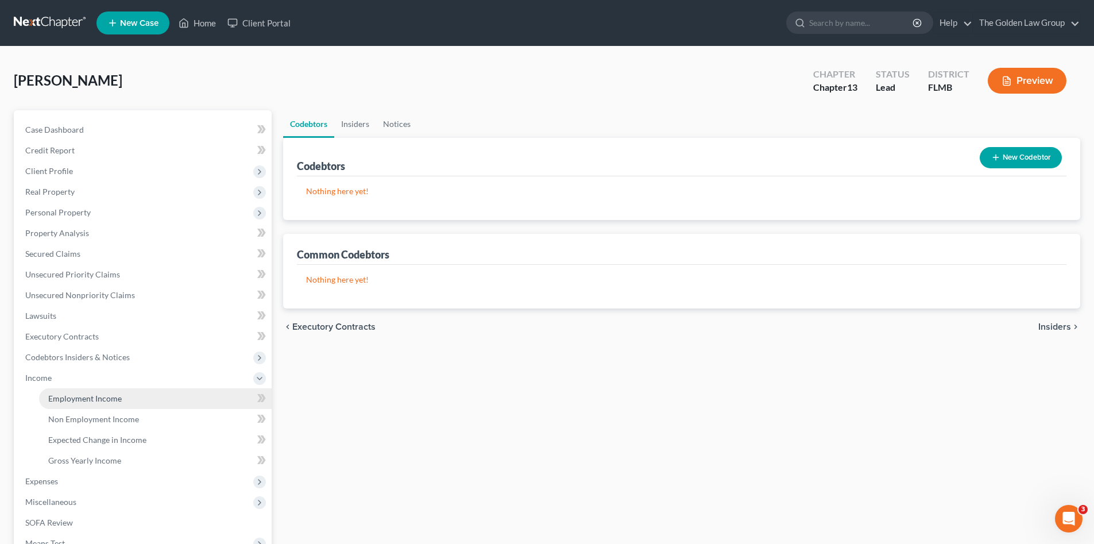
click at [101, 401] on span "Employment Income" at bounding box center [85, 399] width 74 height 10
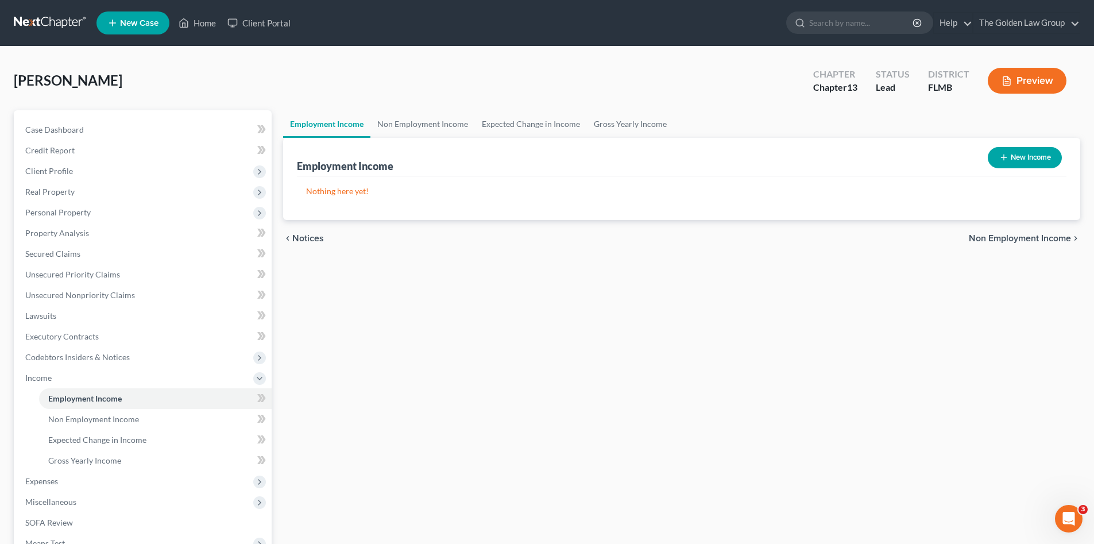
click at [1019, 159] on button "New Income" at bounding box center [1025, 157] width 74 height 21
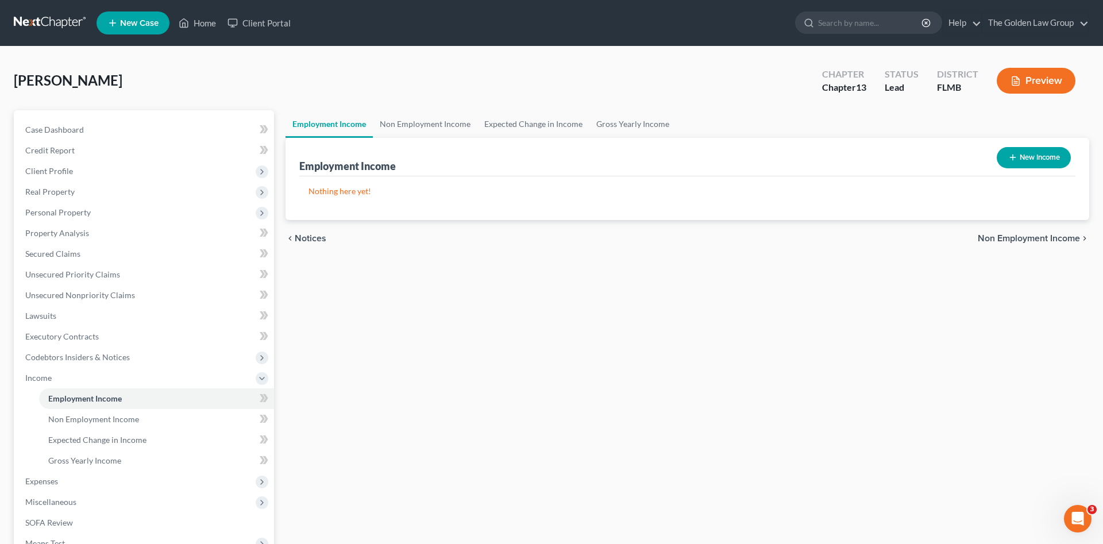
select select "0"
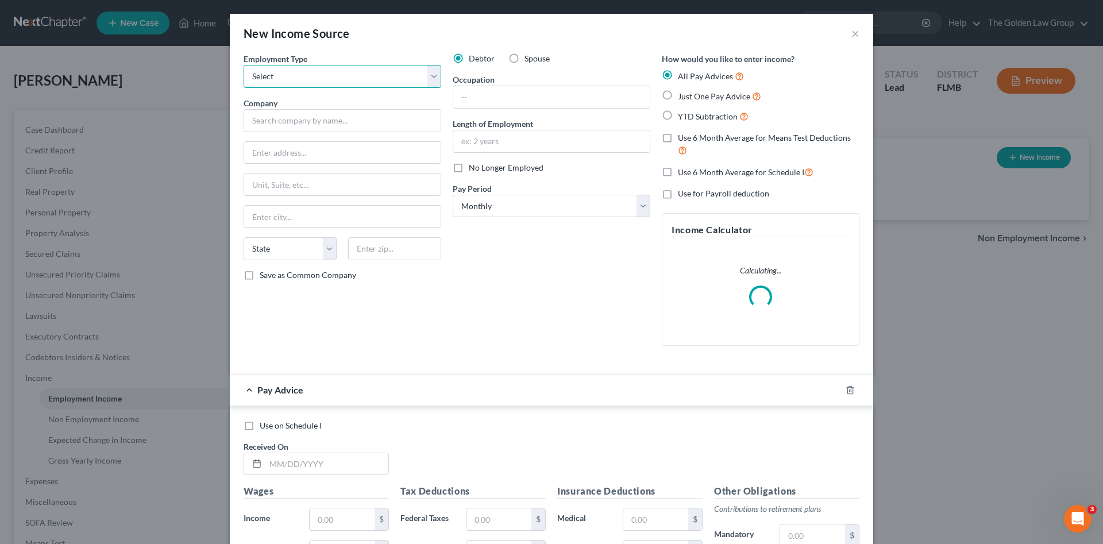
drag, startPoint x: 328, startPoint y: 66, endPoint x: 331, endPoint y: 71, distance: 6.2
click at [328, 65] on select "Select Full or Part Time Employment Self Employment" at bounding box center [343, 76] width 198 height 23
select select "1"
click at [244, 65] on select "Select Full or Part Time Employment Self Employment" at bounding box center [343, 76] width 198 height 23
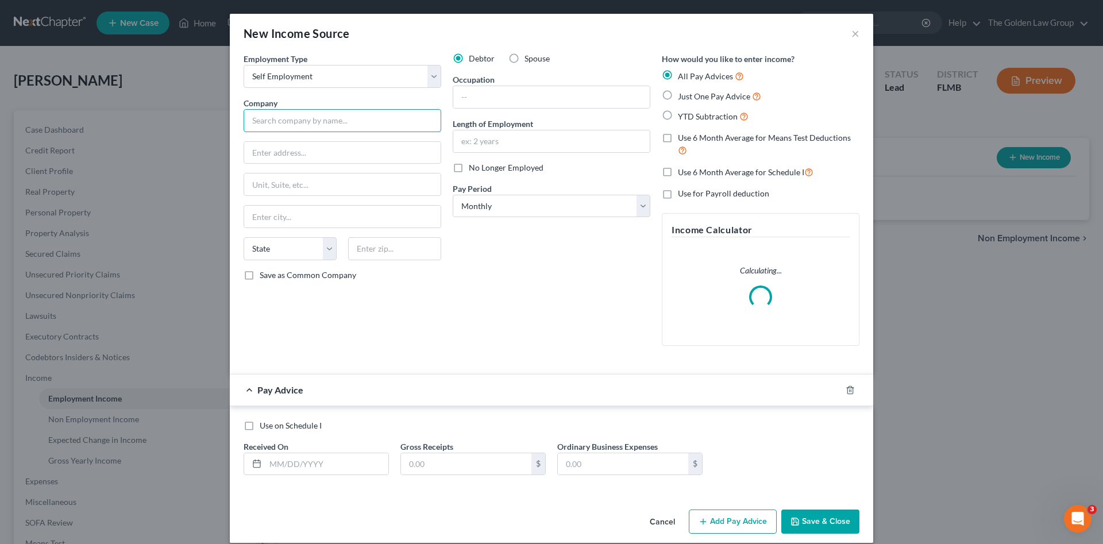
click at [343, 124] on input "text" at bounding box center [343, 120] width 198 height 23
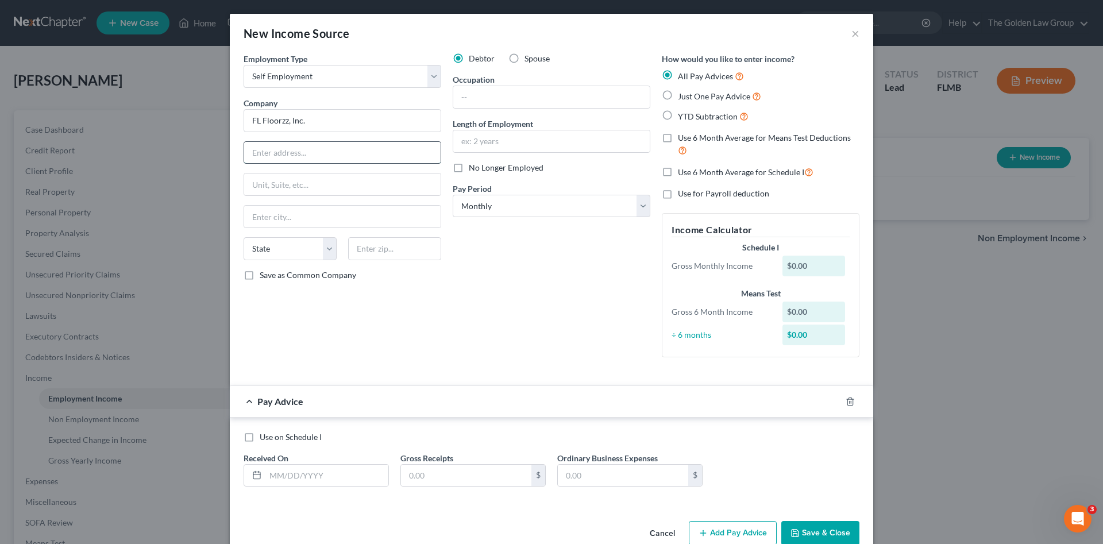
click at [375, 154] on input "text" at bounding box center [342, 153] width 196 height 22
type input "FL Floorzz, Inc."
click at [349, 153] on input "text" at bounding box center [342, 153] width 196 height 22
type input "19812 Lonesome Pine Drive"
type input "Lando O' Lakes"
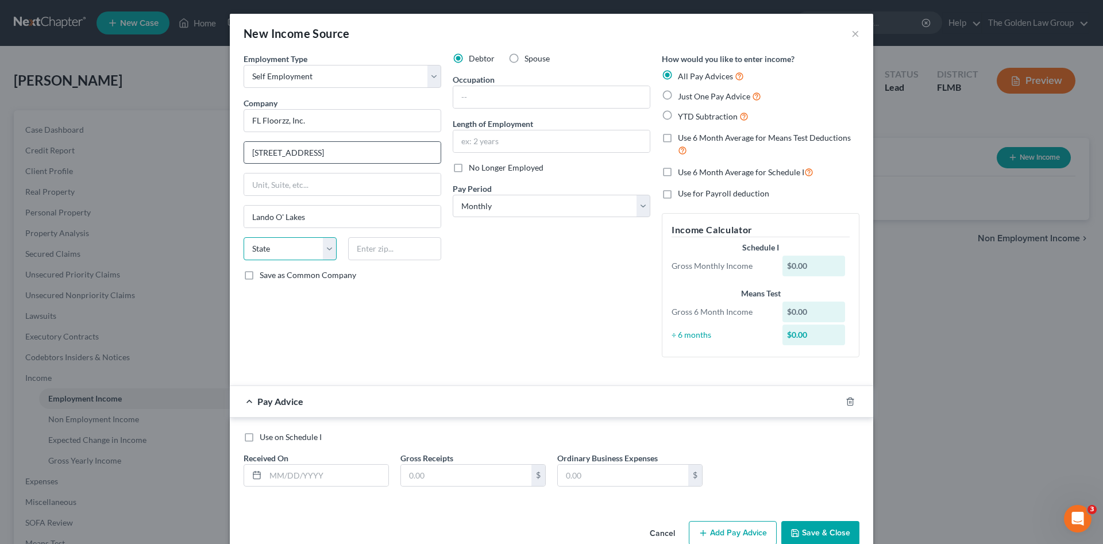
select select "9"
type input "34638"
click at [551, 259] on div "Debtor Spouse Occupation Length of Employment No Longer Employed Pay Period * S…" at bounding box center [551, 210] width 209 height 314
click at [281, 470] on input "text" at bounding box center [326, 476] width 123 height 22
type input "07/30/2025"
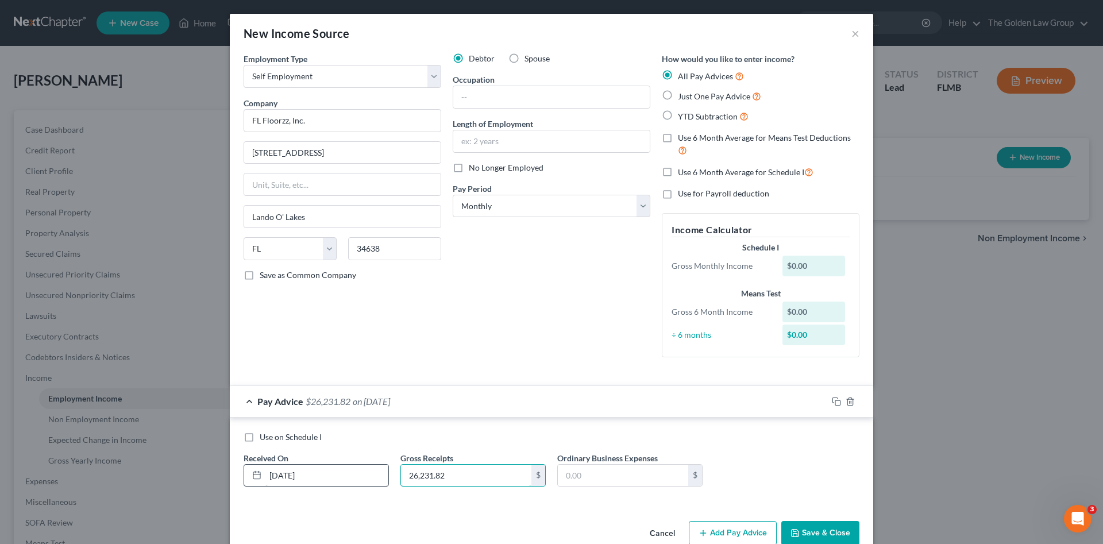
type input "26,231.82"
click at [637, 477] on input "text" at bounding box center [623, 476] width 130 height 22
type input "26,752.56"
click at [832, 400] on icon "button" at bounding box center [836, 401] width 9 height 9
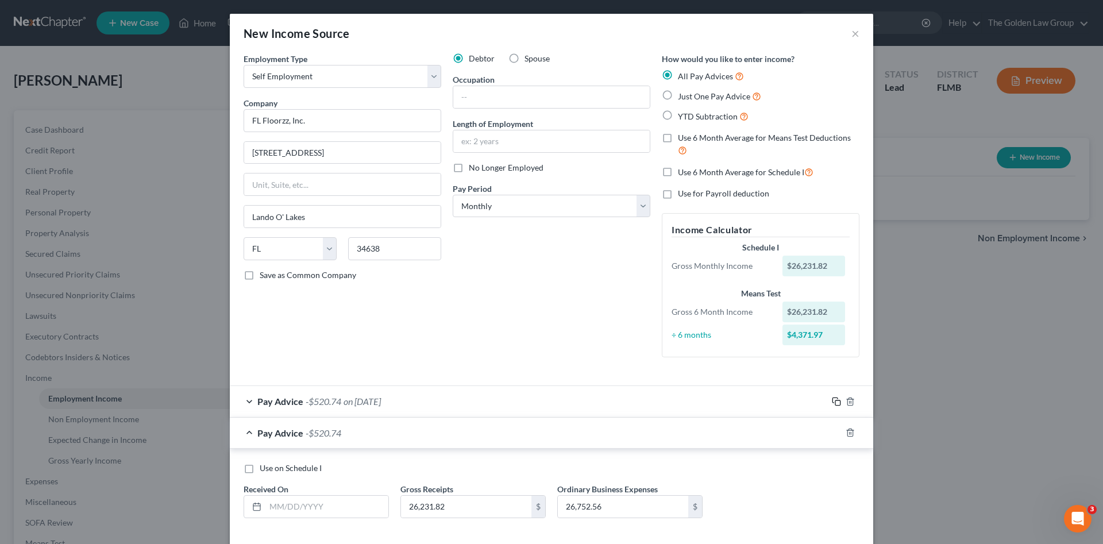
scroll to position [55, 0]
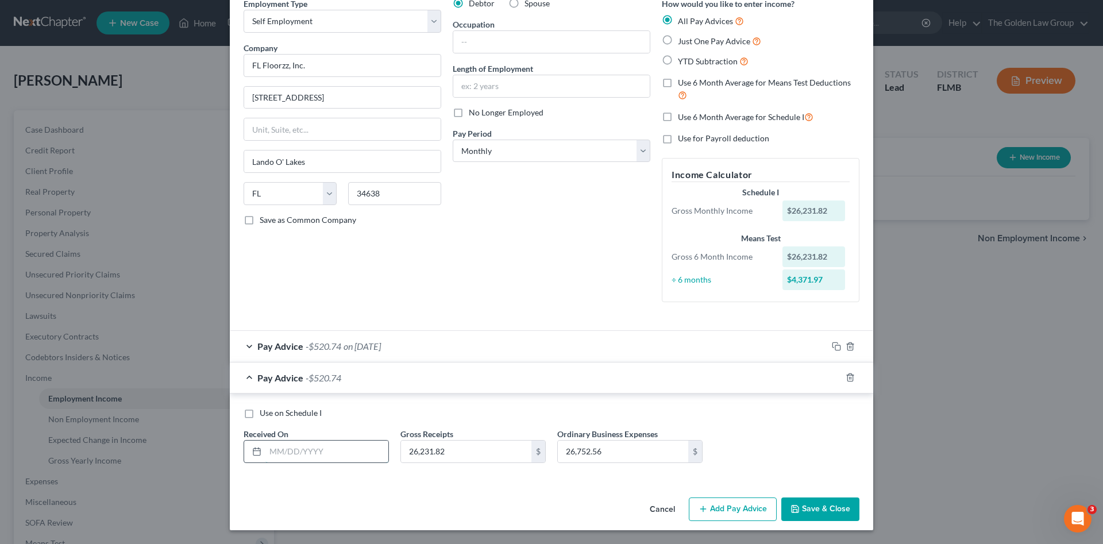
click at [348, 457] on input "text" at bounding box center [326, 452] width 123 height 22
type input "06/30/2025"
type input "37,533.66"
click at [615, 453] on input "26,752.56" at bounding box center [623, 452] width 130 height 22
drag, startPoint x: 615, startPoint y: 453, endPoint x: 561, endPoint y: 448, distance: 53.6
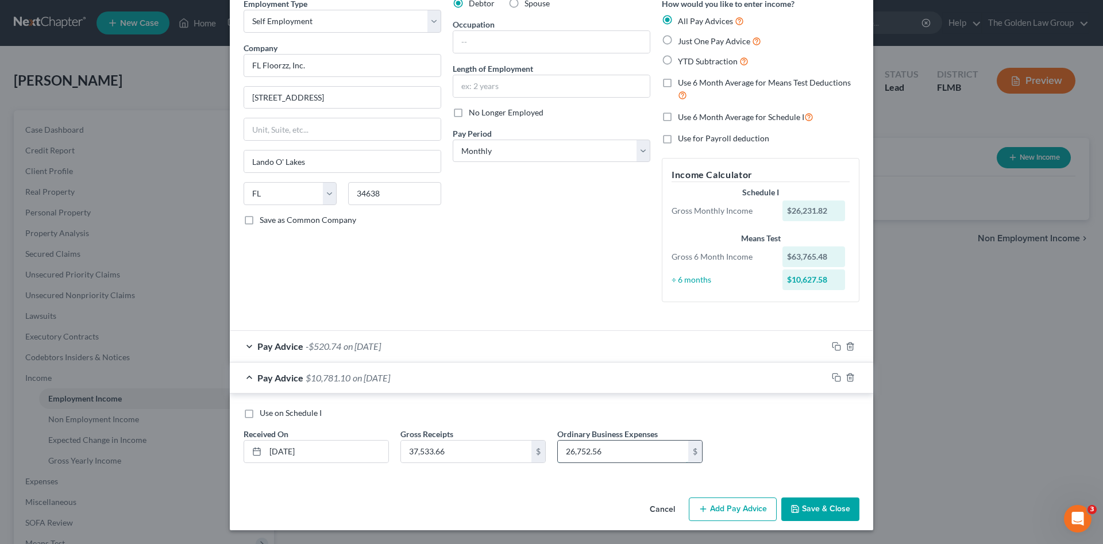
click at [561, 448] on input "26,752.56" at bounding box center [623, 452] width 130 height 22
type input "36,697.61"
click at [743, 507] on button "Add Pay Advice" at bounding box center [733, 509] width 88 height 24
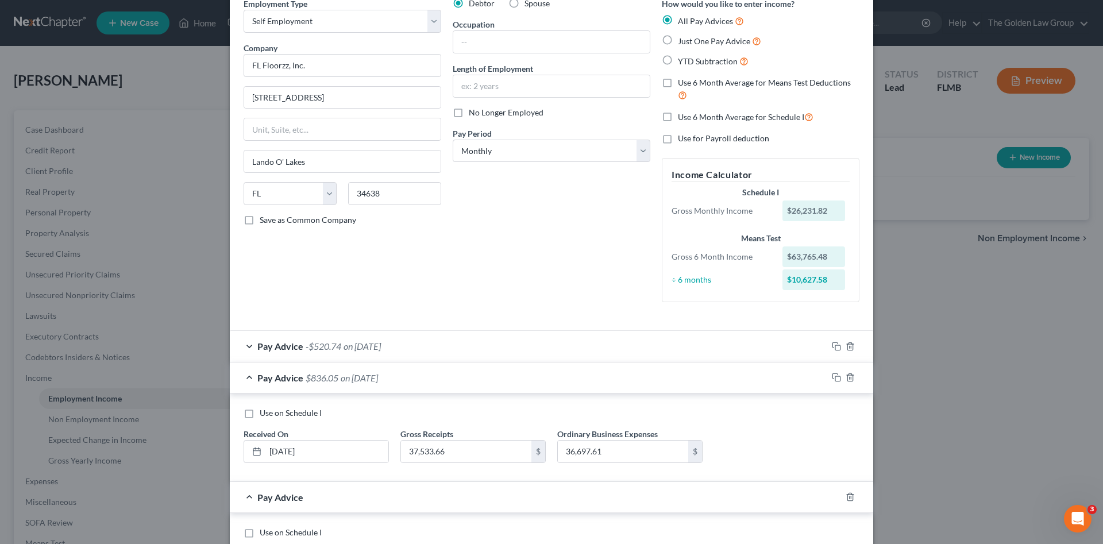
scroll to position [175, 0]
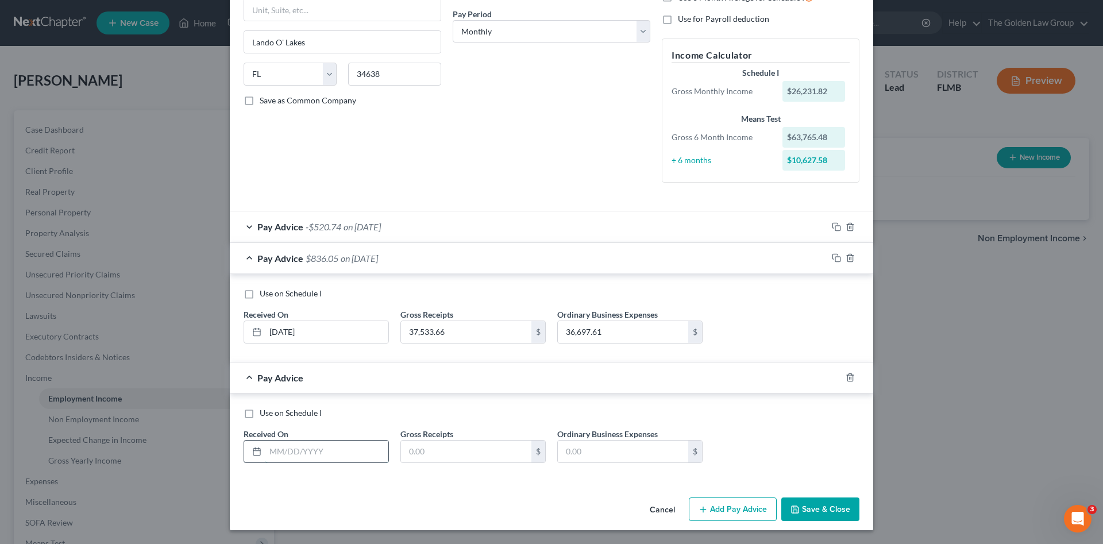
click at [337, 456] on input "text" at bounding box center [326, 452] width 123 height 22
type input "05/30/2025"
type input "27,855.14"
click at [611, 453] on input "text" at bounding box center [623, 452] width 130 height 22
type input "34,908.66"
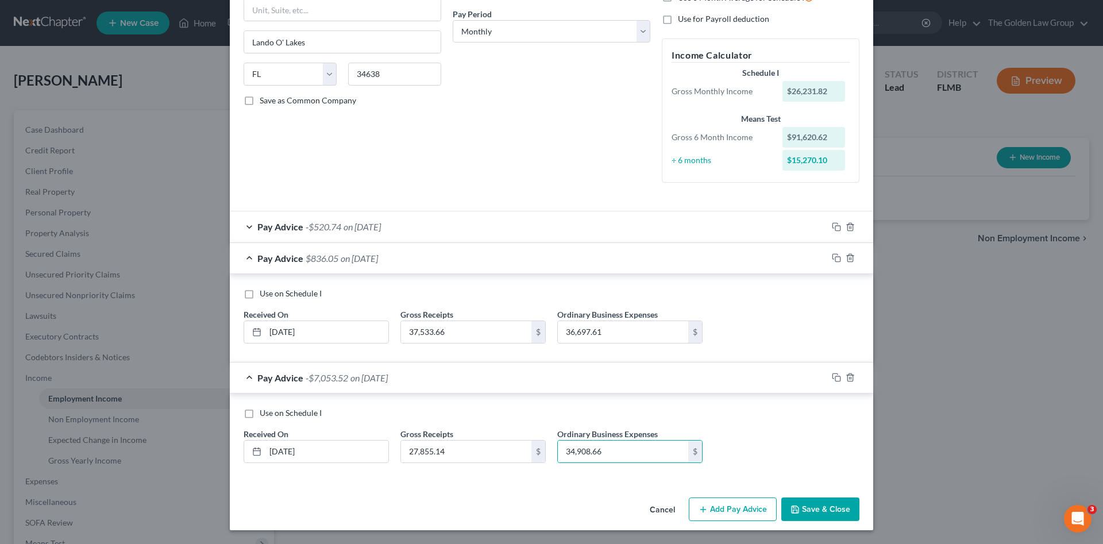
click at [730, 510] on button "Add Pay Advice" at bounding box center [733, 509] width 88 height 24
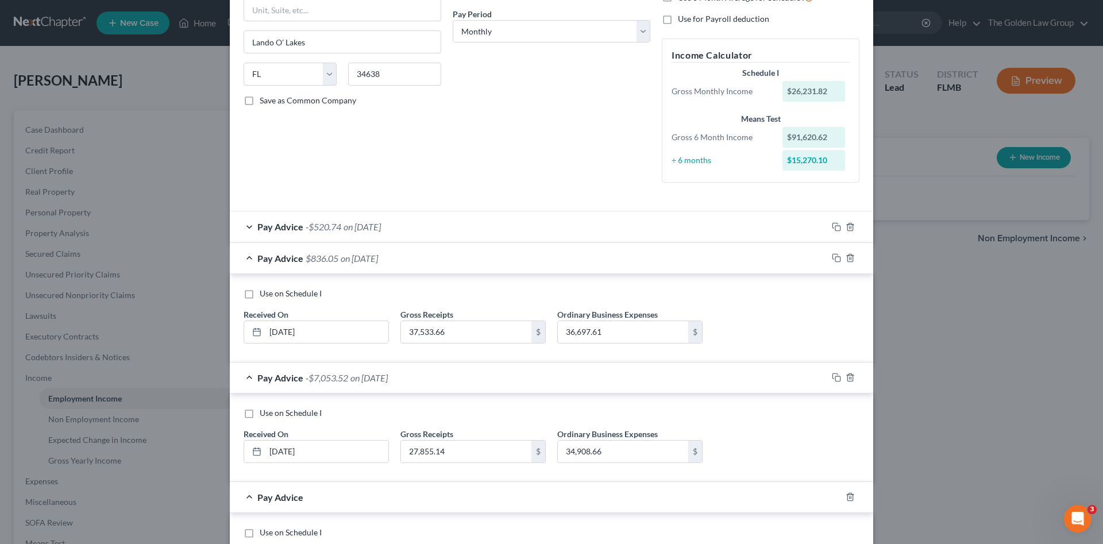
scroll to position [294, 0]
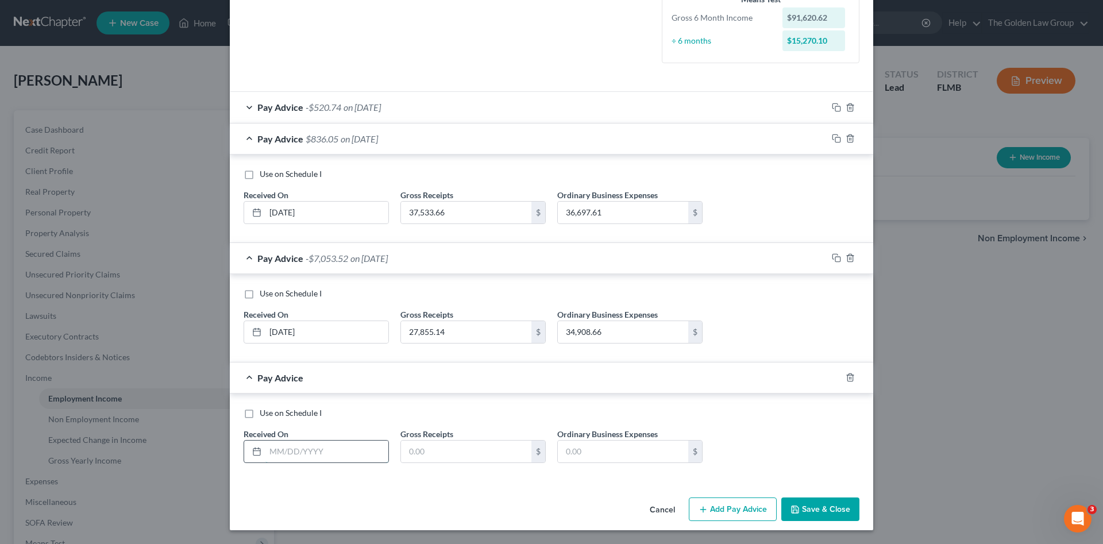
click at [349, 459] on input "text" at bounding box center [326, 452] width 123 height 22
type input "04/30/2025"
type input "26,599.01"
click at [625, 452] on input "text" at bounding box center [623, 452] width 130 height 22
type input "45,980.22"
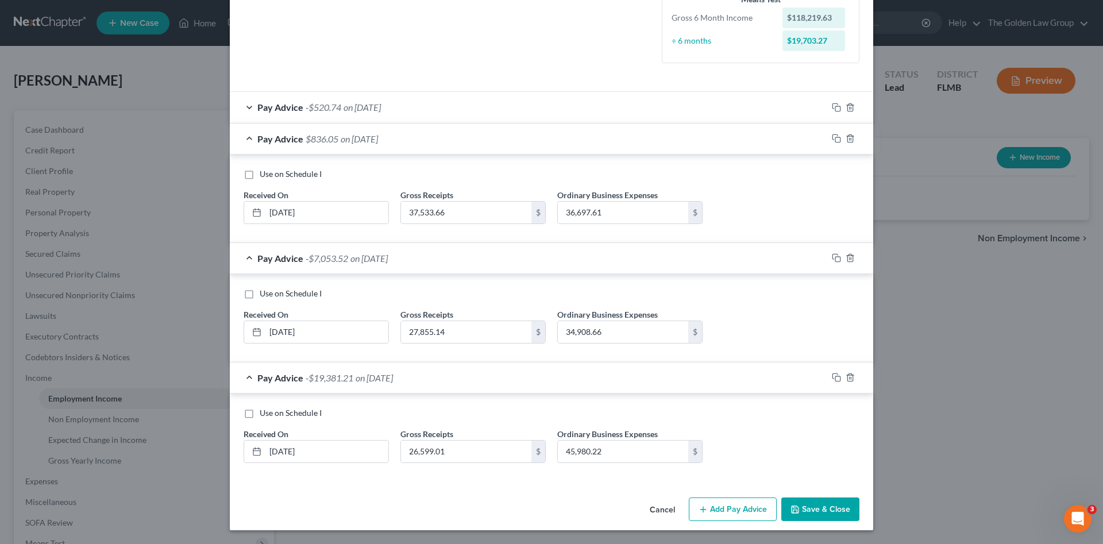
drag, startPoint x: 730, startPoint y: 508, endPoint x: 605, endPoint y: 478, distance: 127.8
click at [724, 508] on button "Add Pay Advice" at bounding box center [733, 509] width 88 height 24
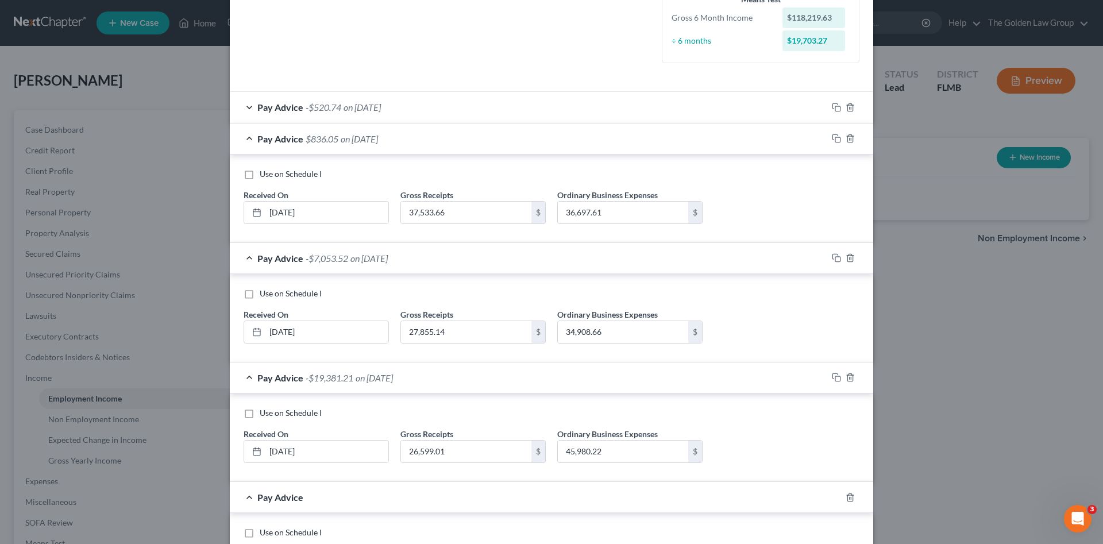
scroll to position [414, 0]
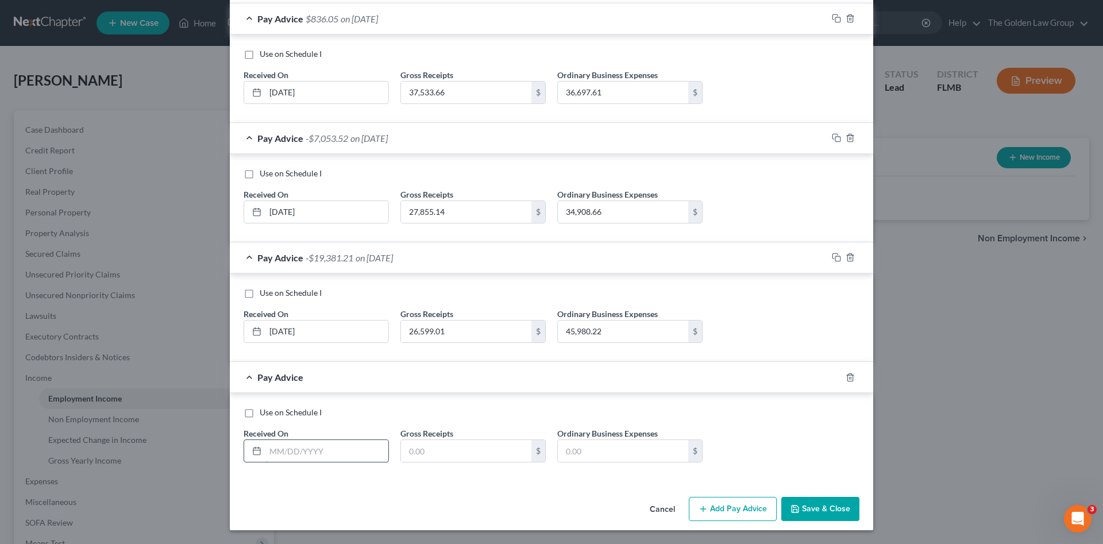
click at [306, 456] on input "text" at bounding box center [326, 451] width 123 height 22
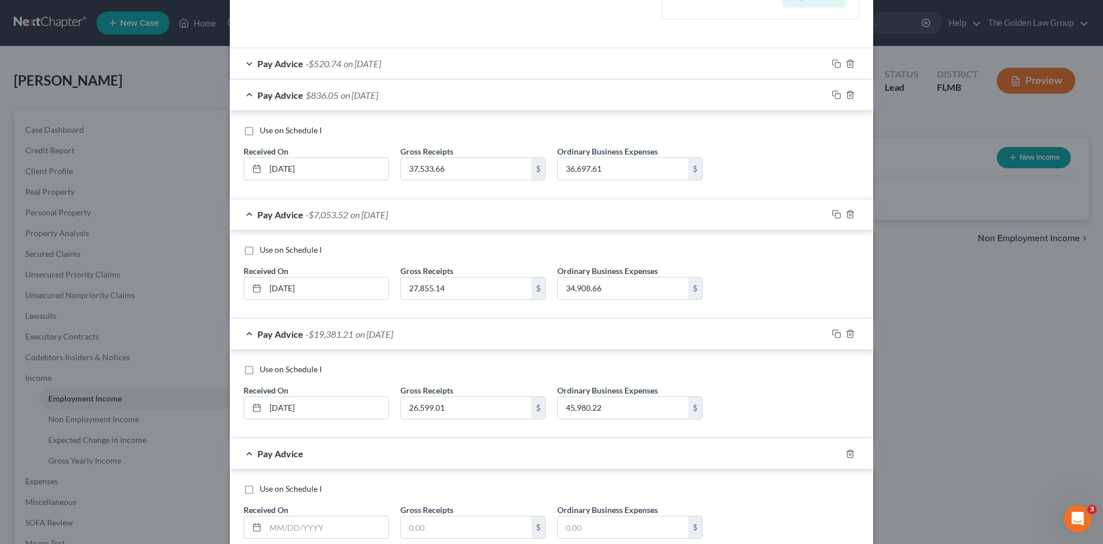
click at [446, 68] on div "Pay Advice -$520.74 on 07/30/2025" at bounding box center [528, 63] width 597 height 30
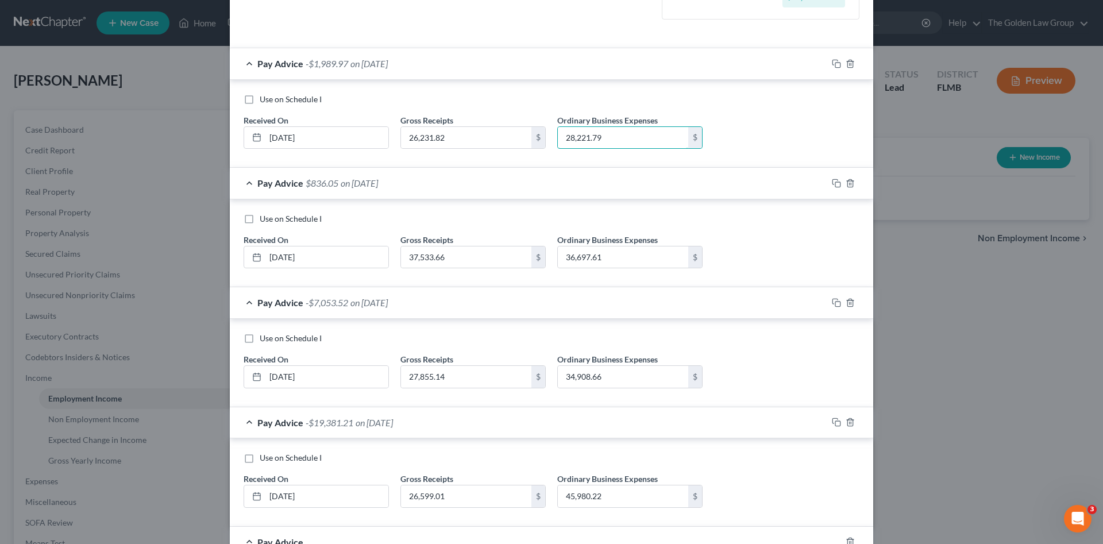
type input "28,221.79"
click at [604, 256] on input "36,697.61" at bounding box center [623, 257] width 130 height 22
drag, startPoint x: 604, startPoint y: 256, endPoint x: 562, endPoint y: 250, distance: 42.3
click at [562, 251] on input "36,697.61" at bounding box center [623, 257] width 130 height 22
type input "38,183.82"
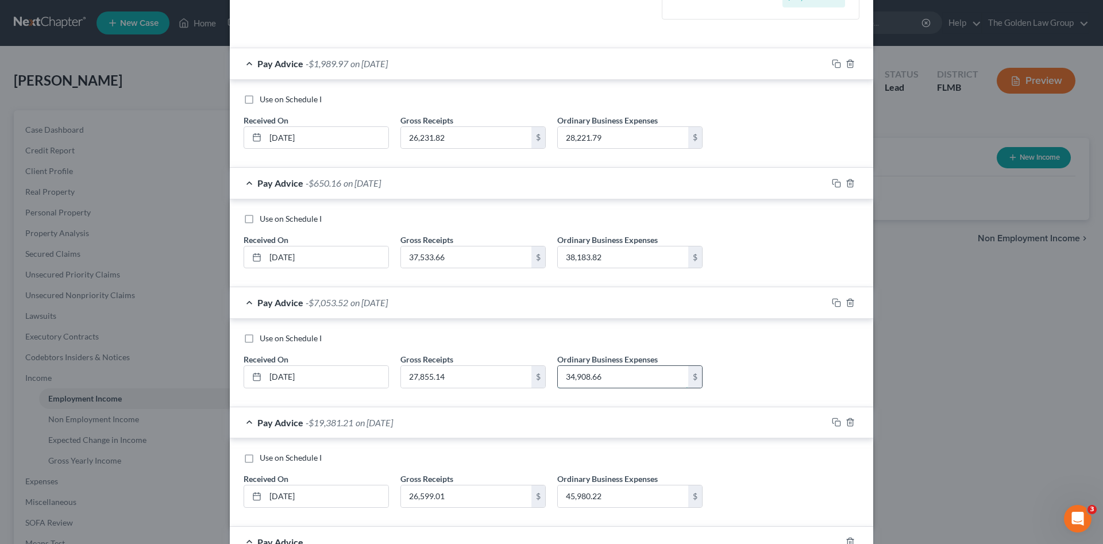
click at [591, 377] on input "34,908.66" at bounding box center [623, 377] width 130 height 22
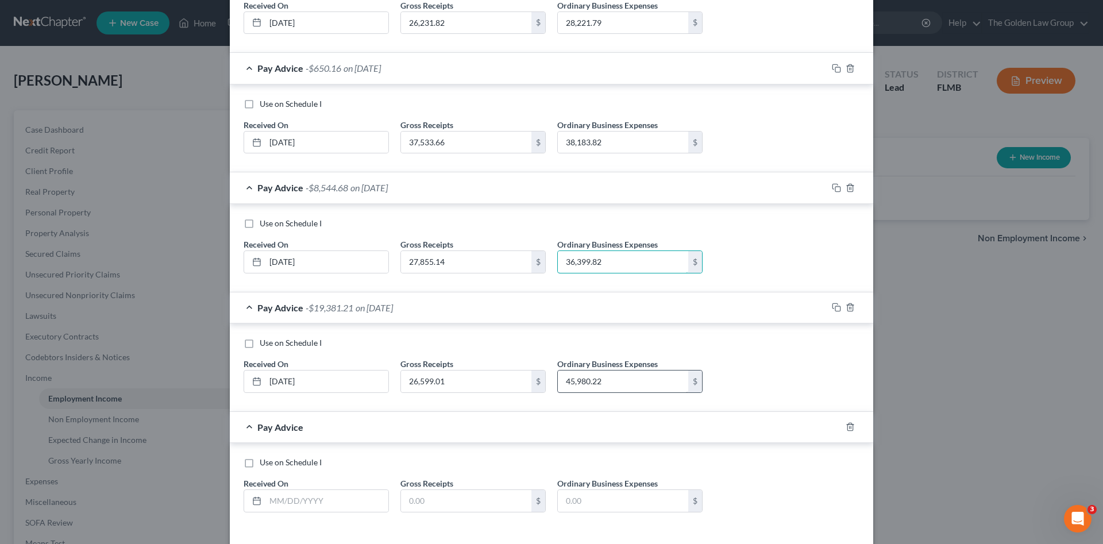
type input "36,399.82"
click at [595, 385] on input "45,980.22" at bounding box center [623, 382] width 130 height 22
click at [604, 384] on input "45,980.22" at bounding box center [623, 382] width 130 height 22
drag, startPoint x: 605, startPoint y: 384, endPoint x: 561, endPoint y: 378, distance: 44.7
click at [561, 378] on input "45,980.22" at bounding box center [623, 382] width 130 height 22
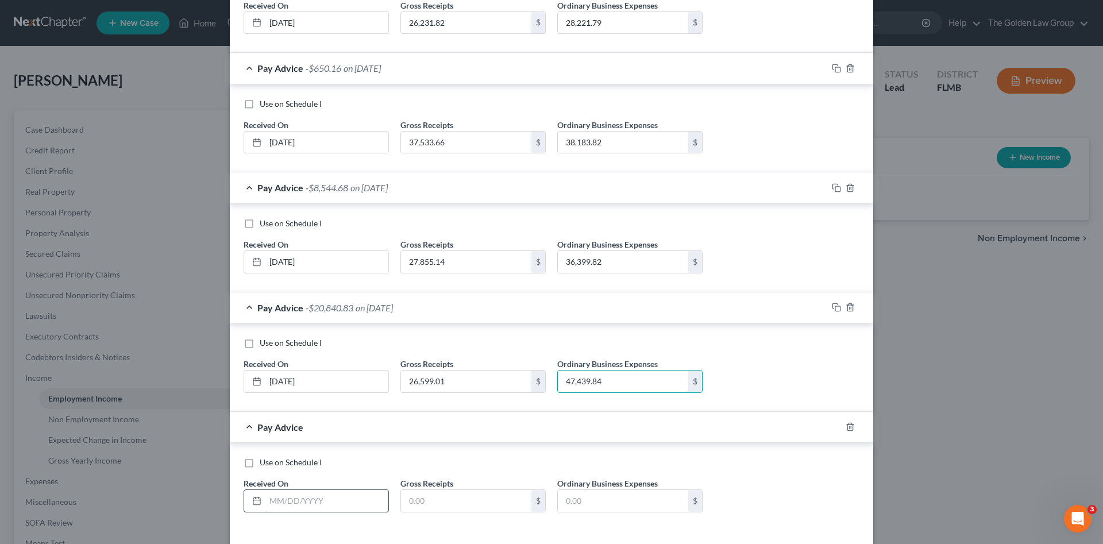
type input "47,439.84"
click at [337, 496] on input "text" at bounding box center [326, 501] width 123 height 22
type input "03/30/2025"
click at [491, 498] on input "text" at bounding box center [466, 501] width 130 height 22
type input "41,153.99"
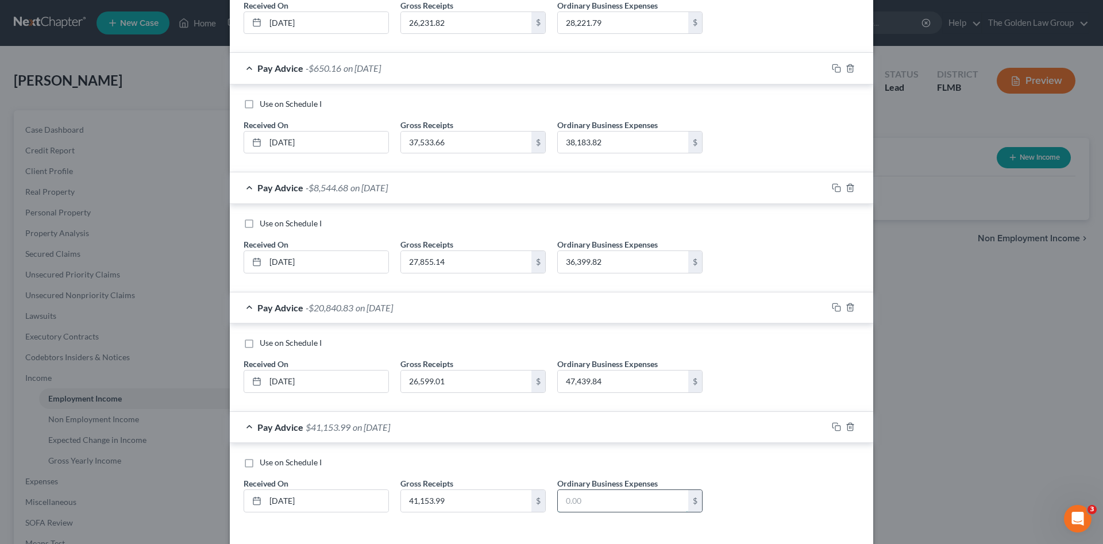
click at [641, 502] on input "text" at bounding box center [623, 501] width 130 height 22
type input "28,846.37"
click at [835, 426] on icon "button" at bounding box center [836, 426] width 9 height 9
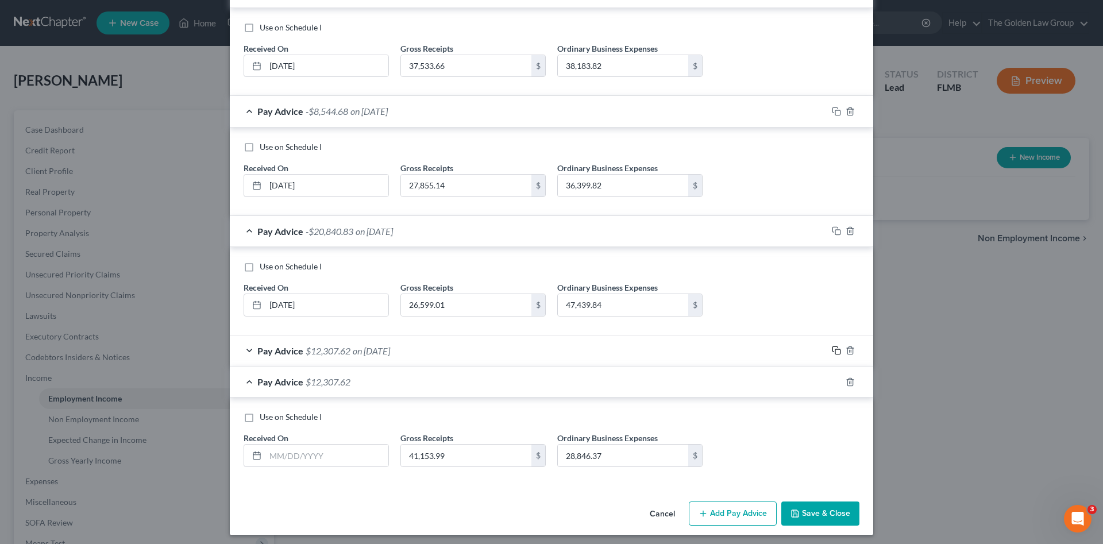
scroll to position [534, 0]
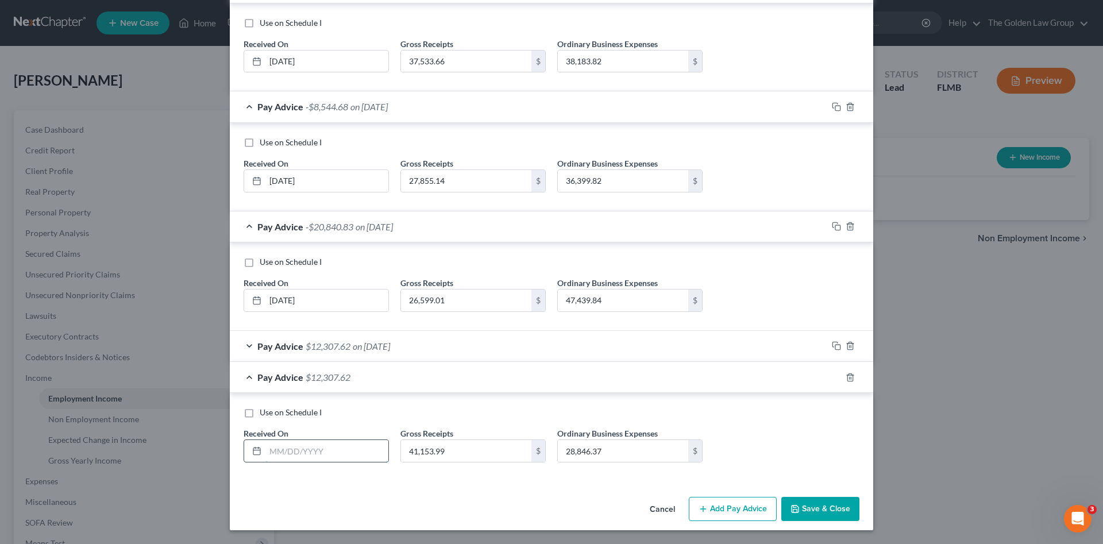
click at [356, 447] on input "text" at bounding box center [326, 451] width 123 height 22
type input "02/28/2025"
click at [448, 452] on input "41,153.99" at bounding box center [466, 451] width 130 height 22
type input "42,705.57"
click at [568, 452] on input "28,846.37" at bounding box center [623, 451] width 130 height 22
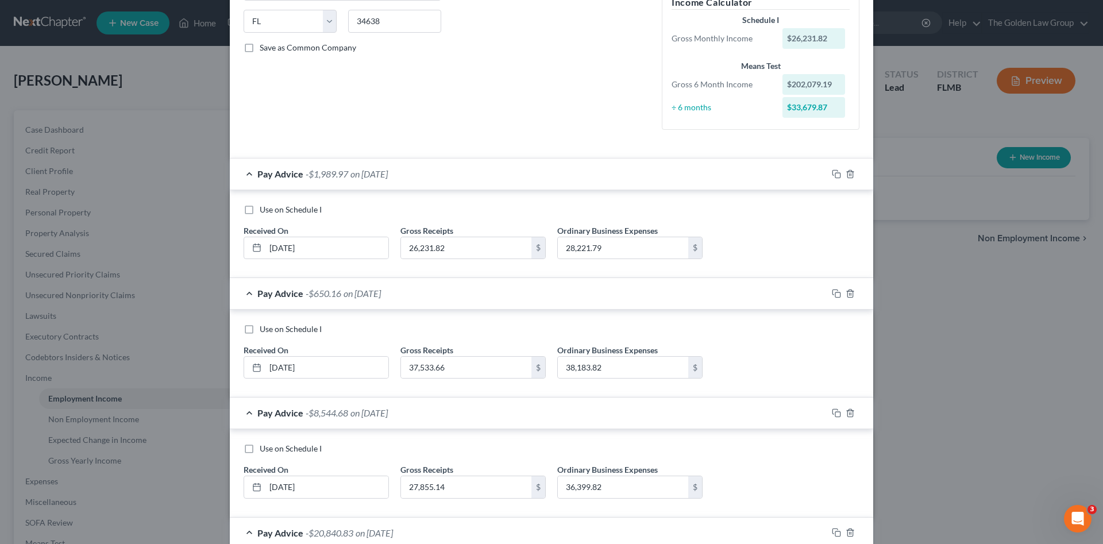
scroll to position [93, 0]
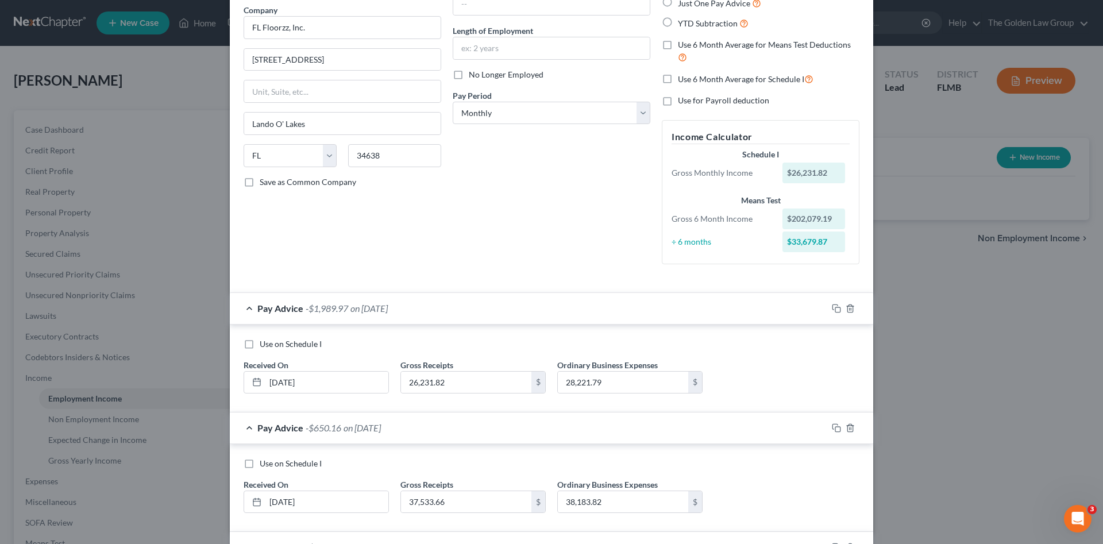
type input "43,946.17"
click at [678, 80] on label "Use 6 Month Average for Schedule I" at bounding box center [746, 78] width 136 height 13
click at [682, 80] on input "Use 6 Month Average for Schedule I" at bounding box center [685, 75] width 7 height 7
checkbox input "true"
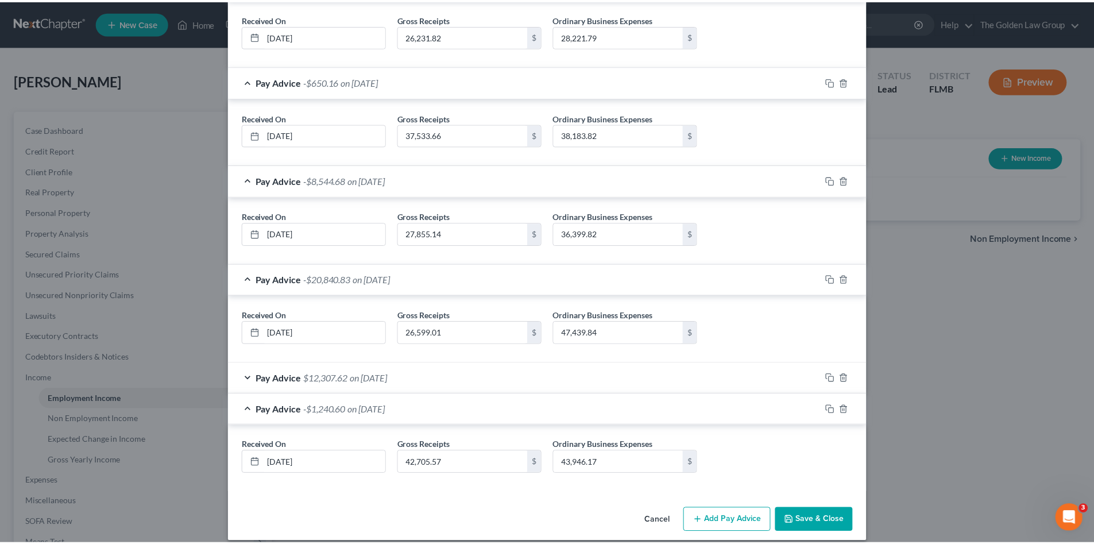
scroll to position [430, 0]
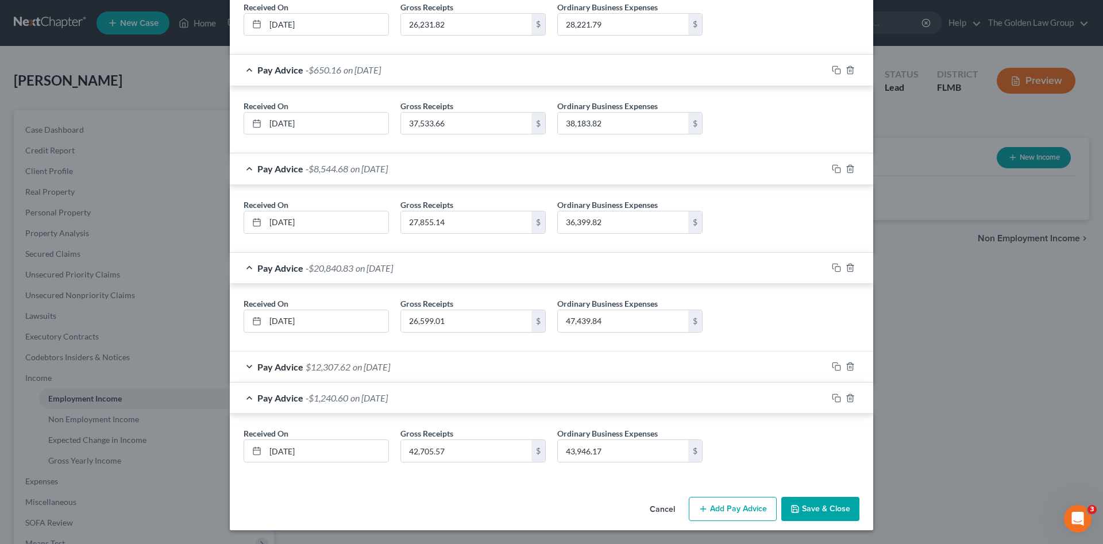
click at [815, 512] on button "Save & Close" at bounding box center [820, 509] width 78 height 24
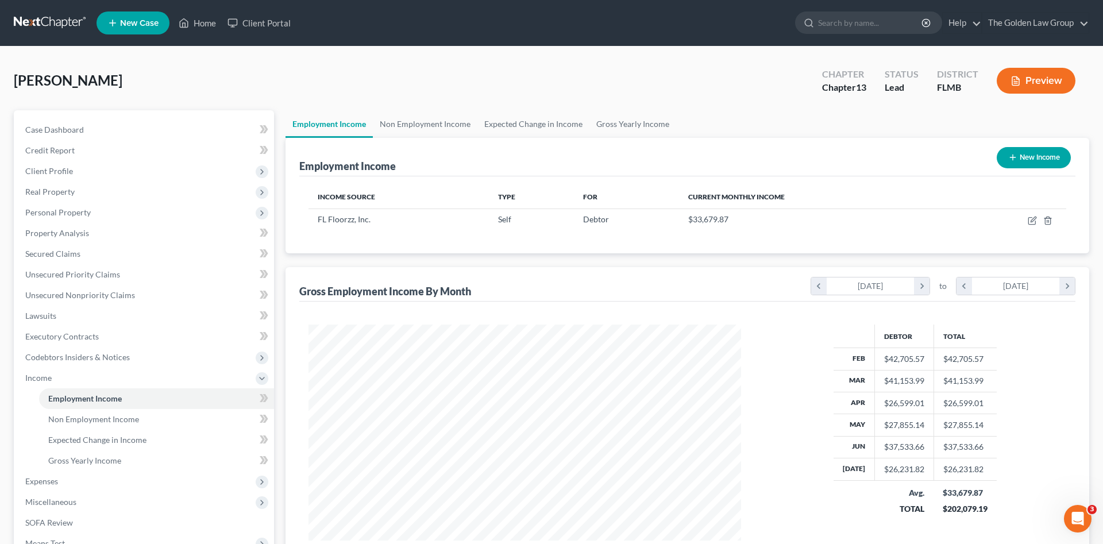
scroll to position [574251, 574014]
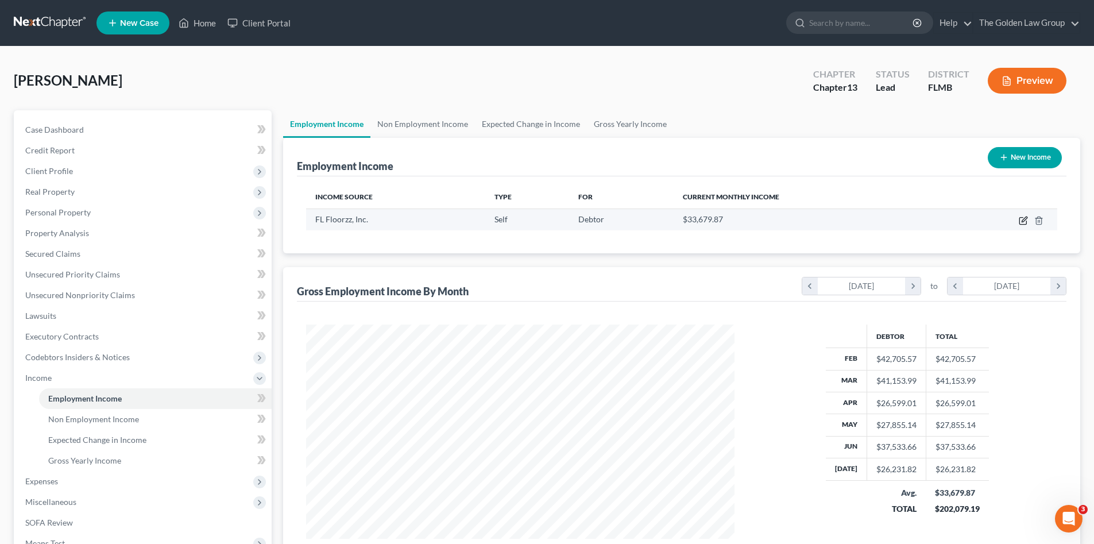
click at [1021, 221] on icon "button" at bounding box center [1023, 220] width 9 height 9
select select "1"
select select "9"
select select "0"
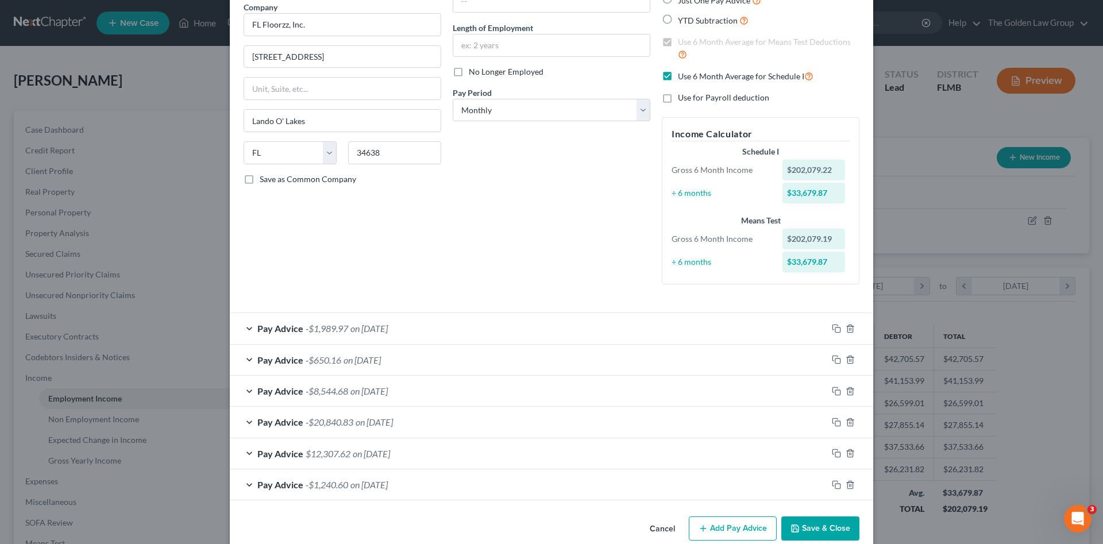
scroll to position [0, 0]
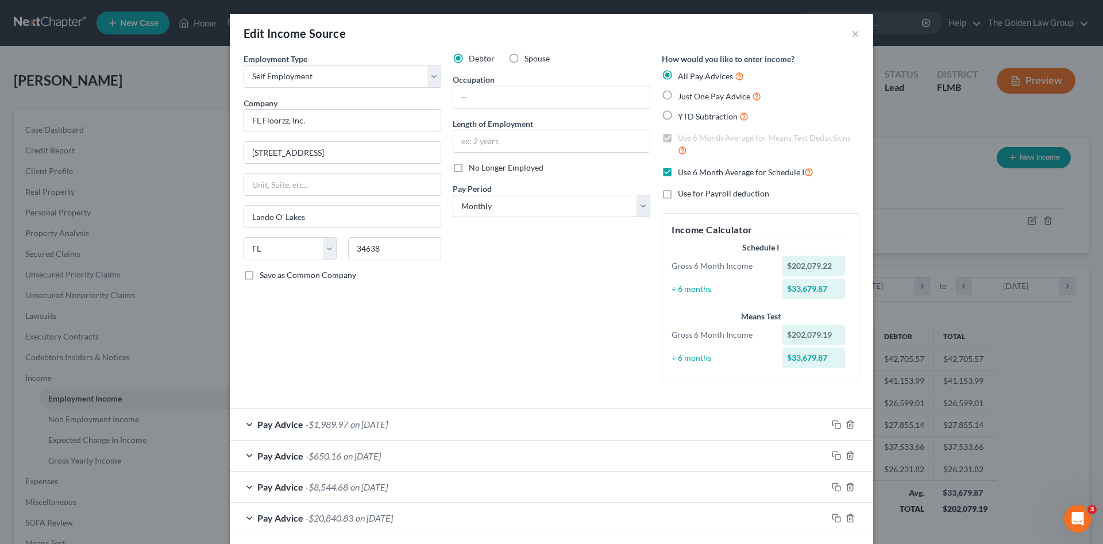
click at [599, 350] on div "Debtor Spouse Occupation Length of Employment No Longer Employed Pay Period * S…" at bounding box center [551, 221] width 209 height 337
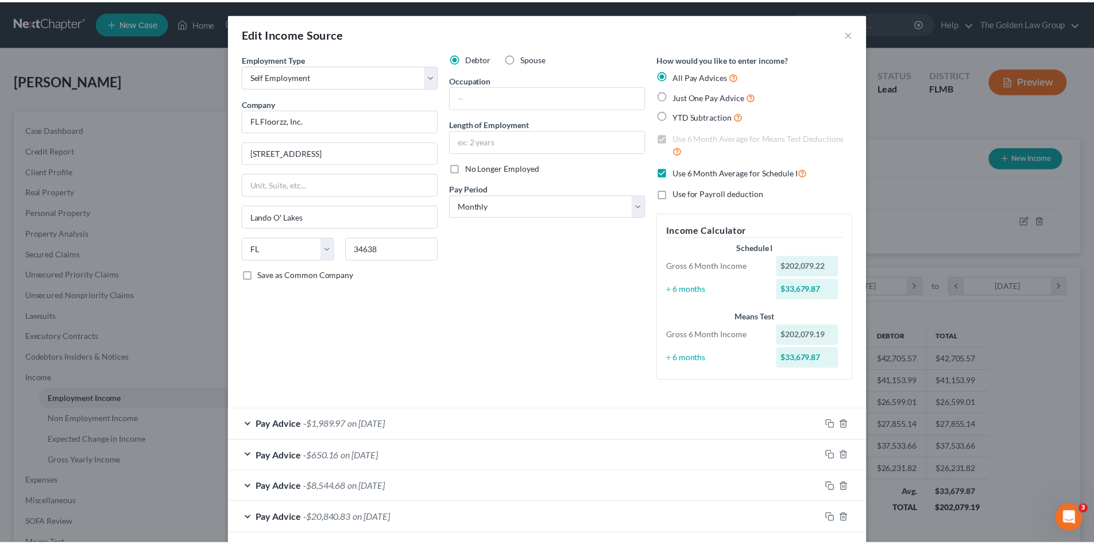
scroll to position [115, 0]
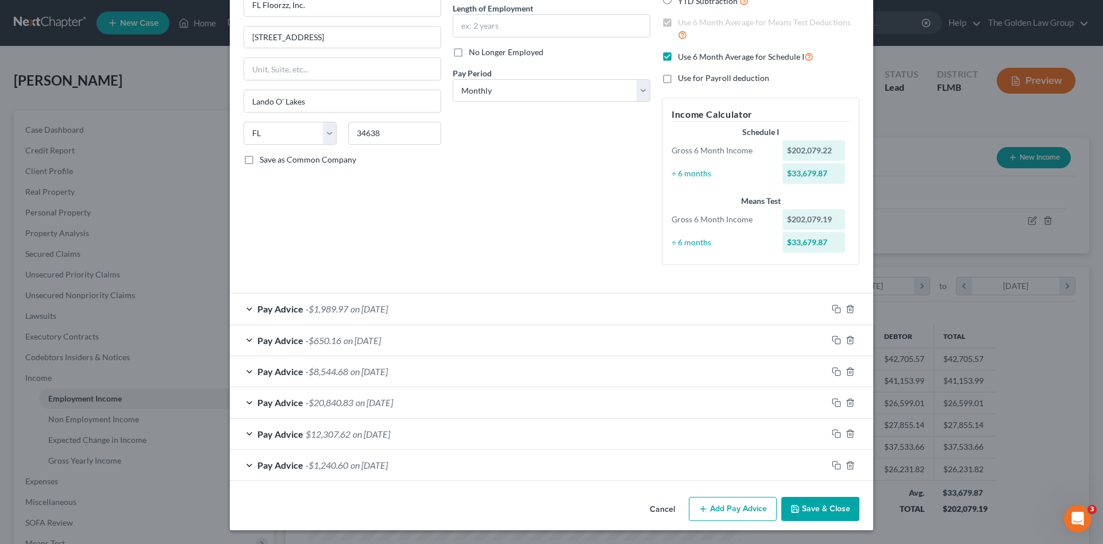
click at [795, 504] on icon "button" at bounding box center [794, 508] width 9 height 9
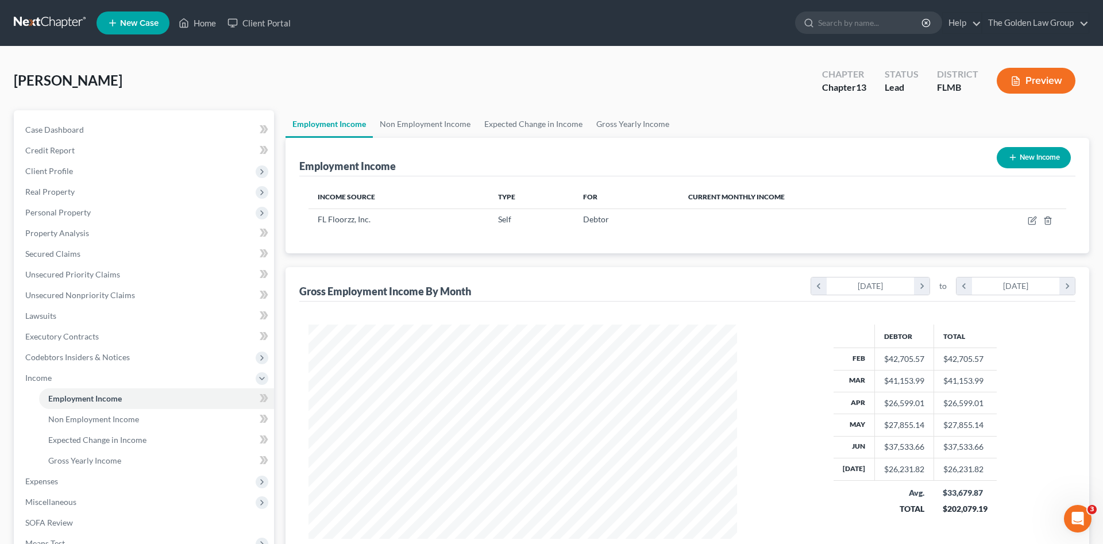
scroll to position [574251, 574014]
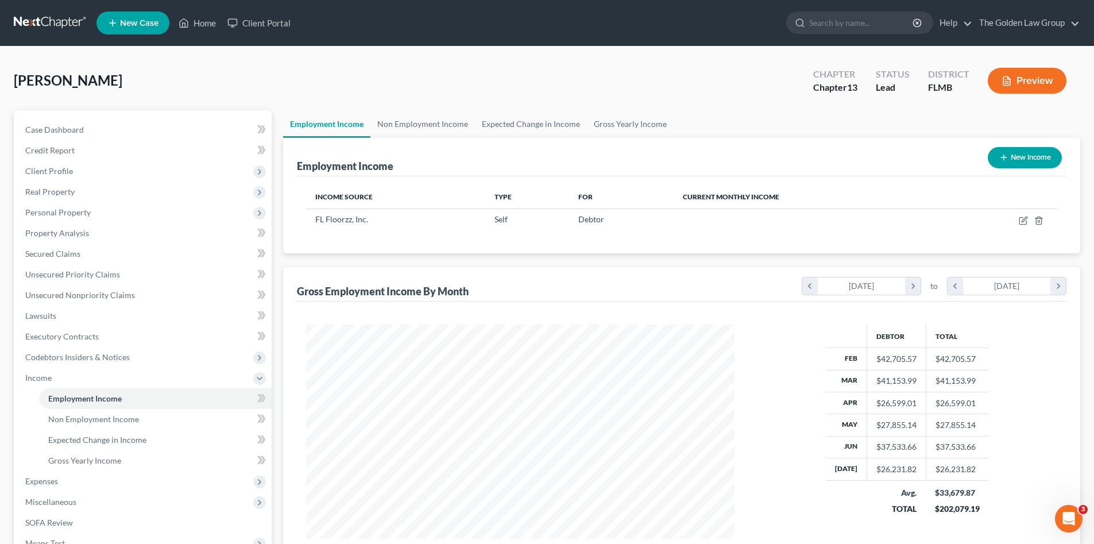
click at [1024, 155] on button "New Income" at bounding box center [1025, 157] width 74 height 21
select select "0"
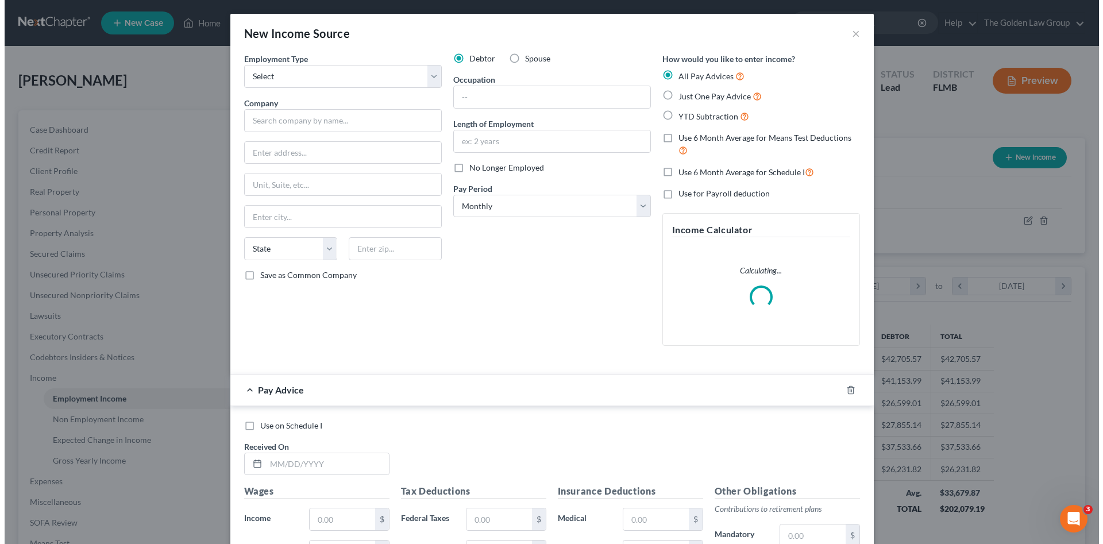
scroll to position [216, 456]
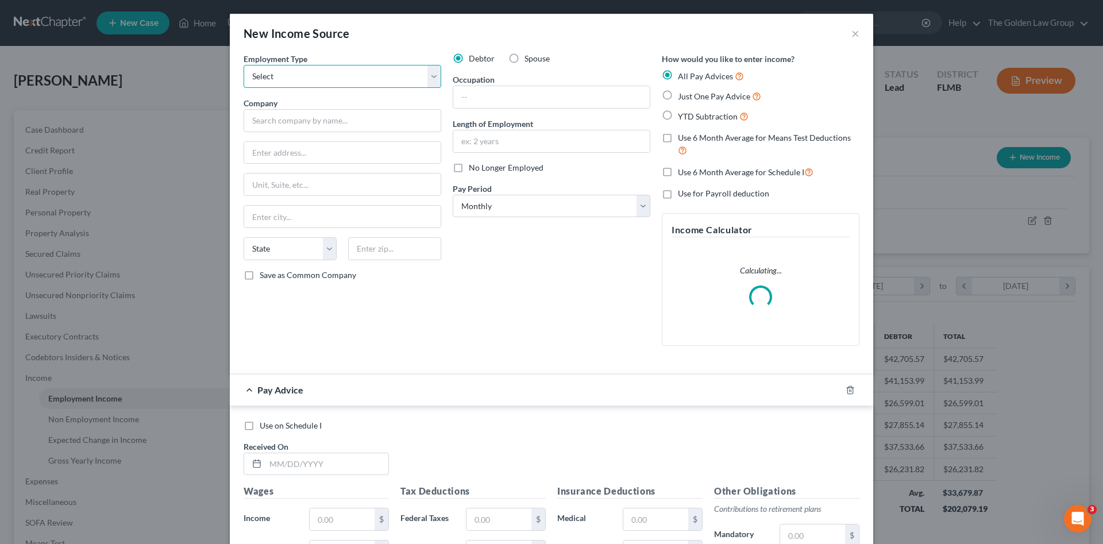
drag, startPoint x: 276, startPoint y: 72, endPoint x: 278, endPoint y: 78, distance: 6.2
click at [276, 72] on select "Select Full or Part Time Employment Self Employment" at bounding box center [343, 76] width 198 height 23
select select "1"
click at [244, 65] on select "Select Full or Part Time Employment Self Employment" at bounding box center [343, 76] width 198 height 23
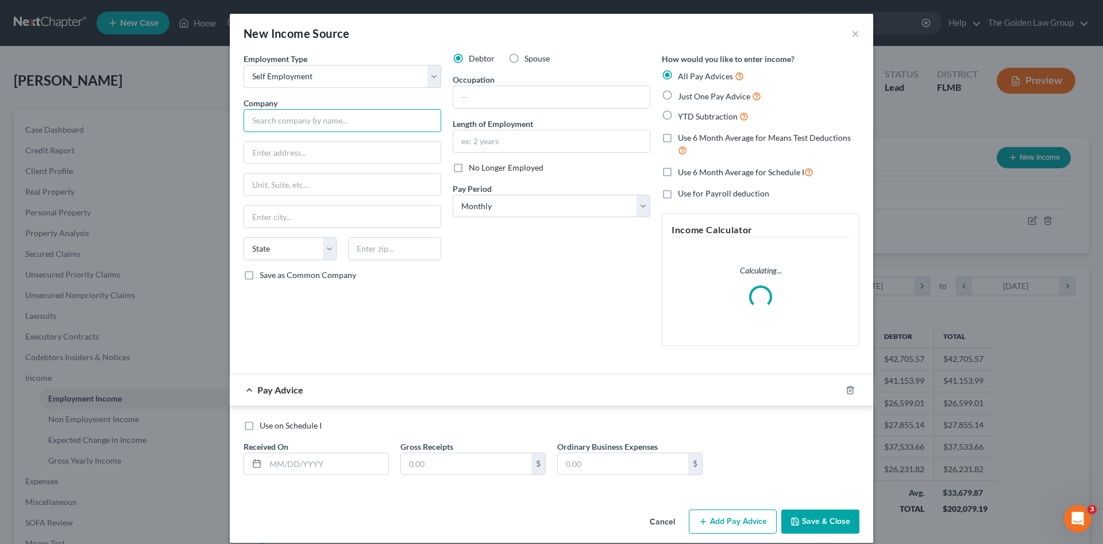
click at [281, 122] on input "text" at bounding box center [343, 120] width 198 height 23
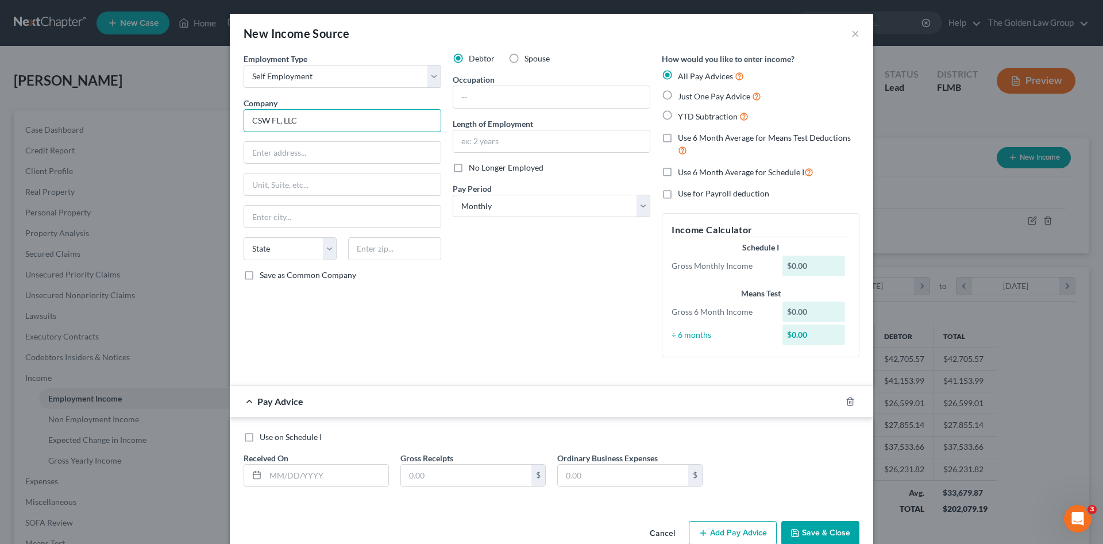
drag, startPoint x: 275, startPoint y: 123, endPoint x: 284, endPoint y: 126, distance: 9.3
click at [275, 123] on input "CSW FL, LLC" at bounding box center [343, 120] width 198 height 23
type input "CSW FL Consulting, LLC"
click at [298, 148] on input "text" at bounding box center [342, 153] width 196 height 22
drag, startPoint x: 358, startPoint y: 117, endPoint x: 379, endPoint y: 110, distance: 22.3
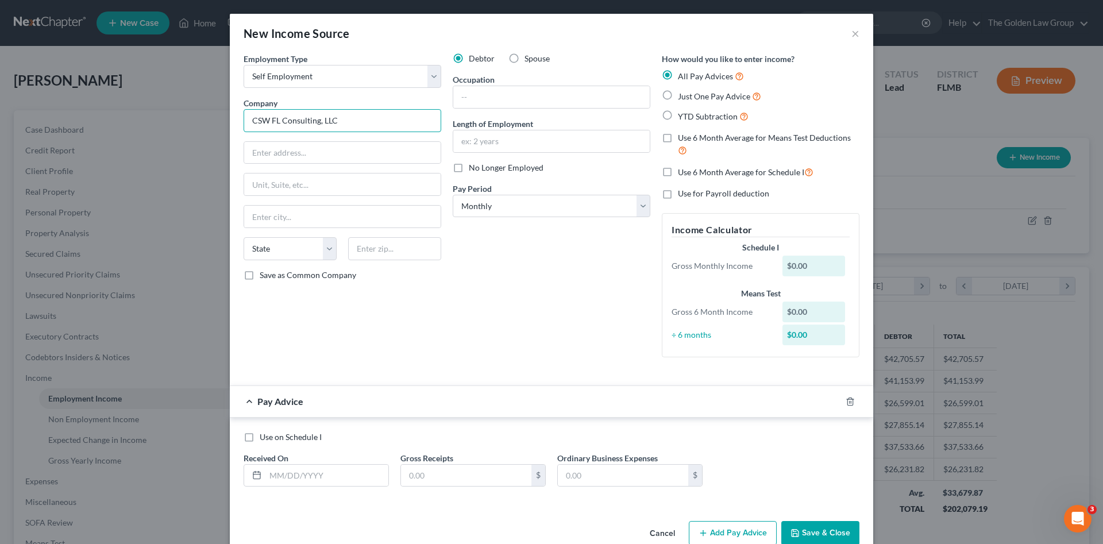
click at [246, 123] on input "CSW FL Consulting, LLC" at bounding box center [343, 120] width 198 height 23
click at [573, 371] on div "Employment Type * Select Full or Part Time Employment Self Employment Company *…" at bounding box center [551, 214] width 627 height 323
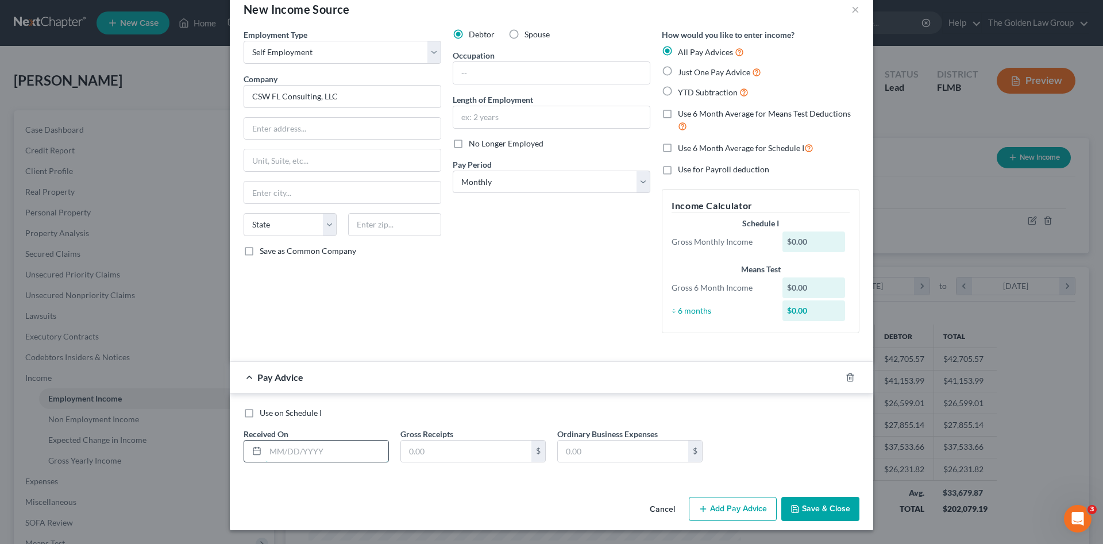
drag, startPoint x: 348, startPoint y: 457, endPoint x: 350, endPoint y: 450, distance: 8.0
click at [348, 450] on input "text" at bounding box center [326, 452] width 123 height 22
type input "02/28/2025"
type input "9,615.40"
click at [583, 457] on input "text" at bounding box center [623, 452] width 130 height 22
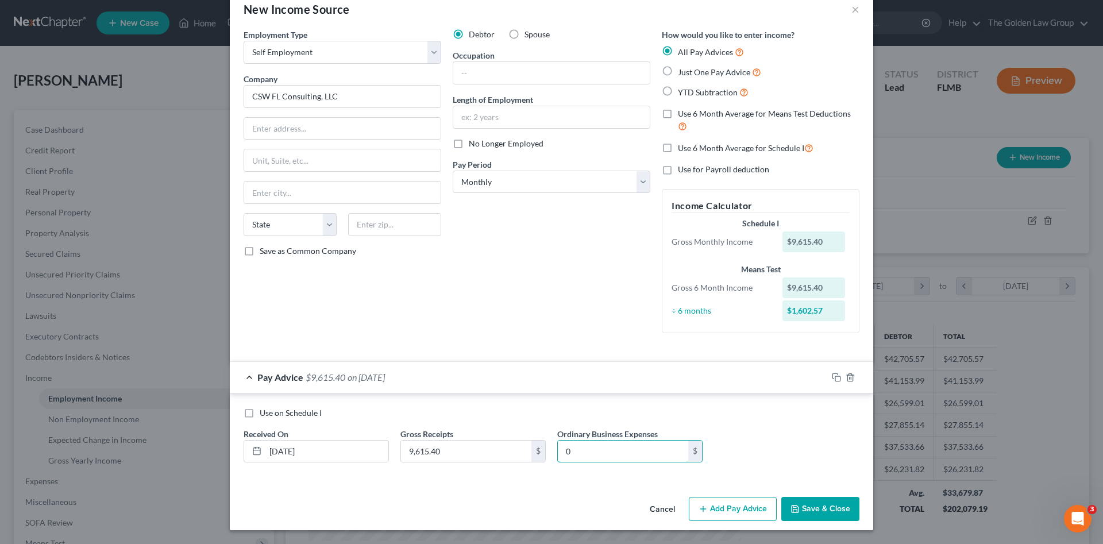
type input "0"
click at [728, 504] on button "Add Pay Advice" at bounding box center [733, 509] width 88 height 24
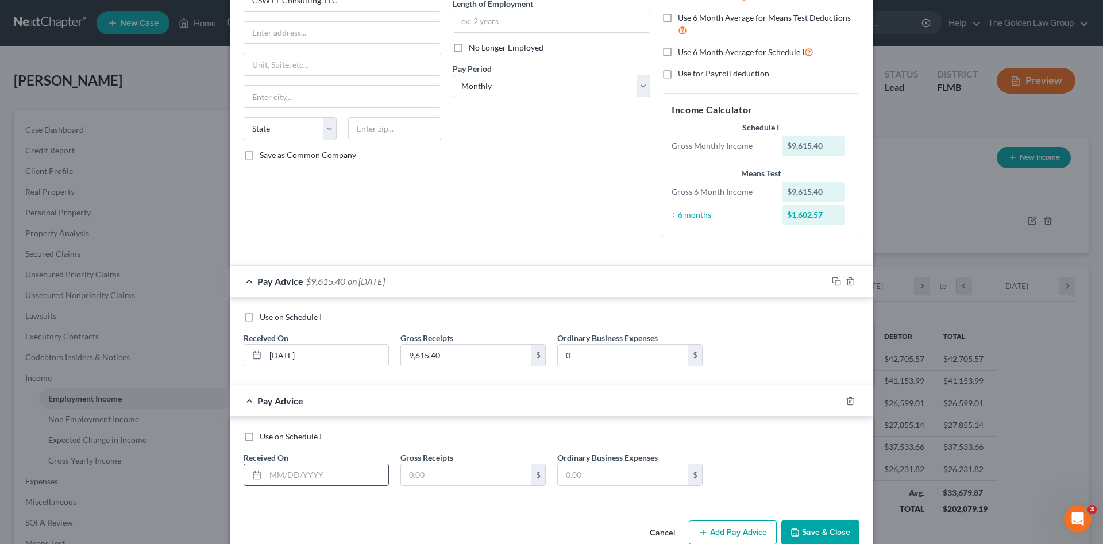
scroll to position [139, 0]
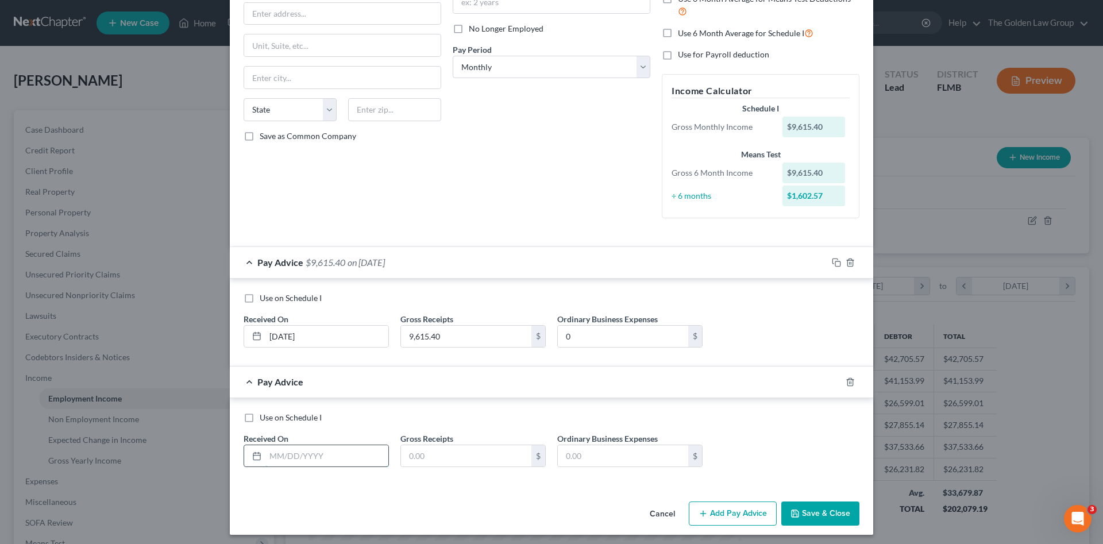
drag, startPoint x: 327, startPoint y: 461, endPoint x: 240, endPoint y: 419, distance: 96.6
click at [325, 460] on input "text" at bounding box center [326, 456] width 123 height 22
click at [341, 445] on div at bounding box center [316, 456] width 145 height 23
click at [345, 450] on input "text" at bounding box center [326, 456] width 123 height 22
type input "03/30/2025"
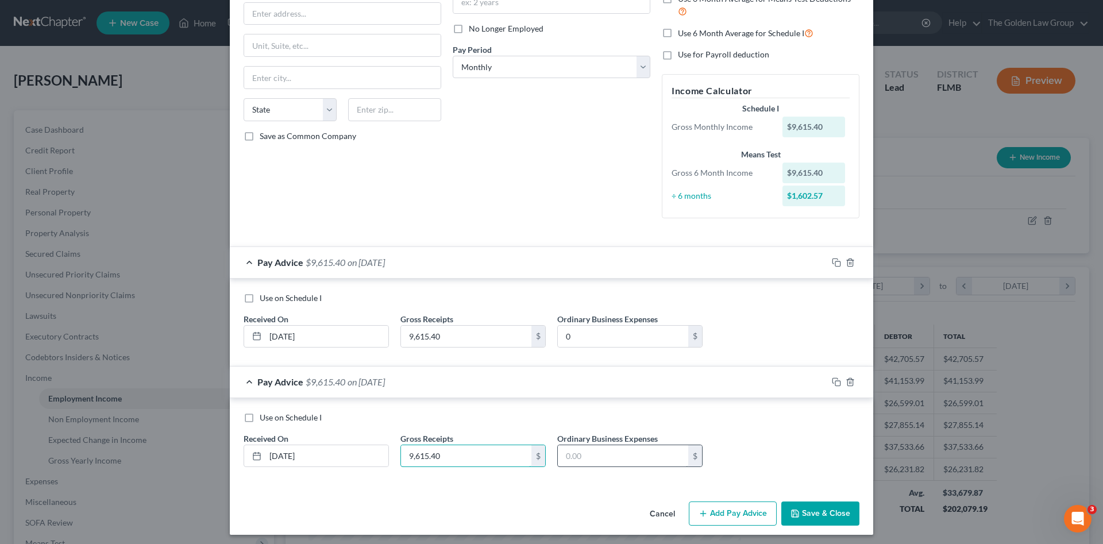
type input "9,615.40"
click at [593, 452] on input "text" at bounding box center [623, 456] width 130 height 22
type input "0"
click at [726, 512] on button "Add Pay Advice" at bounding box center [733, 514] width 88 height 24
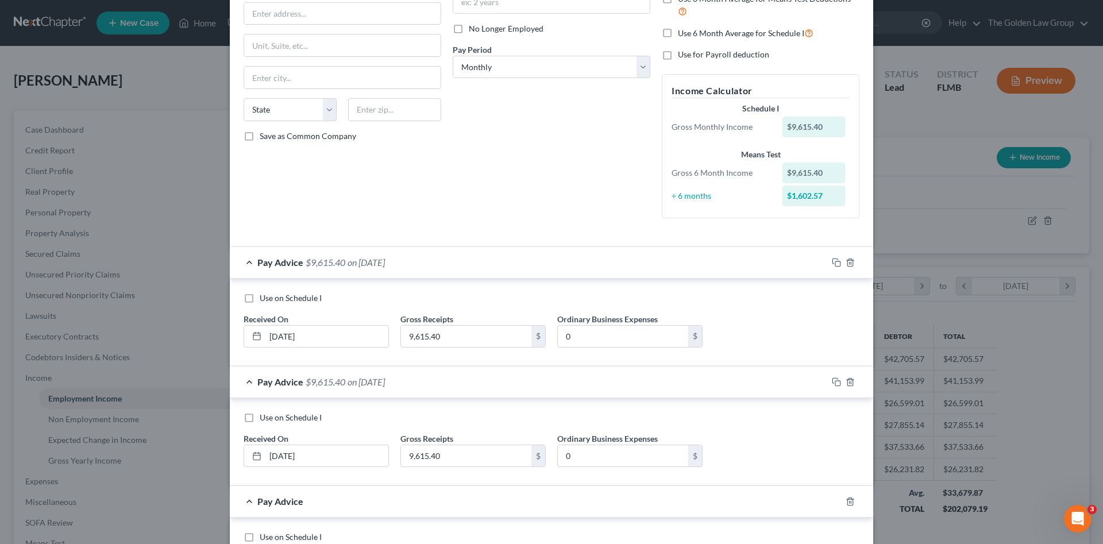
scroll to position [235, 0]
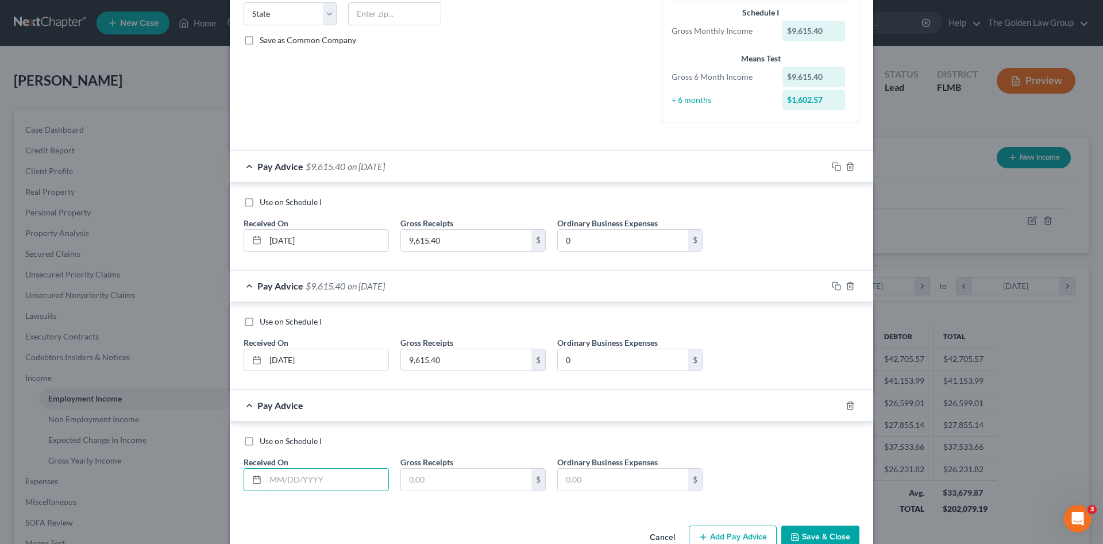
drag, startPoint x: 302, startPoint y: 487, endPoint x: 155, endPoint y: 458, distance: 149.8
click at [301, 487] on input "text" at bounding box center [326, 480] width 123 height 22
click at [298, 481] on input "text" at bounding box center [326, 480] width 123 height 22
type input "04/30/2025"
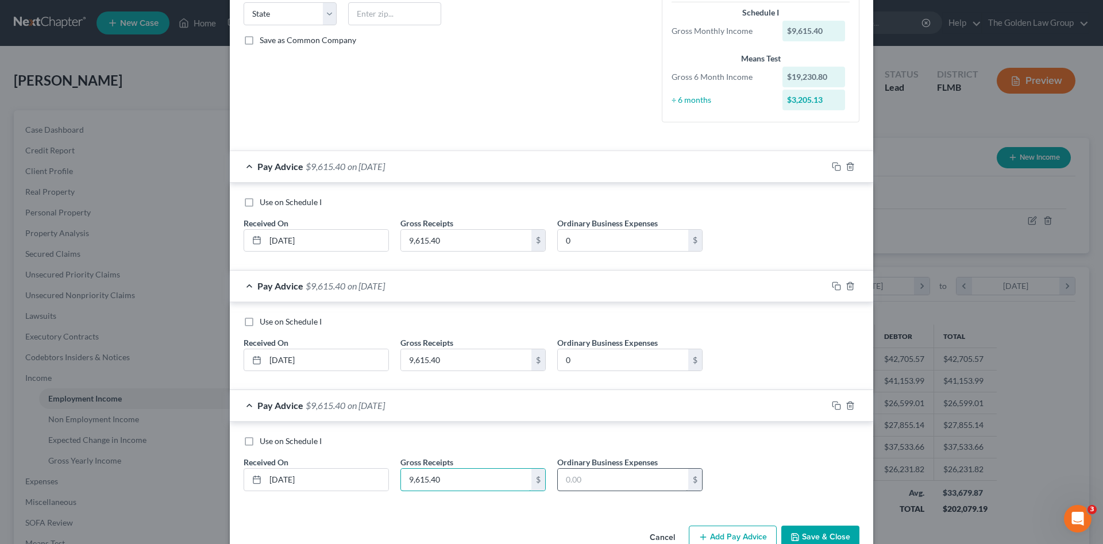
type input "9,615.40"
click at [605, 481] on input "text" at bounding box center [623, 480] width 130 height 22
type input "0"
drag, startPoint x: 695, startPoint y: 529, endPoint x: 645, endPoint y: 501, distance: 57.1
click at [698, 531] on button "Add Pay Advice" at bounding box center [733, 538] width 88 height 24
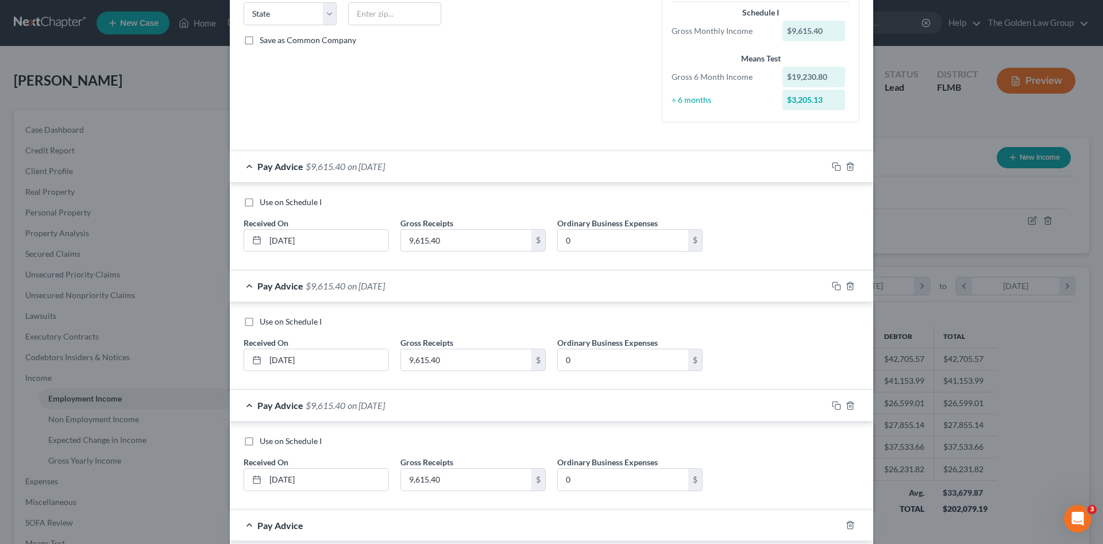
scroll to position [369, 0]
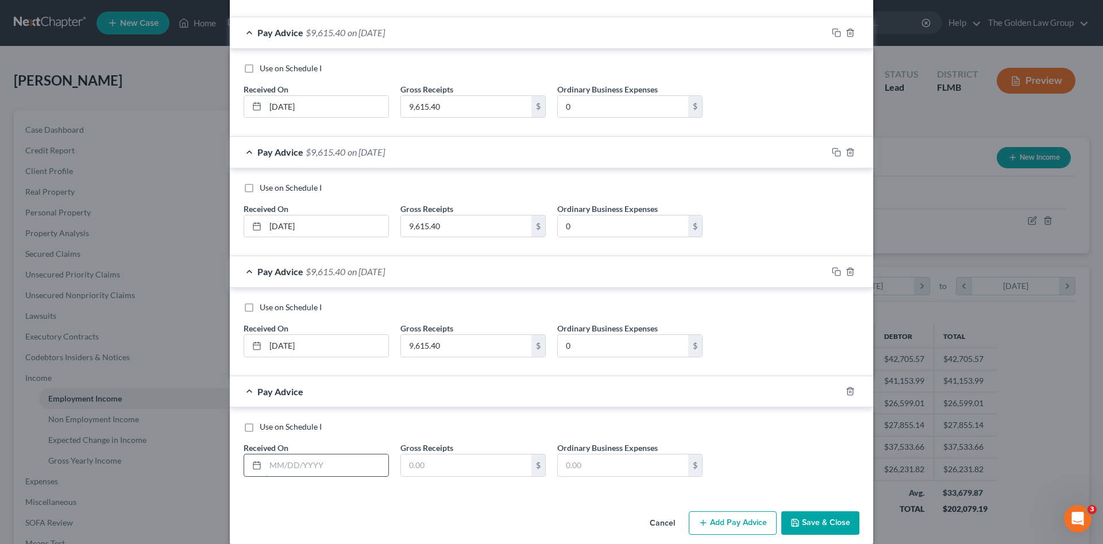
click at [302, 455] on input "text" at bounding box center [326, 465] width 123 height 22
type input "05/30/2025"
click at [480, 470] on input "text" at bounding box center [466, 465] width 130 height 22
type input "12,019.25"
type input "0"
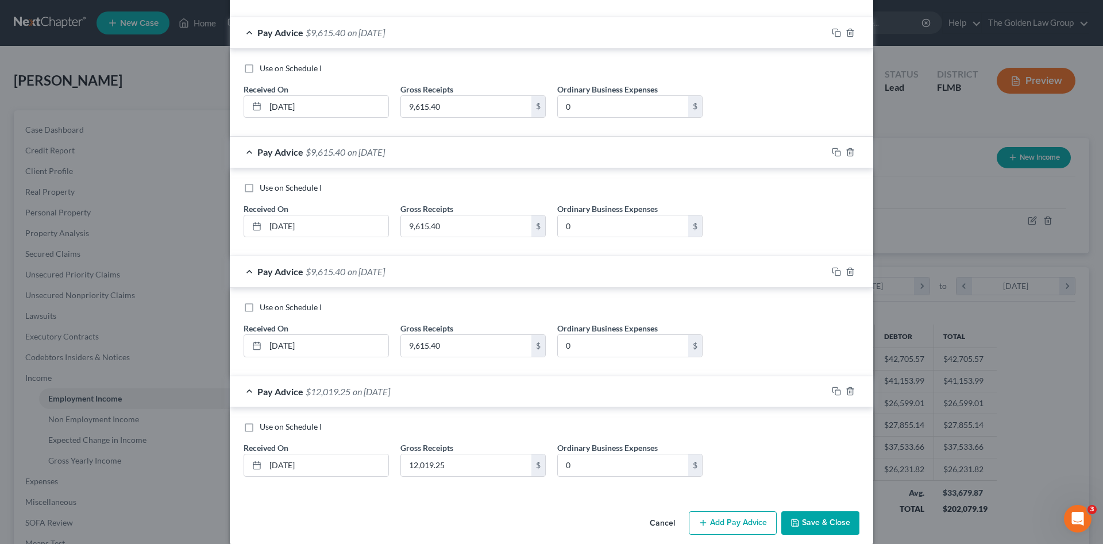
click at [715, 520] on button "Add Pay Advice" at bounding box center [733, 523] width 88 height 24
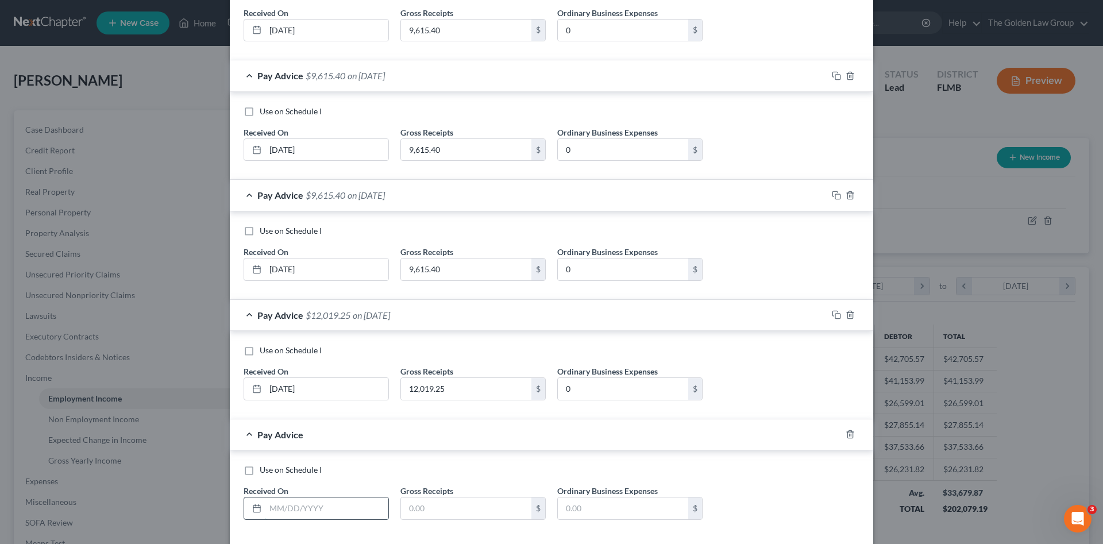
click at [278, 506] on input "text" at bounding box center [326, 508] width 123 height 22
type input "06/30/2025"
type input "9,615.40"
click at [558, 510] on input "text" at bounding box center [623, 508] width 130 height 22
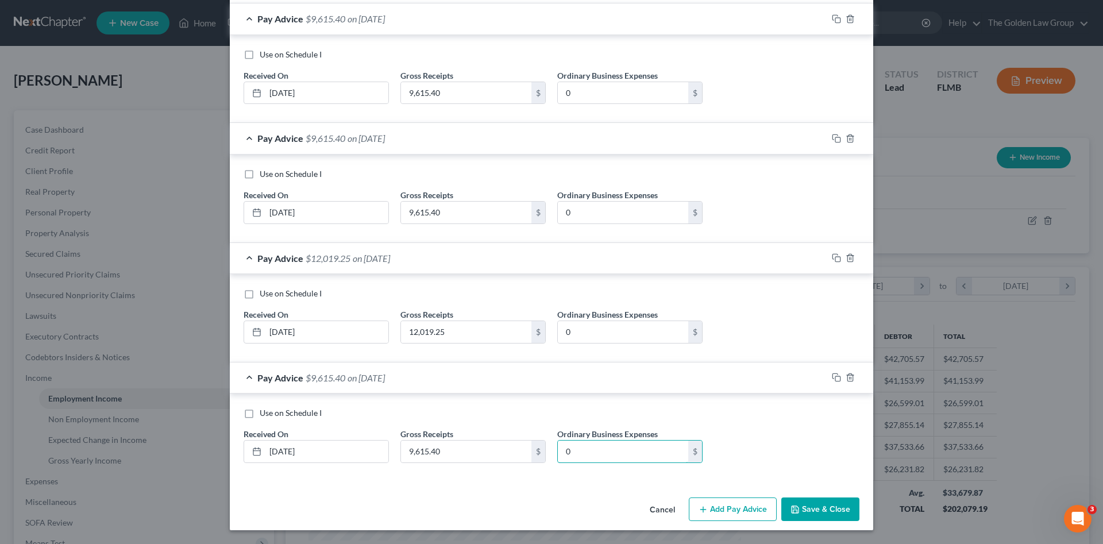
type input "0"
click at [728, 500] on button "Add Pay Advice" at bounding box center [733, 509] width 88 height 24
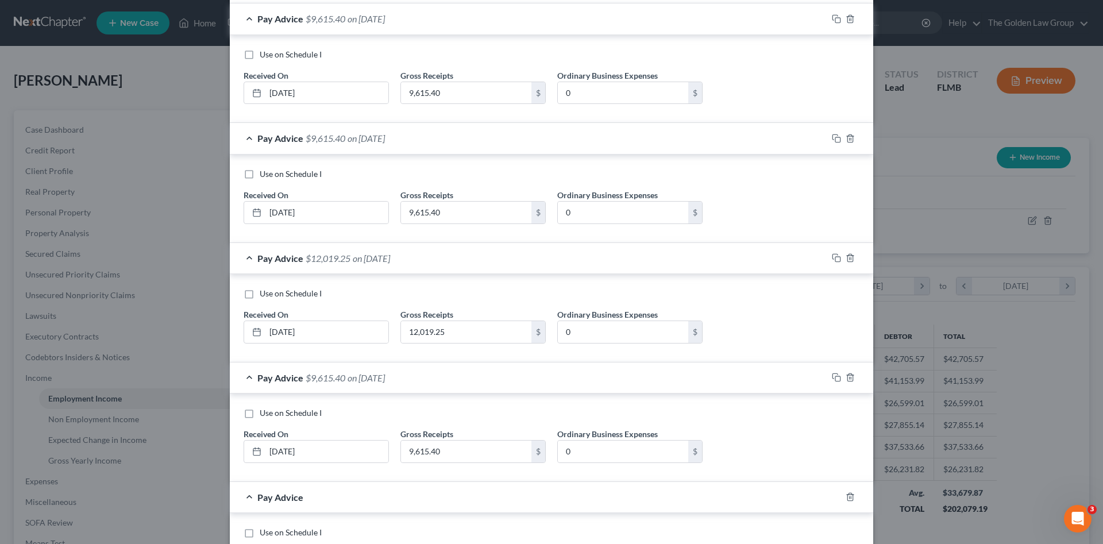
scroll to position [617, 0]
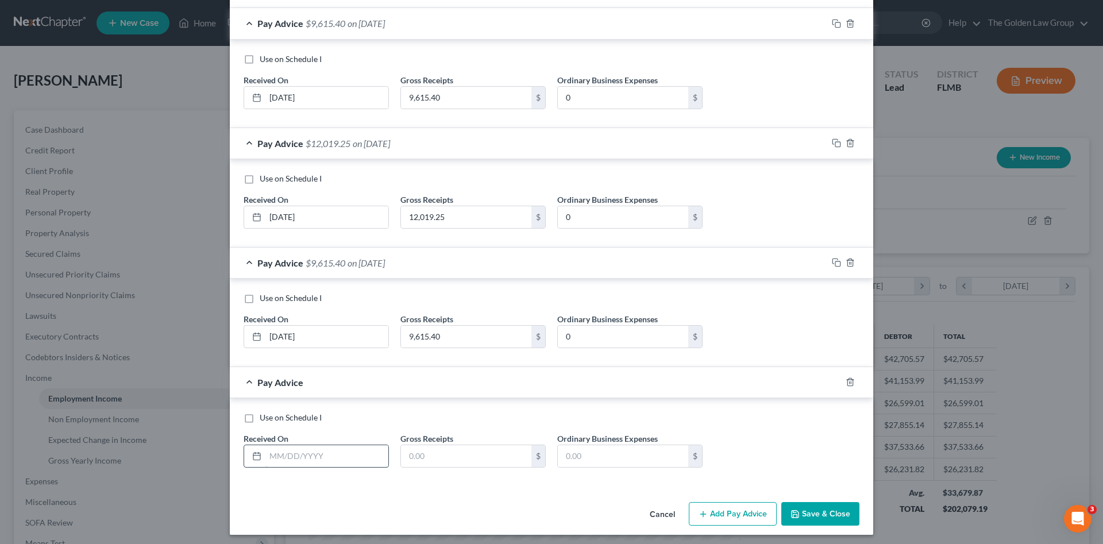
click at [298, 457] on input "text" at bounding box center [326, 456] width 123 height 22
type input "07/30/2025"
type input "9,615.40"
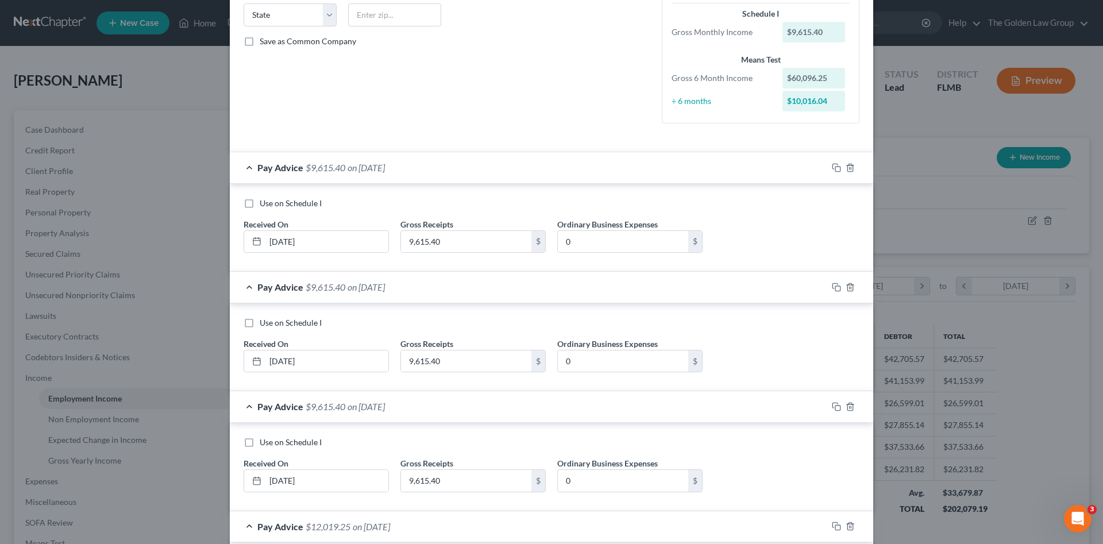
scroll to position [119, 0]
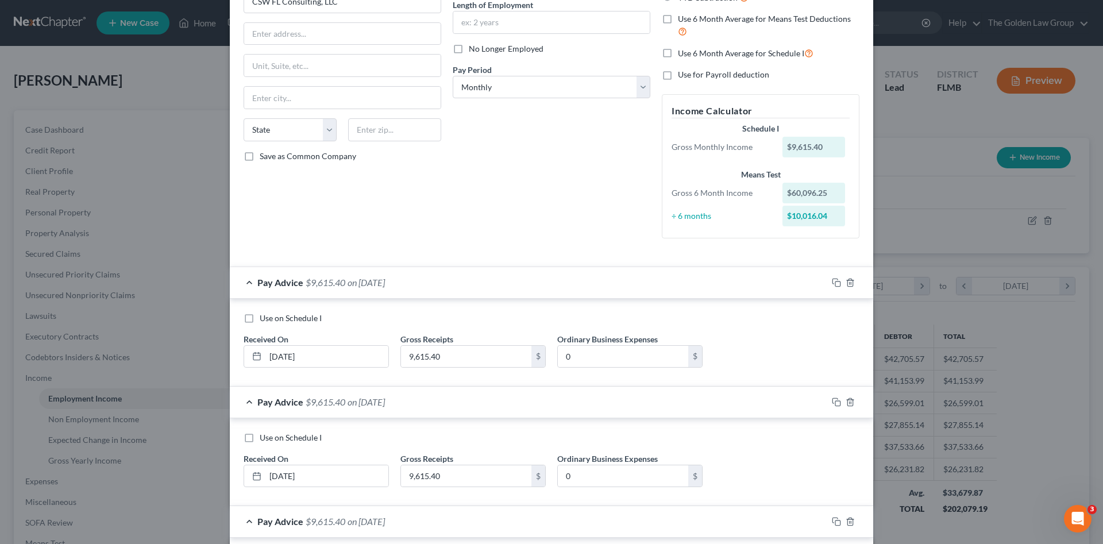
type input "0"
click at [678, 53] on label "Use 6 Month Average for Schedule I" at bounding box center [746, 53] width 136 height 13
click at [682, 53] on input "Use 6 Month Average for Schedule I" at bounding box center [685, 50] width 7 height 7
checkbox input "true"
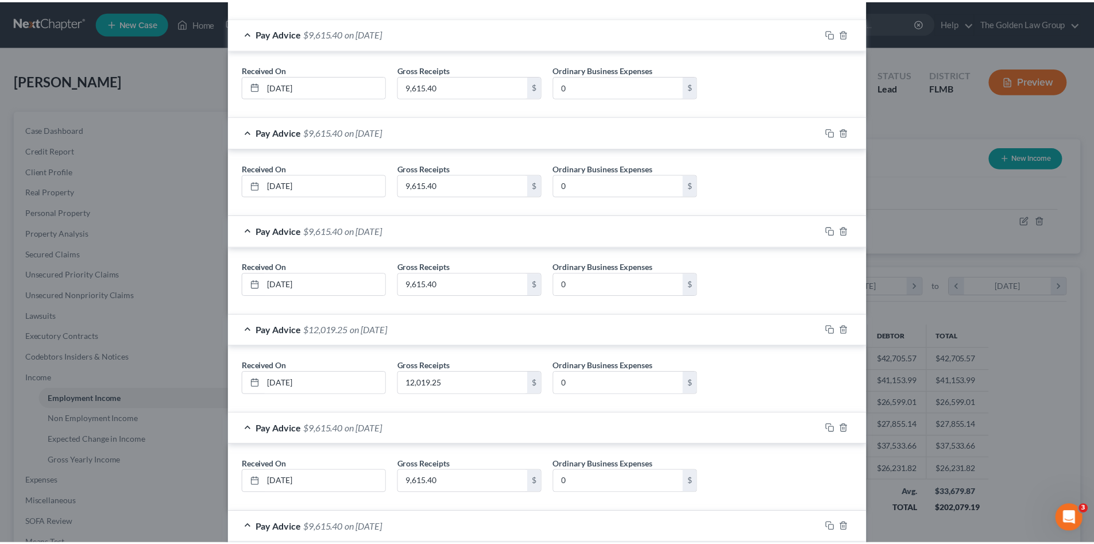
scroll to position [497, 0]
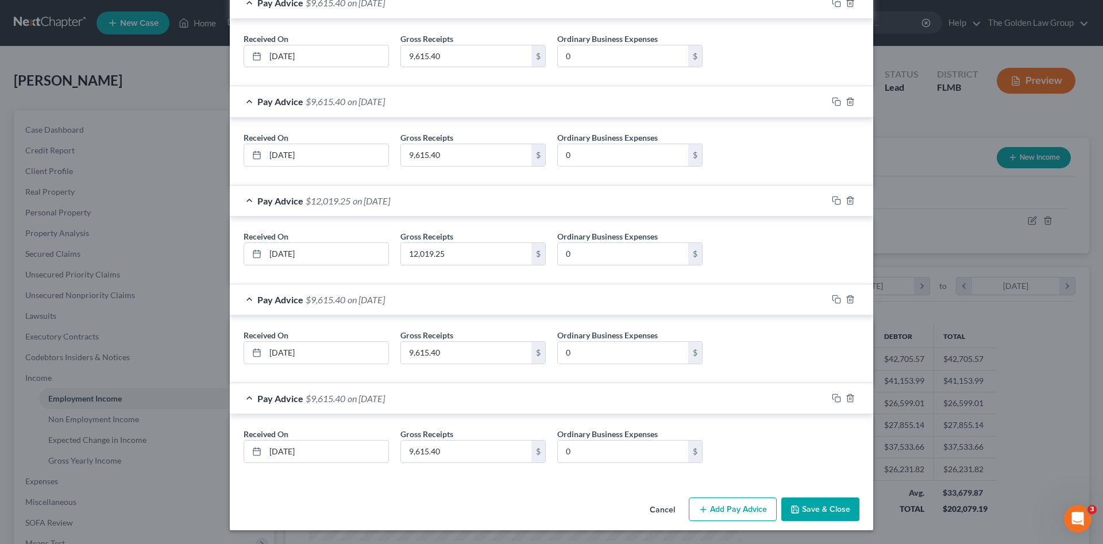
click at [794, 509] on icon "button" at bounding box center [794, 509] width 9 height 9
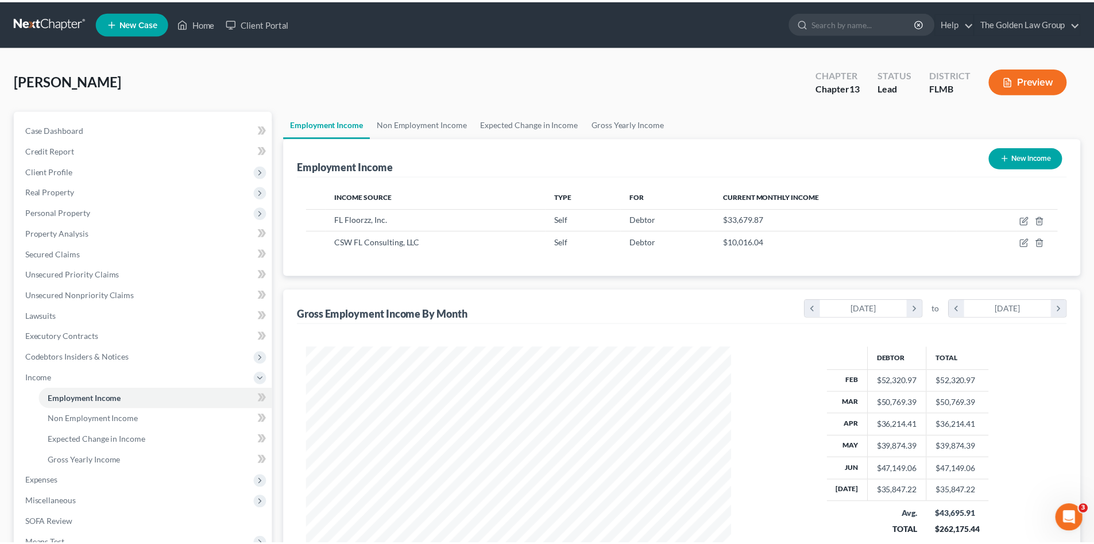
scroll to position [574251, 574014]
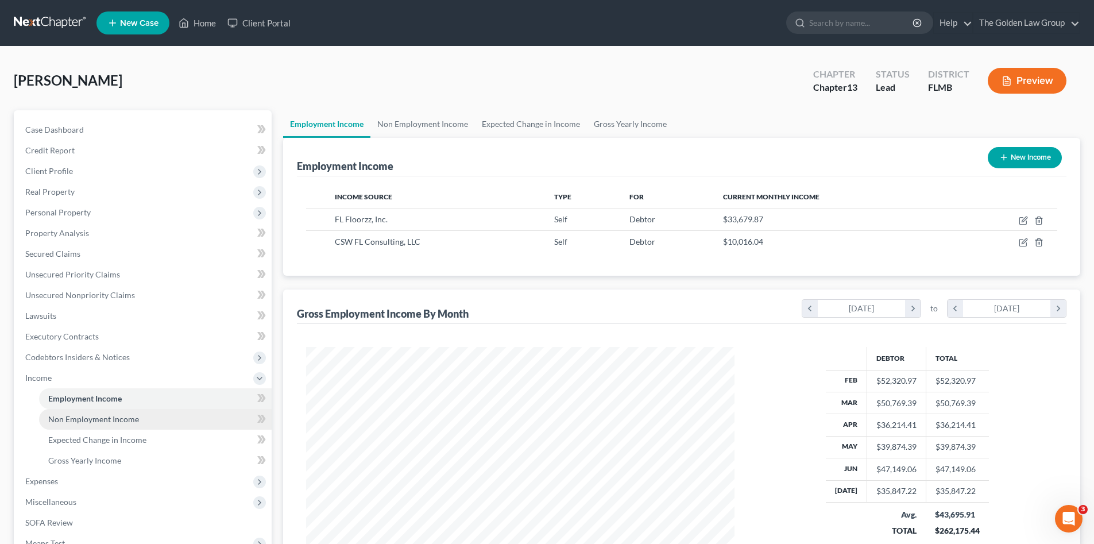
click at [109, 423] on span "Non Employment Income" at bounding box center [93, 419] width 91 height 10
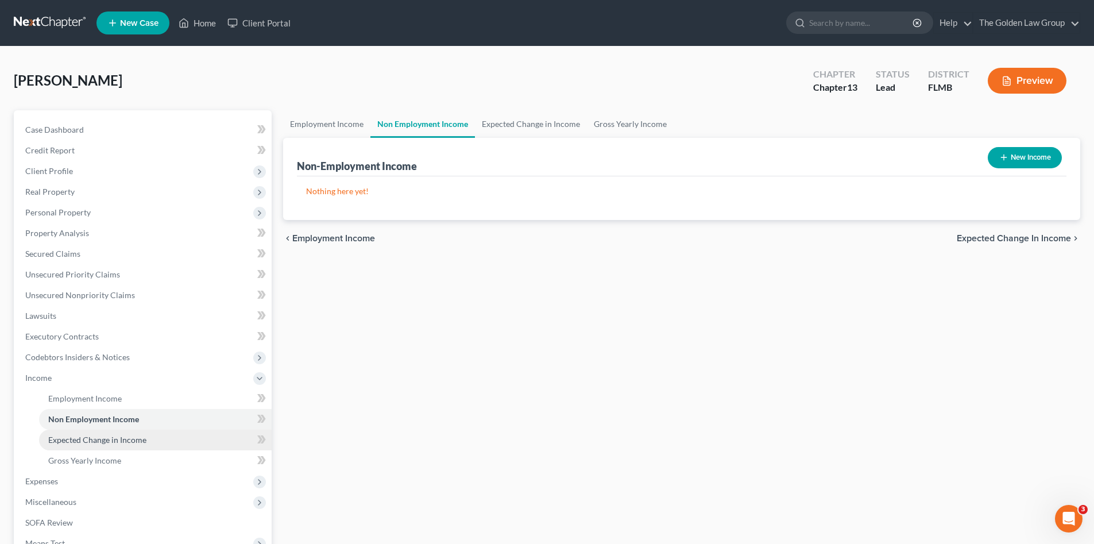
click at [108, 438] on span "Expected Change in Income" at bounding box center [97, 440] width 98 height 10
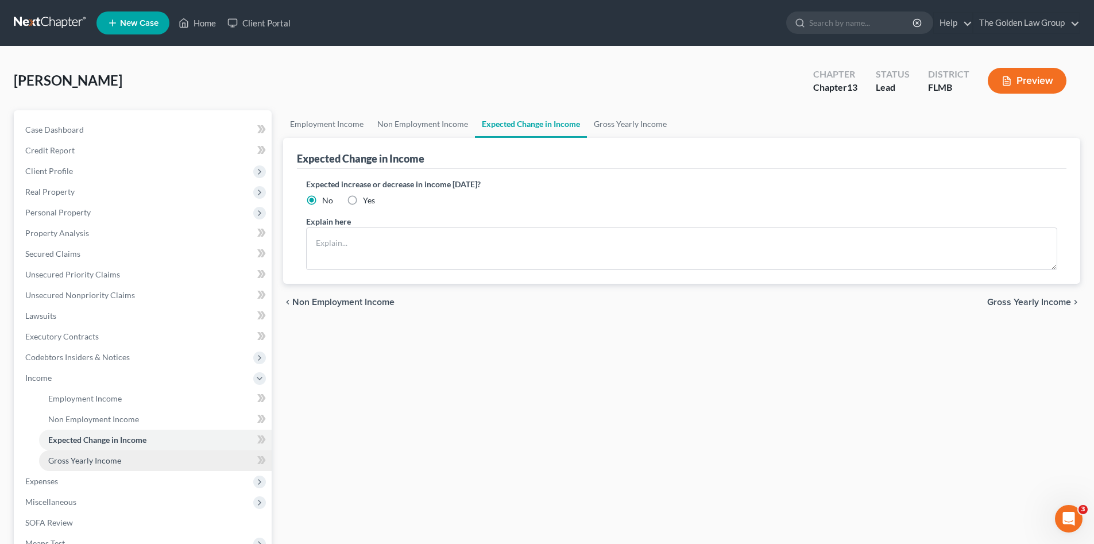
click at [109, 460] on span "Gross Yearly Income" at bounding box center [84, 461] width 73 height 10
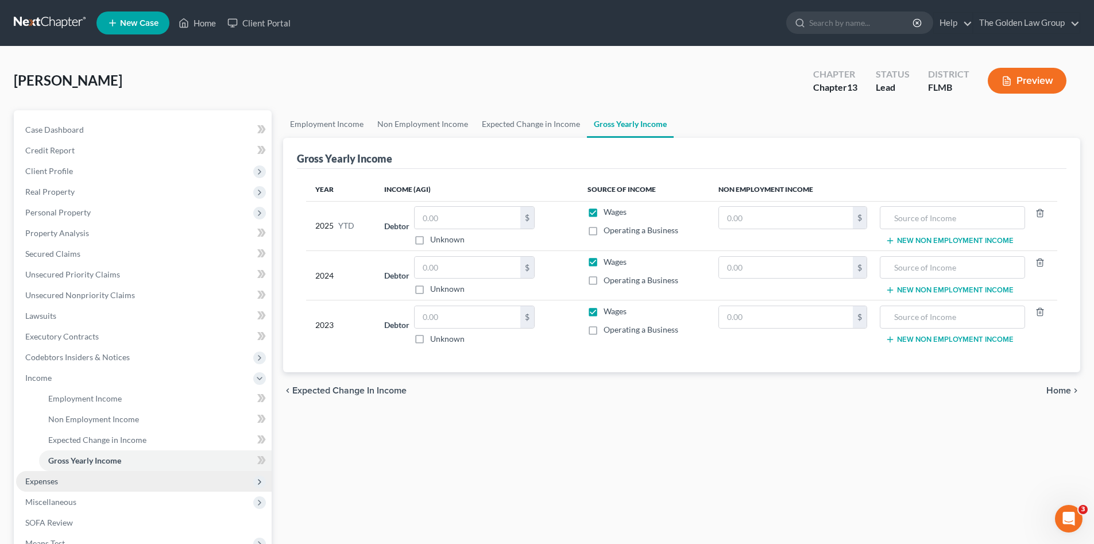
click at [61, 480] on span "Expenses" at bounding box center [144, 481] width 256 height 21
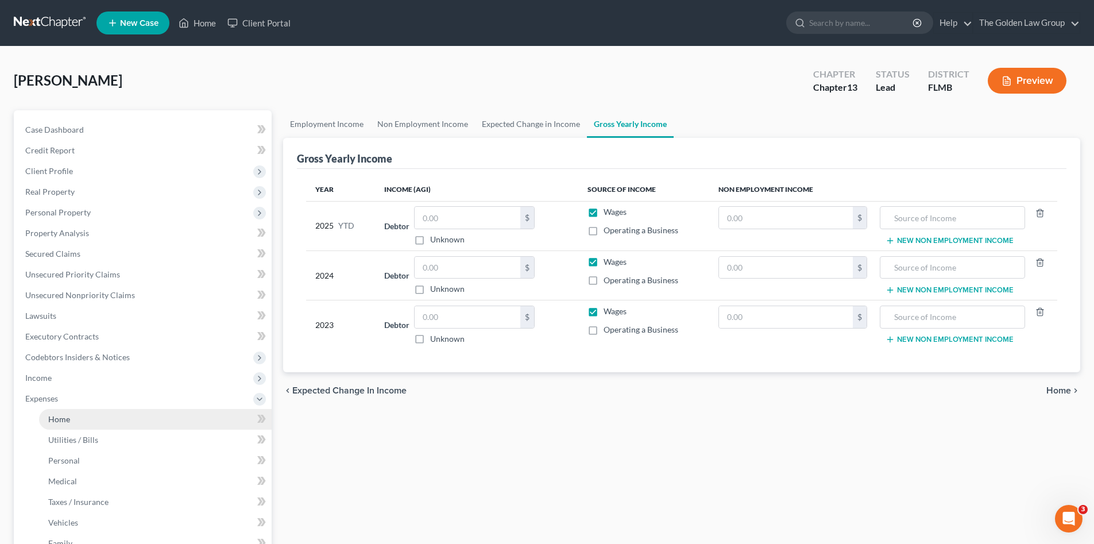
click at [70, 422] on span "Home" at bounding box center [59, 419] width 22 height 10
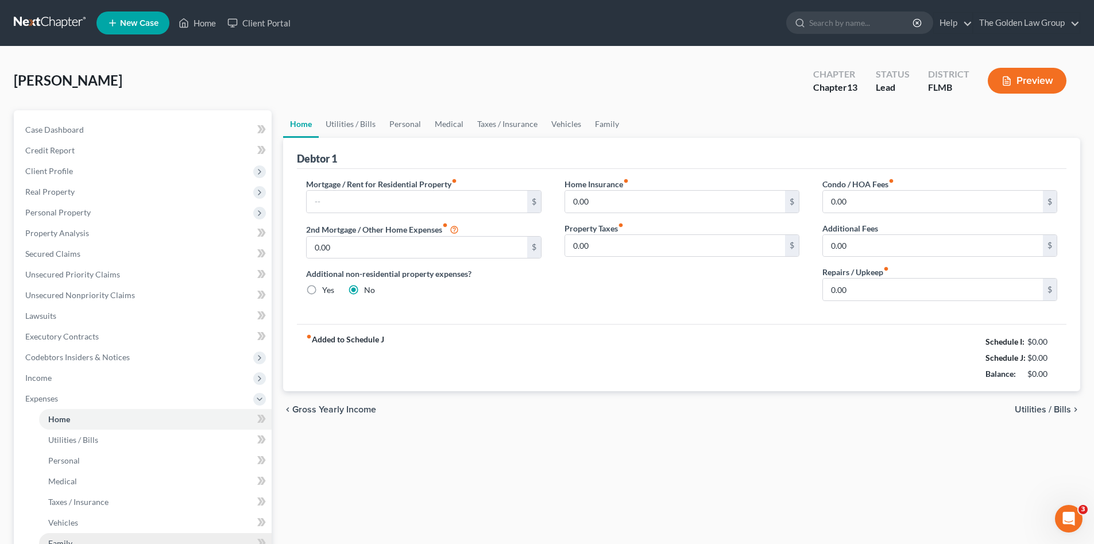
scroll to position [115, 0]
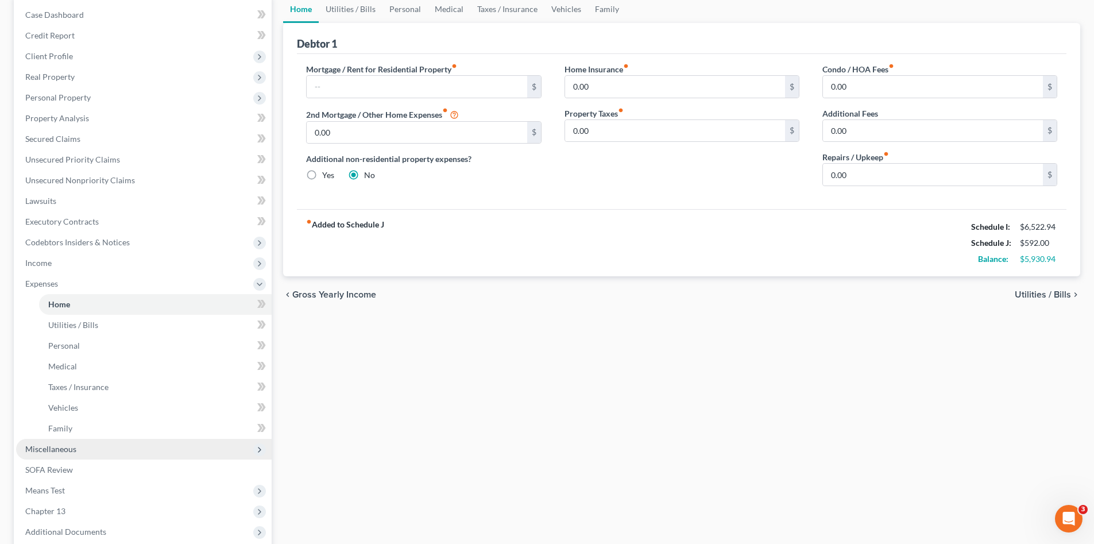
click at [79, 452] on span "Miscellaneous" at bounding box center [144, 449] width 256 height 21
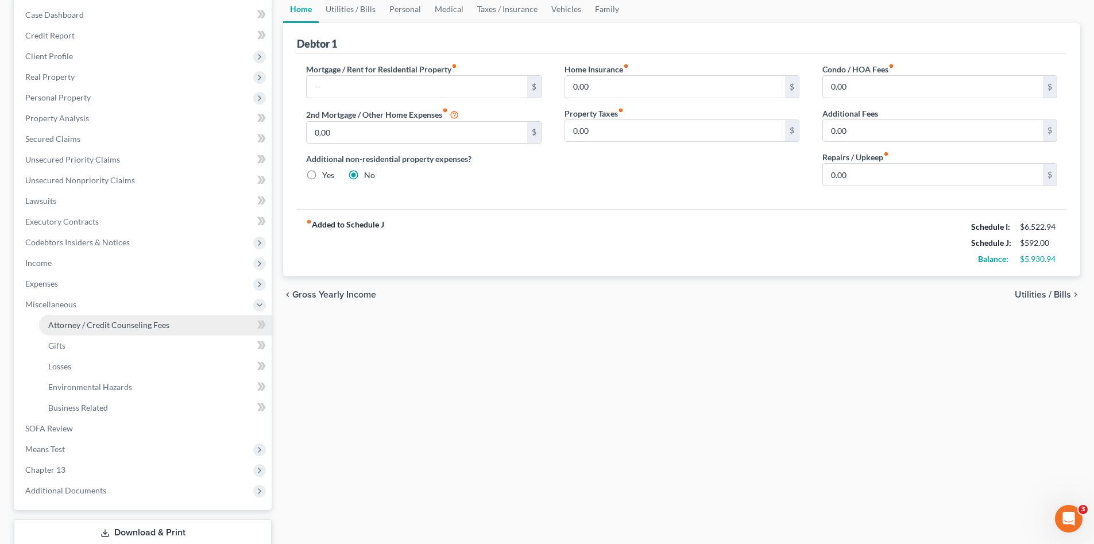
click at [122, 315] on link "Attorney / Credit Counseling Fees" at bounding box center [155, 325] width 233 height 21
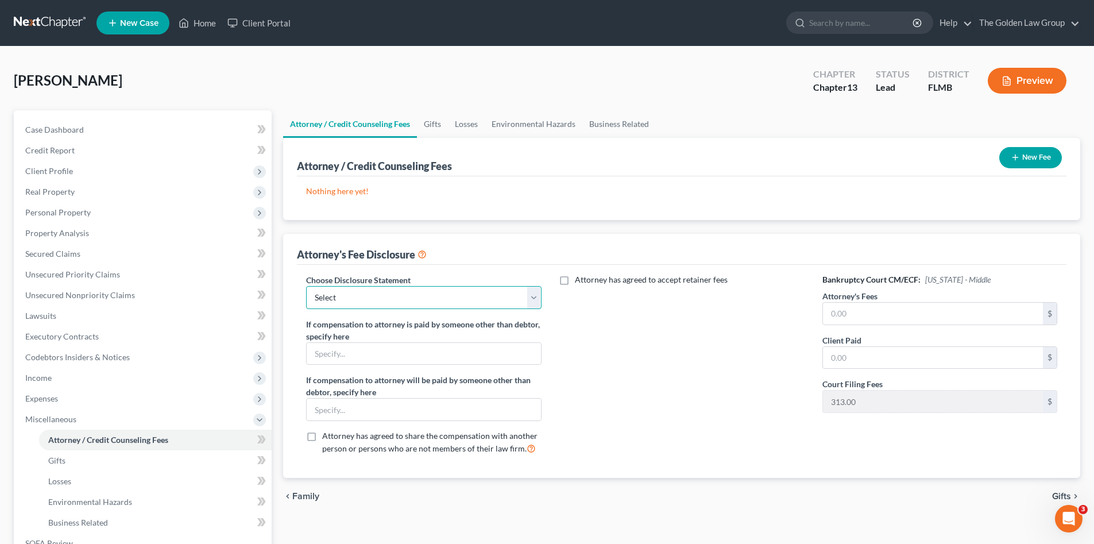
click at [369, 300] on select "Select Chapter 7 Supplemental Chapter 13 Chapter 7 Pre-Petition" at bounding box center [423, 297] width 235 height 23
select select "1"
click at [306, 286] on select "Select Chapter 7 Supplemental Chapter 13 Chapter 7 Pre-Petition" at bounding box center [423, 297] width 235 height 23
click at [406, 407] on input "text" at bounding box center [424, 410] width 234 height 22
paste input "Monitoring Fee paid to Attorney by Trustee - $50/mo."
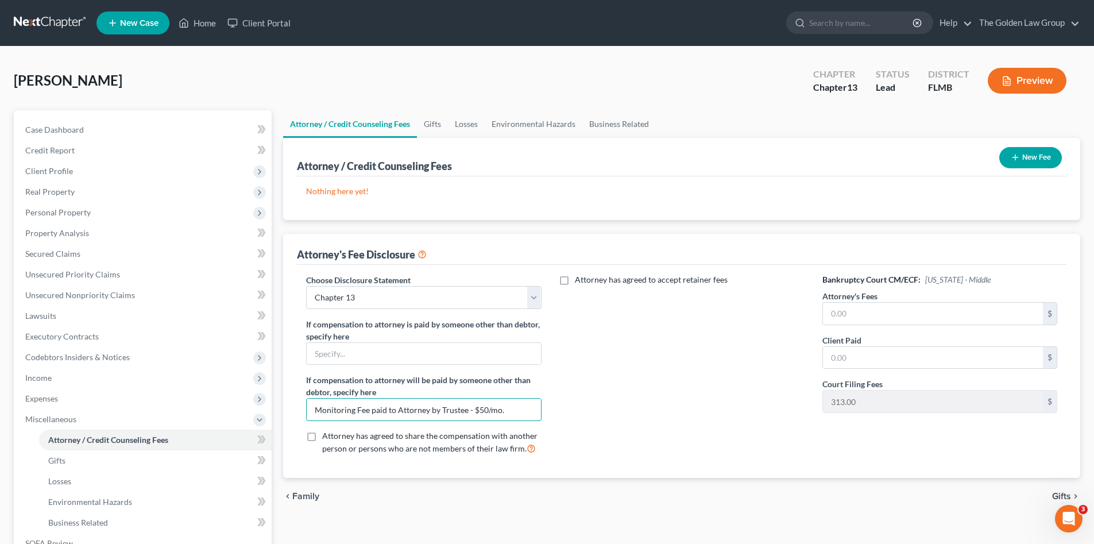
type input "Monitoring Fee paid to Attorney by Trustee - $50/mo."
click at [859, 310] on input "text" at bounding box center [933, 314] width 220 height 22
type input "5,000.00"
type input "997.00"
click at [641, 378] on div "Attorney has agreed to accept retainer fees" at bounding box center [682, 369] width 258 height 190
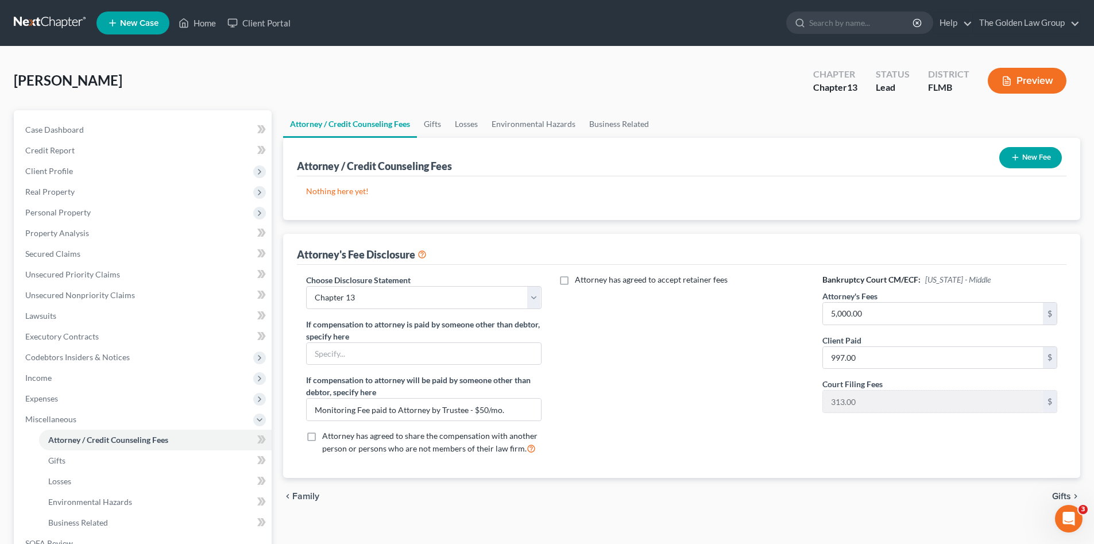
click at [38, 19] on link at bounding box center [51, 23] width 74 height 21
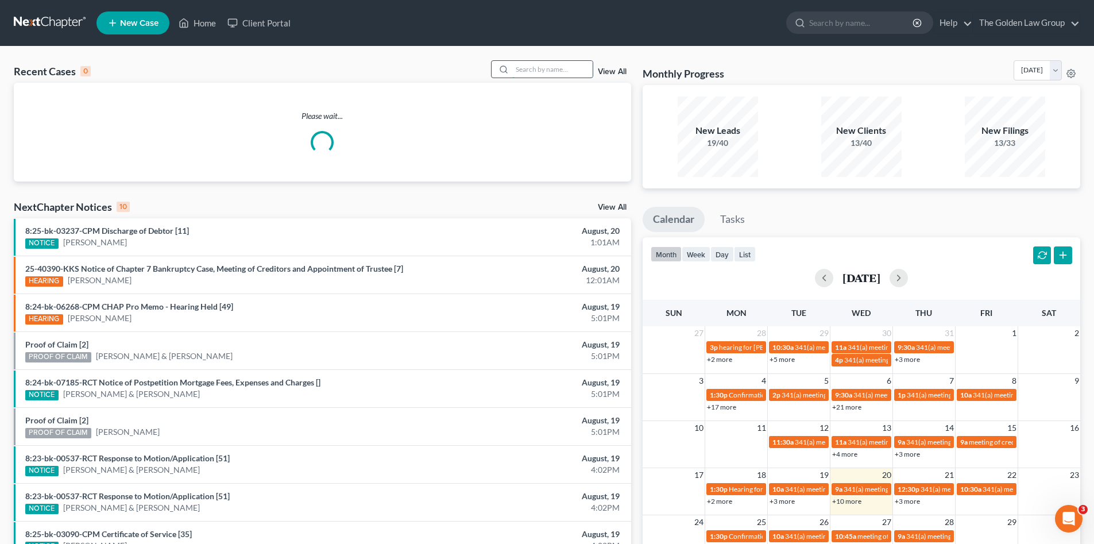
click at [539, 71] on input "search" at bounding box center [552, 69] width 80 height 17
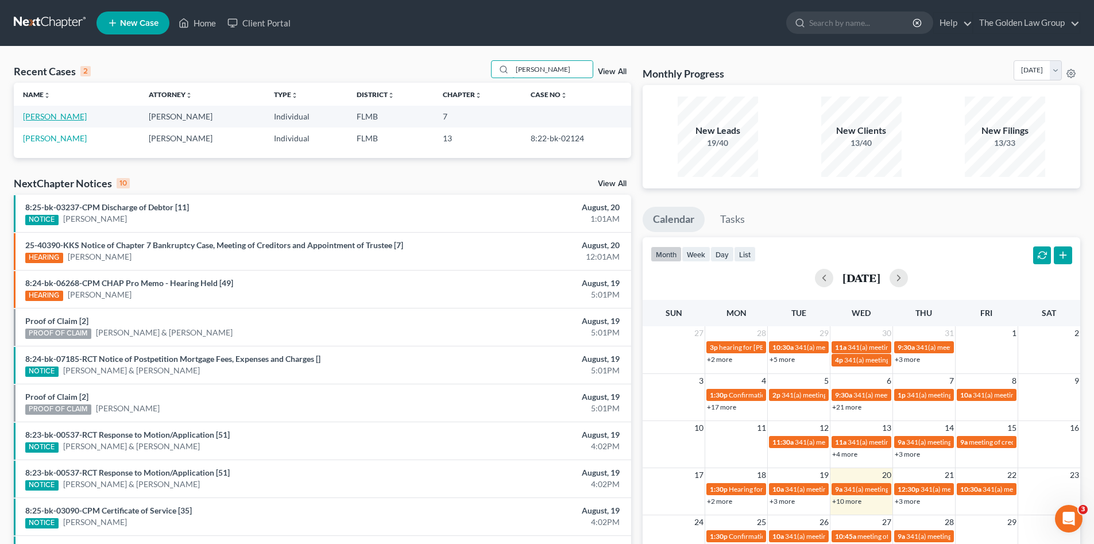
type input "[PERSON_NAME]"
click at [56, 116] on link "[PERSON_NAME]" at bounding box center [55, 116] width 64 height 10
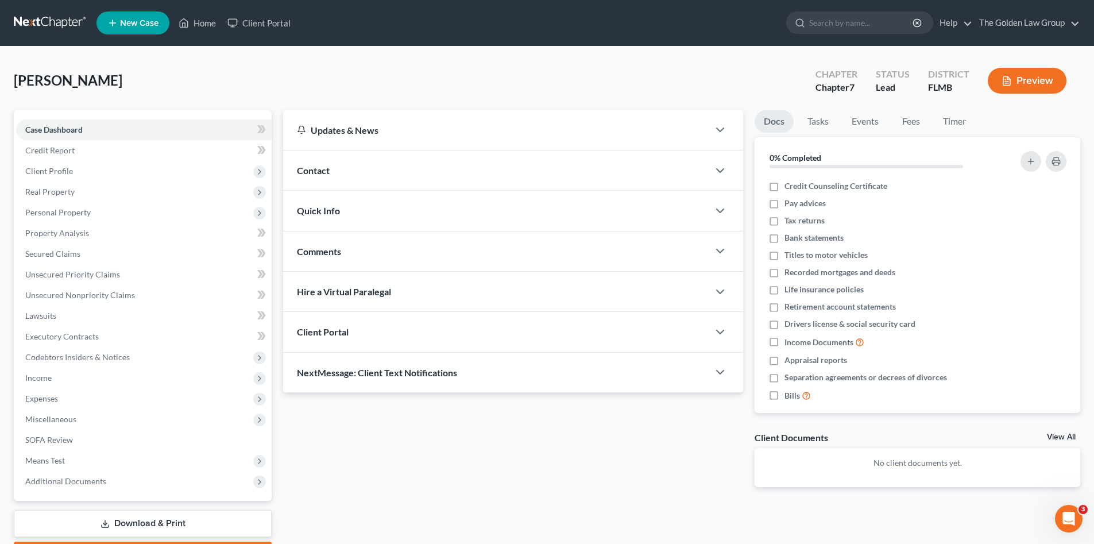
click at [668, 72] on div "[PERSON_NAME] Upgraded Chapter Chapter 7 Status Lead District [GEOGRAPHIC_DATA]…" at bounding box center [547, 85] width 1067 height 50
click at [71, 24] on link at bounding box center [51, 23] width 74 height 21
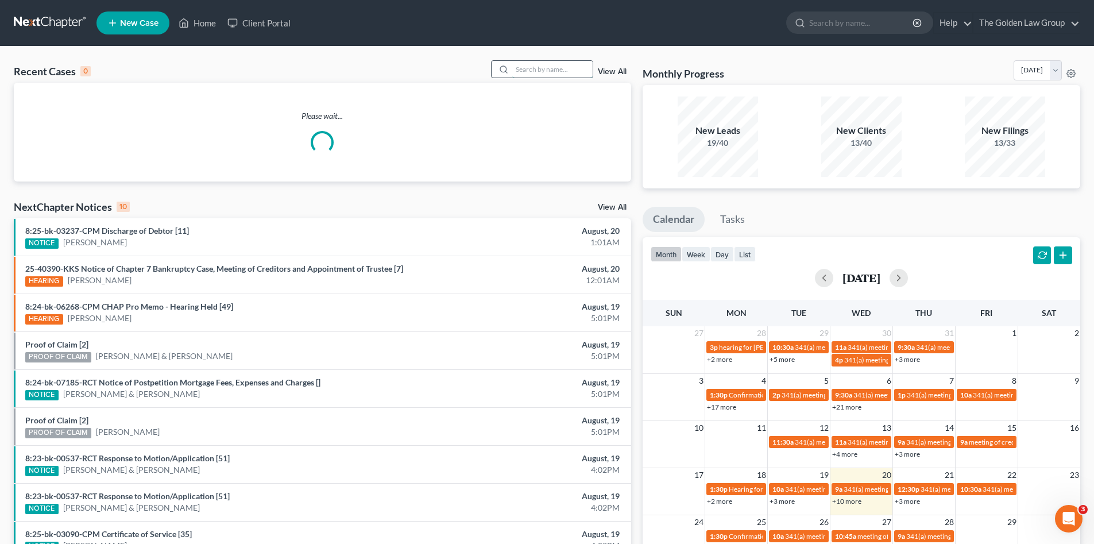
click at [535, 70] on input "search" at bounding box center [552, 69] width 80 height 17
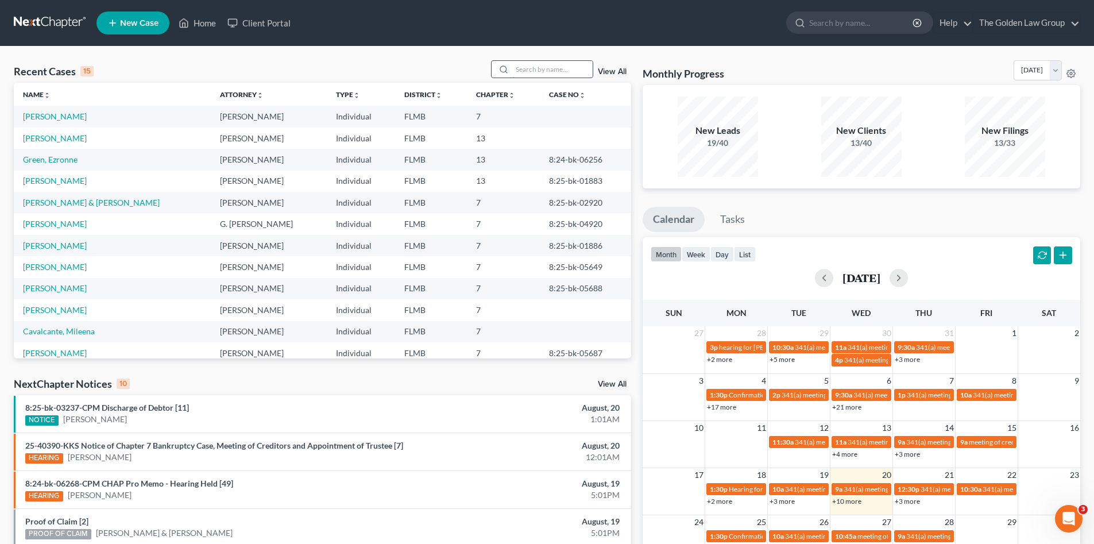
click at [530, 71] on input "search" at bounding box center [552, 69] width 80 height 17
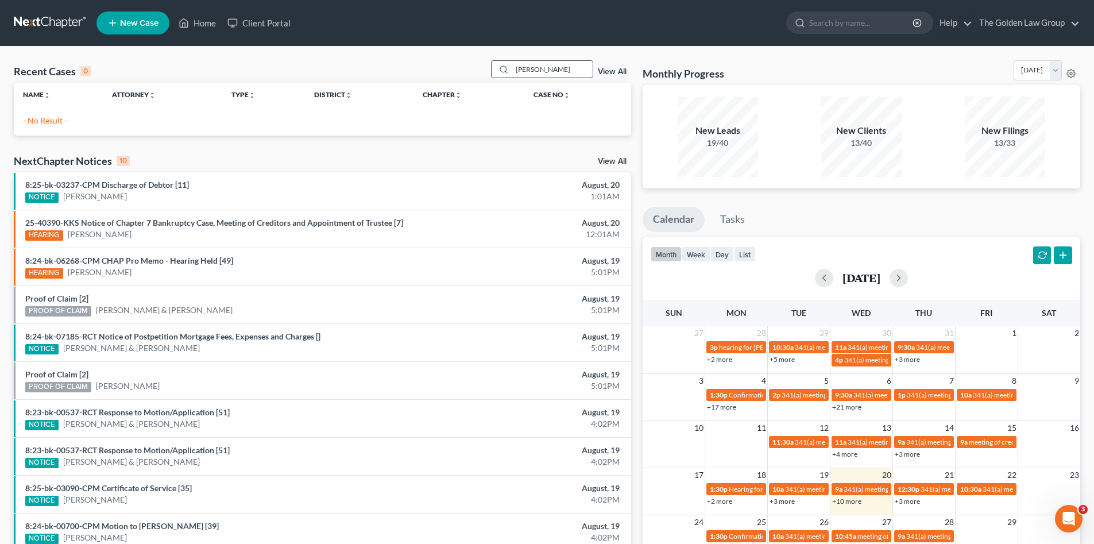
type input "[PERSON_NAME]"
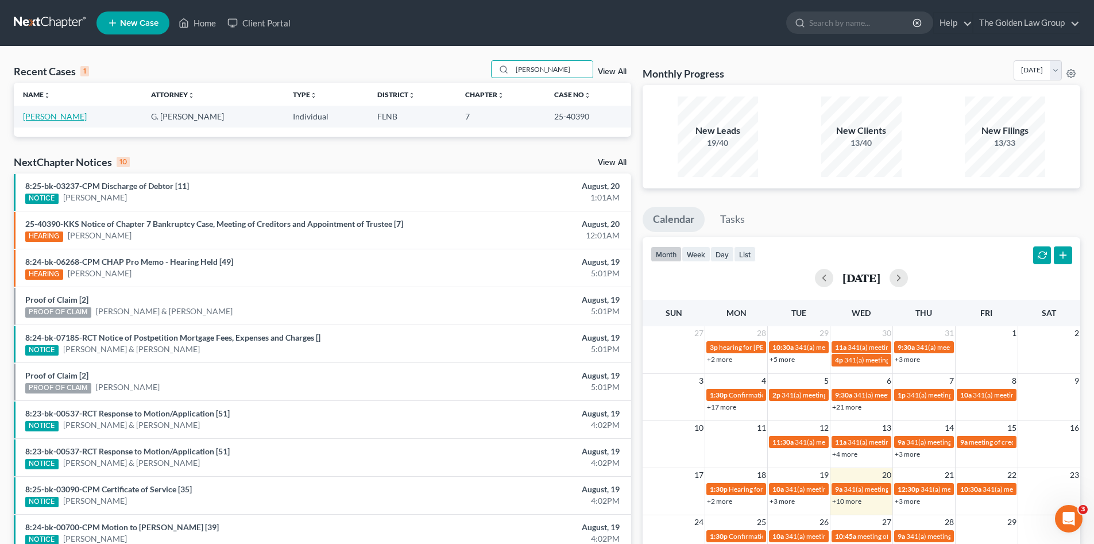
click at [67, 119] on link "[PERSON_NAME]" at bounding box center [55, 116] width 64 height 10
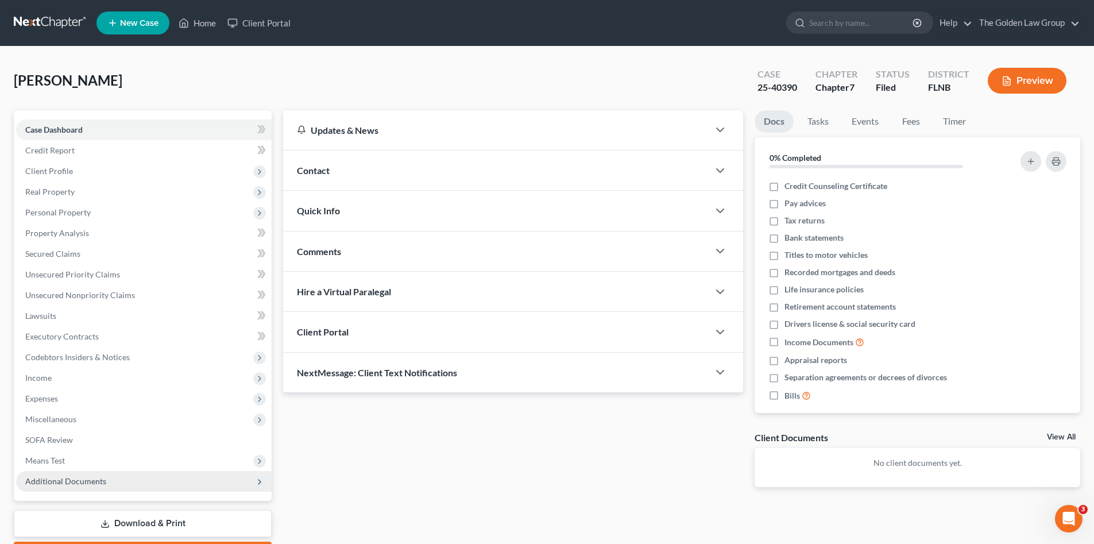
click at [100, 482] on span "Additional Documents" at bounding box center [65, 481] width 81 height 10
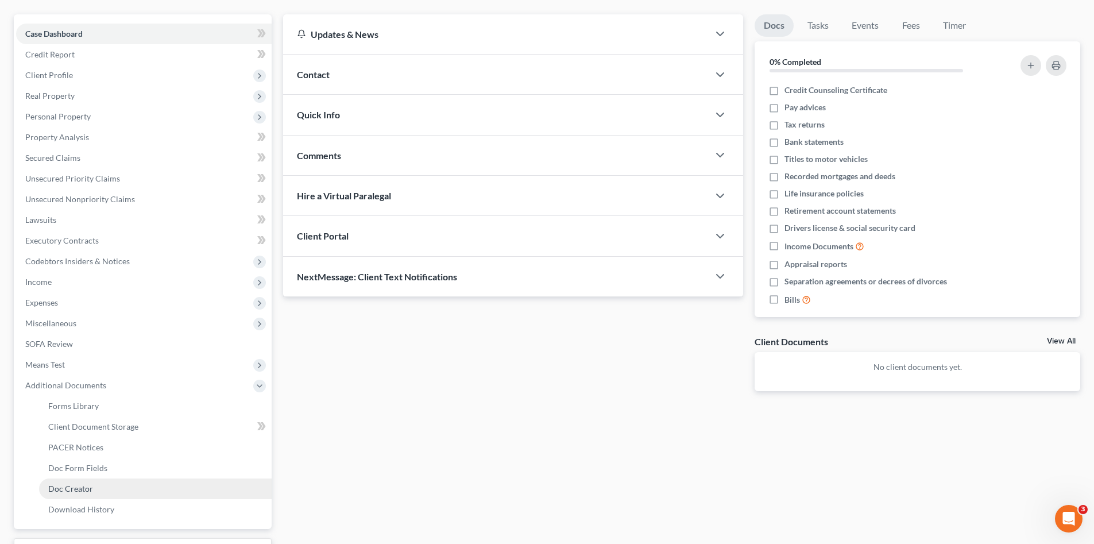
scroll to position [172, 0]
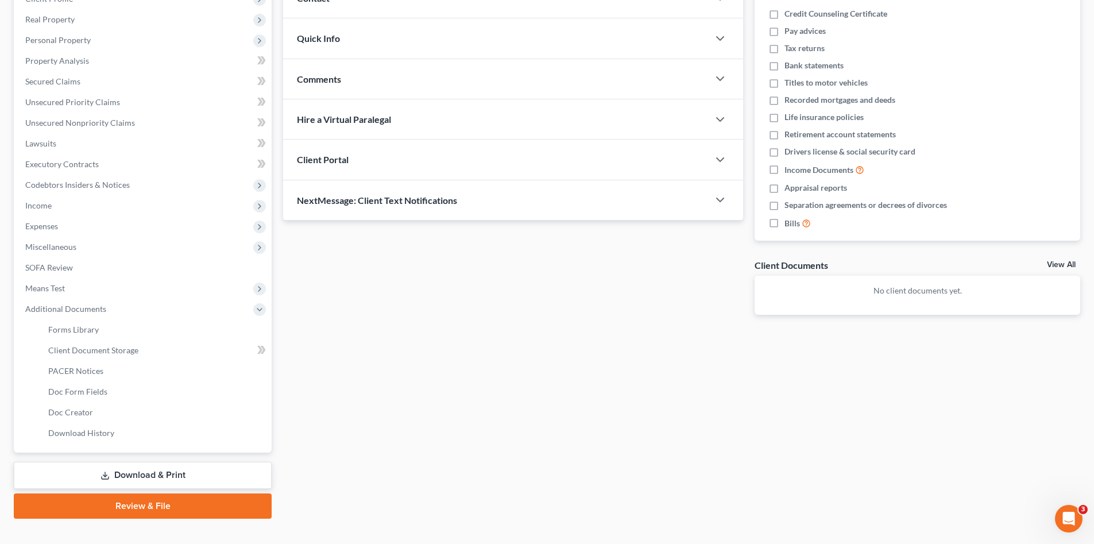
click at [155, 469] on link "Download & Print" at bounding box center [143, 475] width 258 height 27
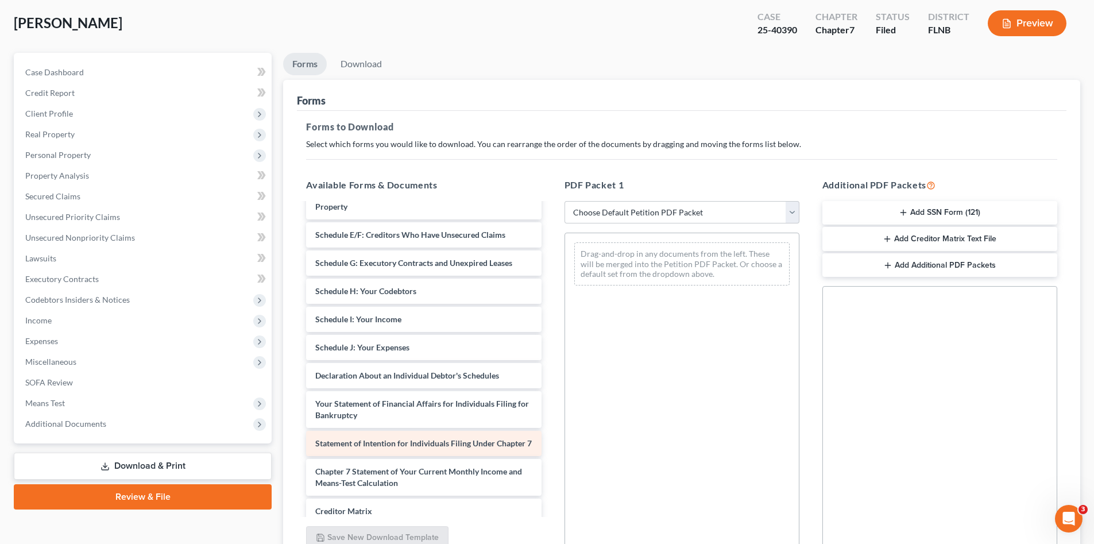
scroll to position [172, 0]
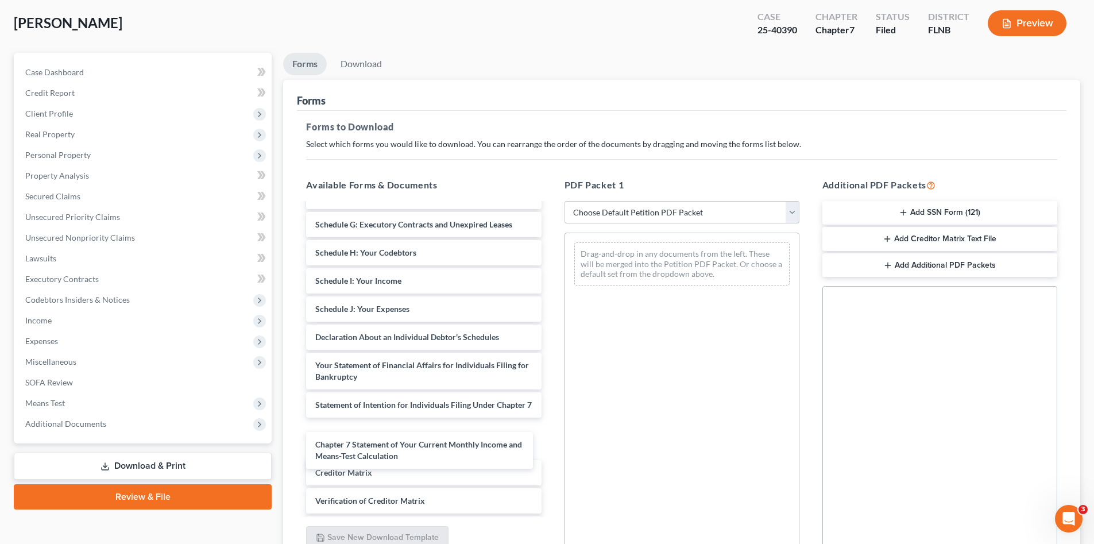
click at [410, 443] on div "Chapter 7 Statement of Your Current Monthly Income and Means-Test Calculation V…" at bounding box center [423, 307] width 253 height 550
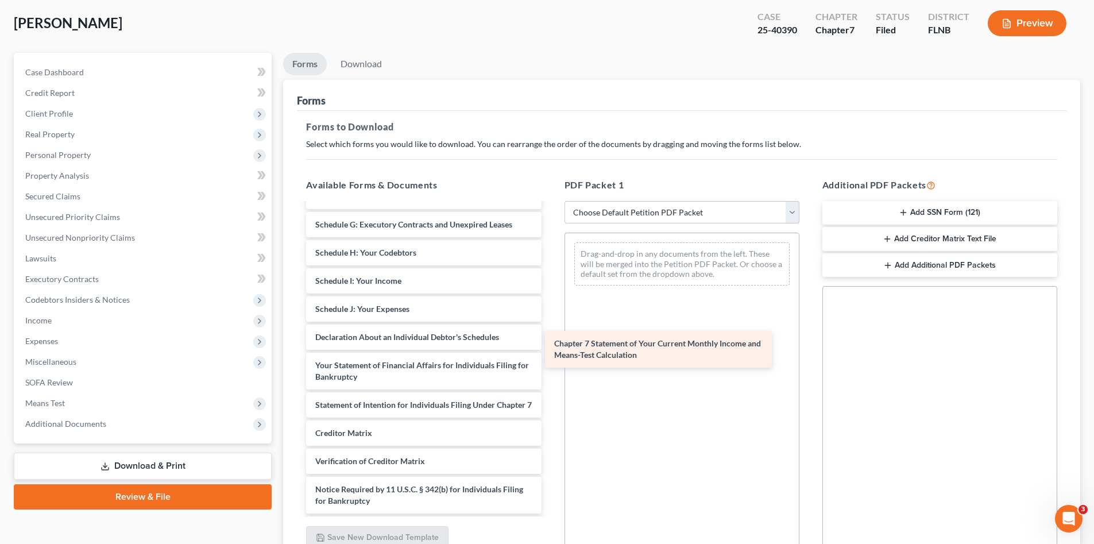
drag, startPoint x: 422, startPoint y: 447, endPoint x: 661, endPoint y: 346, distance: 259.5
click at [550, 346] on div "Chapter 7 Statement of Your Current Monthly Income and Means-Test Calculation V…" at bounding box center [423, 287] width 253 height 510
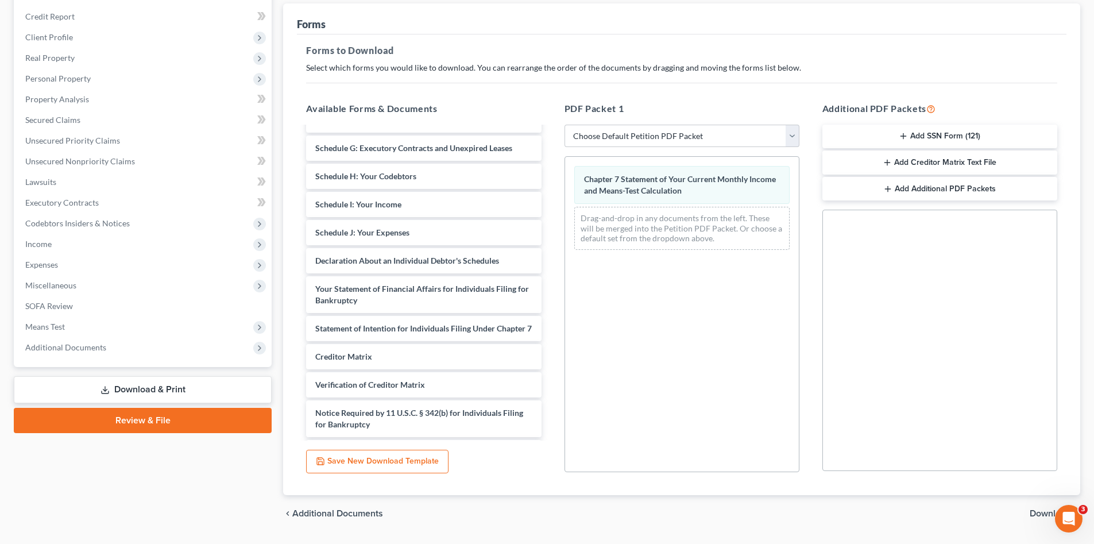
click at [1037, 515] on span "Download" at bounding box center [1050, 513] width 41 height 9
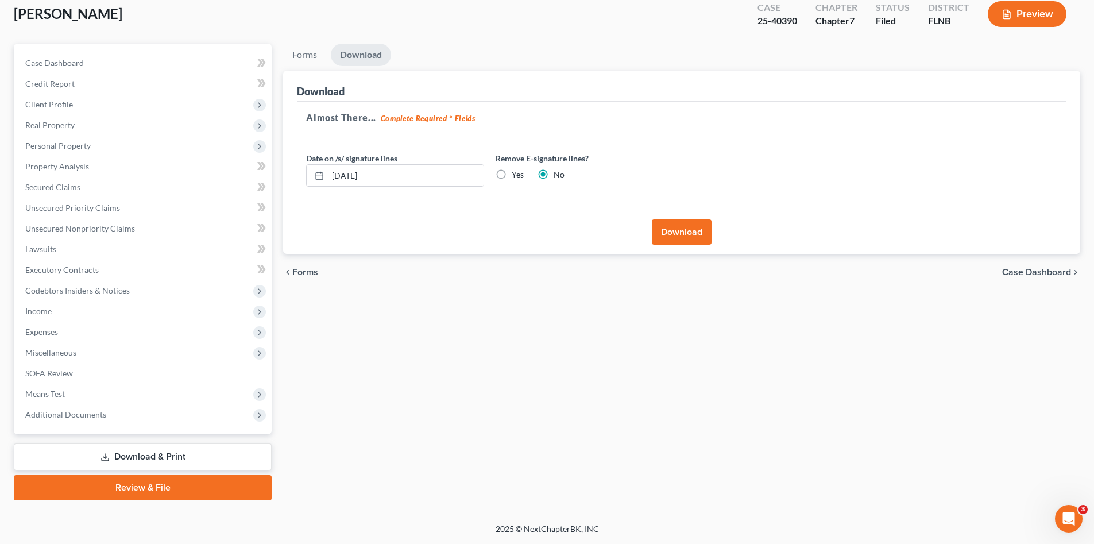
scroll to position [67, 0]
click at [679, 248] on div "Download" at bounding box center [682, 232] width 770 height 44
click at [675, 236] on button "Download" at bounding box center [682, 231] width 60 height 25
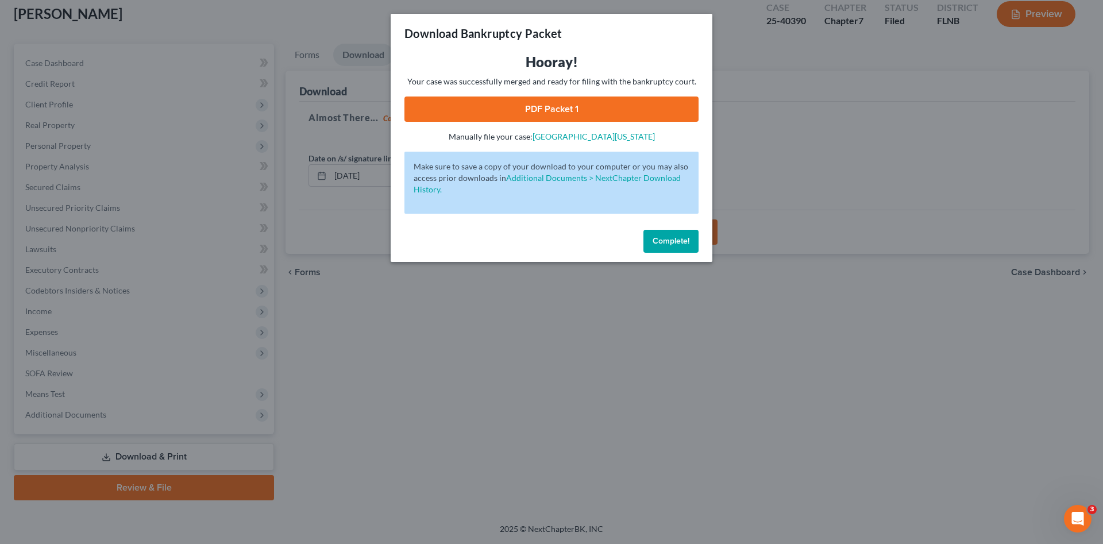
click at [537, 107] on link "PDF Packet 1" at bounding box center [551, 109] width 294 height 25
drag, startPoint x: 654, startPoint y: 240, endPoint x: 634, endPoint y: 267, distance: 33.7
click at [655, 240] on span "Complete!" at bounding box center [671, 241] width 37 height 10
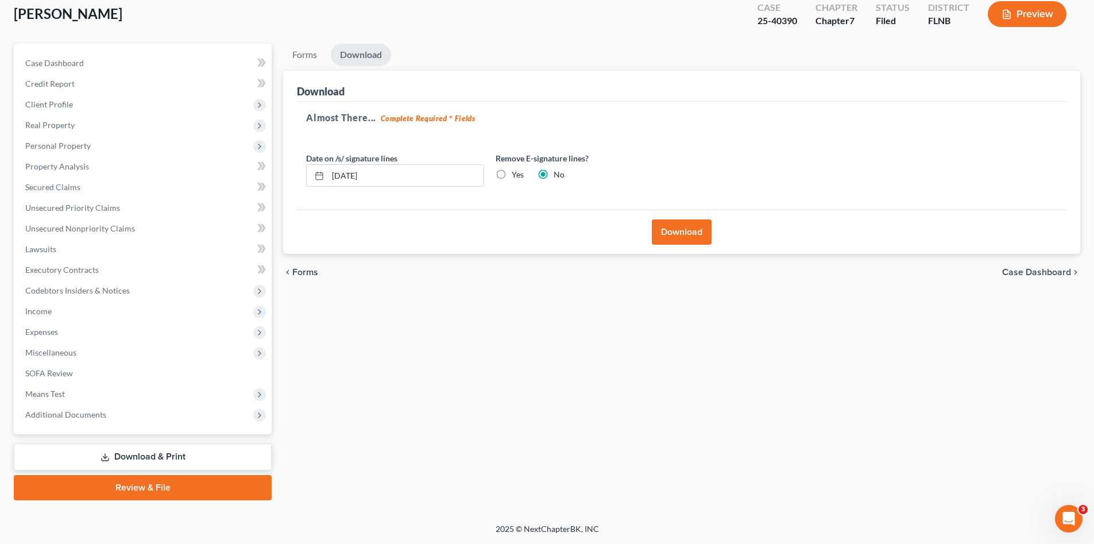
click at [435, 390] on div "Forms Download Forms Forms to Download Select which forms you would like to dow…" at bounding box center [681, 272] width 809 height 457
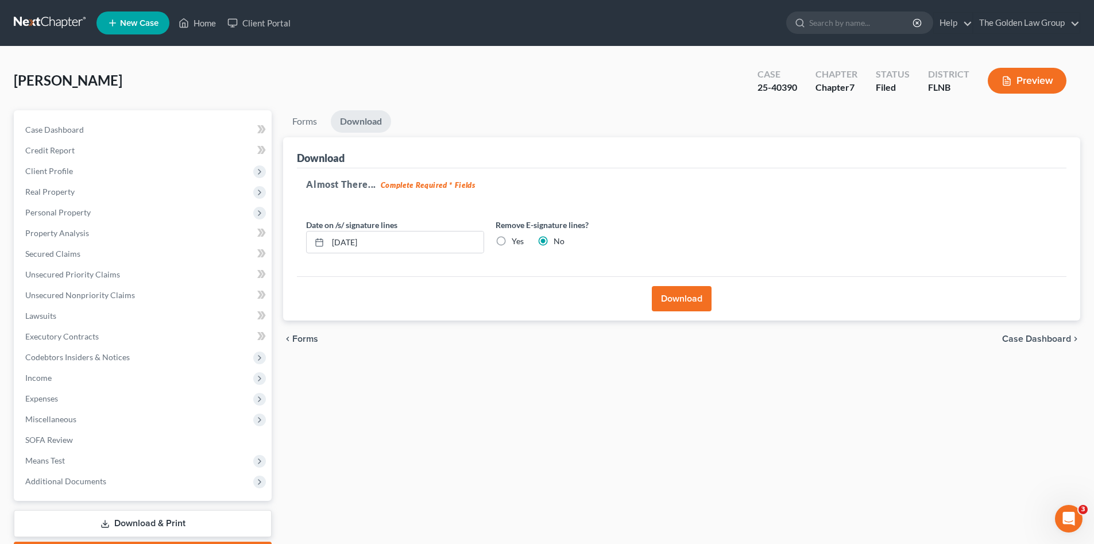
click at [62, 19] on link at bounding box center [51, 23] width 74 height 21
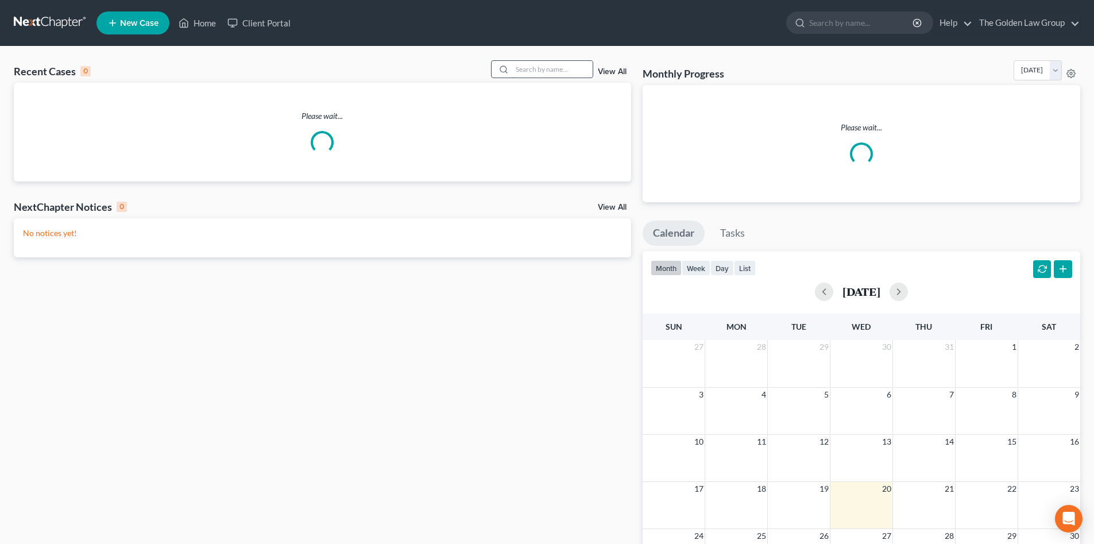
click at [517, 66] on input "search" at bounding box center [552, 69] width 80 height 17
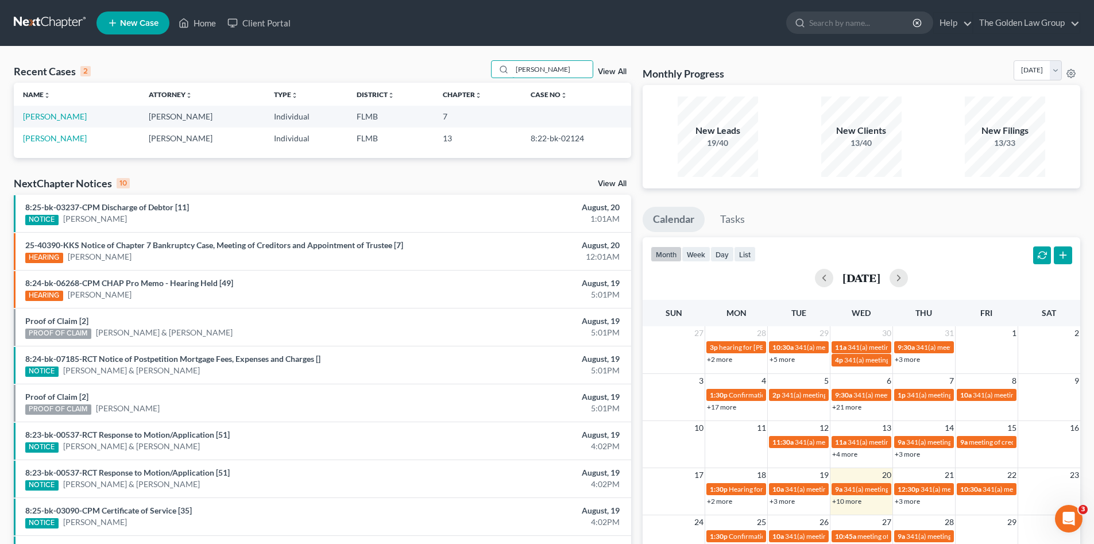
type input "[PERSON_NAME]"
click at [63, 118] on link "[PERSON_NAME]" at bounding box center [55, 116] width 64 height 10
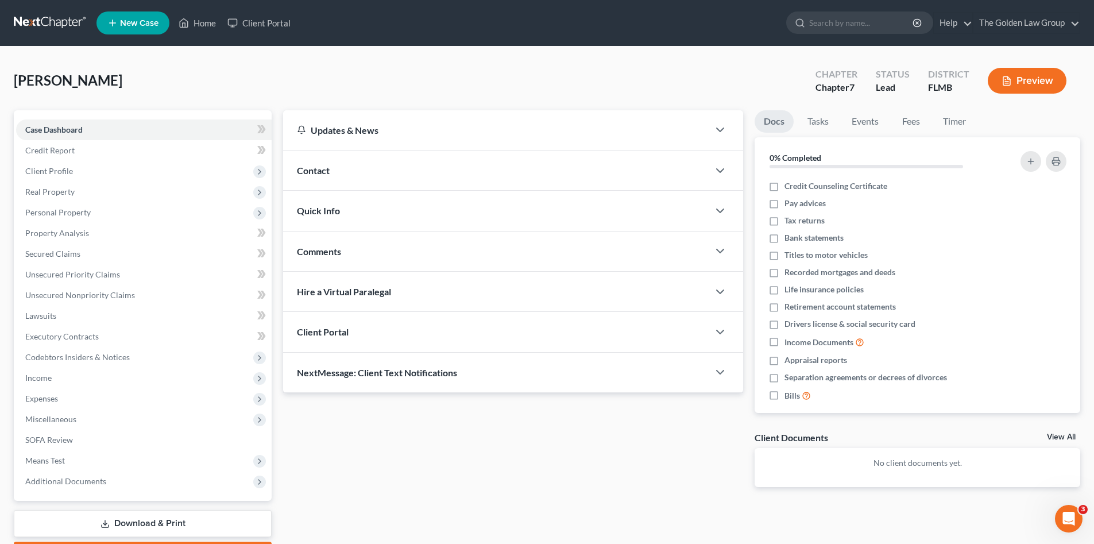
scroll to position [67, 0]
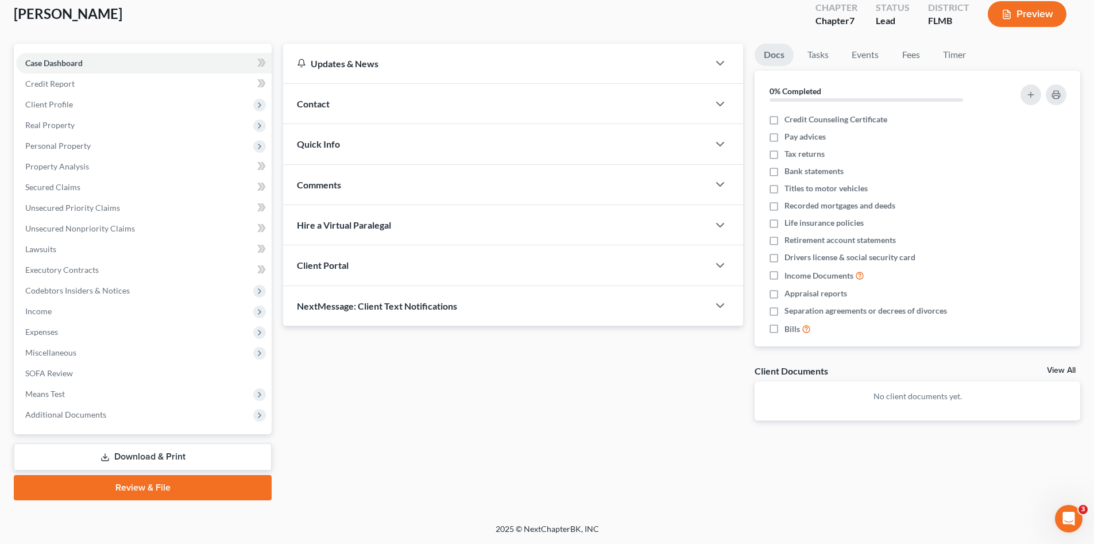
click at [165, 451] on link "Download & Print" at bounding box center [143, 456] width 258 height 27
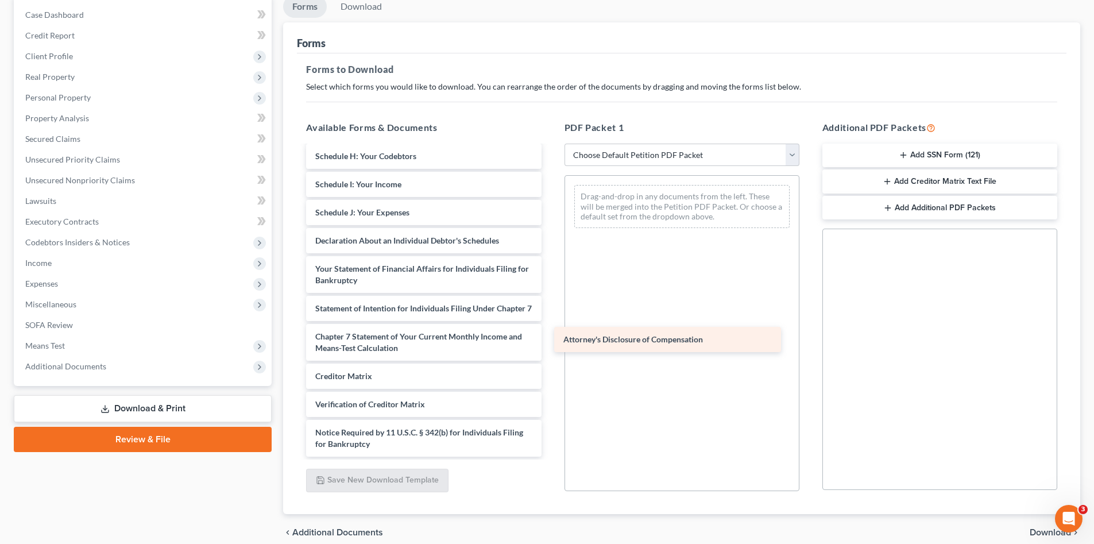
scroll to position [223, 0]
drag, startPoint x: 428, startPoint y: 440, endPoint x: 669, endPoint y: 338, distance: 261.5
click at [550, 338] on div "Attorney's Disclosure of Compensation Voluntary Petition for Individuals Filing…" at bounding box center [423, 196] width 253 height 522
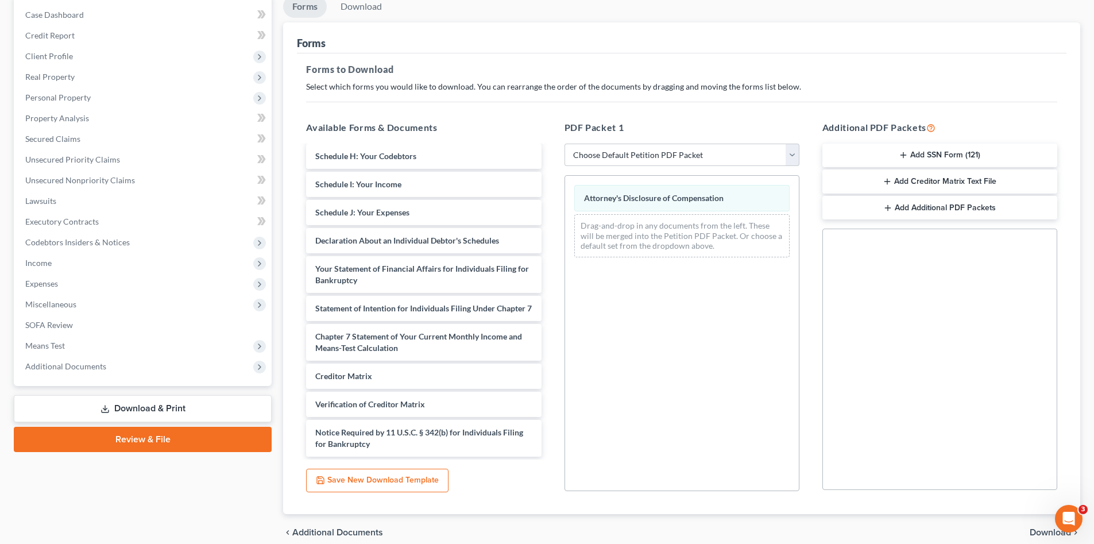
click at [909, 164] on button "Add SSN Form (121)" at bounding box center [940, 156] width 235 height 24
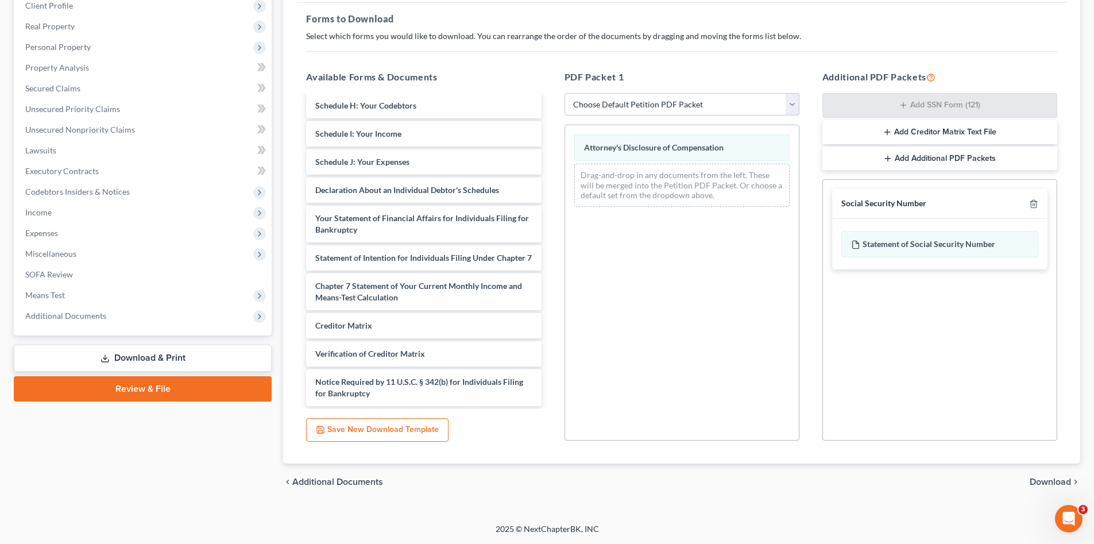
click at [1040, 483] on span "Download" at bounding box center [1050, 481] width 41 height 9
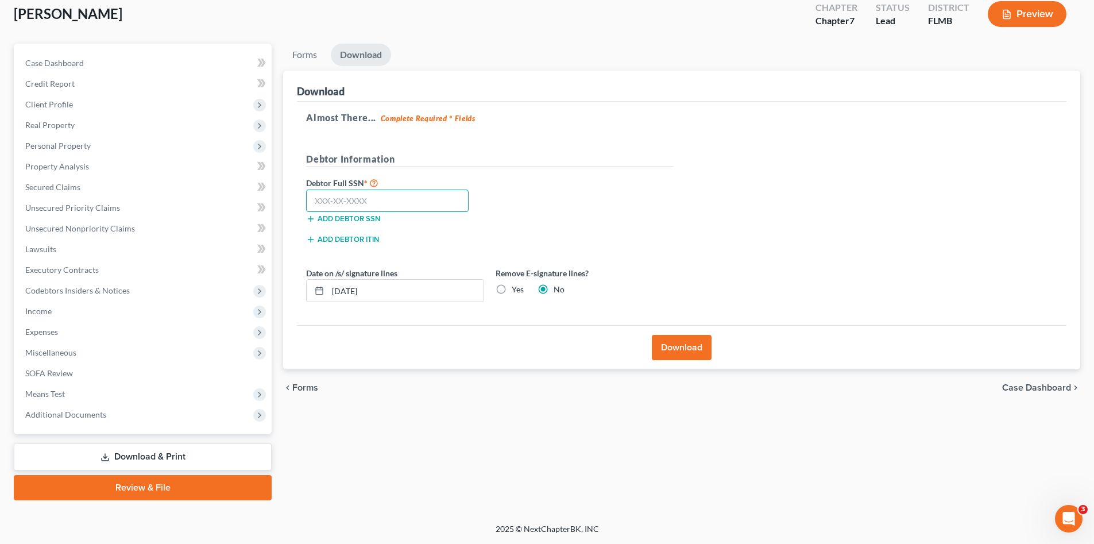
click at [425, 203] on input "text" at bounding box center [387, 201] width 163 height 23
click at [359, 202] on input "text" at bounding box center [387, 201] width 163 height 23
type input "237-04-7044"
click at [697, 346] on button "Download" at bounding box center [682, 347] width 60 height 25
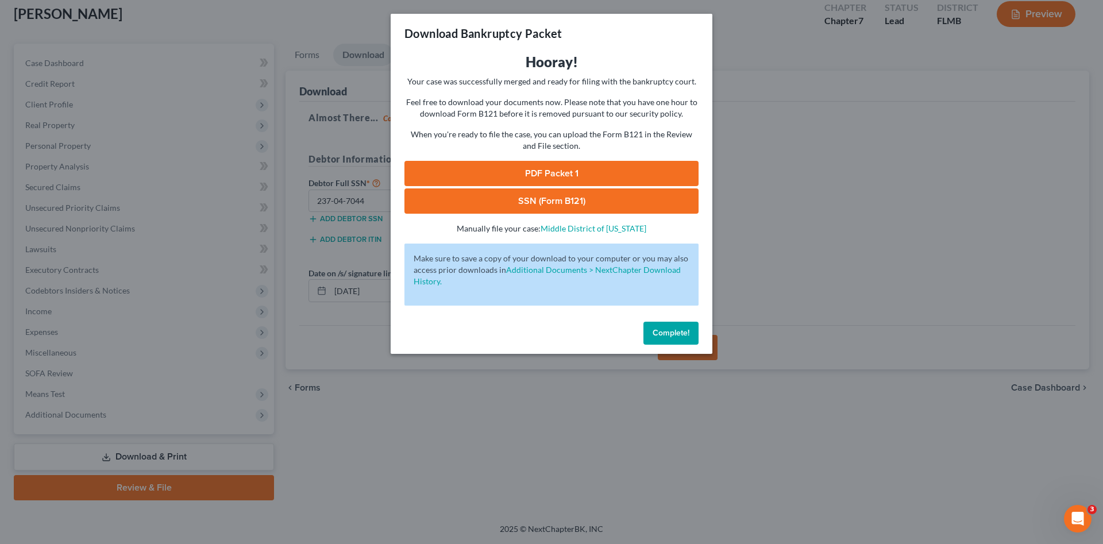
click at [543, 172] on link "PDF Packet 1" at bounding box center [551, 173] width 294 height 25
click at [526, 215] on div "Hooray! Your case was successfully merged and ready for filing with the bankrup…" at bounding box center [551, 144] width 294 height 182
click at [524, 206] on link "SSN (Form B121)" at bounding box center [551, 200] width 294 height 25
click at [679, 330] on span "Complete!" at bounding box center [671, 333] width 37 height 10
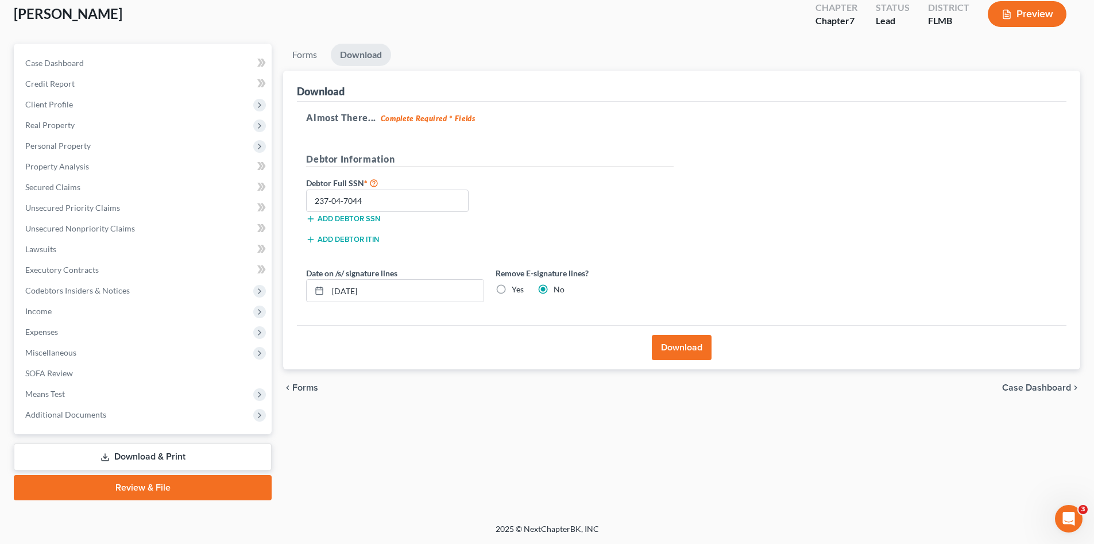
click at [527, 403] on div "chevron_left Forms Case Dashboard chevron_right" at bounding box center [681, 387] width 797 height 37
click at [74, 141] on span "Personal Property" at bounding box center [57, 146] width 65 height 10
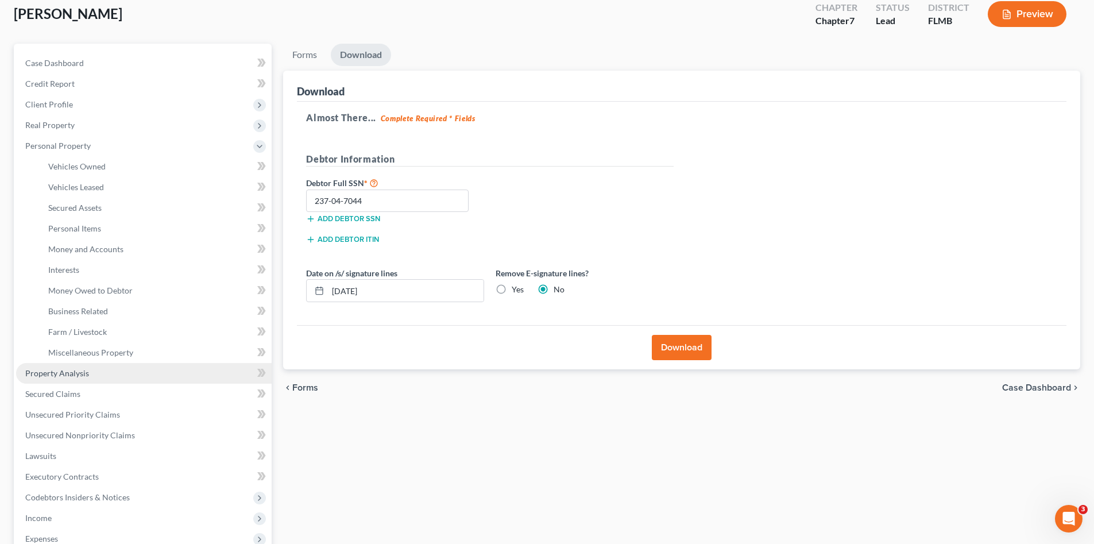
click at [104, 369] on link "Property Analysis" at bounding box center [144, 373] width 256 height 21
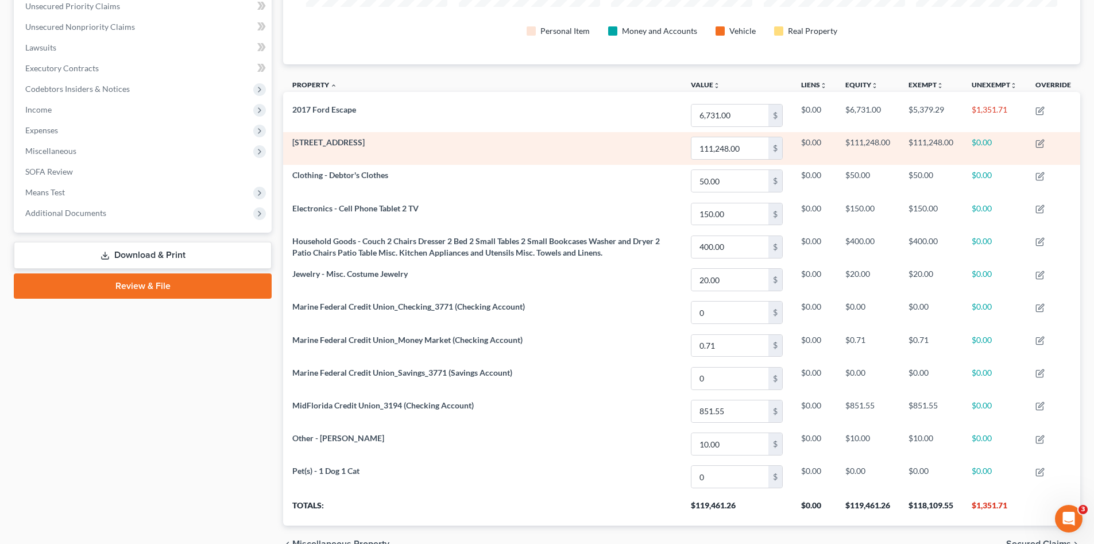
scroll to position [306, 0]
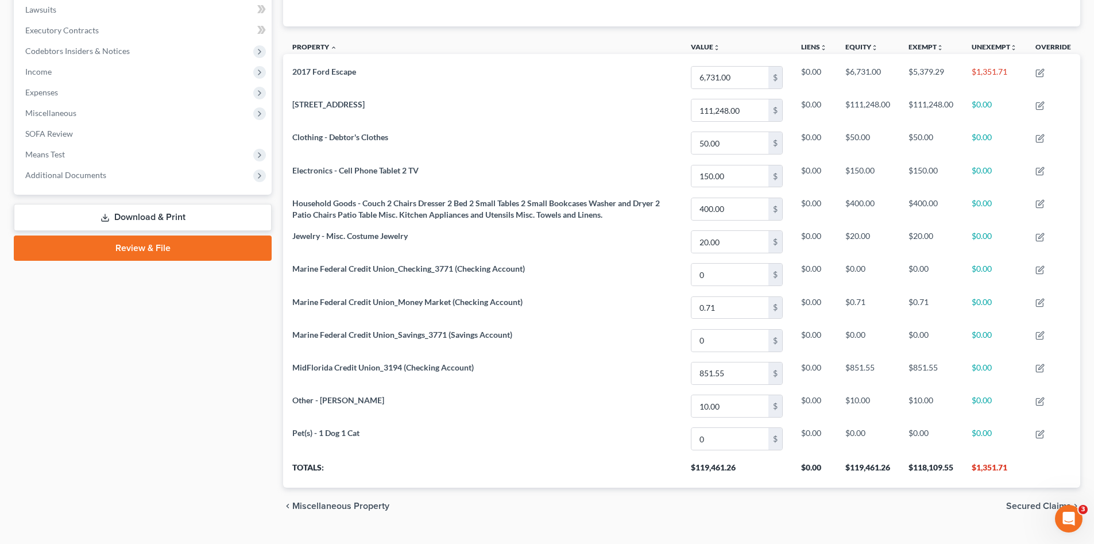
click at [145, 422] on div "Case Dashboard Payments Invoices Payments Payments Credit Report Client Profile" at bounding box center [142, 164] width 269 height 720
click at [131, 412] on div "Case Dashboard Payments Invoices Payments Payments Credit Report Client Profile" at bounding box center [142, 164] width 269 height 720
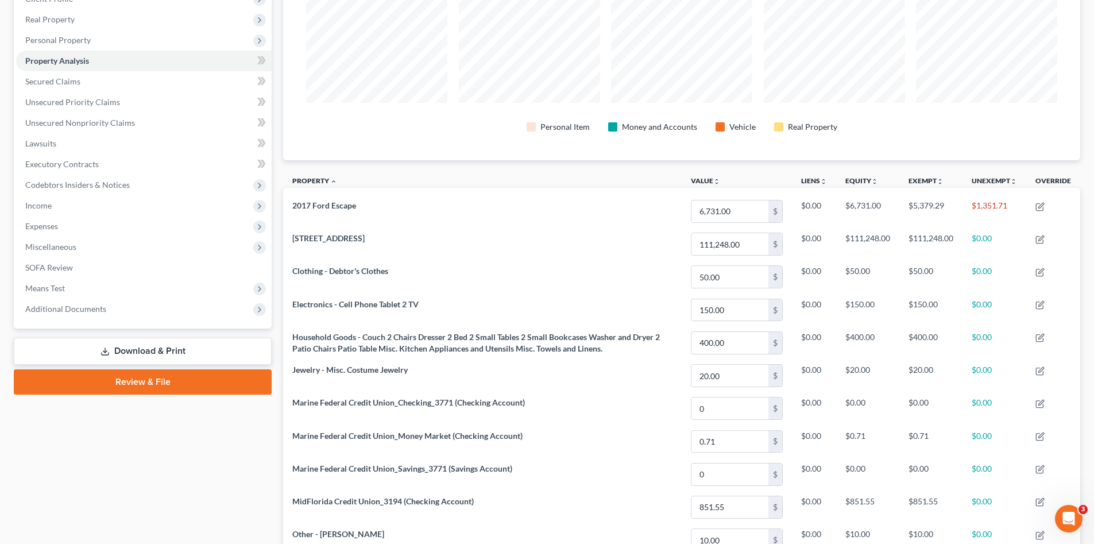
scroll to position [57, 0]
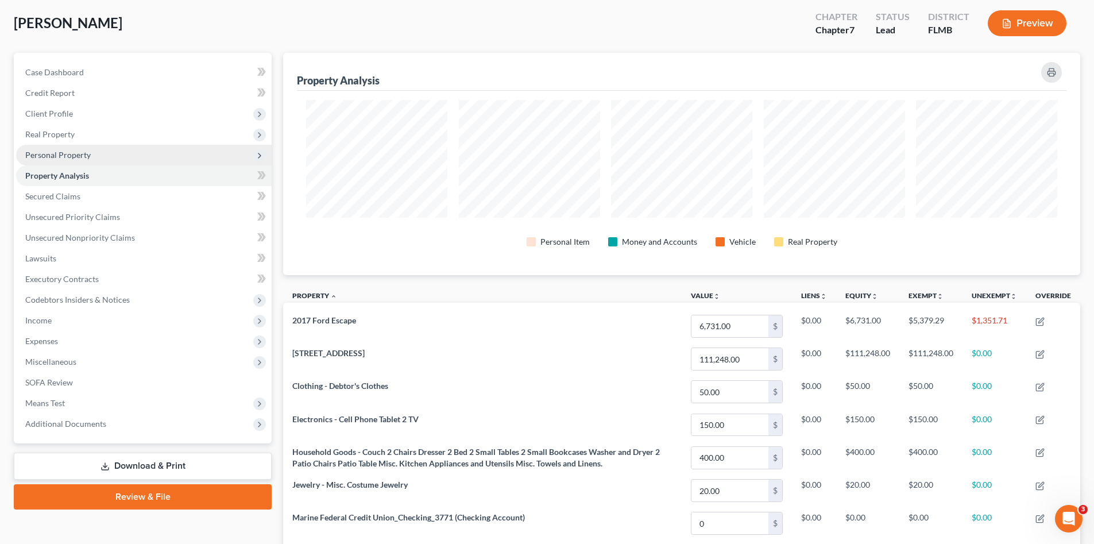
click at [116, 156] on span "Personal Property" at bounding box center [144, 155] width 256 height 21
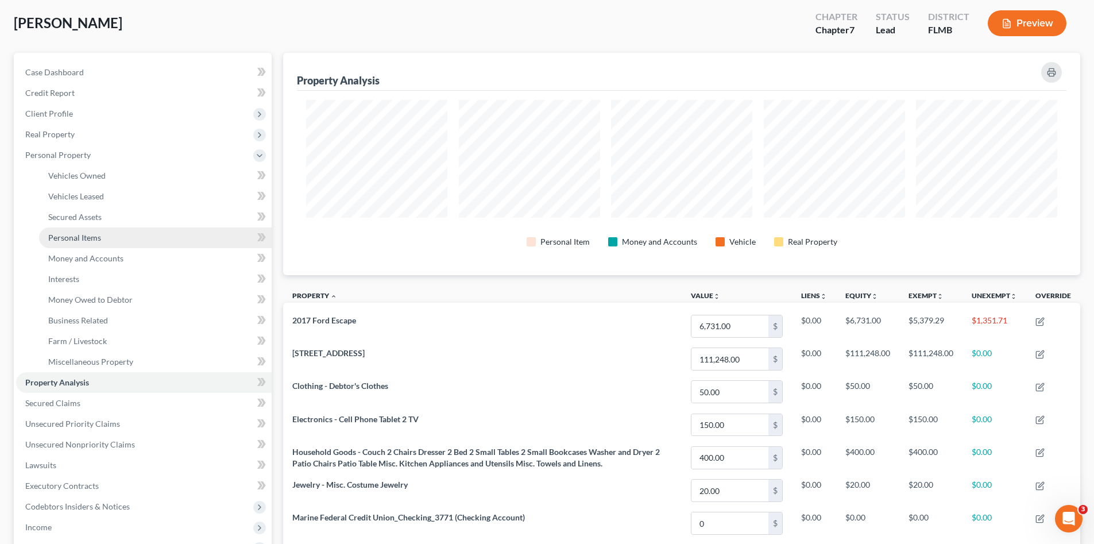
click at [133, 241] on link "Personal Items" at bounding box center [155, 237] width 233 height 21
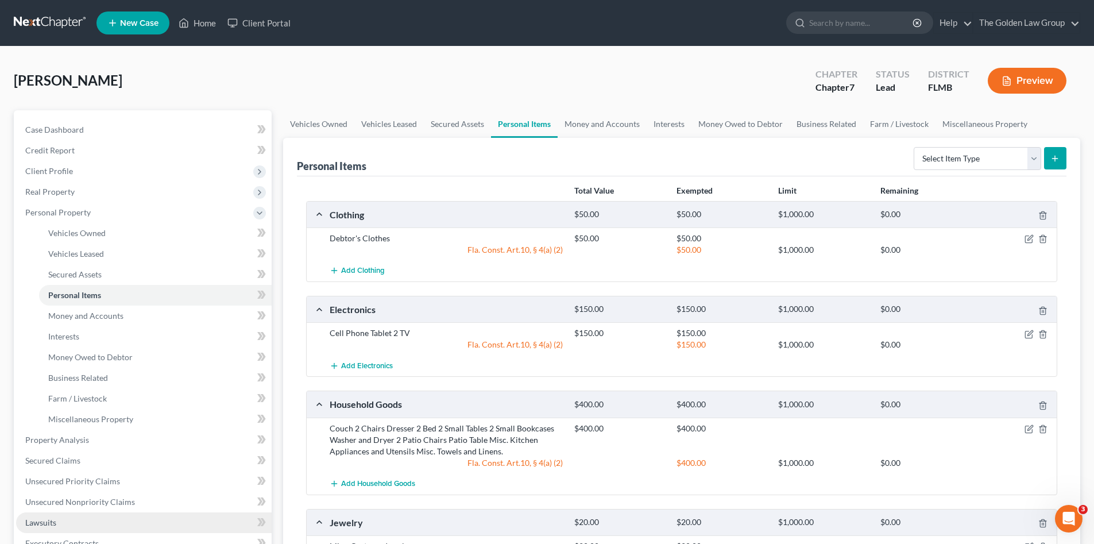
click at [60, 524] on link "Lawsuits" at bounding box center [144, 522] width 256 height 21
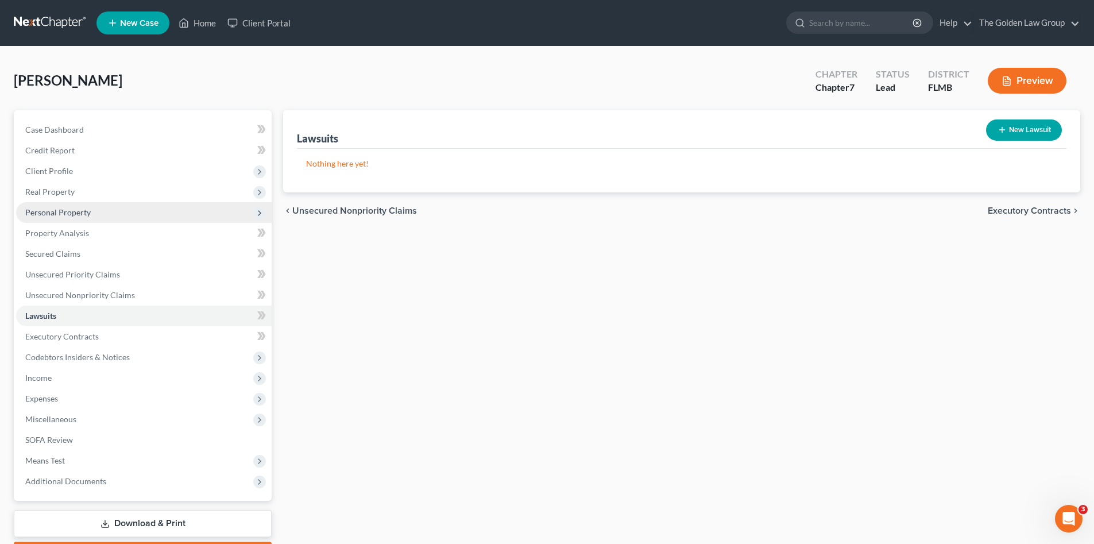
click at [70, 205] on span "Personal Property" at bounding box center [144, 212] width 256 height 21
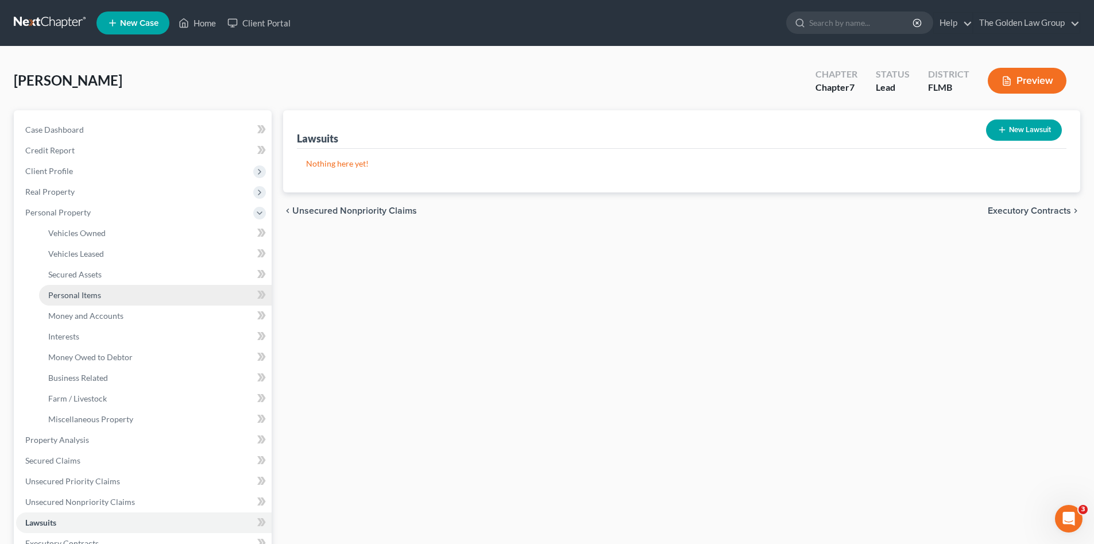
click at [112, 294] on link "Personal Items" at bounding box center [155, 295] width 233 height 21
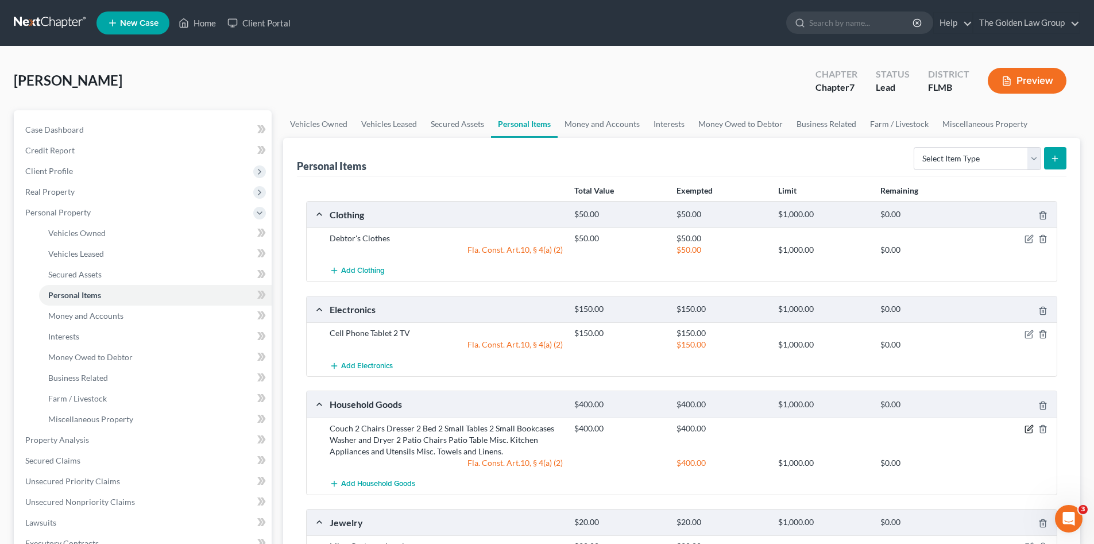
click at [1029, 428] on icon "button" at bounding box center [1030, 427] width 5 height 5
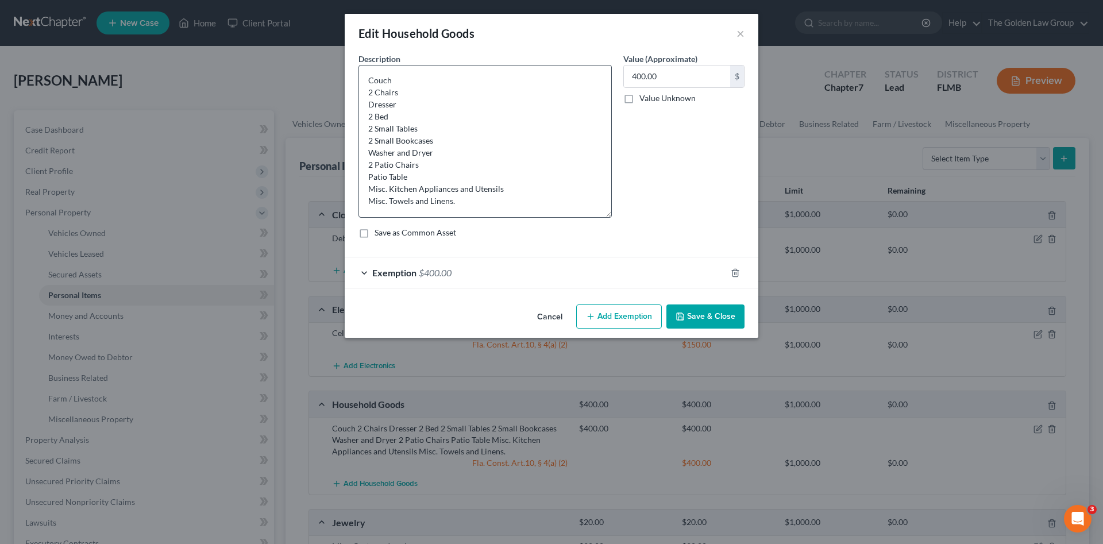
drag, startPoint x: 610, startPoint y: 105, endPoint x: 595, endPoint y: 244, distance: 140.3
click at [595, 218] on textarea "Couch 2 Chairs Dresser 2 Bed 2 Small Tables 2 Small Bookcases Washer and Dryer …" at bounding box center [484, 141] width 253 height 153
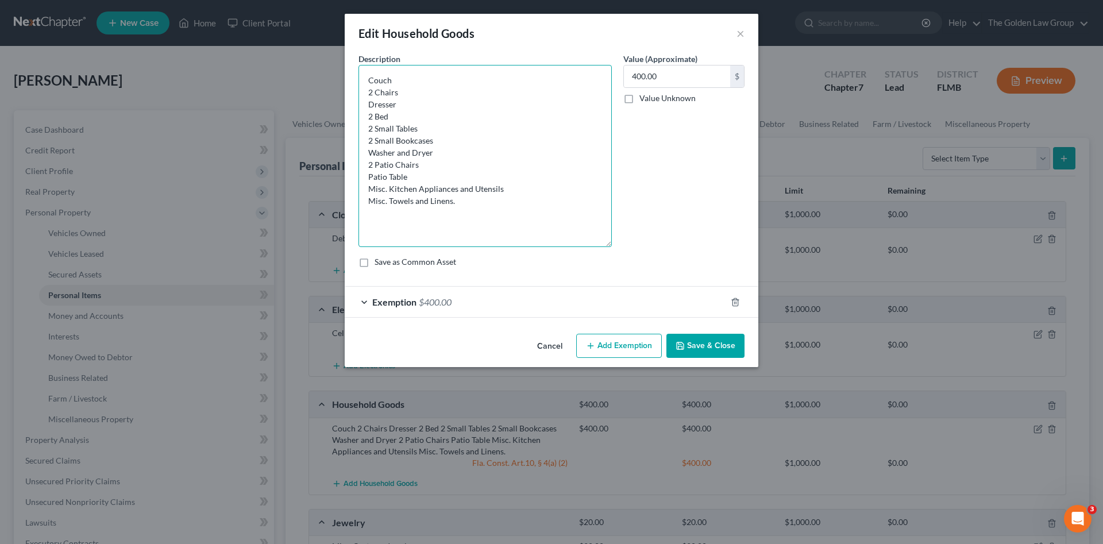
click at [434, 112] on textarea "Couch 2 Chairs Dresser 2 Bed 2 Small Tables 2 Small Bookcases Washer and Dryer …" at bounding box center [484, 156] width 253 height 182
click at [399, 114] on textarea "Couch 2 Chairs Dresser 2 Beds (Mattress and Frames Only 2 Small Tables 2 Small …" at bounding box center [484, 156] width 253 height 182
click at [446, 117] on textarea "Couch 2 Chairs Dresser 2 Beds (mattress and Frames Only 2 Small Tables 2 Small …" at bounding box center [484, 156] width 253 height 182
click at [488, 117] on textarea "Couch 2 Chairs Dresser 2 Beds (mattress and frames Only 2 Small Tables 2 Small …" at bounding box center [484, 156] width 253 height 182
click at [472, 118] on textarea "Couch 2 Chairs Dresser 2 Beds (mattress and frames Only 2 Small Tables 2 Small …" at bounding box center [484, 156] width 253 height 182
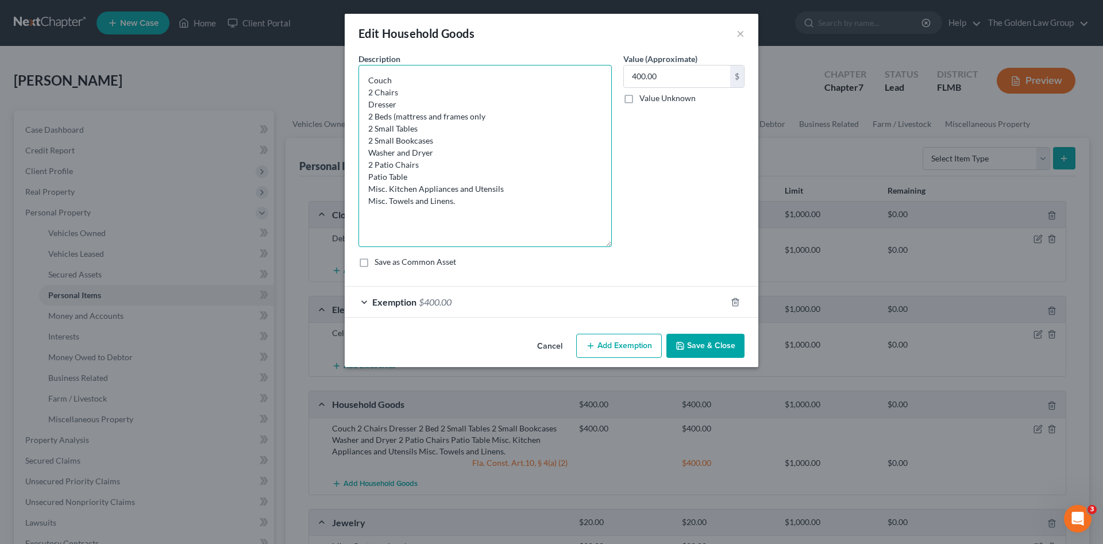
click at [506, 112] on textarea "Couch 2 Chairs Dresser 2 Beds (mattress and frames only 2 Small Tables 2 Small …" at bounding box center [484, 156] width 253 height 182
type textarea "Couch 2 Chairs Dresser 2 Beds (mattress and frames only) 2 Small Tables 2 Small…"
click at [655, 166] on div "Value (Approximate) 400.00 $ Value Unknown Balance Undetermined 400.00 $ Value …" at bounding box center [684, 150] width 133 height 194
drag, startPoint x: 694, startPoint y: 349, endPoint x: 688, endPoint y: 225, distance: 124.2
click at [688, 225] on div "Edit Household Goods × An exemption set must first be selected from the Filing …" at bounding box center [552, 190] width 414 height 353
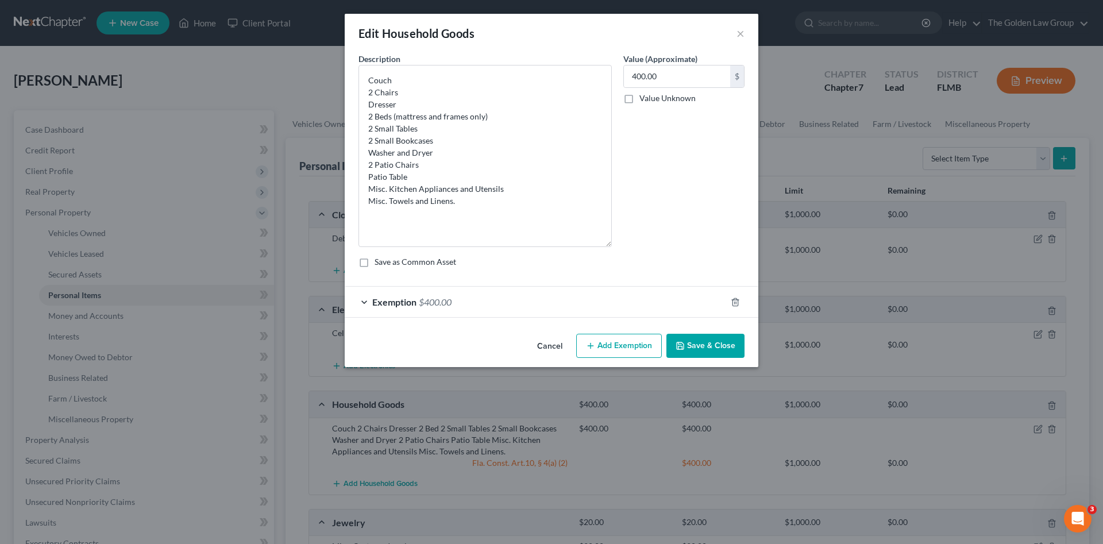
click at [700, 343] on button "Save & Close" at bounding box center [705, 346] width 78 height 24
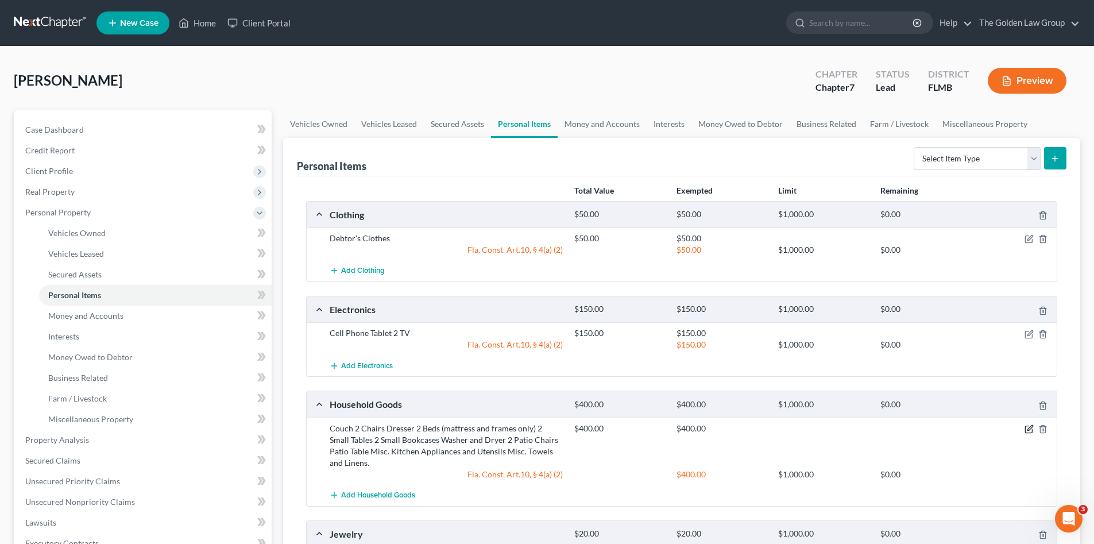
click at [1029, 426] on icon "button" at bounding box center [1029, 429] width 9 height 9
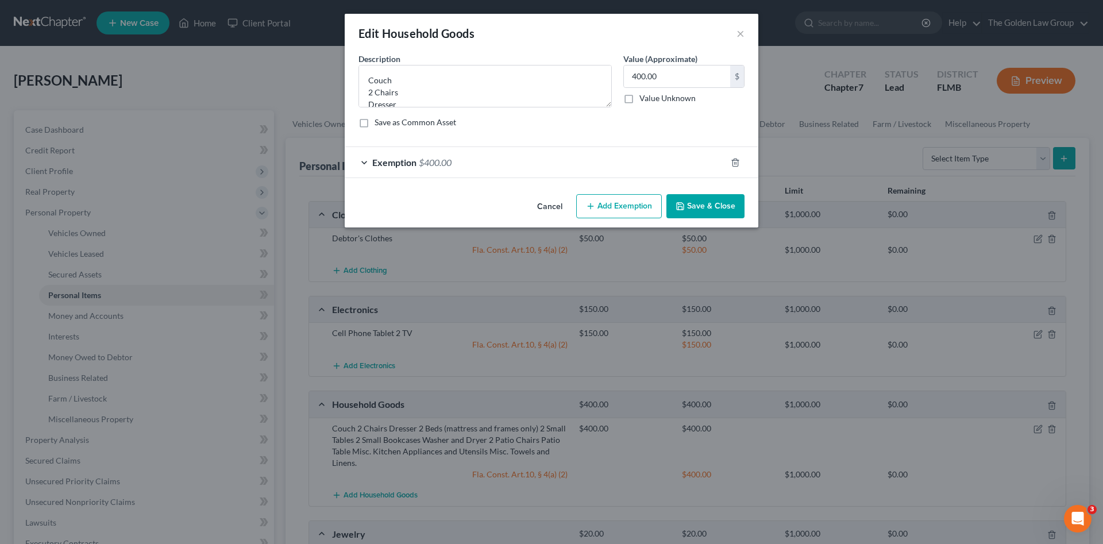
click at [484, 163] on div "Exemption $400.00" at bounding box center [535, 162] width 381 height 30
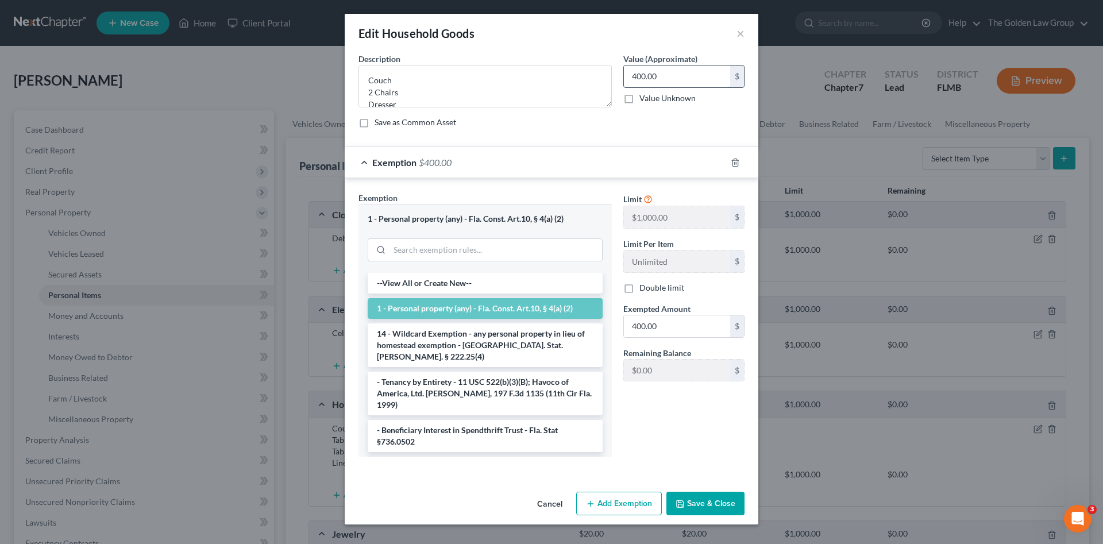
click at [639, 78] on input "400.00" at bounding box center [677, 76] width 106 height 22
type input "300.00"
click at [653, 327] on input "400.00" at bounding box center [677, 326] width 106 height 22
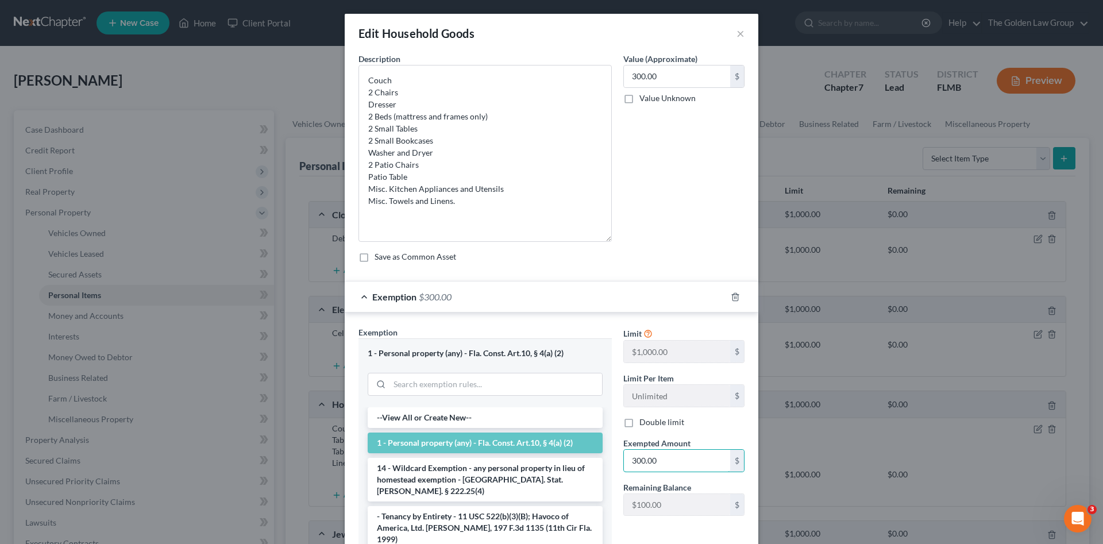
drag, startPoint x: 605, startPoint y: 105, endPoint x: 586, endPoint y: 240, distance: 135.8
click at [586, 240] on textarea "Couch 2 Chairs Dresser 2 Beds (mattress and frames only) 2 Small Tables 2 Small…" at bounding box center [484, 153] width 253 height 177
type input "300.00"
click at [427, 79] on textarea "Couch 2 Chairs Dresser 2 Beds (mattress and frames only) 2 Small Tables 2 Small…" at bounding box center [484, 153] width 253 height 177
type textarea "Couch (all furniture is over 6 years old) 2 Chairs Dresser 2 Beds (mattress and…"
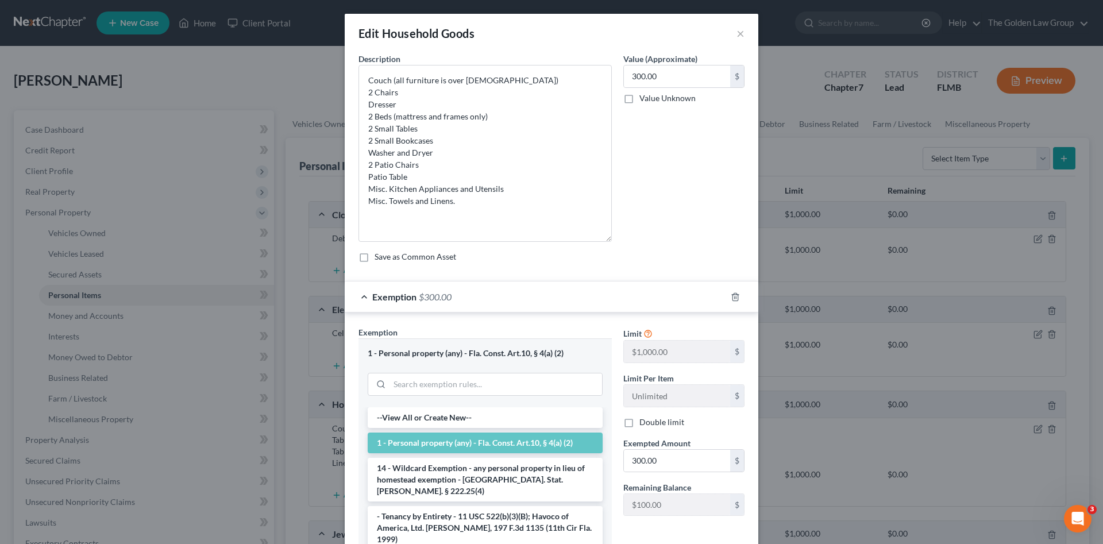
click at [707, 202] on div "Value (Approximate) 300.00 $ Value Unknown Balance Undetermined 300.00 $ Value …" at bounding box center [684, 147] width 133 height 189
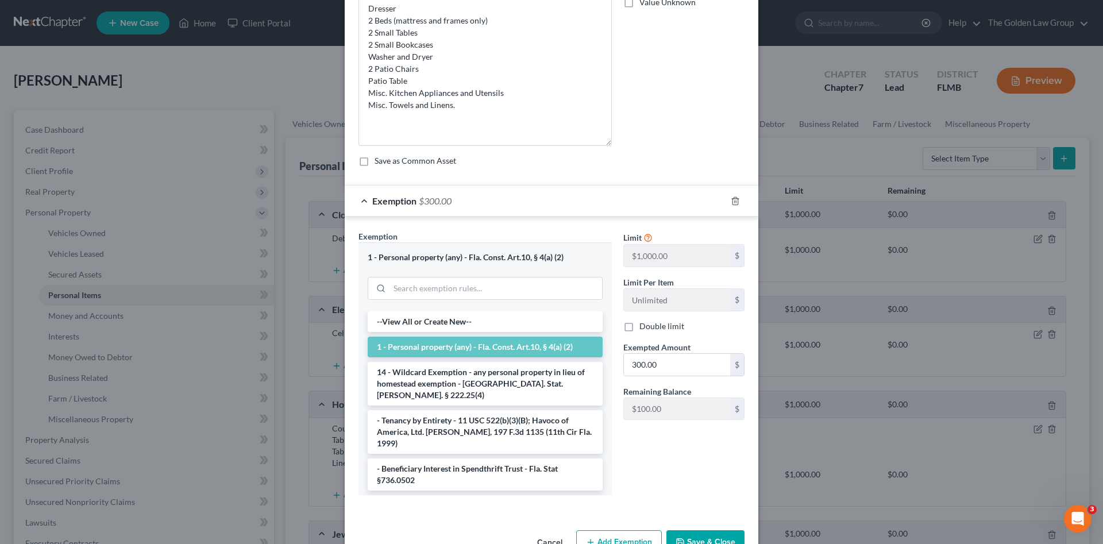
scroll to position [129, 0]
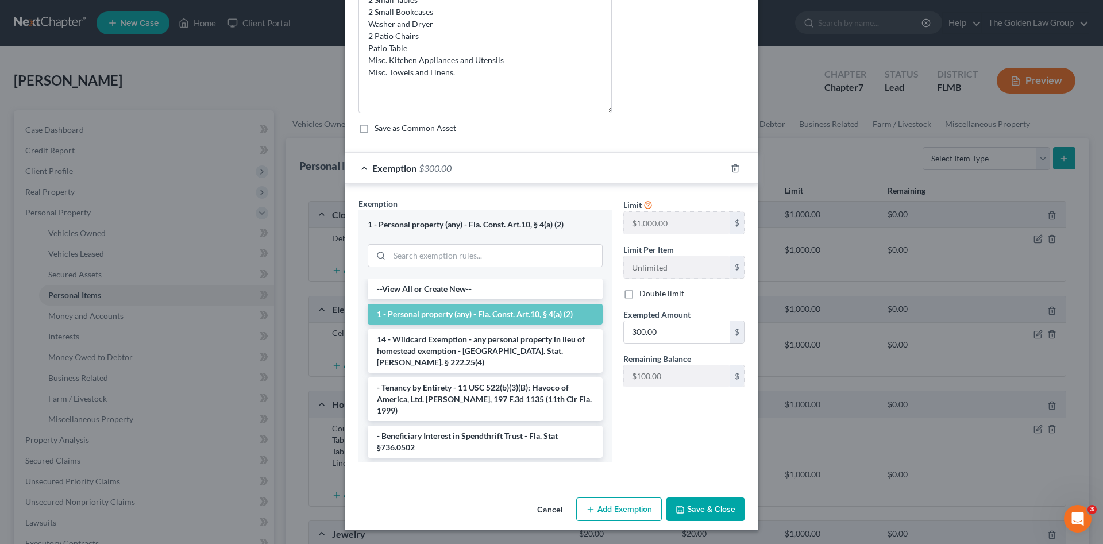
click at [707, 508] on button "Save & Close" at bounding box center [705, 509] width 78 height 24
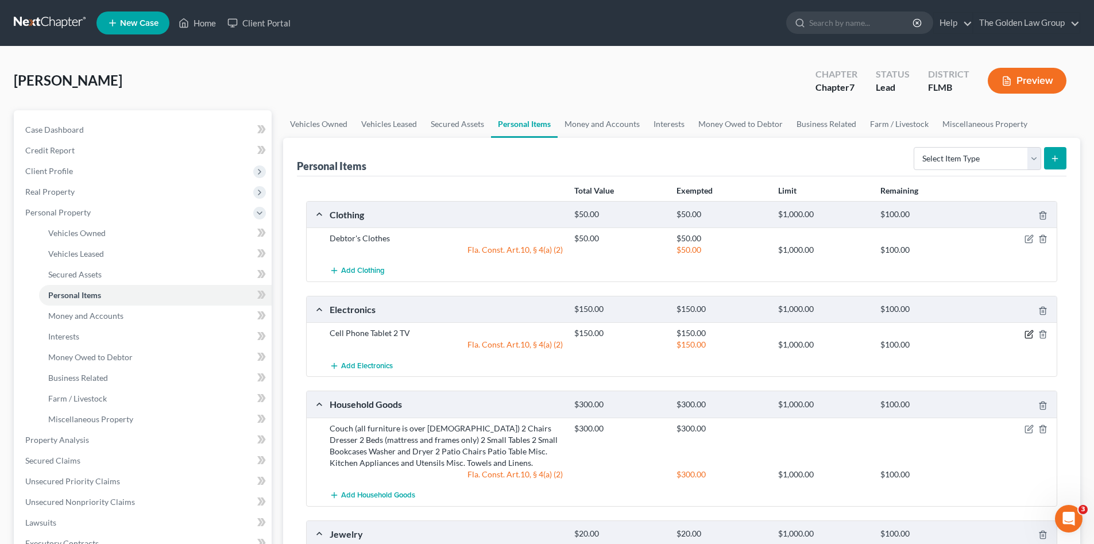
click at [1027, 337] on icon "button" at bounding box center [1029, 334] width 9 height 9
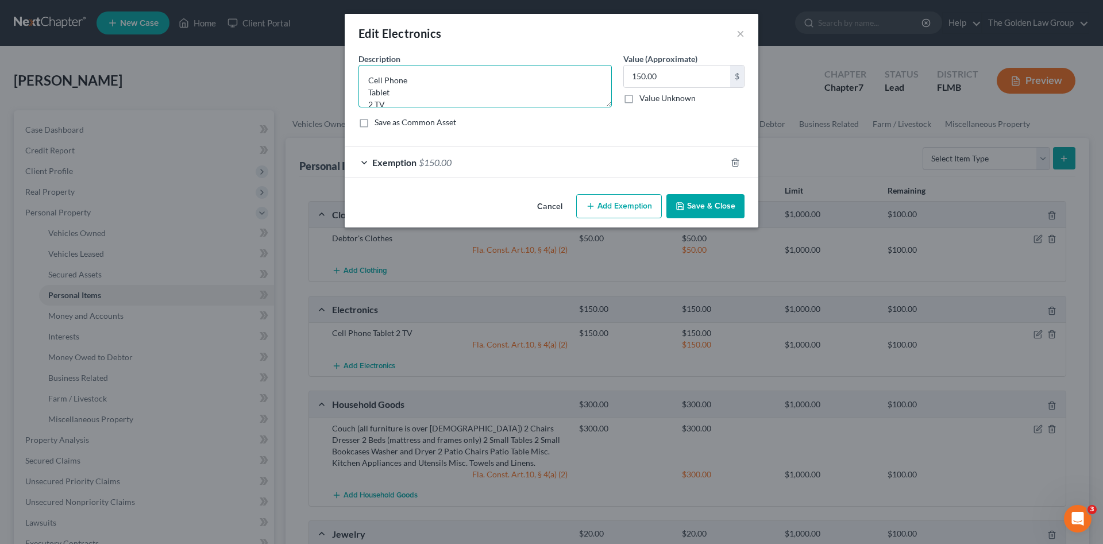
click at [420, 95] on textarea "Cell Phone Tablet 2 TV" at bounding box center [484, 86] width 253 height 43
click at [414, 102] on textarea "Cell Phone Tablet 2 TV" at bounding box center [484, 86] width 253 height 43
click at [406, 87] on textarea "Cell Phone Tablet 2 TV (both over 10 years old)" at bounding box center [484, 86] width 253 height 43
click at [423, 90] on textarea "Cell Phone Tablet (over 5 Years Old) 2 TV (both over 10 years old)" at bounding box center [484, 86] width 253 height 43
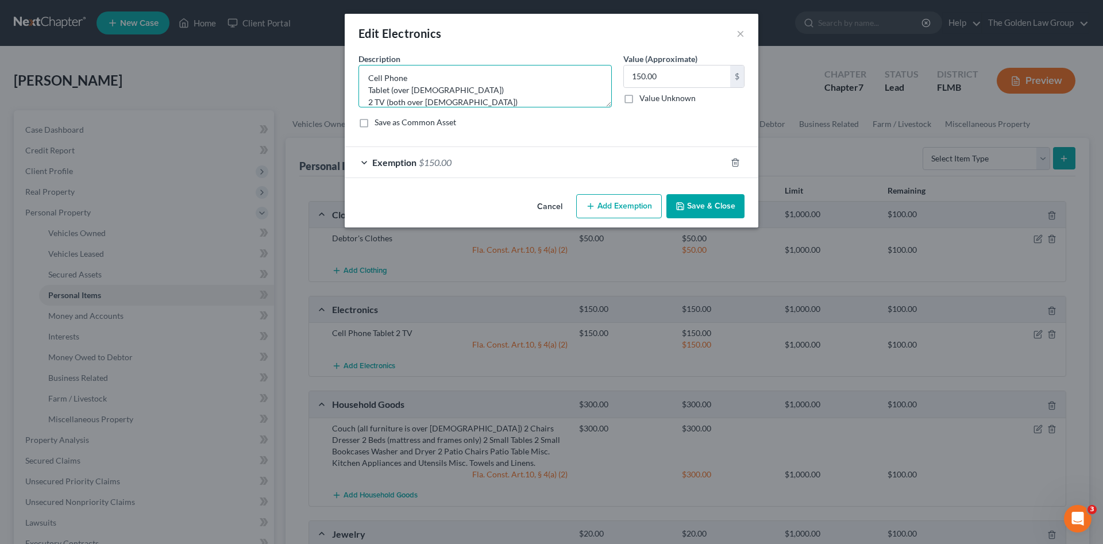
click at [438, 90] on textarea "Cell Phone Tablet (over 5 years Old) 2 TV (both over 10 years old)" at bounding box center [484, 86] width 253 height 43
click at [476, 92] on textarea "Cell Phone Tablet (over 5 years old) 2 TV (both over 10 years old)" at bounding box center [484, 86] width 253 height 43
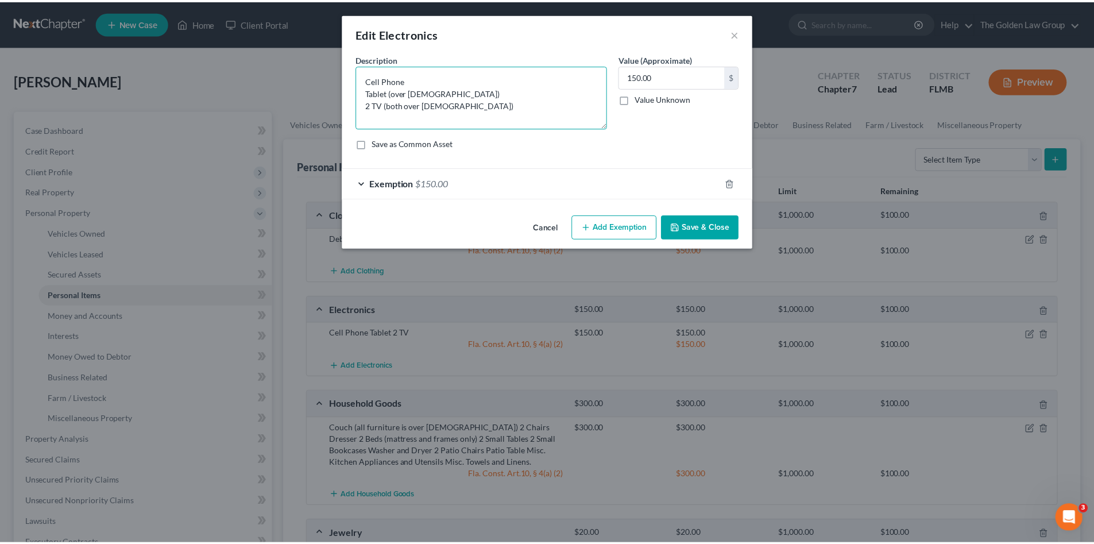
scroll to position [0, 0]
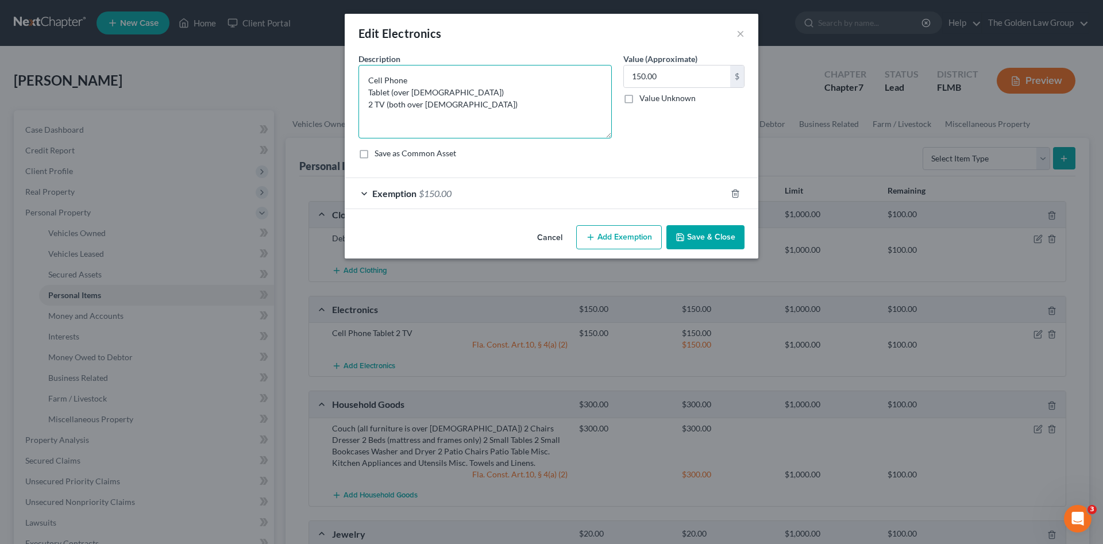
drag, startPoint x: 606, startPoint y: 104, endPoint x: 601, endPoint y: 135, distance: 31.4
click at [601, 135] on textarea "Cell Phone Tablet (over 5 years old) 2 TV (both over 10 years old)" at bounding box center [484, 102] width 253 height 74
type textarea "Cell Phone Tablet (over 5 years old) 2 TV (both over 10 years old)"
click at [673, 76] on input "150.00" at bounding box center [677, 76] width 106 height 22
type input "50.00"
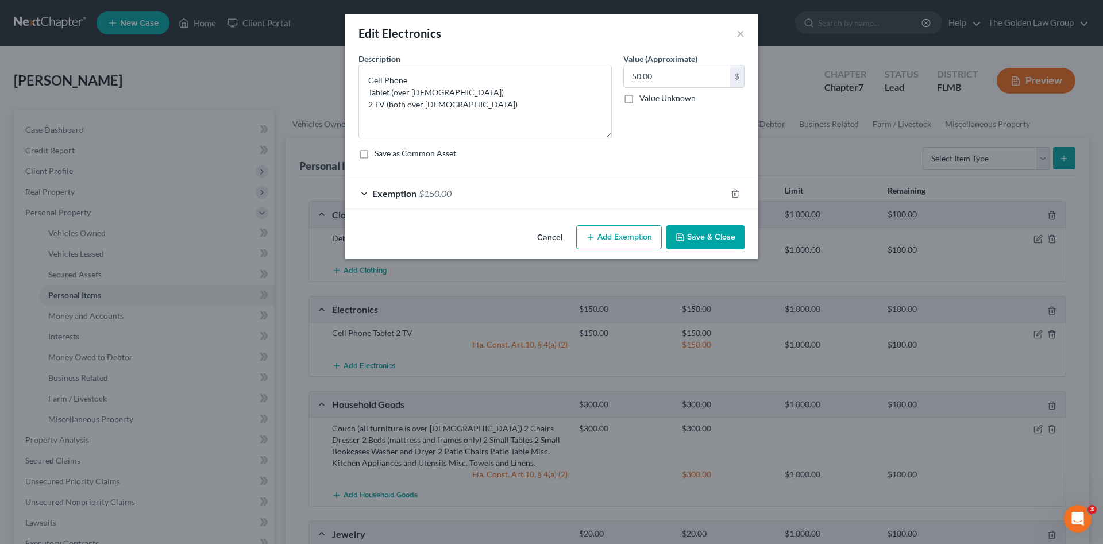
click at [585, 187] on div "Exemption $150.00" at bounding box center [535, 193] width 381 height 30
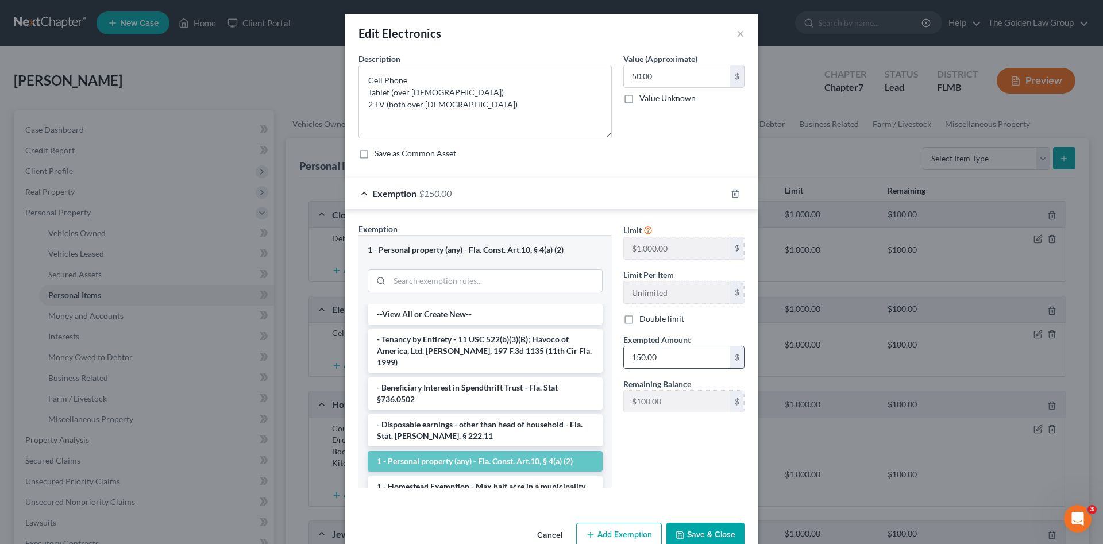
click at [673, 357] on input "150.00" at bounding box center [677, 357] width 106 height 22
type input "50.00"
click at [719, 526] on button "Save & Close" at bounding box center [705, 535] width 78 height 24
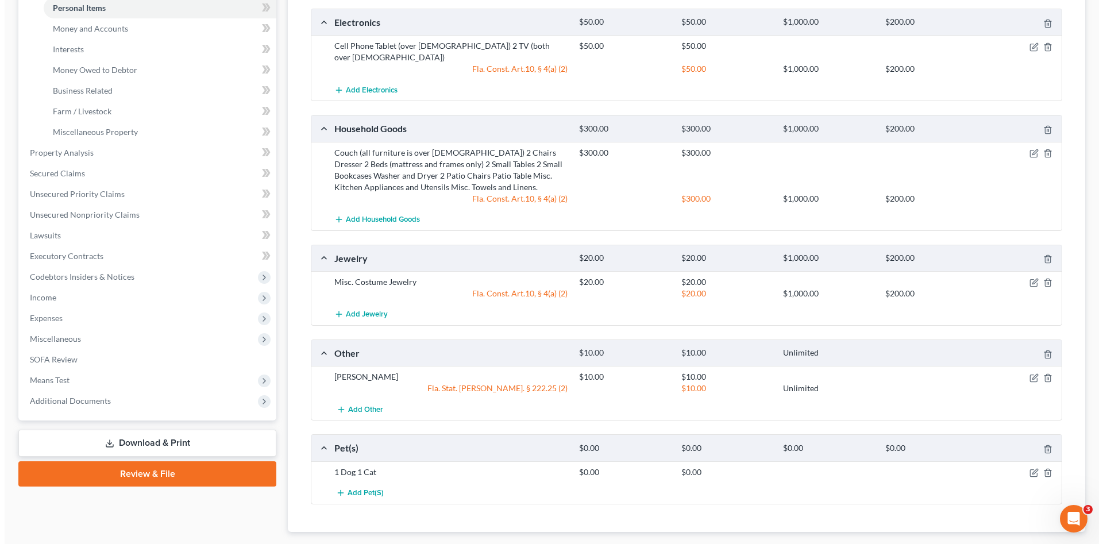
scroll to position [153, 0]
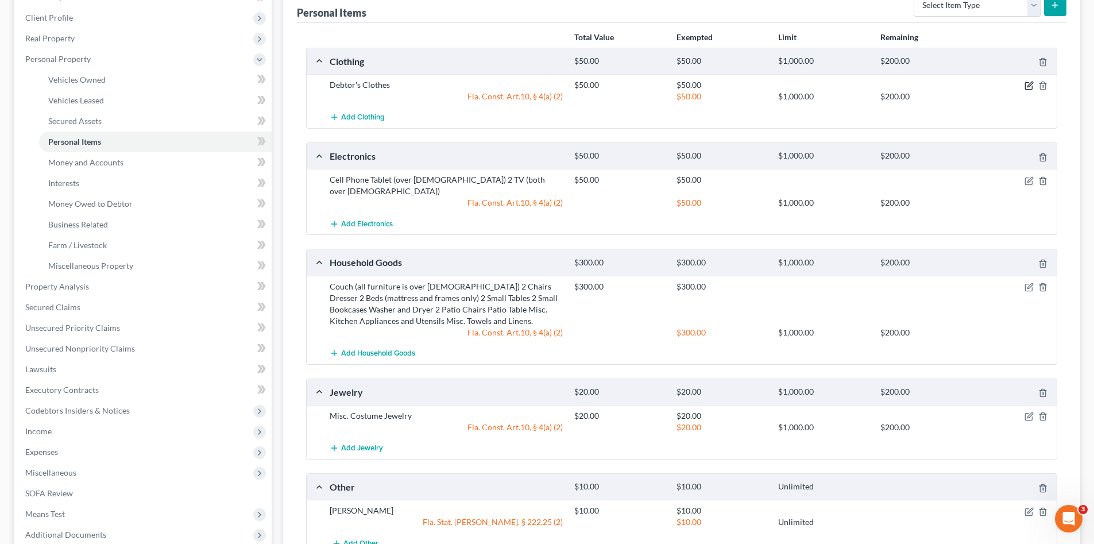
click at [1028, 85] on icon "button" at bounding box center [1029, 85] width 9 height 9
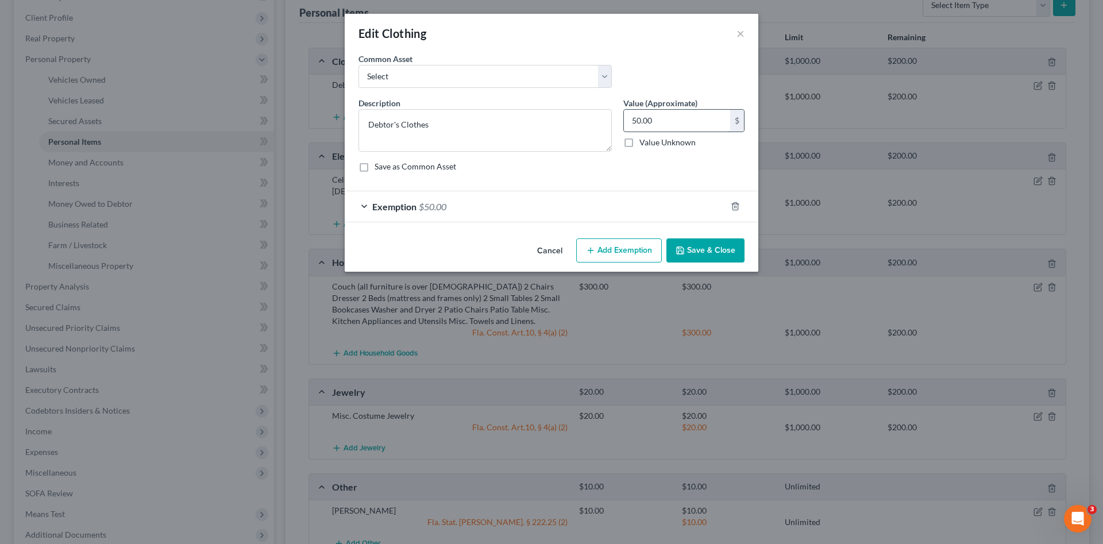
click at [646, 116] on input "50.00" at bounding box center [677, 121] width 106 height 22
type input "25.00"
click at [625, 209] on div "Exemption $50.00" at bounding box center [535, 206] width 381 height 30
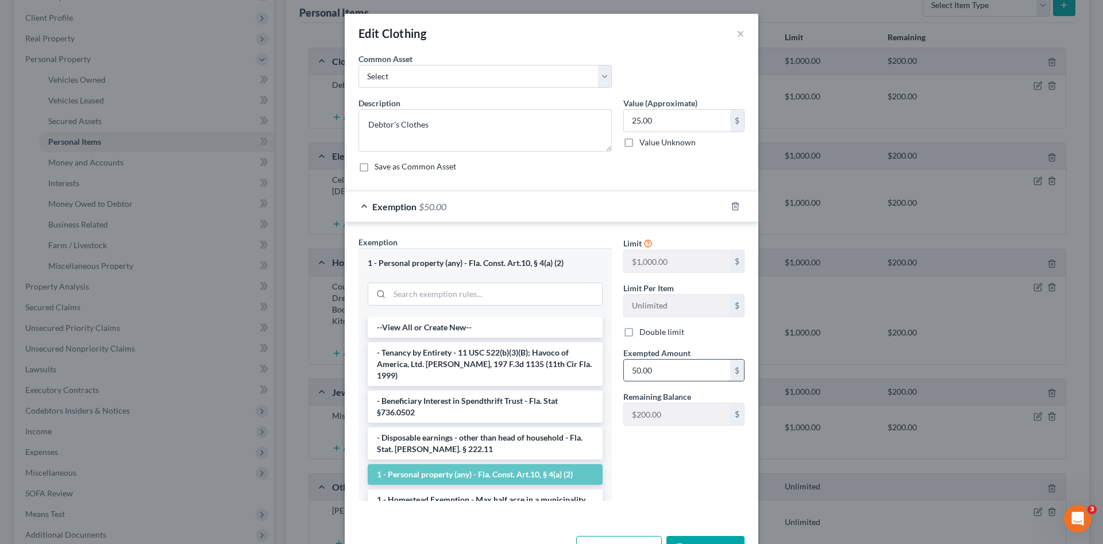
click at [650, 372] on input "50.00" at bounding box center [677, 371] width 106 height 22
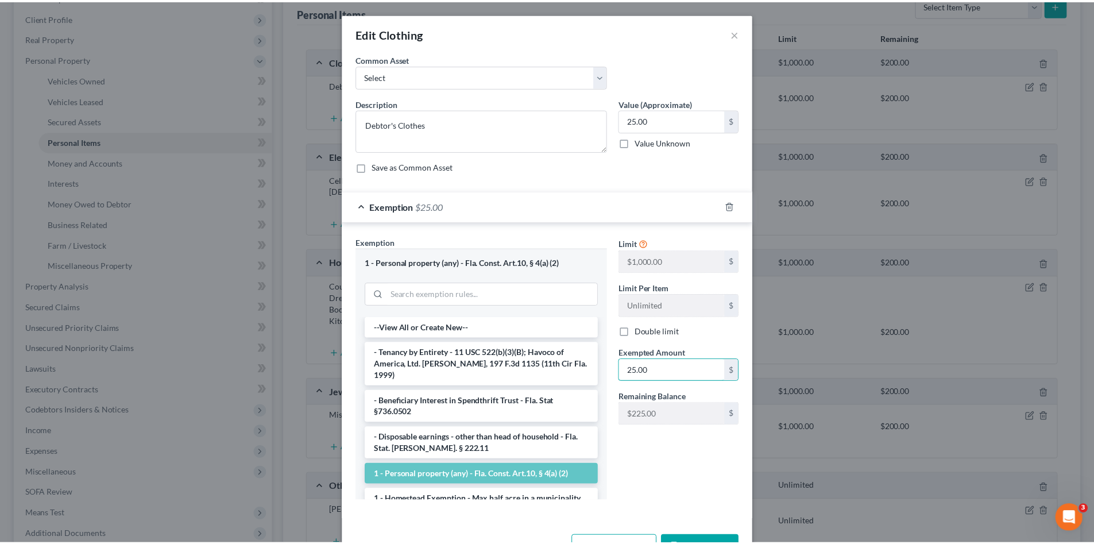
scroll to position [38, 0]
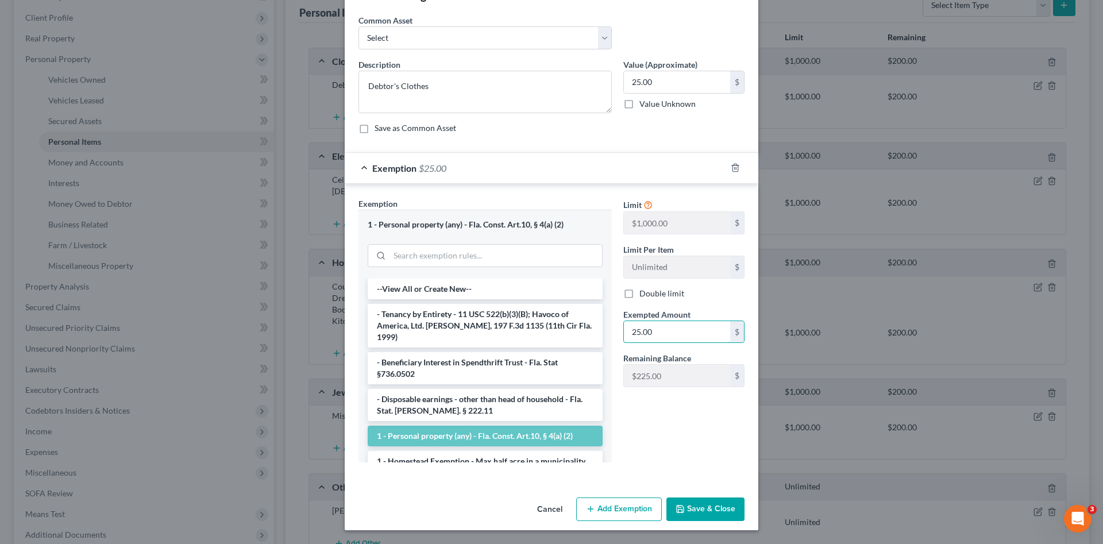
type input "25.00"
click at [708, 511] on button "Save & Close" at bounding box center [705, 509] width 78 height 24
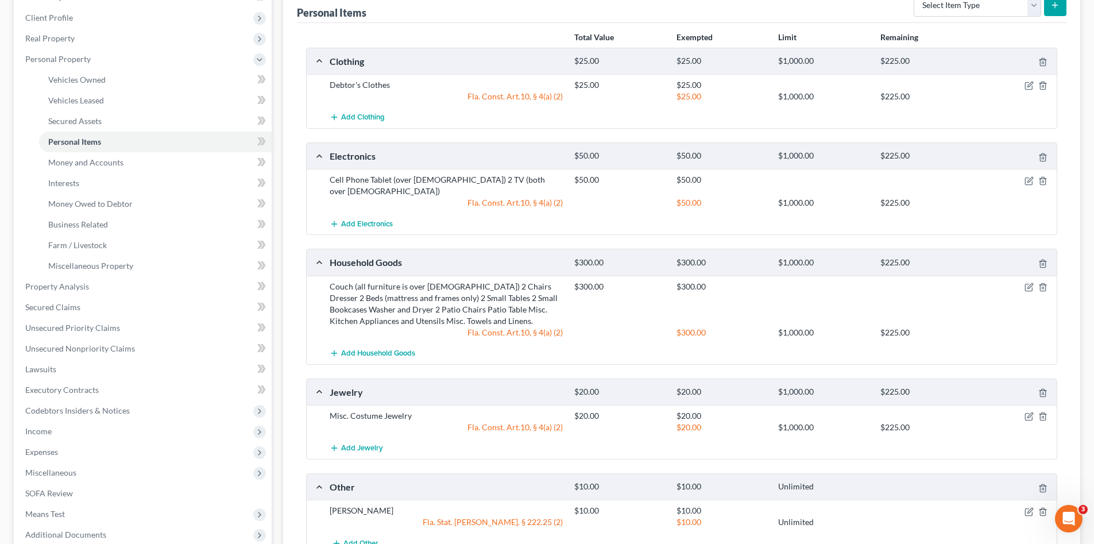
scroll to position [230, 0]
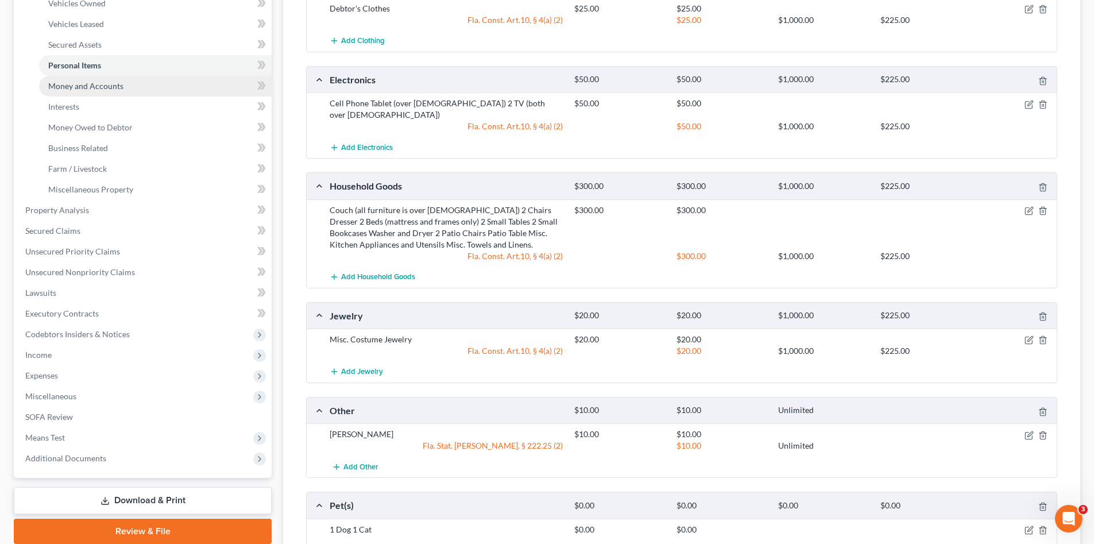
click at [113, 91] on link "Money and Accounts" at bounding box center [155, 86] width 233 height 21
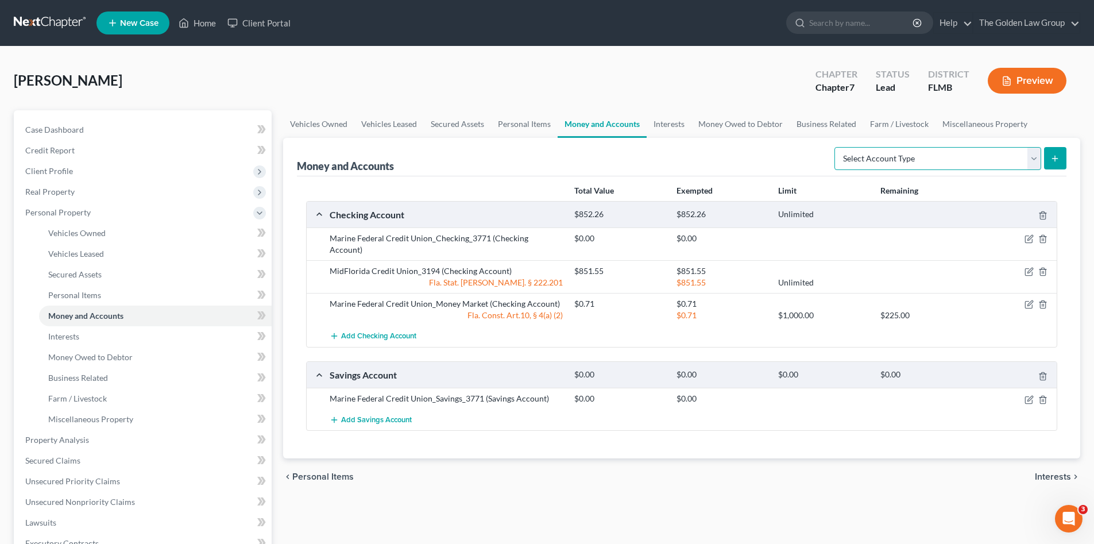
click at [1008, 162] on select "Select Account Type Brokerage Cash on Hand Certificates of Deposit Checking Acc…" at bounding box center [938, 158] width 207 height 23
select select "money_market"
click at [837, 147] on select "Select Account Type Brokerage Cash on Hand Certificates of Deposit Checking Acc…" at bounding box center [938, 158] width 207 height 23
drag, startPoint x: 486, startPoint y: 292, endPoint x: 322, endPoint y: 287, distance: 164.4
click at [322, 293] on div "Marine Federal Credit Union_Money Market (Checking Account) $0.71 $0.71 Fla. Co…" at bounding box center [682, 309] width 750 height 33
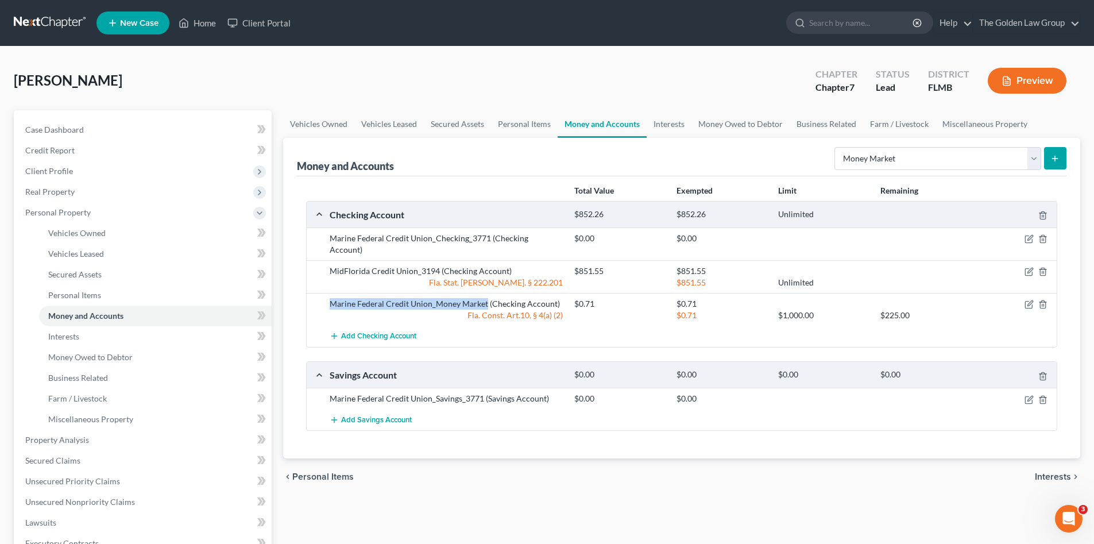
copy div "Marine Federal Credit Union_Money Market"
click at [1054, 156] on icon "submit" at bounding box center [1055, 158] width 9 height 9
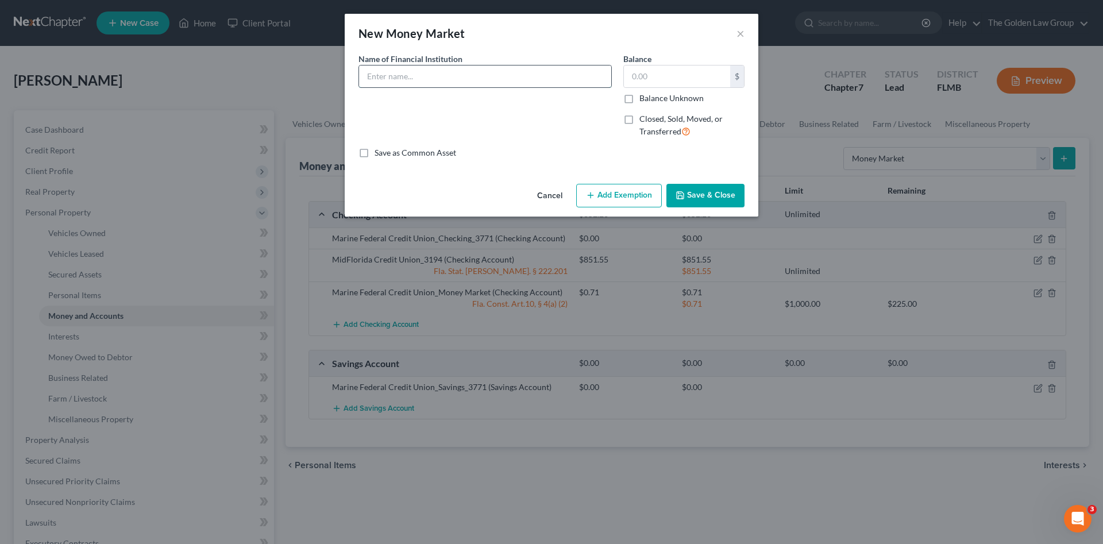
click at [467, 74] on input "text" at bounding box center [485, 76] width 252 height 22
paste input "Marine Federal Credit Union_Money Market"
type input "Marine Federal Credit Union_Money Market"
click at [668, 75] on input "text" at bounding box center [677, 76] width 106 height 22
type input "0.71"
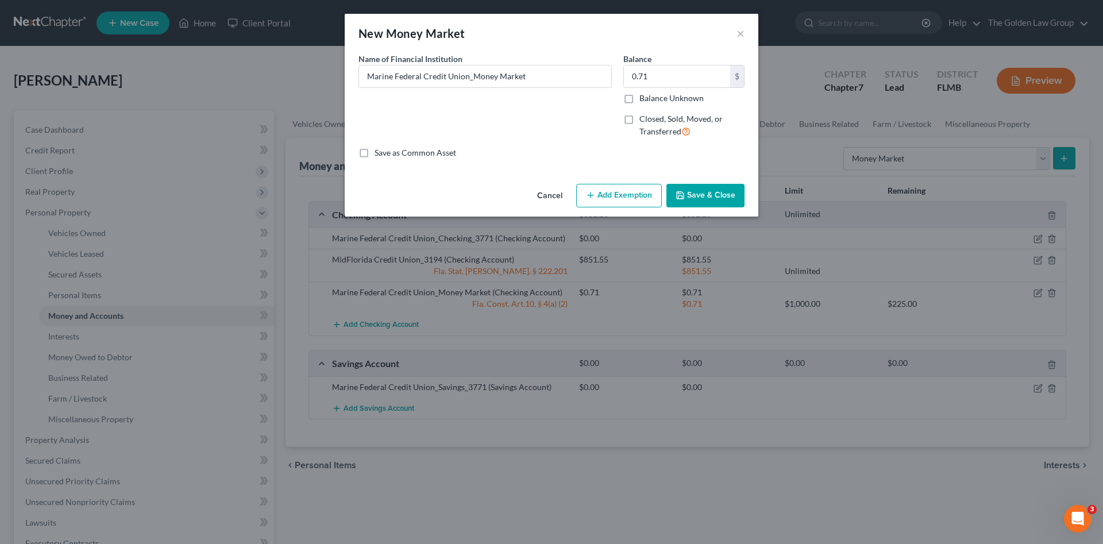
click at [642, 196] on button "Add Exemption" at bounding box center [619, 196] width 86 height 24
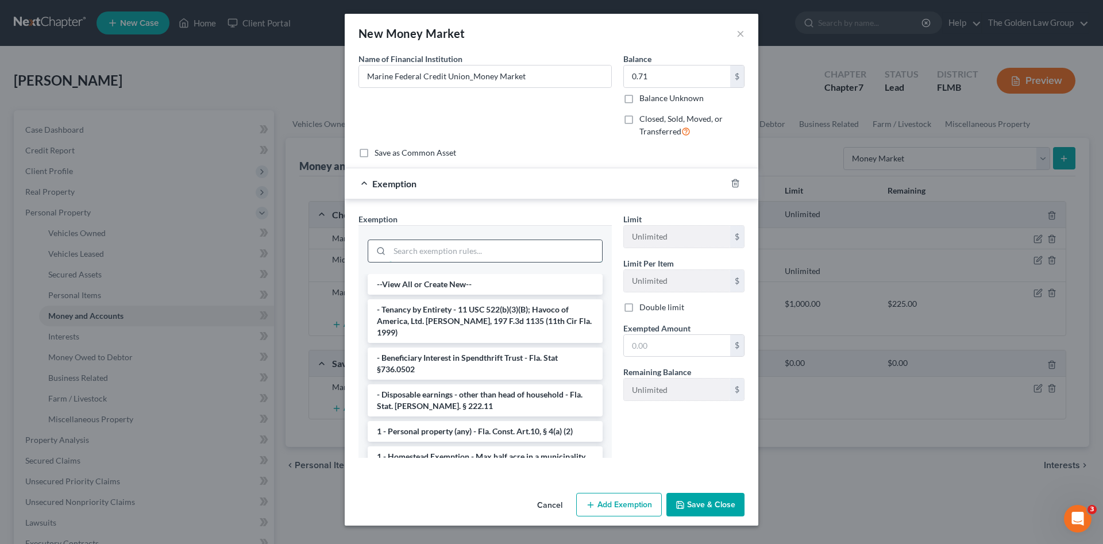
click at [503, 246] on input "search" at bounding box center [495, 251] width 213 height 22
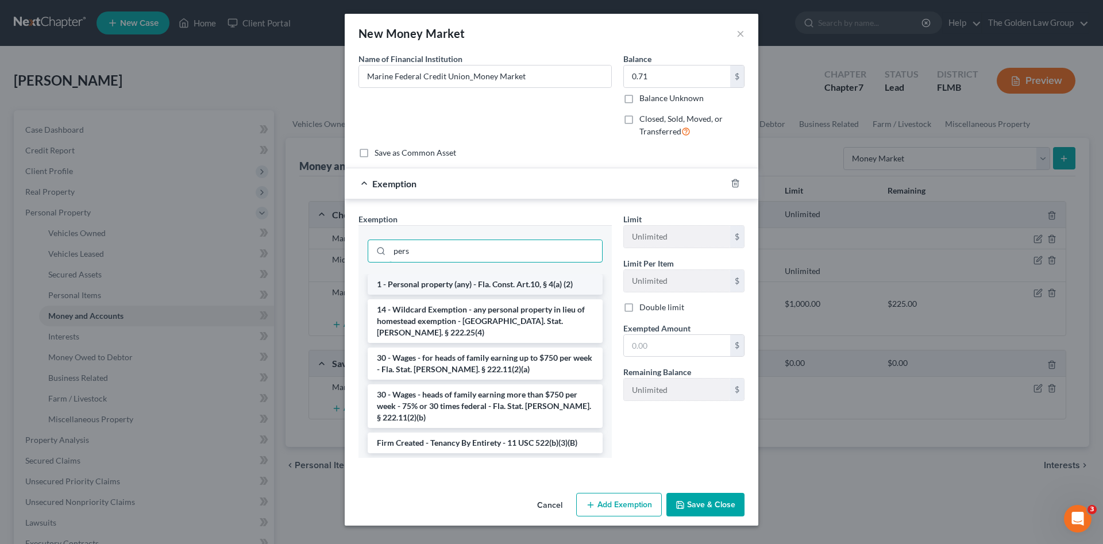
type input "pers"
click at [508, 281] on li "1 - Personal property (any) - Fla. Const. Art.10, § 4(a) (2)" at bounding box center [485, 284] width 235 height 21
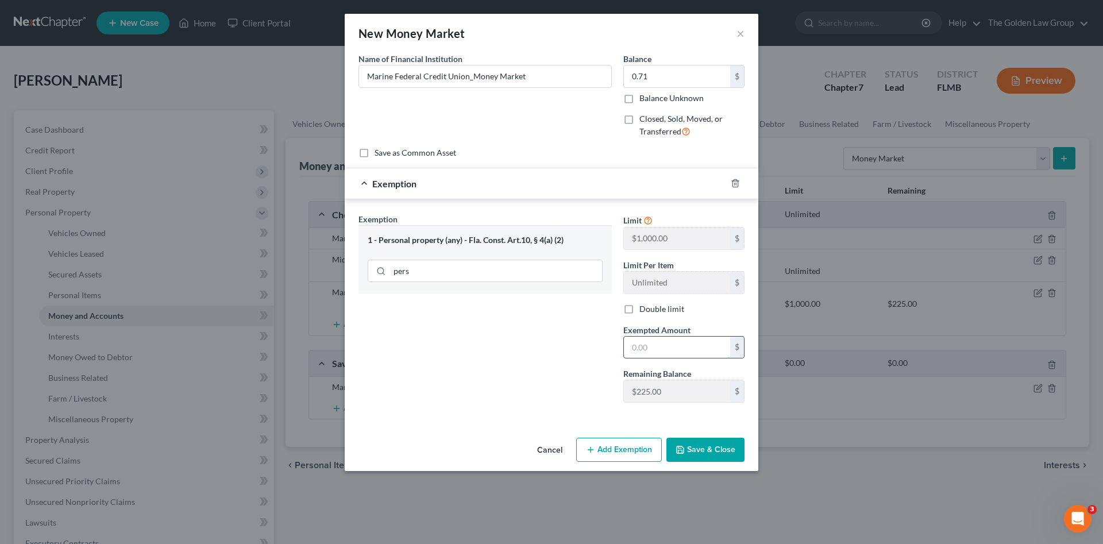
click at [663, 346] on input "text" at bounding box center [677, 348] width 106 height 22
type input "0.71"
click at [710, 450] on button "Save & Close" at bounding box center [705, 450] width 78 height 24
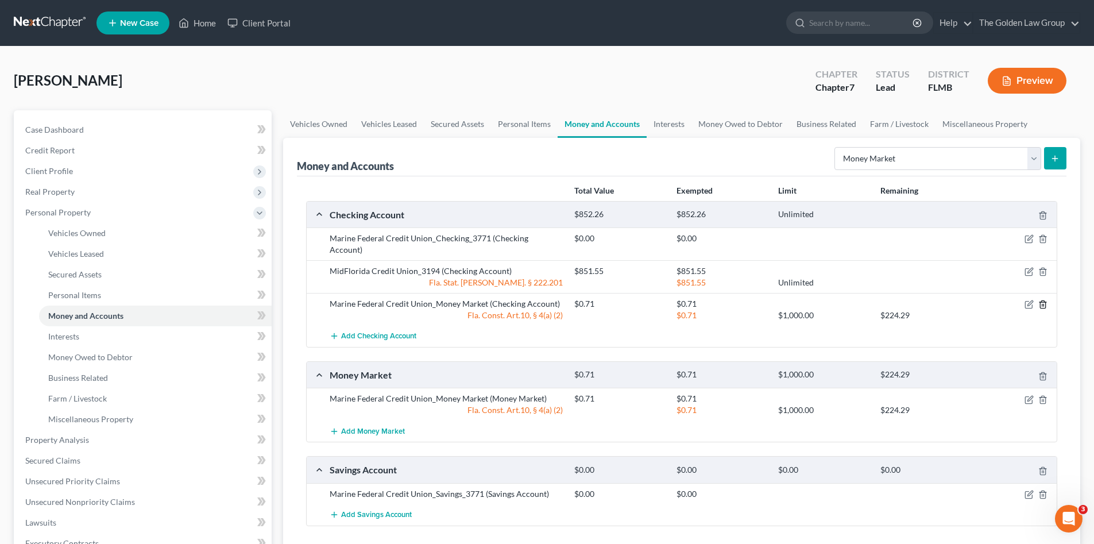
click at [1043, 300] on icon "button" at bounding box center [1043, 304] width 9 height 9
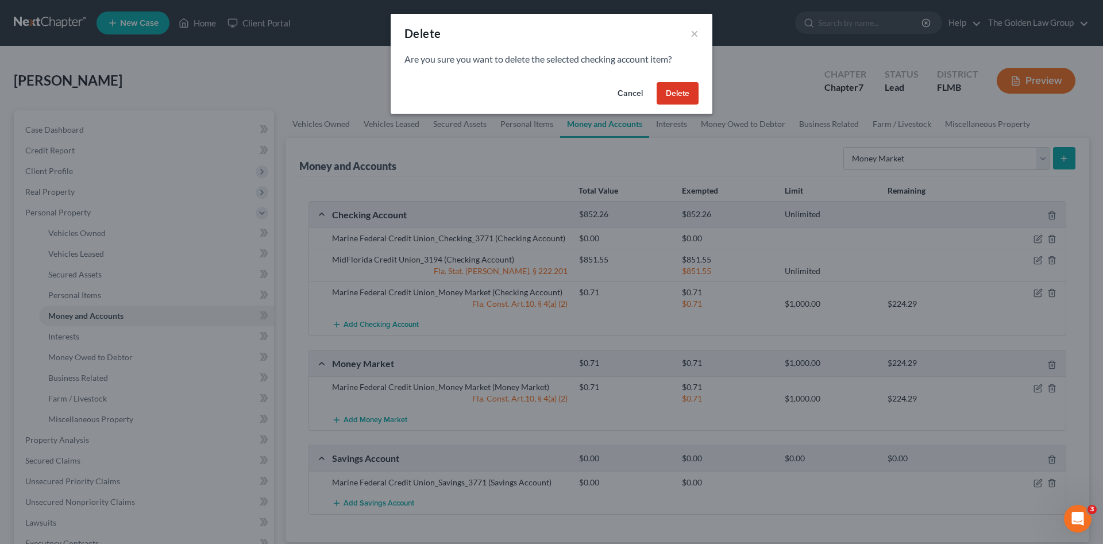
click at [683, 92] on button "Delete" at bounding box center [678, 93] width 42 height 23
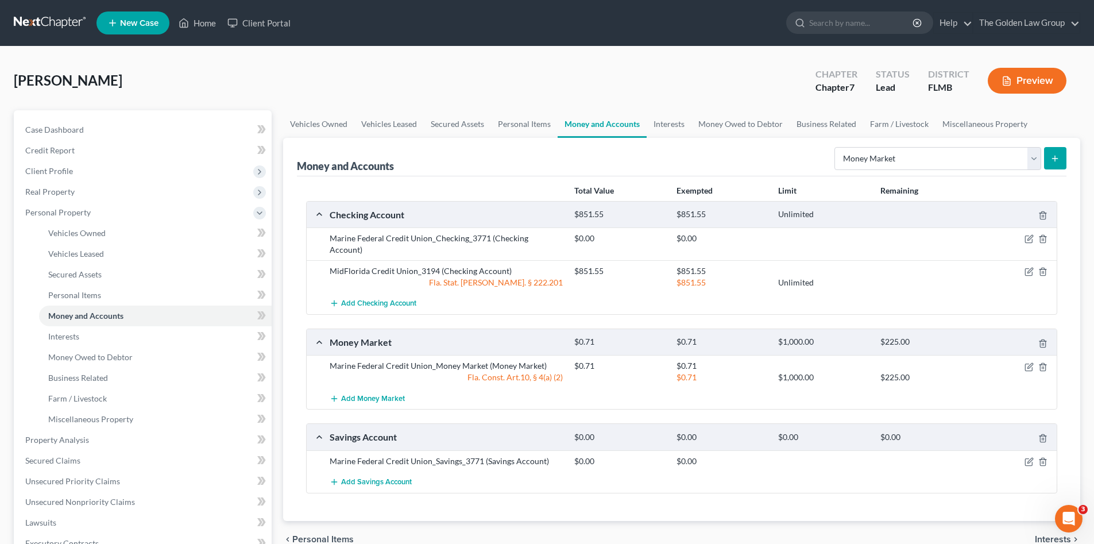
click at [789, 501] on div "Total Value Exempted Limit Remaining Checking Account $851.55 $851.55 Unlimited…" at bounding box center [682, 348] width 770 height 345
click at [668, 496] on div "Total Value Exempted Limit Remaining Checking Account $851.55 $851.55 Unlimited…" at bounding box center [682, 348] width 770 height 345
click at [80, 235] on span "Vehicles Owned" at bounding box center [76, 233] width 57 height 10
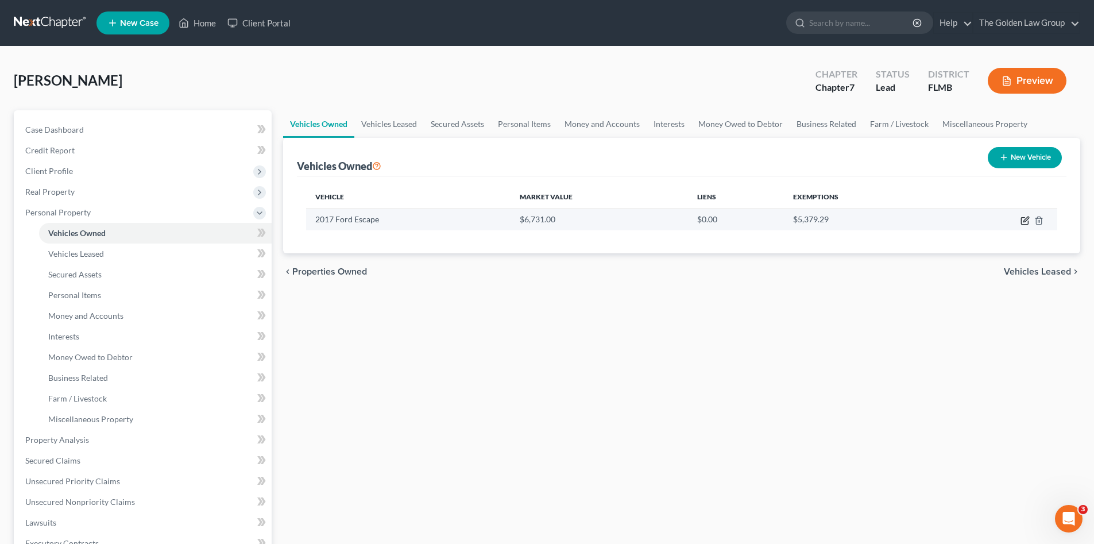
click at [1024, 218] on icon "button" at bounding box center [1024, 221] width 7 height 7
select select "0"
select select "9"
select select "2"
select select "0"
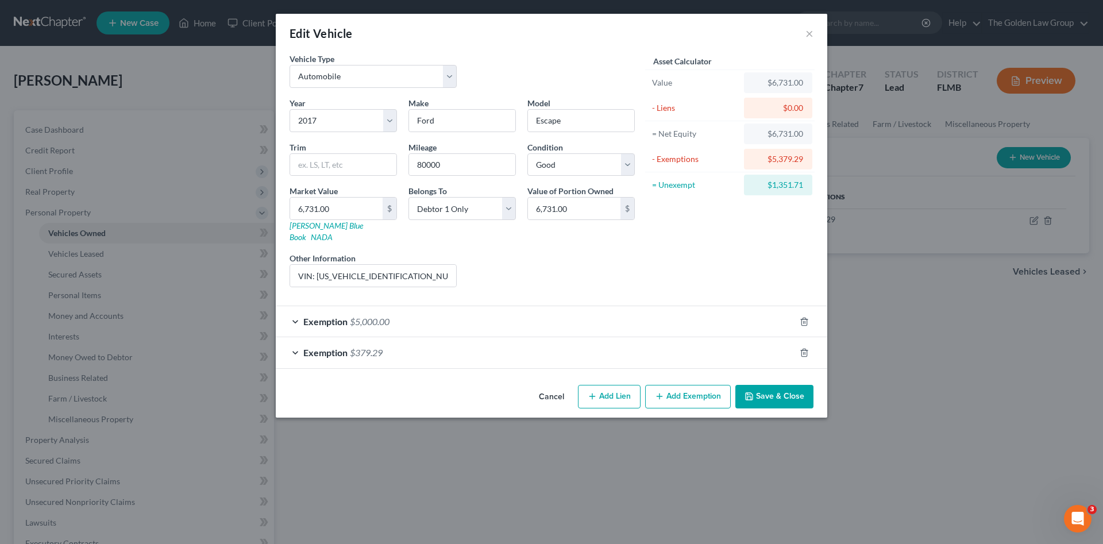
click at [493, 349] on div "Exemption $379.29" at bounding box center [535, 352] width 519 height 30
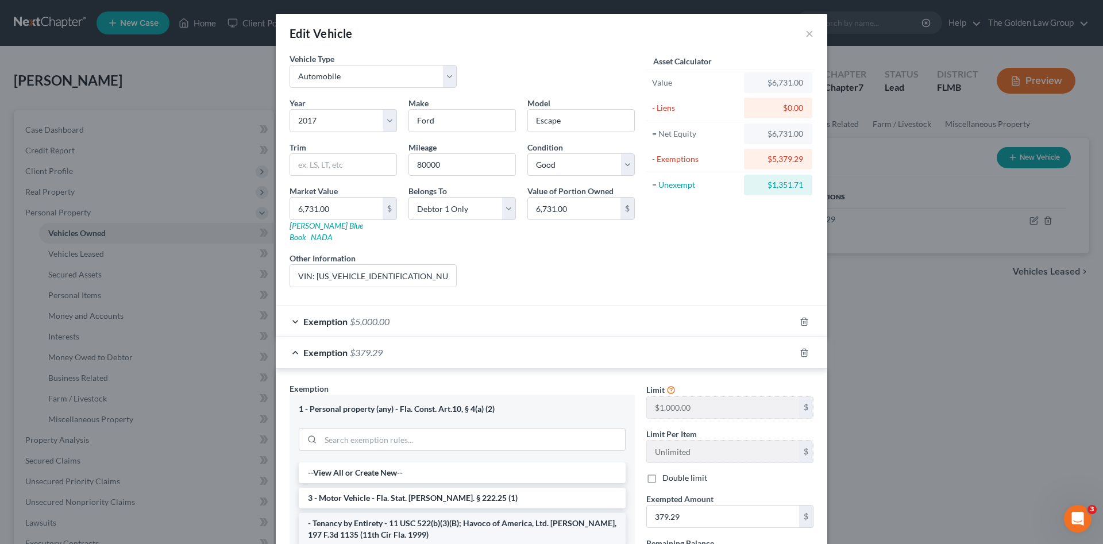
scroll to position [115, 0]
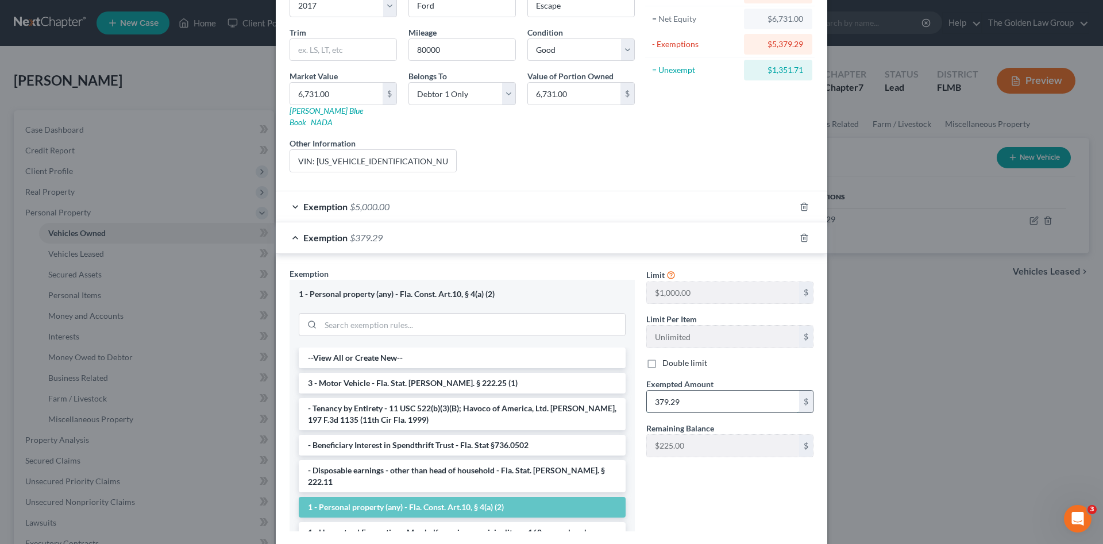
click at [692, 398] on input "379.29" at bounding box center [723, 402] width 152 height 22
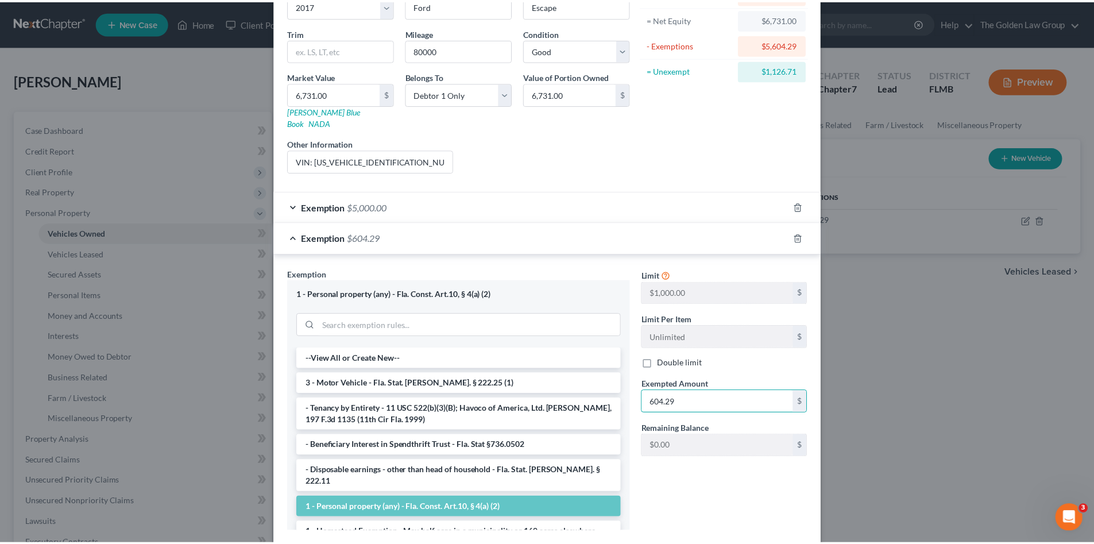
scroll to position [173, 0]
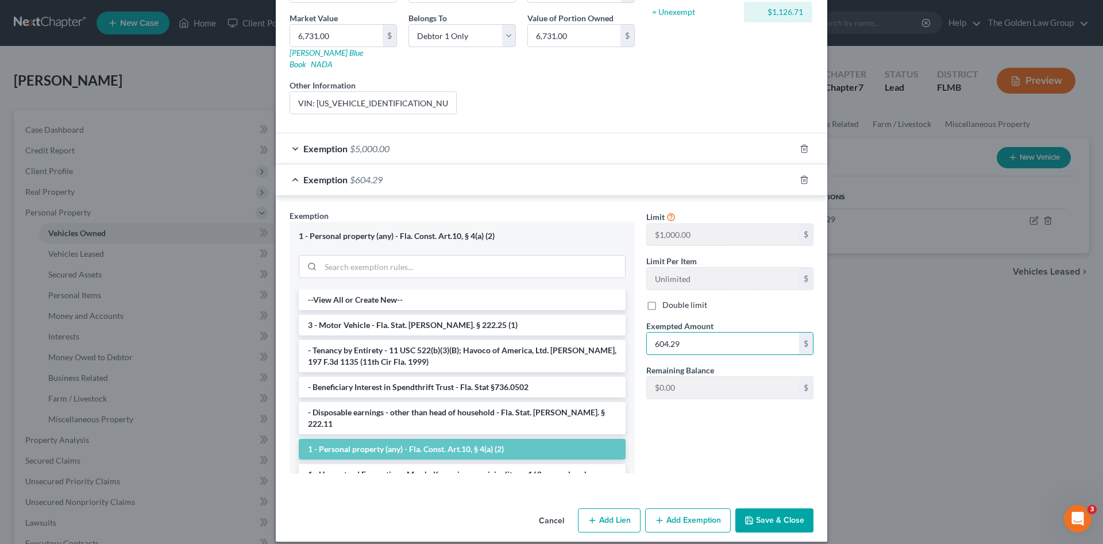
type input "604.29"
click at [767, 512] on button "Save & Close" at bounding box center [774, 520] width 78 height 24
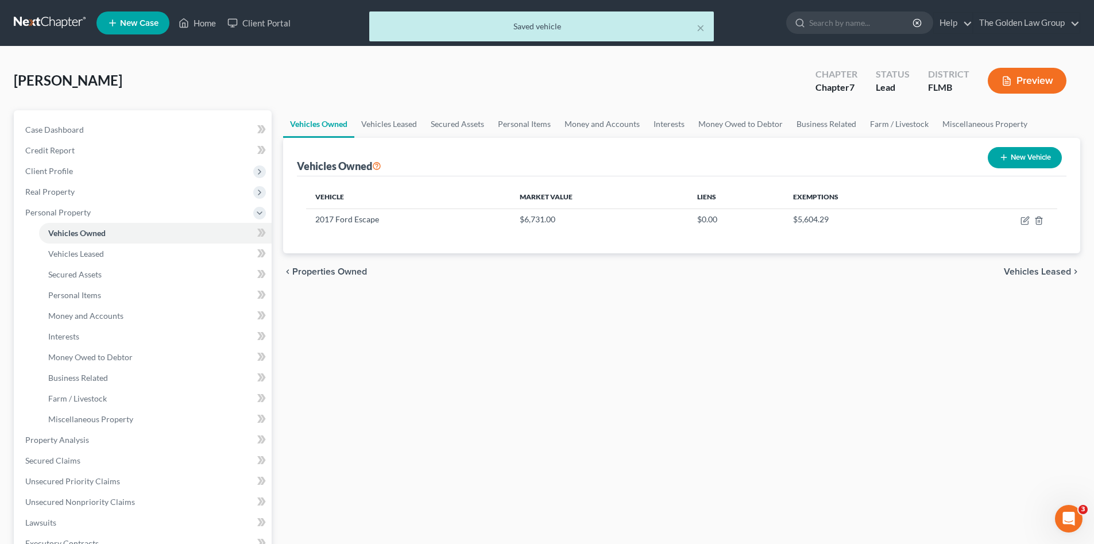
click at [755, 448] on div "Vehicles Owned Vehicles Leased Secured Assets Personal Items Money and Accounts…" at bounding box center [681, 442] width 809 height 664
click at [68, 440] on span "Property Analysis" at bounding box center [57, 440] width 64 height 10
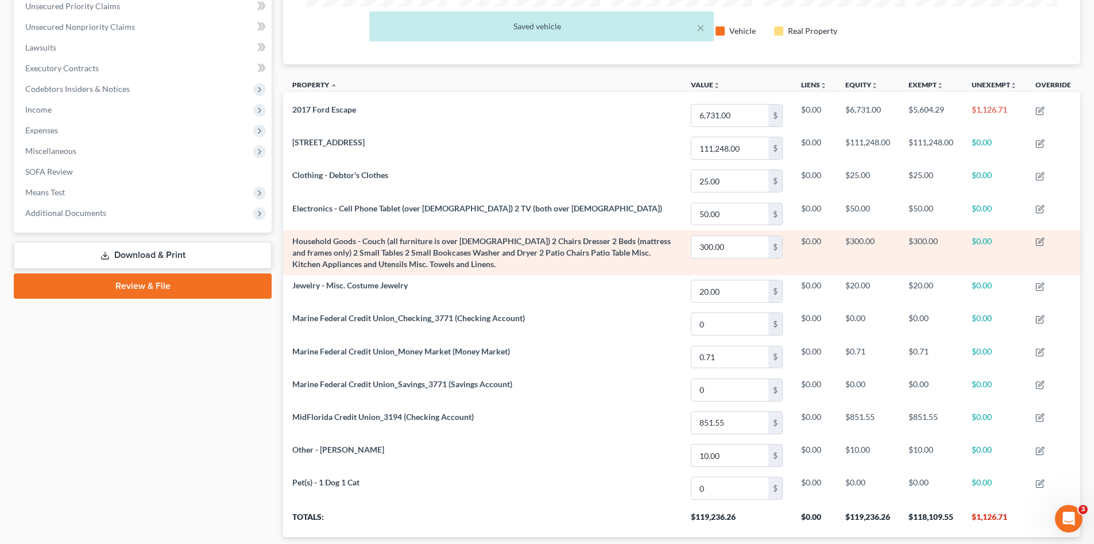
scroll to position [306, 0]
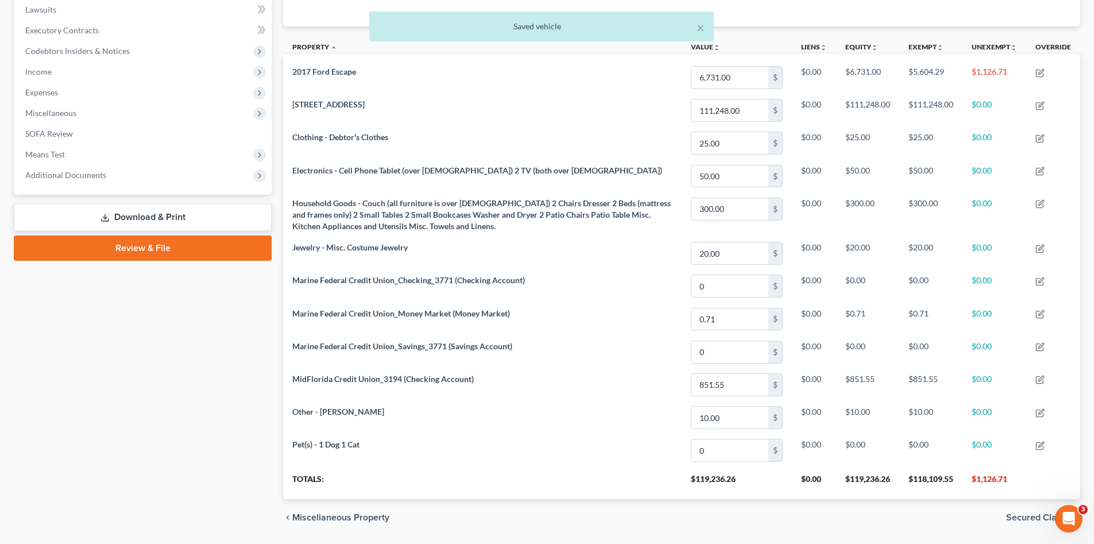
click at [63, 393] on div "Case Dashboard Payments Invoices Payments Payments Credit Report Client Profile" at bounding box center [142, 170] width 269 height 732
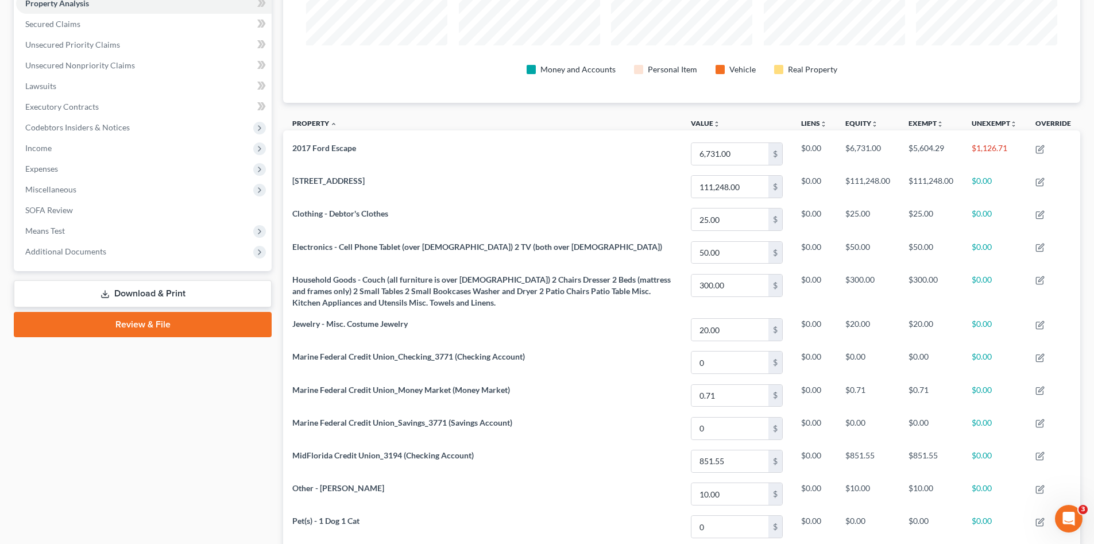
scroll to position [115, 0]
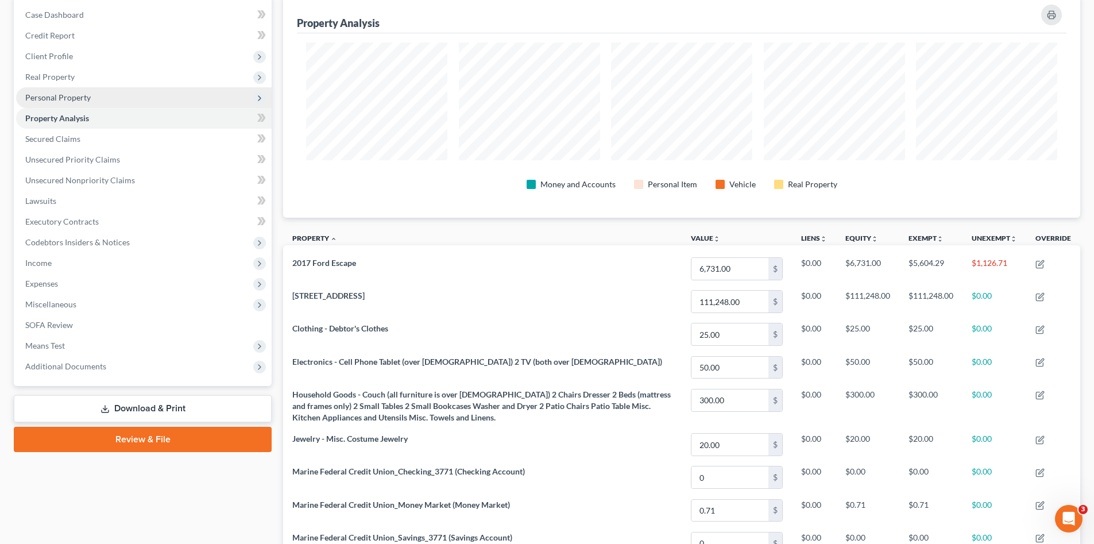
click at [60, 98] on span "Personal Property" at bounding box center [57, 97] width 65 height 10
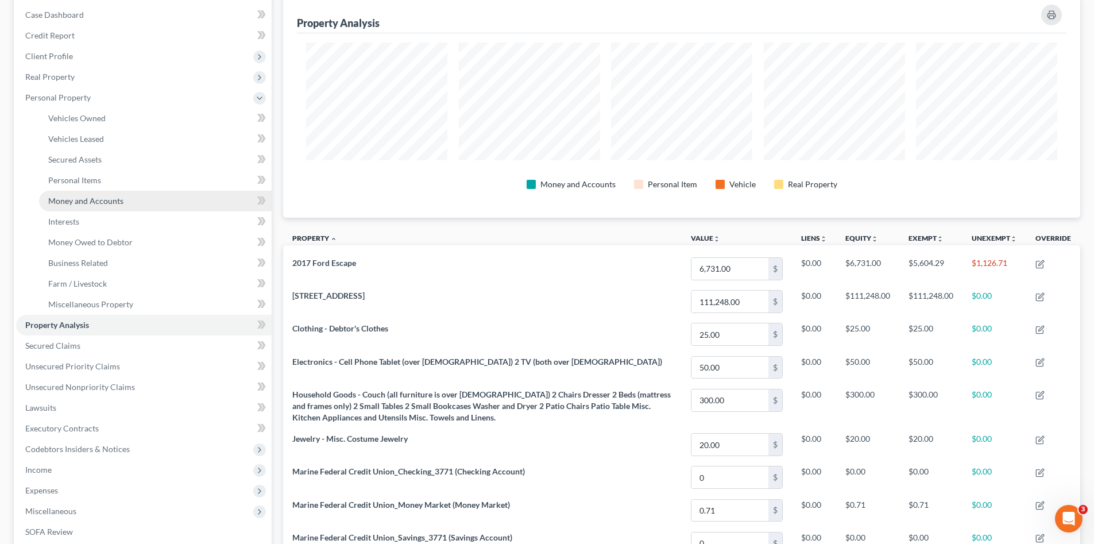
click at [87, 196] on span "Money and Accounts" at bounding box center [85, 201] width 75 height 10
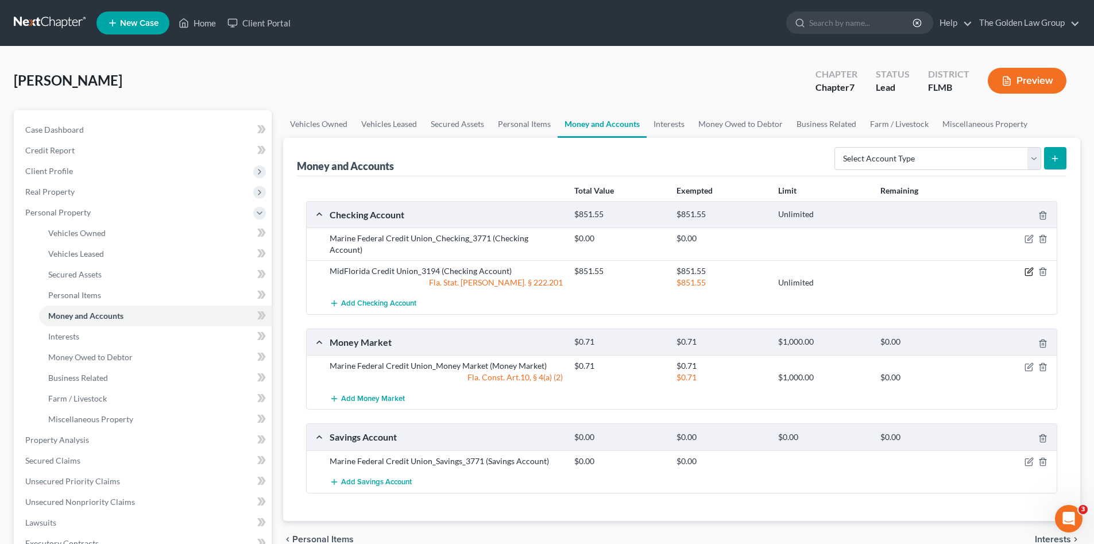
click at [1027, 267] on icon "button" at bounding box center [1029, 271] width 9 height 9
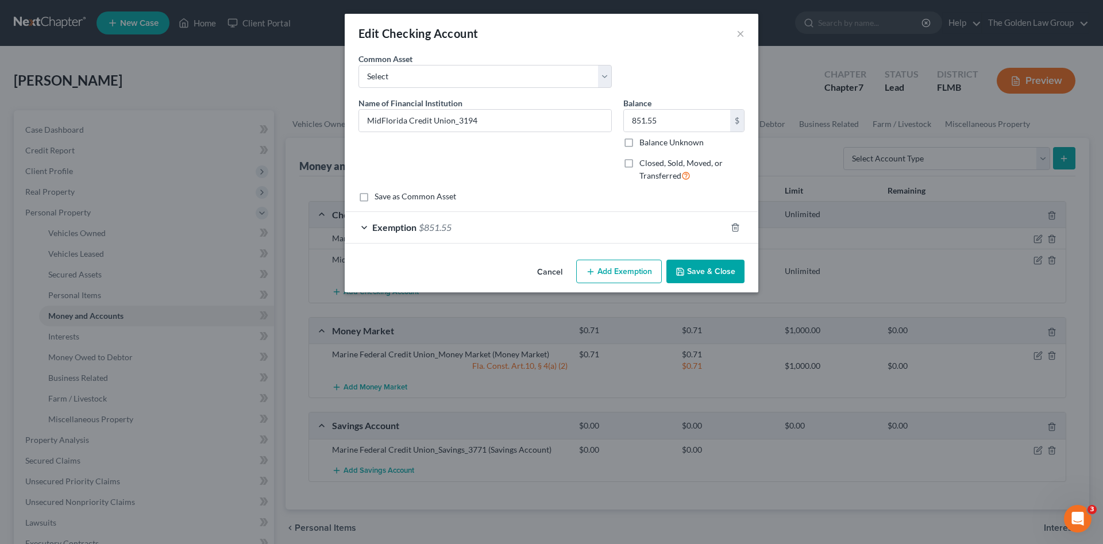
click at [642, 80] on div "Common Asset Select Bank of America" at bounding box center [552, 75] width 398 height 44
click at [666, 122] on input "851.55" at bounding box center [677, 121] width 106 height 22
type input "603.31"
click at [592, 229] on div "Exemption $851.55" at bounding box center [535, 227] width 381 height 30
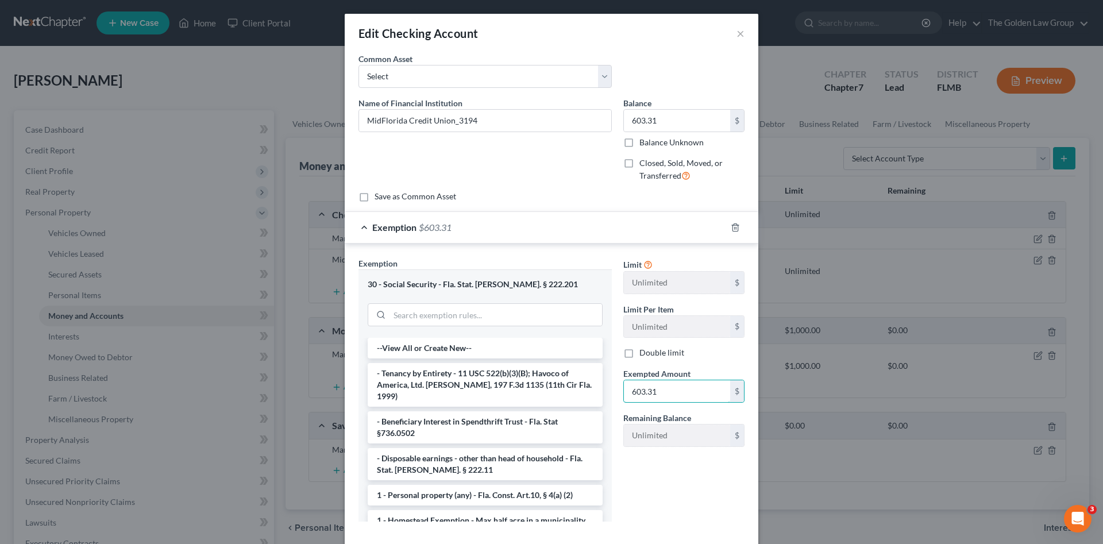
type input "603.31"
drag, startPoint x: 668, startPoint y: 496, endPoint x: 658, endPoint y: 476, distance: 22.4
click at [669, 495] on div "Limit Unlimited $ Limit Per Item Unlimited $ Double limit Exempted Amount * 603…" at bounding box center [684, 393] width 133 height 273
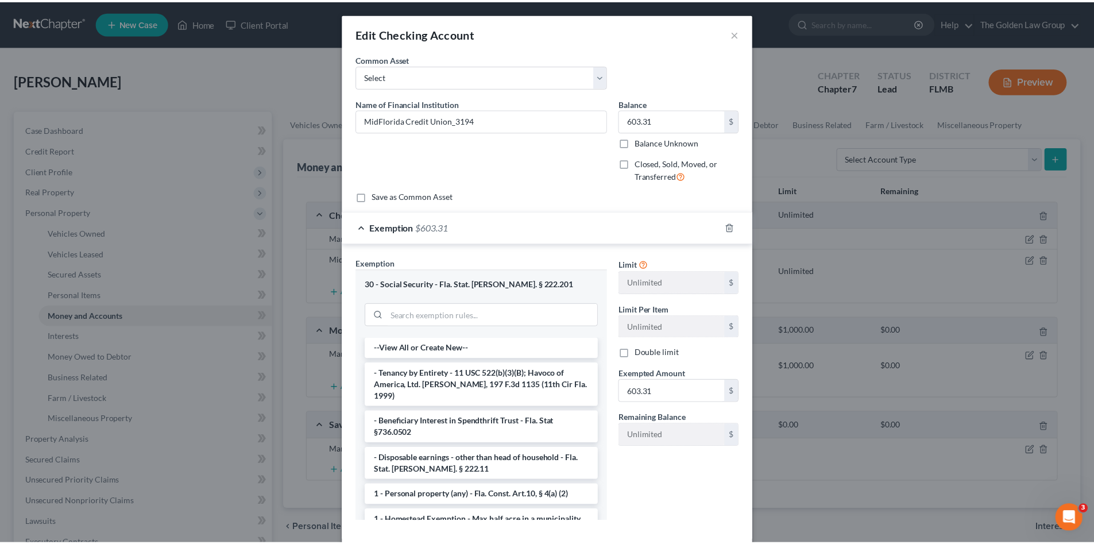
scroll to position [60, 0]
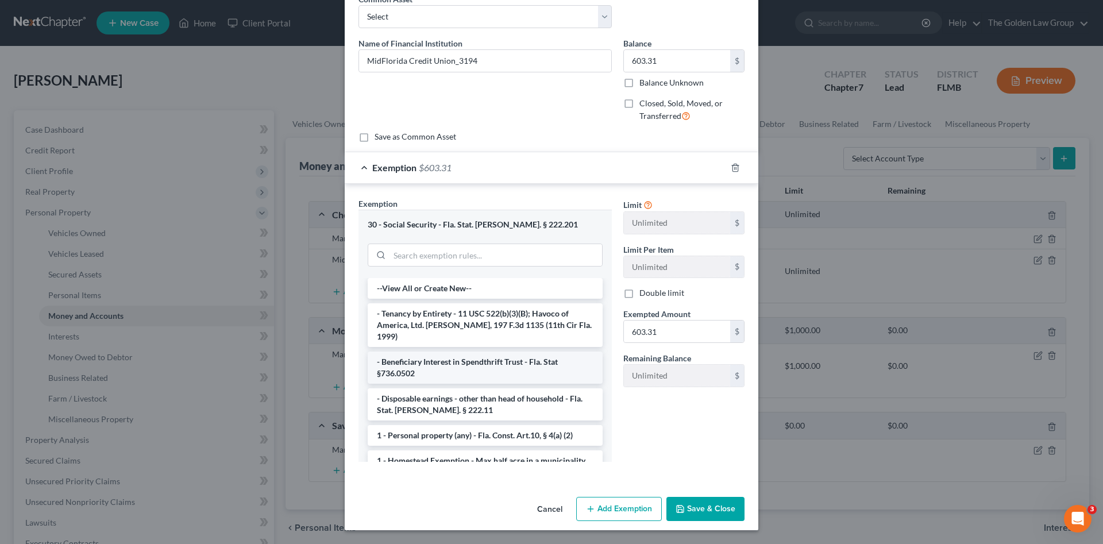
click at [700, 506] on button "Save & Close" at bounding box center [705, 509] width 78 height 24
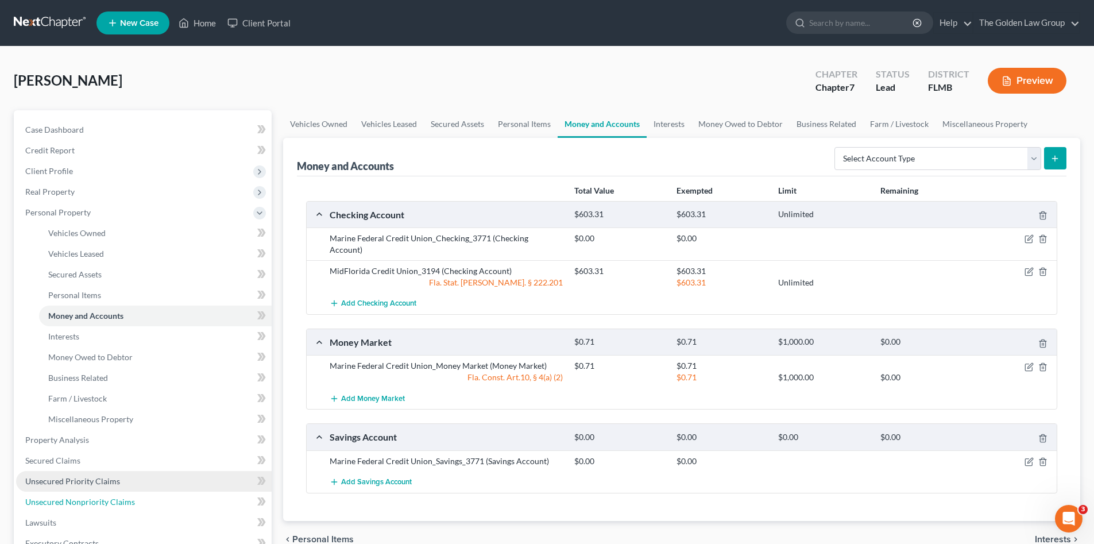
click at [119, 504] on span "Unsecured Nonpriority Claims" at bounding box center [80, 502] width 110 height 10
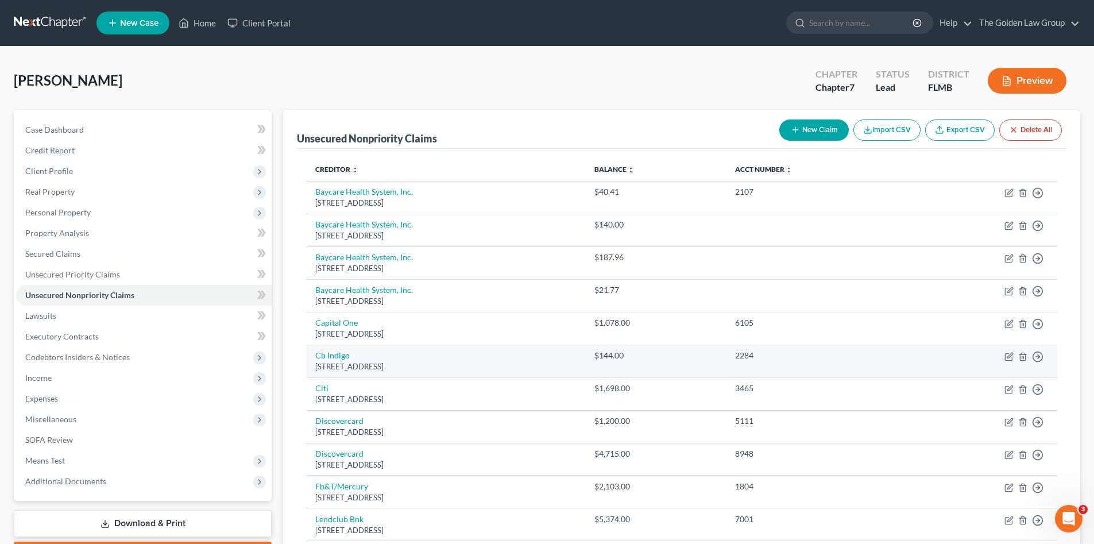
scroll to position [96, 0]
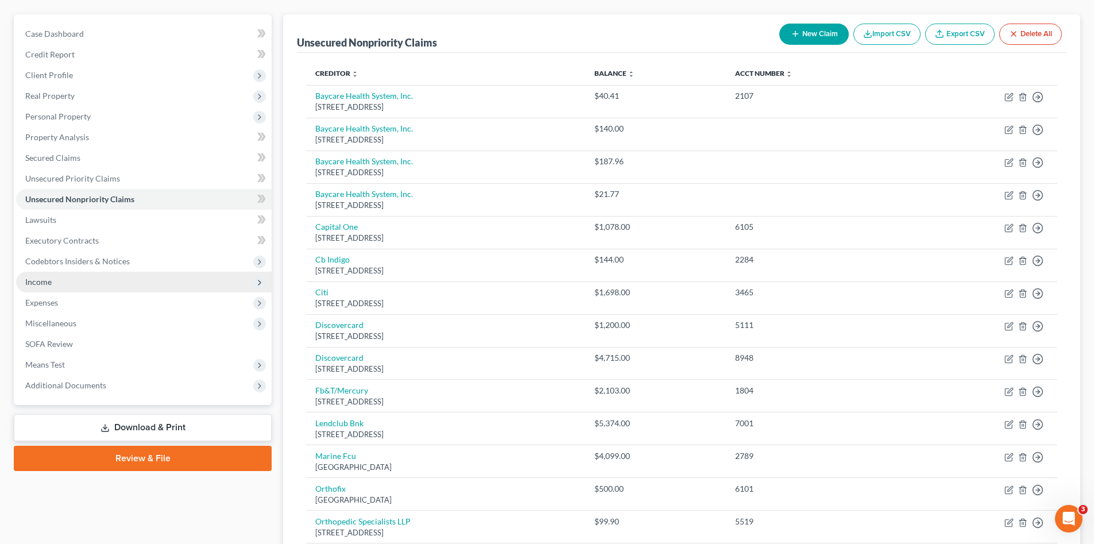
click at [64, 280] on span "Income" at bounding box center [144, 282] width 256 height 21
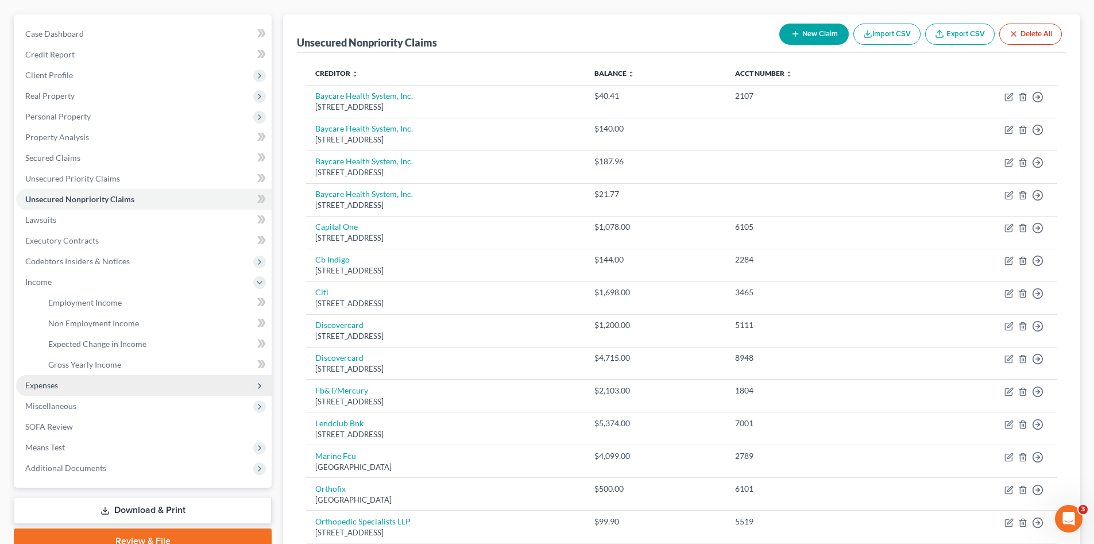
click at [90, 385] on span "Expenses" at bounding box center [144, 385] width 256 height 21
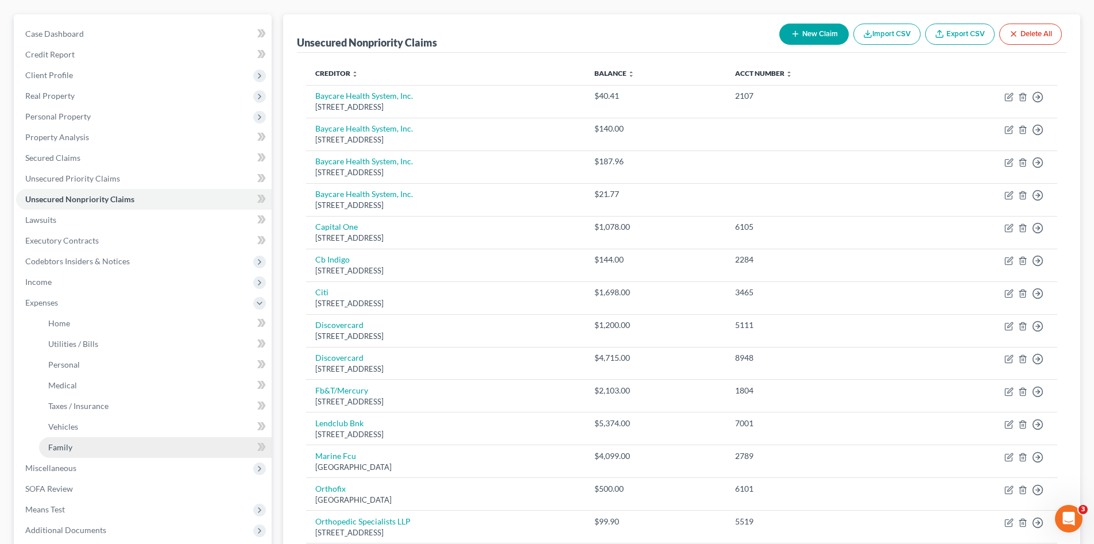
click at [119, 444] on link "Family" at bounding box center [155, 447] width 233 height 21
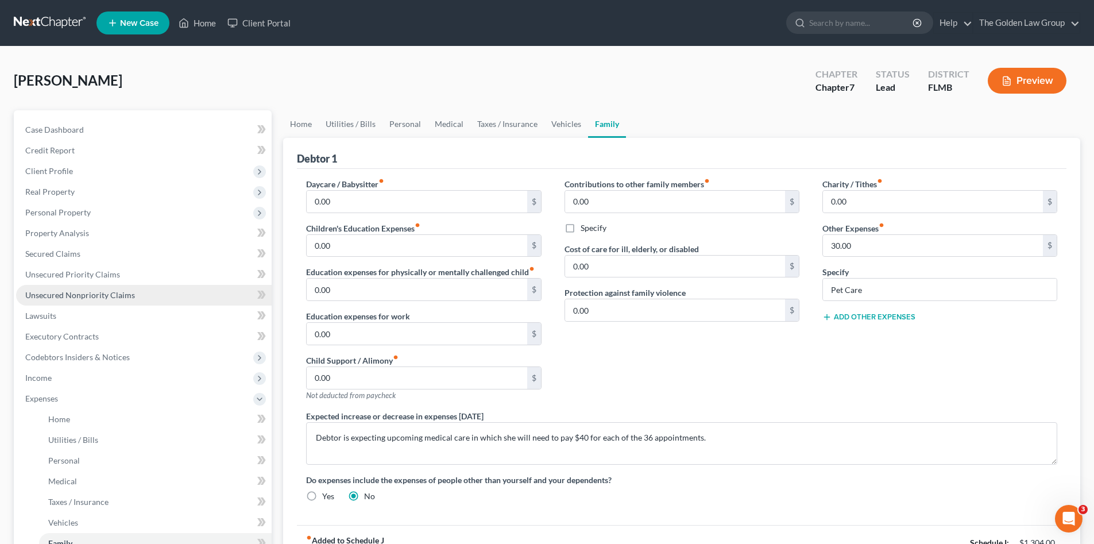
click at [132, 294] on span "Unsecured Nonpriority Claims" at bounding box center [80, 295] width 110 height 10
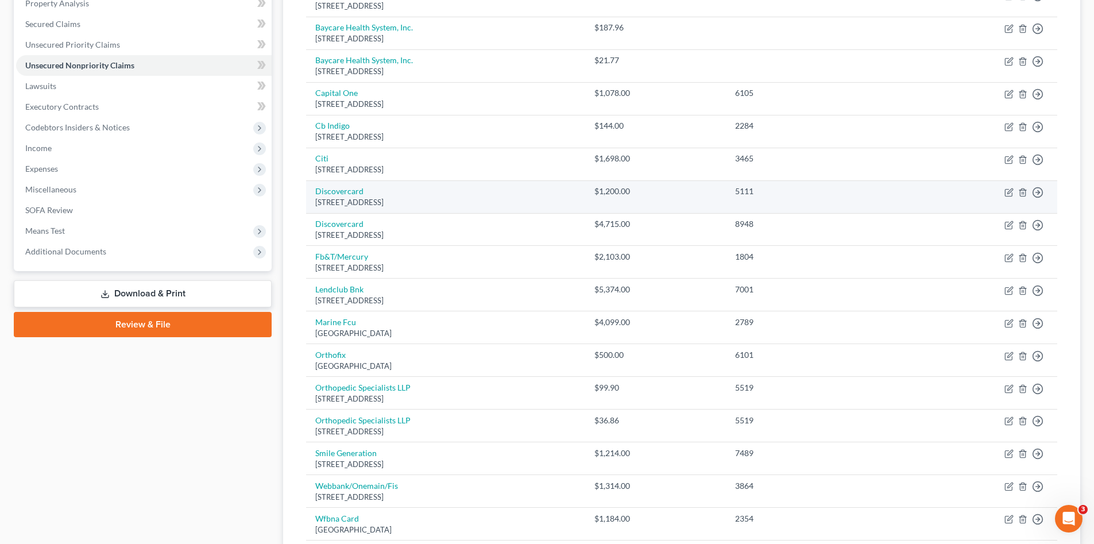
scroll to position [306, 0]
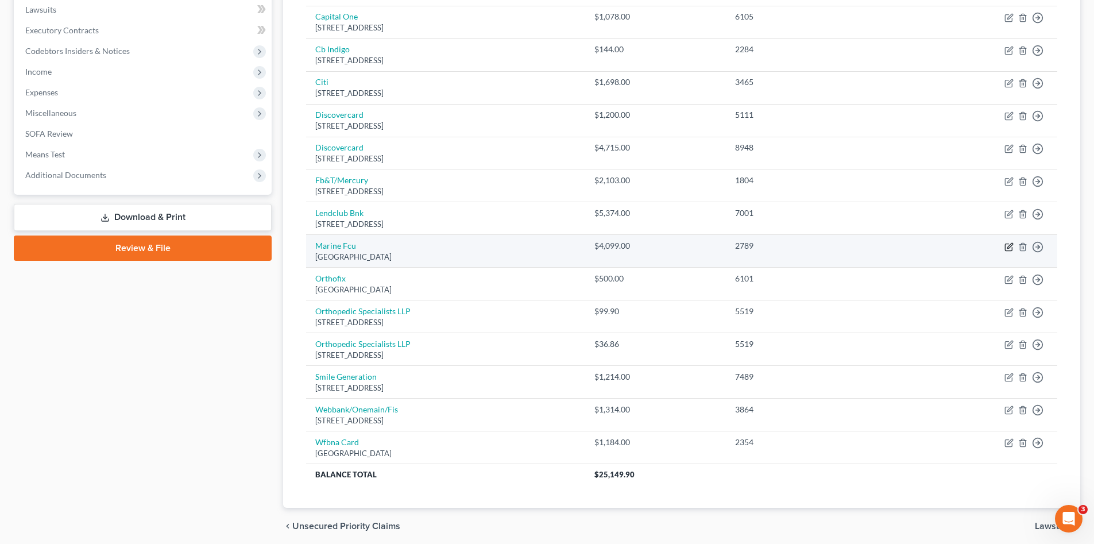
click at [1008, 247] on icon "button" at bounding box center [1010, 245] width 5 height 5
select select "28"
select select "2"
select select "0"
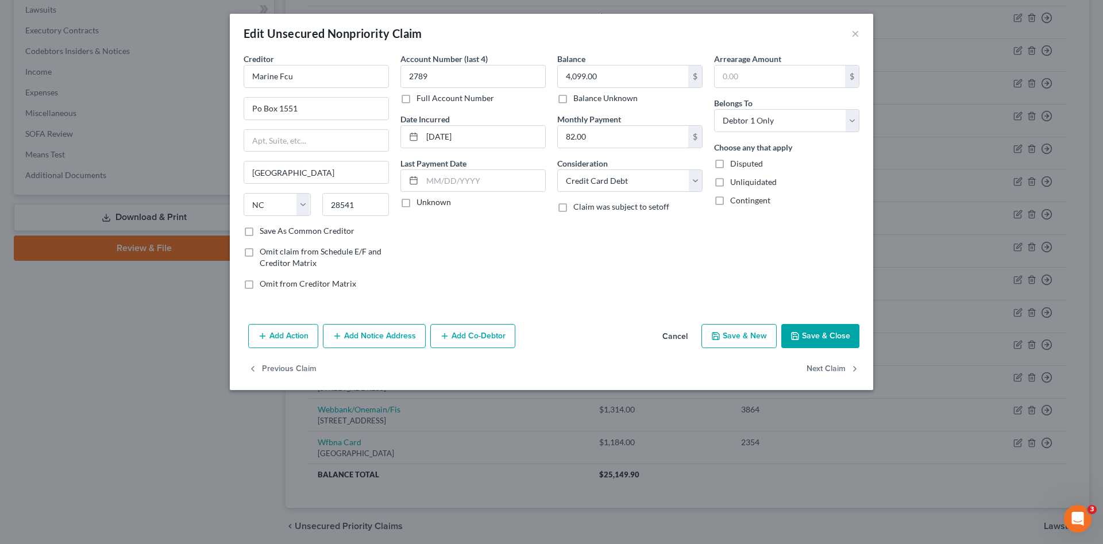
click at [612, 209] on span "Claim was subject to setoff" at bounding box center [621, 207] width 96 height 10
click at [585, 209] on input "Claim was subject to setoff" at bounding box center [581, 204] width 7 height 7
checkbox input "true"
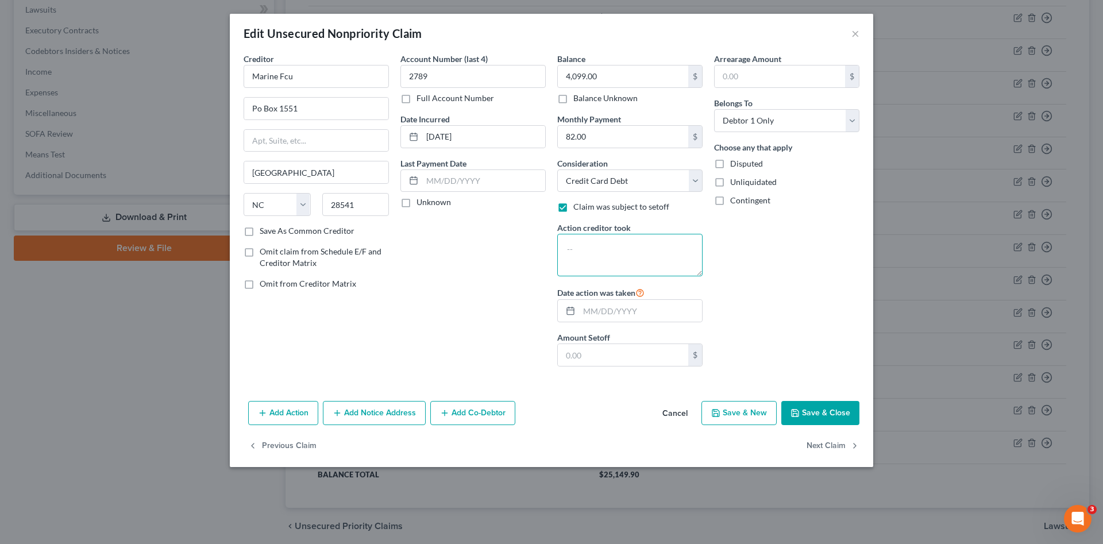
click at [630, 253] on textarea at bounding box center [629, 255] width 145 height 43
type textarea "Withdrawal from bank account"
type input "07/01/2025"
click at [749, 307] on div "Arrearage Amount $ Belongs To * Select Debtor 1 Only Debtor 2 Only Debtor 1 And…" at bounding box center [786, 214] width 157 height 323
click at [817, 415] on button "Save & Close" at bounding box center [820, 413] width 78 height 24
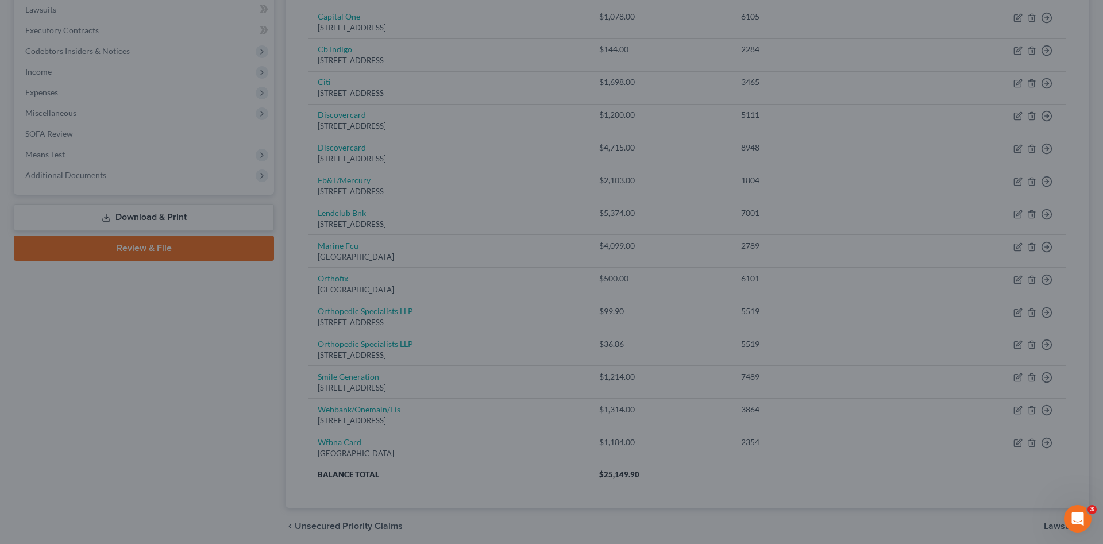
type input "0"
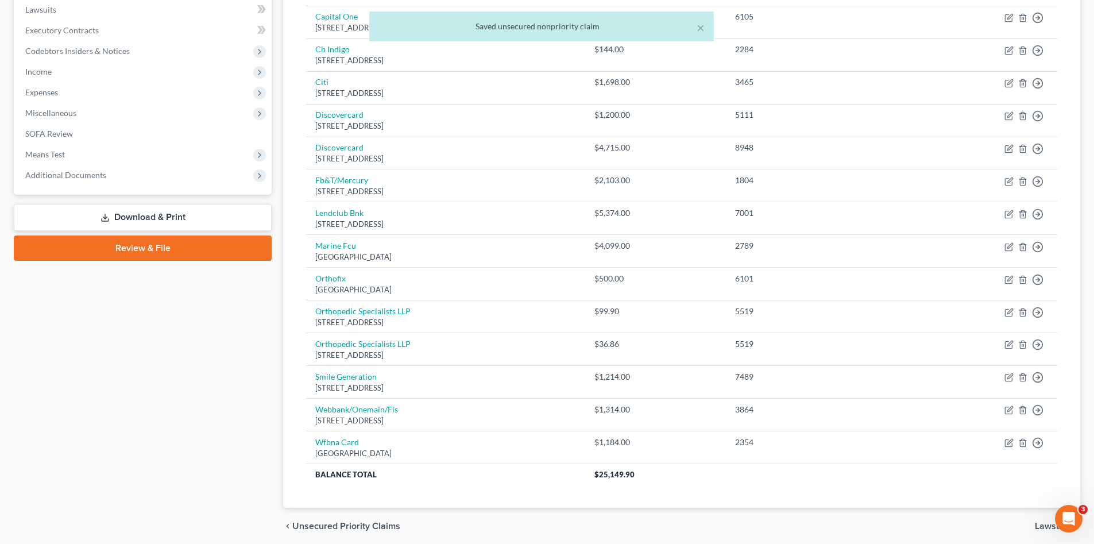
click at [152, 359] on div "Case Dashboard Payments Invoices Payments Payments Credit Report Client Profile" at bounding box center [142, 174] width 269 height 740
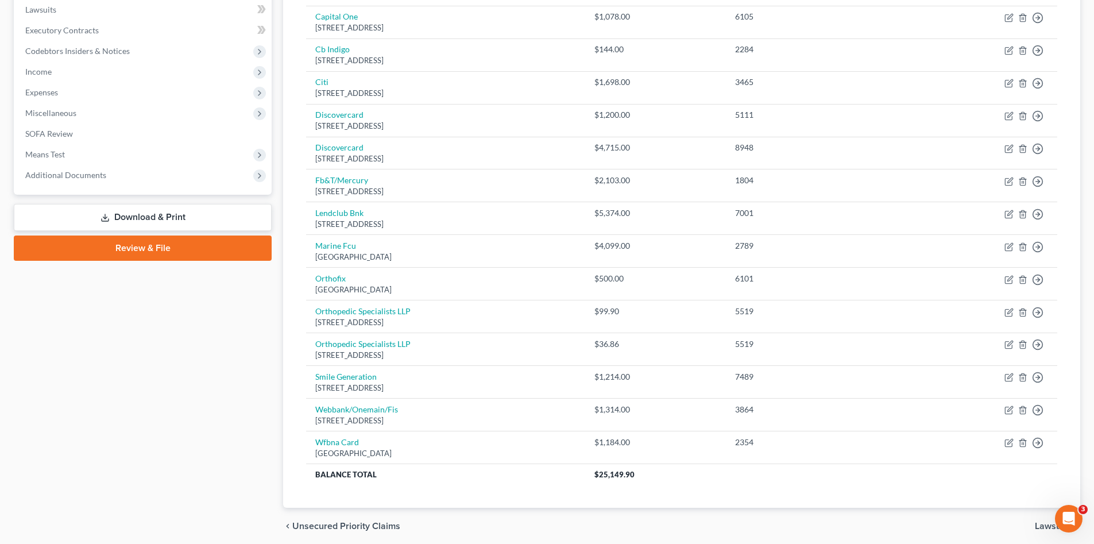
click at [194, 412] on div "Case Dashboard Payments Invoices Payments Payments Credit Report Client Profile" at bounding box center [142, 174] width 269 height 740
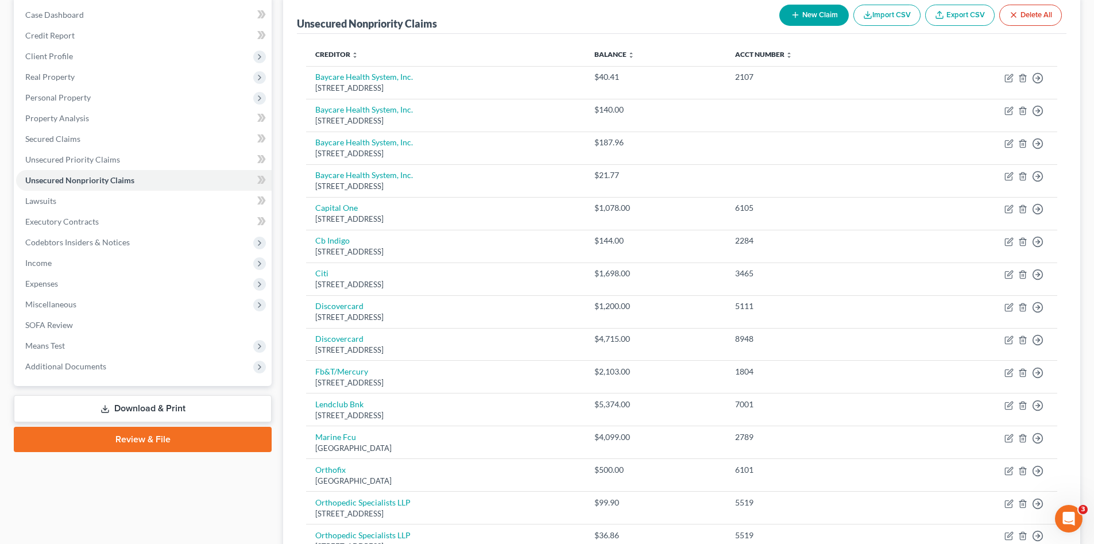
scroll to position [0, 0]
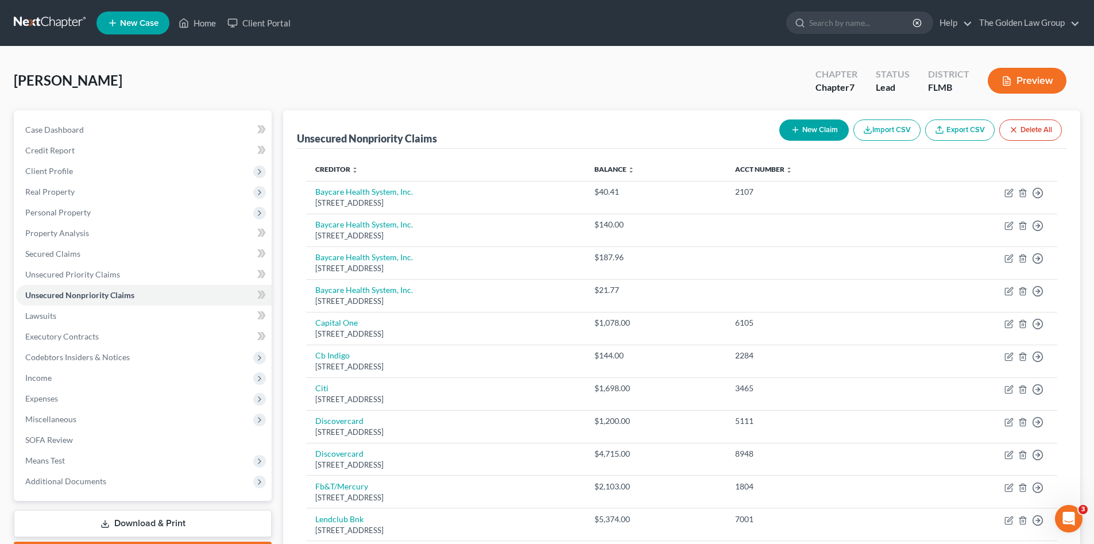
click at [193, 94] on div "[PERSON_NAME] Upgraded Chapter Chapter 7 Status Lead District [GEOGRAPHIC_DATA]…" at bounding box center [547, 85] width 1067 height 50
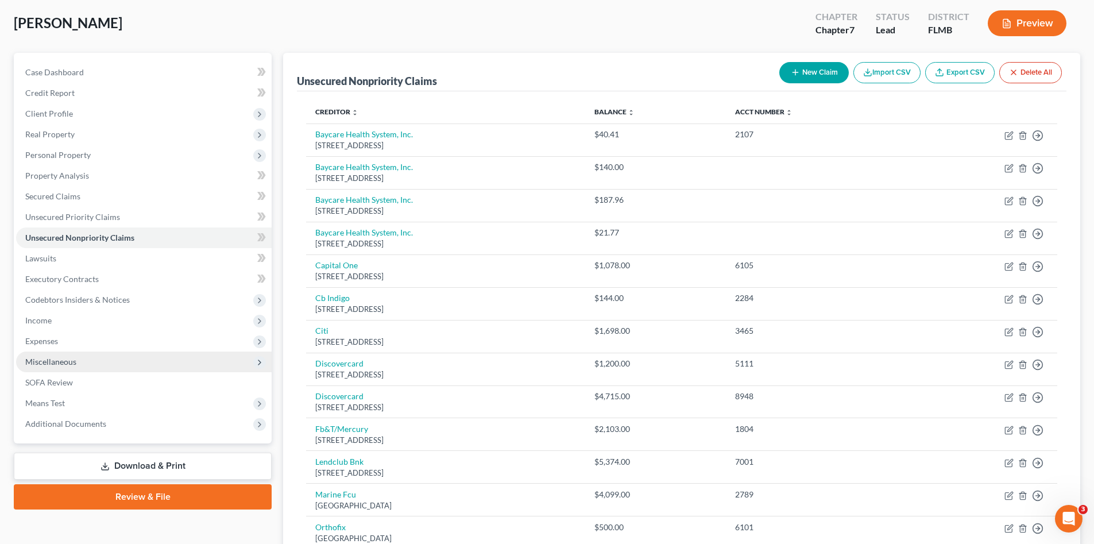
click at [55, 364] on span "Miscellaneous" at bounding box center [50, 362] width 51 height 10
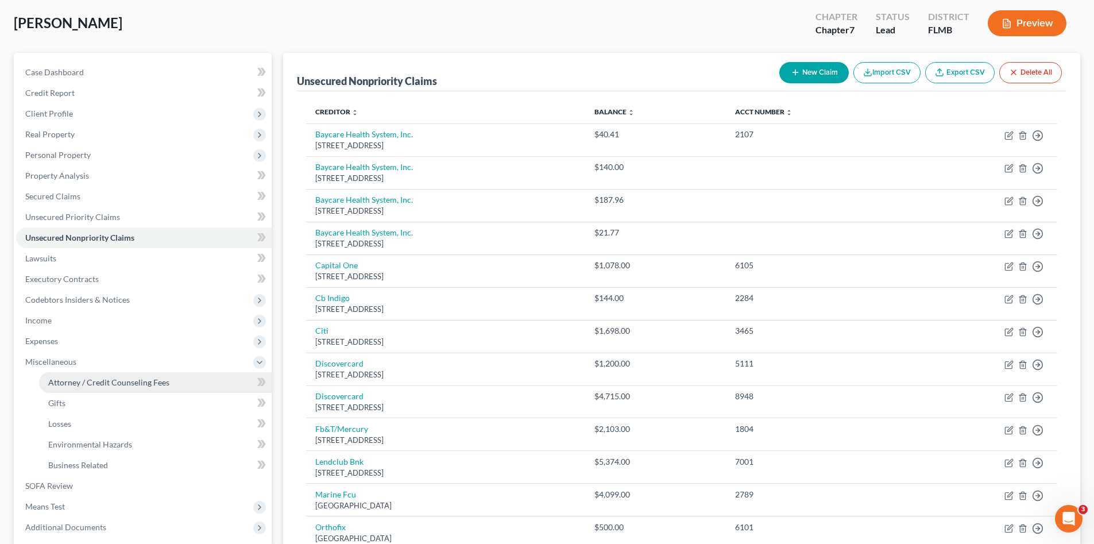
click at [97, 375] on link "Attorney / Credit Counseling Fees" at bounding box center [155, 382] width 233 height 21
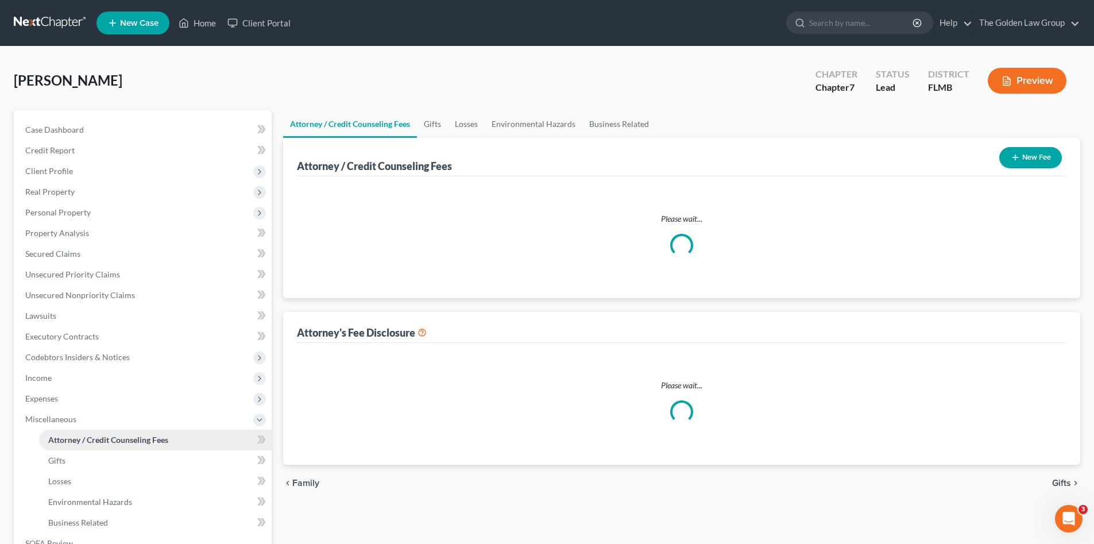
select select "2"
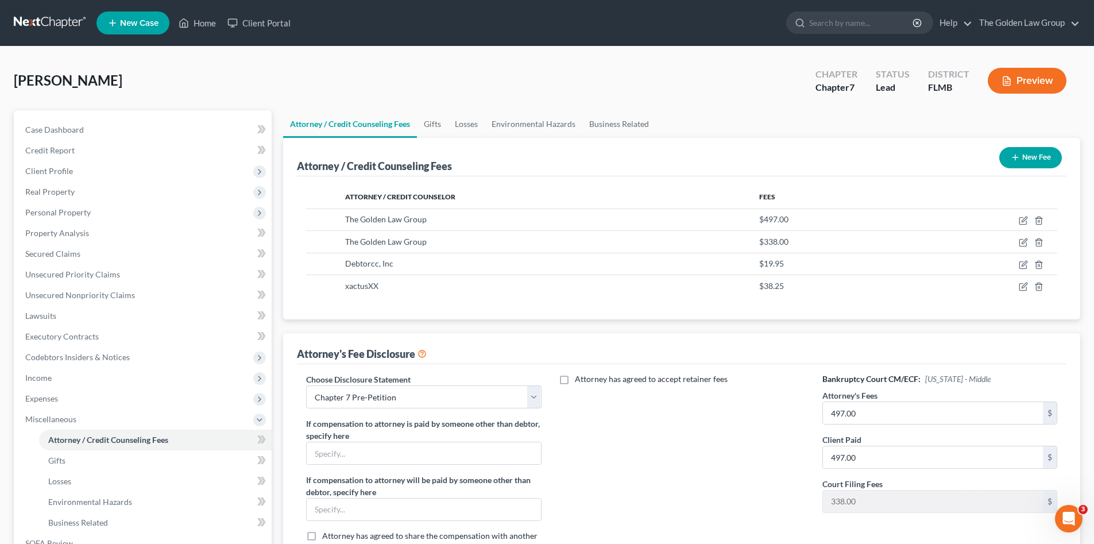
click at [728, 519] on div "Attorney has agreed to accept retainer fees" at bounding box center [682, 468] width 258 height 190
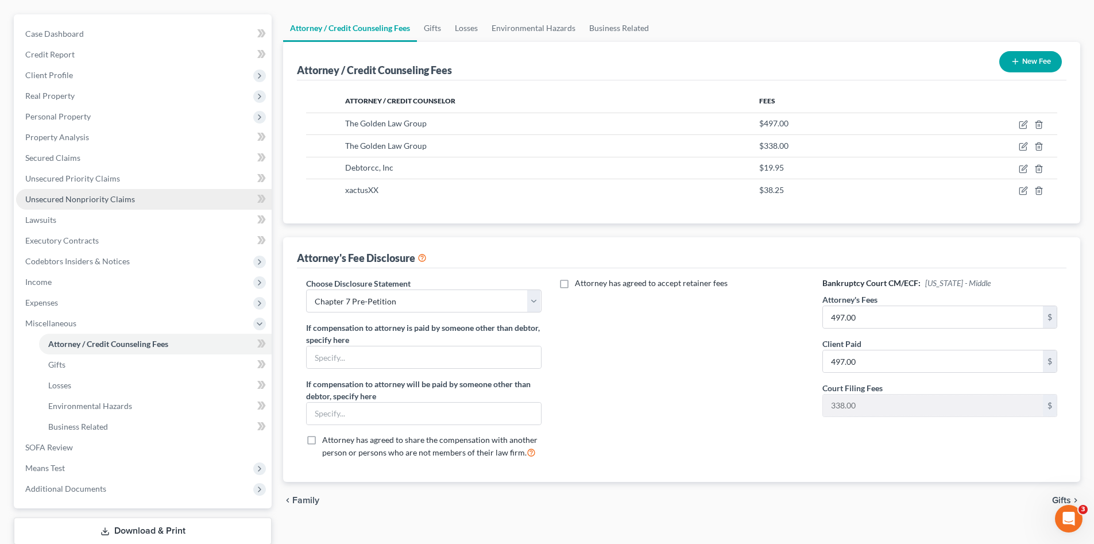
click at [92, 199] on span "Unsecured Nonpriority Claims" at bounding box center [80, 199] width 110 height 10
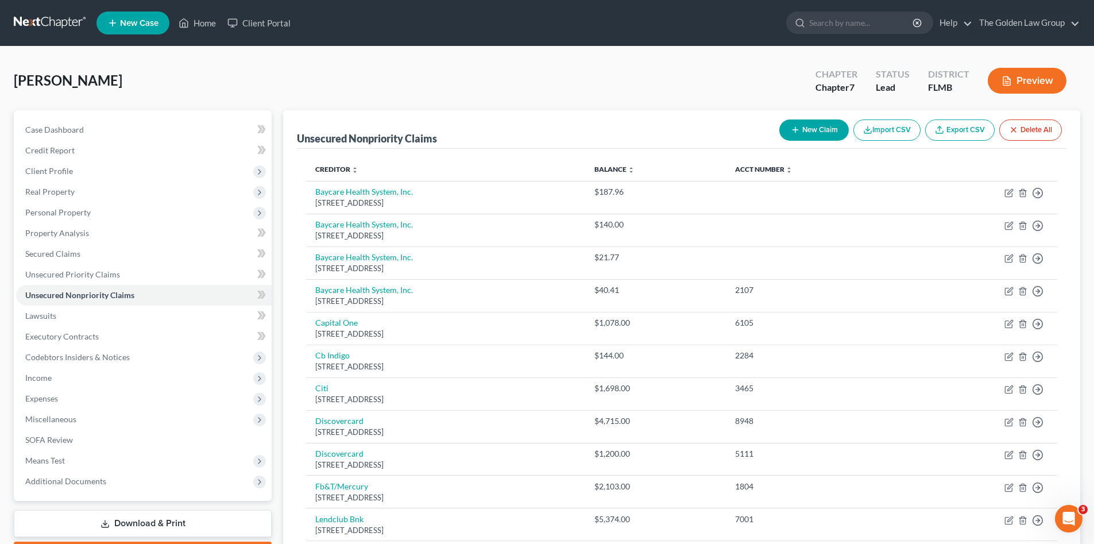
click at [820, 128] on button "New Claim" at bounding box center [815, 129] width 70 height 21
select select "0"
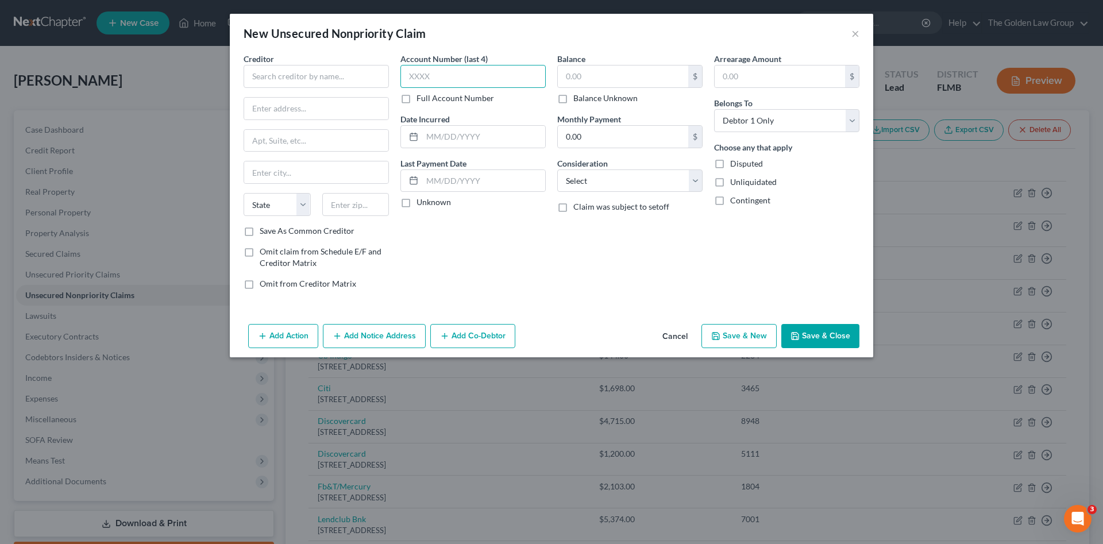
click at [513, 74] on input "text" at bounding box center [472, 76] width 145 height 23
type input "2107"
type input "19.27"
click at [280, 72] on input "text" at bounding box center [316, 76] width 145 height 23
type input "B"
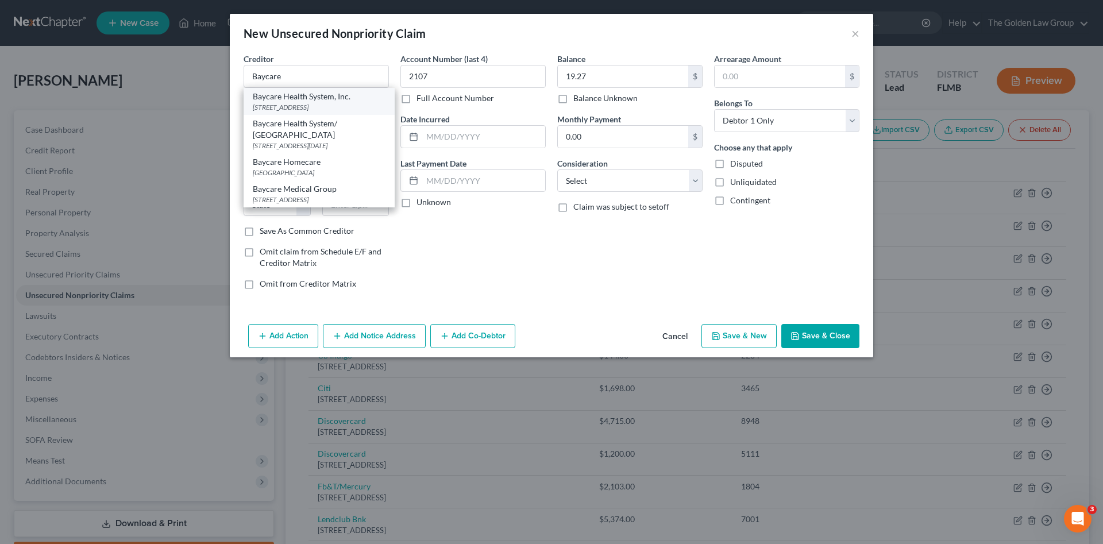
click at [297, 95] on div "Baycare Health System, Inc." at bounding box center [319, 96] width 133 height 11
type input "Baycare Health System, Inc."
type input "PO Box 31696"
type input "Tampa"
select select "9"
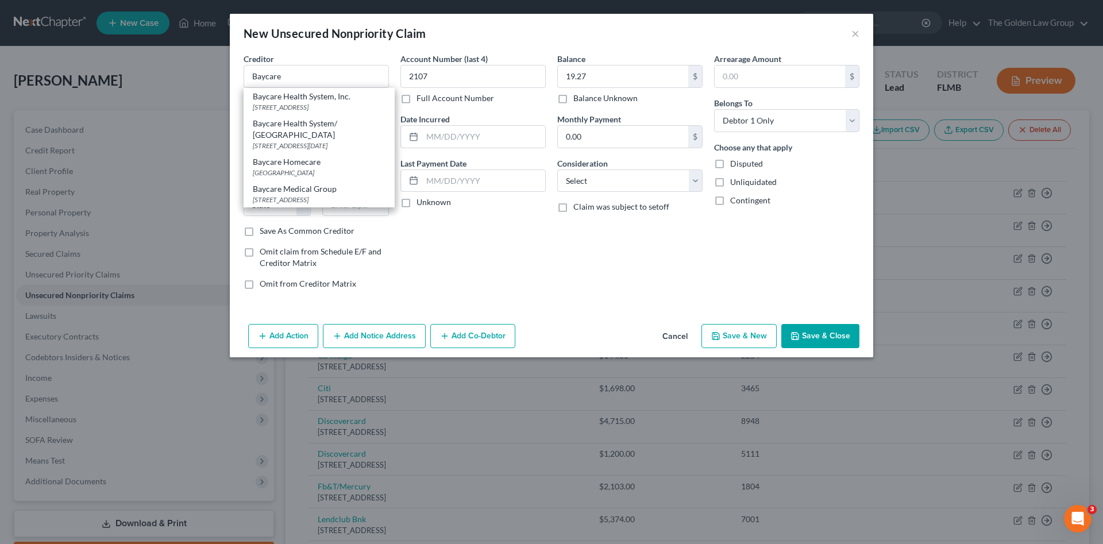
type input "33631"
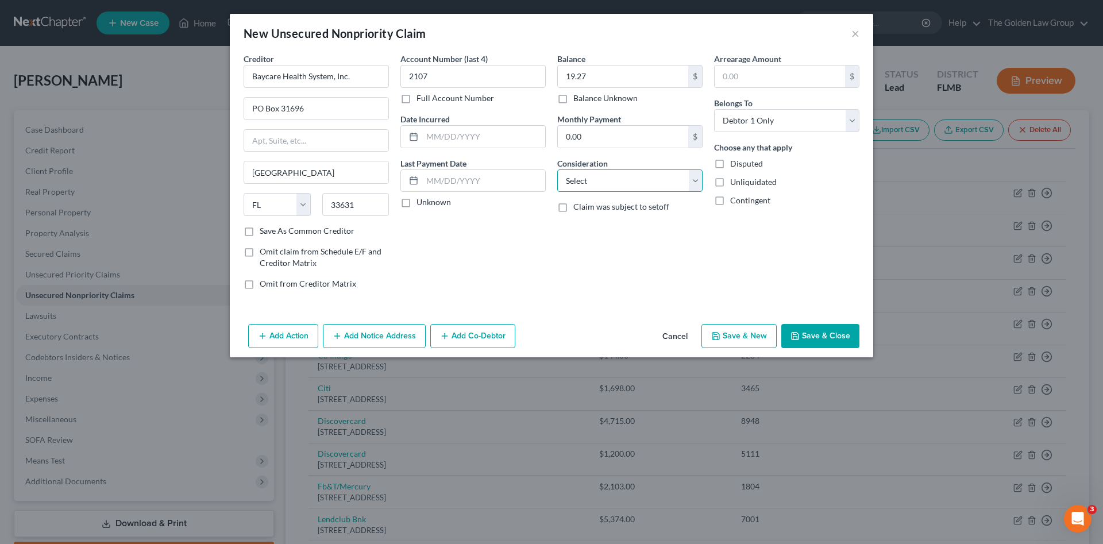
click at [578, 182] on select "Select Cable / Satellite Services Collection Agency Credit Card Debt Debt Couns…" at bounding box center [629, 180] width 145 height 23
select select "9"
click at [557, 169] on select "Select Cable / Satellite Services Collection Agency Credit Card Debt Debt Couns…" at bounding box center [629, 180] width 145 height 23
click at [808, 333] on button "Save & Close" at bounding box center [820, 336] width 78 height 24
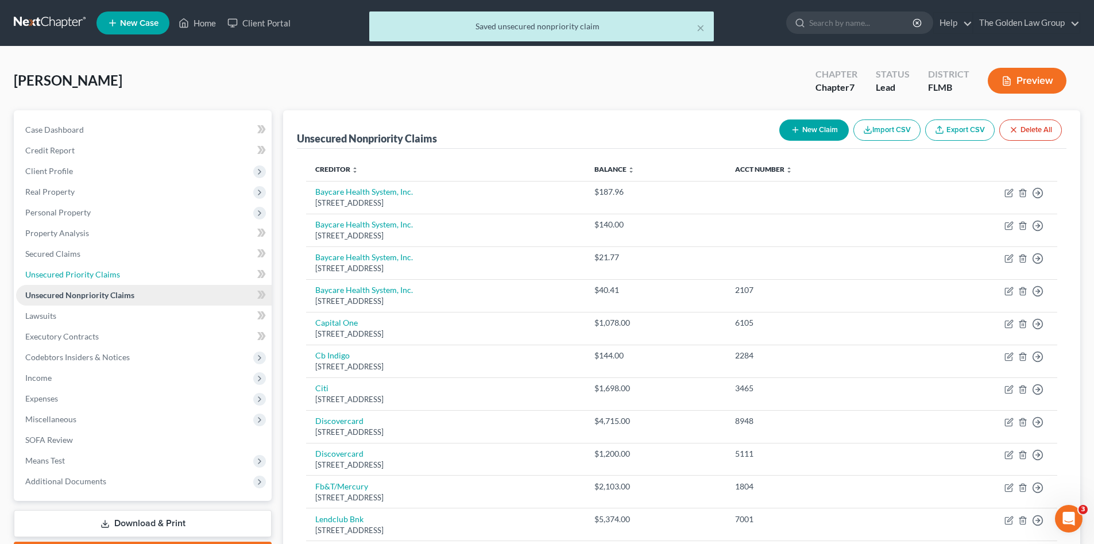
drag, startPoint x: 76, startPoint y: 276, endPoint x: 82, endPoint y: 290, distance: 14.9
click at [75, 276] on span "Unsecured Priority Claims" at bounding box center [72, 274] width 95 height 10
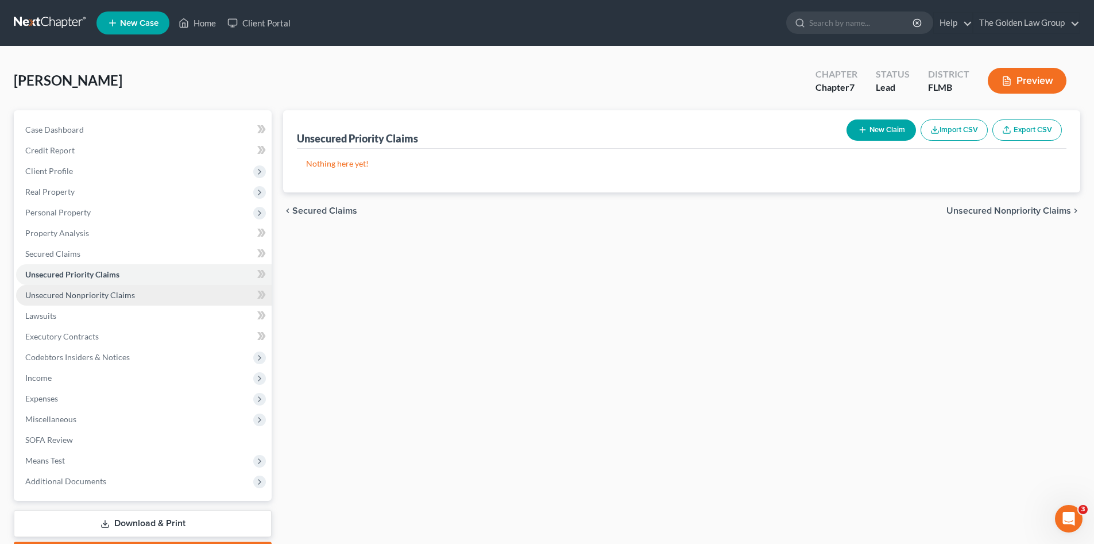
click at [82, 290] on span "Unsecured Nonpriority Claims" at bounding box center [80, 295] width 110 height 10
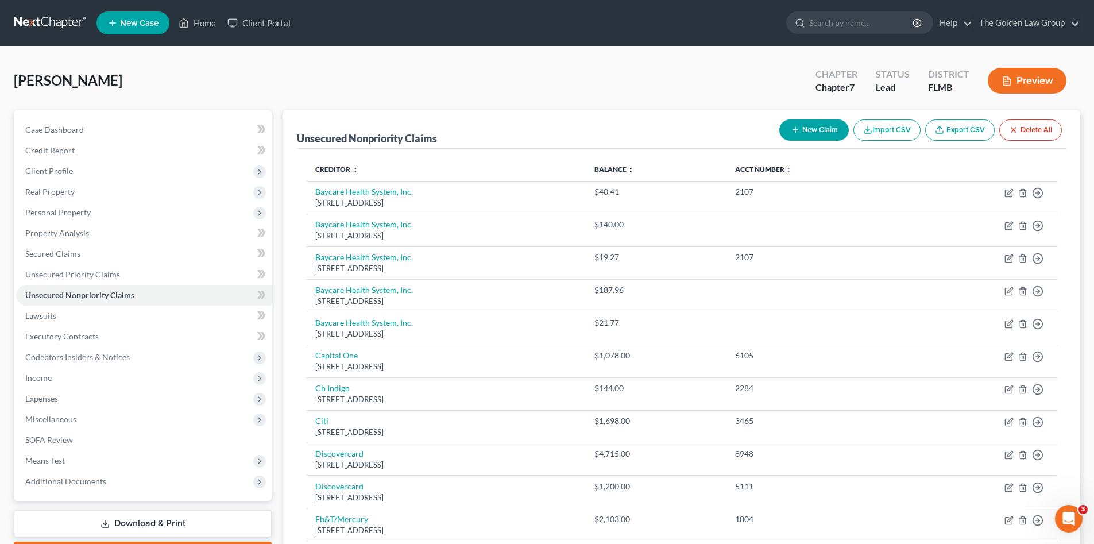
click at [636, 90] on div "[PERSON_NAME] Upgraded Chapter Chapter 7 Status Lead District [GEOGRAPHIC_DATA]…" at bounding box center [547, 85] width 1067 height 50
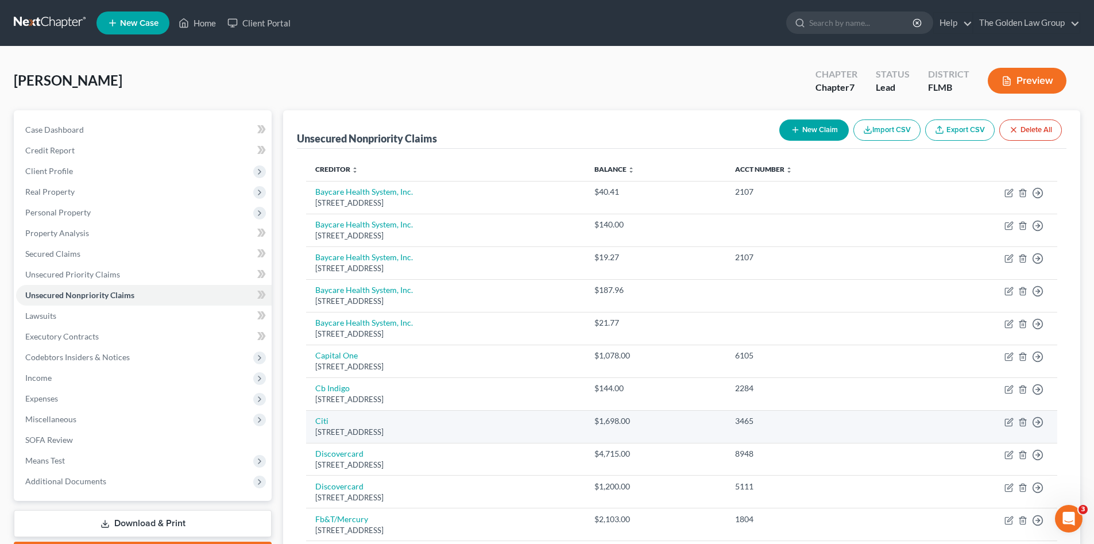
scroll to position [76, 0]
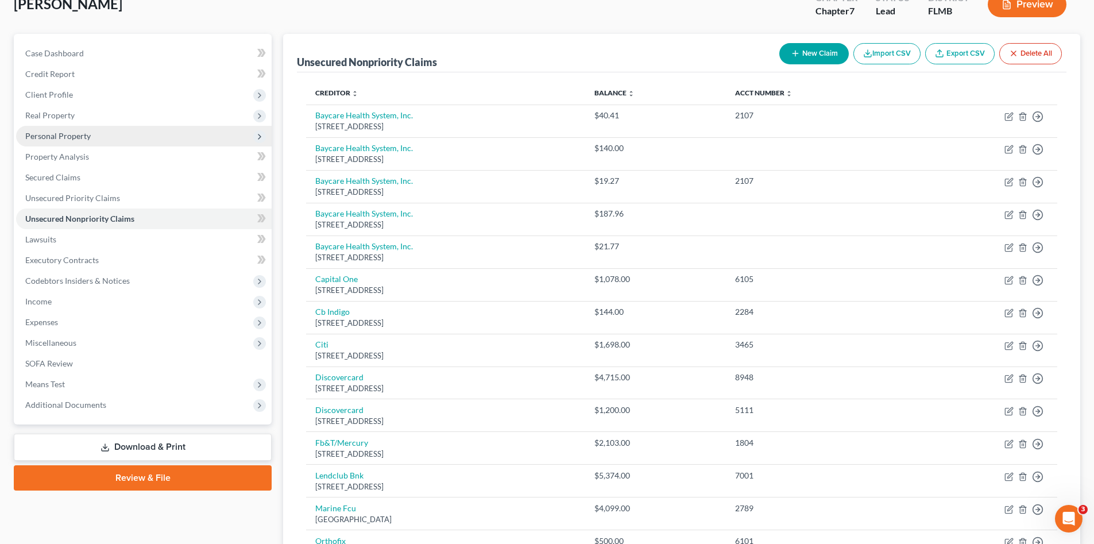
click at [68, 139] on span "Personal Property" at bounding box center [57, 136] width 65 height 10
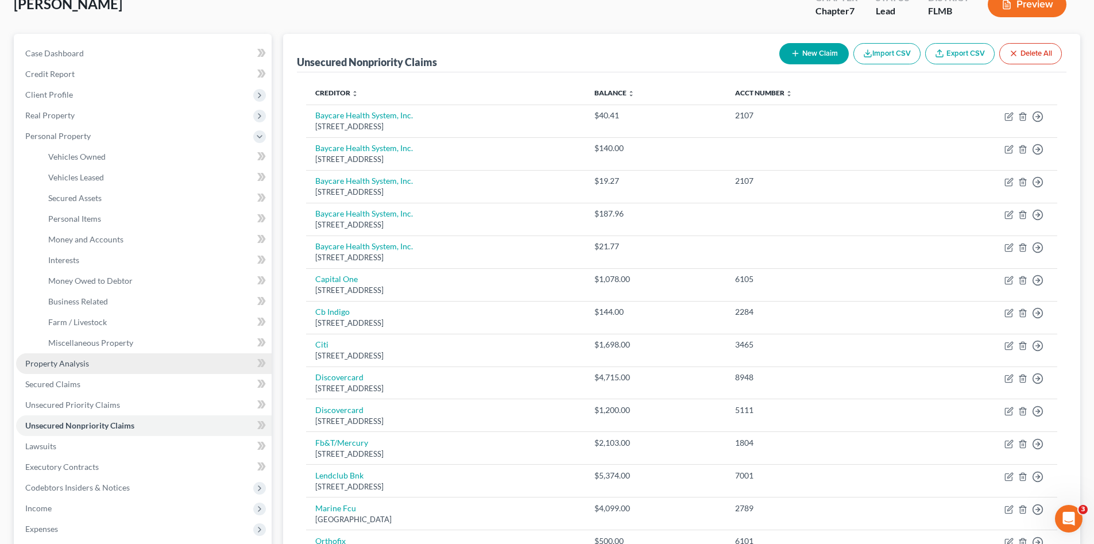
click at [97, 363] on link "Property Analysis" at bounding box center [144, 363] width 256 height 21
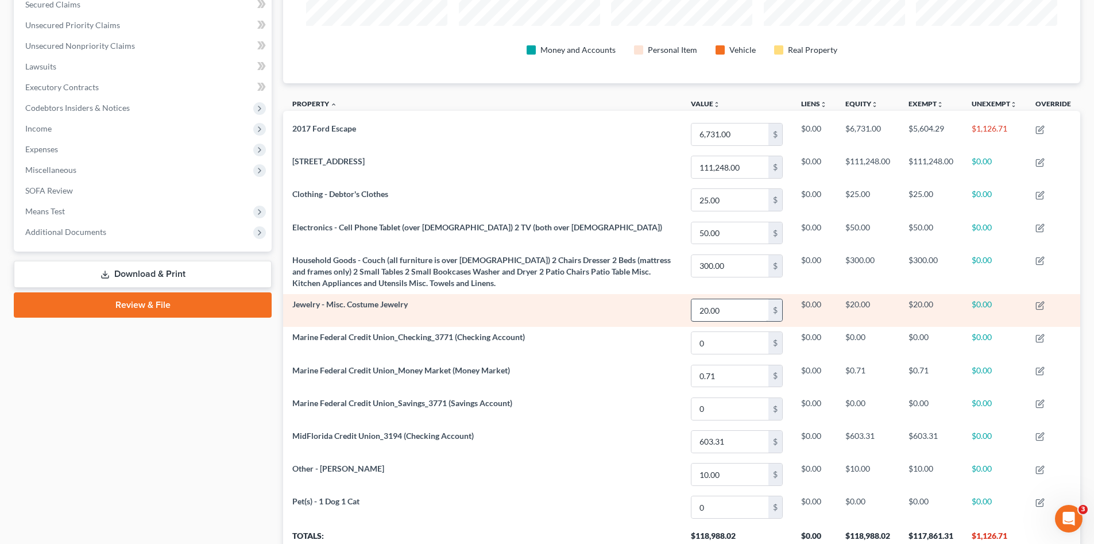
scroll to position [268, 0]
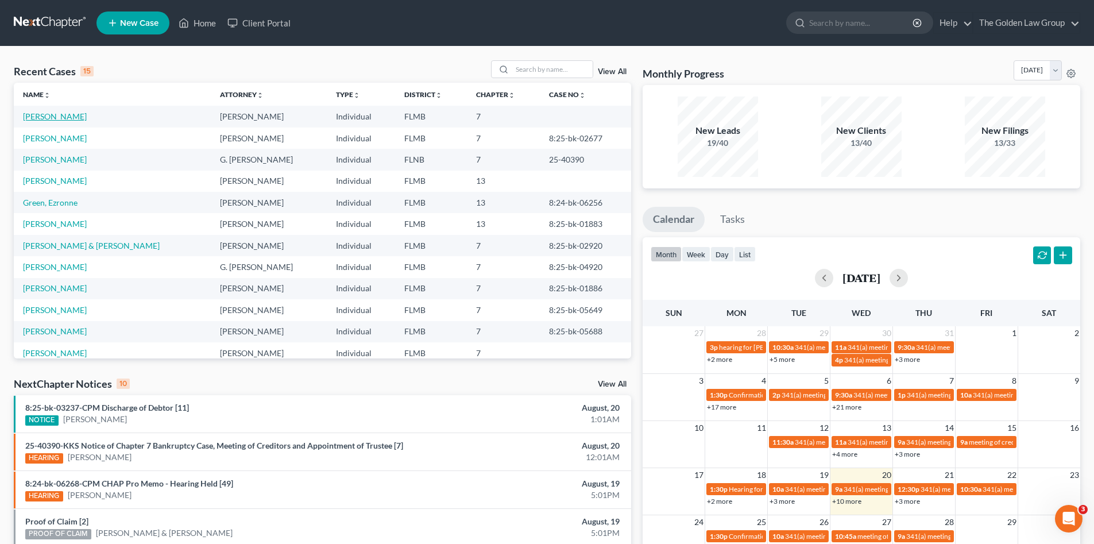
click at [65, 116] on link "[PERSON_NAME]" at bounding box center [55, 116] width 64 height 10
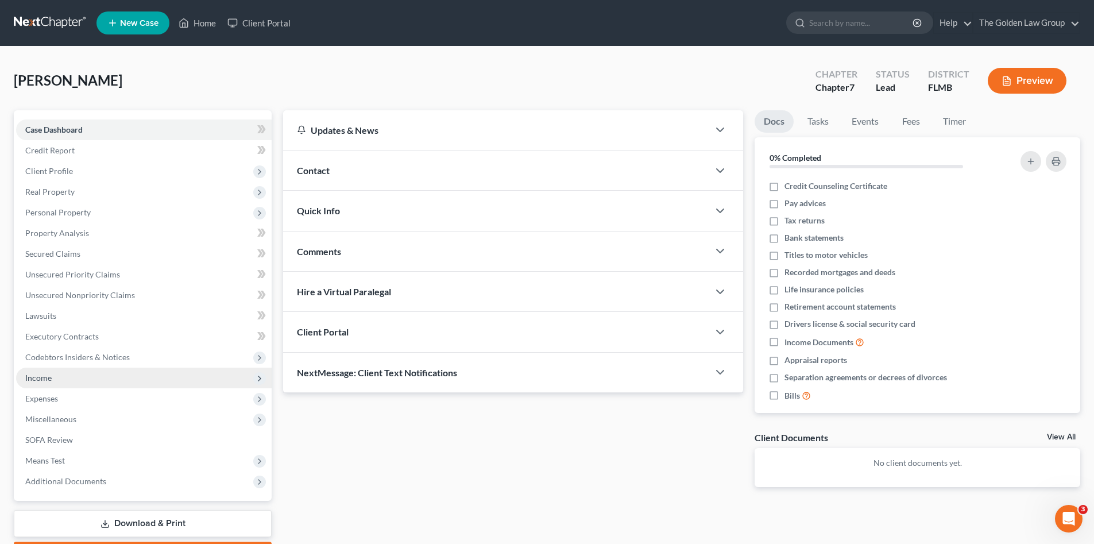
click at [56, 372] on span "Income" at bounding box center [144, 378] width 256 height 21
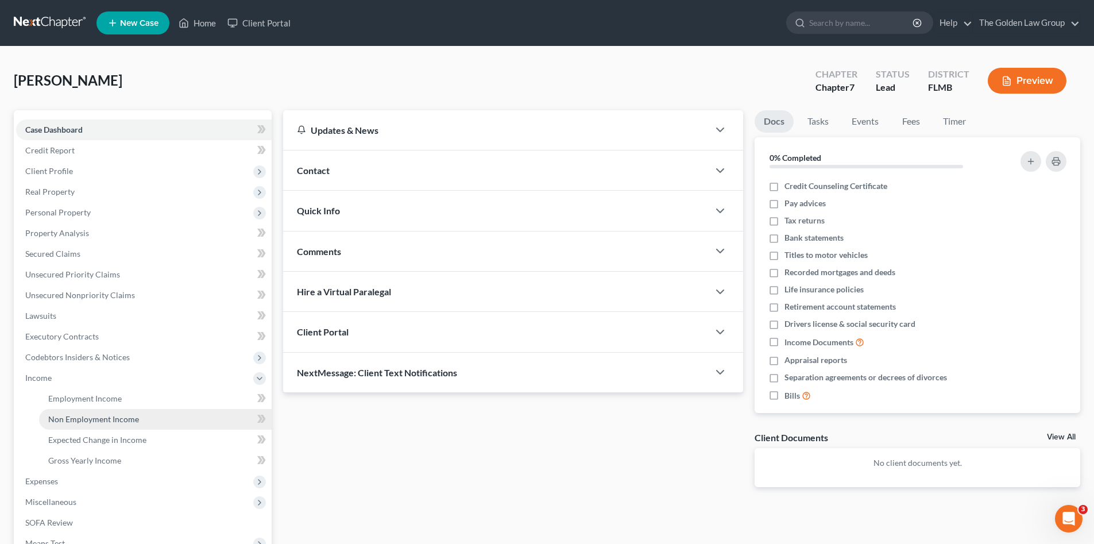
click at [103, 419] on span "Non Employment Income" at bounding box center [93, 419] width 91 height 10
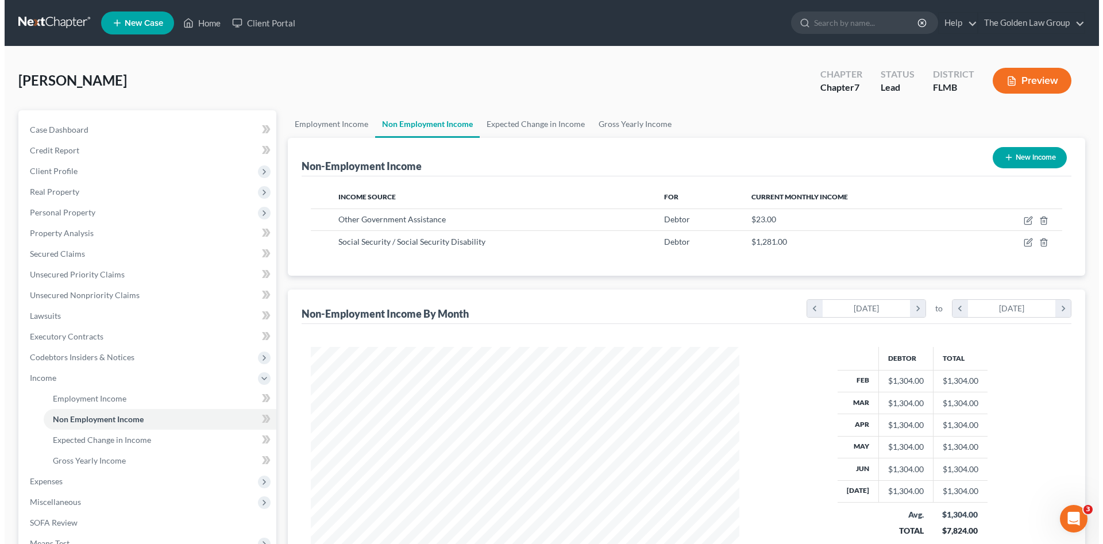
scroll to position [214, 452]
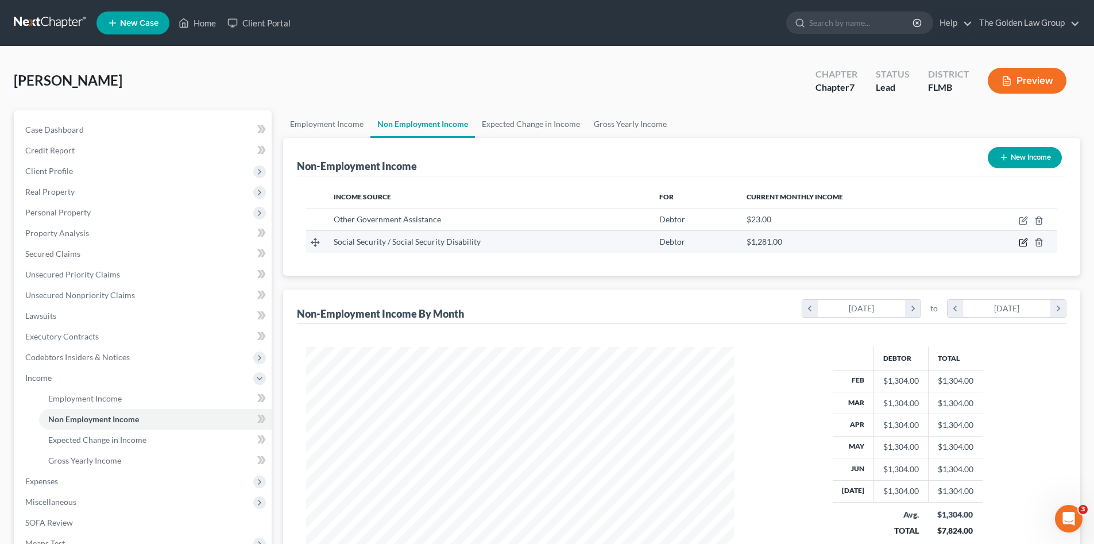
click at [1023, 244] on icon "button" at bounding box center [1024, 241] width 5 height 5
select select "4"
select select "0"
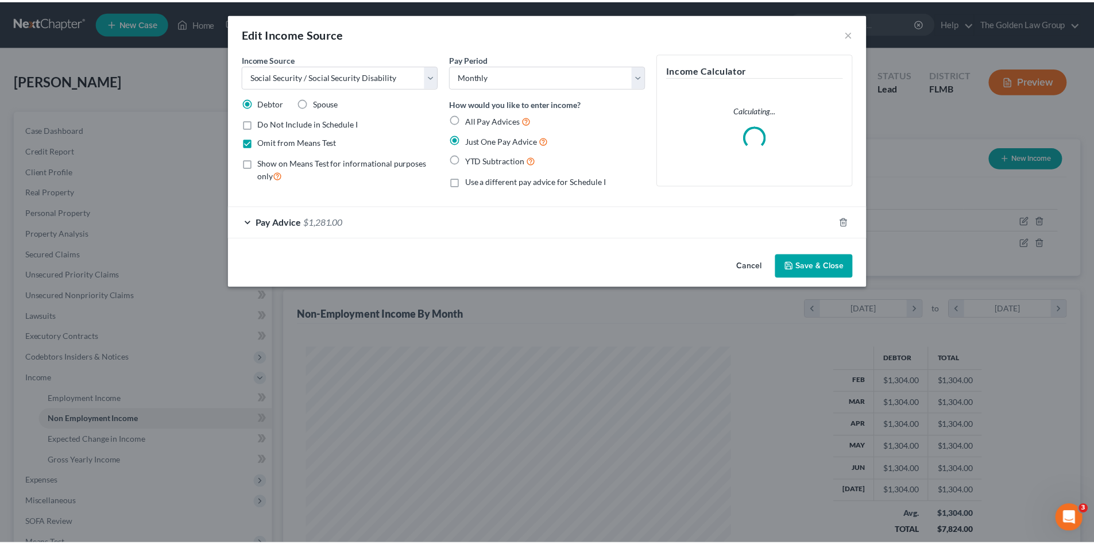
scroll to position [216, 456]
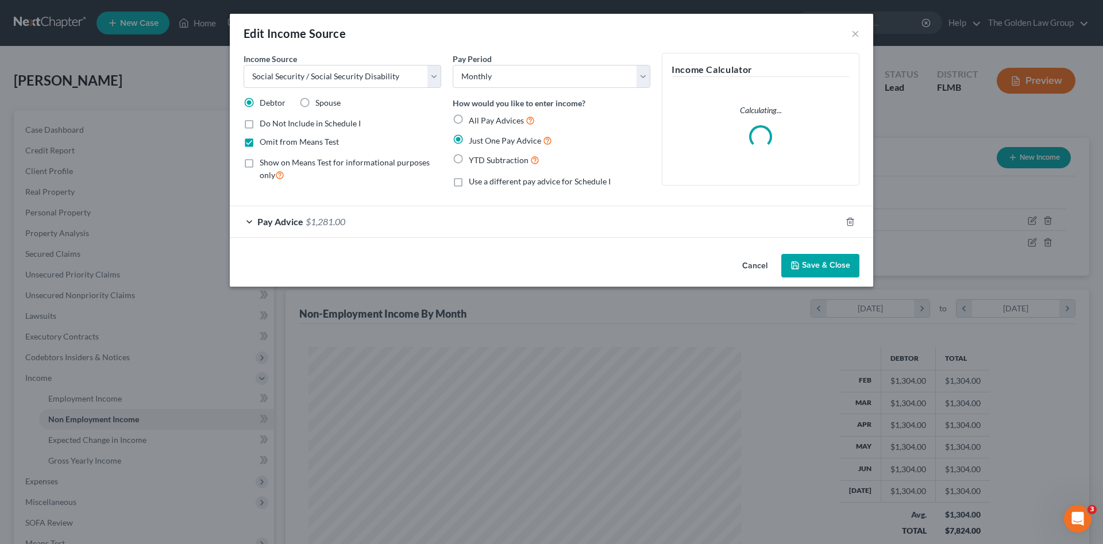
click at [536, 264] on div "Cancel Save & Close" at bounding box center [551, 268] width 643 height 38
click at [812, 263] on button "Save & Close" at bounding box center [820, 266] width 78 height 24
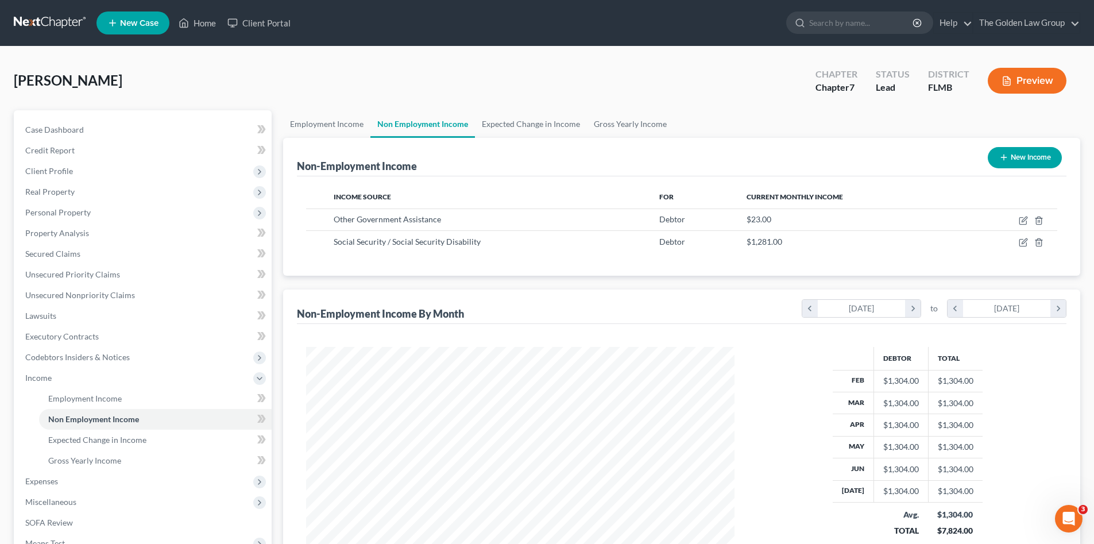
scroll to position [574251, 574014]
click at [697, 114] on ul "Employment Income Non Employment Income Expected Change in Income Gross Yearly …" at bounding box center [681, 124] width 797 height 28
click at [425, 86] on div "[PERSON_NAME] Upgraded Chapter Chapter 7 Status Lead District [GEOGRAPHIC_DATA]…" at bounding box center [547, 85] width 1067 height 50
